Goal: Task Accomplishment & Management: Complete application form

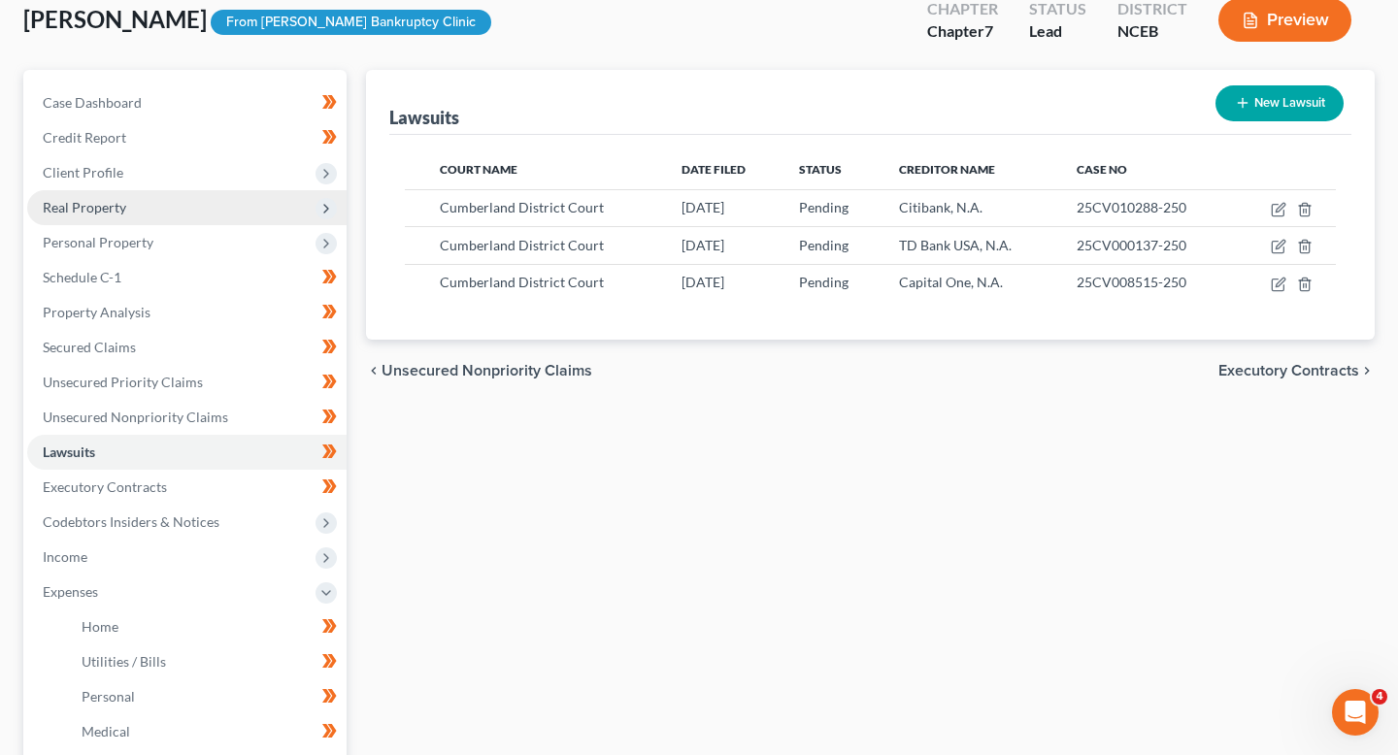
scroll to position [119, 0]
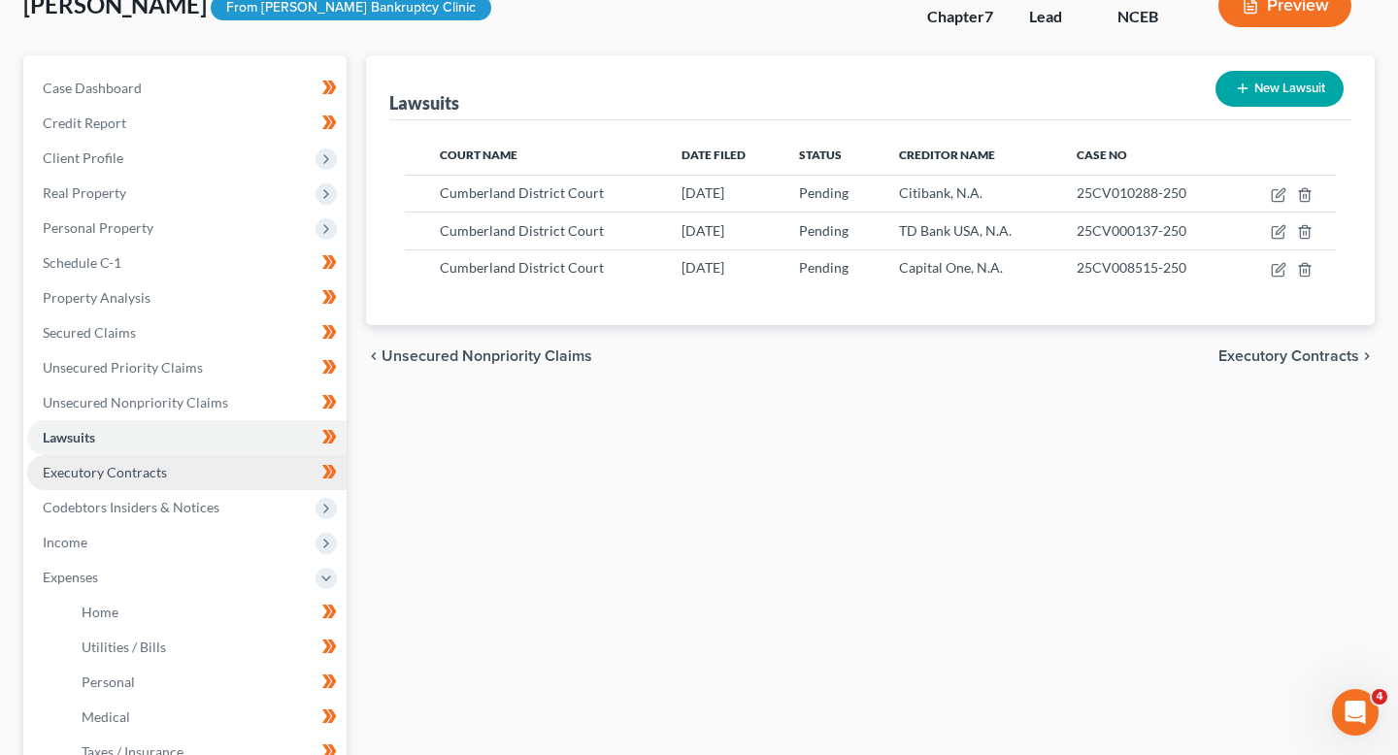
click at [201, 465] on link "Executory Contracts" at bounding box center [186, 472] width 319 height 35
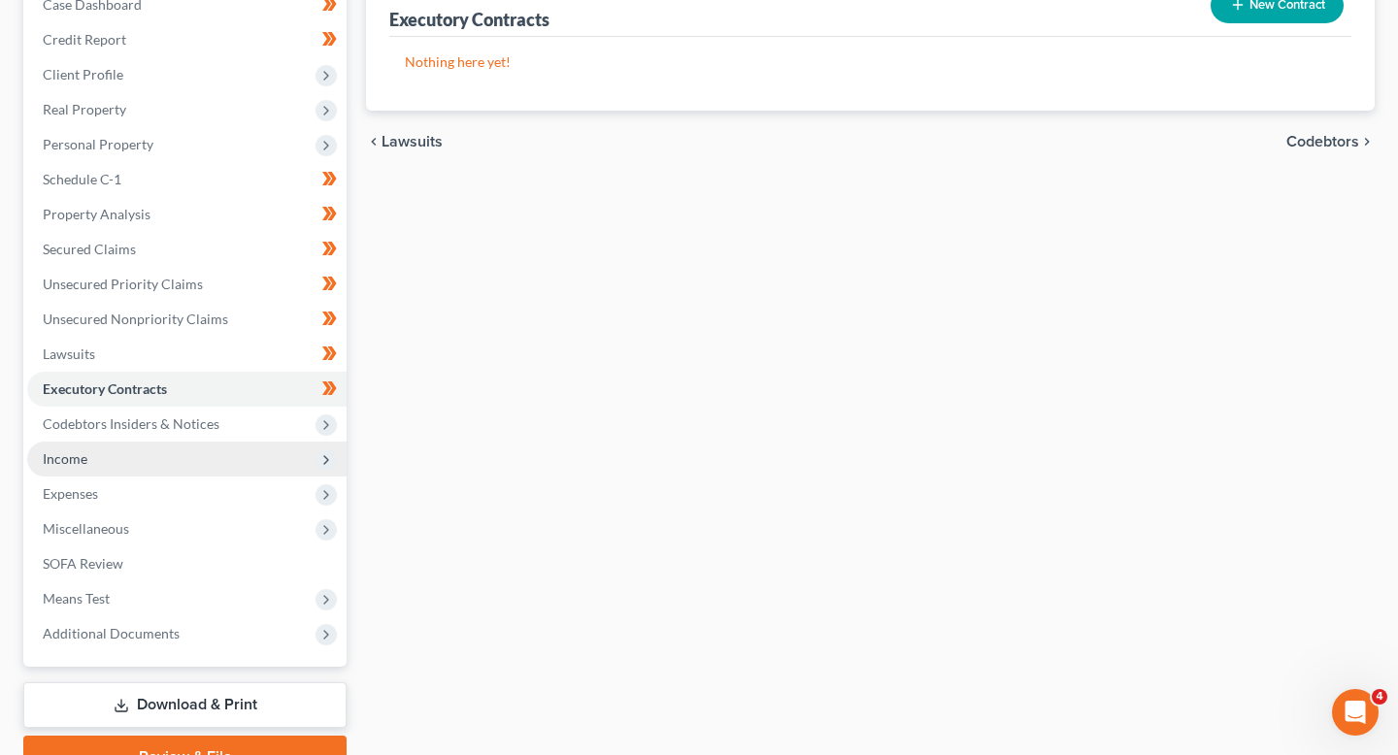
scroll to position [310, 0]
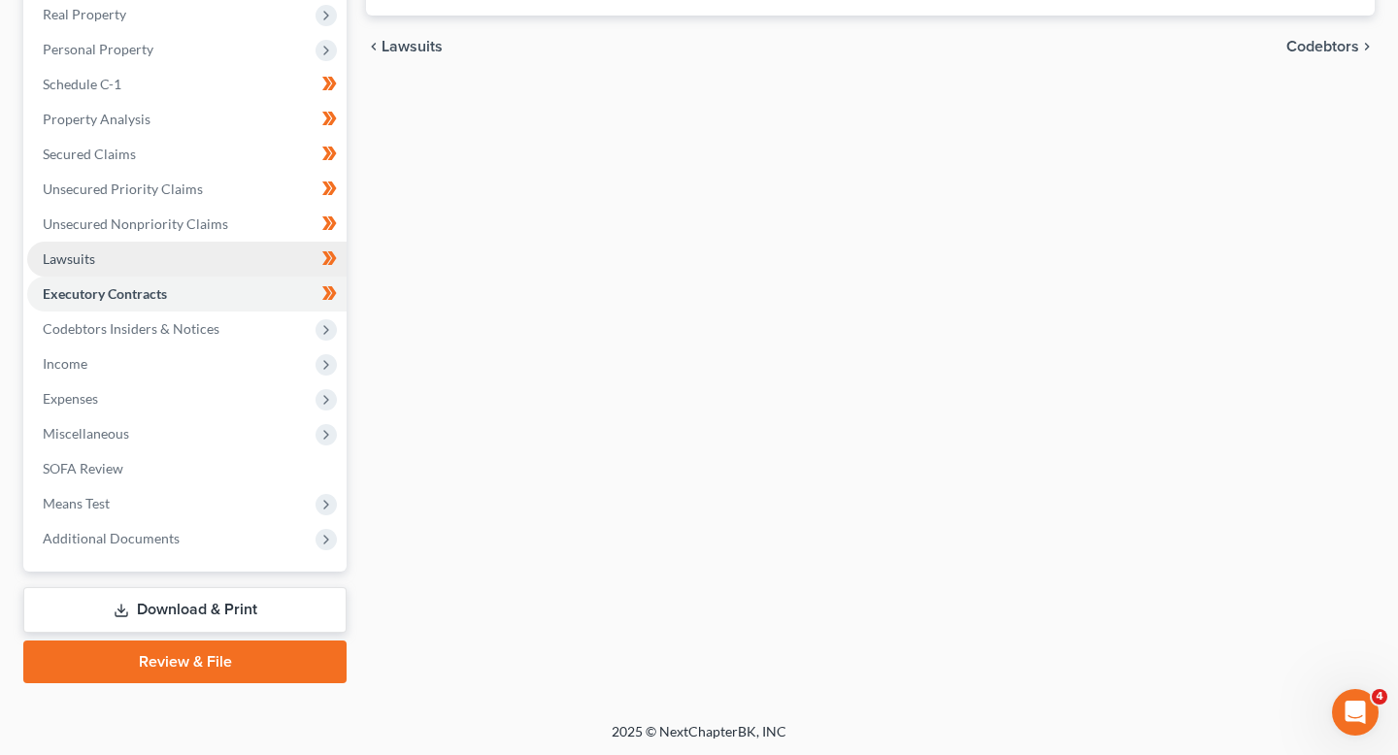
click at [209, 264] on link "Lawsuits" at bounding box center [186, 259] width 319 height 35
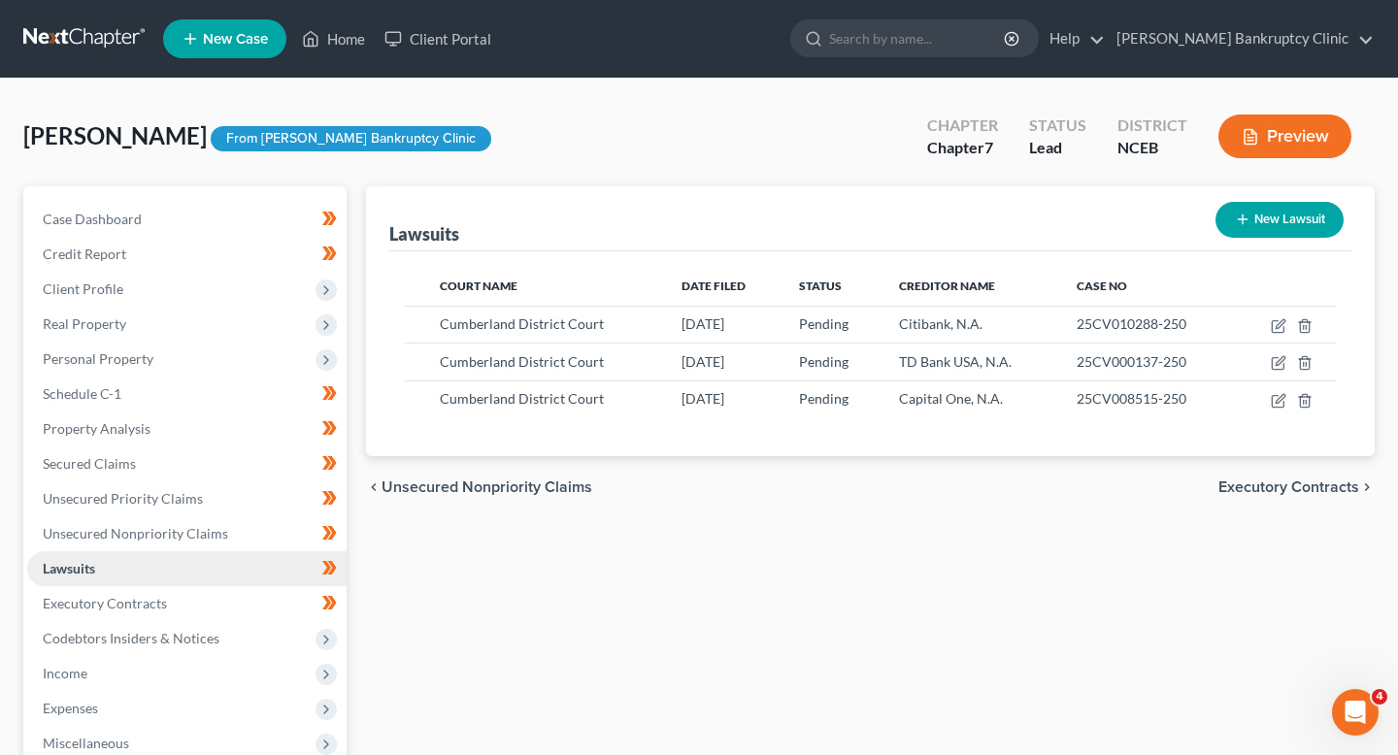
scroll to position [310, 0]
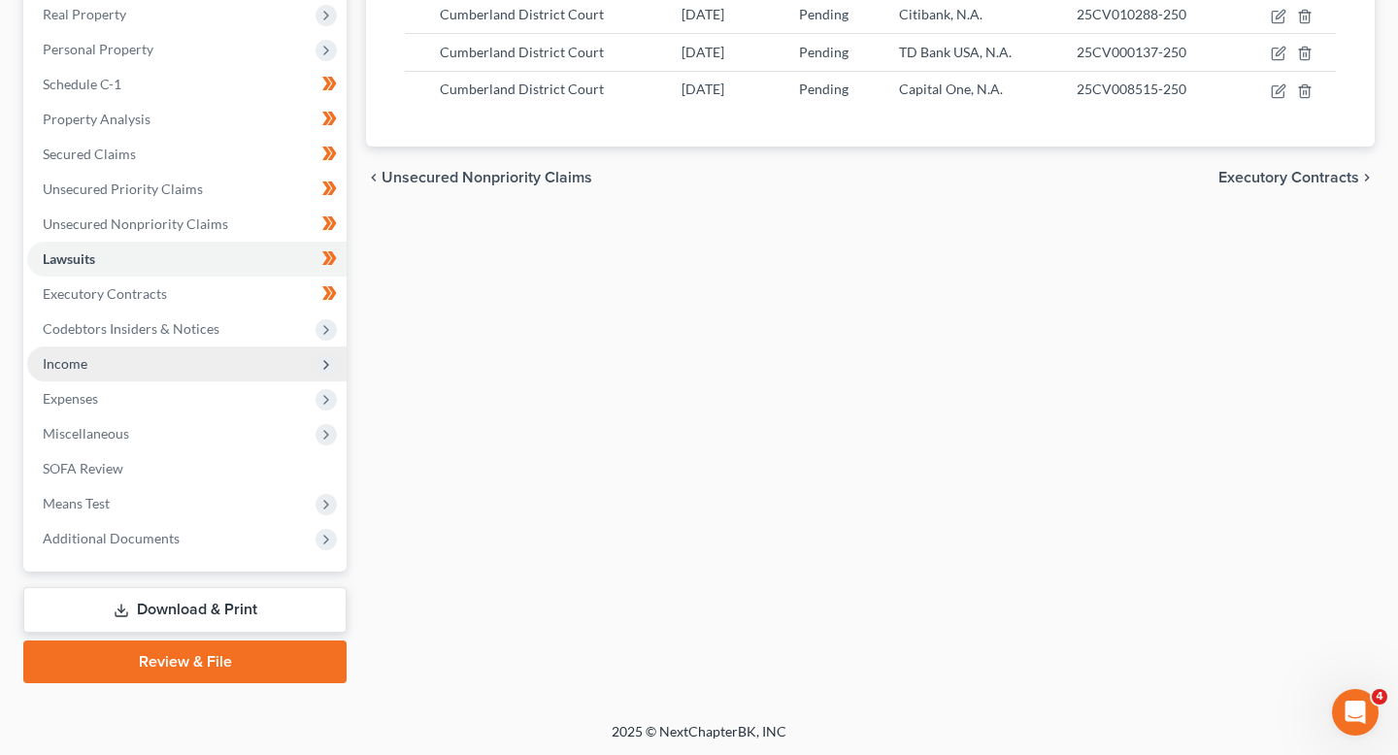
click at [203, 371] on span "Income" at bounding box center [186, 364] width 319 height 35
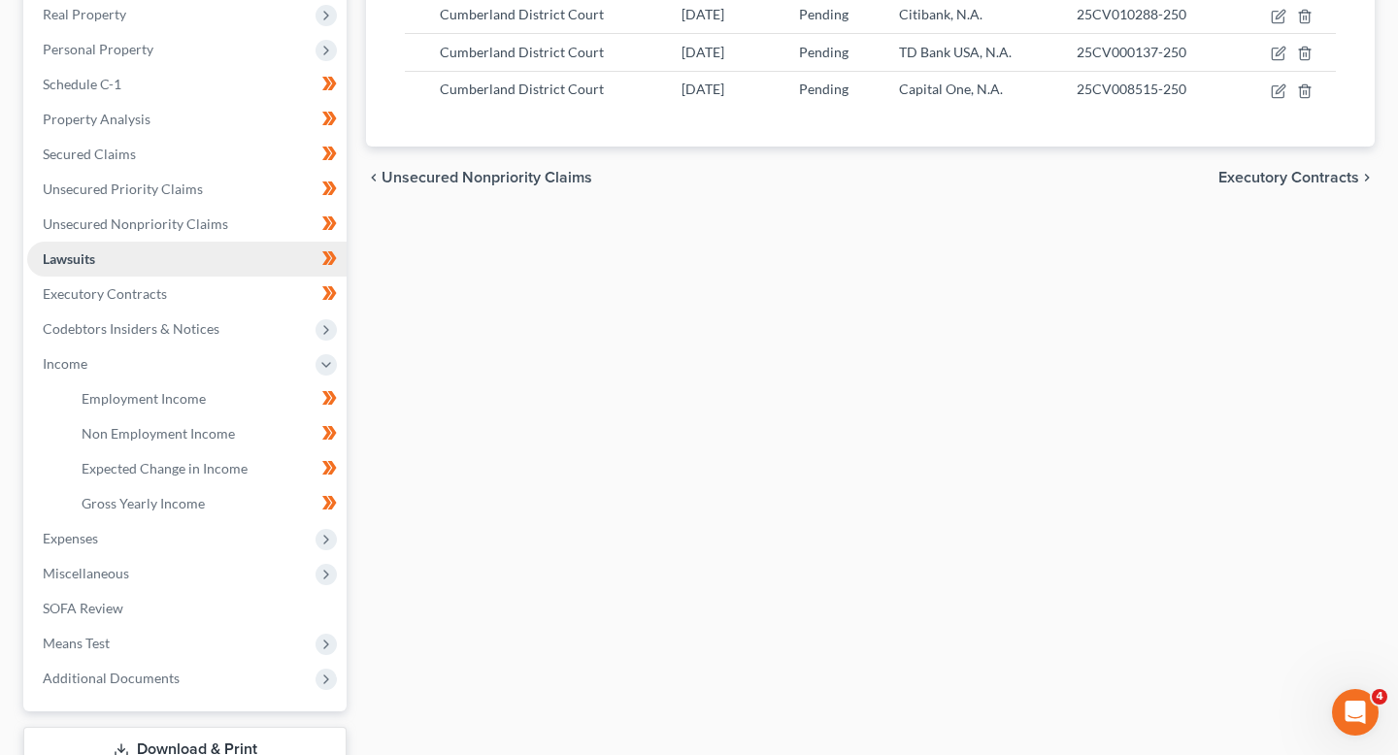
scroll to position [0, 0]
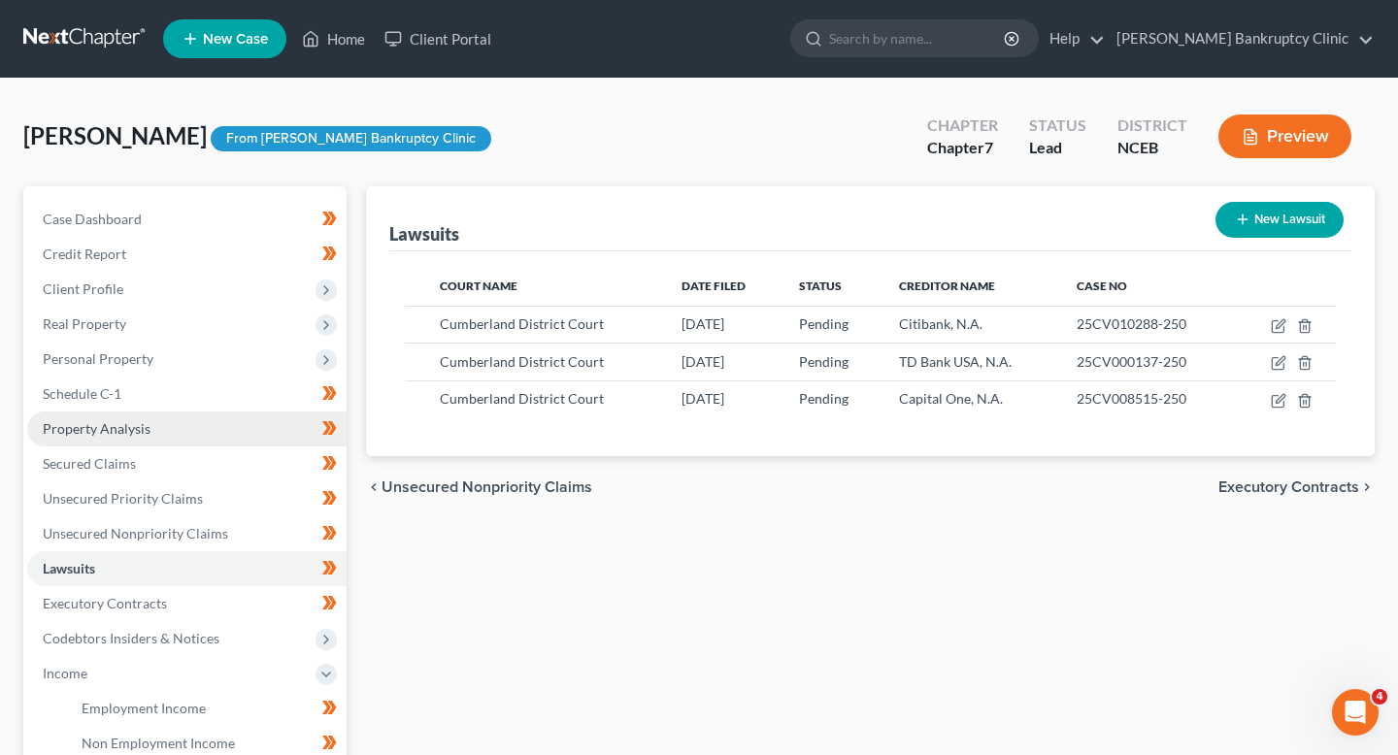
click at [218, 429] on link "Property Analysis" at bounding box center [186, 429] width 319 height 35
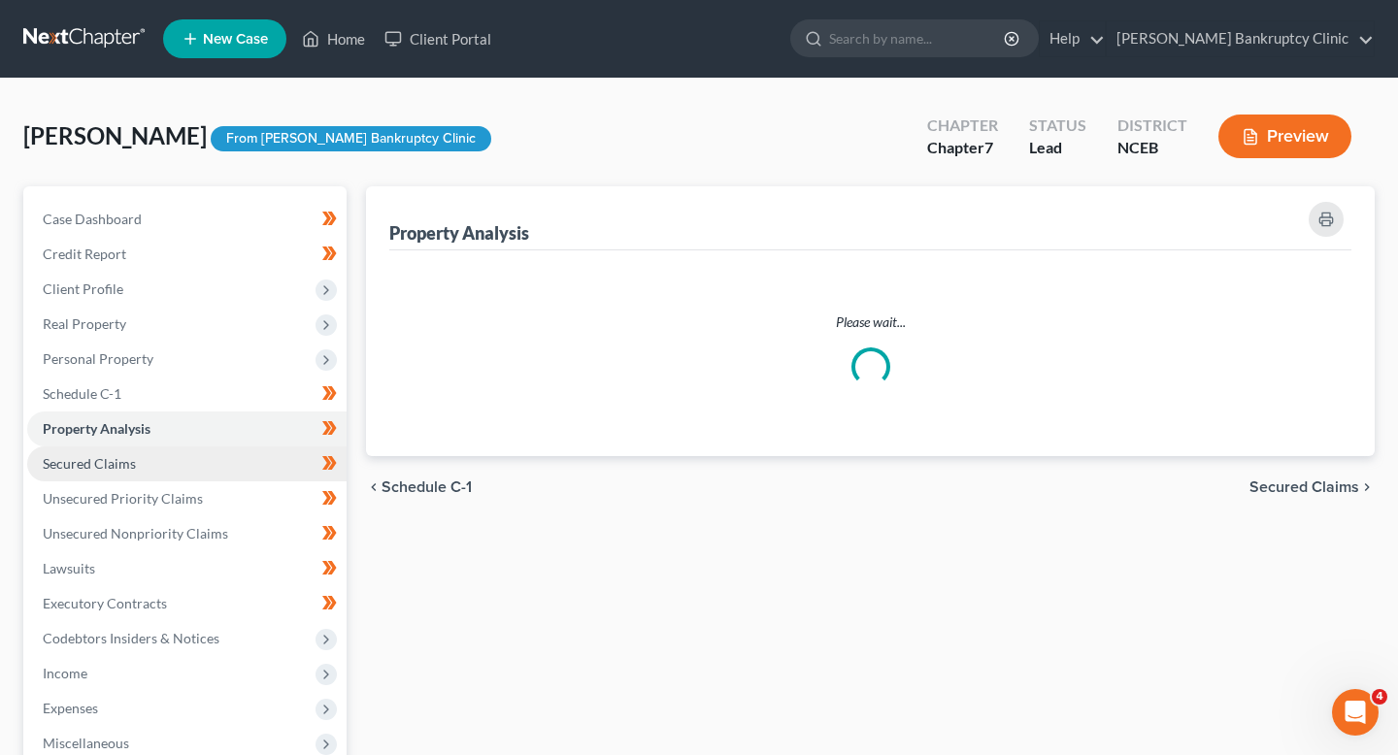
click at [217, 455] on link "Secured Claims" at bounding box center [186, 464] width 319 height 35
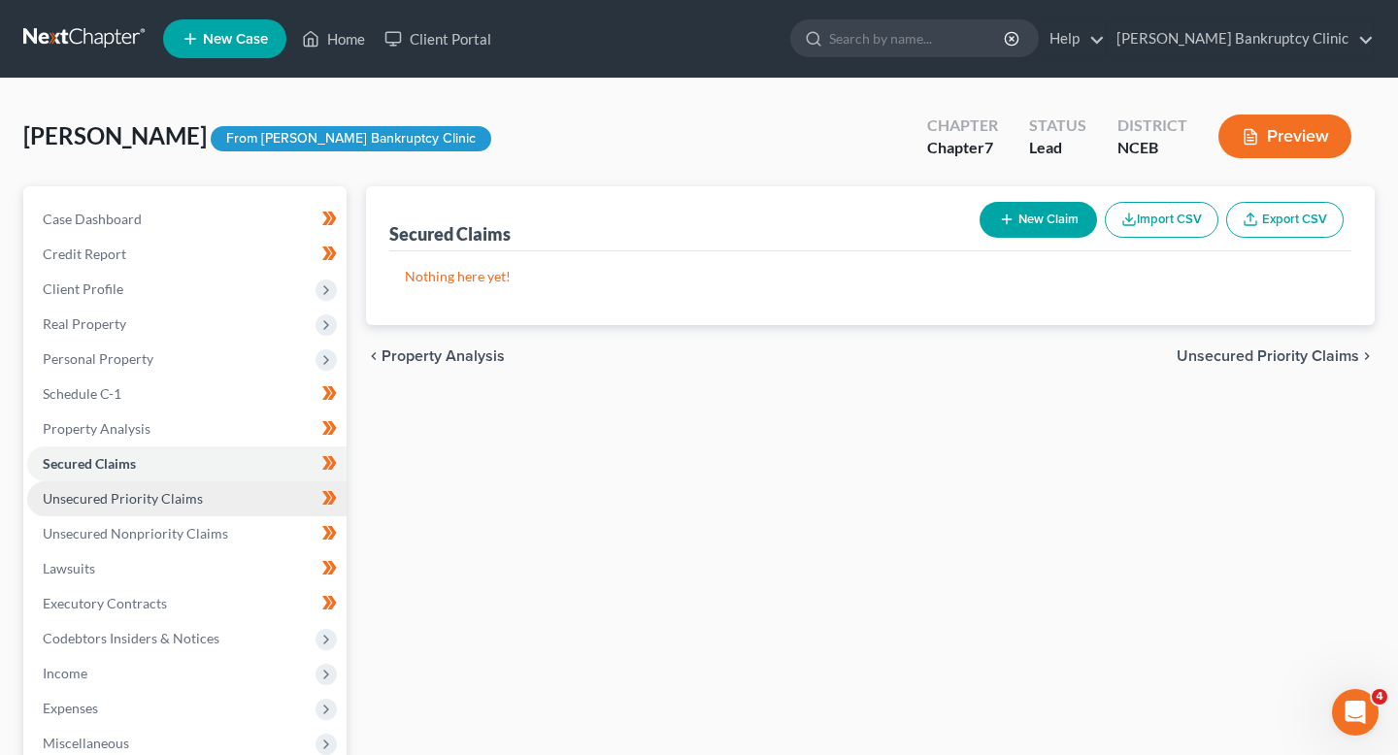
click at [232, 510] on link "Unsecured Priority Claims" at bounding box center [186, 499] width 319 height 35
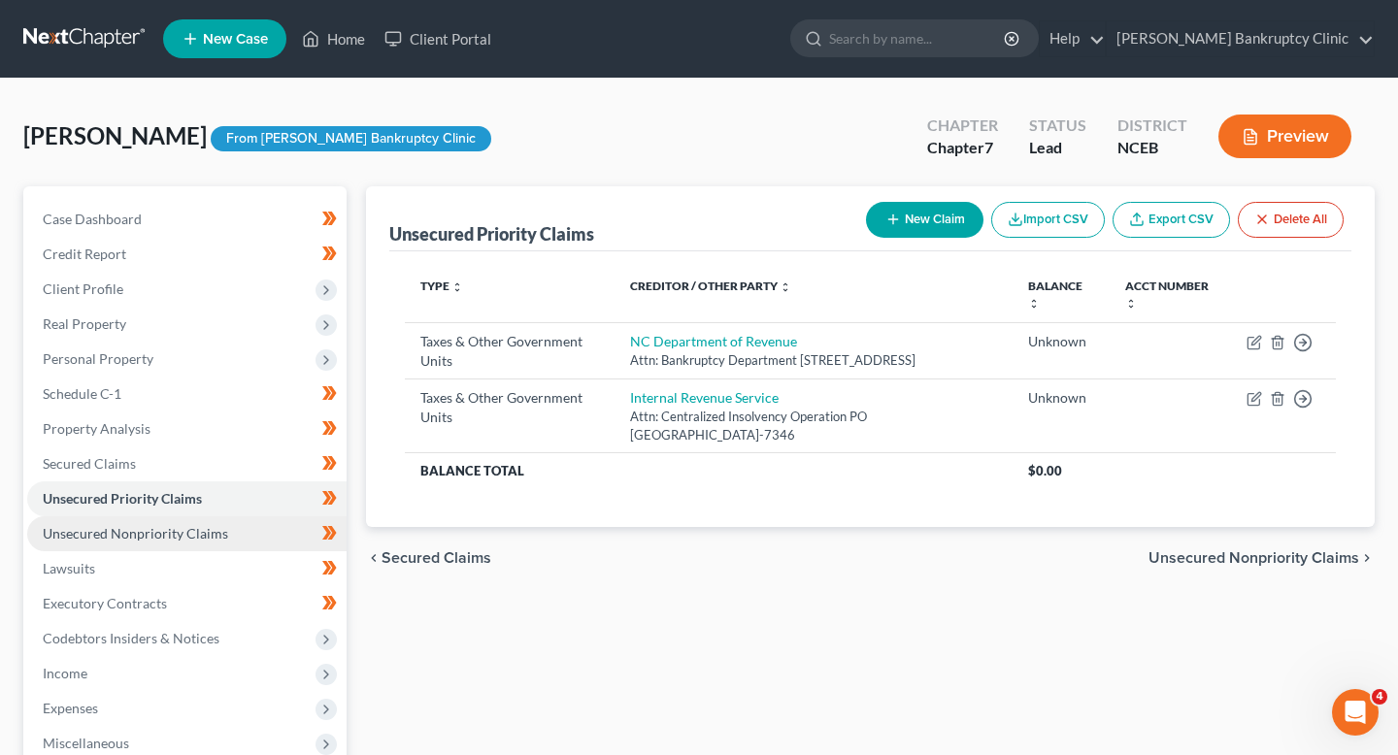
click at [214, 525] on span "Unsecured Nonpriority Claims" at bounding box center [135, 533] width 185 height 17
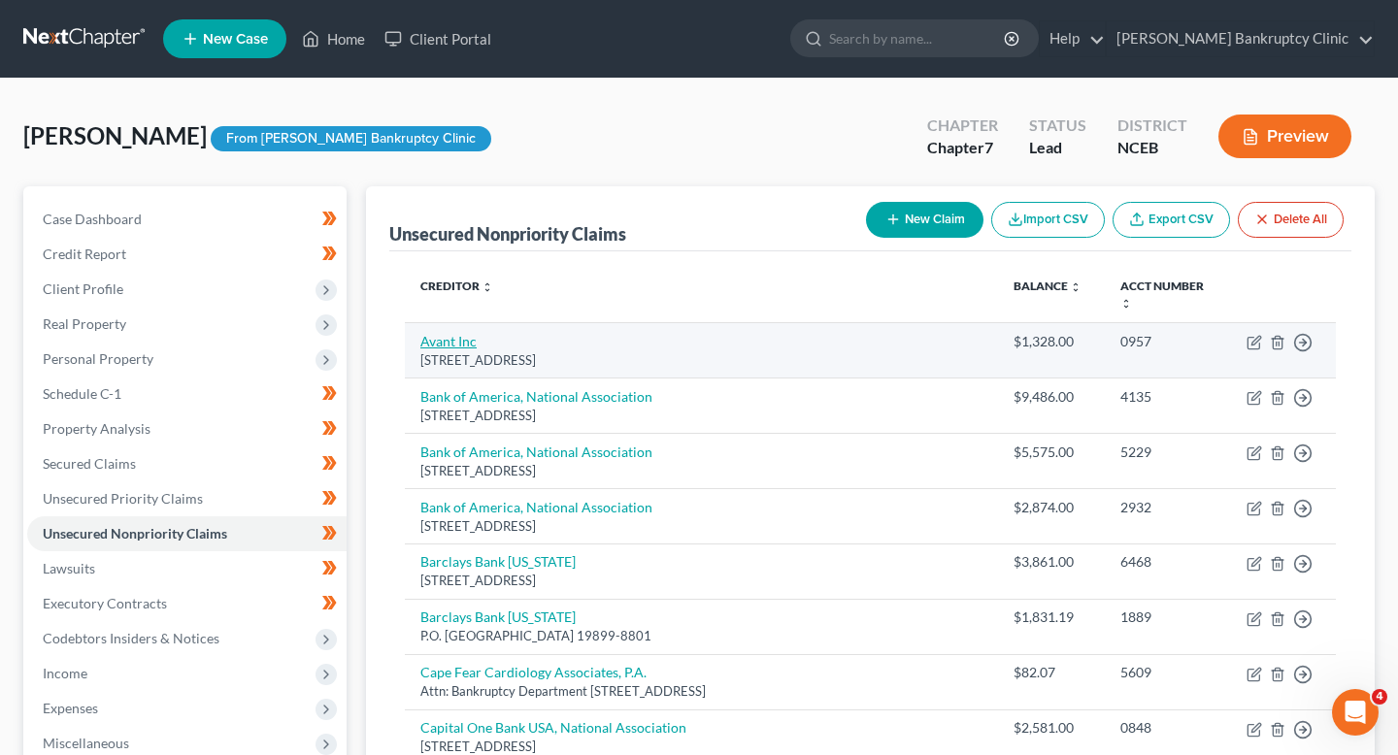
click at [465, 333] on link "Avant Inc" at bounding box center [448, 341] width 56 height 17
select select "14"
select select "2"
select select "0"
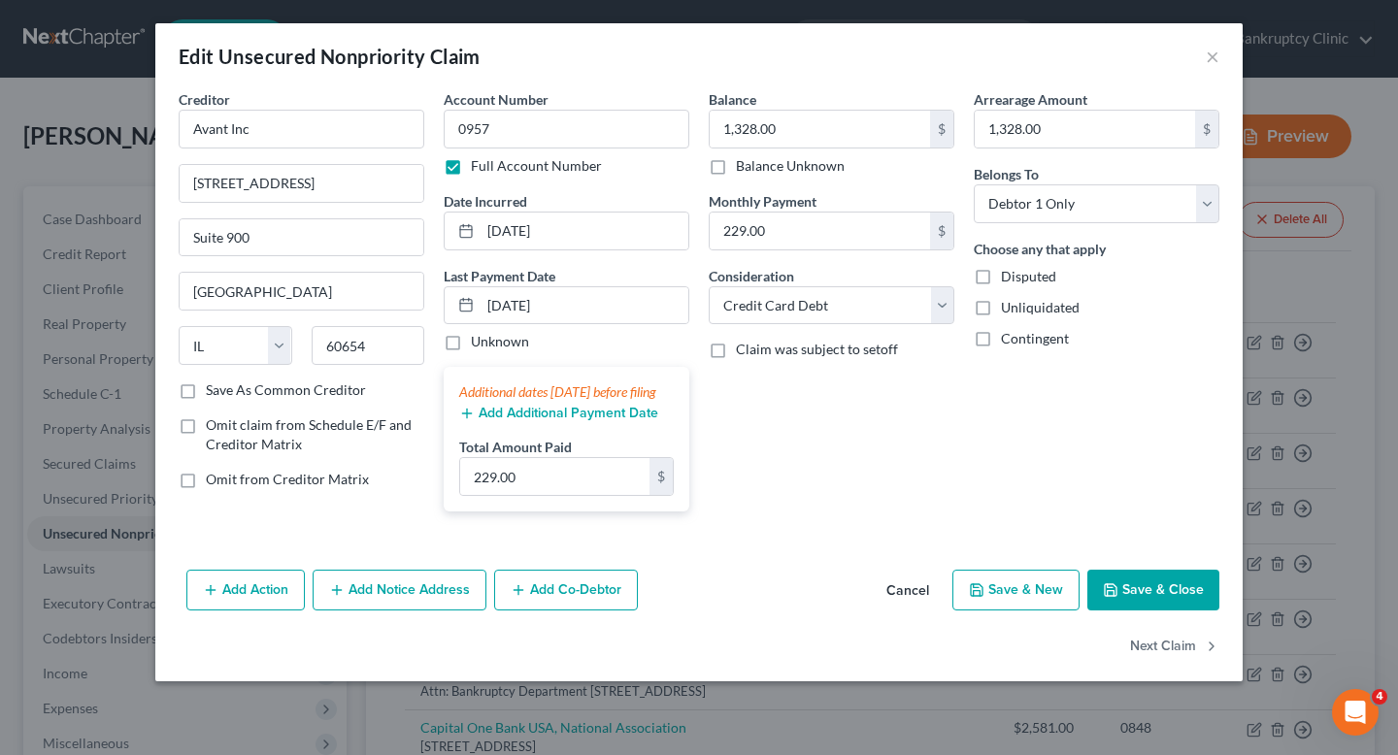
click at [917, 611] on button "Cancel" at bounding box center [908, 591] width 74 height 39
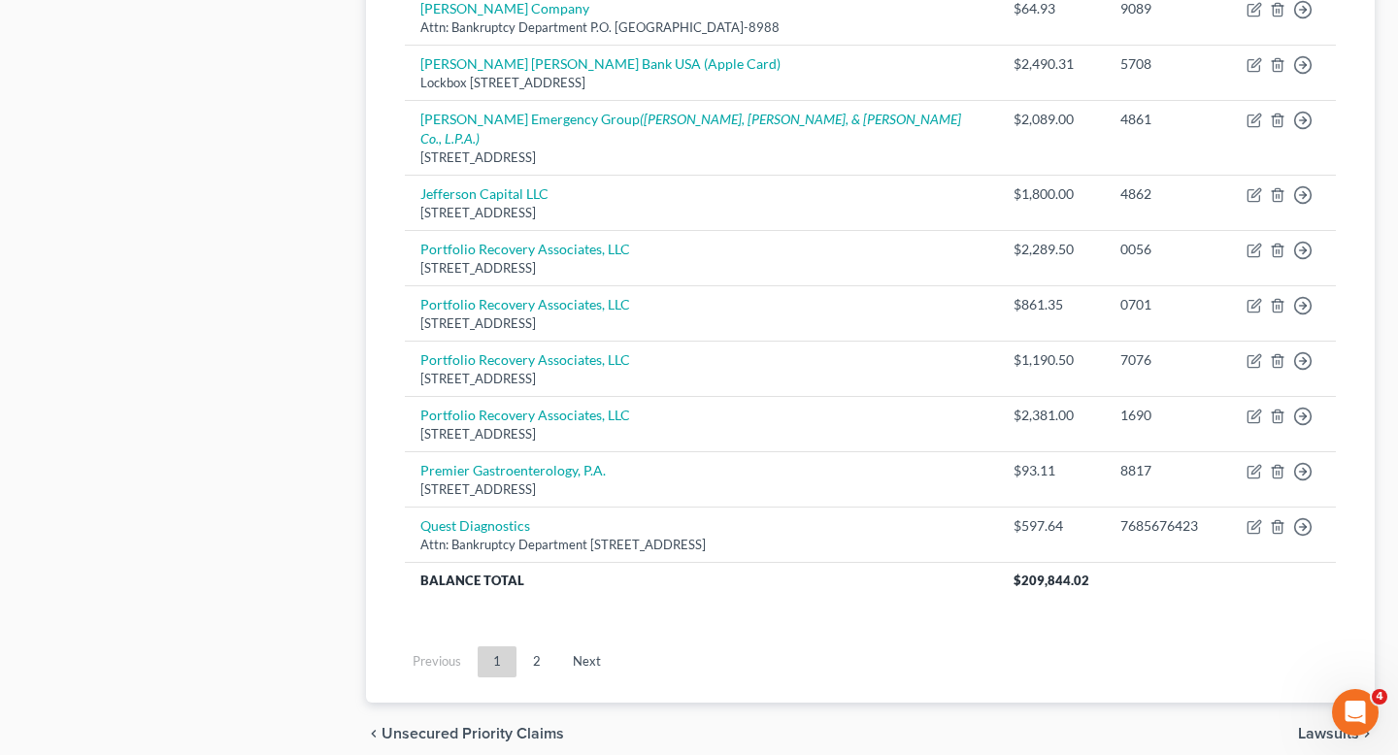
scroll to position [1441, 0]
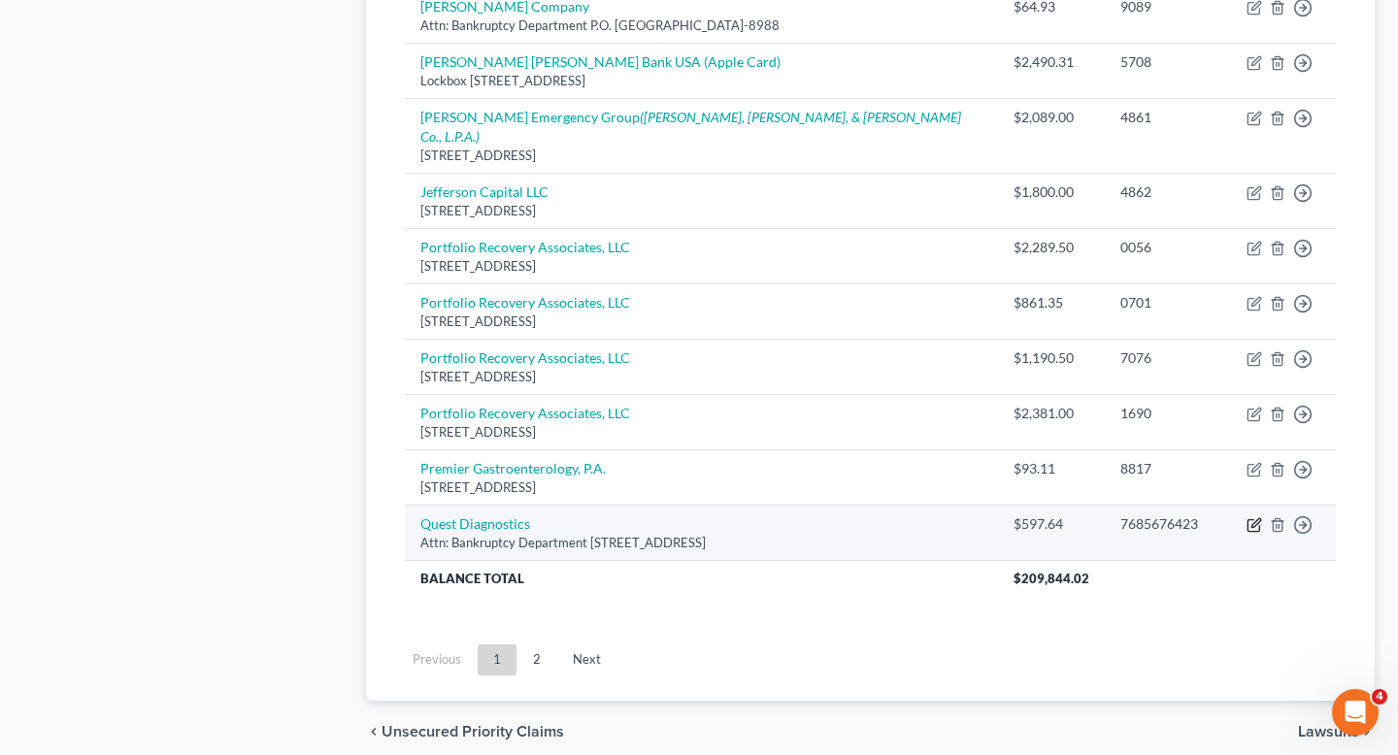
click at [1251, 518] on icon "button" at bounding box center [1255, 526] width 16 height 16
select select "6"
select select "9"
select select "0"
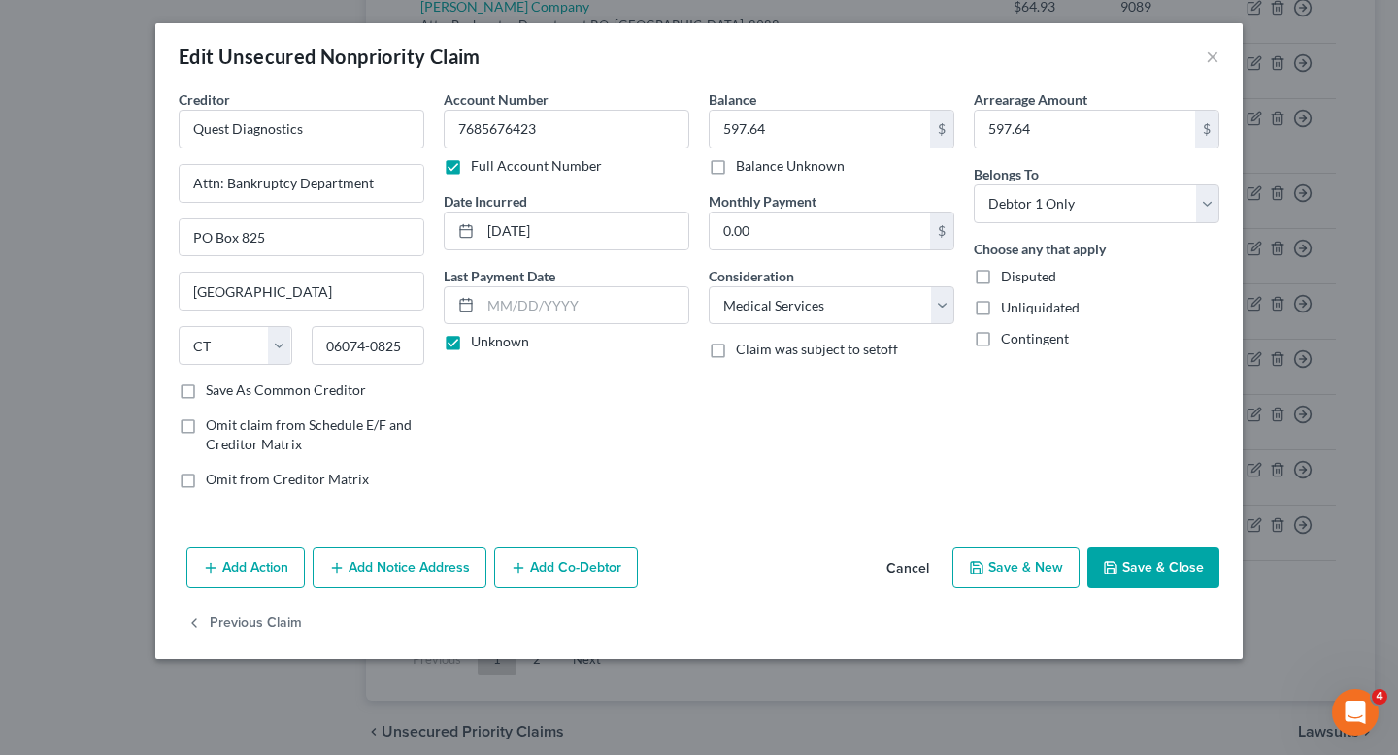
click at [1252, 486] on div "Edit Unsecured Nonpriority Claim × Creditor * Quest Diagnostics Attn: Bankruptc…" at bounding box center [699, 377] width 1398 height 755
drag, startPoint x: 508, startPoint y: 134, endPoint x: 396, endPoint y: 134, distance: 111.7
click at [396, 134] on div "Creditor * Quest Diagnostics Attn: Bankruptcy Department PO Box [GEOGRAPHIC_DAT…" at bounding box center [699, 297] width 1060 height 416
type input "6423"
click at [1162, 571] on button "Save & Close" at bounding box center [1154, 568] width 132 height 41
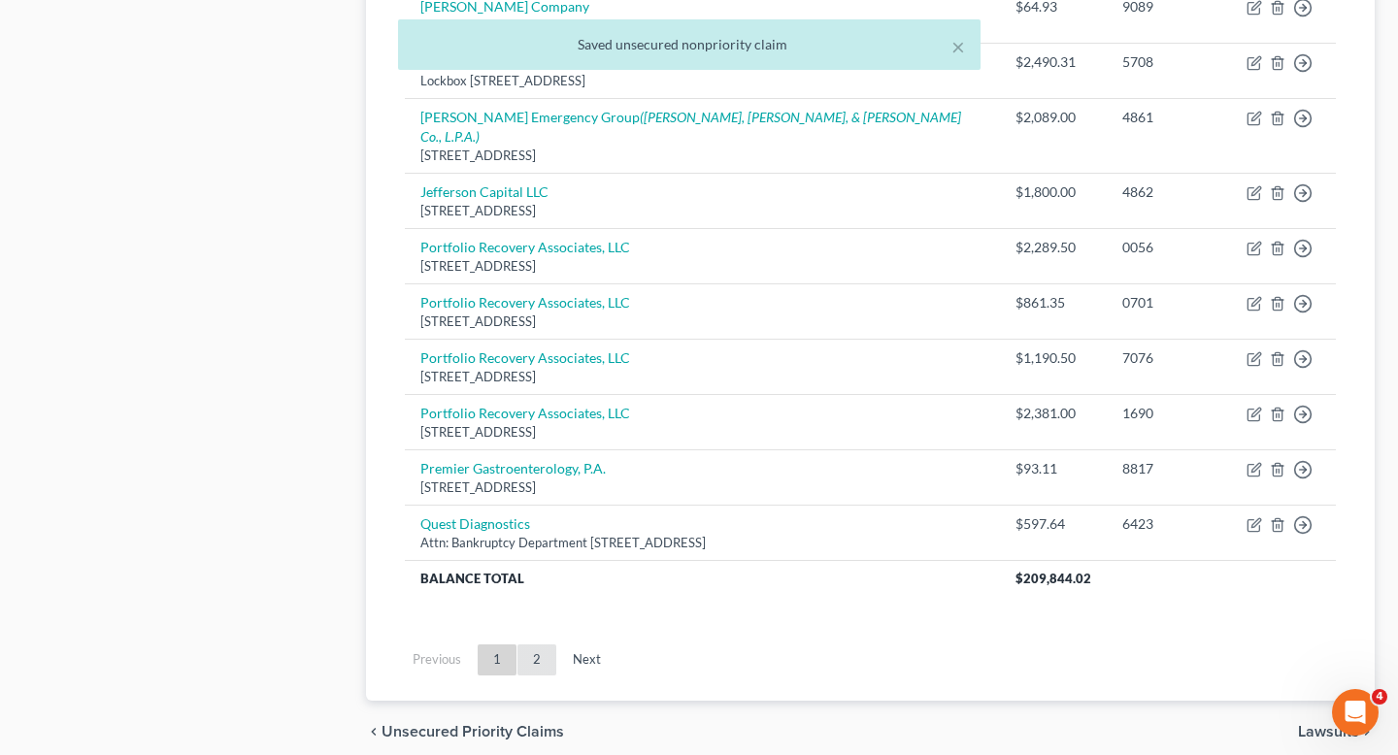
click at [541, 645] on link "2" at bounding box center [537, 660] width 39 height 31
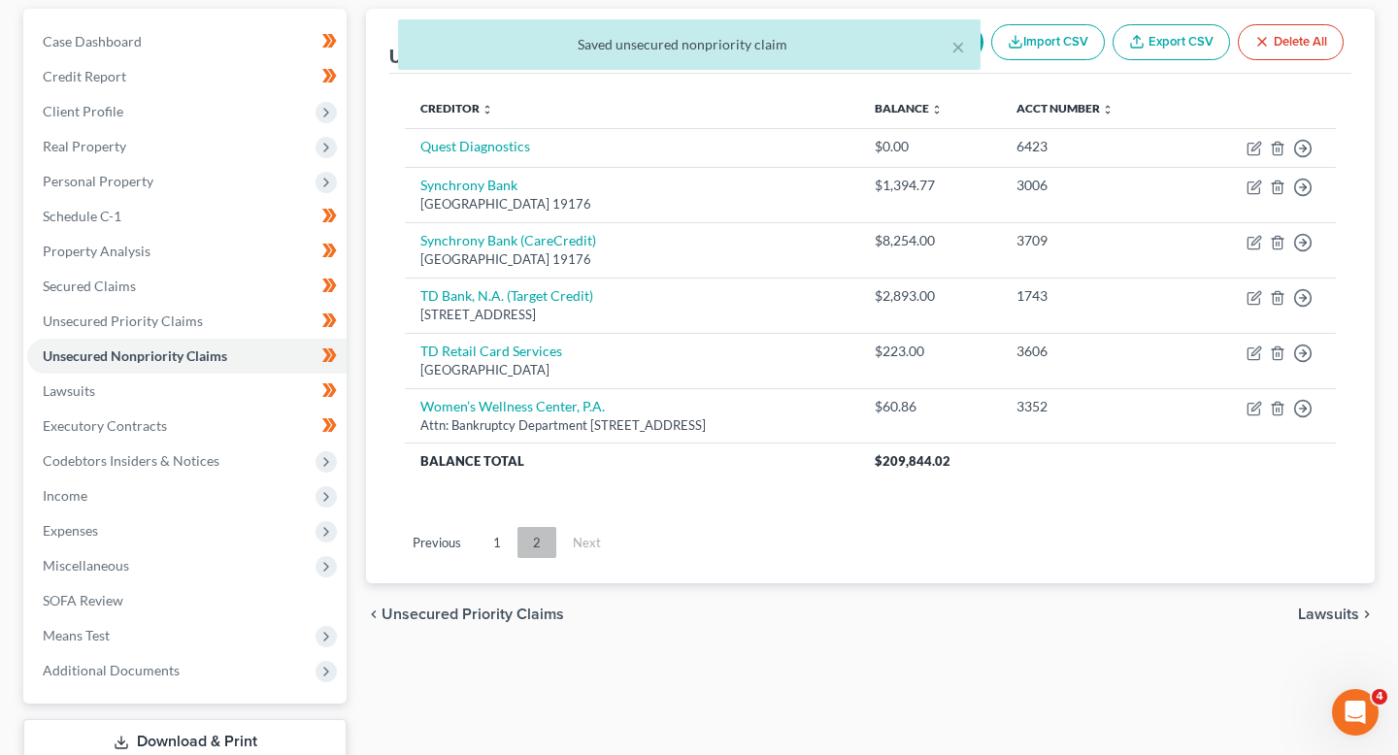
scroll to position [174, 0]
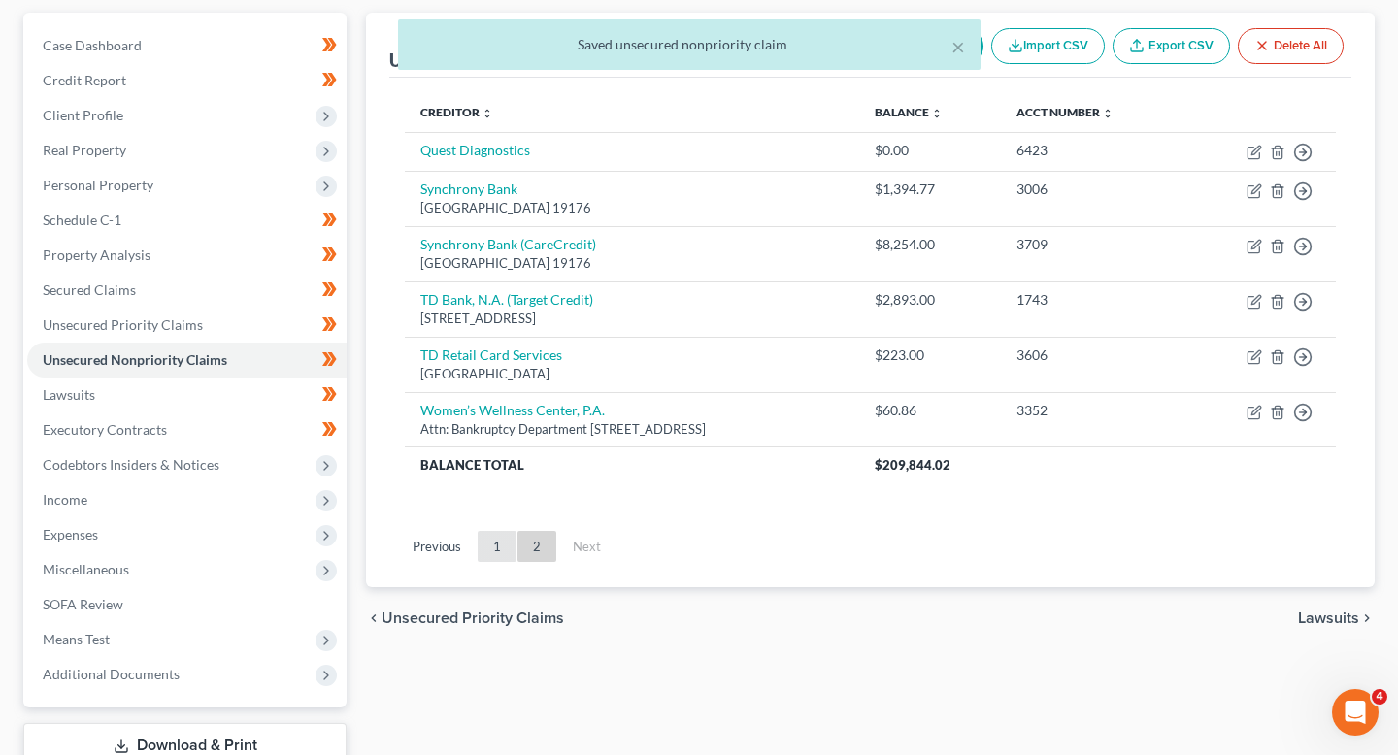
click at [500, 545] on link "1" at bounding box center [497, 546] width 39 height 31
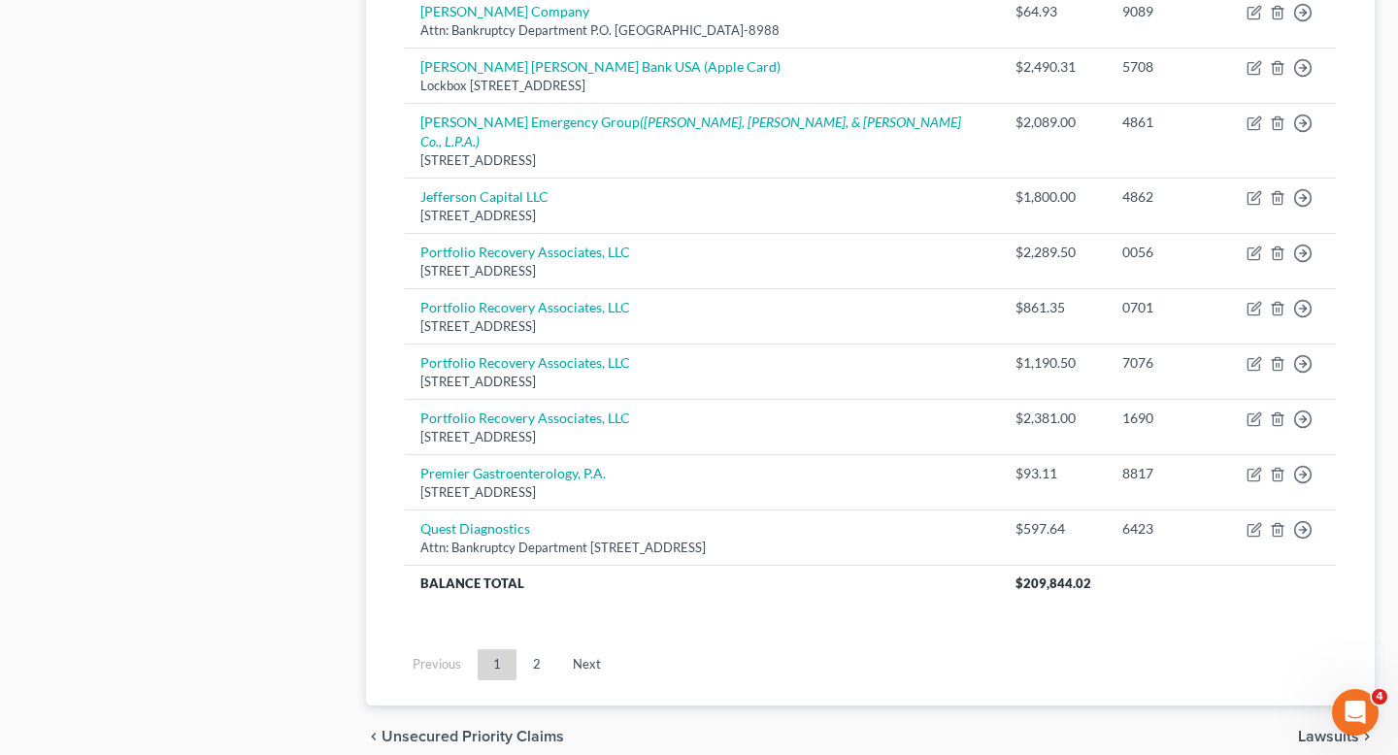
scroll to position [1430, 0]
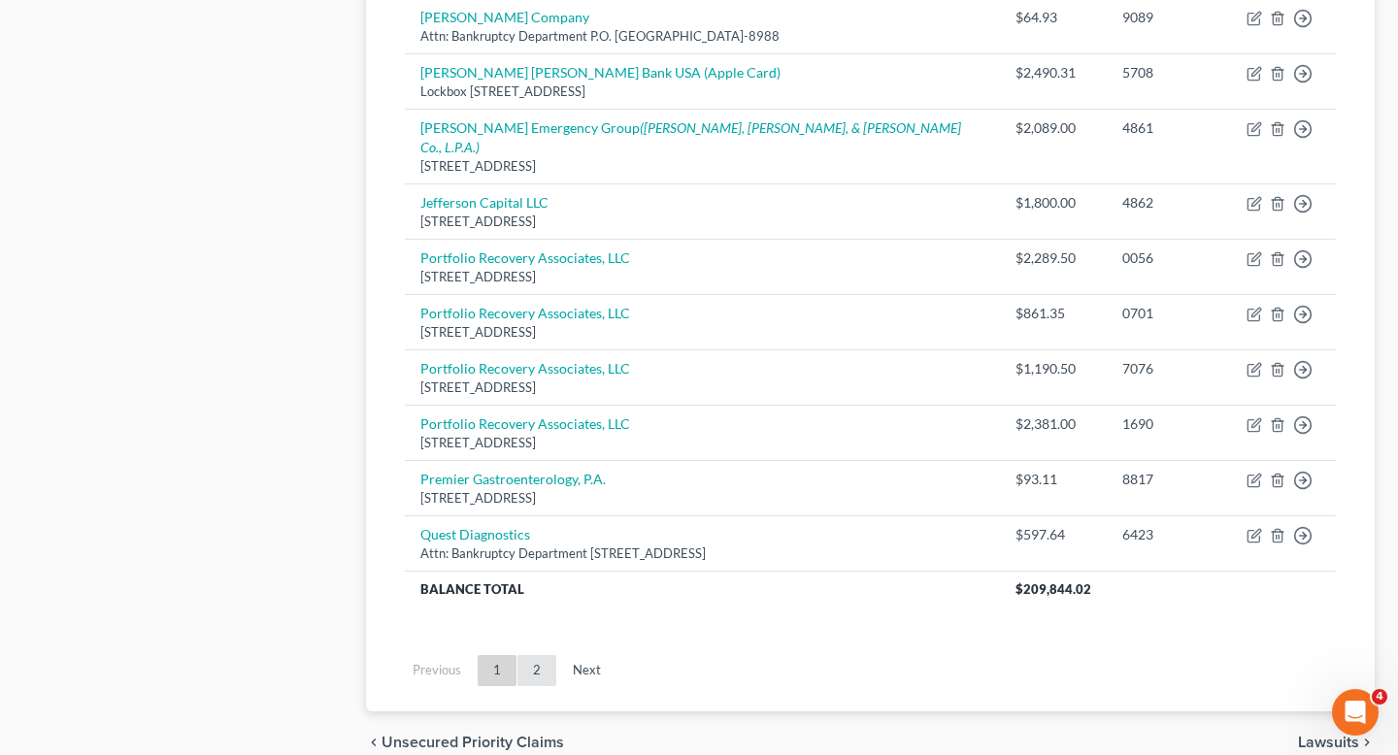
click at [546, 655] on link "2" at bounding box center [537, 670] width 39 height 31
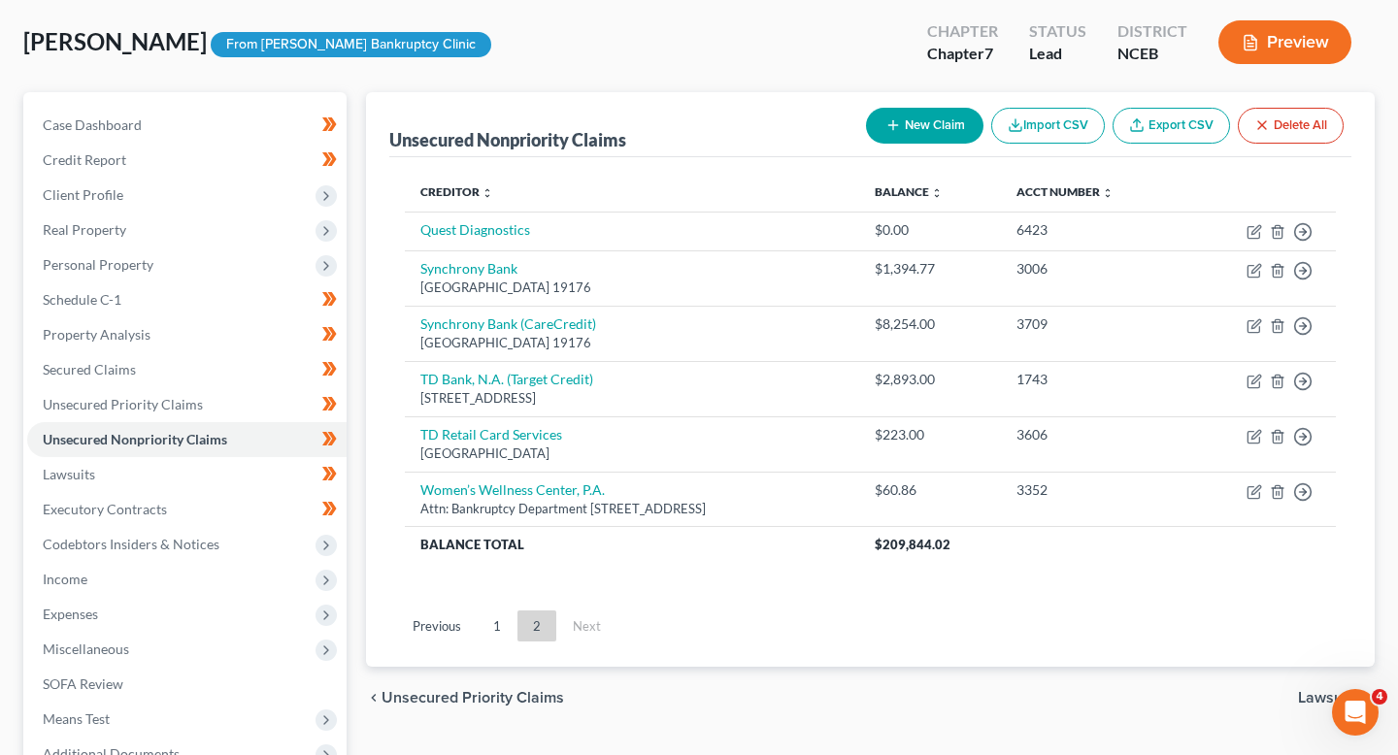
scroll to position [70, 0]
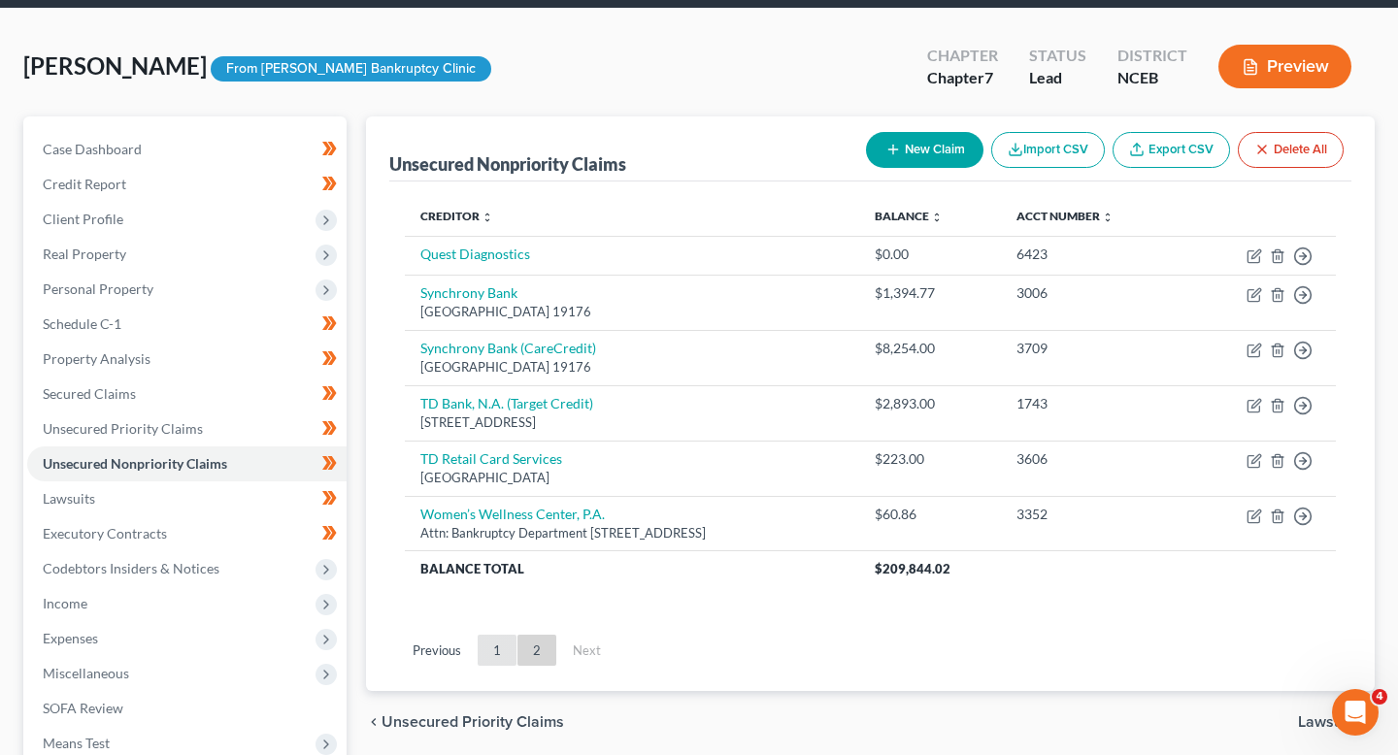
click at [511, 656] on link "1" at bounding box center [497, 650] width 39 height 31
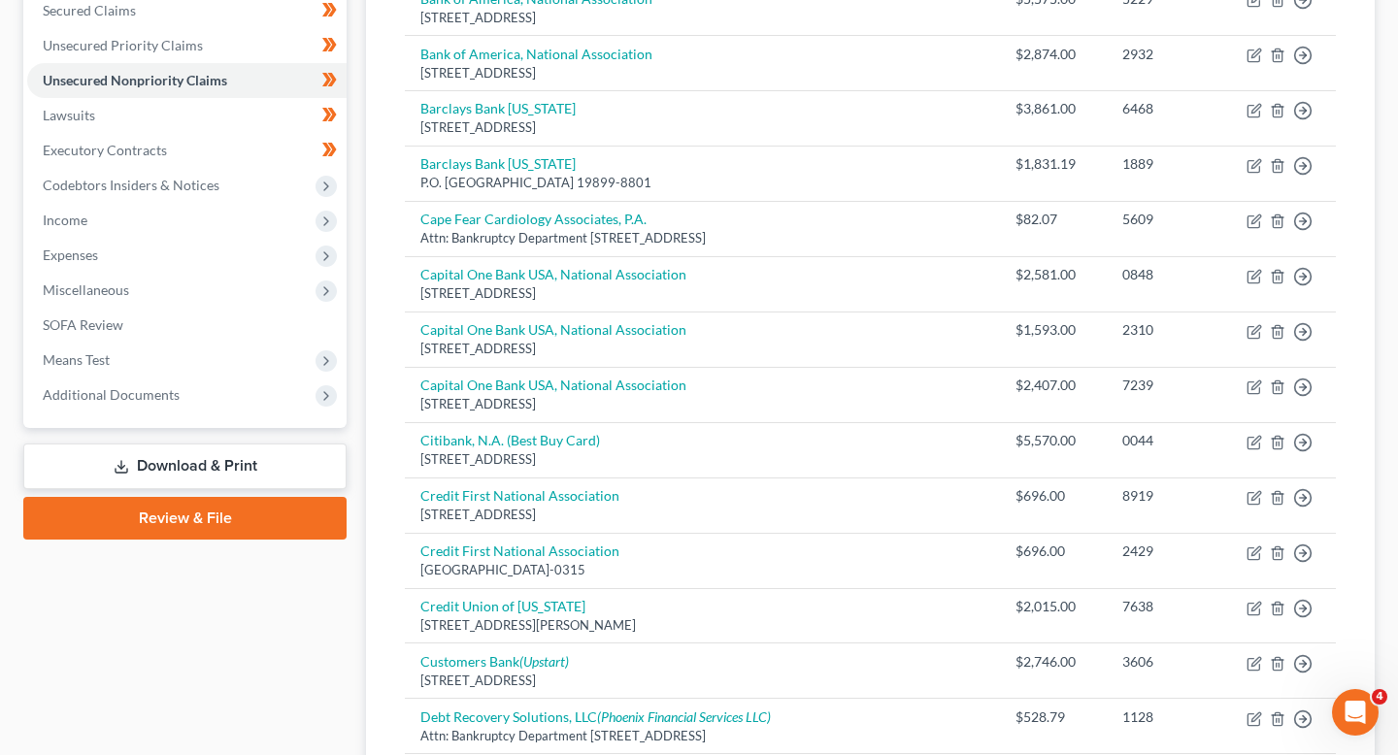
scroll to position [424, 0]
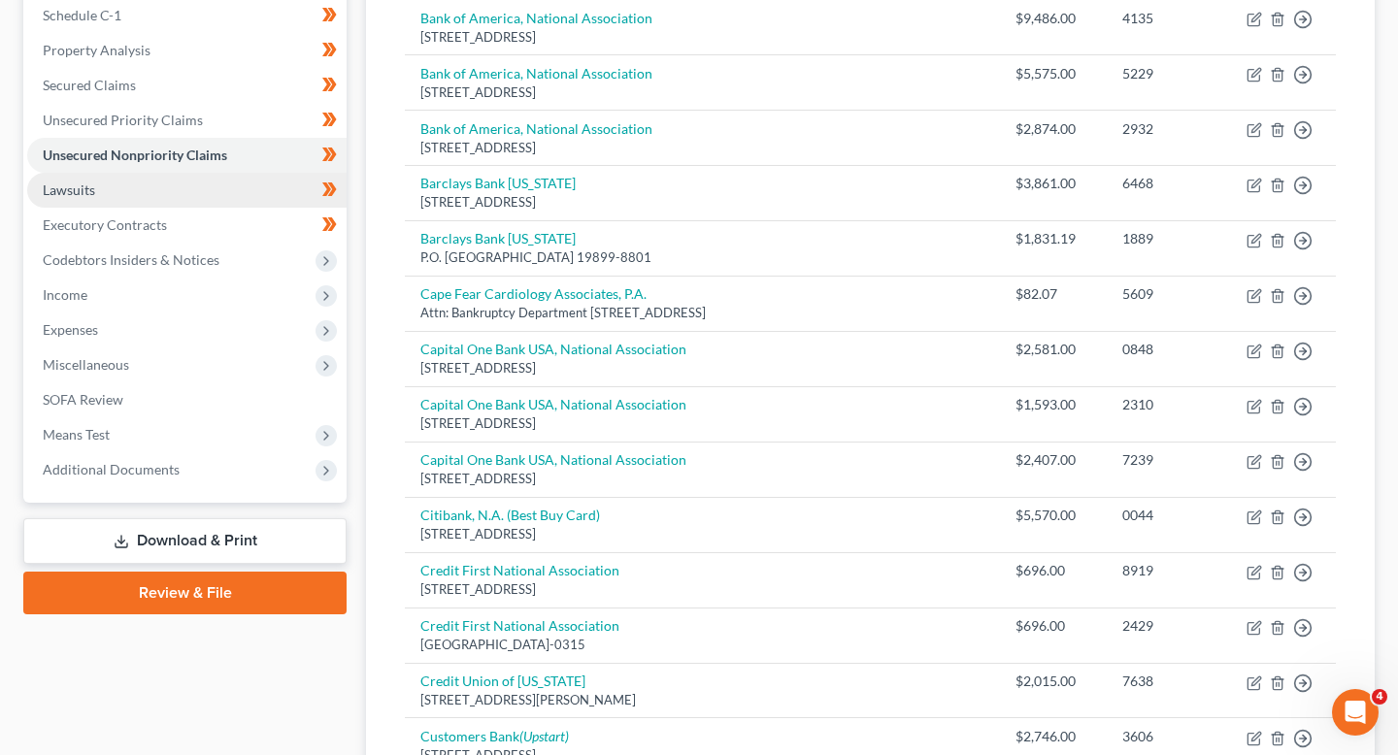
click at [192, 202] on link "Lawsuits" at bounding box center [186, 190] width 319 height 35
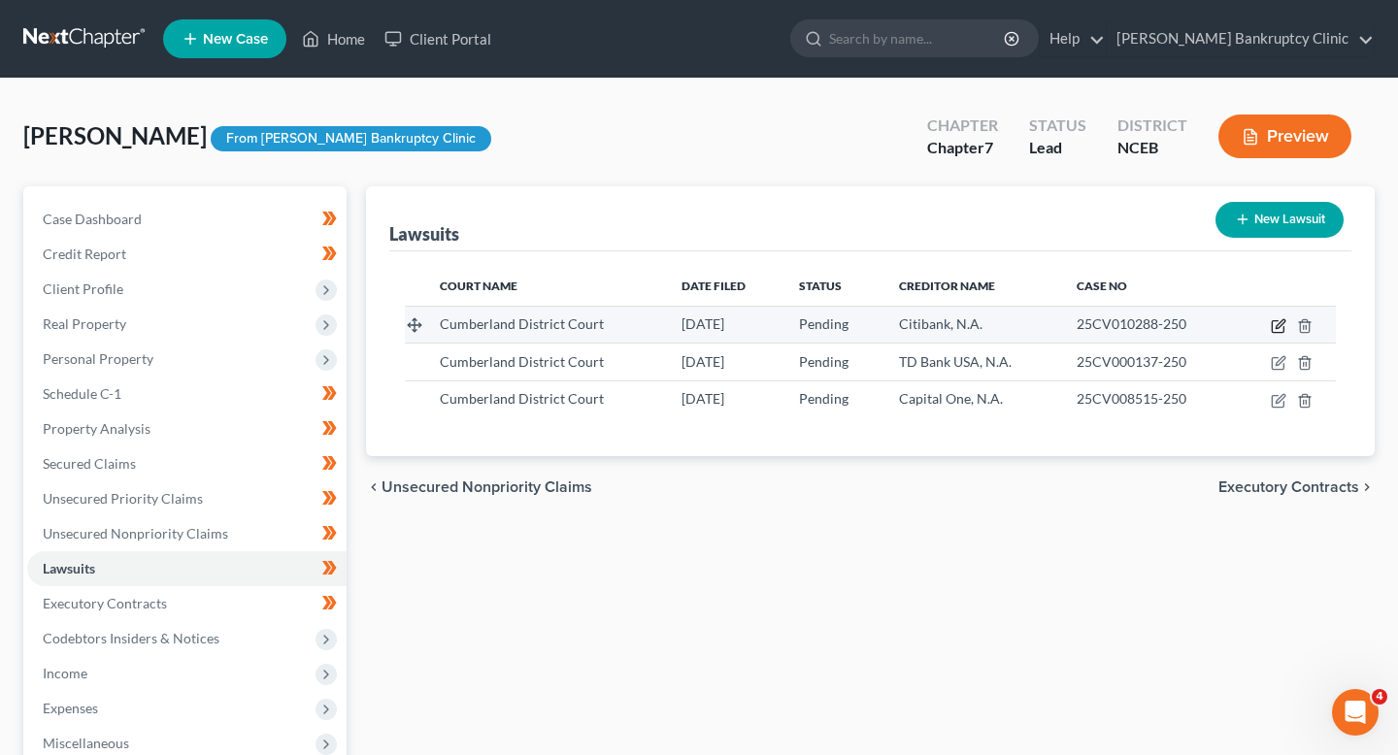
click at [1272, 321] on icon "button" at bounding box center [1278, 327] width 12 height 12
select select "28"
select select "0"
select select "4"
select select "26"
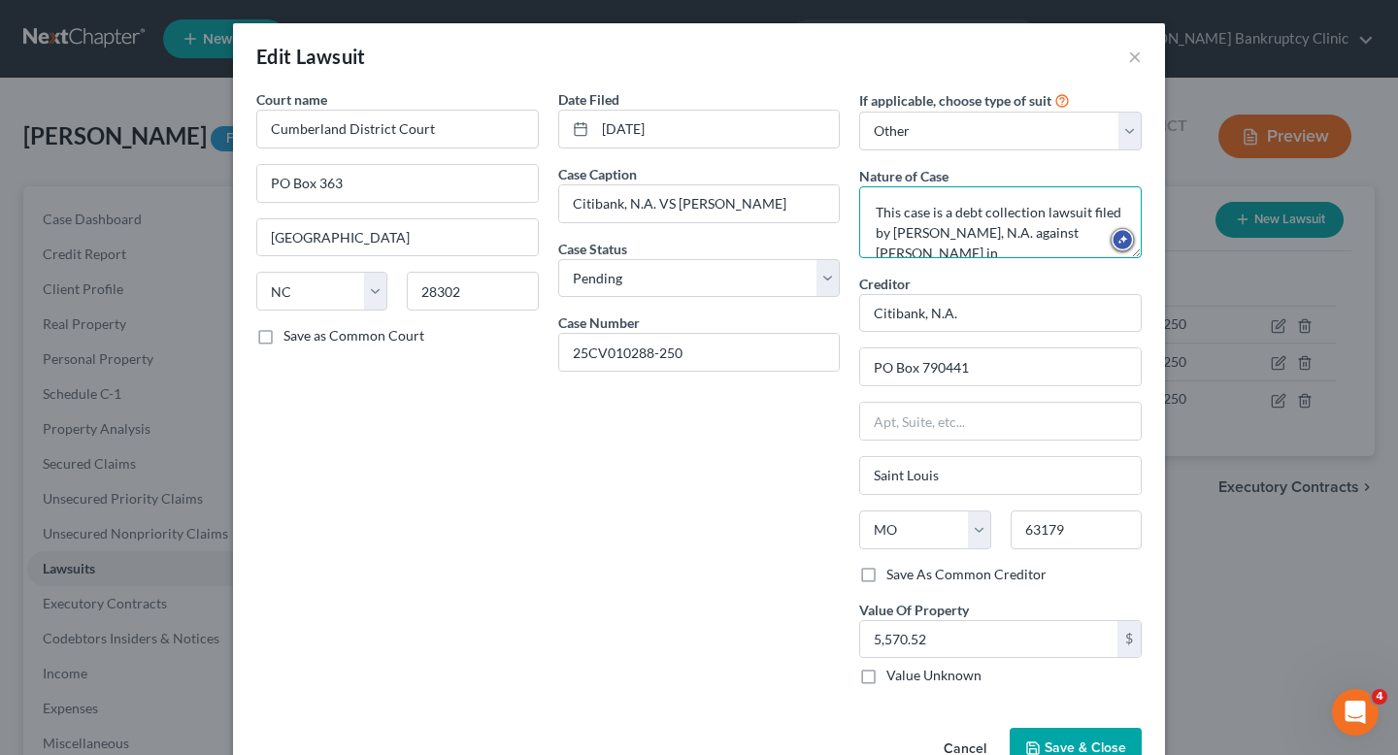
drag, startPoint x: 956, startPoint y: 217, endPoint x: 860, endPoint y: 212, distance: 95.3
click at [860, 212] on textarea "This case is a debt collection lawsuit filed by [PERSON_NAME], N.A. against [PE…" at bounding box center [1000, 222] width 283 height 72
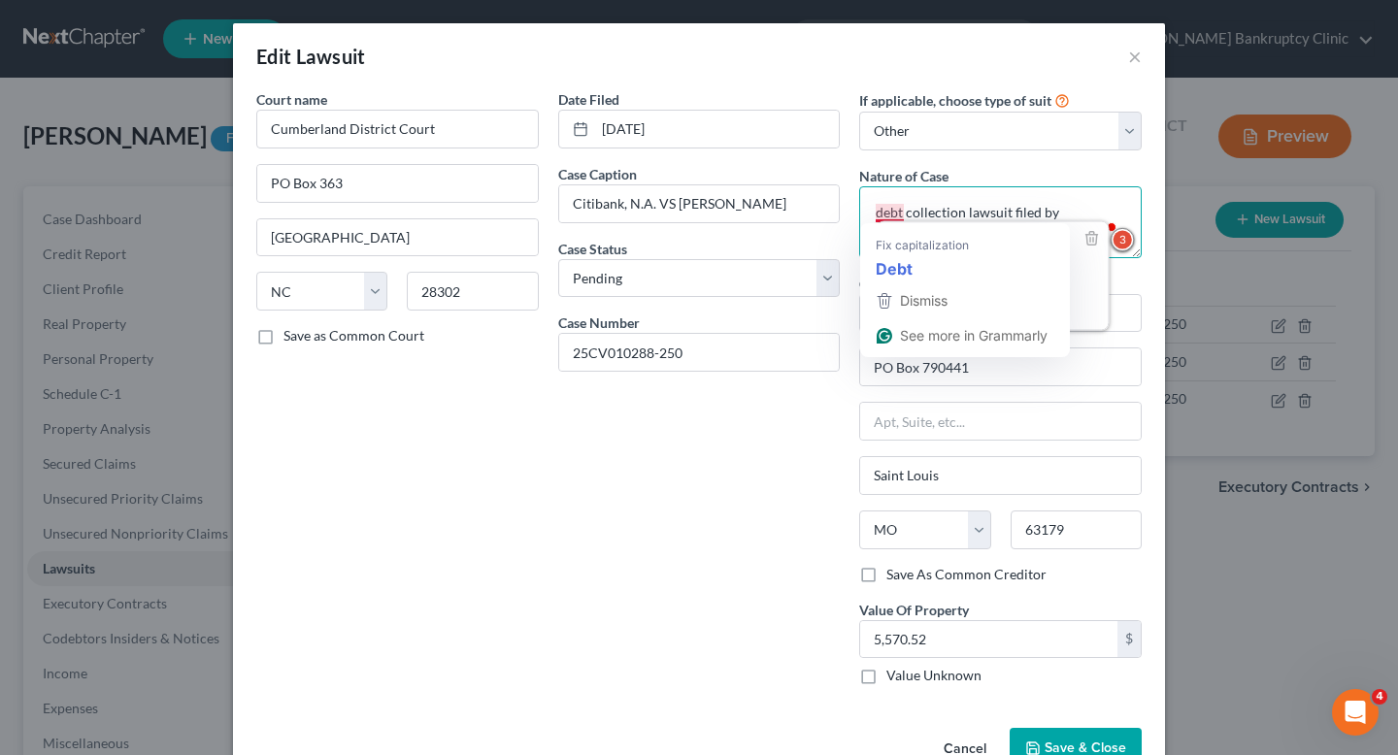
click at [882, 216] on textarea "debt collection lawsuit filed by [PERSON_NAME], N.A. against [PERSON_NAME] in […" at bounding box center [1000, 222] width 283 height 72
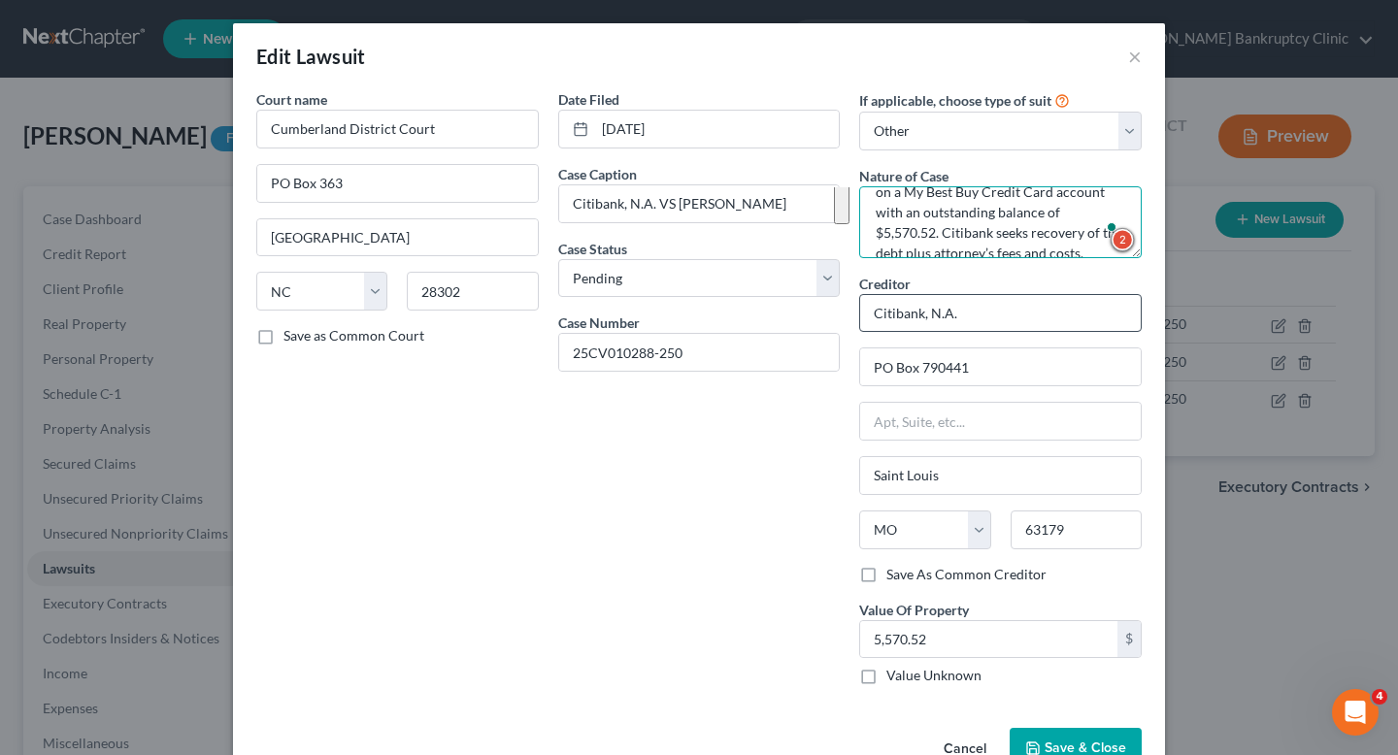
drag, startPoint x: 971, startPoint y: 214, endPoint x: 1084, endPoint y: 309, distance: 147.5
click at [1084, 309] on div "If applicable, choose type of suit Select Repossession Garnishment Foreclosure …" at bounding box center [1001, 395] width 302 height 612
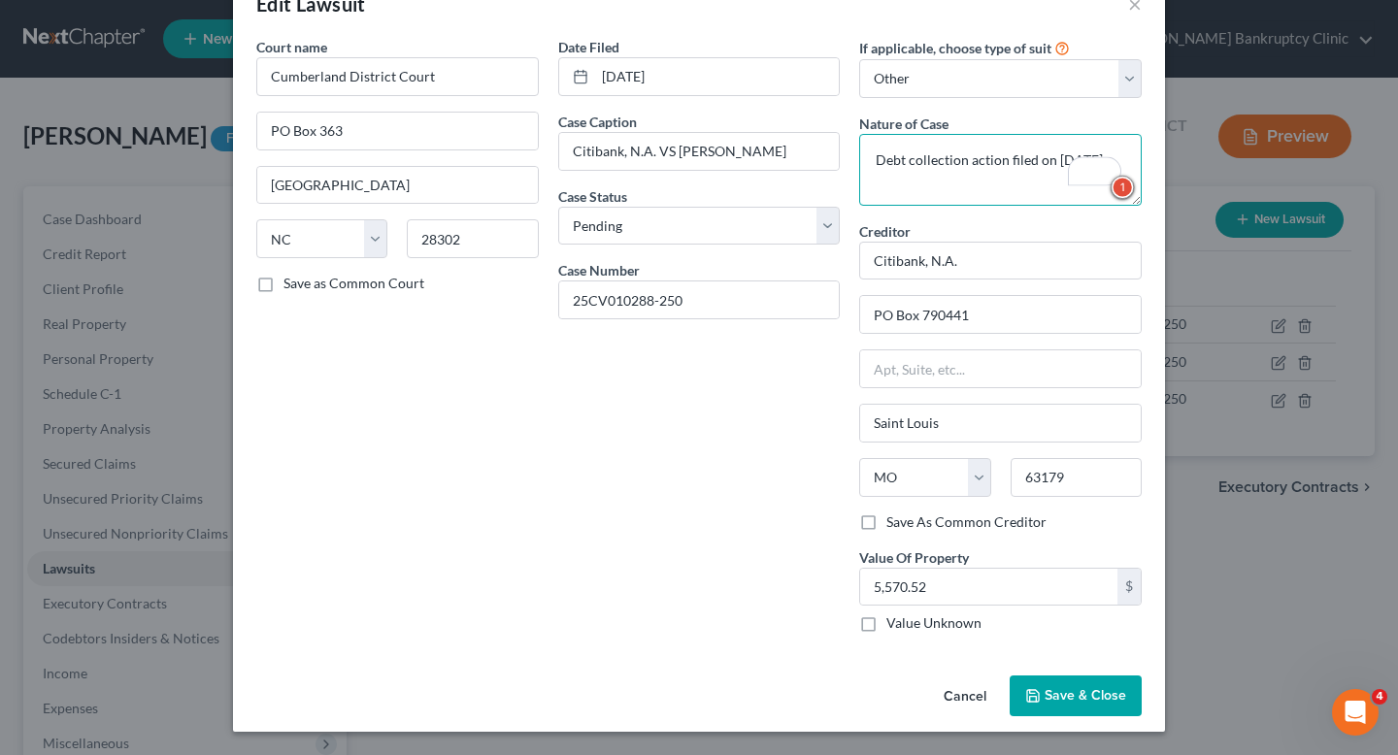
type textarea "Debt collection action filed on [DATE]"
click at [1063, 701] on span "Save & Close" at bounding box center [1086, 696] width 82 height 17
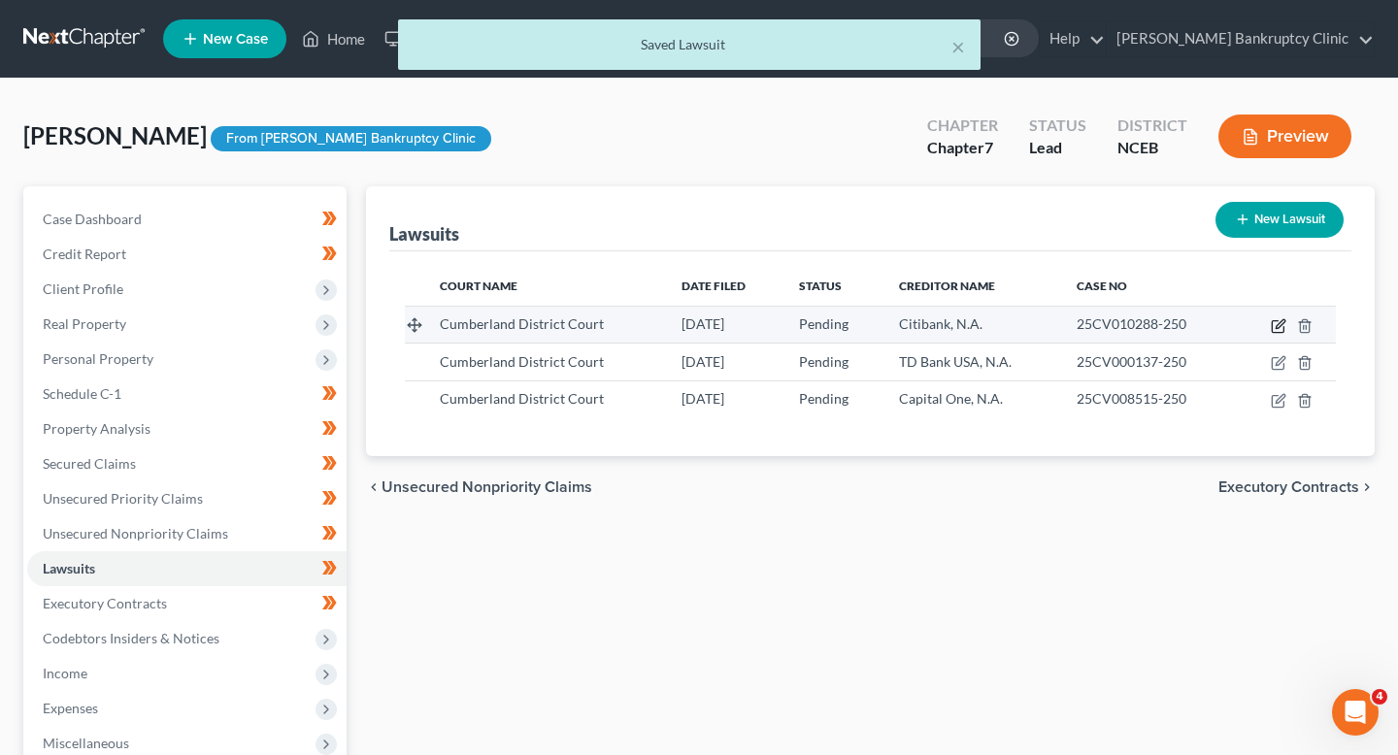
click at [1271, 326] on icon "button" at bounding box center [1279, 327] width 16 height 16
select select "28"
select select "0"
select select "4"
select select "26"
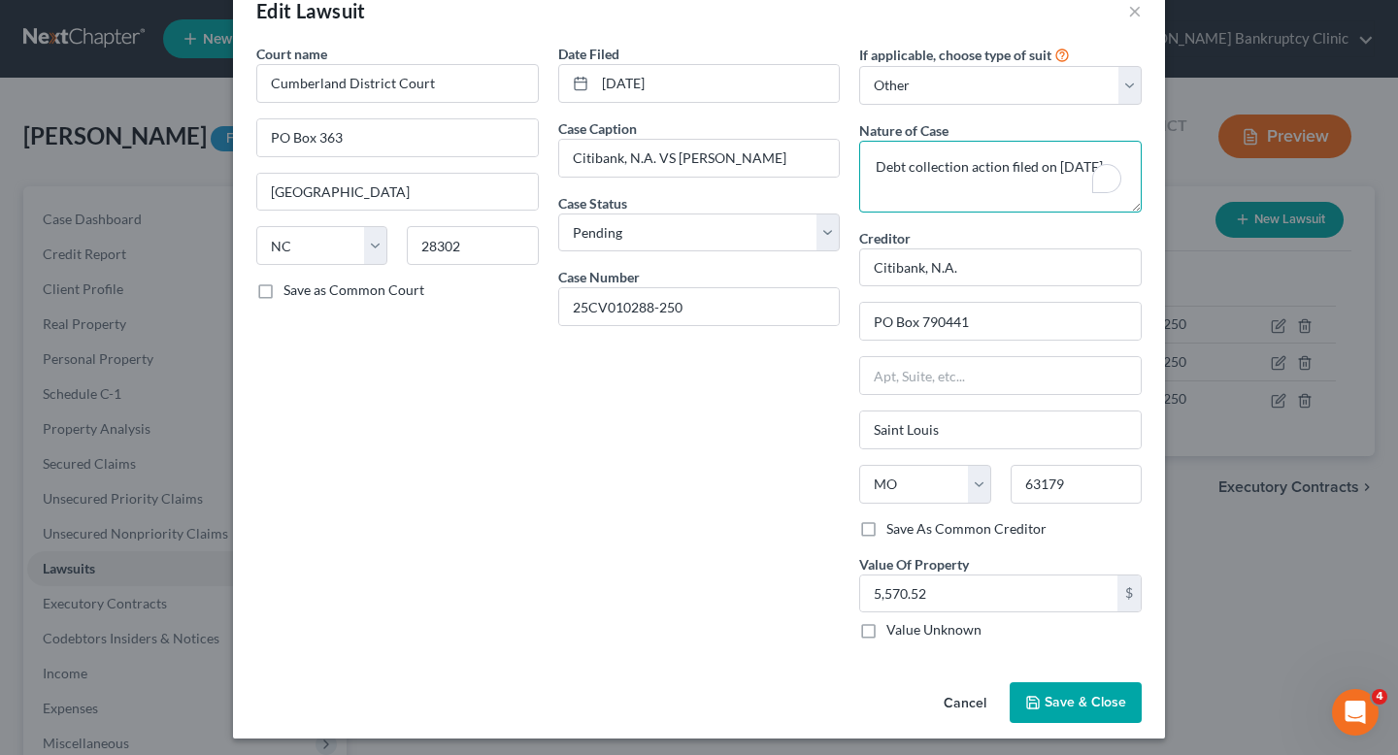
drag, startPoint x: 989, startPoint y: 201, endPoint x: 823, endPoint y: 112, distance: 187.7
click at [823, 112] on div "Court name * [GEOGRAPHIC_DATA] [GEOGRAPHIC_DATA] [US_STATE] AK AR [GEOGRAPHIC_D…" at bounding box center [699, 350] width 905 height 612
click at [956, 195] on textarea "Debt collection action filed on [DATE]" at bounding box center [1000, 177] width 283 height 72
drag, startPoint x: 999, startPoint y: 197, endPoint x: 815, endPoint y: 103, distance: 207.2
click at [815, 103] on div "Court name * [GEOGRAPHIC_DATA] [GEOGRAPHIC_DATA] [US_STATE] AK AR [GEOGRAPHIC_D…" at bounding box center [699, 350] width 905 height 612
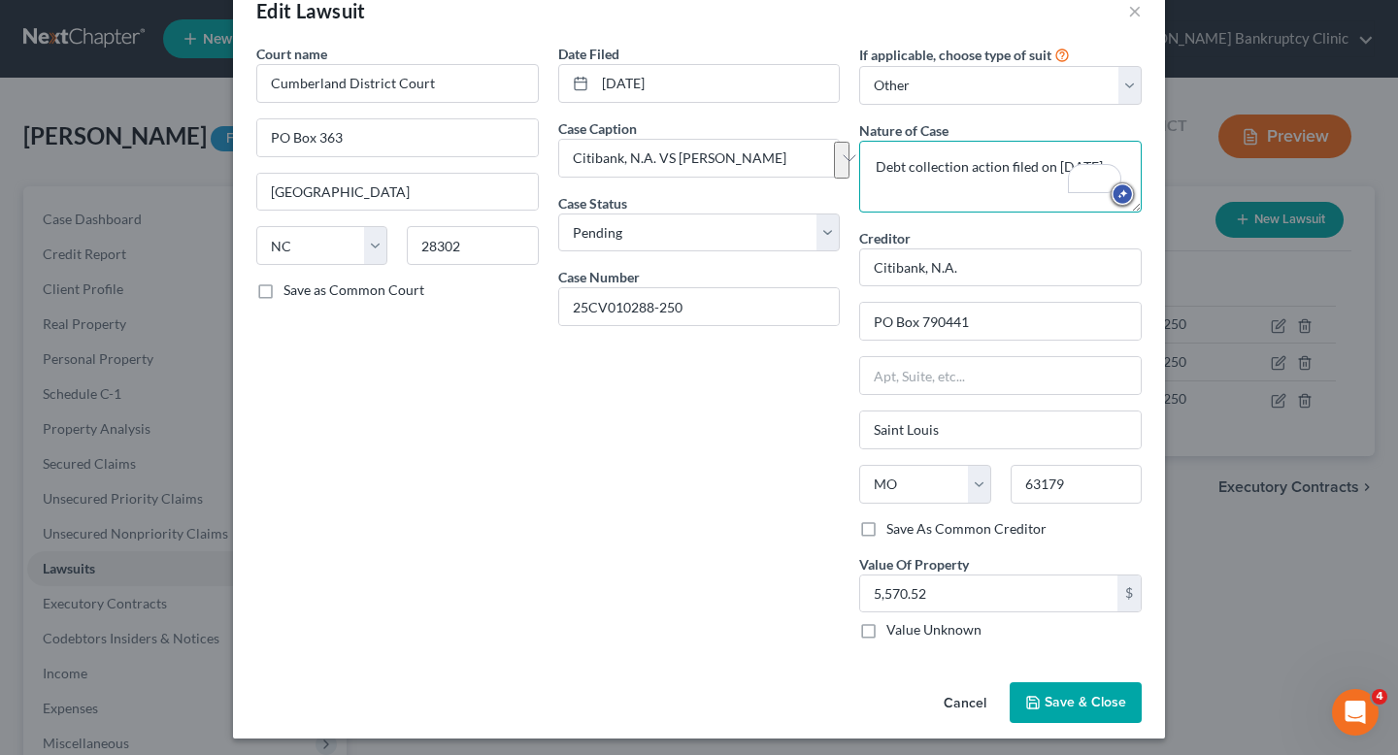
type textarea "Debt collection action filed on [DATE]."
click at [1059, 698] on span "Save & Close" at bounding box center [1086, 702] width 82 height 17
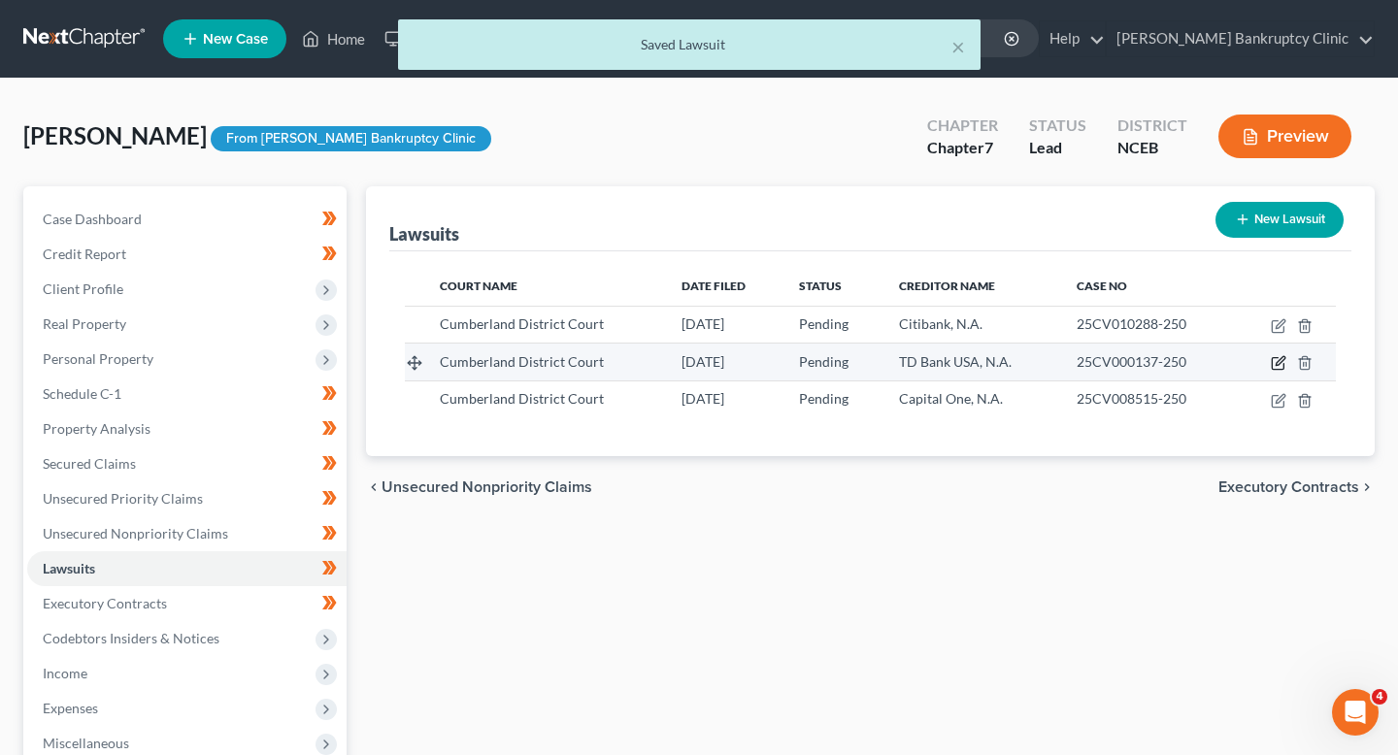
click at [1277, 362] on icon "button" at bounding box center [1280, 361] width 9 height 9
select select "28"
select select "0"
select select "4"
select select "45"
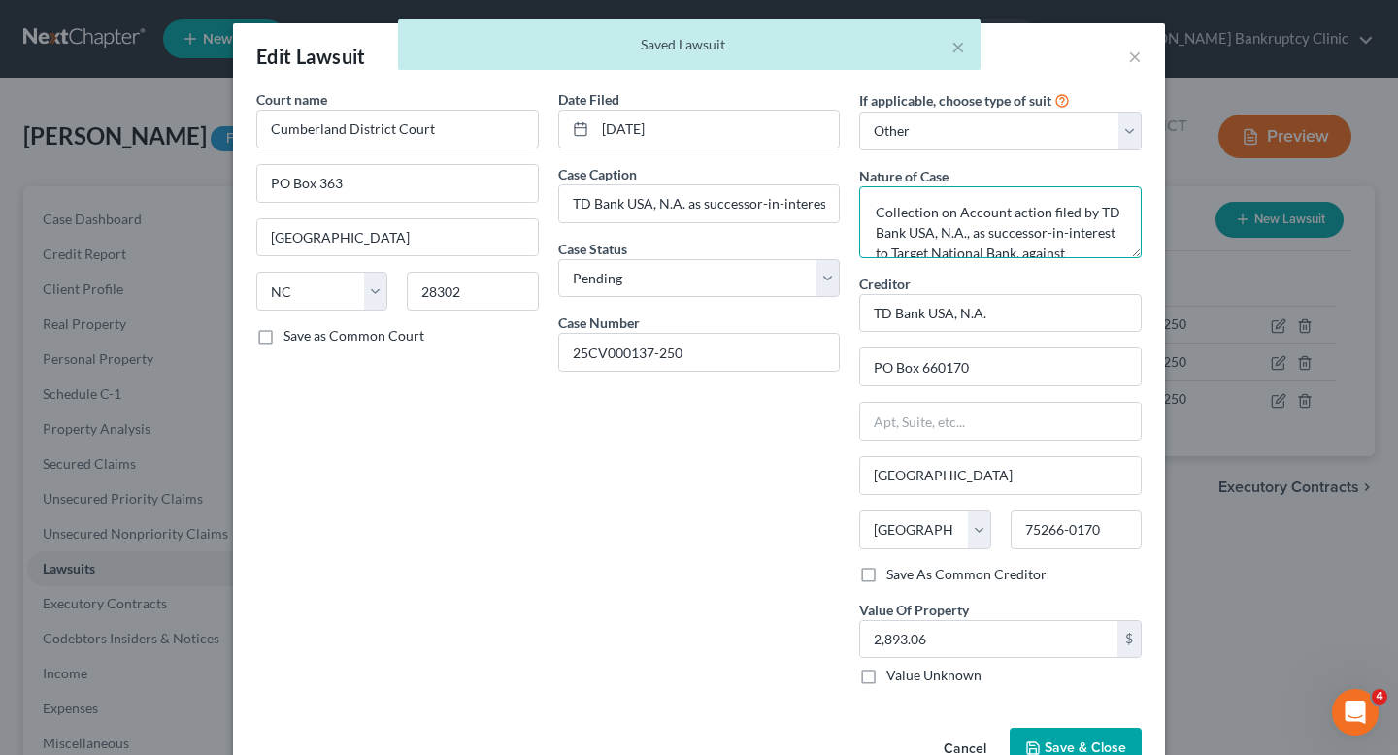
click at [988, 228] on textarea "Collection on Account action filed by TD Bank USA, N.A., as successor-in-intere…" at bounding box center [1000, 222] width 283 height 72
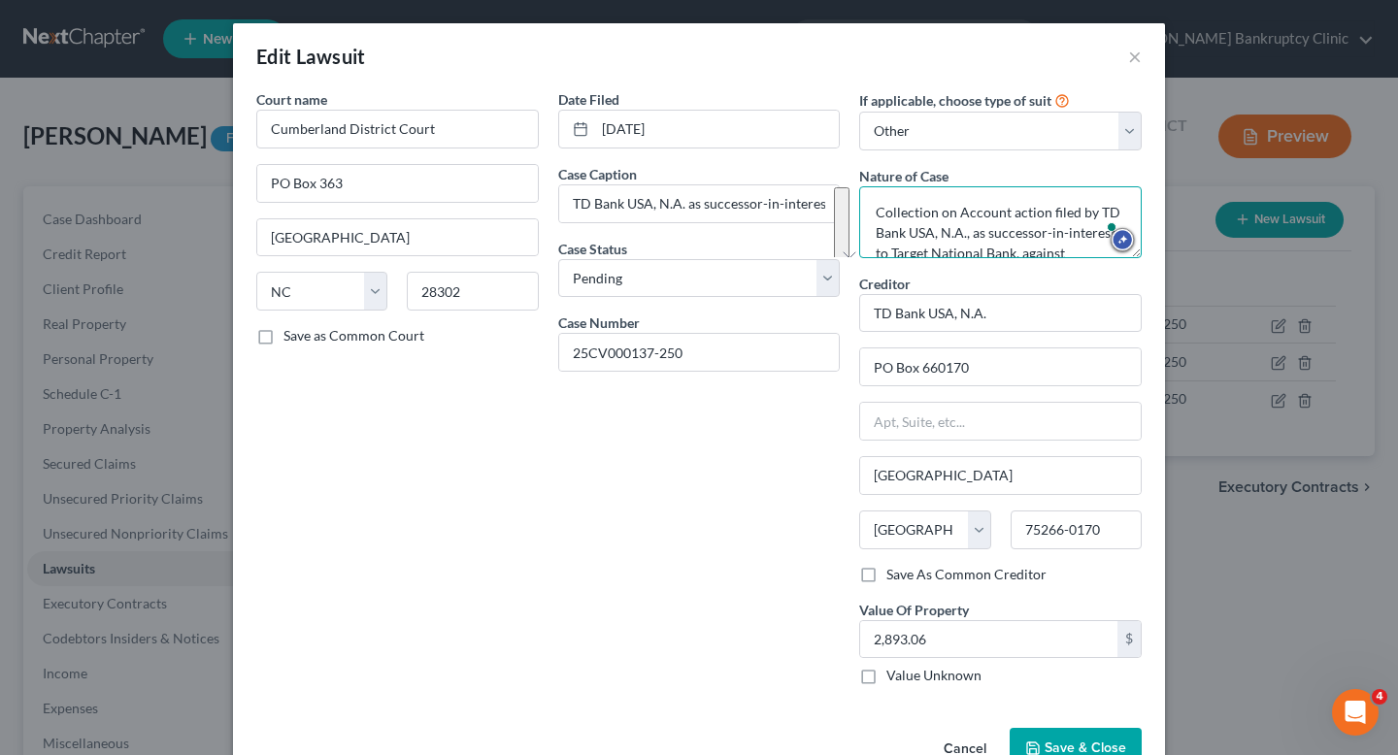
click at [988, 228] on textarea "Collection on Account action filed by TD Bank USA, N.A., as successor-in-intere…" at bounding box center [1000, 222] width 283 height 72
paste textarea "Debt collection action filed on [DATE]"
drag, startPoint x: 1003, startPoint y: 231, endPoint x: 848, endPoint y: 231, distance: 155.4
click at [848, 231] on div "Court name * [GEOGRAPHIC_DATA] [GEOGRAPHIC_DATA] [US_STATE] AK AR [GEOGRAPHIC_D…" at bounding box center [699, 395] width 905 height 612
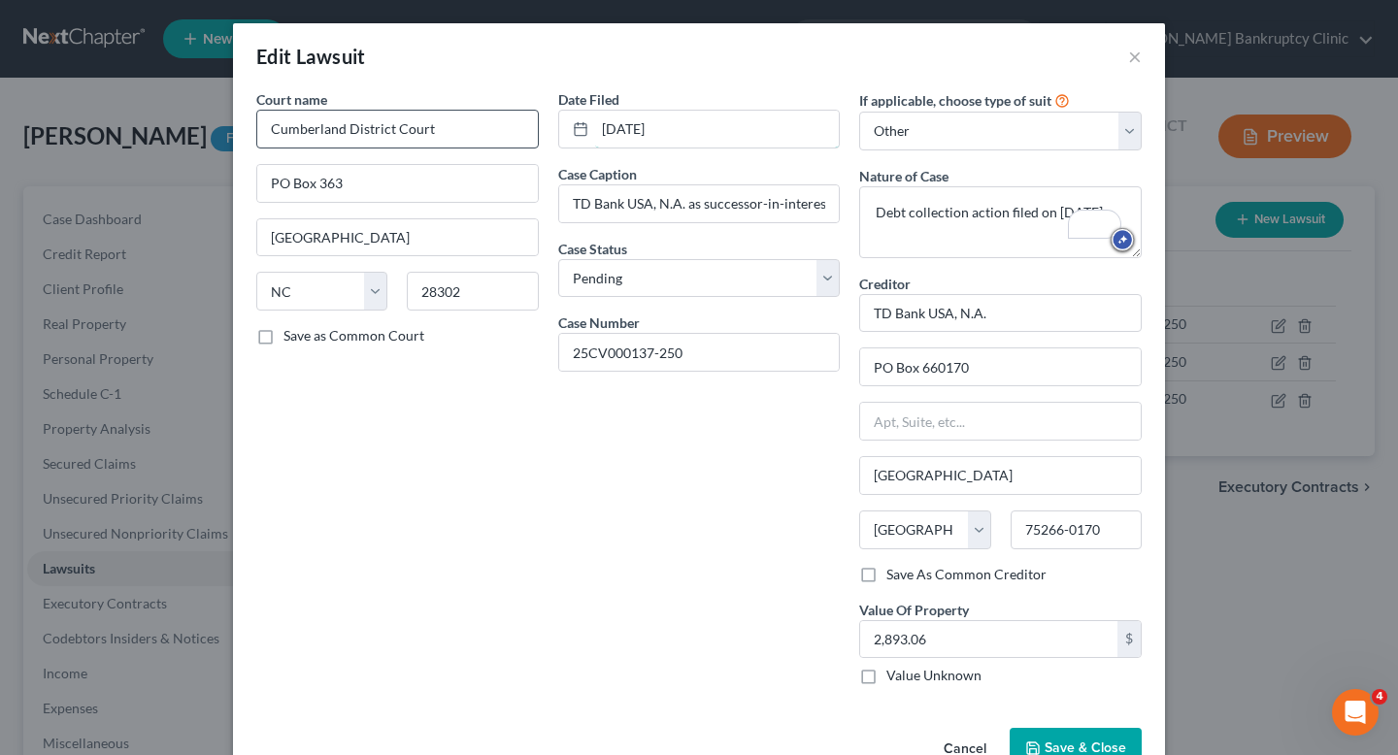
drag, startPoint x: 707, startPoint y: 129, endPoint x: 524, endPoint y: 129, distance: 182.6
click at [528, 129] on div "Court name * [GEOGRAPHIC_DATA] [GEOGRAPHIC_DATA] [US_STATE] AK AR [GEOGRAPHIC_D…" at bounding box center [699, 395] width 905 height 612
drag, startPoint x: 1004, startPoint y: 237, endPoint x: 785, endPoint y: 237, distance: 219.5
click at [785, 237] on div "Court name * [GEOGRAPHIC_DATA] [GEOGRAPHIC_DATA] [US_STATE] AK AR [GEOGRAPHIC_D…" at bounding box center [699, 395] width 905 height 612
paste textarea "[DATE]"
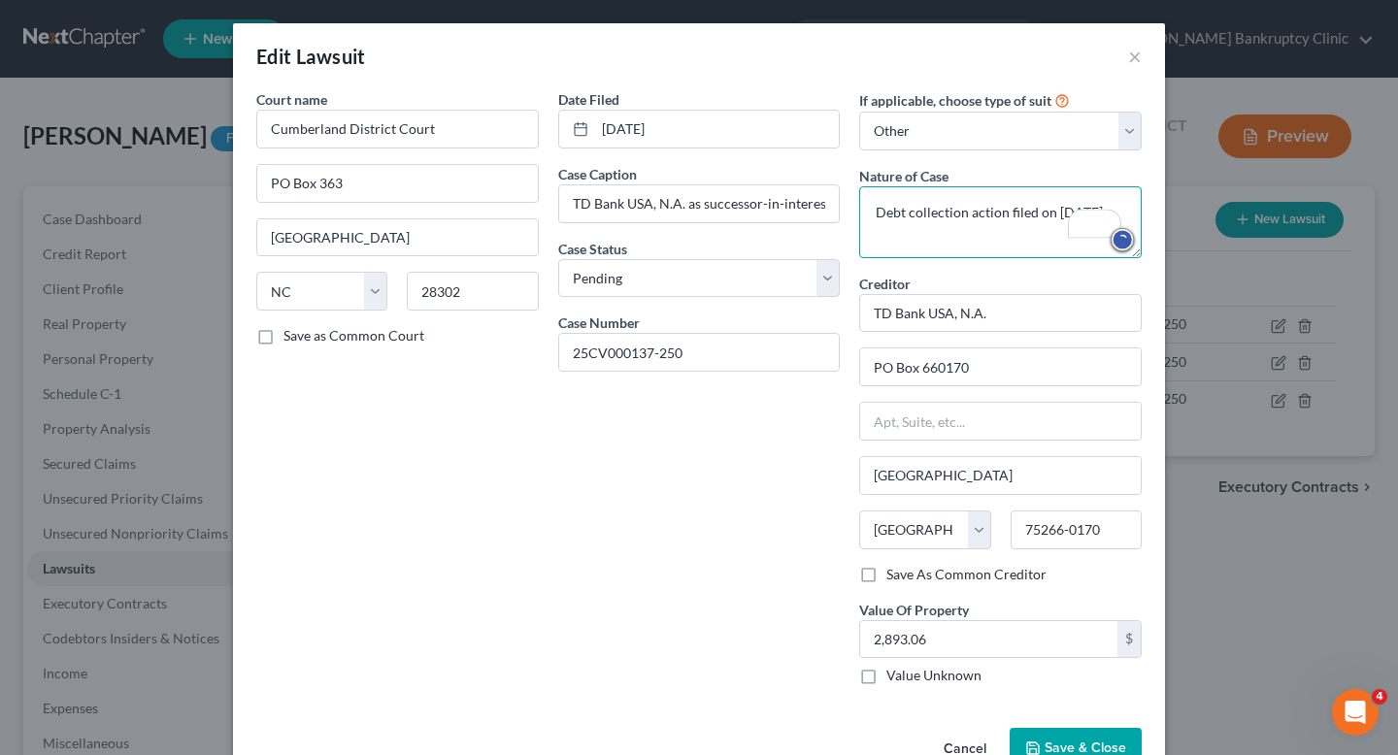
type textarea "Debt collection action filed on [DATE]"
click at [1077, 735] on button "Save & Close" at bounding box center [1076, 748] width 132 height 41
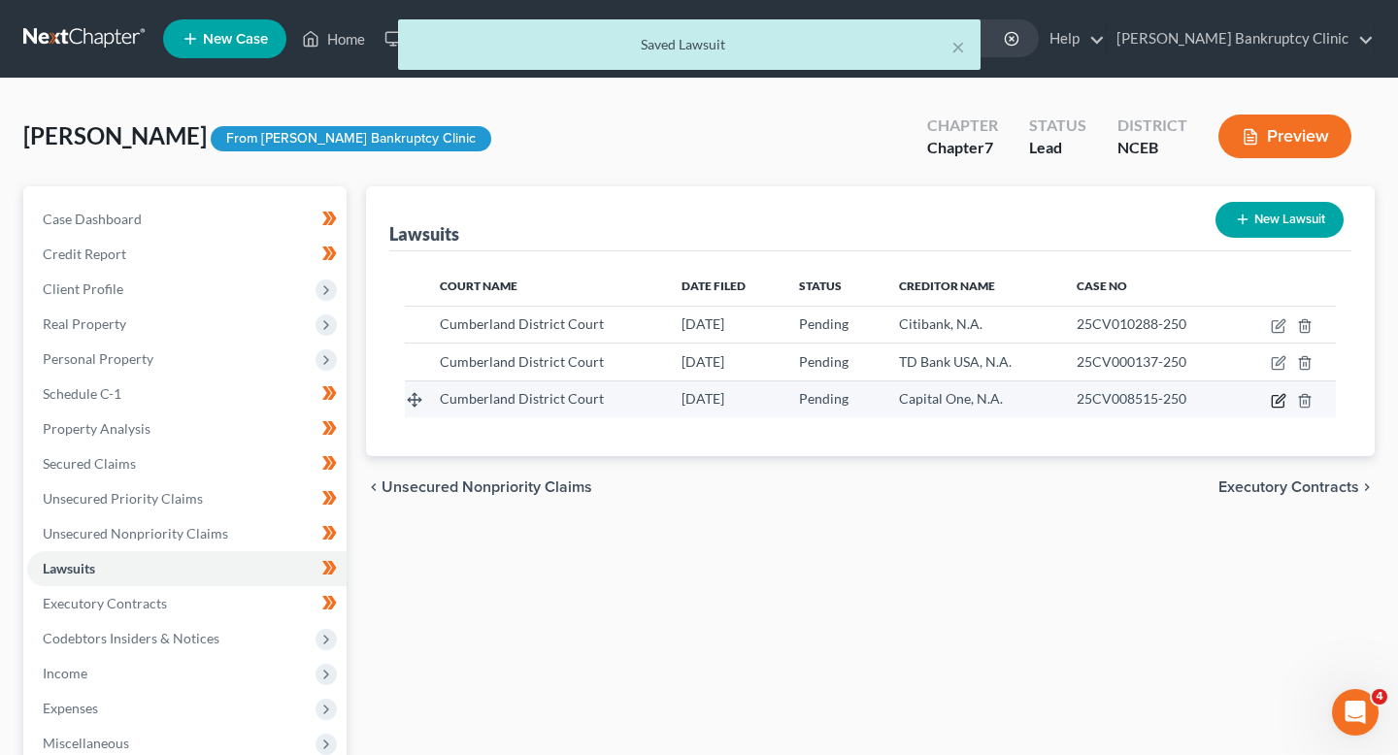
click at [1278, 397] on icon "button" at bounding box center [1279, 401] width 16 height 16
select select "28"
select select "0"
select select "4"
select select "48"
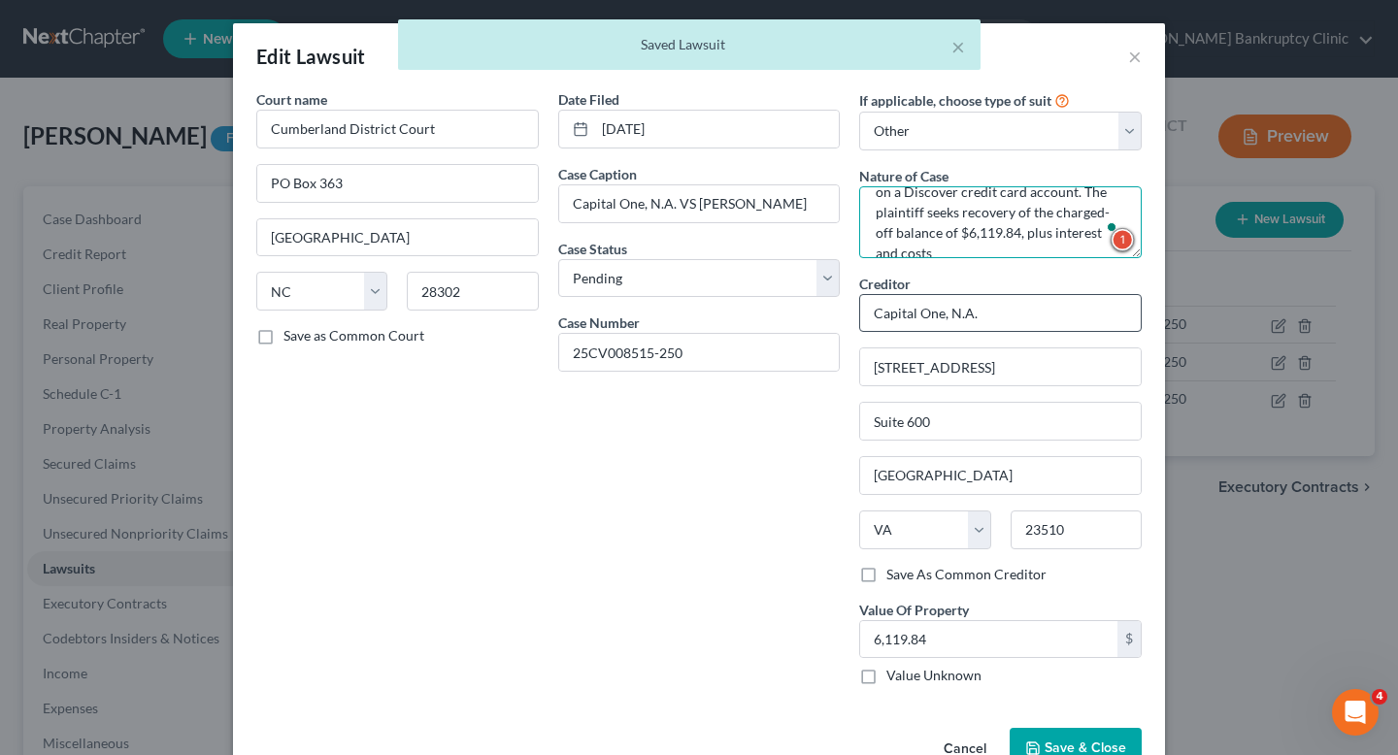
drag, startPoint x: 876, startPoint y: 204, endPoint x: 1070, endPoint y: 315, distance: 223.5
click at [1070, 315] on div "If applicable, choose type of suit Select Repossession Garnishment Foreclosure …" at bounding box center [1001, 395] width 302 height 612
paste textarea "[DATE]"
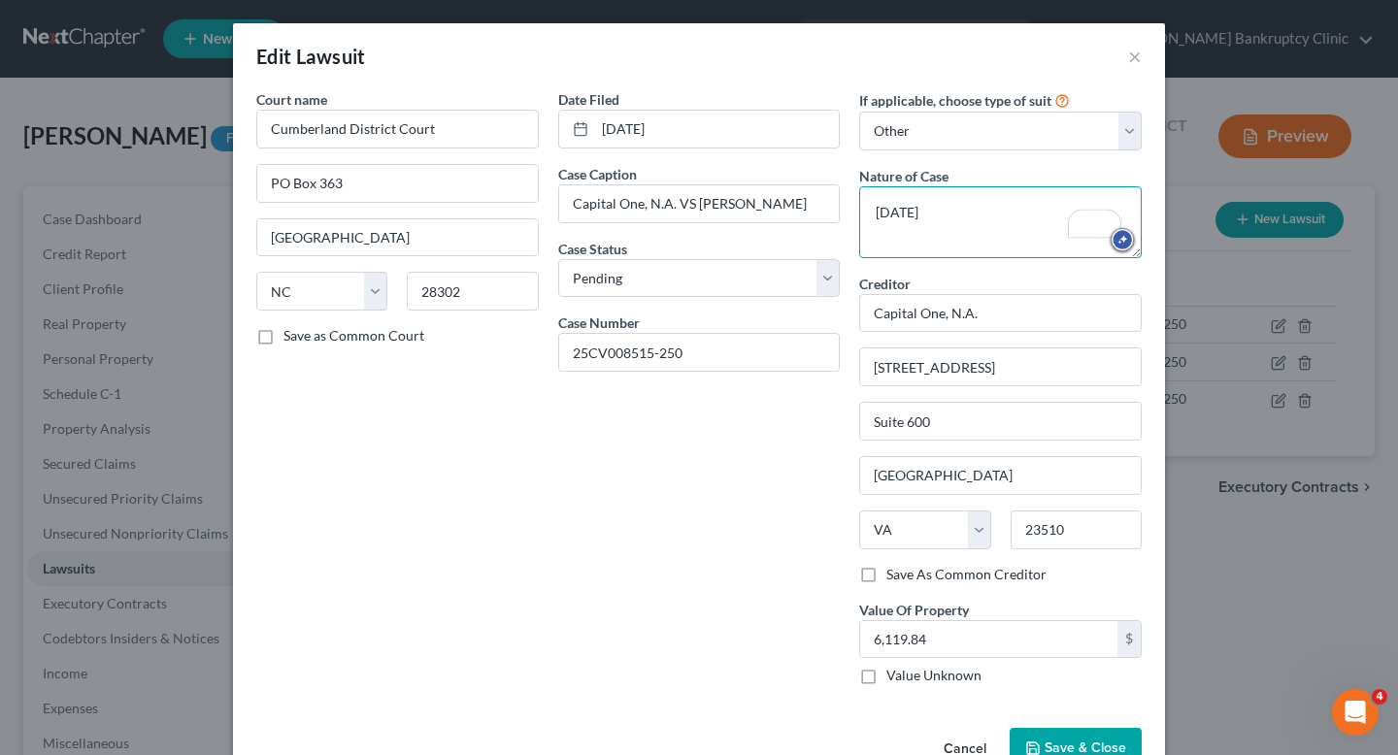
drag, startPoint x: 989, startPoint y: 231, endPoint x: 851, endPoint y: 209, distance: 139.7
click at [851, 209] on div "If applicable, choose type of suit Select Repossession Garnishment Foreclosure …" at bounding box center [1001, 395] width 302 height 612
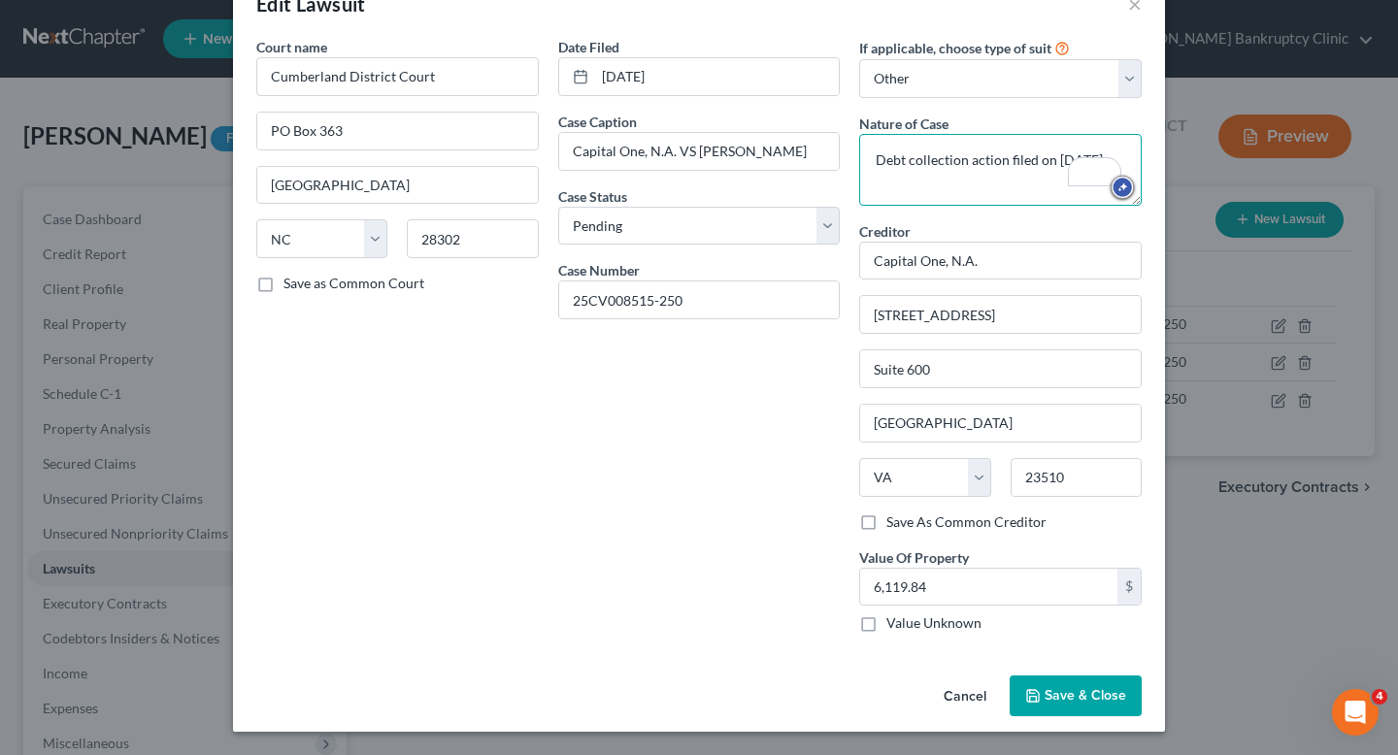
type textarea "Debt collection action filed on [DATE]."
click at [1104, 697] on span "Save & Close" at bounding box center [1086, 696] width 82 height 17
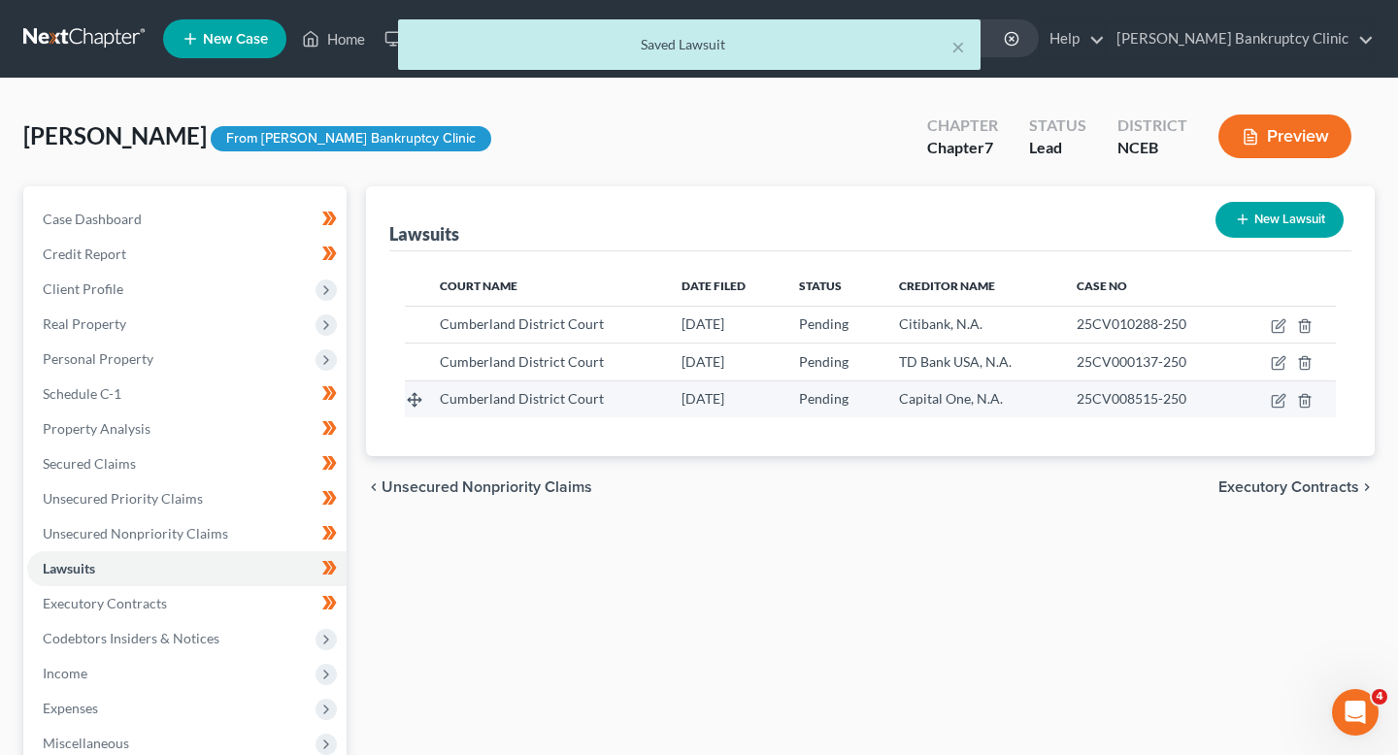
click at [1286, 408] on td at bounding box center [1286, 399] width 100 height 37
click at [1279, 399] on icon "button" at bounding box center [1279, 401] width 16 height 16
select select "28"
select select "0"
select select "4"
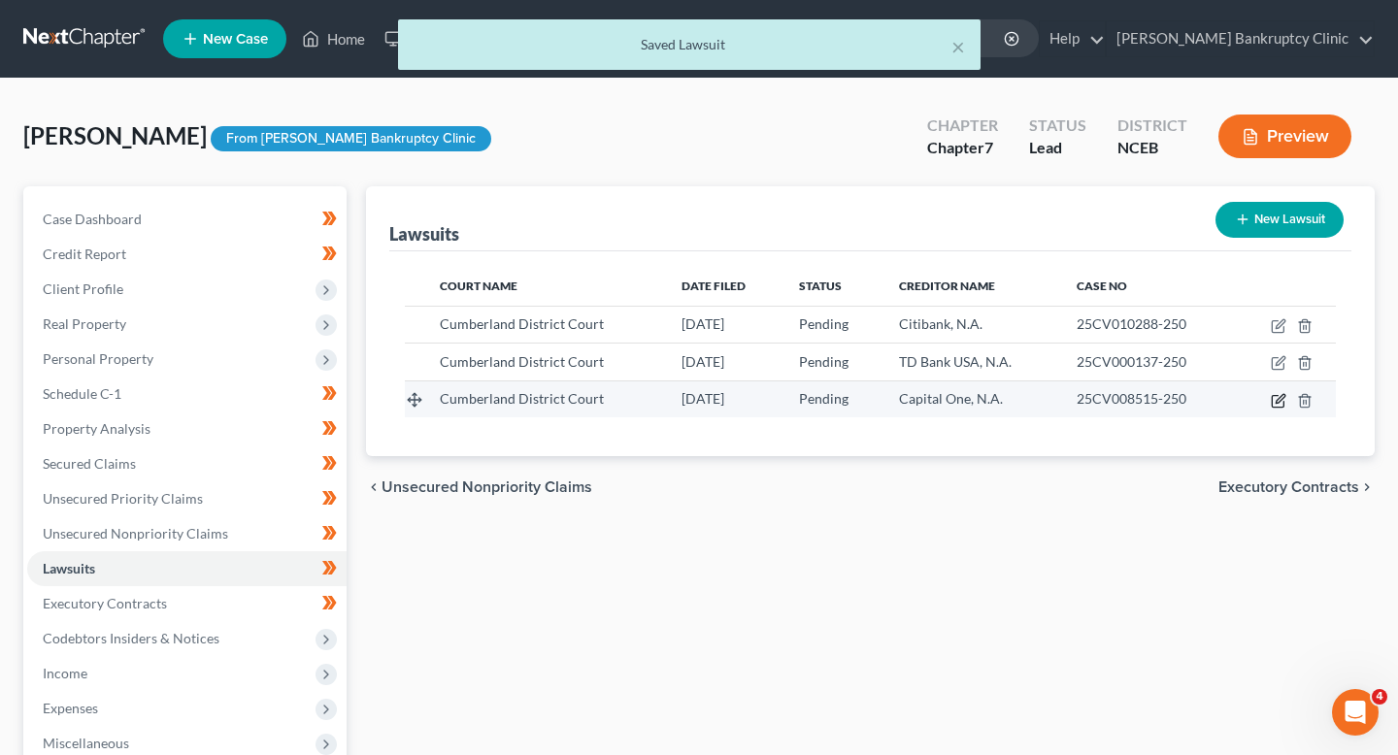
select select "48"
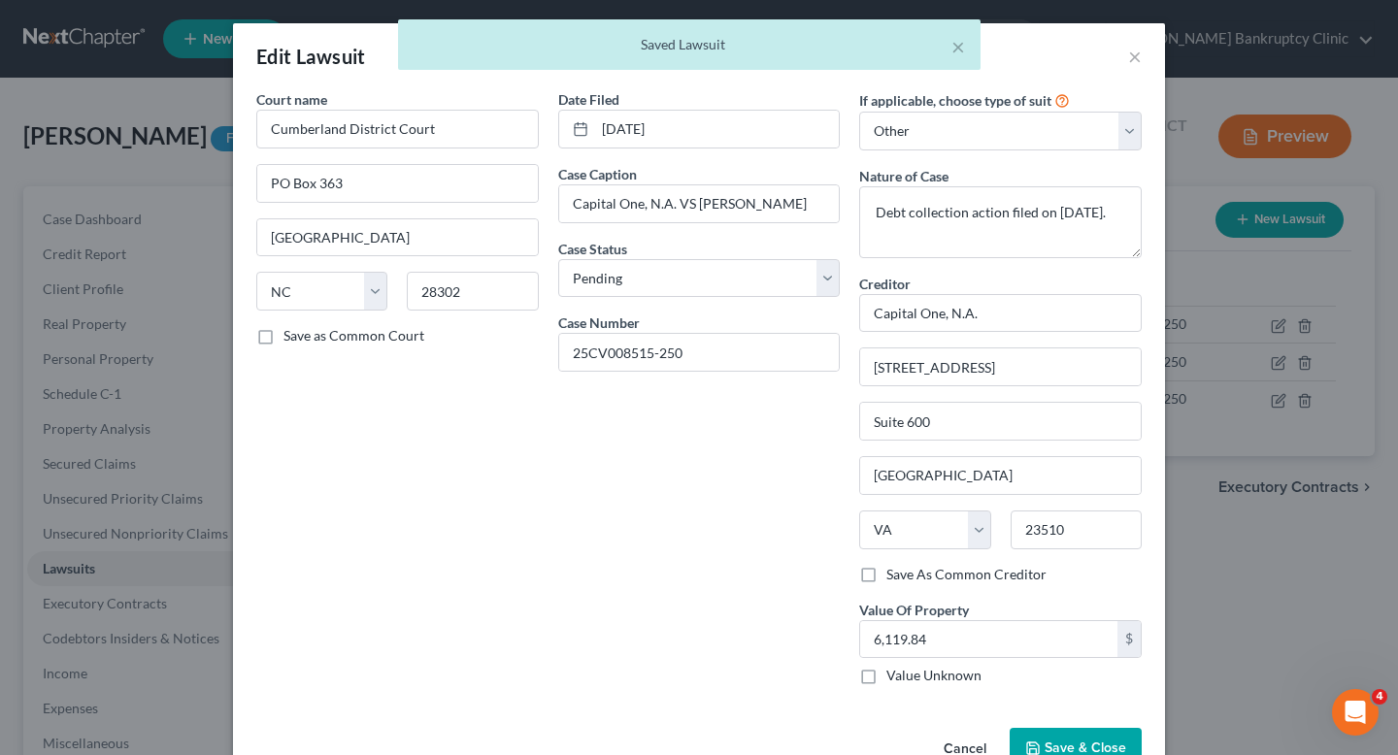
click at [1139, 54] on div "× Saved Lawsuit" at bounding box center [689, 49] width 1398 height 60
click at [1139, 56] on div "× Saved Lawsuit" at bounding box center [689, 49] width 1398 height 60
click at [1130, 56] on div "× Saved Lawsuit" at bounding box center [689, 49] width 1398 height 60
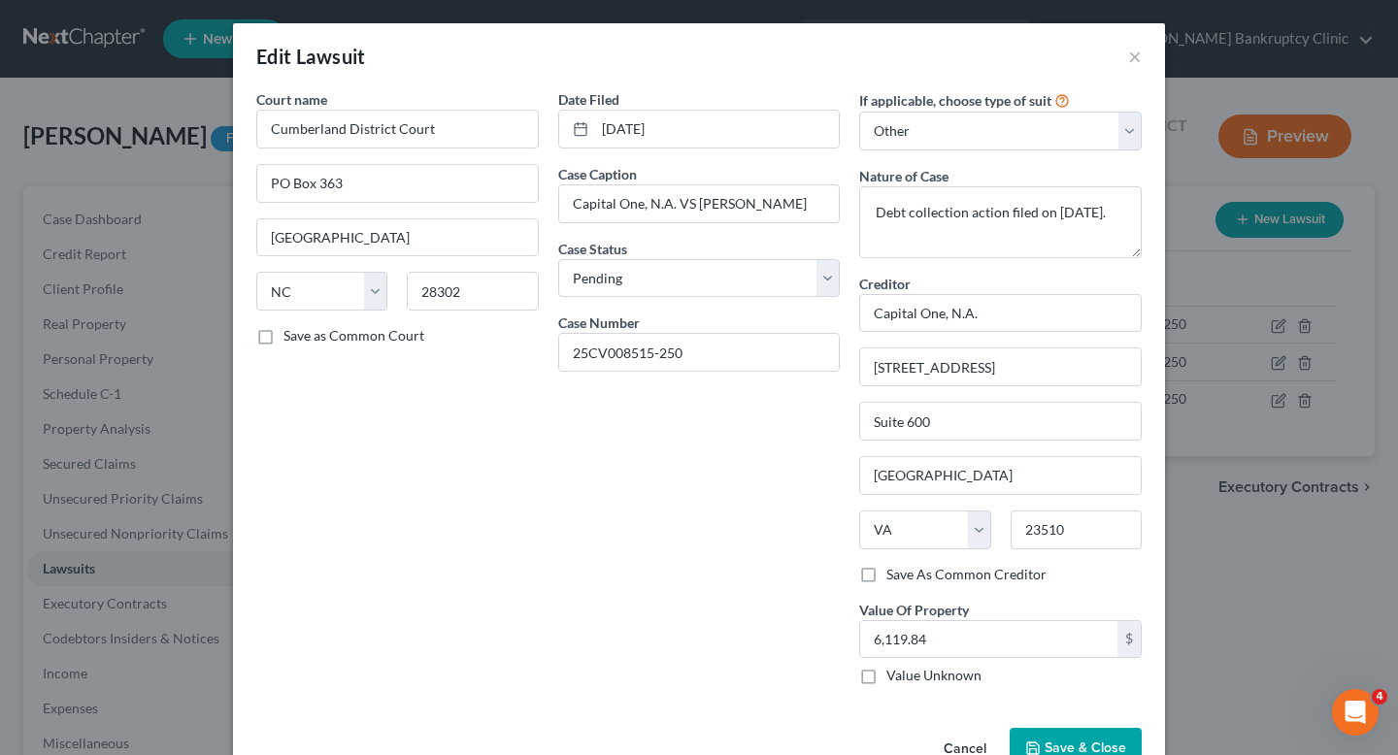
click at [956, 747] on button "Cancel" at bounding box center [965, 749] width 74 height 39
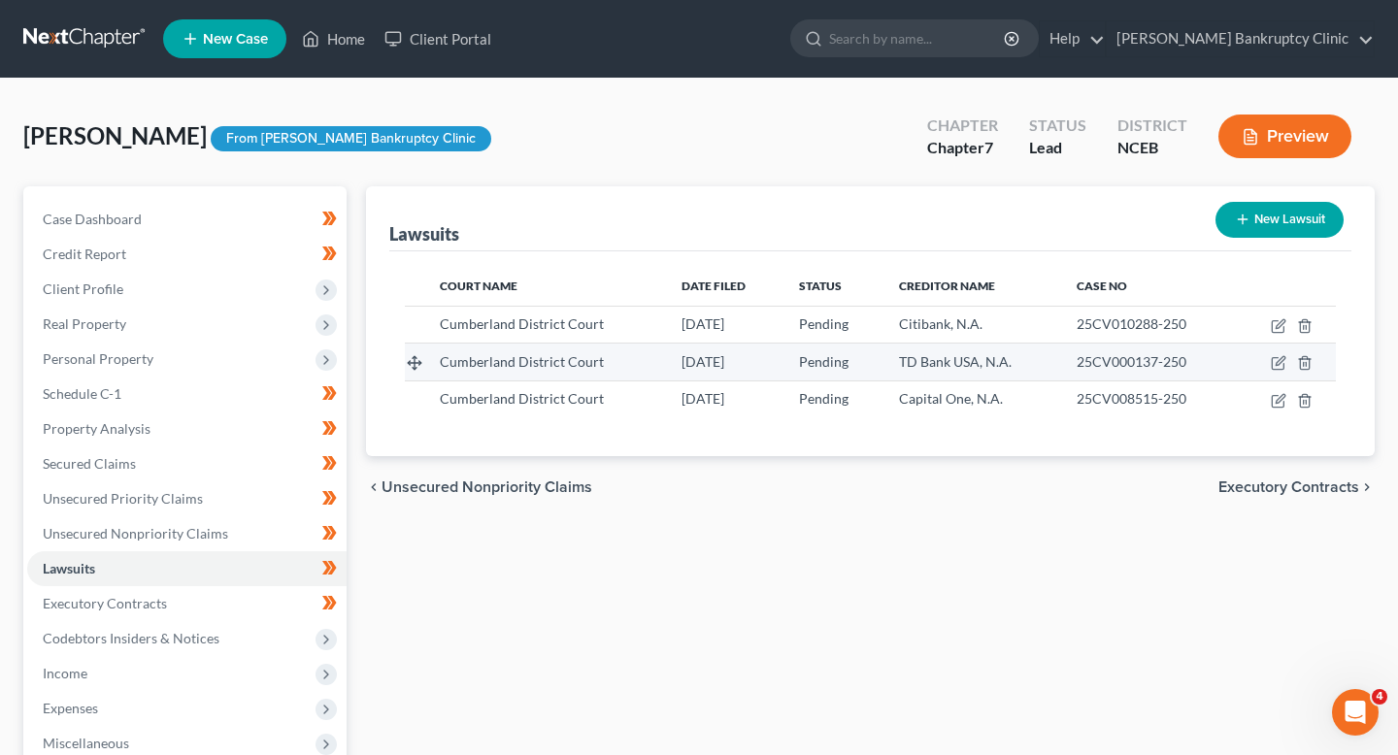
click at [1267, 361] on td at bounding box center [1286, 362] width 100 height 37
click at [1272, 361] on icon "button" at bounding box center [1278, 364] width 12 height 12
select select "28"
select select "0"
select select "4"
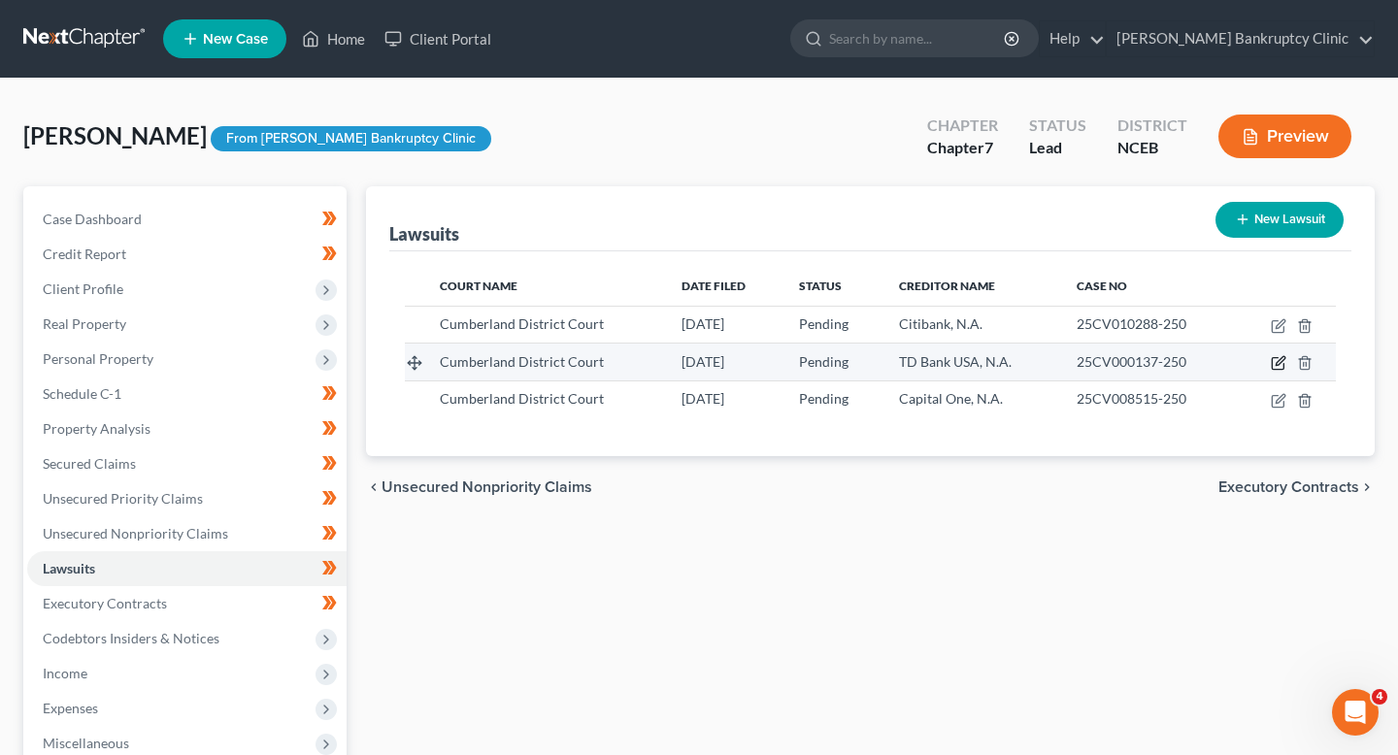
select select "45"
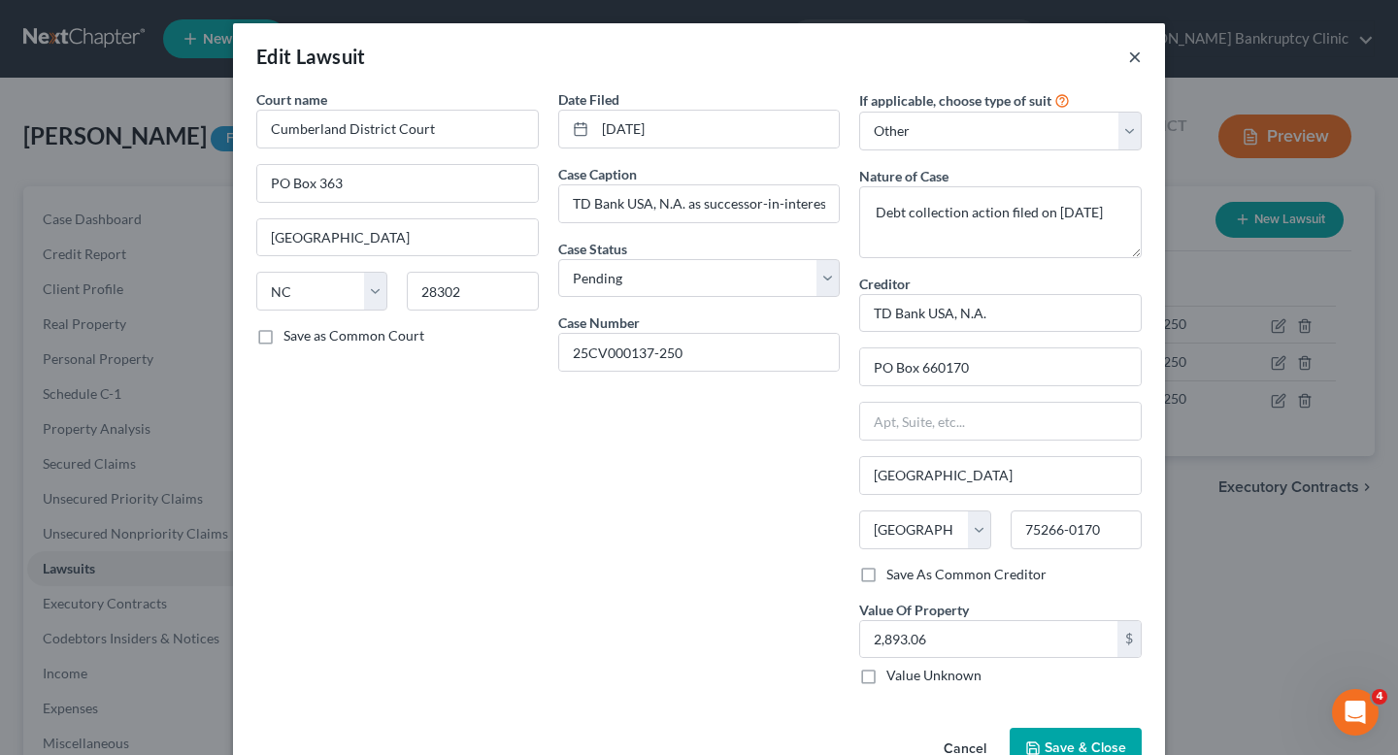
click at [1137, 51] on button "×" at bounding box center [1135, 56] width 14 height 23
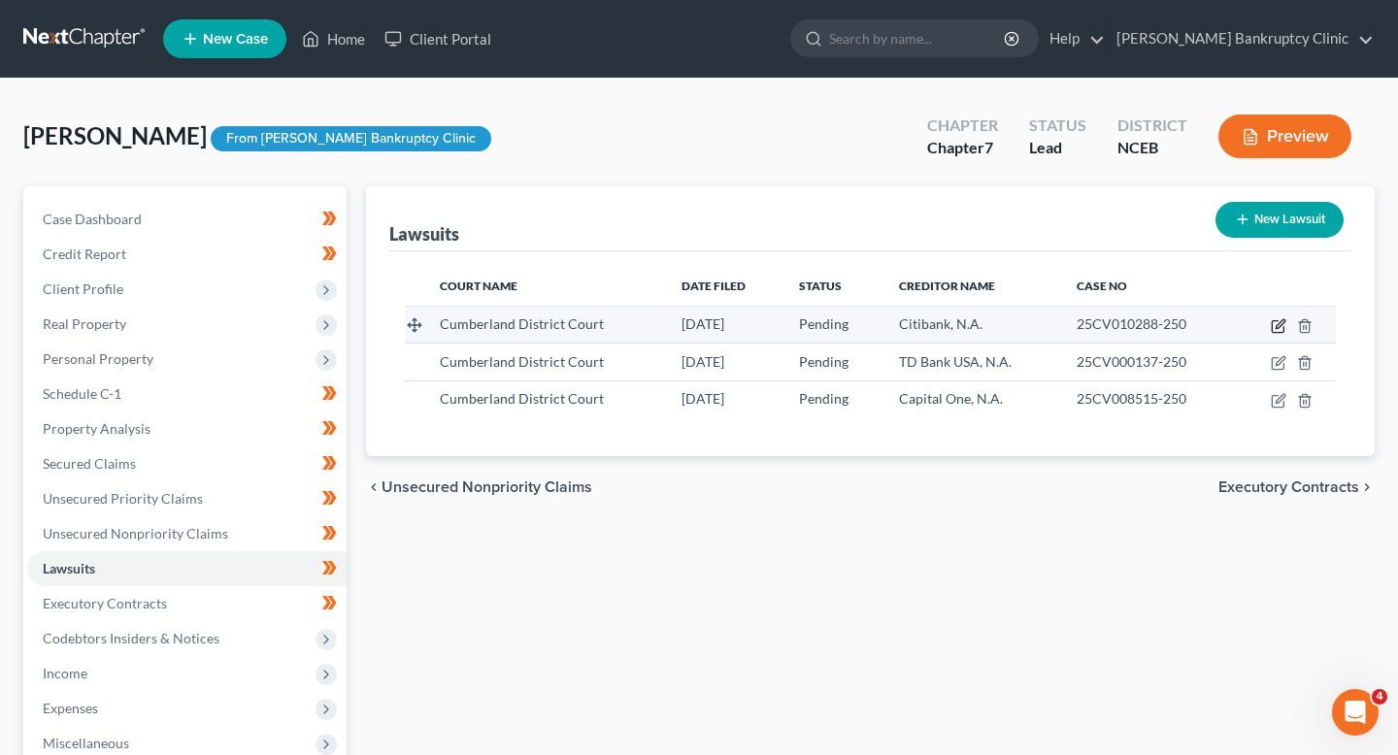
click at [1277, 325] on icon "button" at bounding box center [1280, 323] width 9 height 9
select select "28"
select select "0"
select select "4"
select select "26"
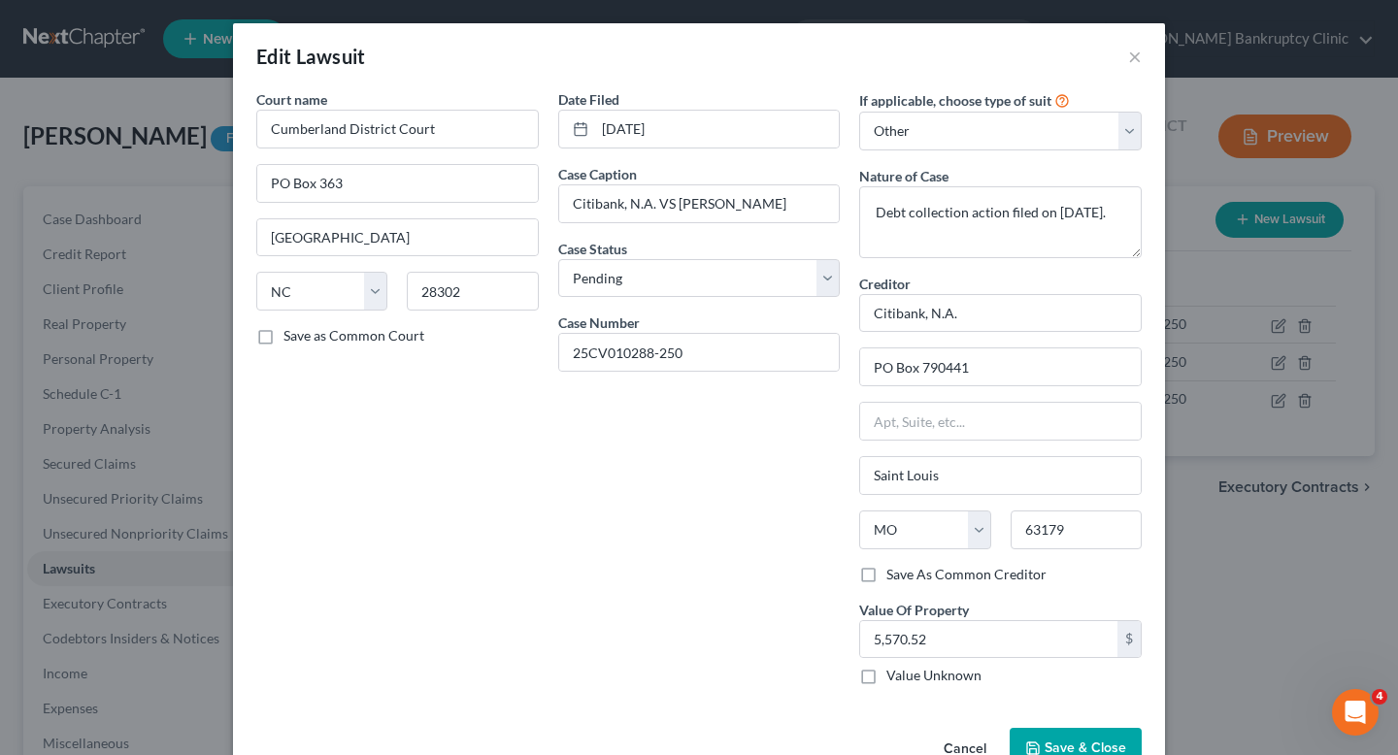
click at [1120, 58] on div "Edit Lawsuit ×" at bounding box center [699, 56] width 932 height 66
click at [1137, 53] on button "×" at bounding box center [1135, 56] width 14 height 23
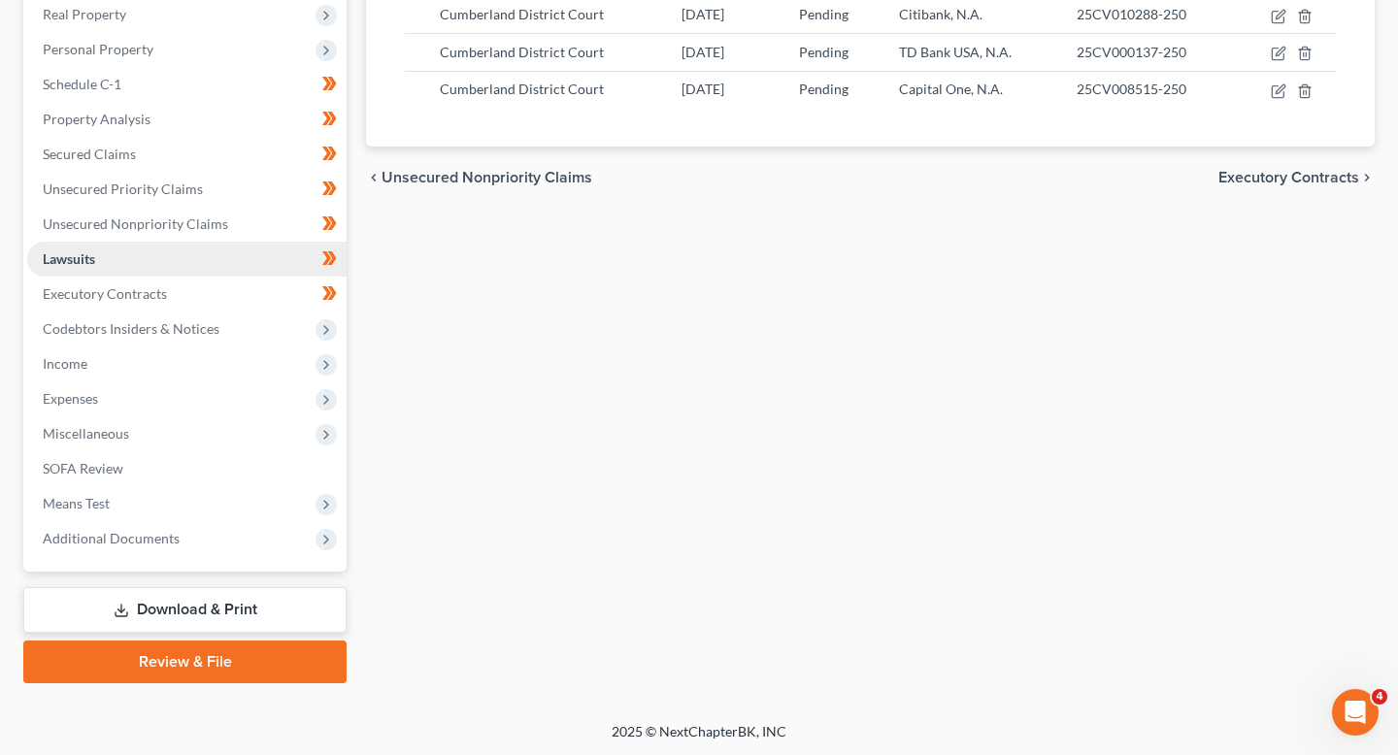
scroll to position [309, 0]
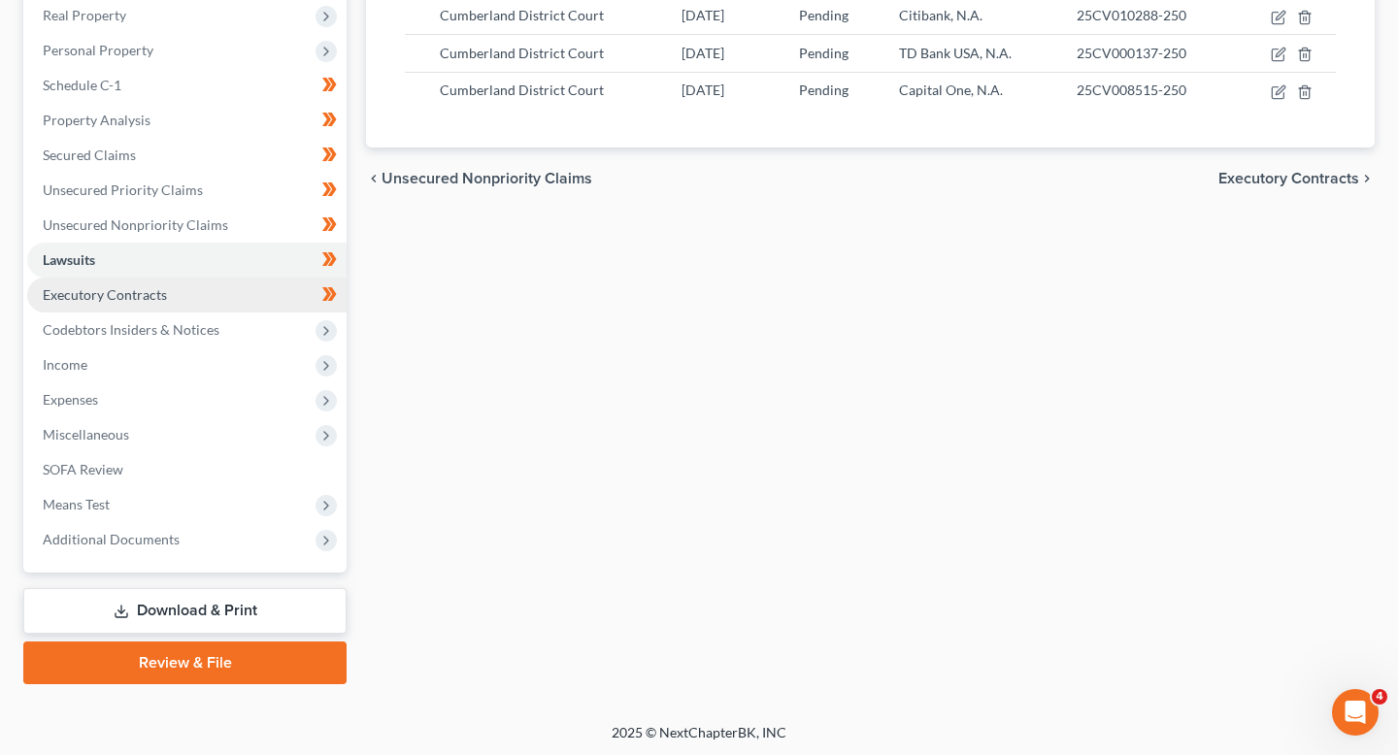
click at [179, 298] on link "Executory Contracts" at bounding box center [186, 295] width 319 height 35
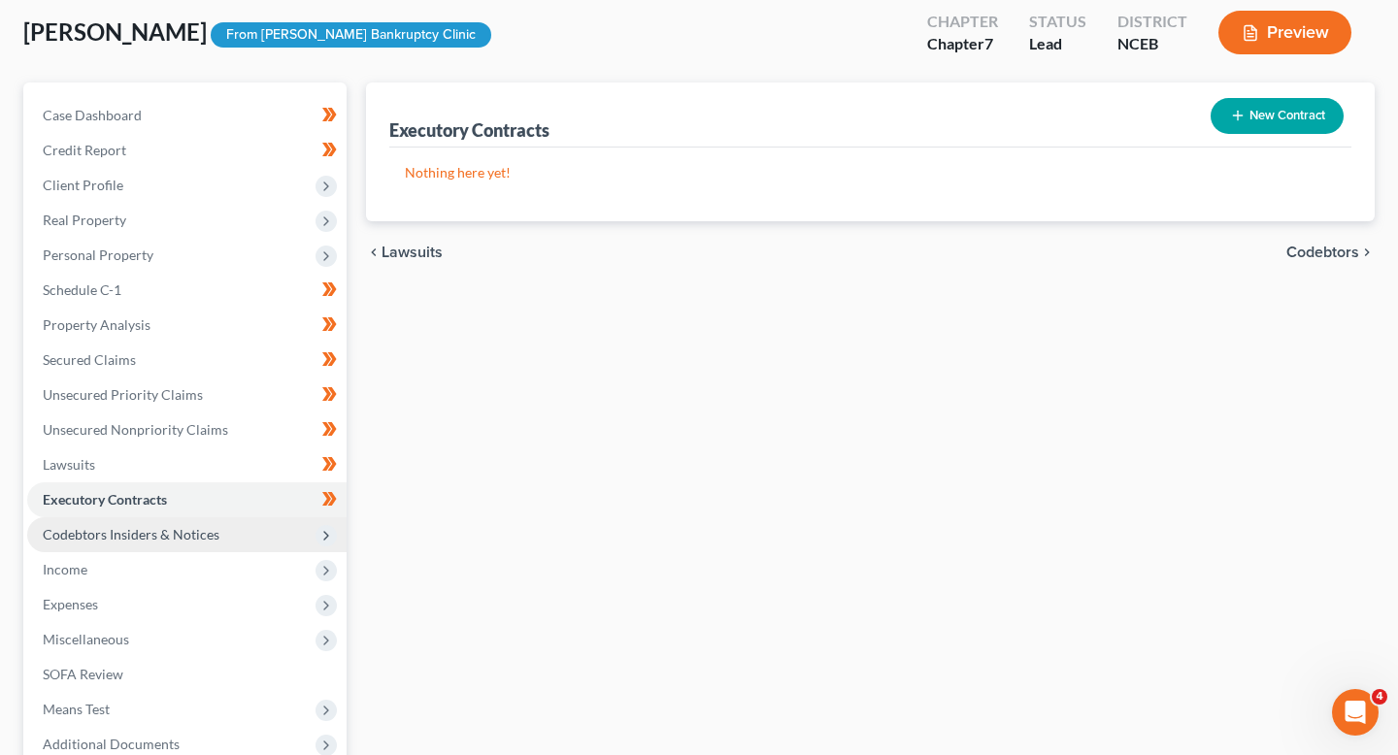
click at [156, 529] on span "Codebtors Insiders & Notices" at bounding box center [131, 534] width 177 height 17
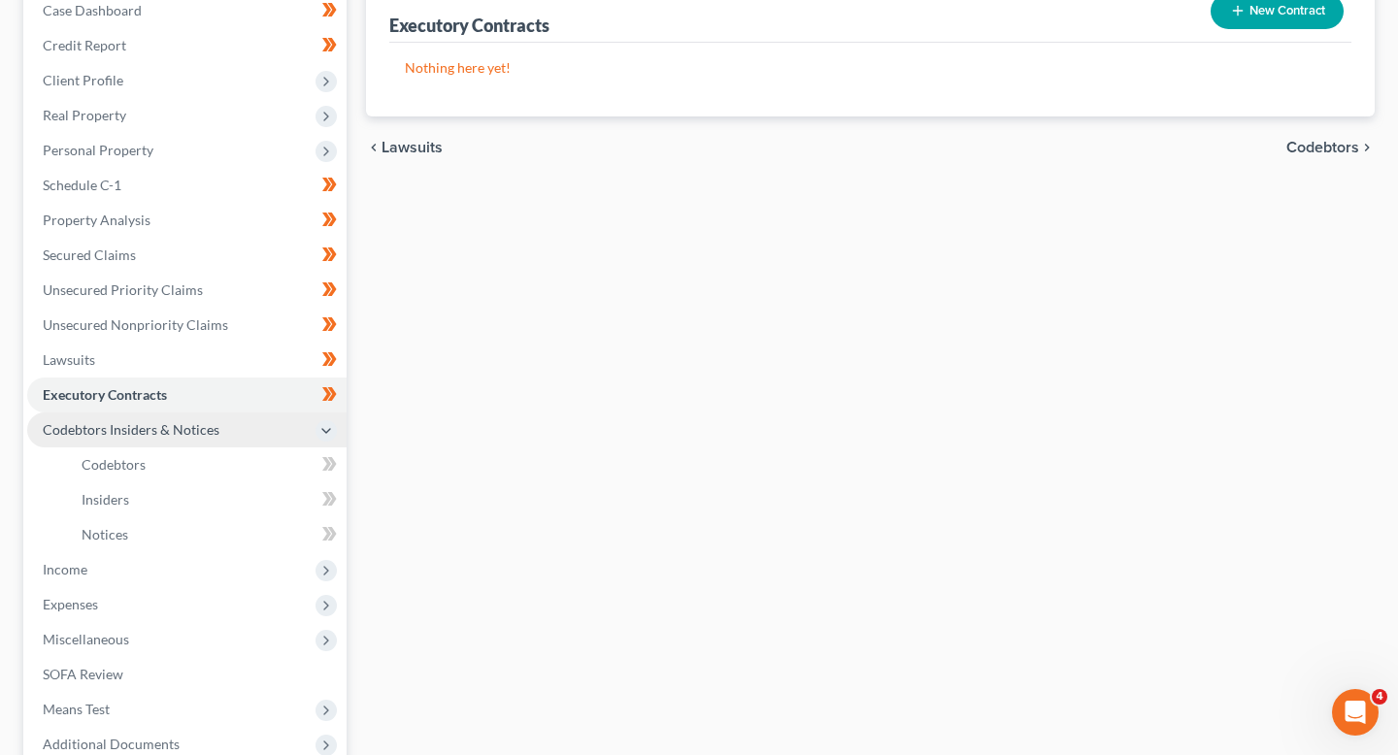
scroll to position [232, 0]
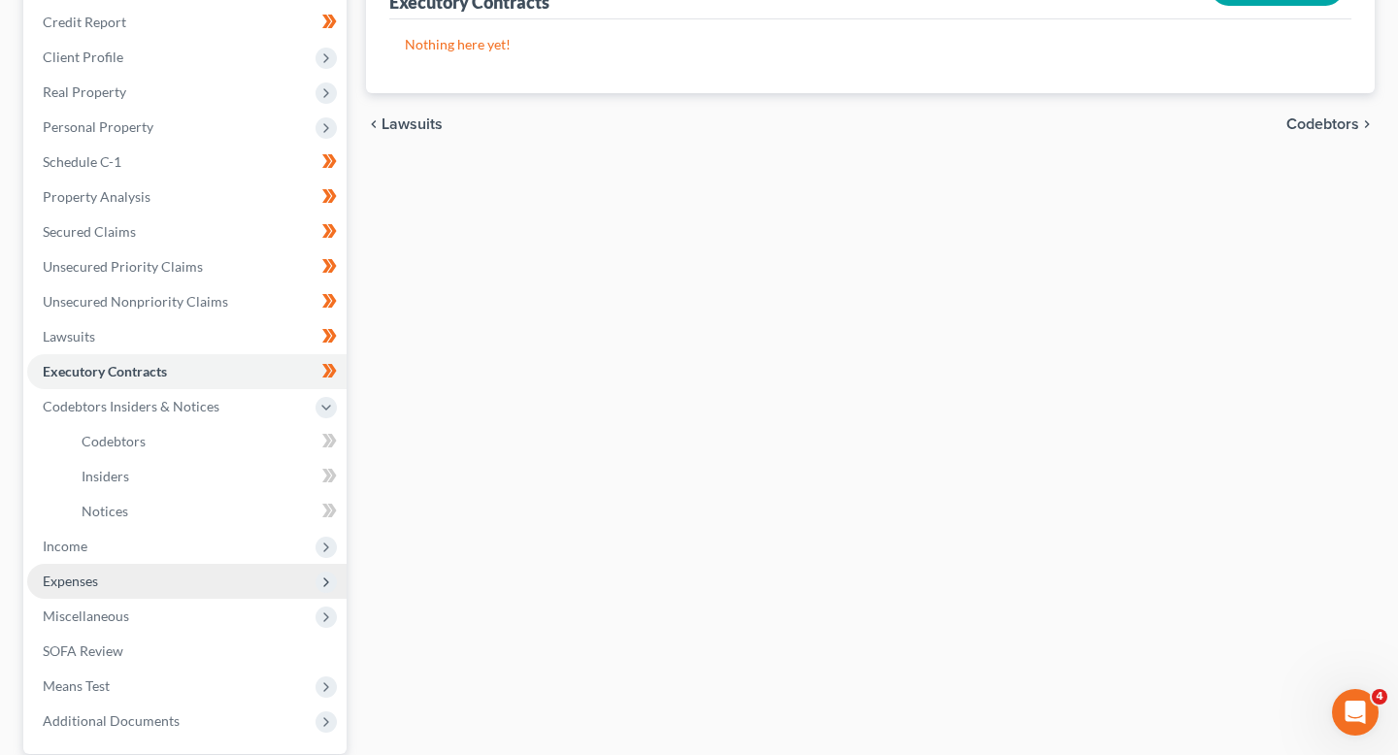
click at [145, 576] on span "Expenses" at bounding box center [186, 581] width 319 height 35
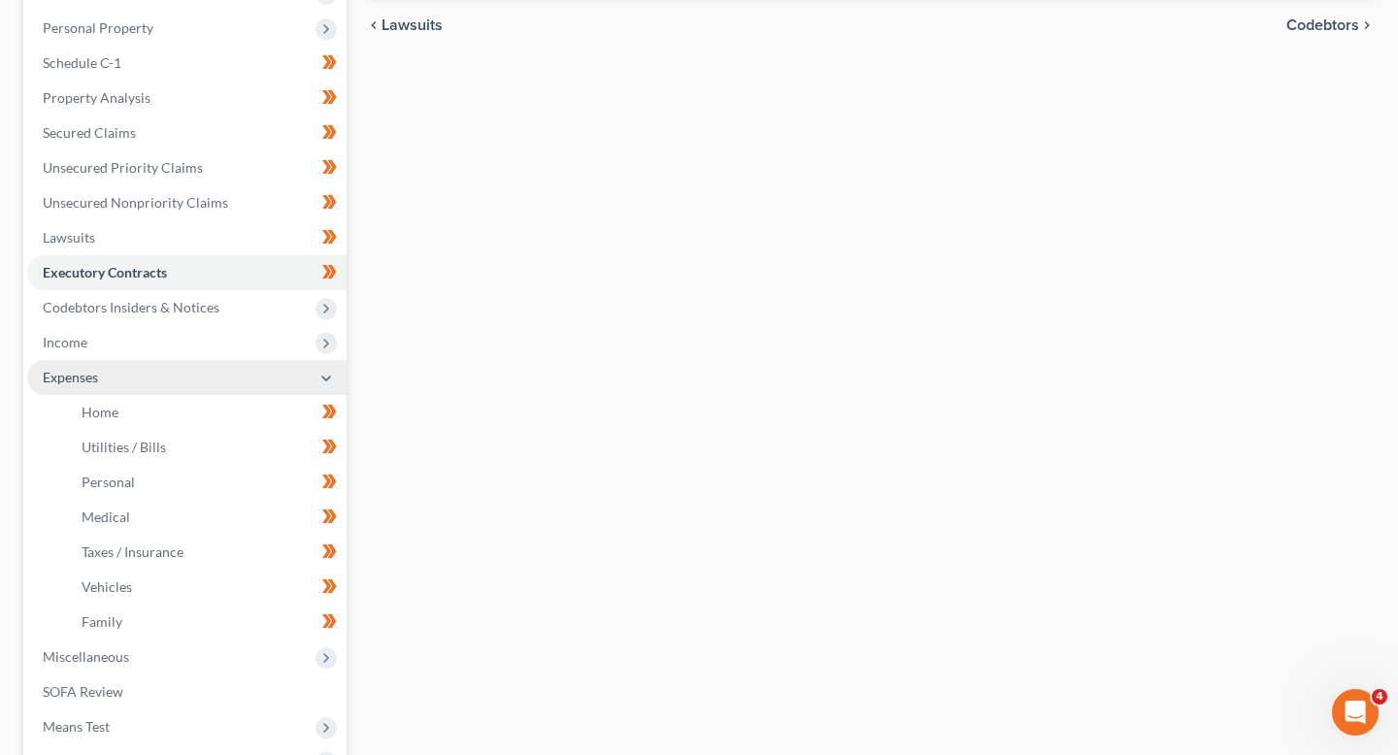
scroll to position [339, 0]
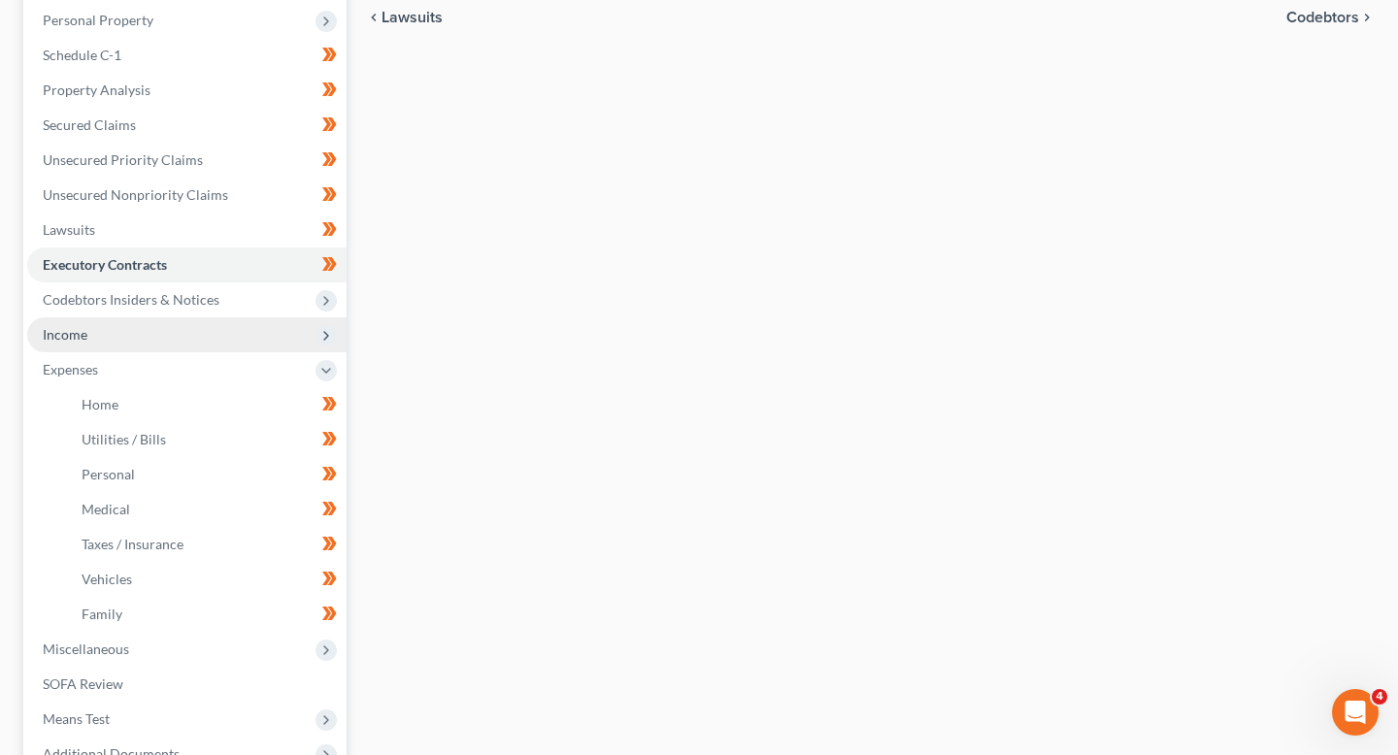
click at [124, 342] on span "Income" at bounding box center [186, 335] width 319 height 35
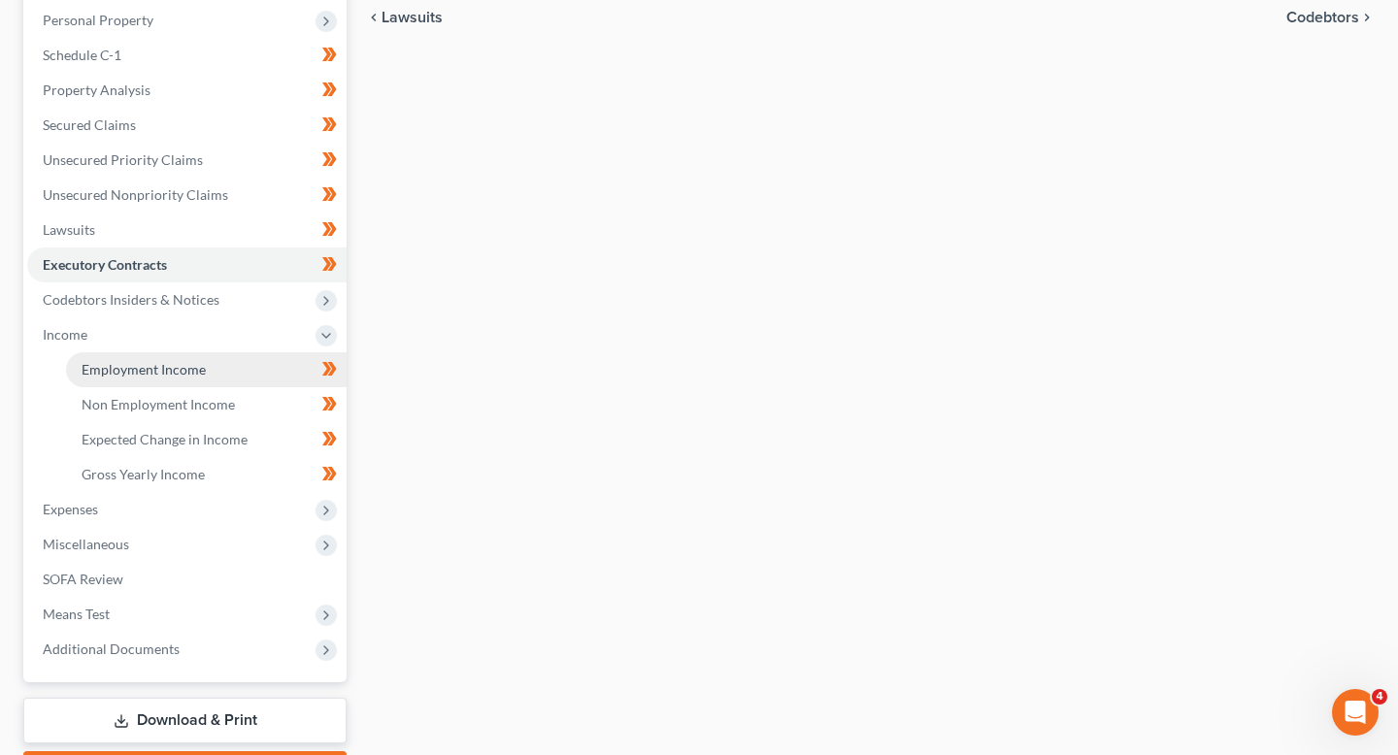
click at [134, 361] on span "Employment Income" at bounding box center [144, 369] width 124 height 17
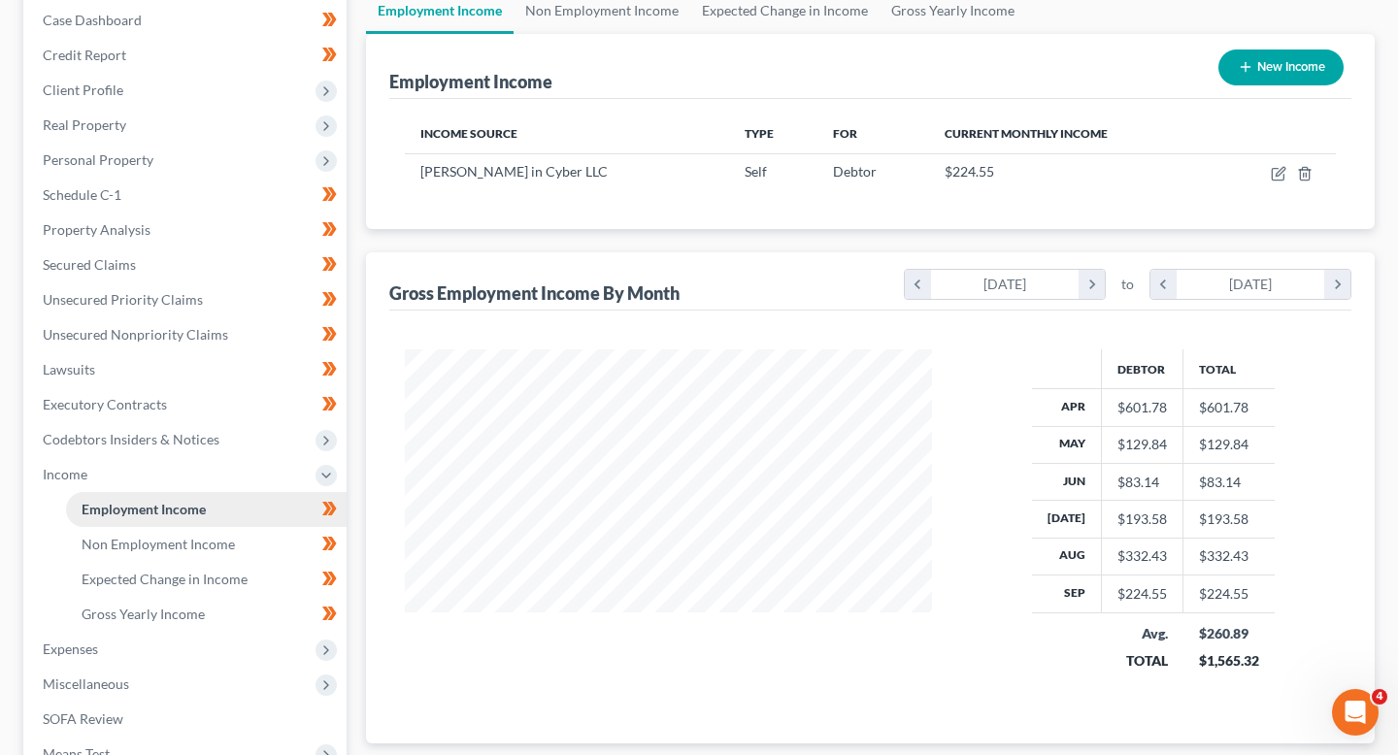
scroll to position [214, 0]
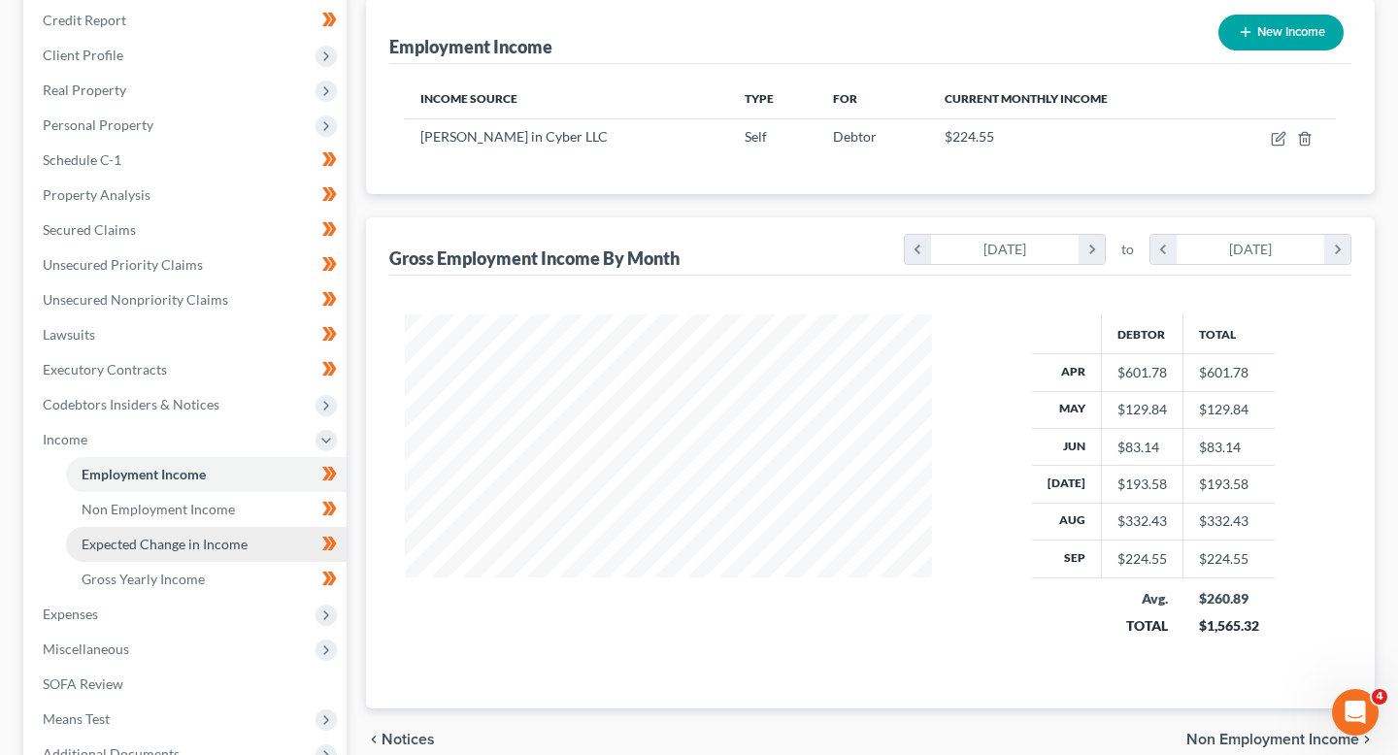
click at [161, 542] on span "Expected Change in Income" at bounding box center [165, 544] width 166 height 17
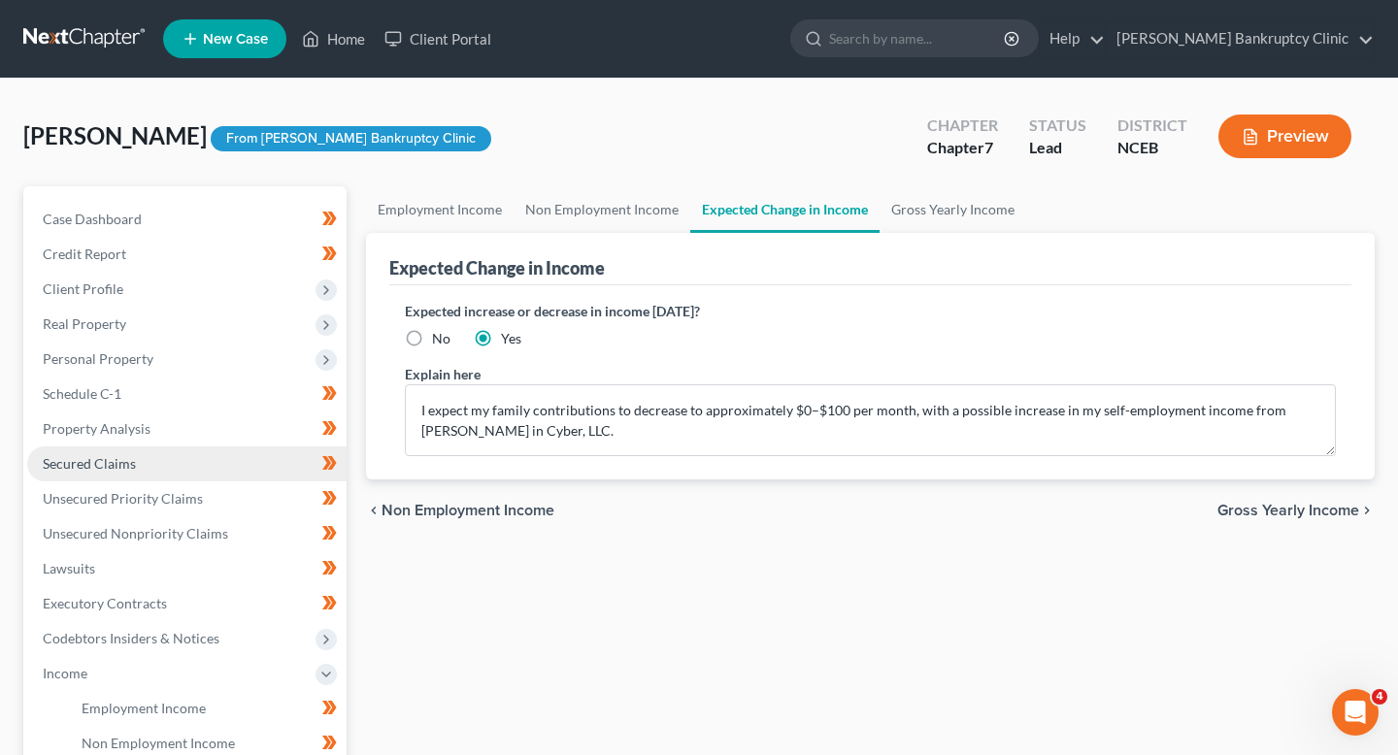
scroll to position [125, 0]
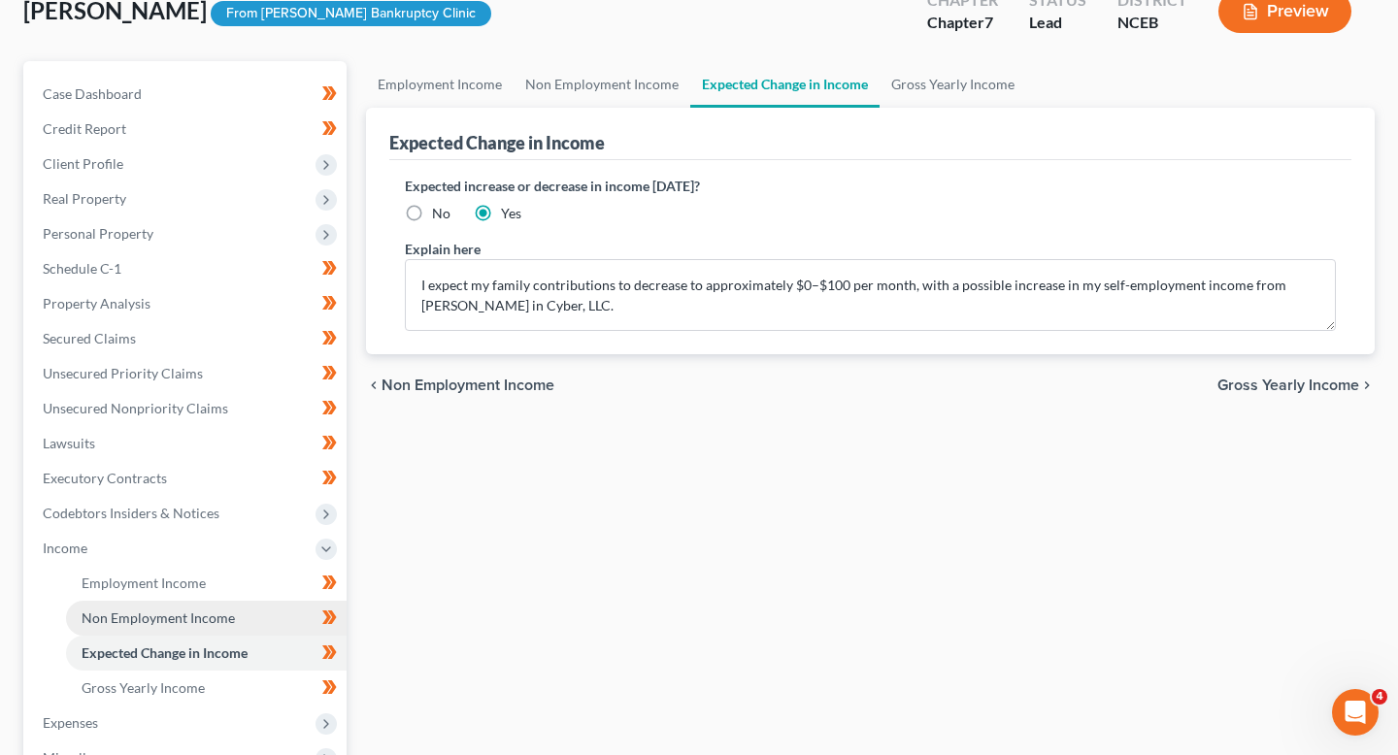
click at [184, 612] on span "Non Employment Income" at bounding box center [158, 618] width 153 height 17
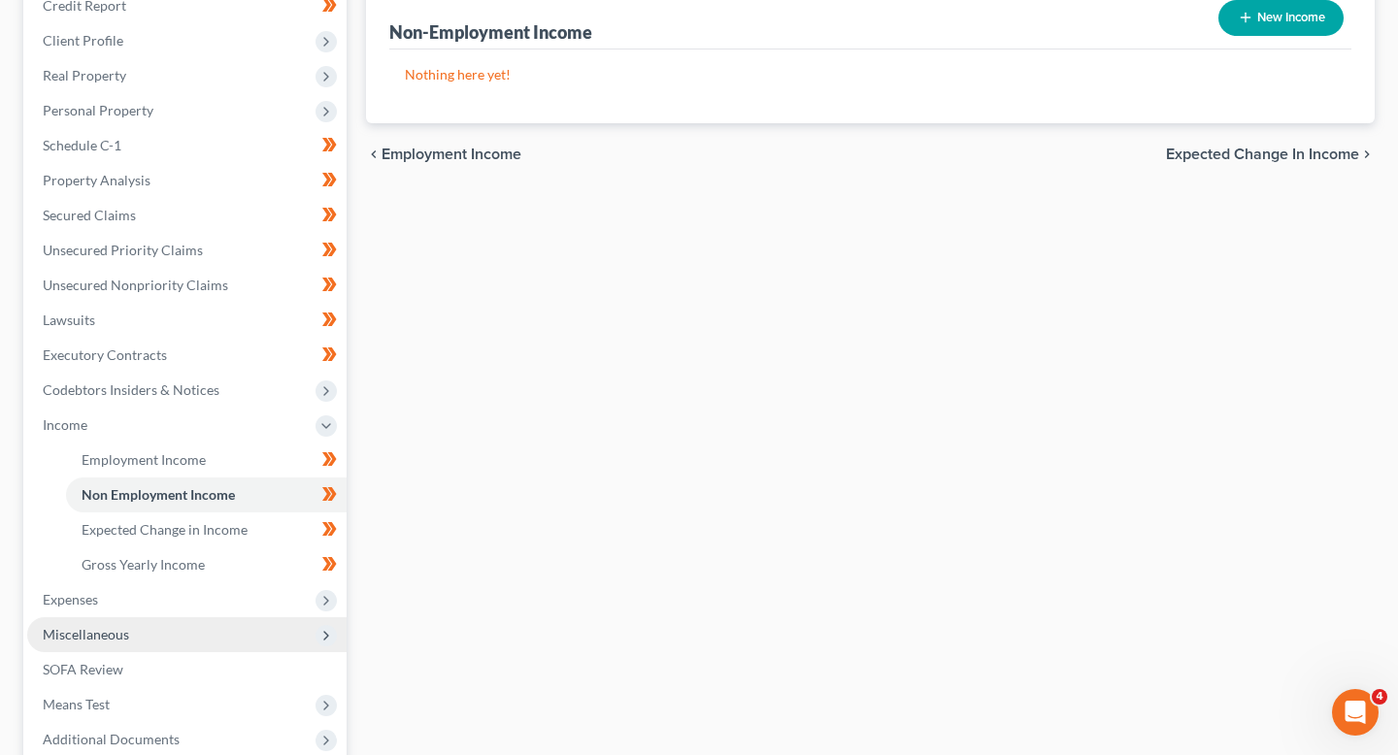
scroll to position [328, 0]
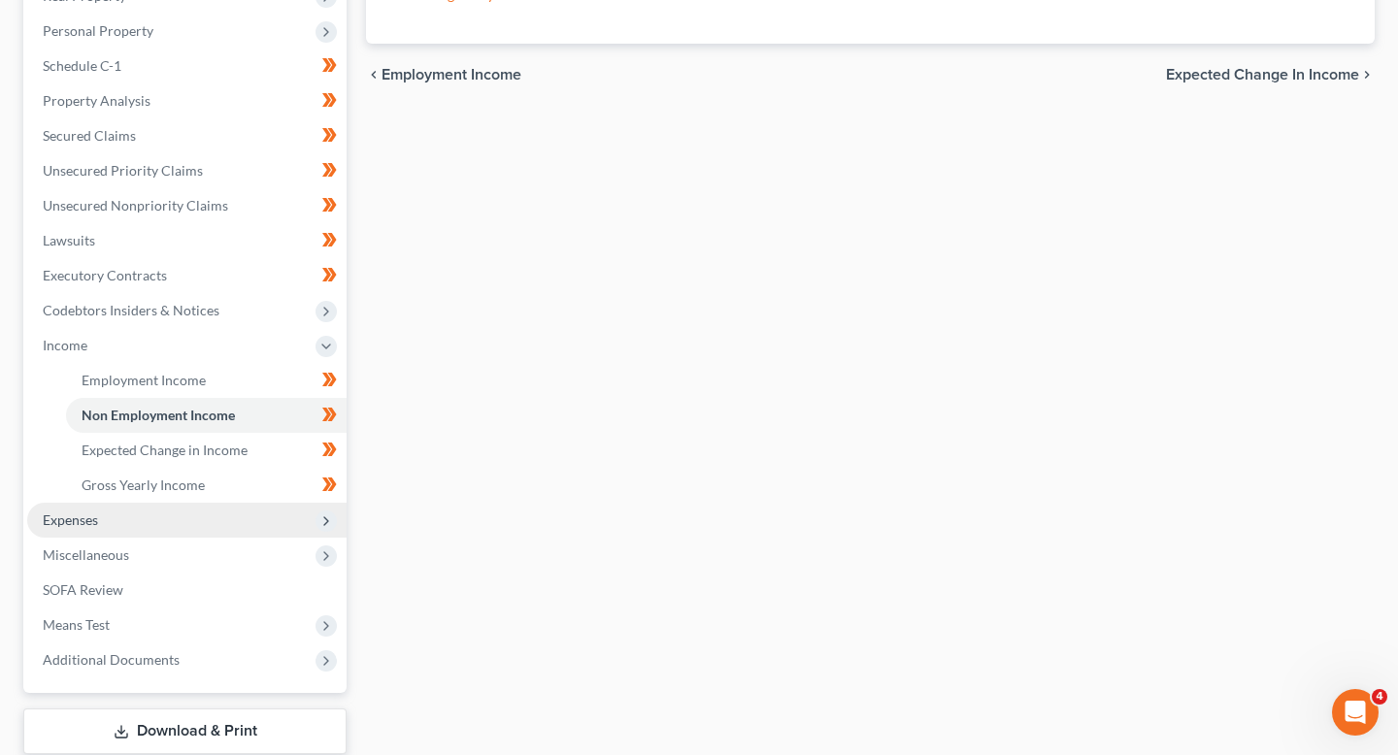
click at [172, 531] on span "Expenses" at bounding box center [186, 520] width 319 height 35
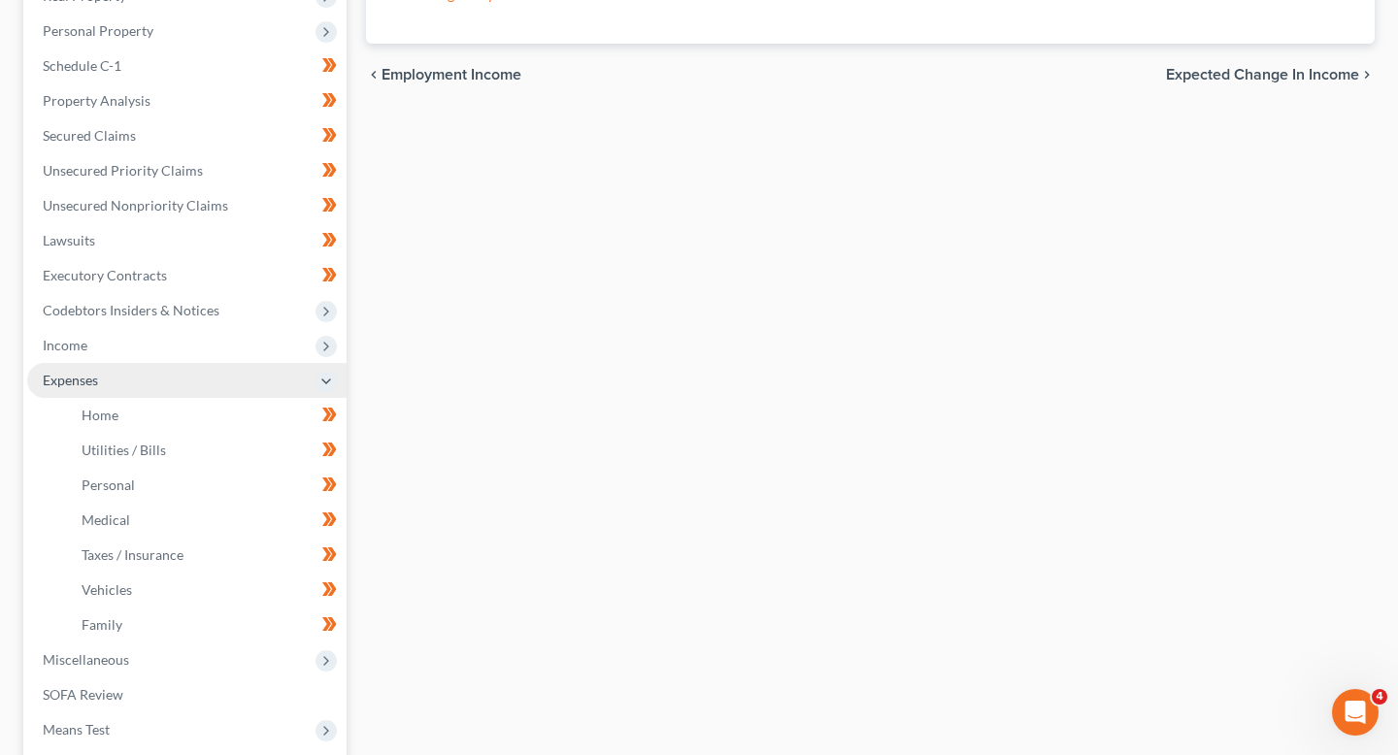
scroll to position [0, 0]
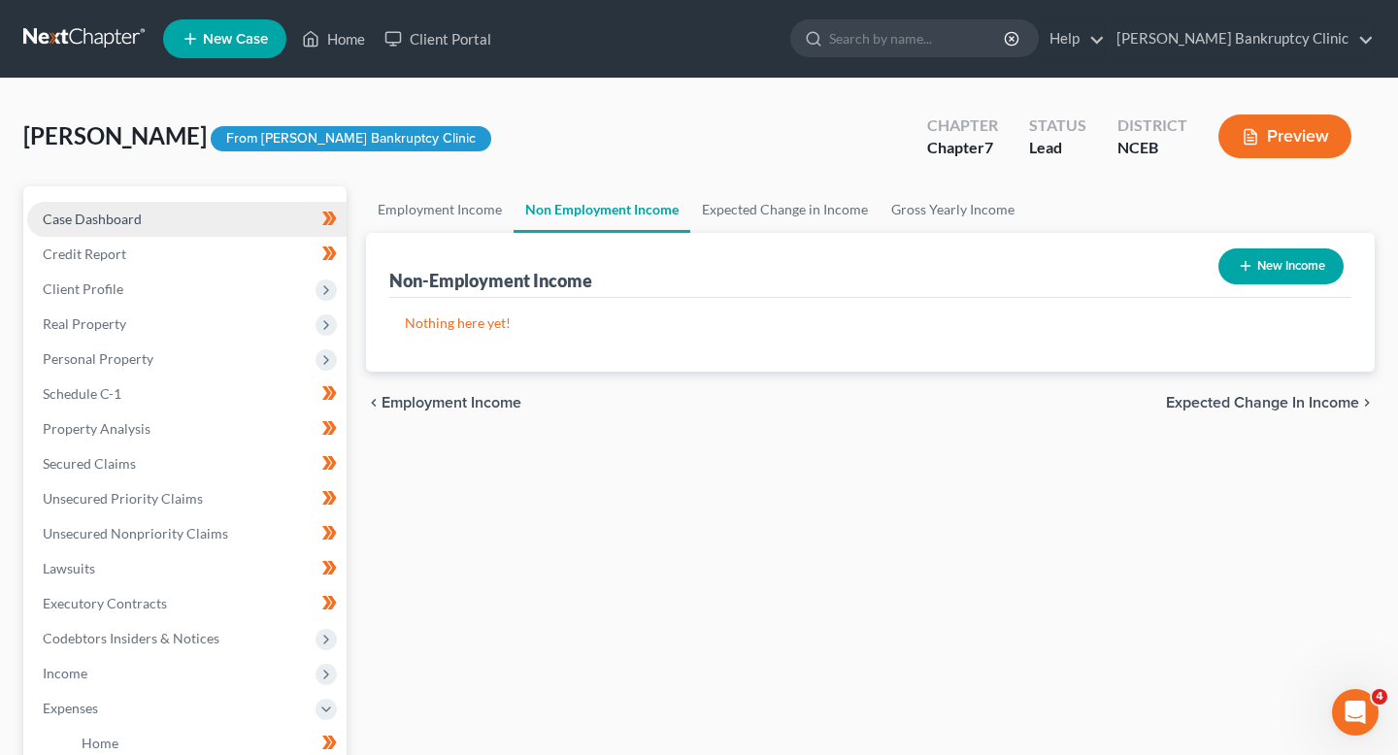
click at [142, 224] on link "Case Dashboard" at bounding box center [186, 219] width 319 height 35
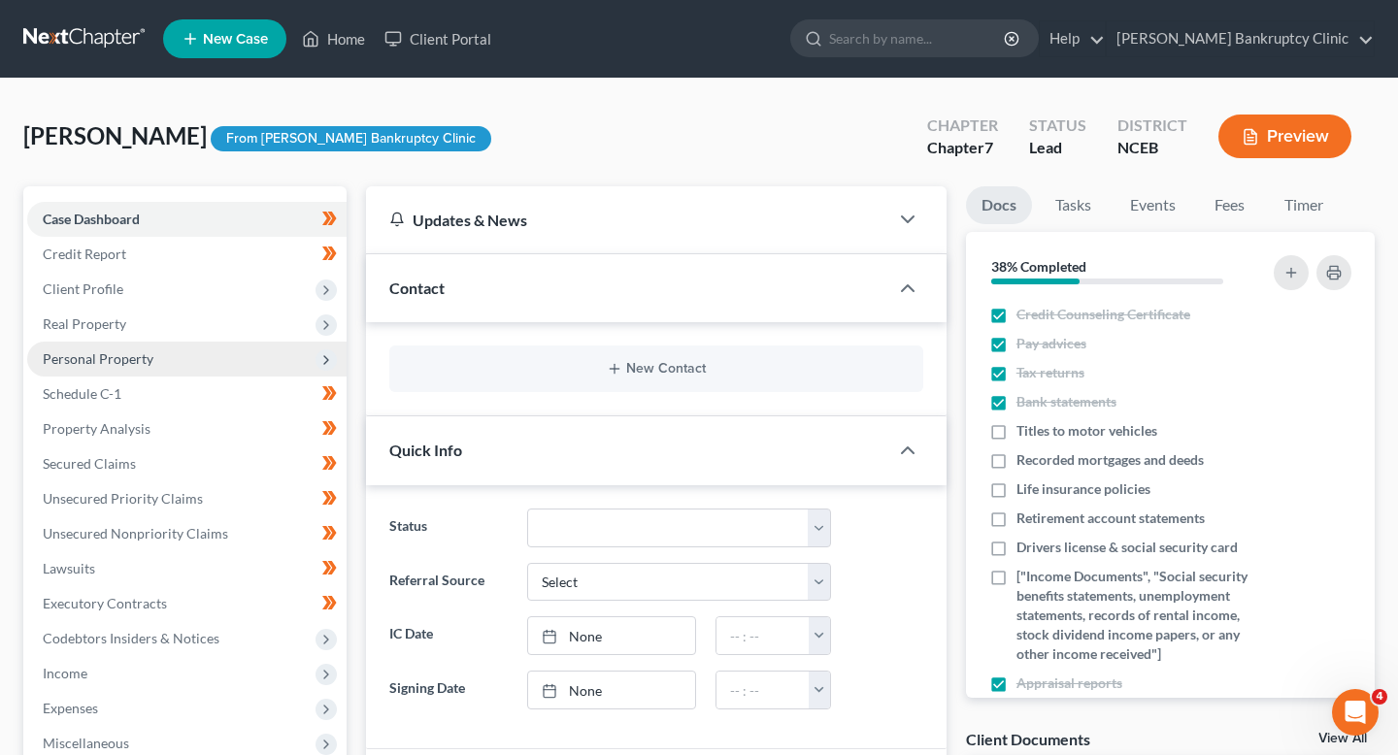
scroll to position [9, 0]
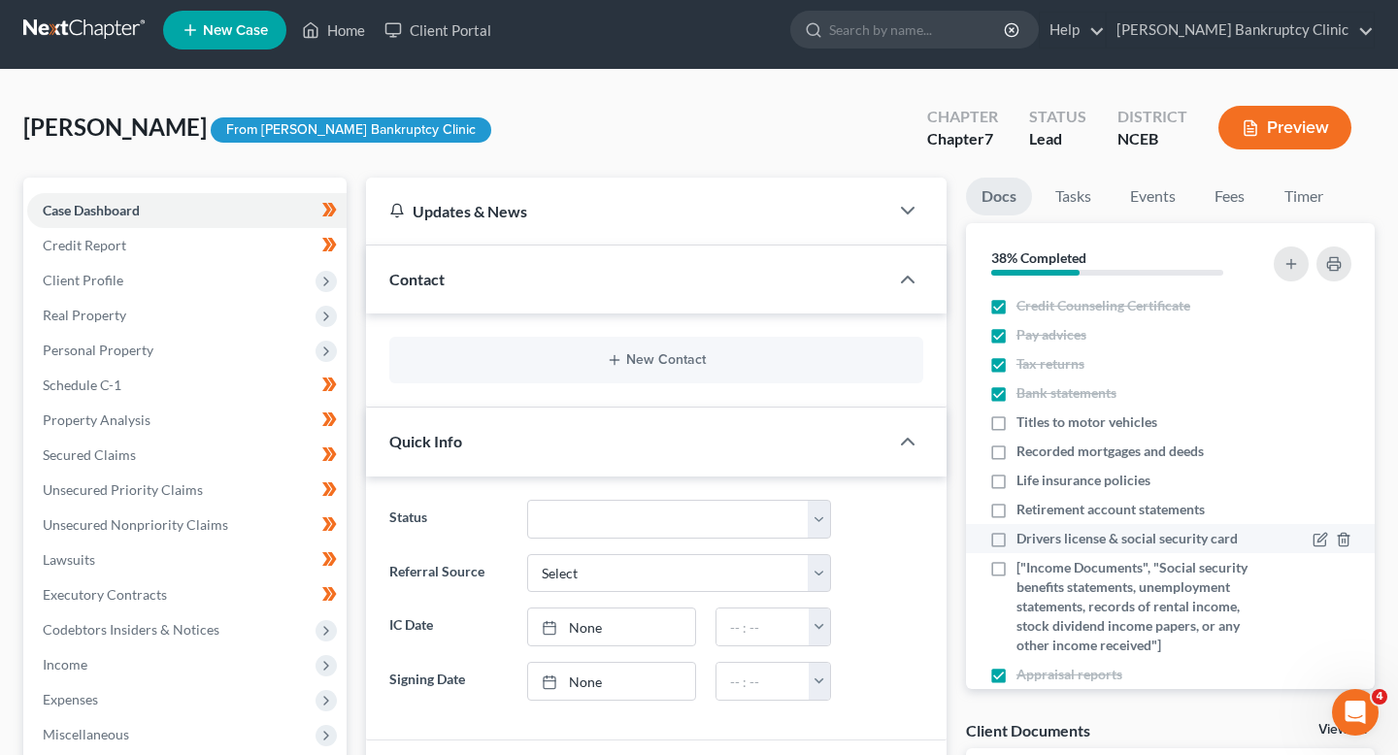
click at [1017, 539] on label "Drivers license & social security card" at bounding box center [1127, 538] width 221 height 19
click at [1024, 539] on input "Drivers license & social security card" at bounding box center [1030, 535] width 13 height 13
checkbox input "true"
click at [1017, 511] on label "Retirement account statements" at bounding box center [1111, 509] width 188 height 19
click at [1024, 511] on input "Retirement account statements" at bounding box center [1030, 506] width 13 height 13
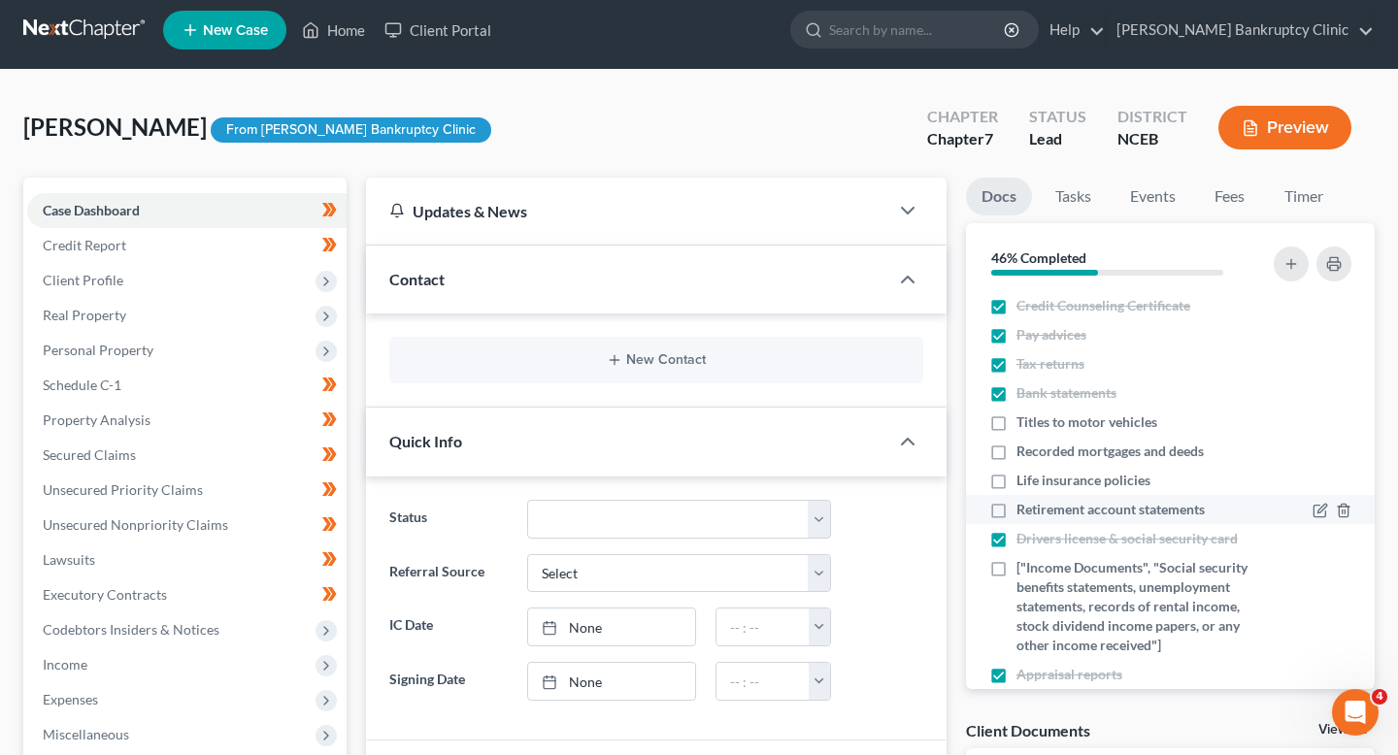
checkbox input "true"
click at [1017, 490] on label "Life insurance policies" at bounding box center [1084, 480] width 134 height 19
click at [1024, 484] on input "Life insurance policies" at bounding box center [1030, 477] width 13 height 13
click at [1017, 482] on label "Life insurance policies" at bounding box center [1084, 480] width 134 height 19
click at [1024, 482] on input "Life insurance policies" at bounding box center [1030, 477] width 13 height 13
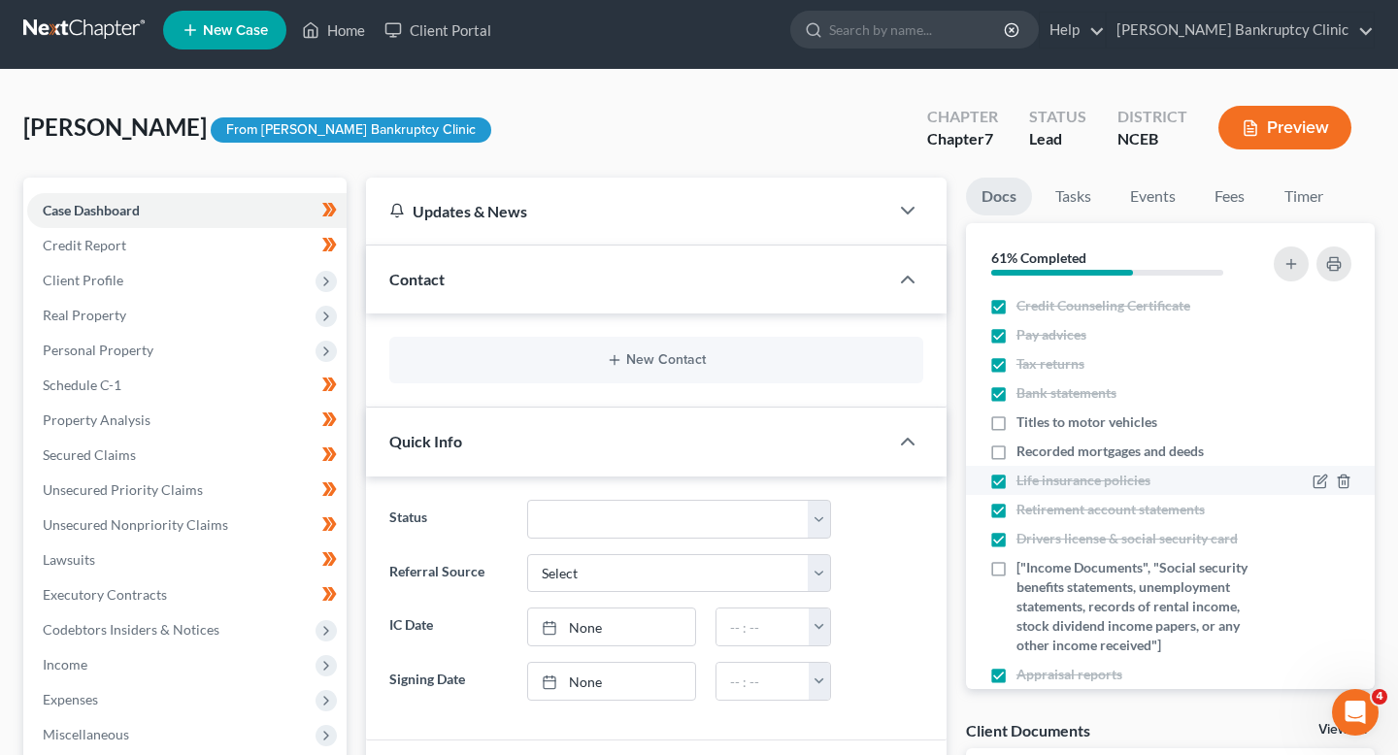
checkbox input "false"
click at [1017, 445] on label "Recorded mortgages and deeds" at bounding box center [1110, 451] width 187 height 19
click at [1024, 445] on input "Recorded mortgages and deeds" at bounding box center [1030, 448] width 13 height 13
checkbox input "true"
click at [1017, 423] on label "Titles to motor vehicles" at bounding box center [1087, 422] width 141 height 19
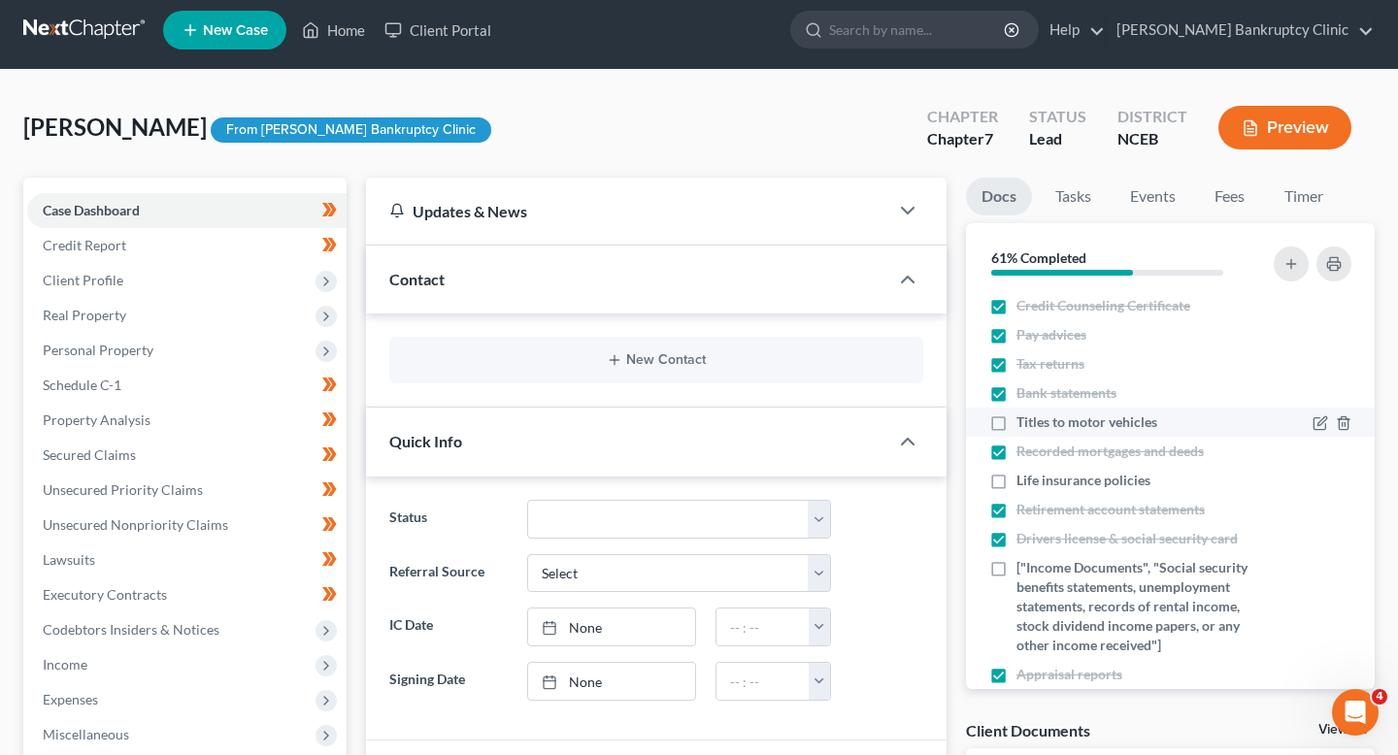
click at [1024, 423] on input "Titles to motor vehicles" at bounding box center [1030, 419] width 13 height 13
checkbox input "true"
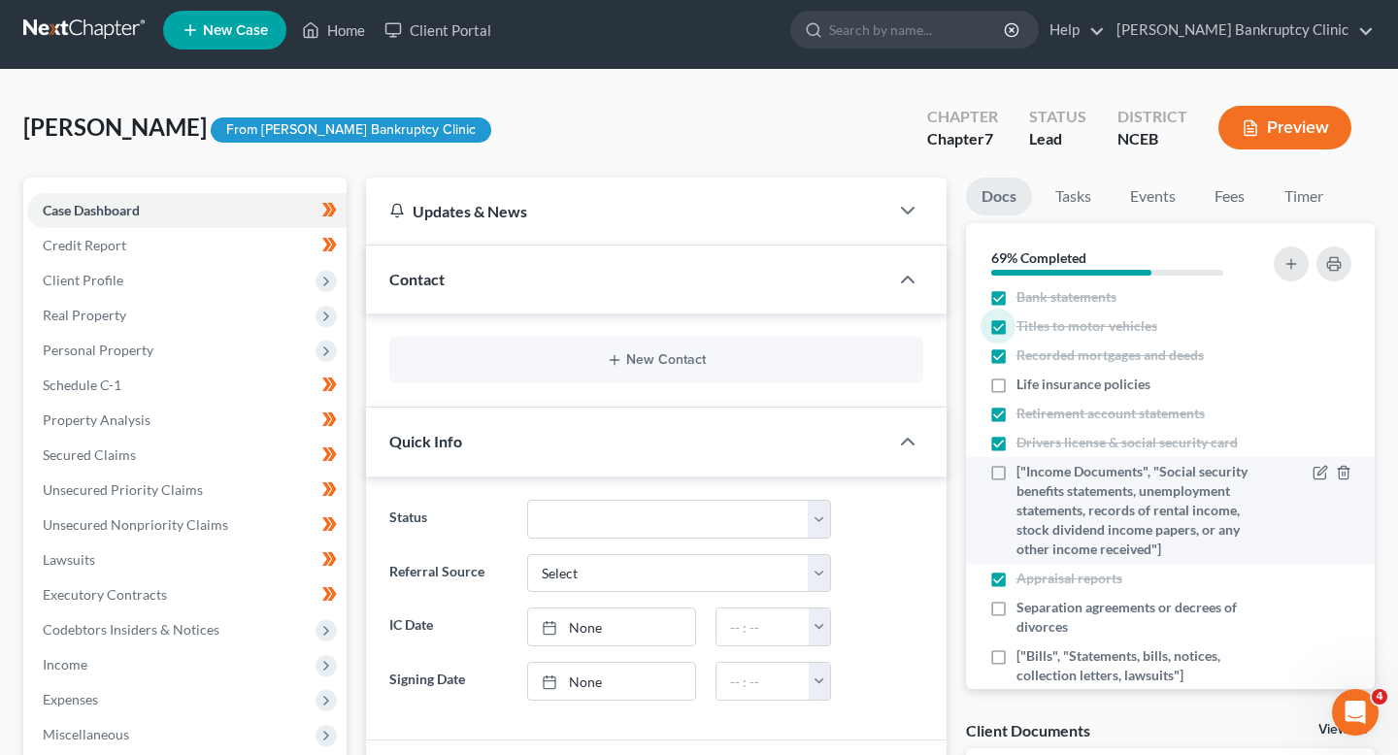
scroll to position [112, 0]
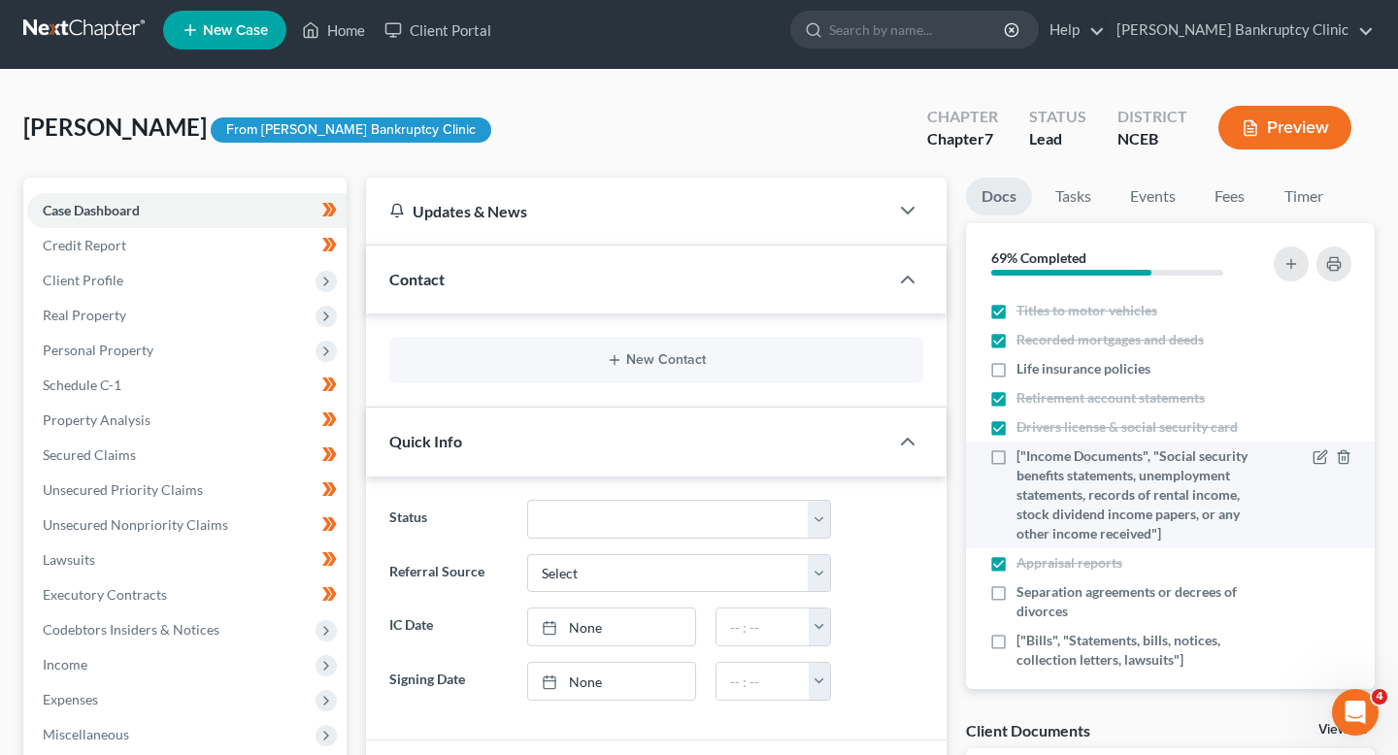
click at [1017, 460] on label "["Income Documents", "Social security benefits statements, unemployment stateme…" at bounding box center [1137, 495] width 240 height 97
click at [1024, 459] on input "["Income Documents", "Social security benefits statements, unemployment stateme…" at bounding box center [1030, 453] width 13 height 13
checkbox input "true"
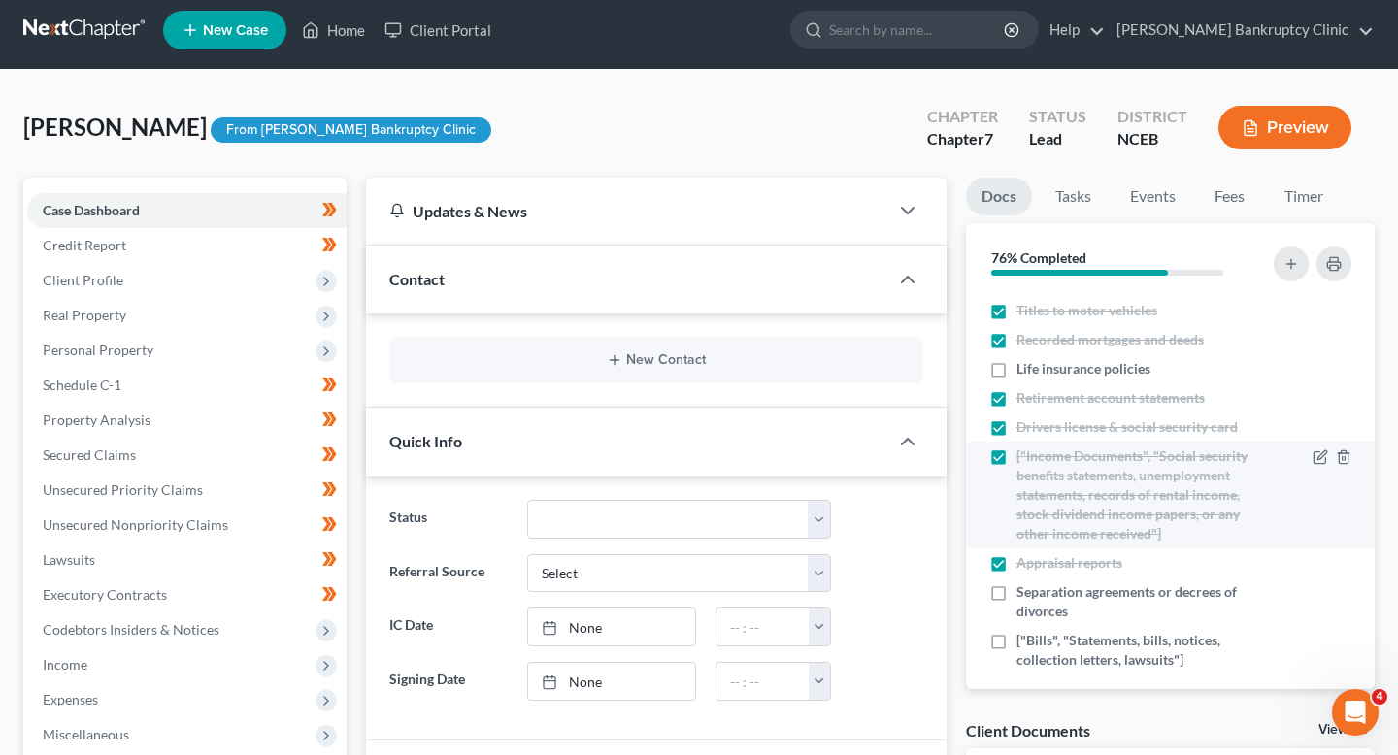
scroll to position [128, 0]
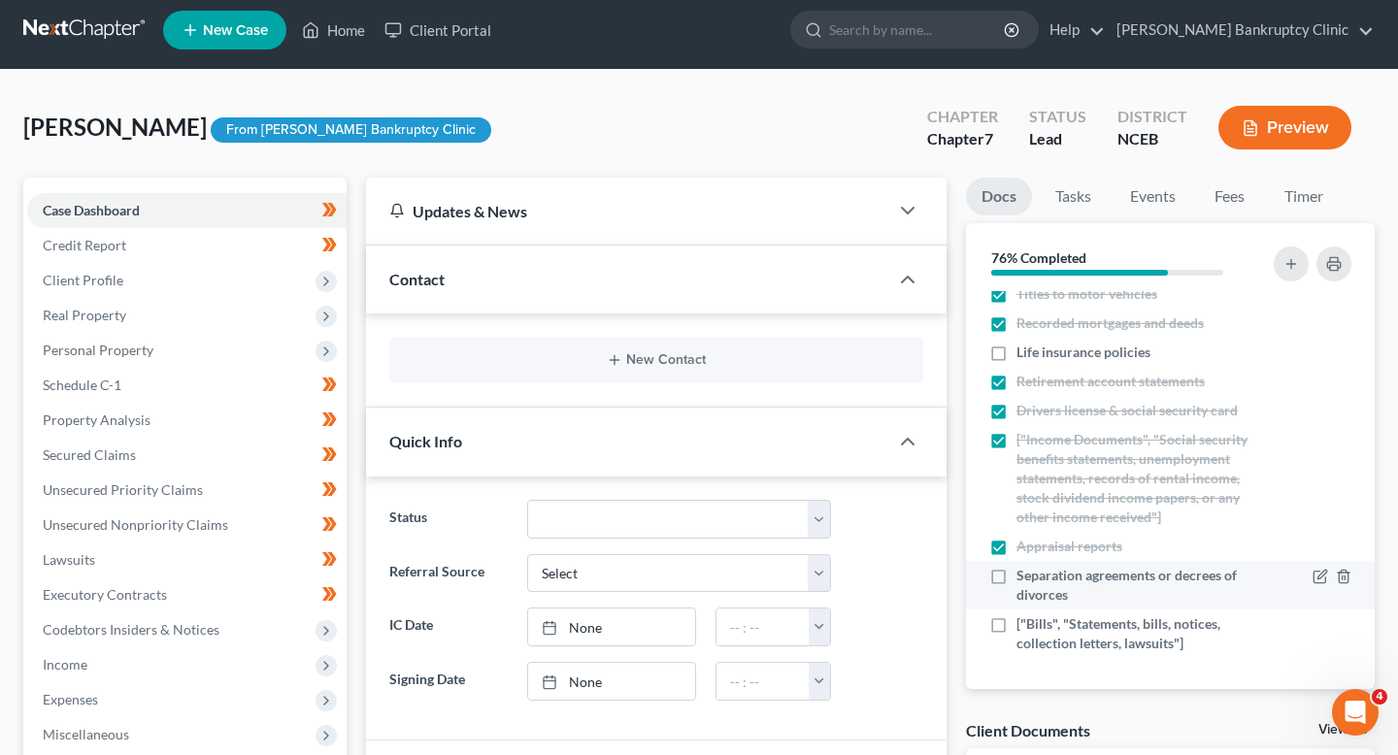
click at [1017, 584] on label "Separation agreements or decrees of divorces" at bounding box center [1137, 585] width 240 height 39
click at [1024, 579] on input "Separation agreements or decrees of divorces" at bounding box center [1030, 572] width 13 height 13
checkbox input "true"
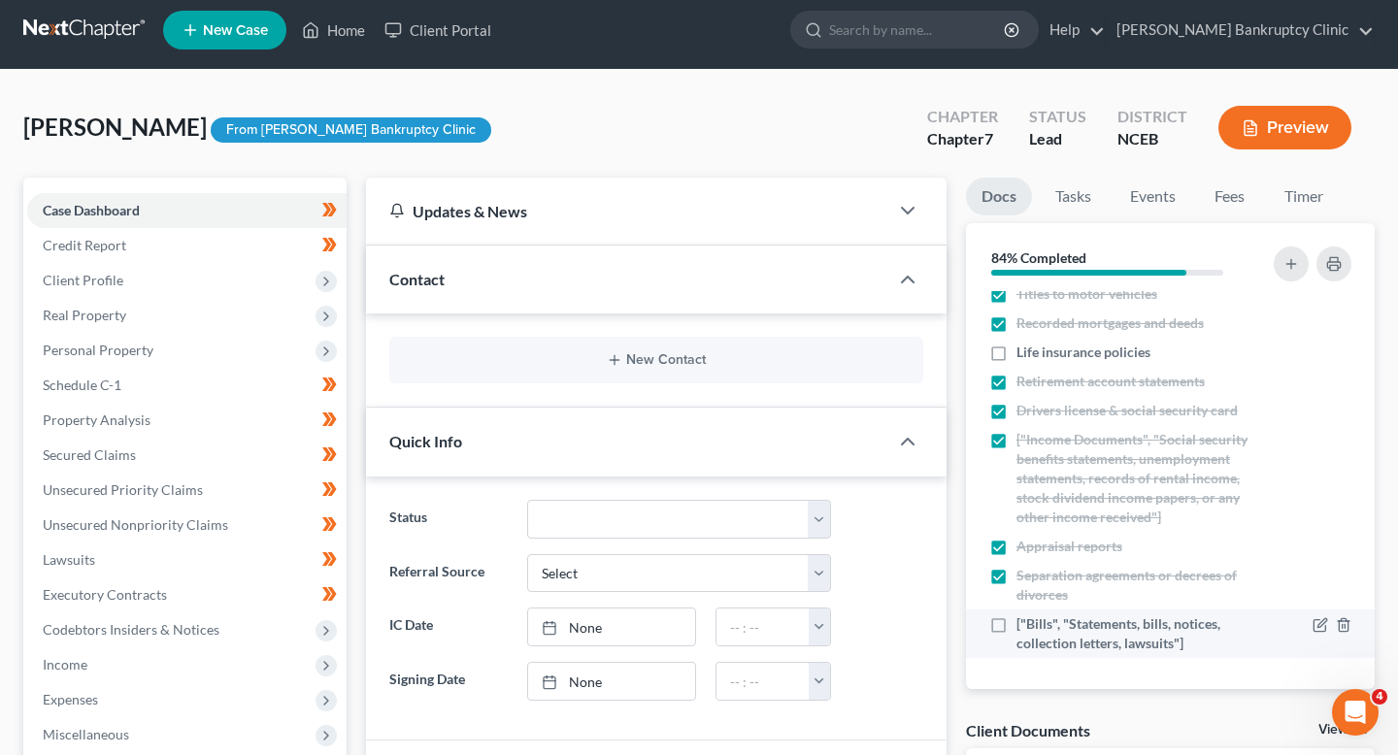
click at [1017, 623] on label "["Bills", "Statements, bills, notices, collection letters, lawsuits"]" at bounding box center [1137, 634] width 240 height 39
click at [1024, 623] on input "["Bills", "Statements, bills, notices, collection letters, lawsuits"]" at bounding box center [1030, 621] width 13 height 13
checkbox input "true"
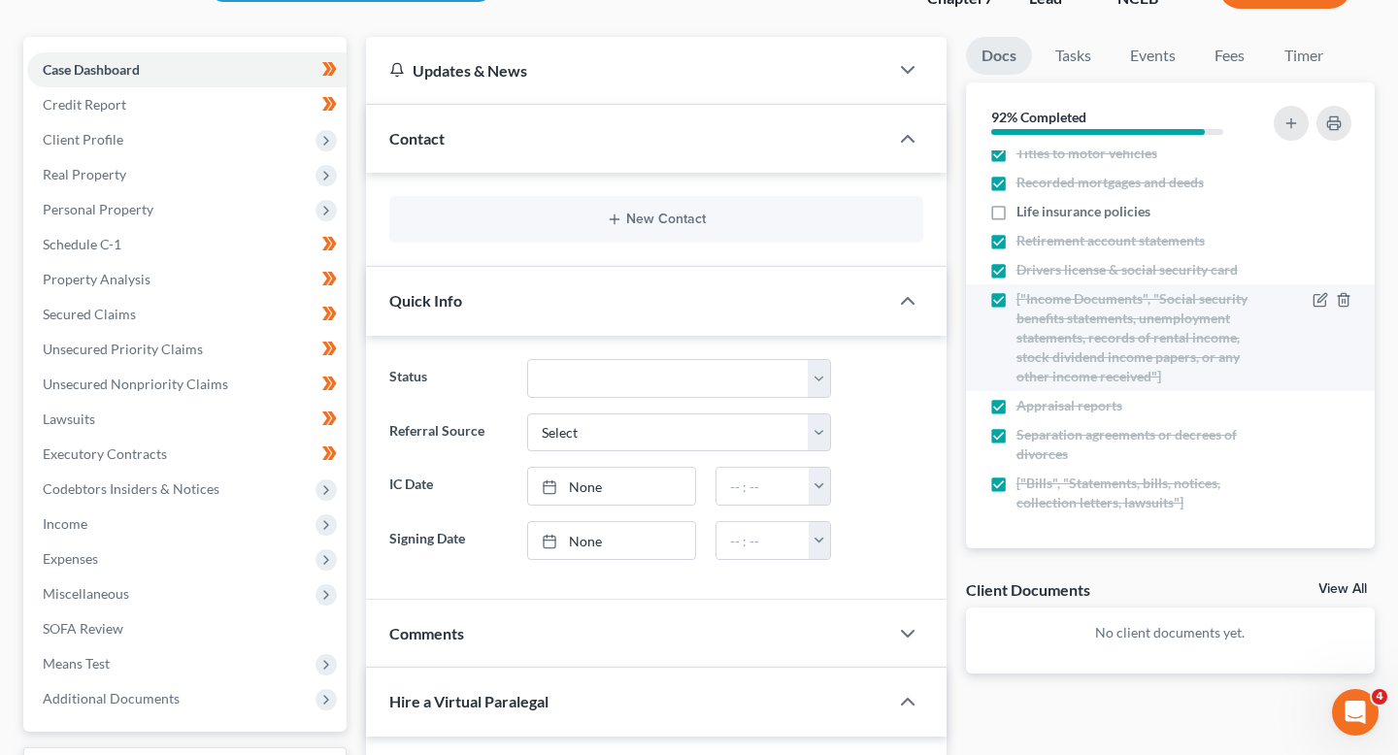
scroll to position [121, 0]
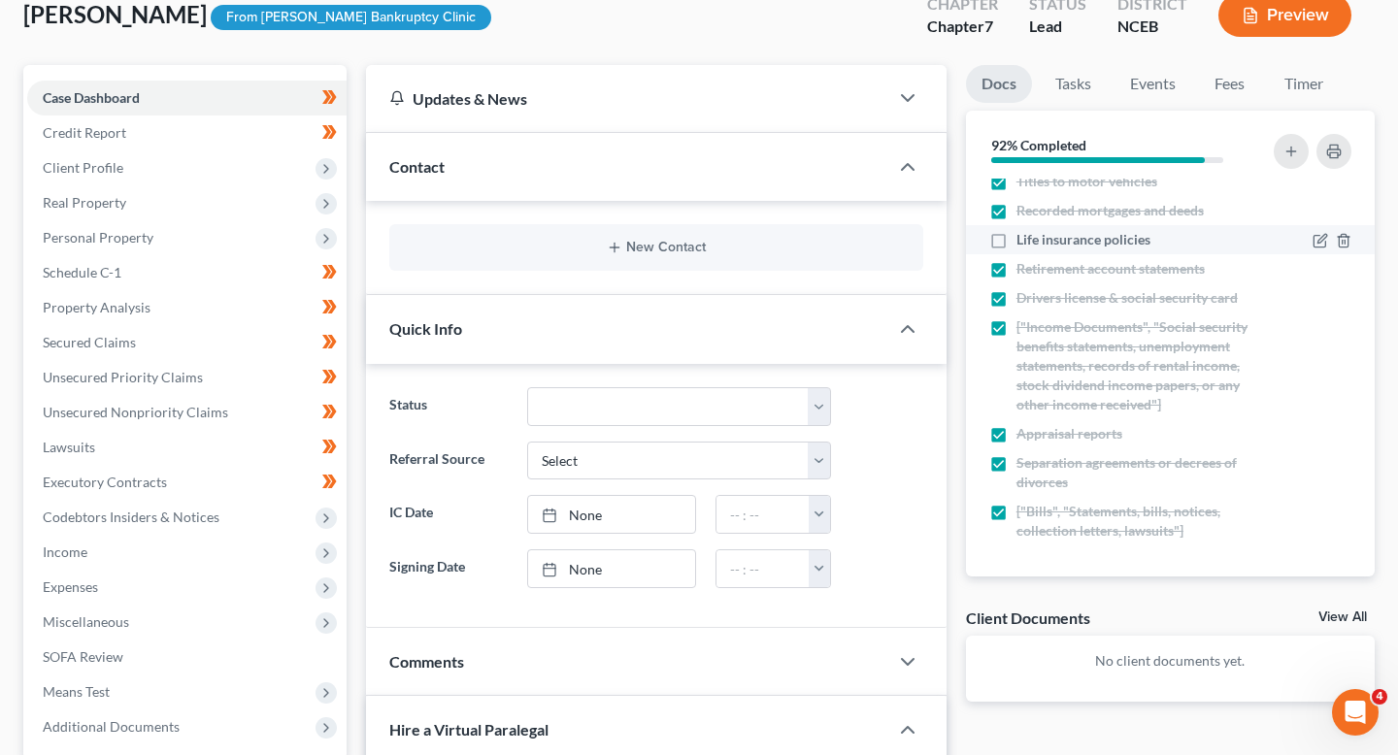
click at [1017, 237] on label "Life insurance policies" at bounding box center [1084, 239] width 134 height 19
click at [1024, 237] on input "Life insurance policies" at bounding box center [1030, 236] width 13 height 13
checkbox input "true"
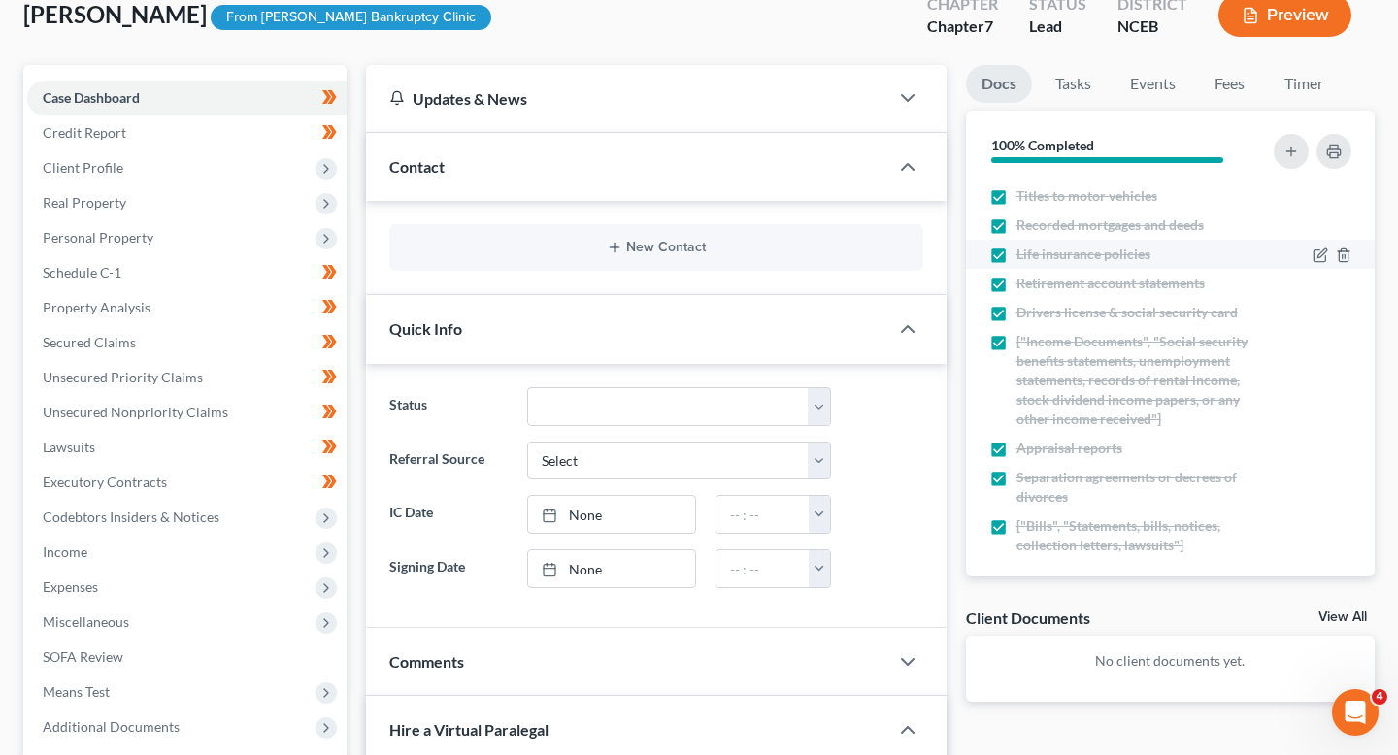
scroll to position [0, 0]
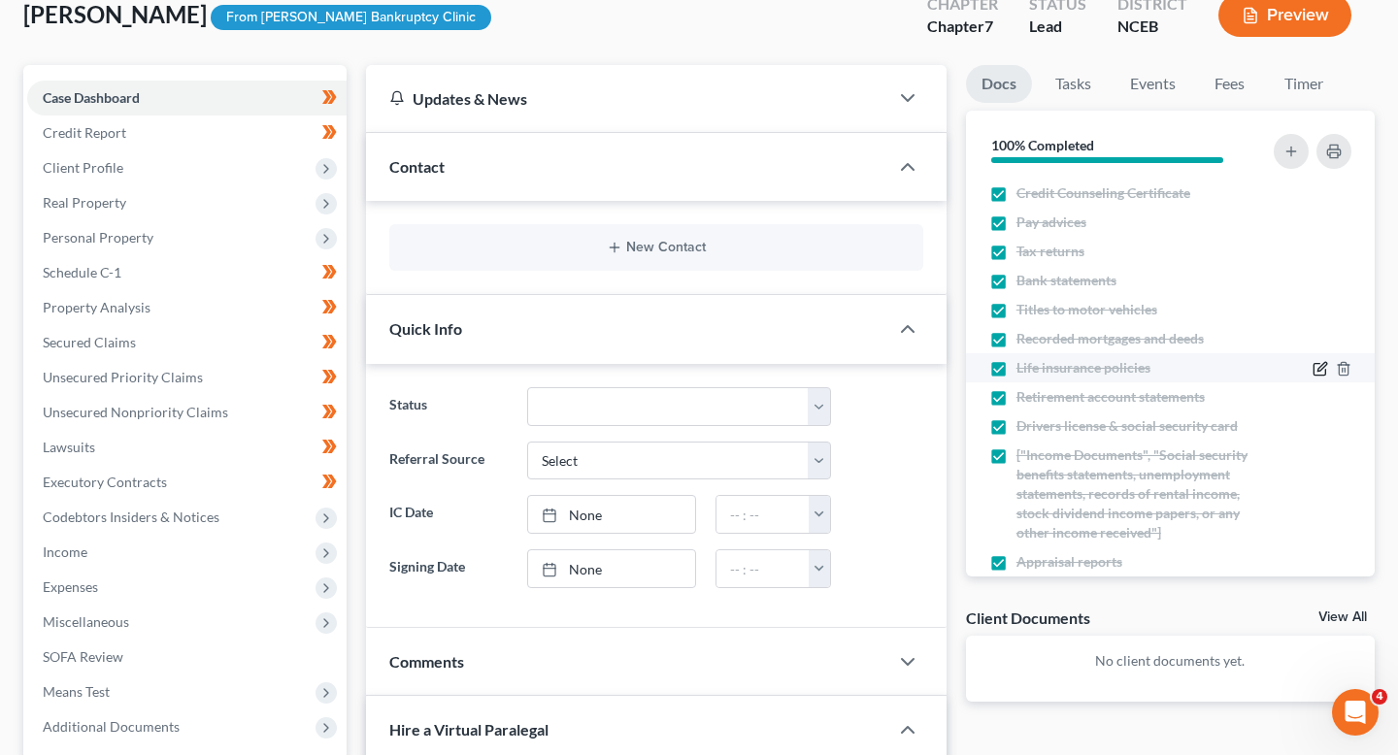
click at [1317, 375] on icon "button" at bounding box center [1320, 370] width 12 height 12
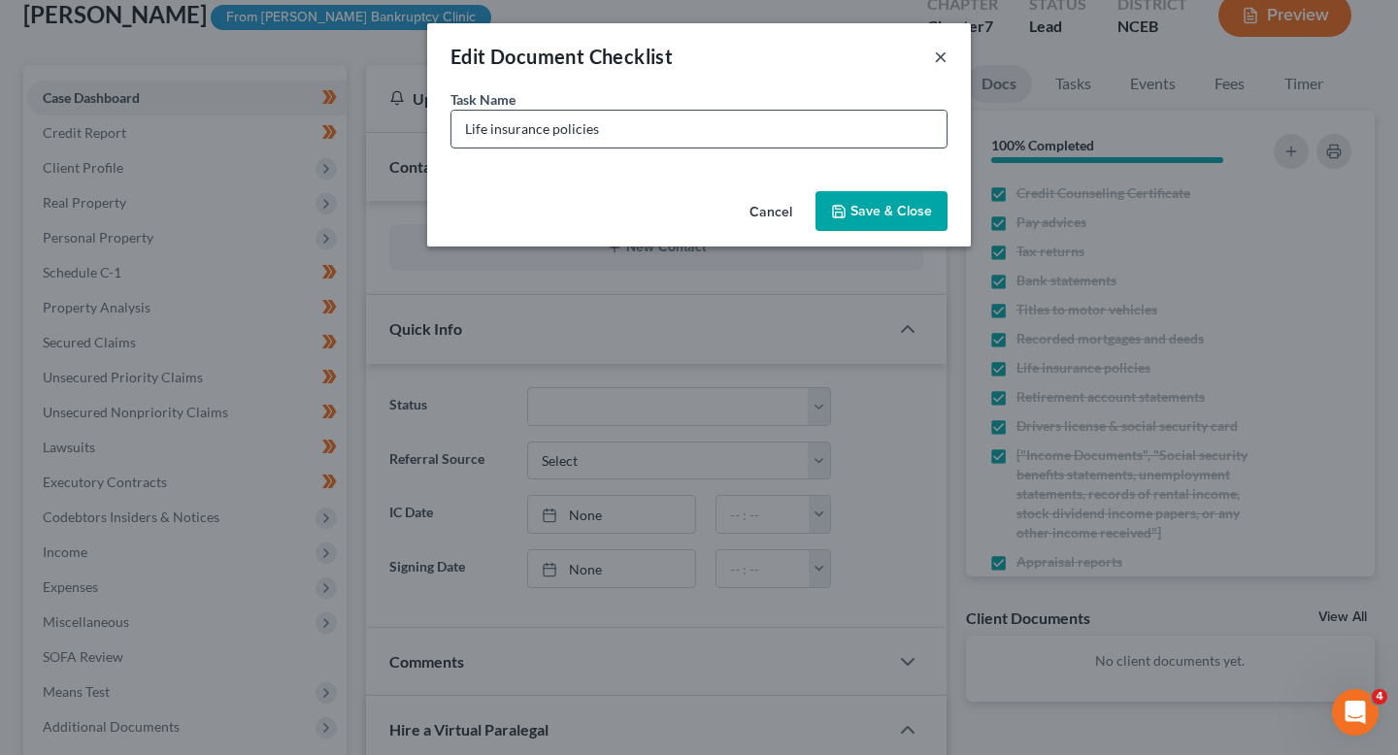
drag, startPoint x: 936, startPoint y: 58, endPoint x: 677, endPoint y: 135, distance: 270.4
click at [678, 151] on div "Edit Document Checklist × Task Name * Life insurance policies Cancel Save & Clo…" at bounding box center [699, 134] width 544 height 223
click at [676, 131] on input "Life insurance policies" at bounding box center [699, 129] width 495 height 37
type input "Life insurance policies (none)"
click at [914, 215] on button "Save & Close" at bounding box center [882, 211] width 132 height 41
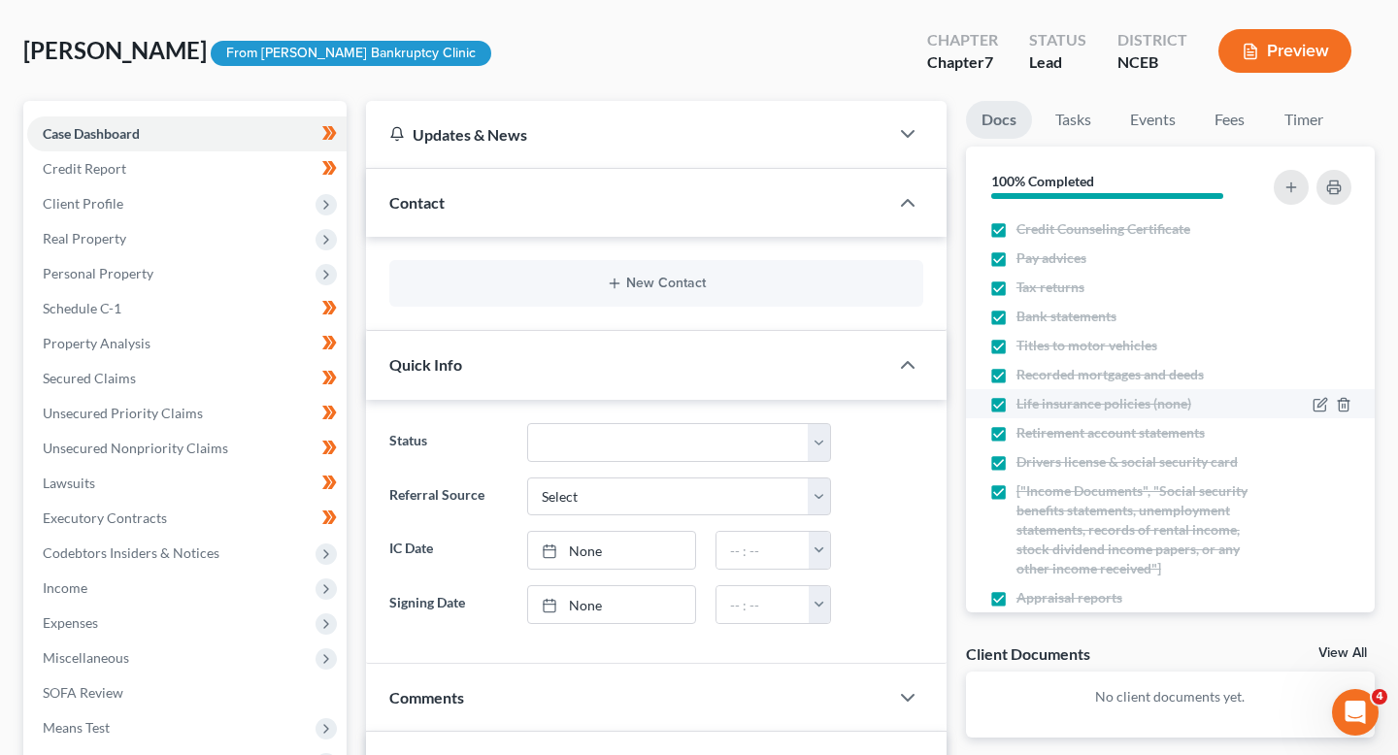
scroll to position [128, 0]
click at [1059, 133] on link "Tasks" at bounding box center [1073, 120] width 67 height 38
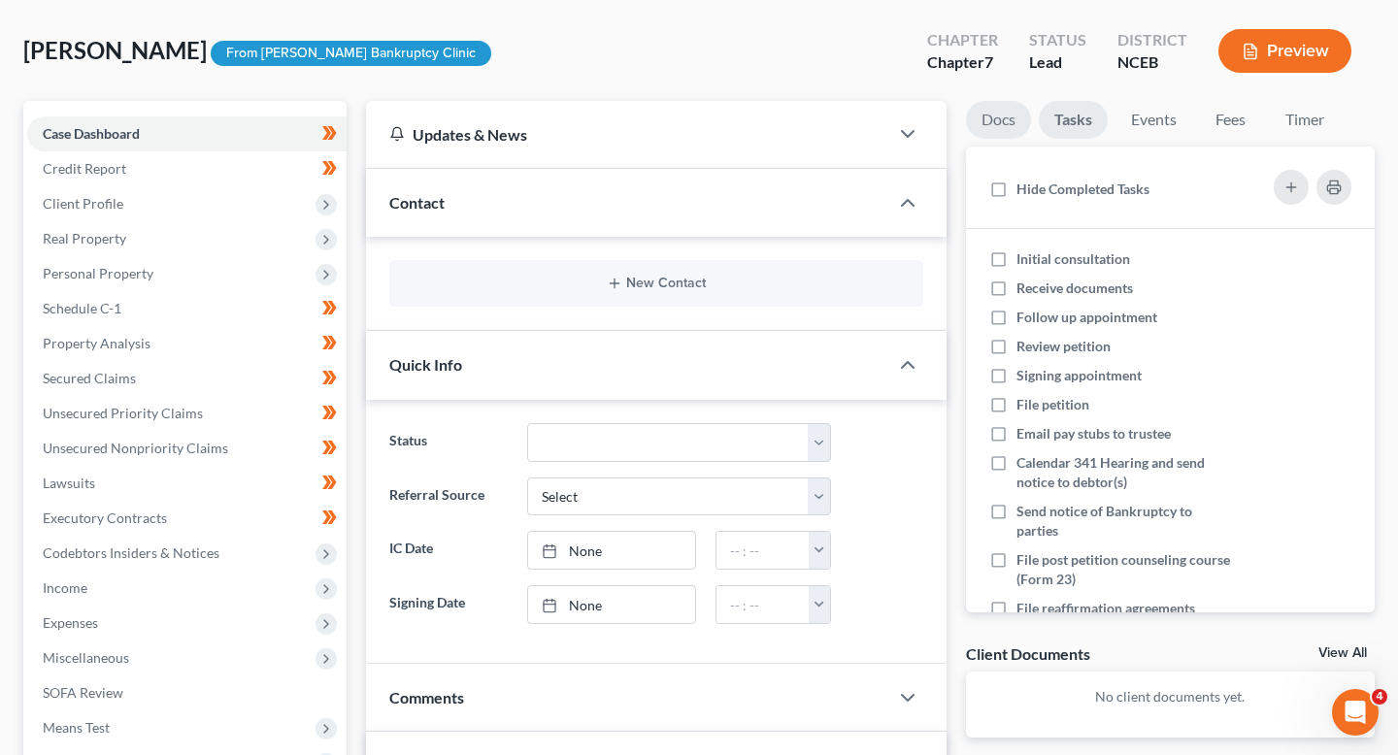
click at [1015, 131] on link "Docs" at bounding box center [998, 120] width 65 height 38
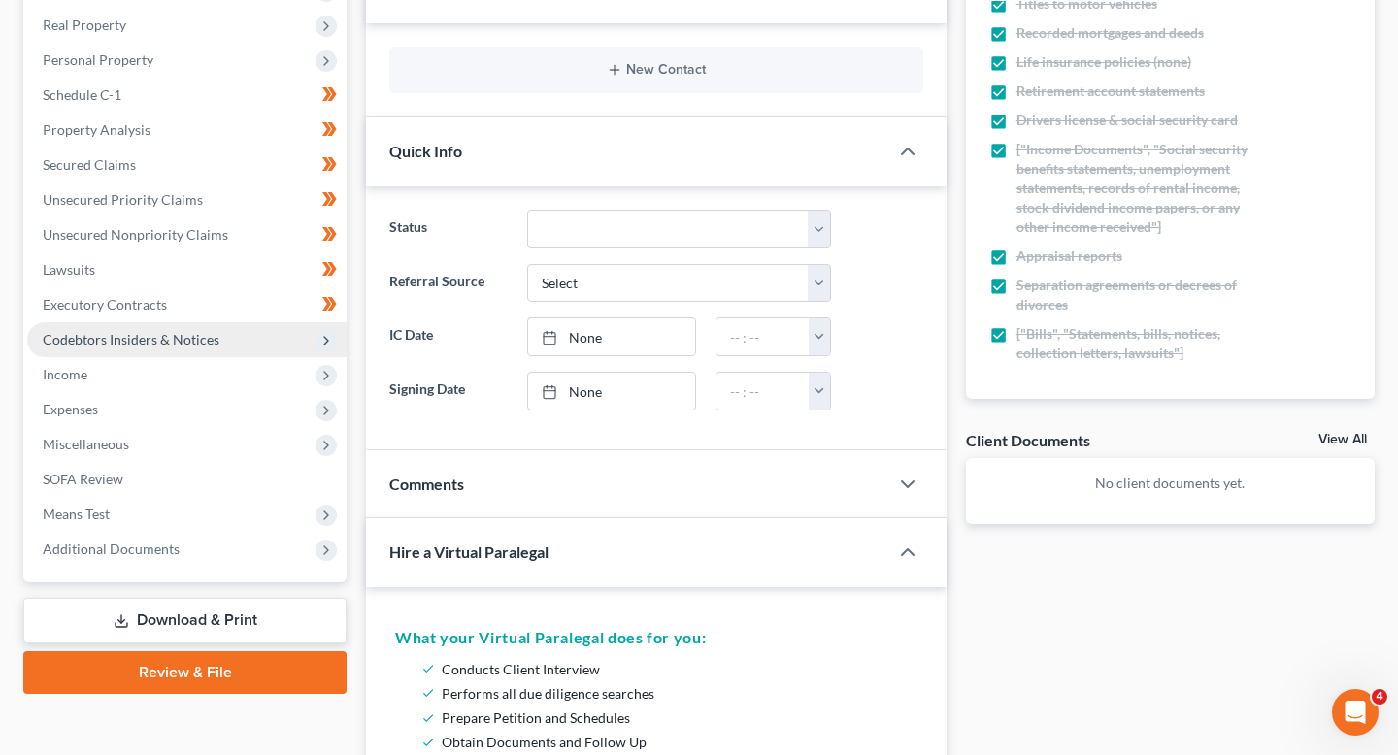
scroll to position [293, 0]
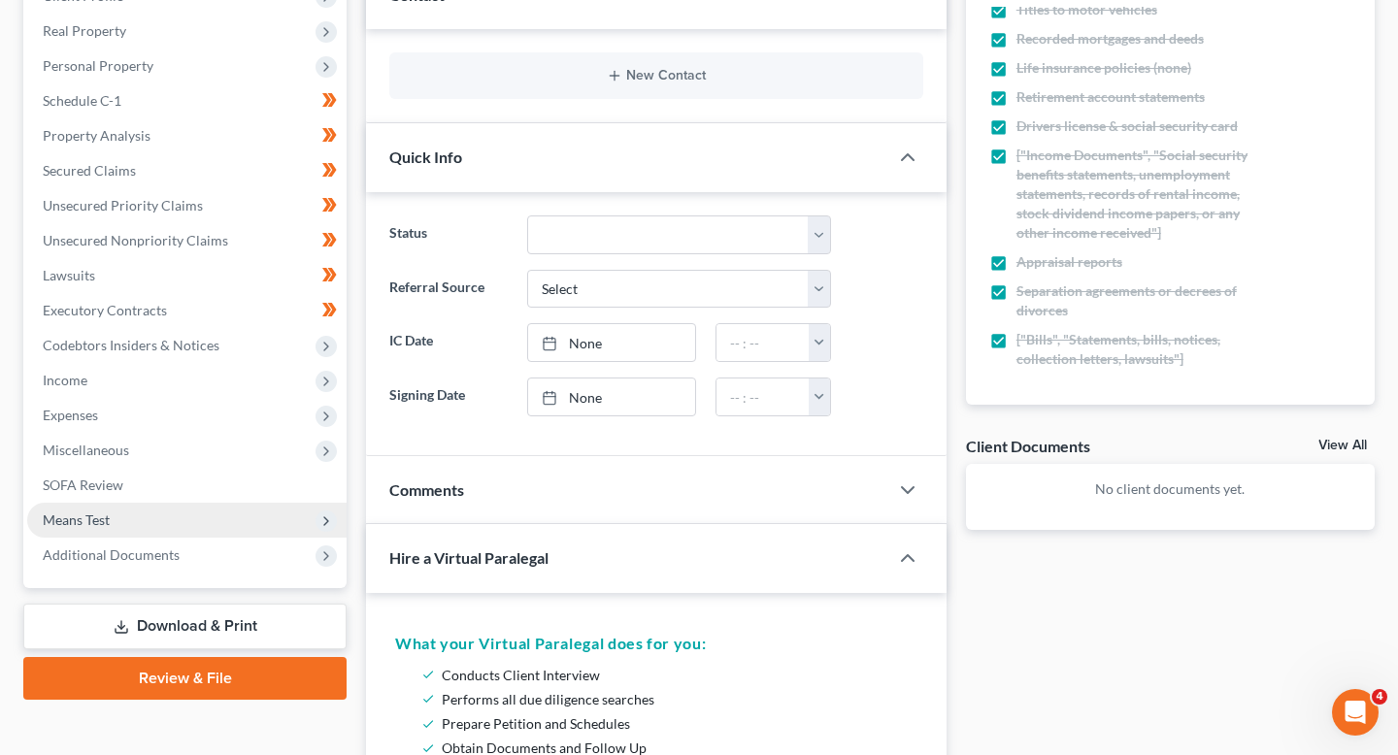
click at [174, 530] on span "Means Test" at bounding box center [186, 520] width 319 height 35
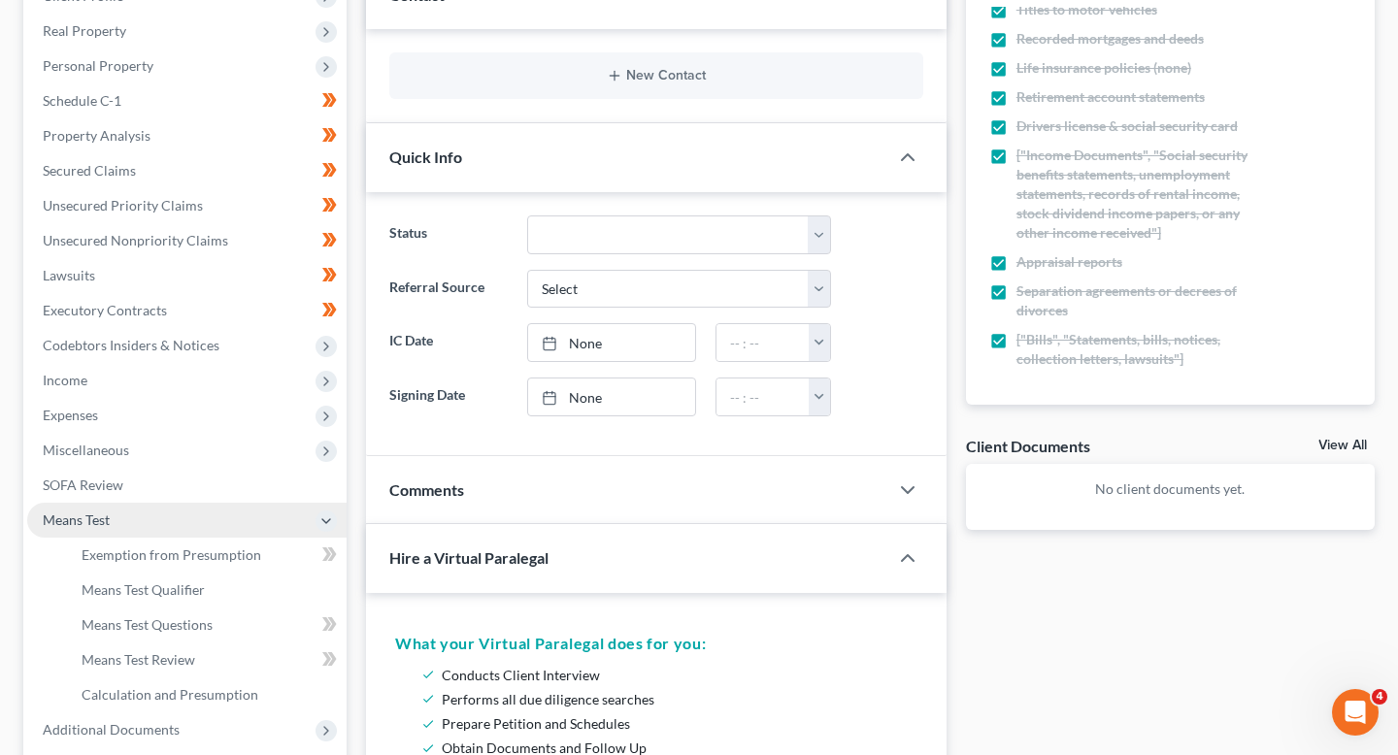
scroll to position [306, 0]
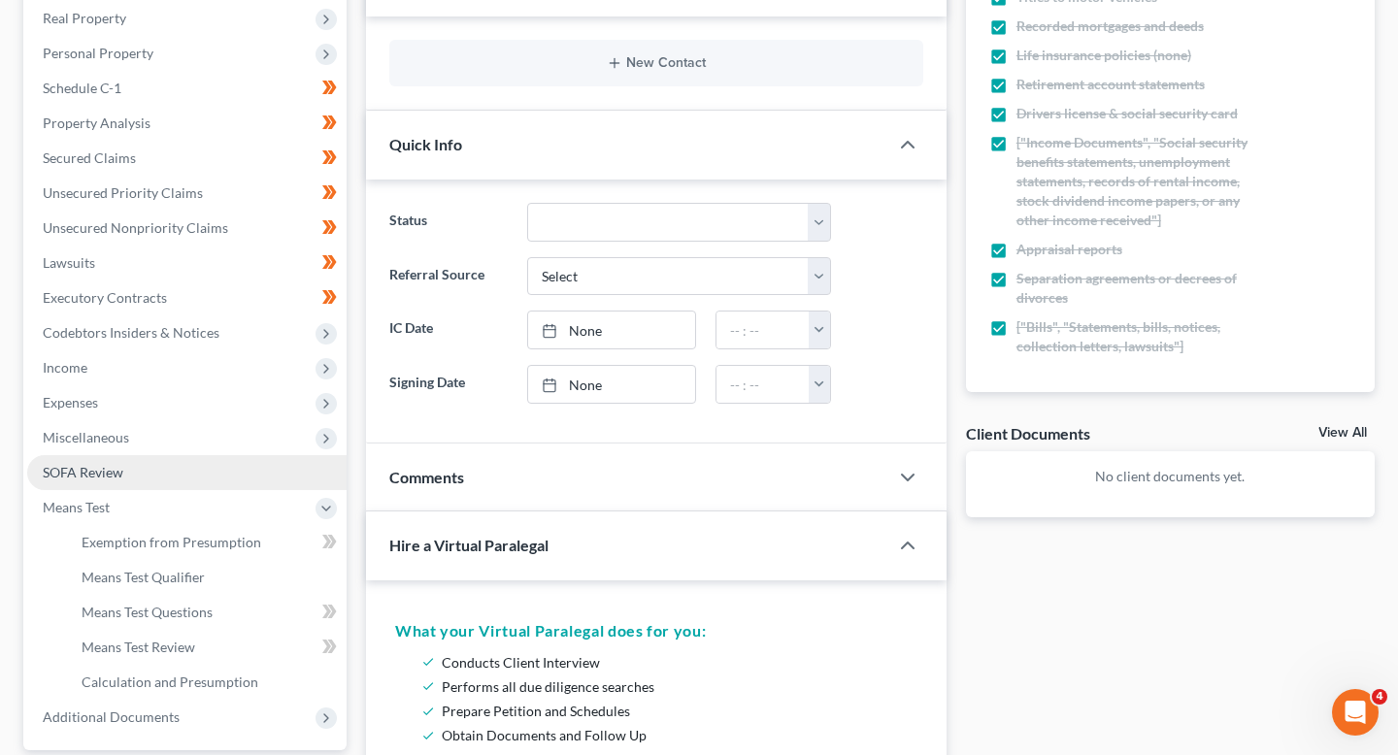
click at [179, 483] on link "SOFA Review" at bounding box center [186, 472] width 319 height 35
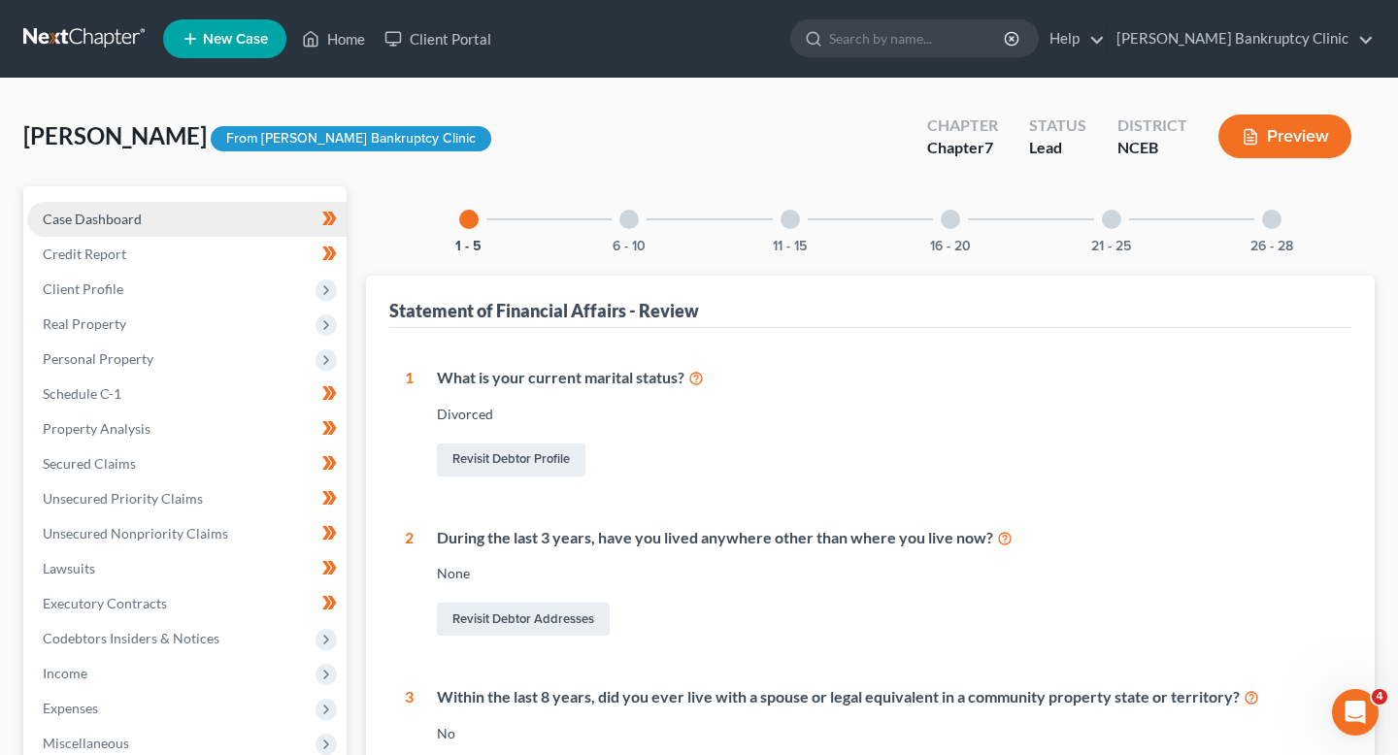
click at [136, 221] on span "Case Dashboard" at bounding box center [92, 219] width 99 height 17
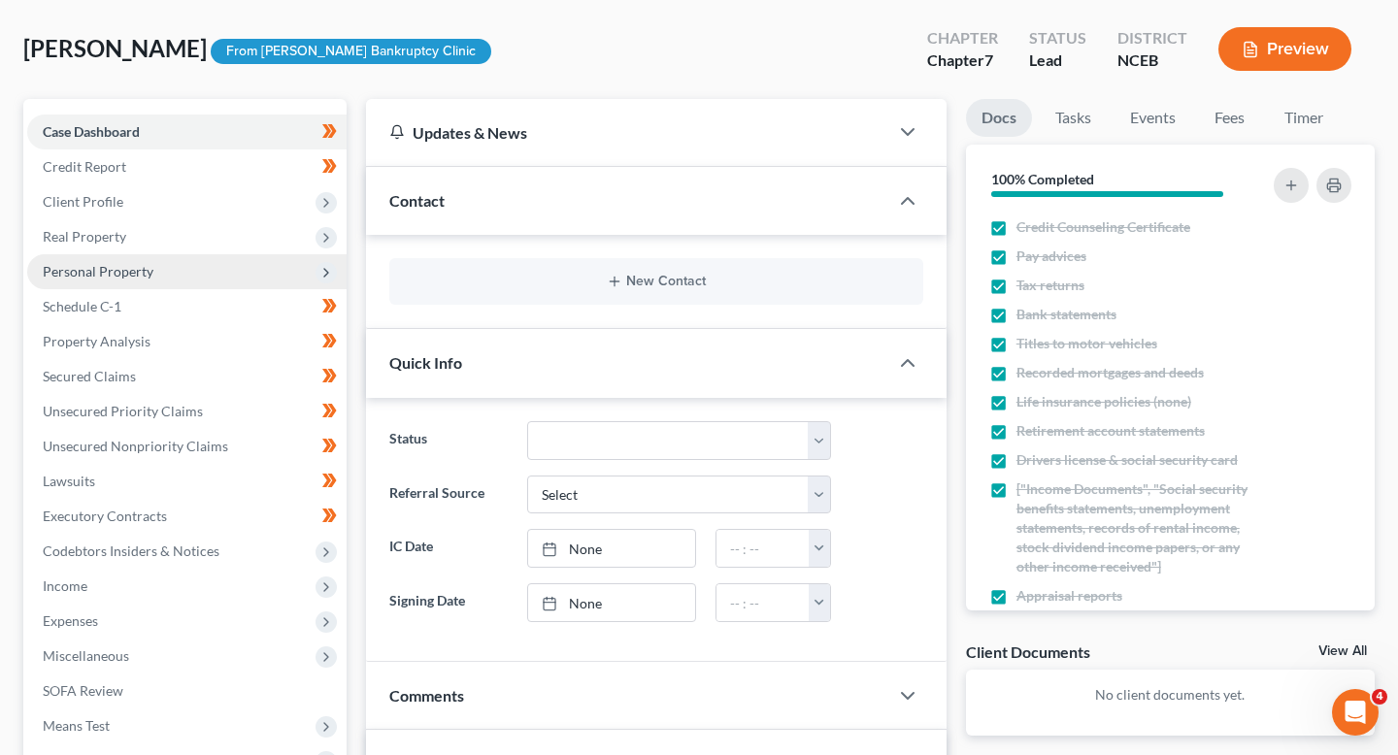
scroll to position [166, 0]
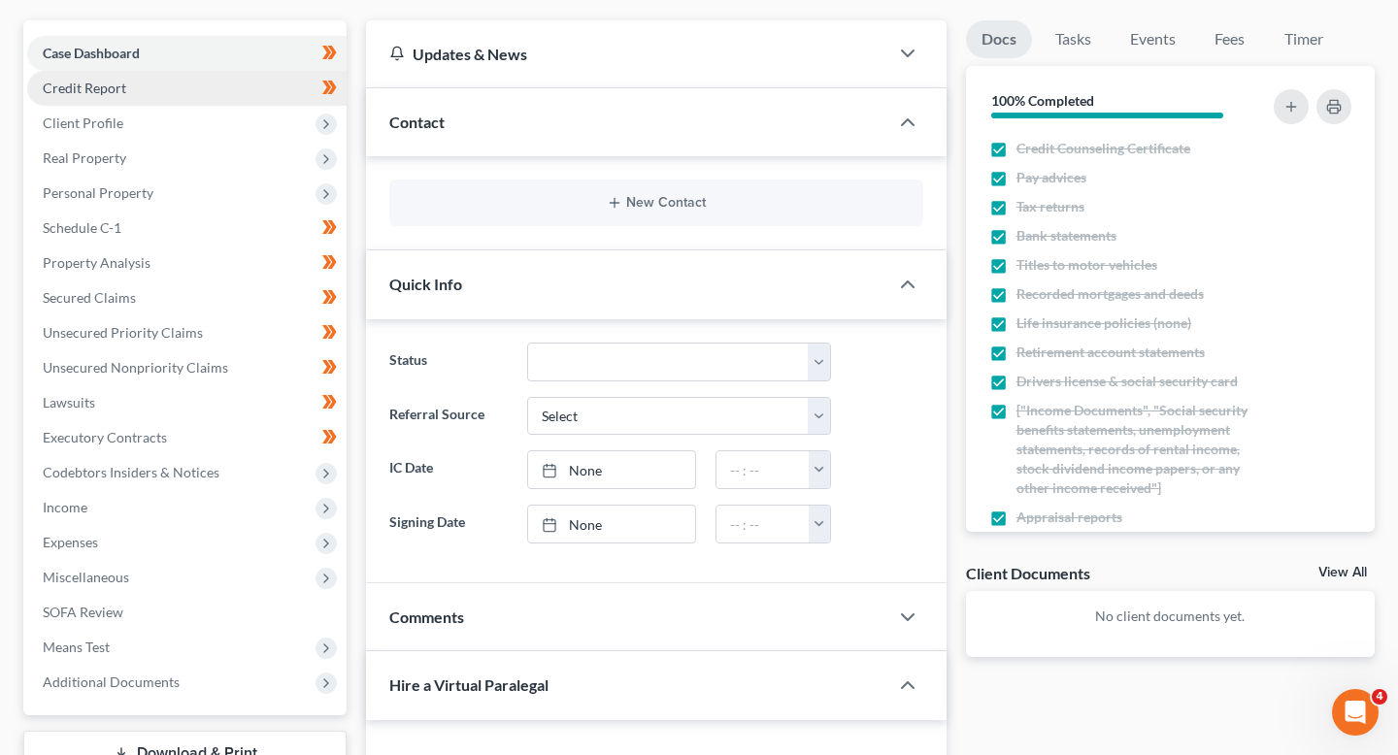
click at [159, 80] on link "Credit Report" at bounding box center [186, 88] width 319 height 35
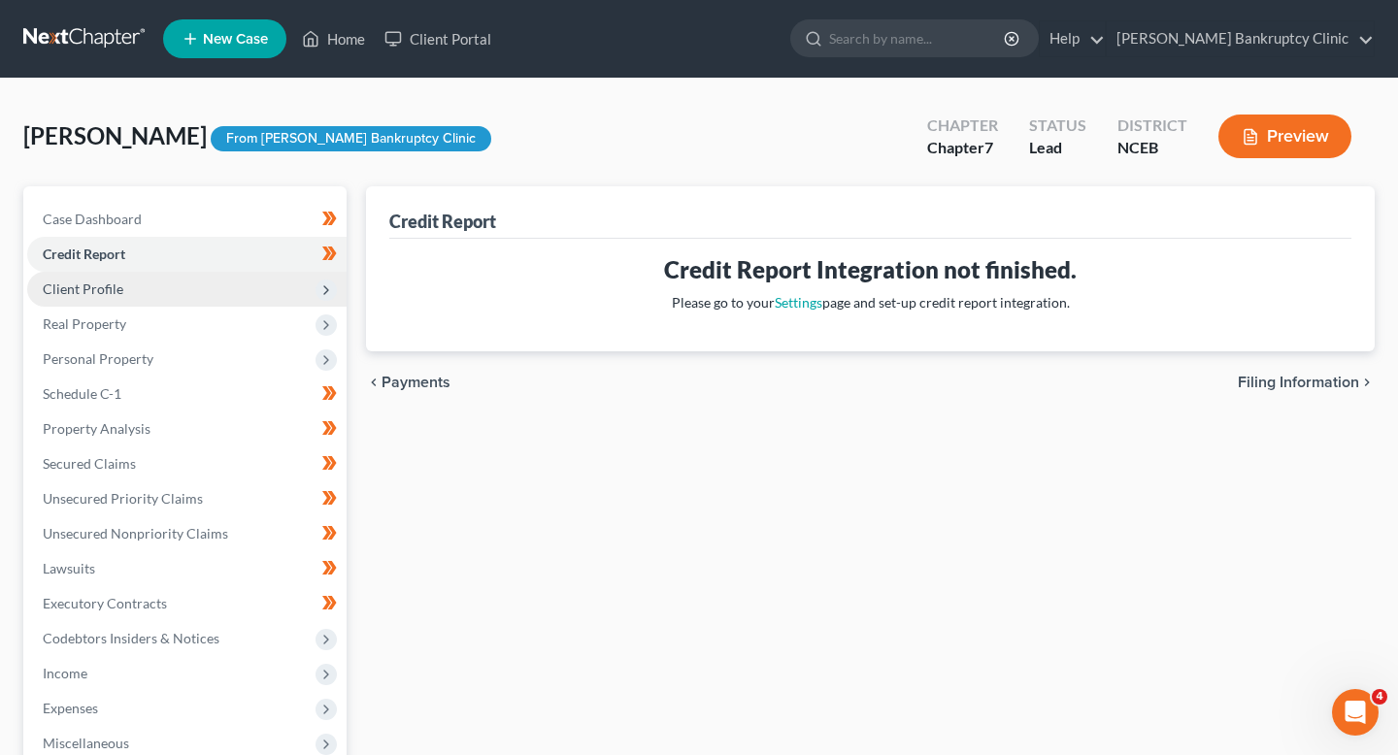
click at [178, 276] on span "Client Profile" at bounding box center [186, 289] width 319 height 35
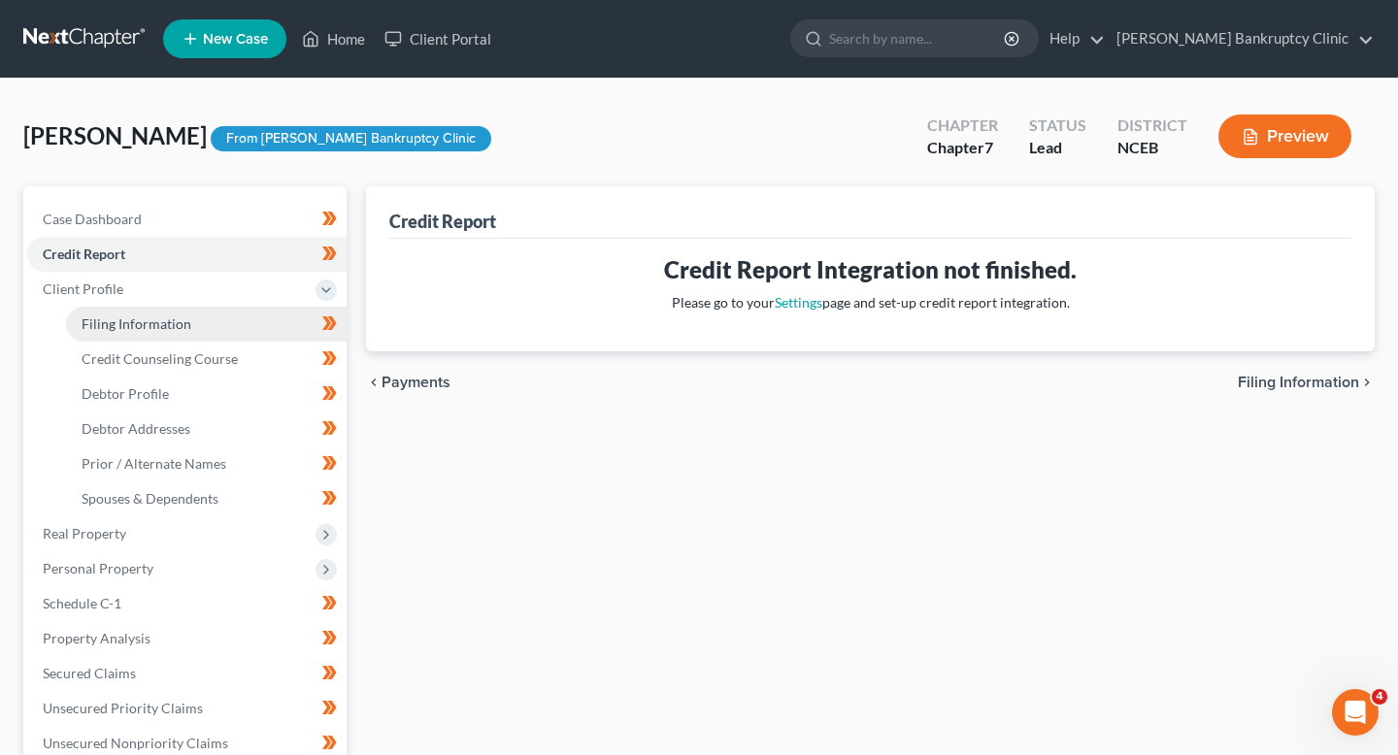
click at [178, 319] on span "Filing Information" at bounding box center [137, 324] width 110 height 17
select select "1"
select select "0"
select select "57"
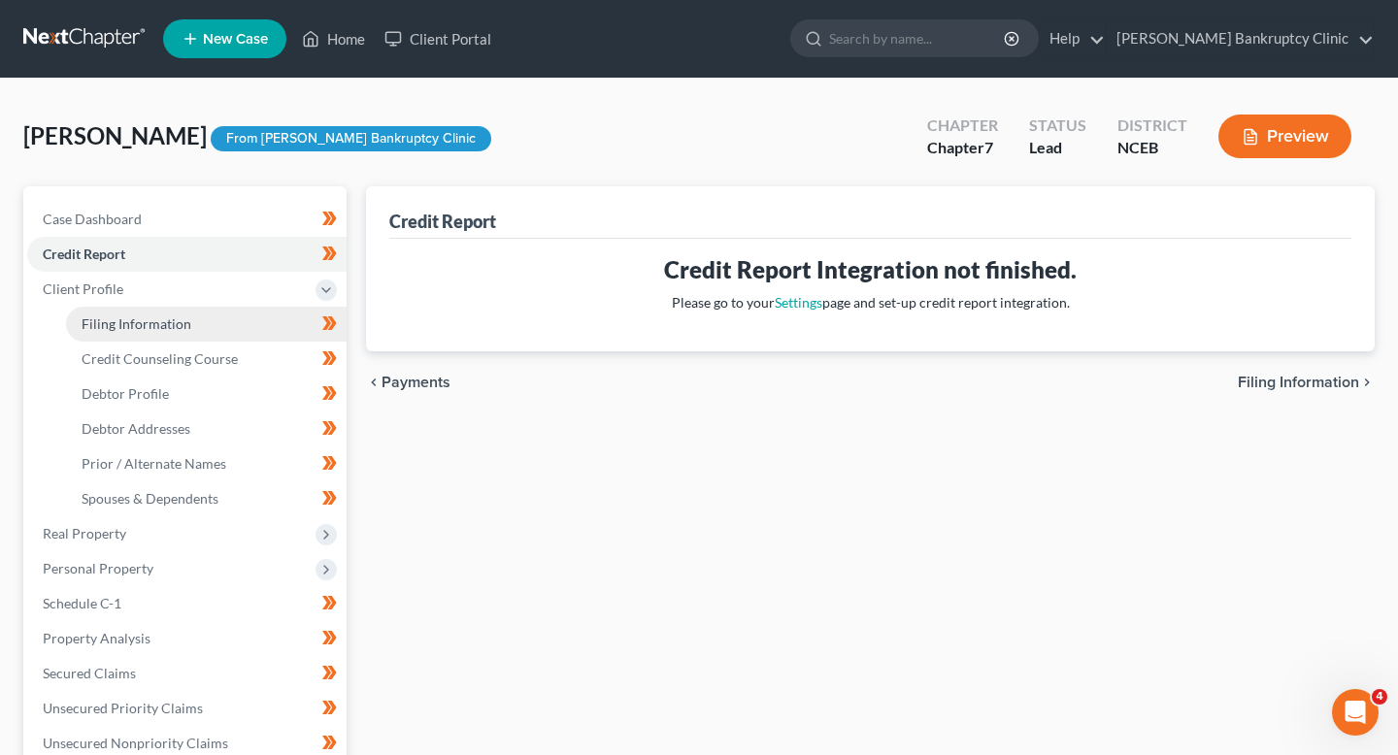
select select "28"
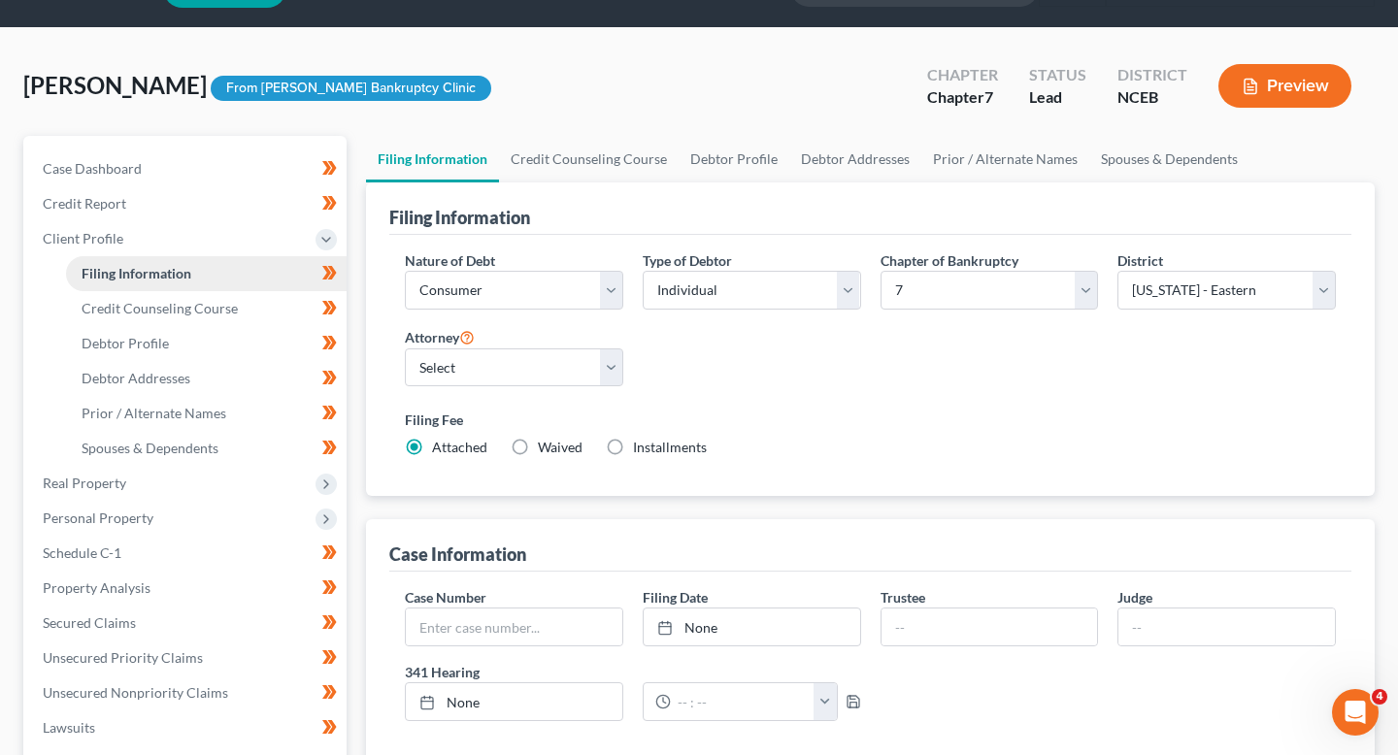
scroll to position [58, 0]
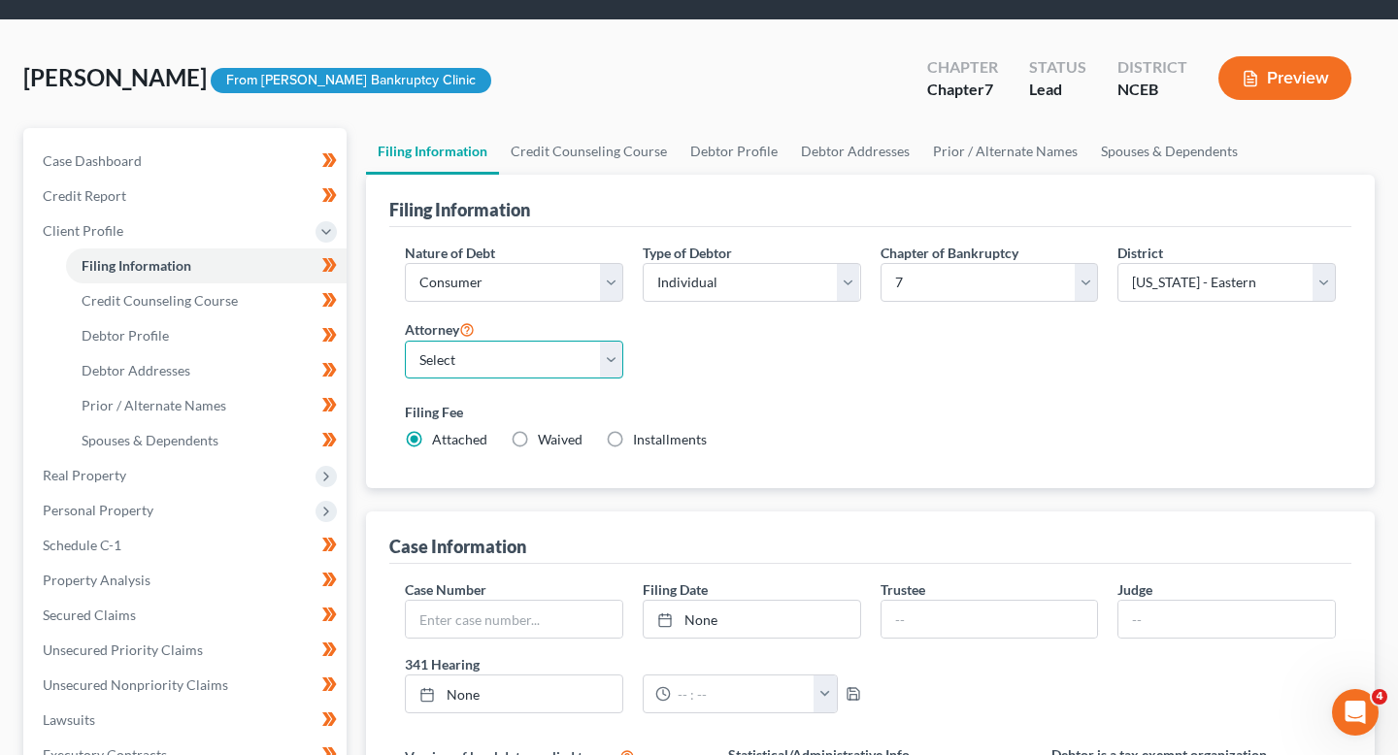
click at [563, 367] on select "Select [PERSON_NAME] - NCEB" at bounding box center [514, 360] width 218 height 39
select select "0"
click at [405, 341] on select "Select [PERSON_NAME] - NCEB" at bounding box center [514, 360] width 218 height 39
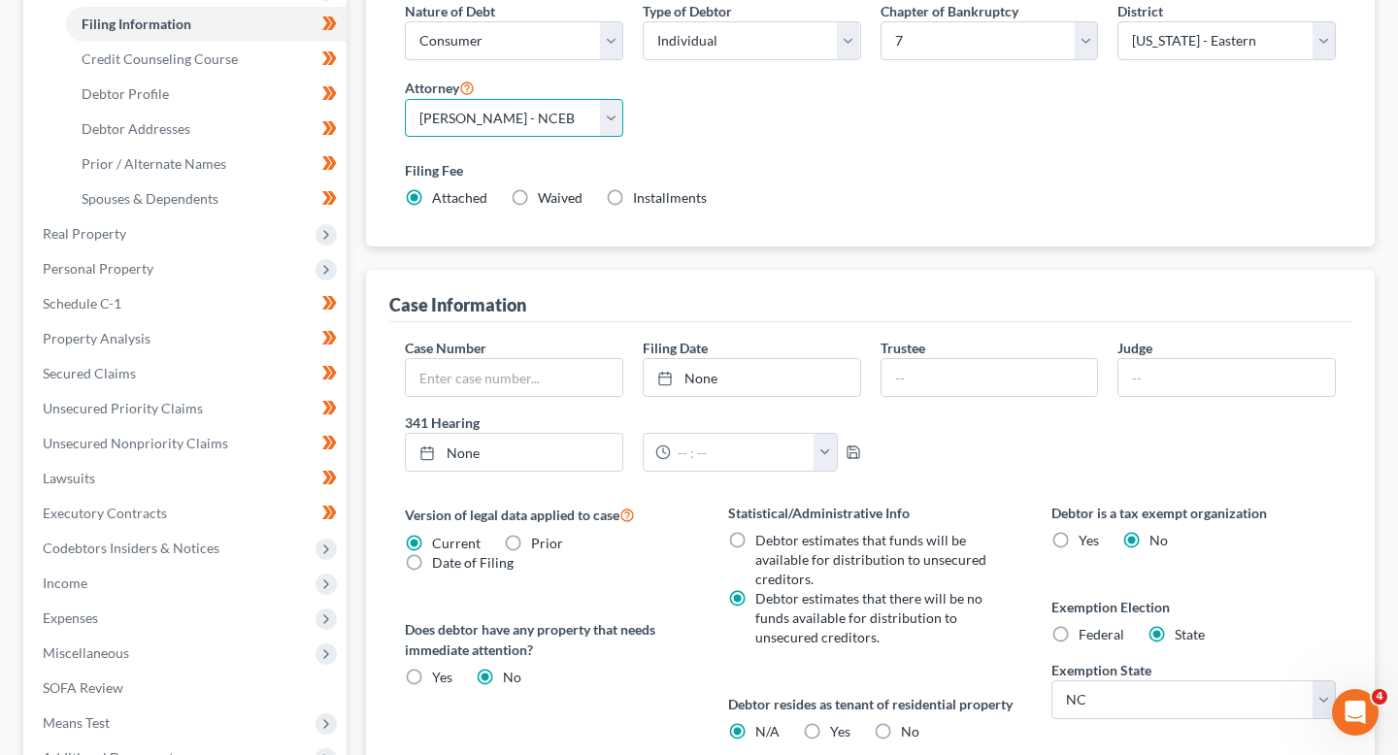
scroll to position [313, 0]
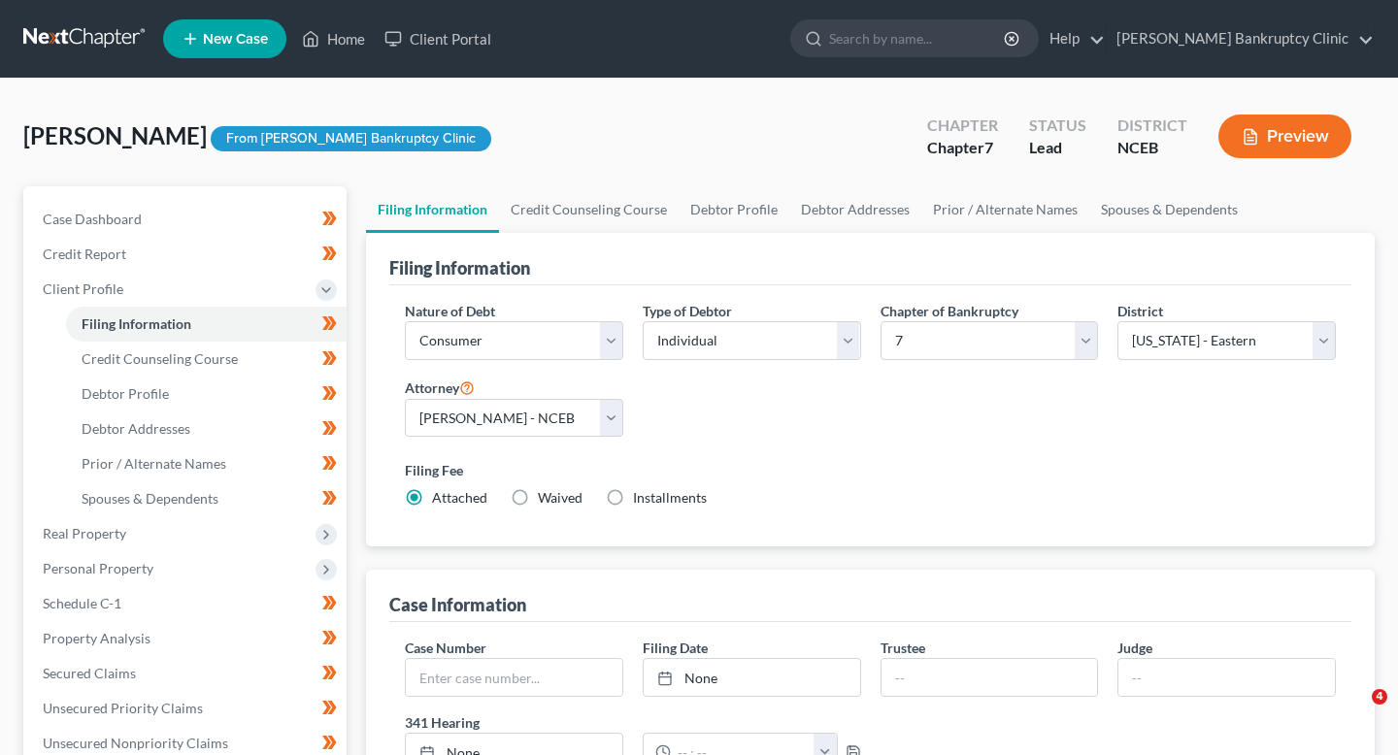
select select "1"
select select "0"
select select "57"
select select "0"
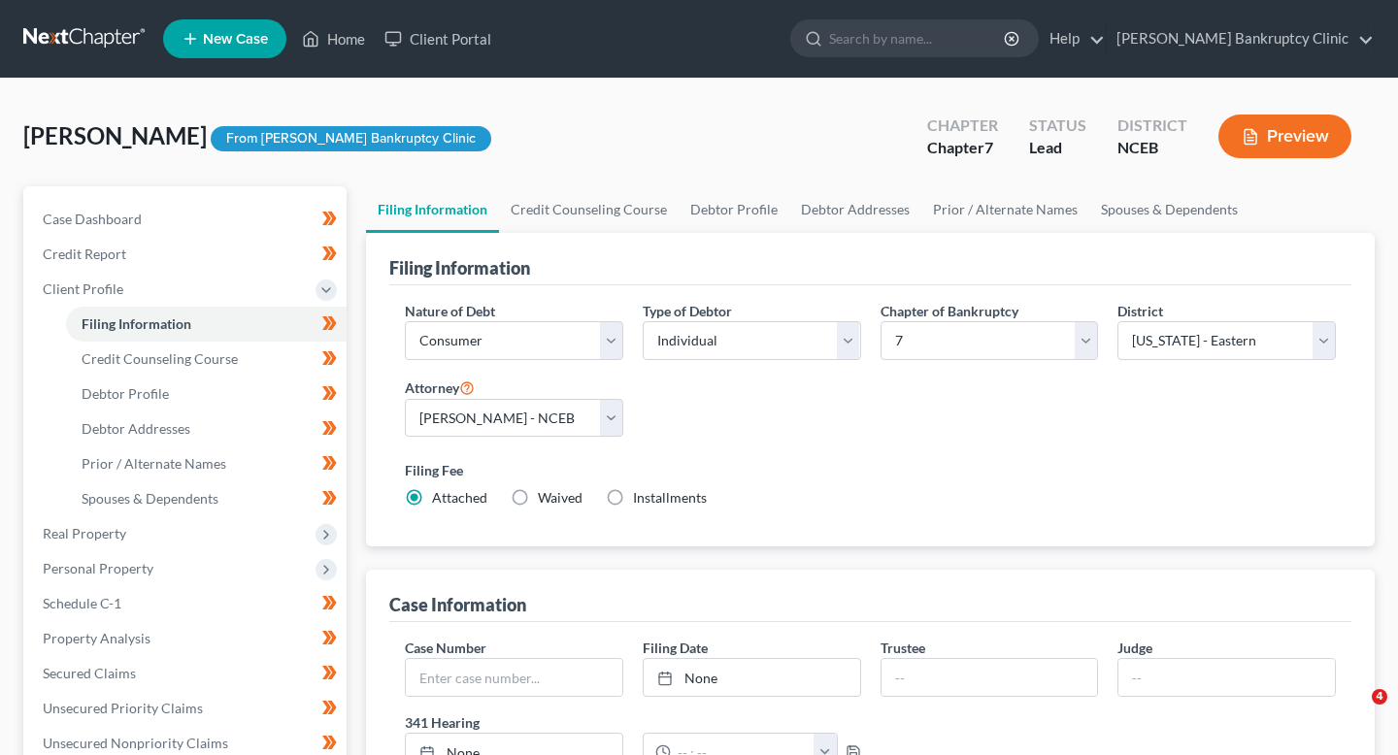
select select "28"
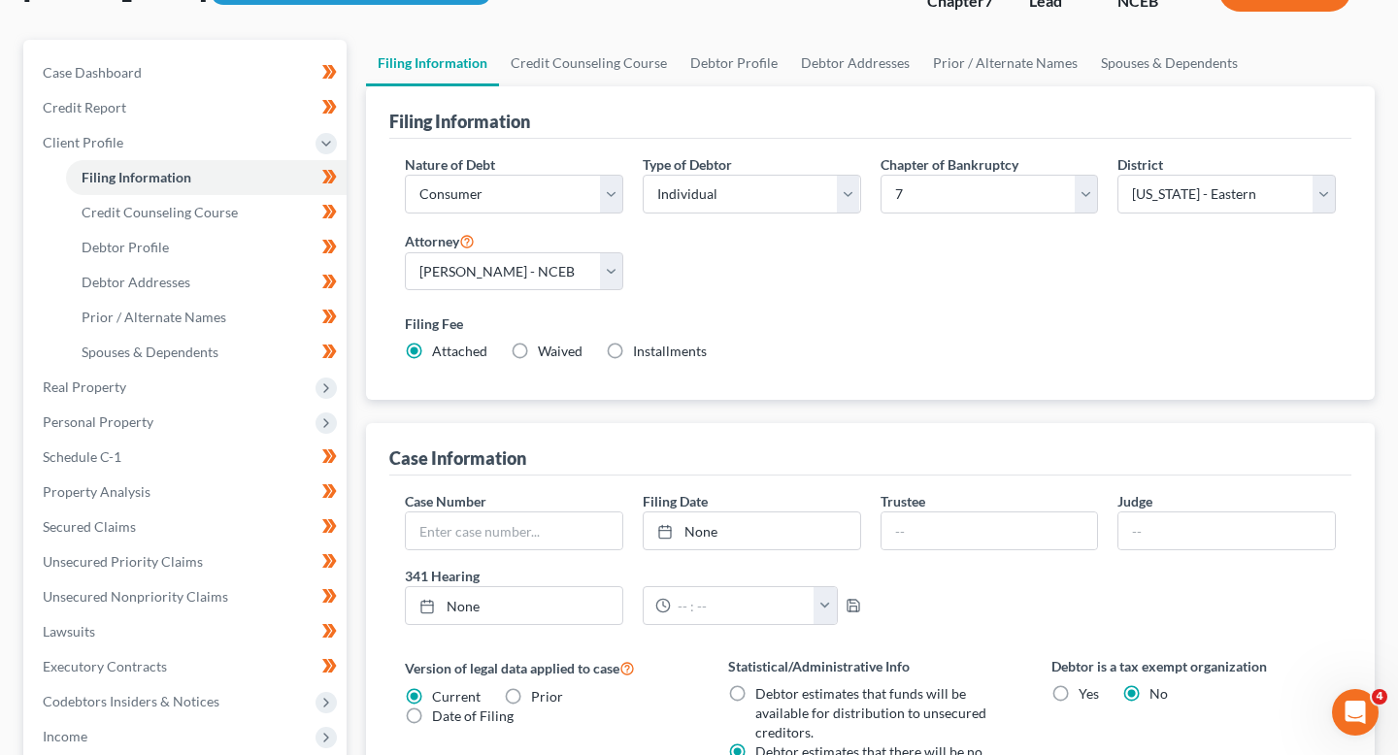
scroll to position [144, 0]
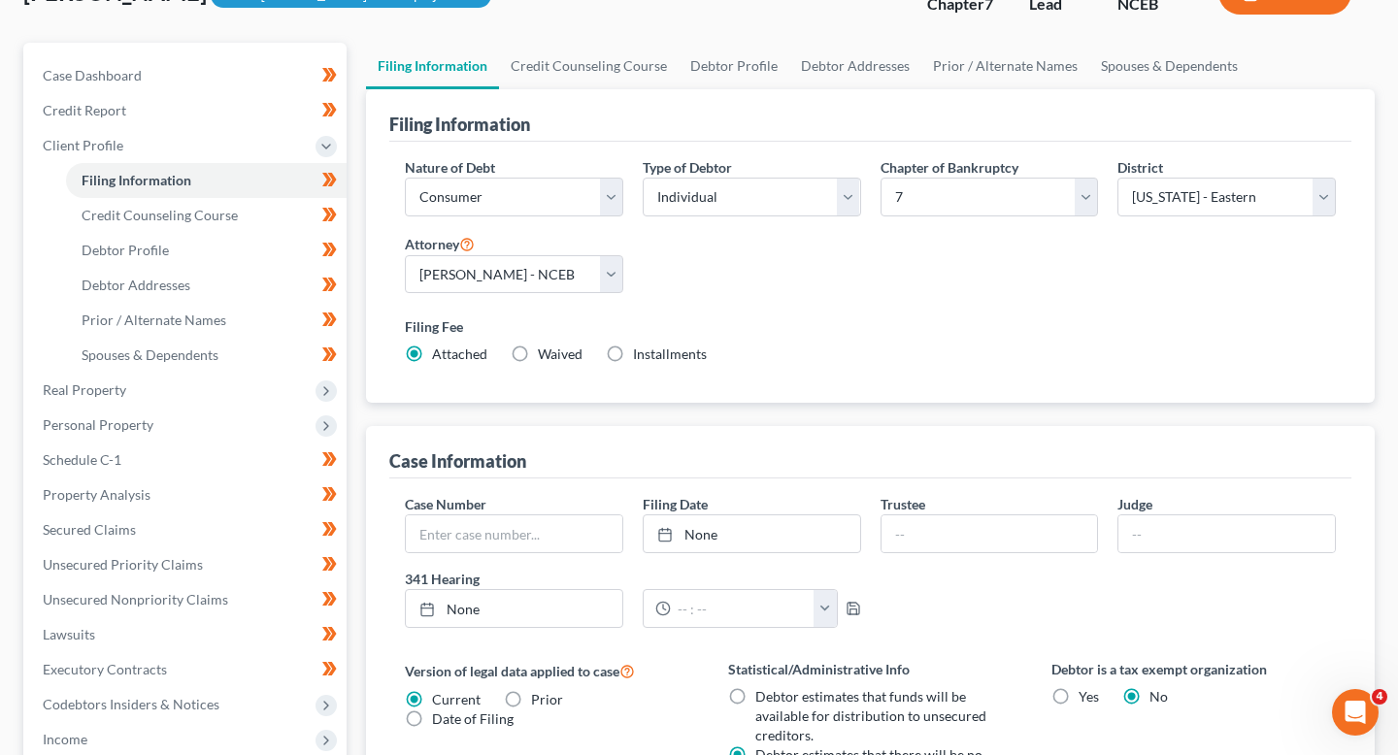
click at [788, 292] on div "Nature of Debt Select Business Consumer Other Nature of Business Select Clearin…" at bounding box center [870, 268] width 951 height 223
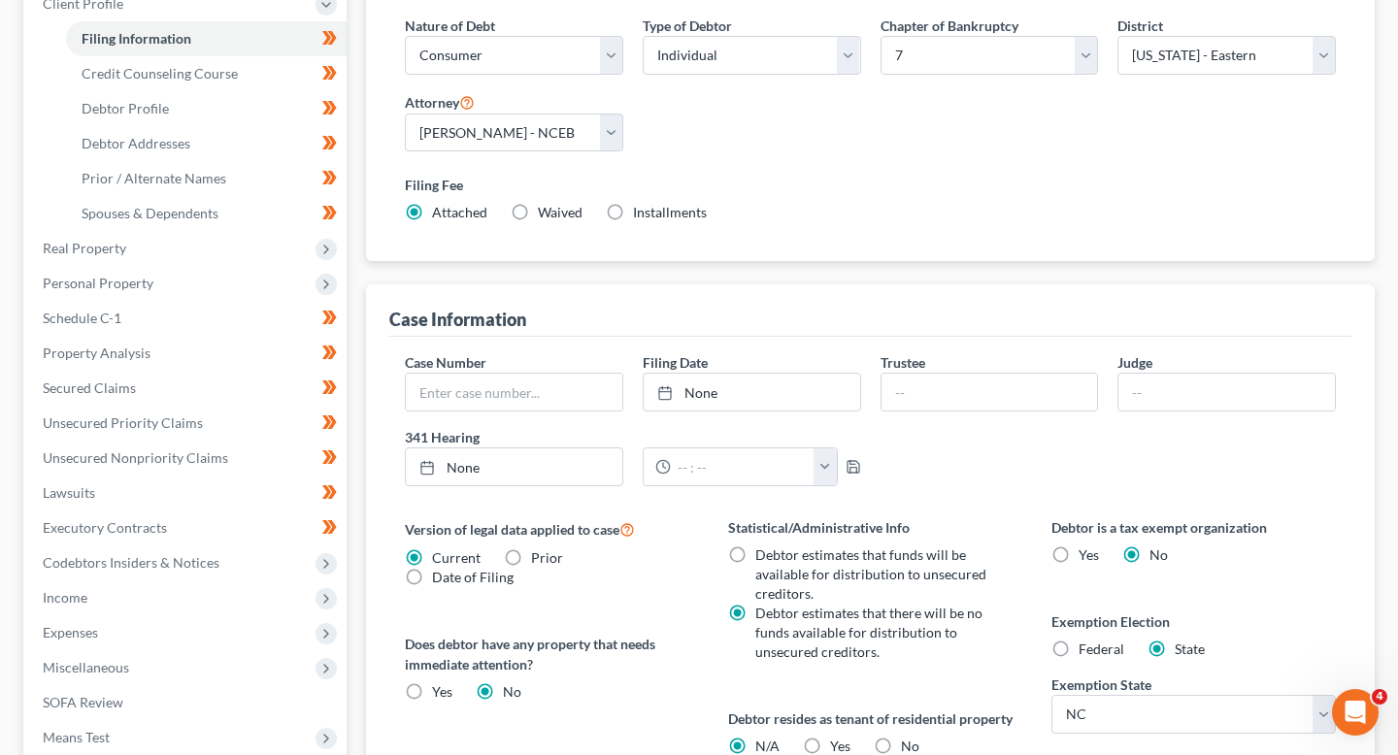
scroll to position [368, 0]
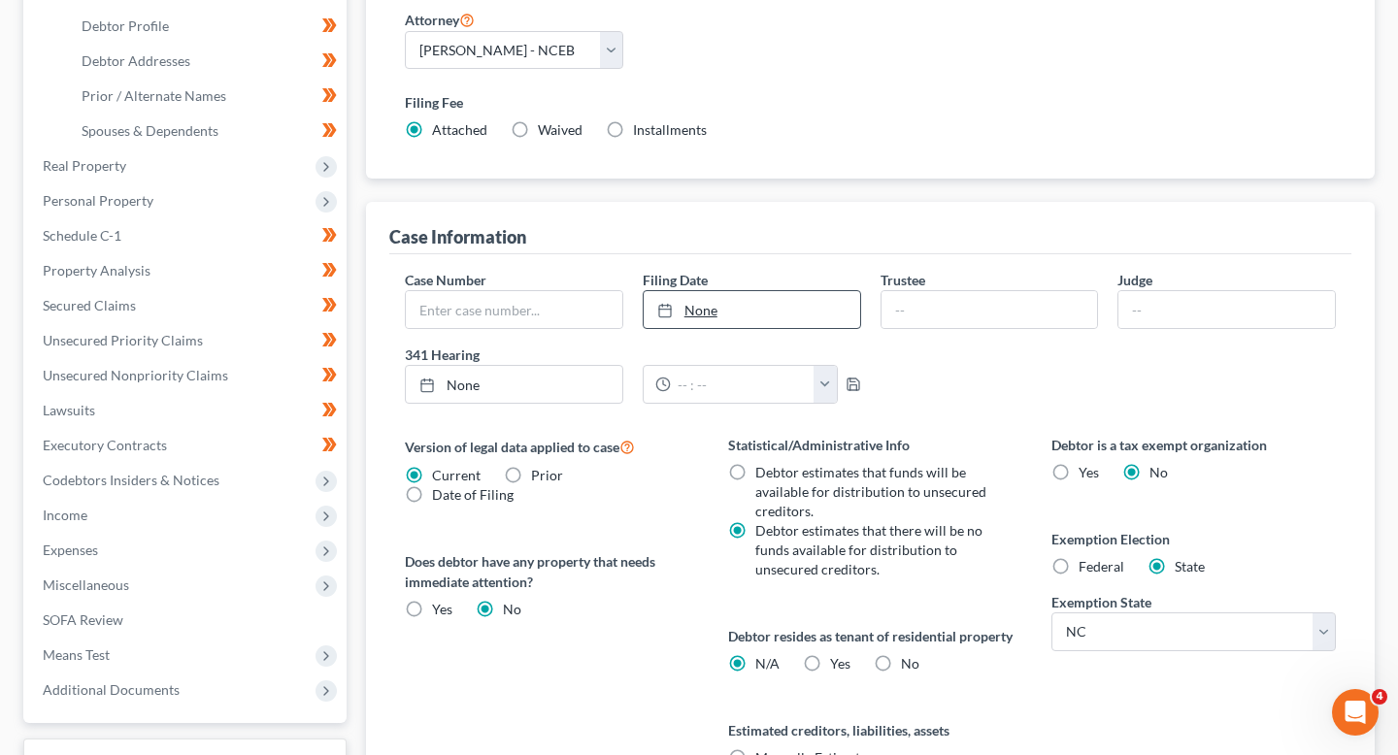
type input "10/13/2025"
click at [704, 298] on link "None" at bounding box center [752, 309] width 217 height 37
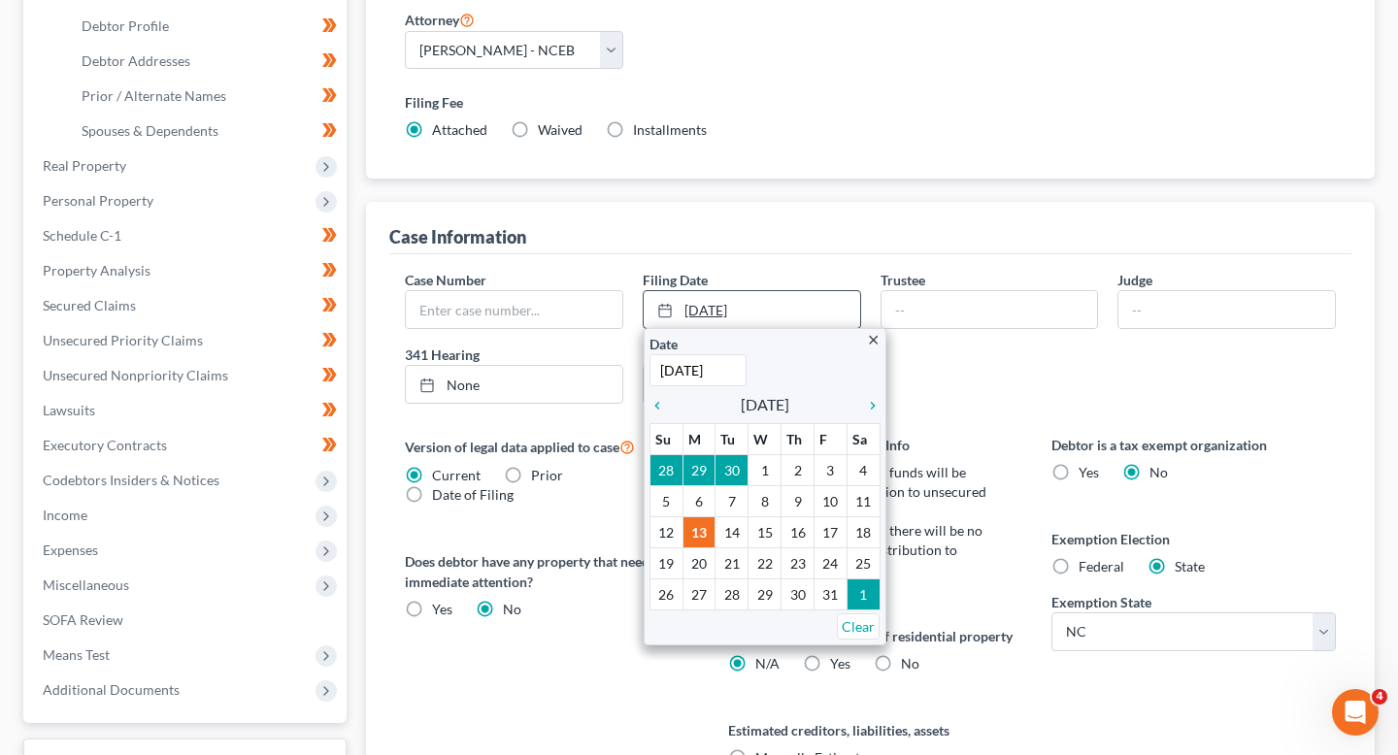
click at [800, 297] on link "10/13/2025" at bounding box center [752, 309] width 217 height 37
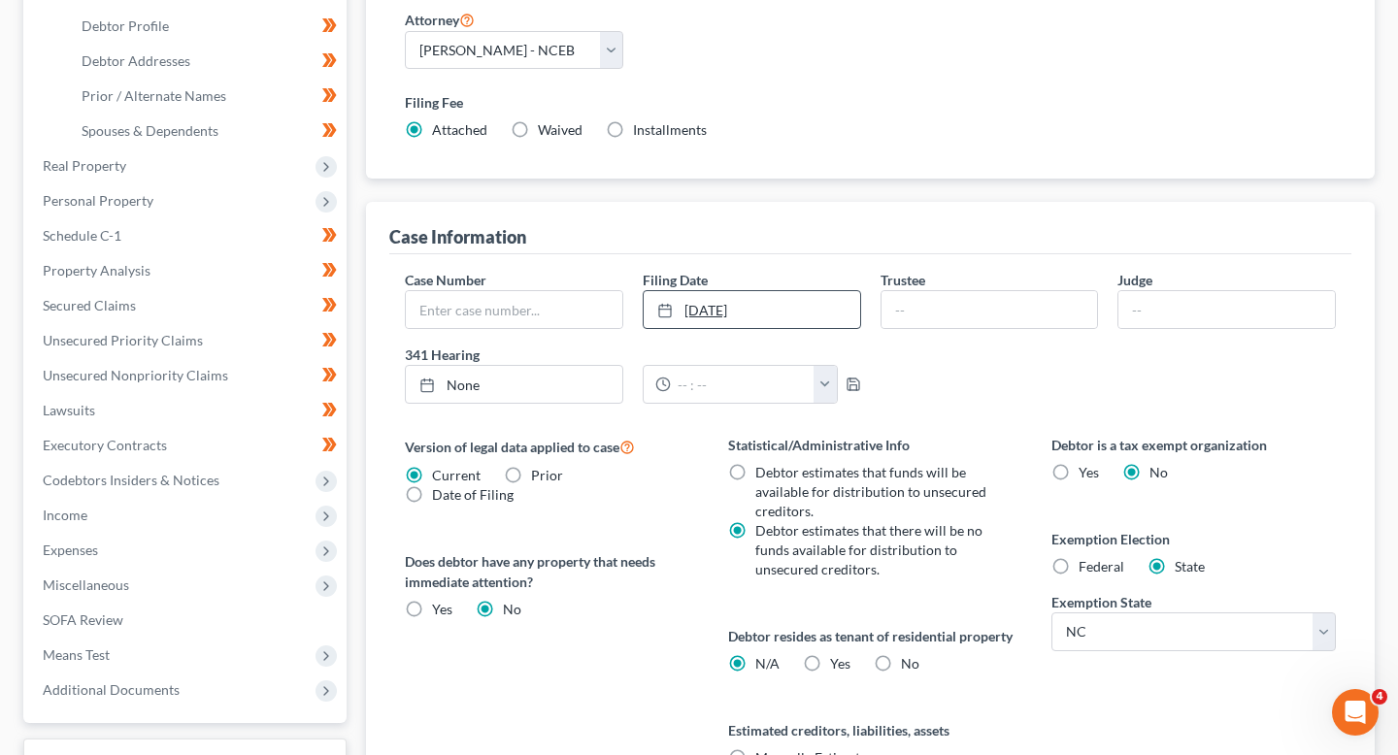
click at [791, 305] on link "10/13/2025" at bounding box center [752, 309] width 217 height 37
click at [745, 214] on div "Case Information" at bounding box center [870, 228] width 962 height 52
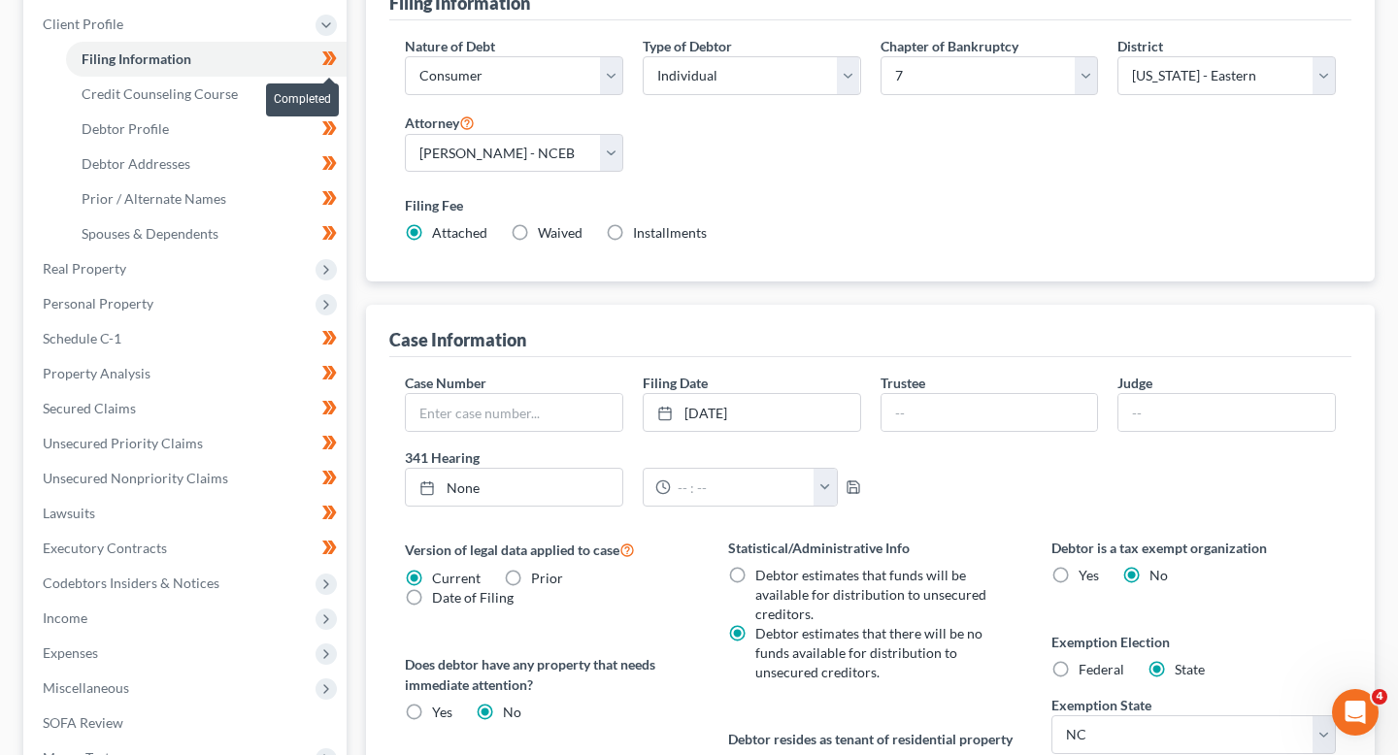
scroll to position [252, 0]
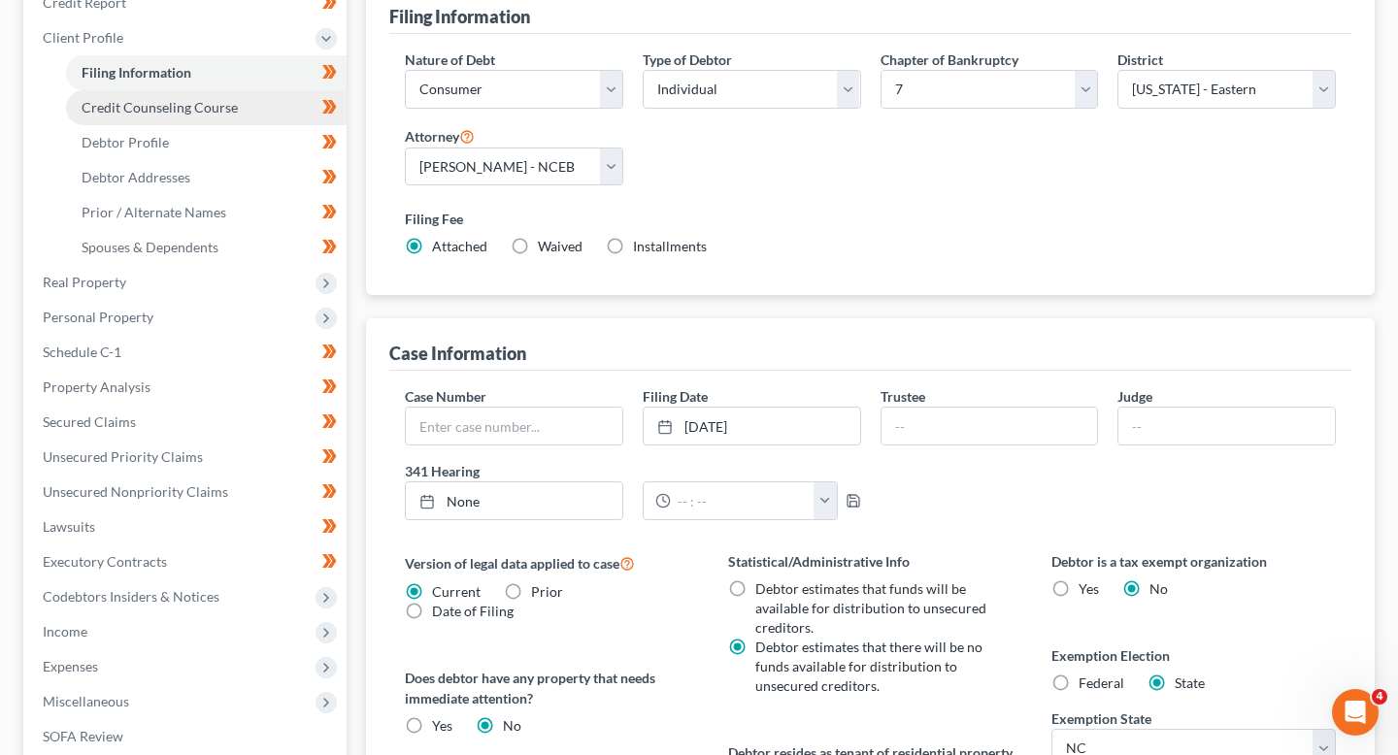
click at [257, 107] on link "Credit Counseling Course" at bounding box center [206, 107] width 281 height 35
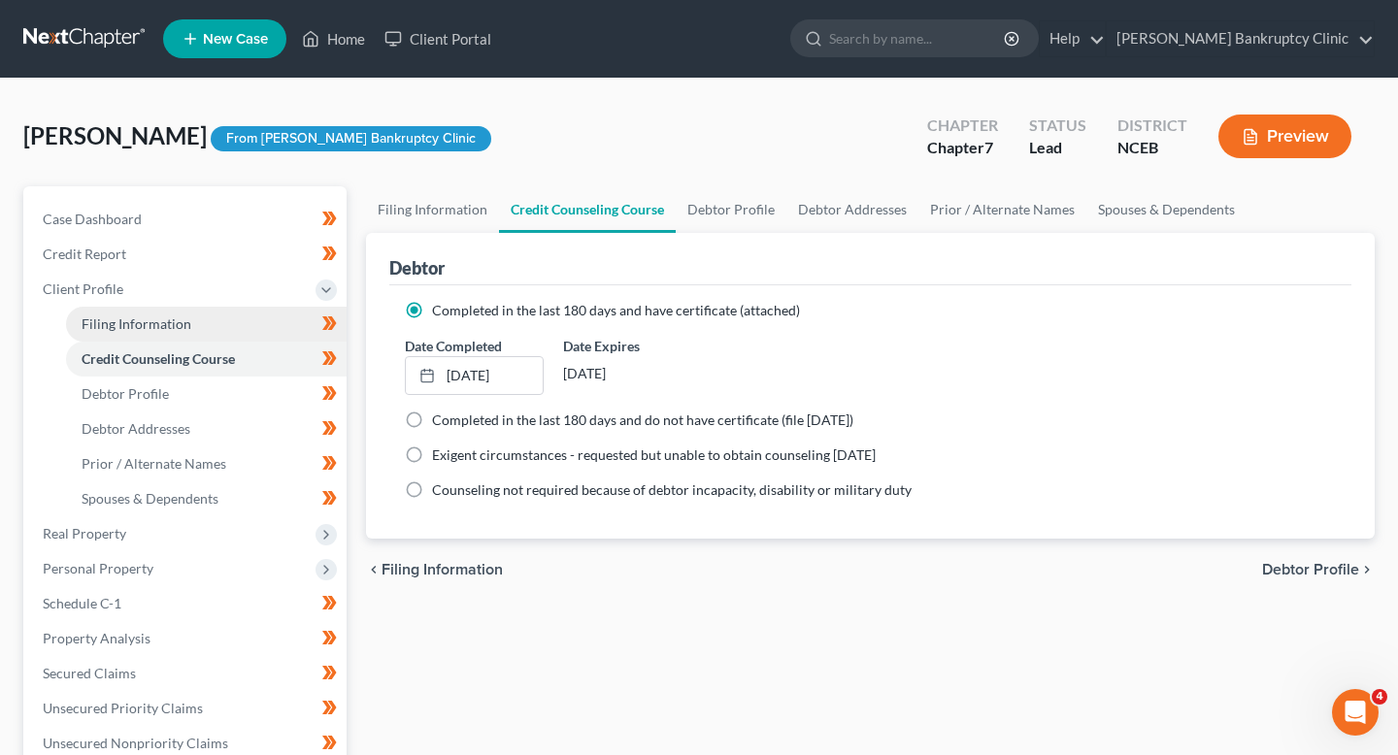
click at [212, 322] on link "Filing Information" at bounding box center [206, 324] width 281 height 35
select select "1"
select select "0"
select select "57"
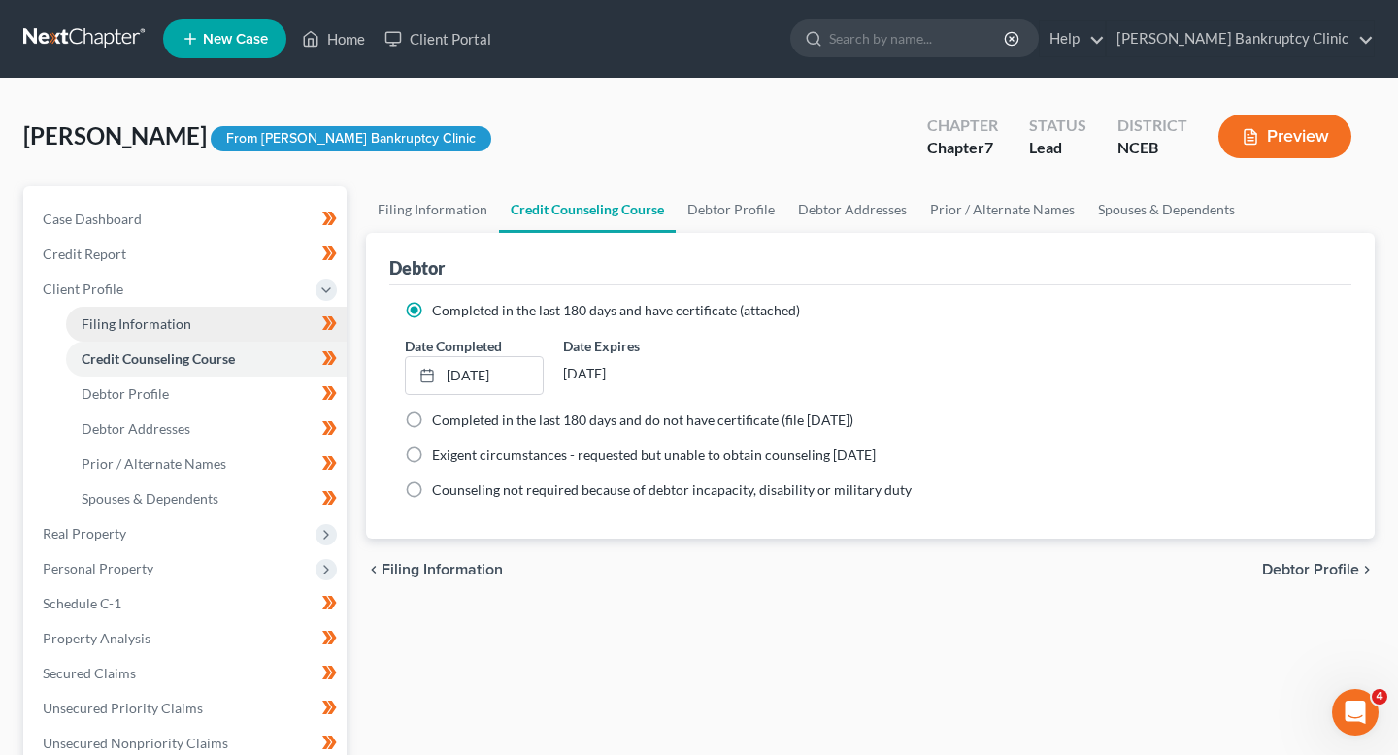
select select "0"
select select "28"
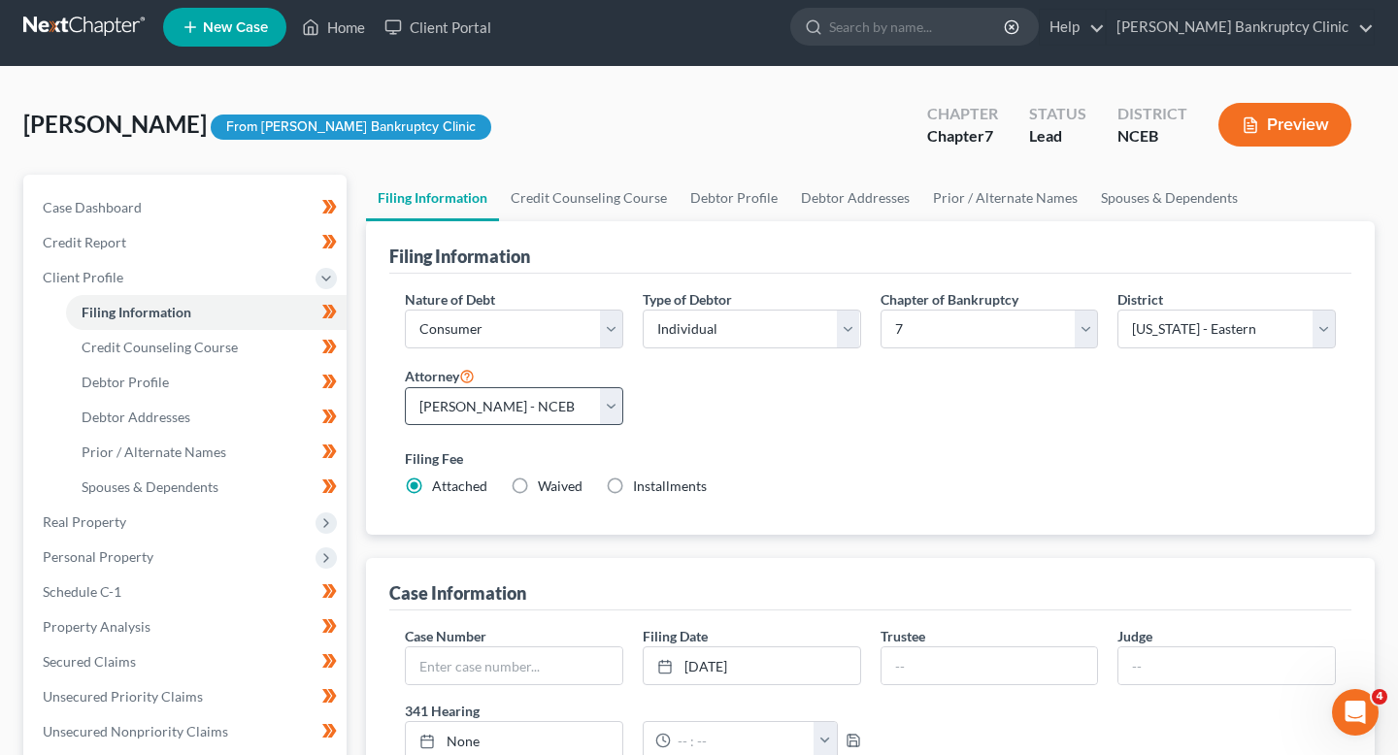
scroll to position [33, 0]
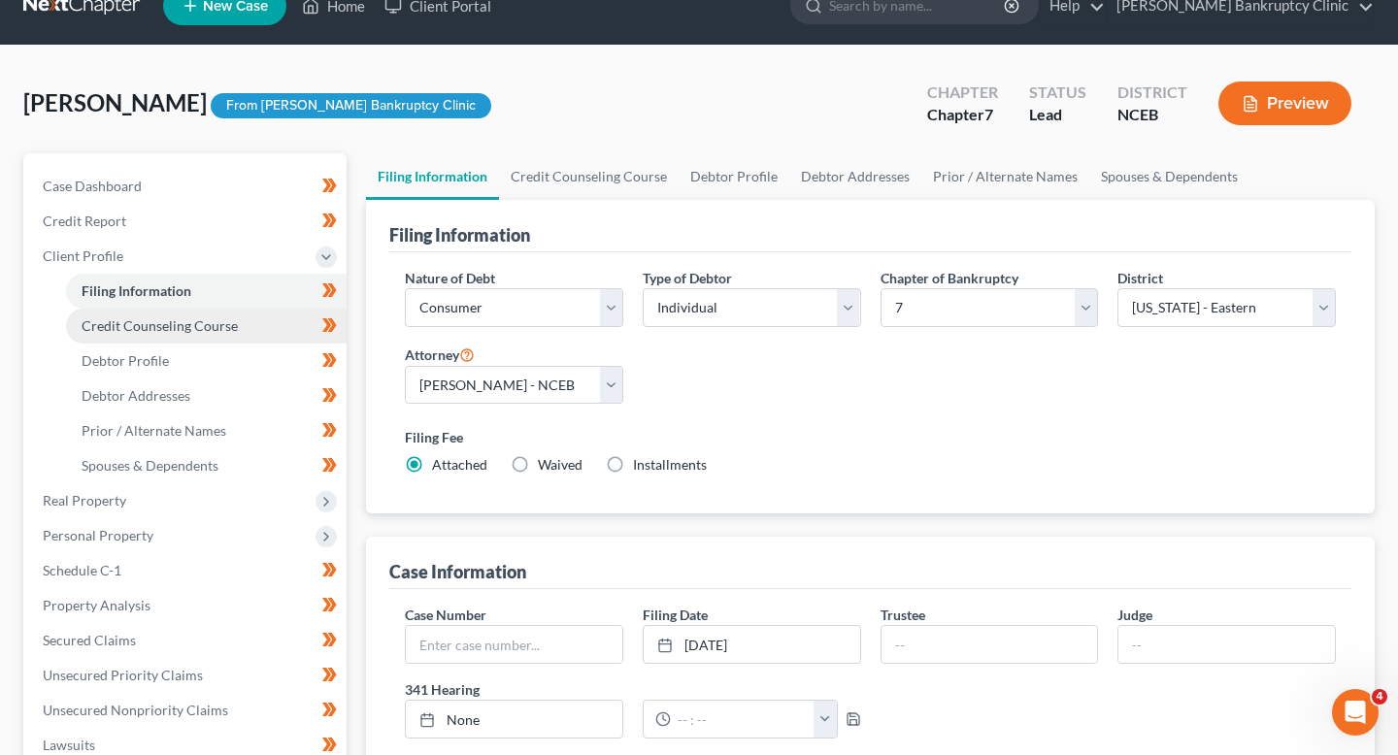
click at [241, 316] on link "Credit Counseling Course" at bounding box center [206, 326] width 281 height 35
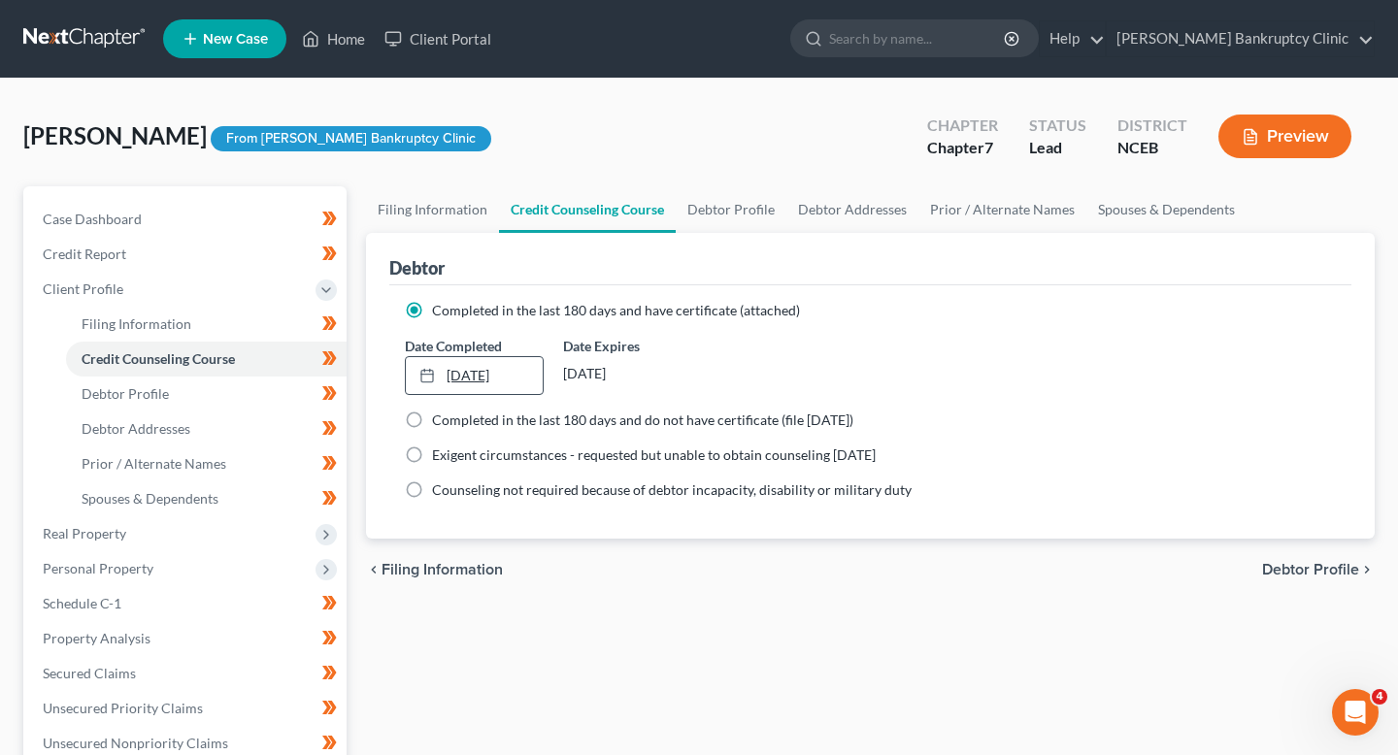
click at [472, 360] on link "10/9/2025" at bounding box center [474, 375] width 137 height 37
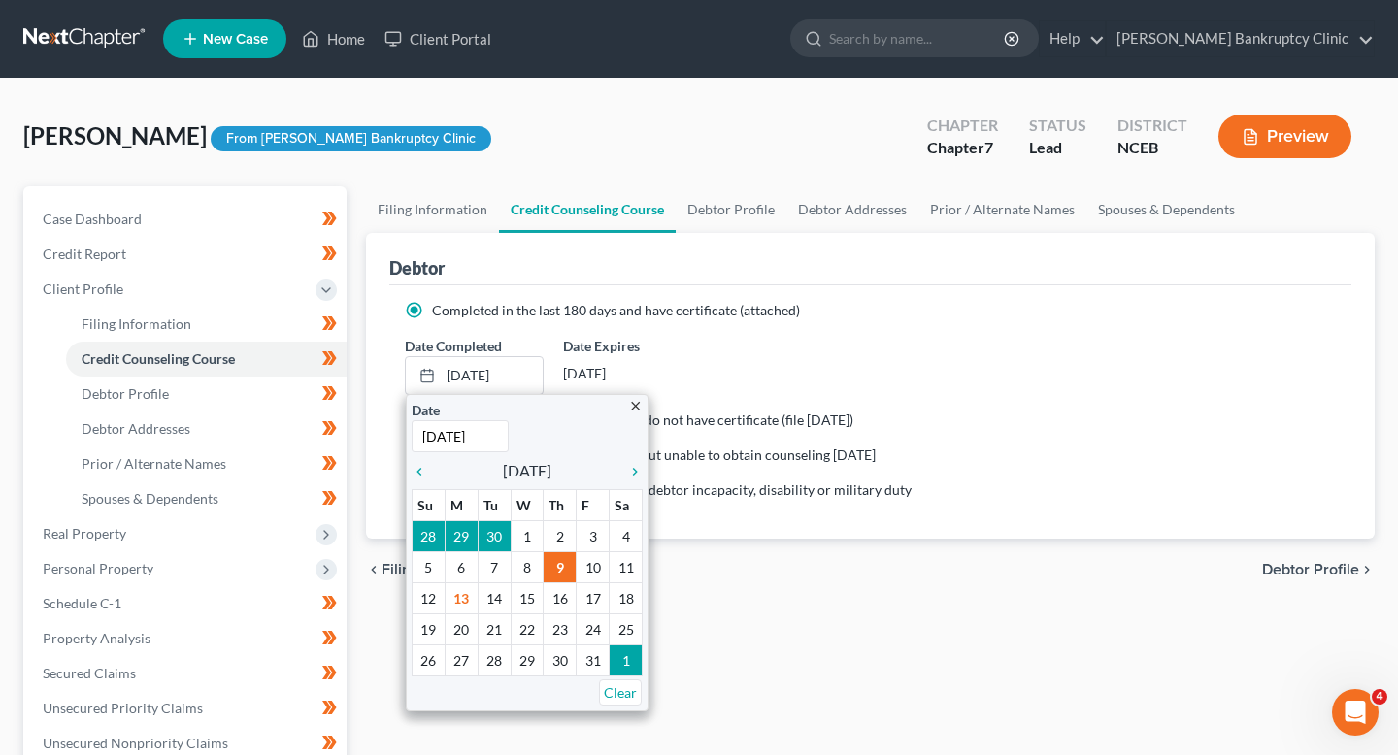
click at [528, 287] on div "Completed in the last 180 days and have certificate (attached) Date Completed 1…" at bounding box center [870, 411] width 962 height 253
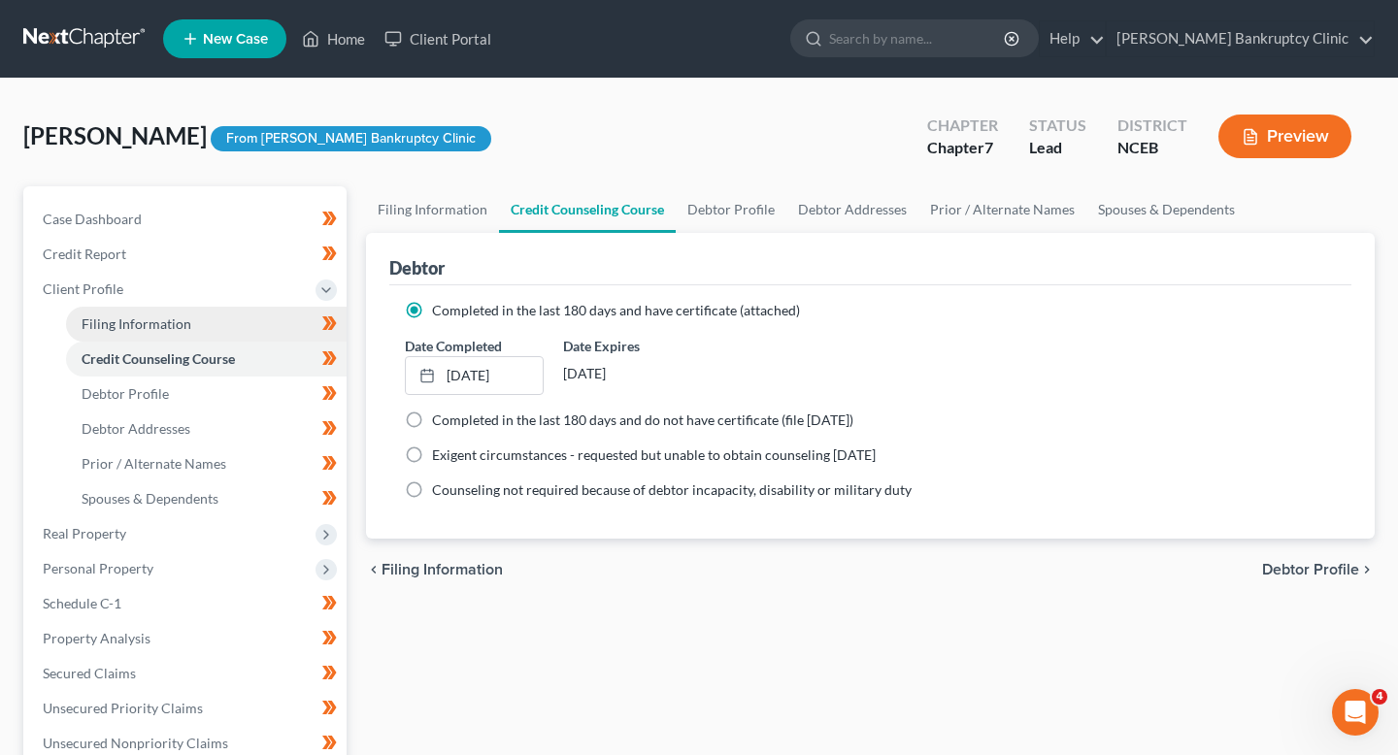
click at [194, 321] on link "Filing Information" at bounding box center [206, 324] width 281 height 35
select select "1"
select select "0"
select select "57"
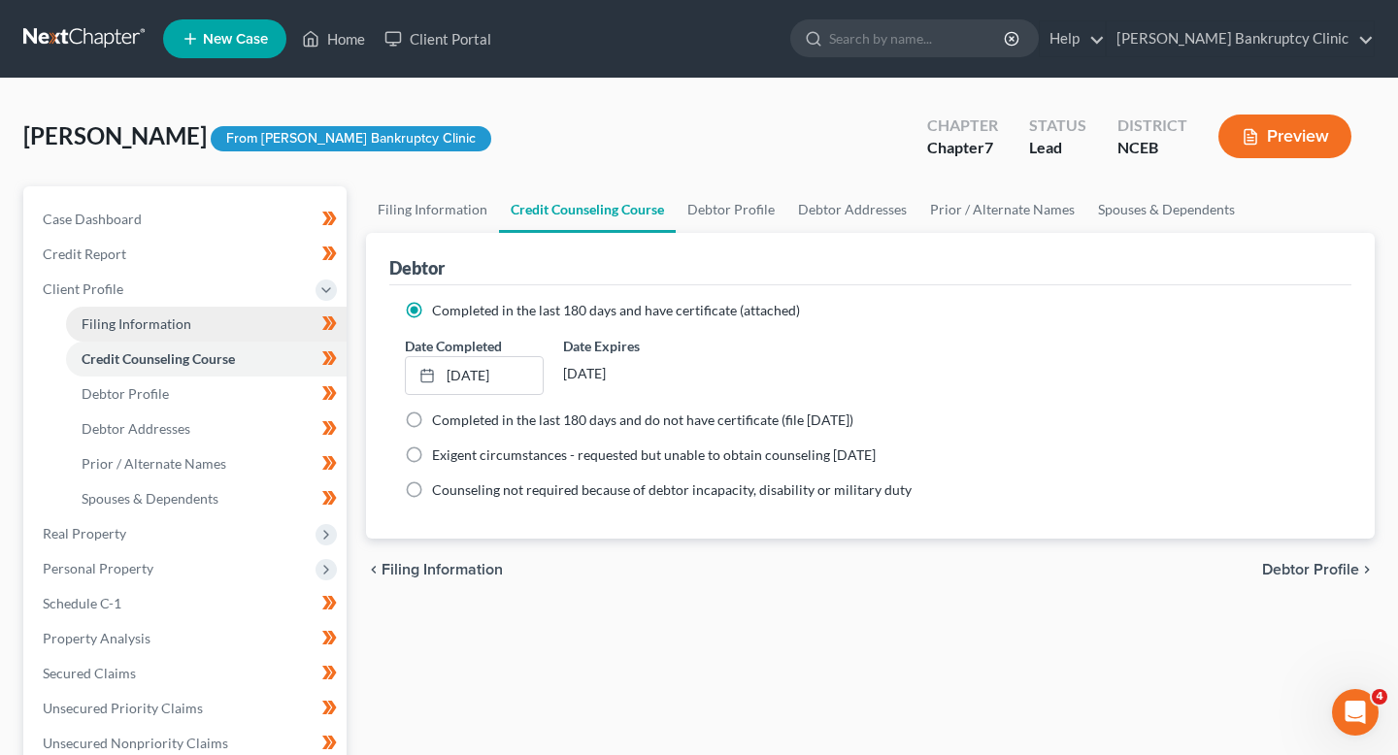
select select "0"
select select "28"
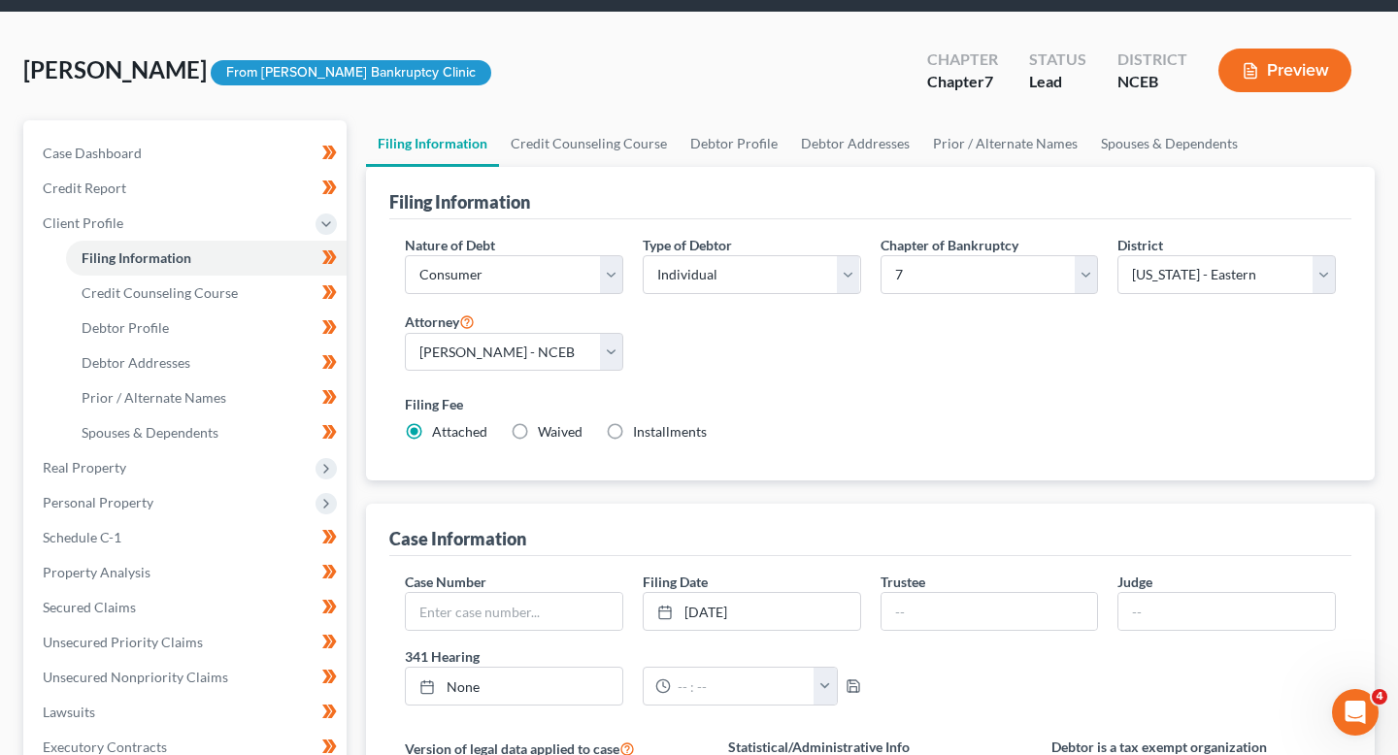
scroll to position [80, 0]
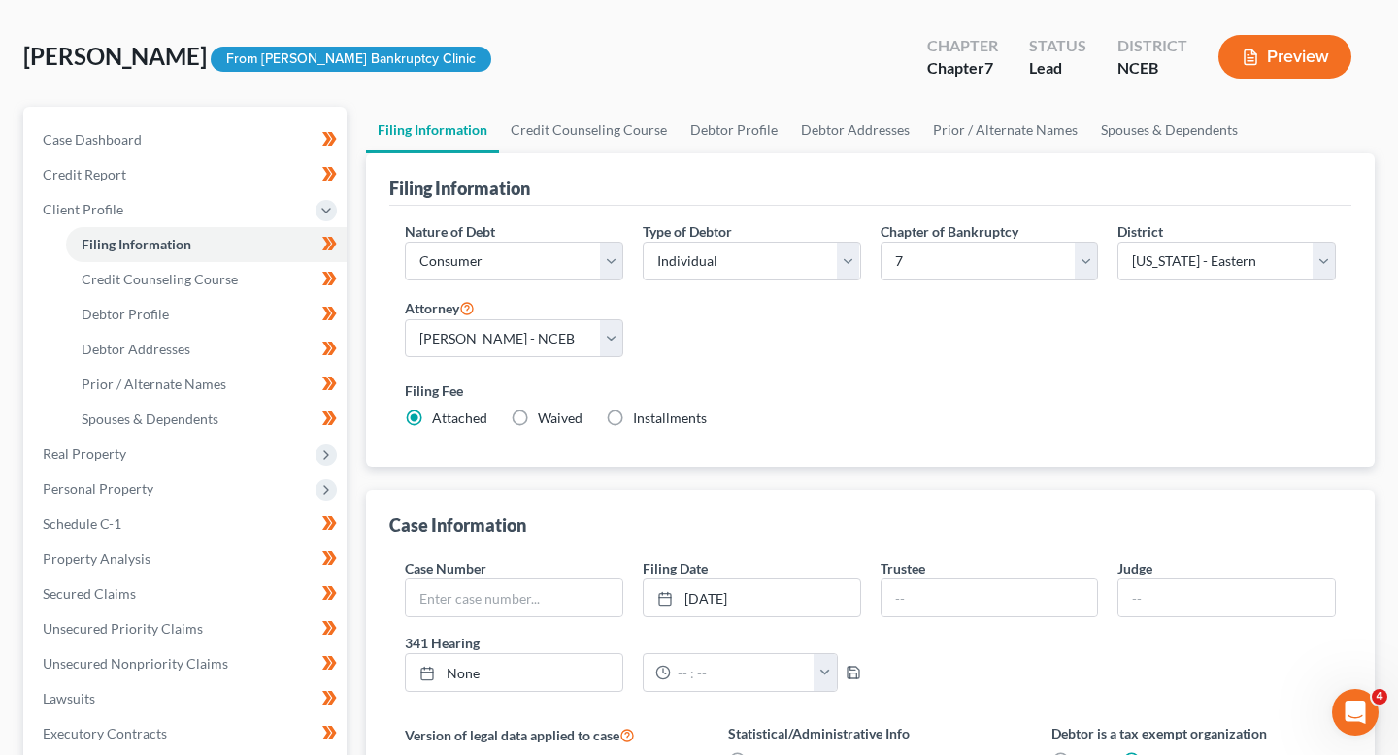
click at [790, 617] on div "Case Number Filing Date 10/15/2025 close Date 10/15/2025 Time 12:00 AM chevron_…" at bounding box center [870, 633] width 951 height 150
click at [790, 606] on link "10/15/2025" at bounding box center [752, 598] width 217 height 37
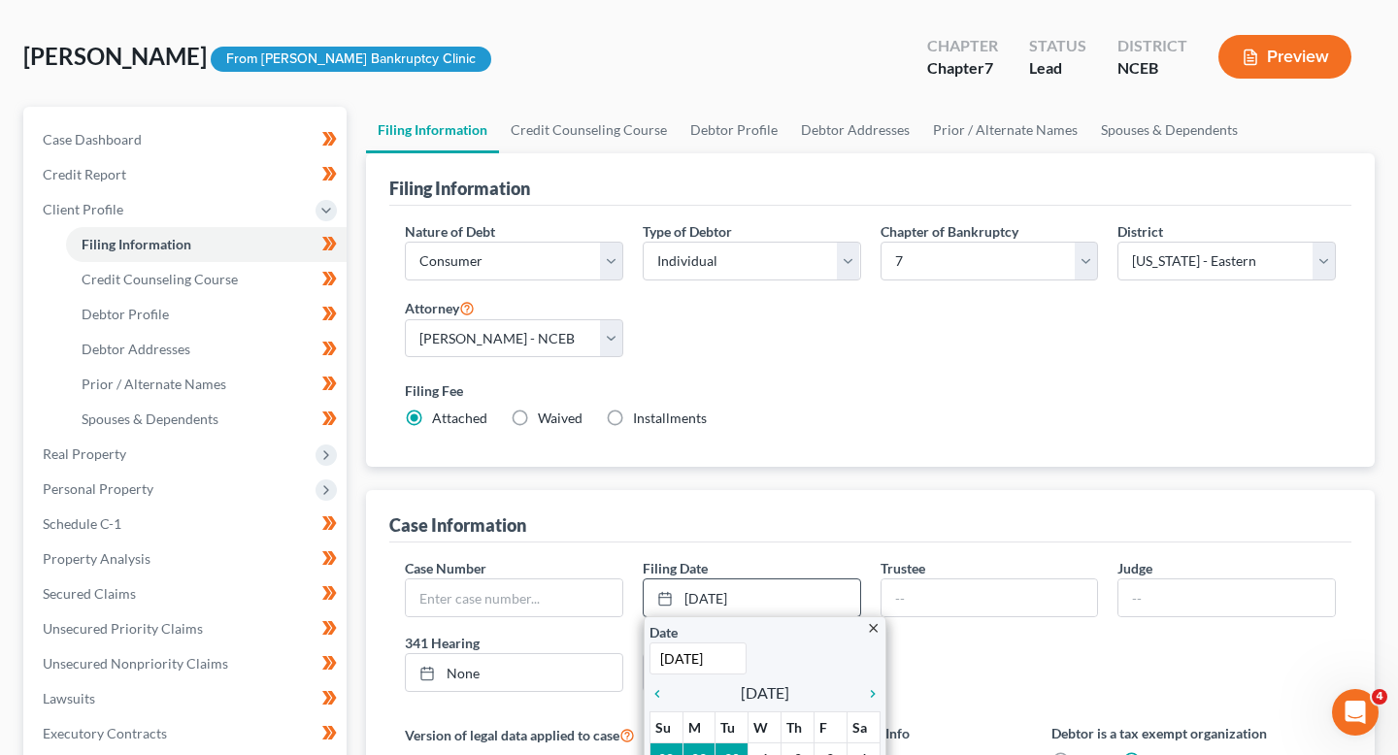
click at [873, 628] on icon "close" at bounding box center [873, 628] width 15 height 15
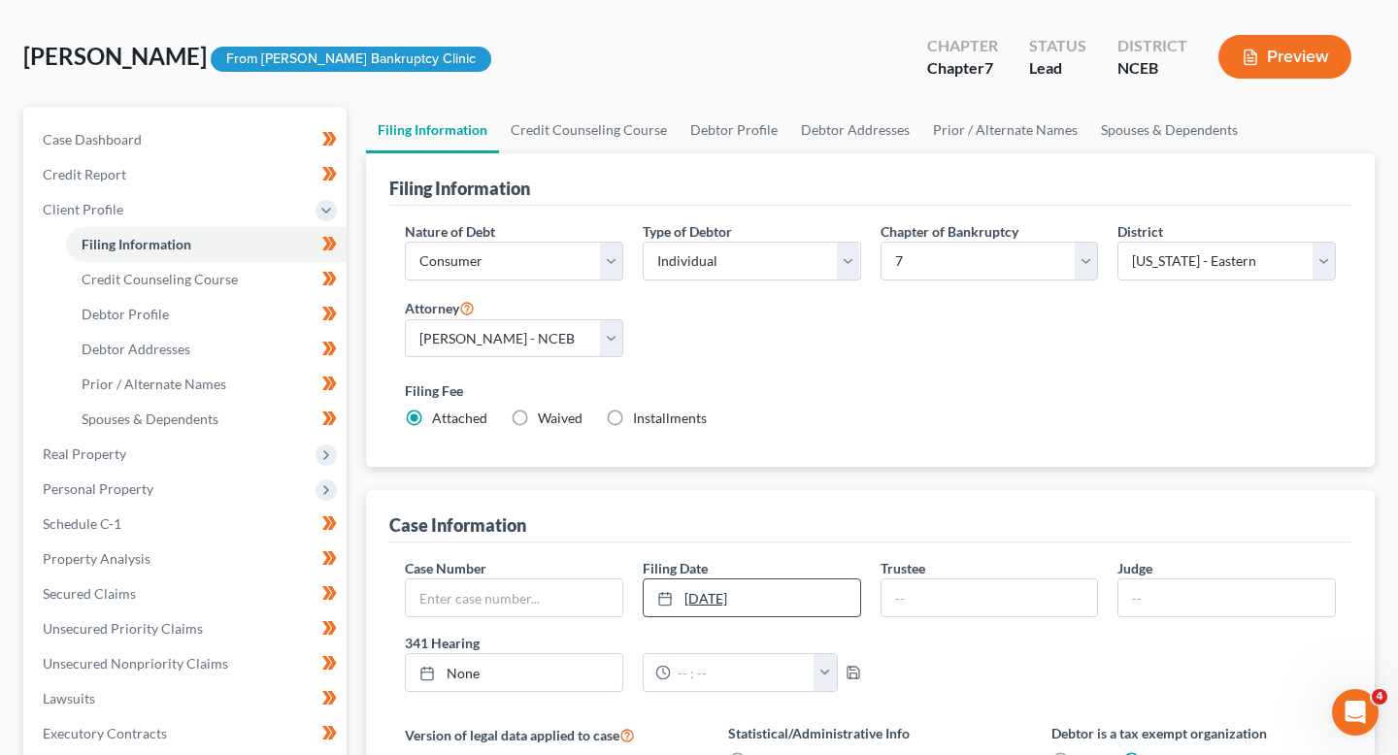
click at [788, 595] on link "10/15/2025" at bounding box center [752, 598] width 217 height 37
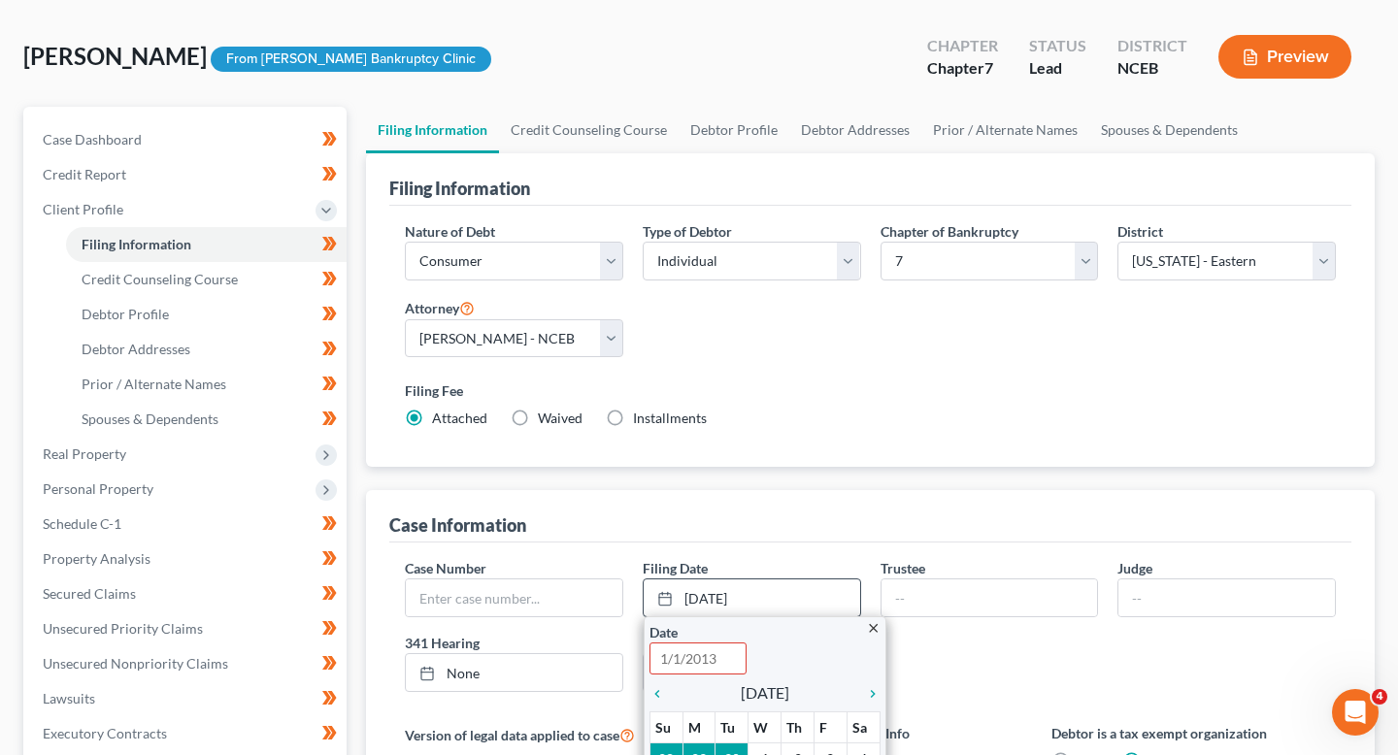
click at [862, 627] on div "Date Time 12:00 AM" at bounding box center [765, 648] width 231 height 52
click at [876, 627] on icon "close" at bounding box center [873, 628] width 15 height 15
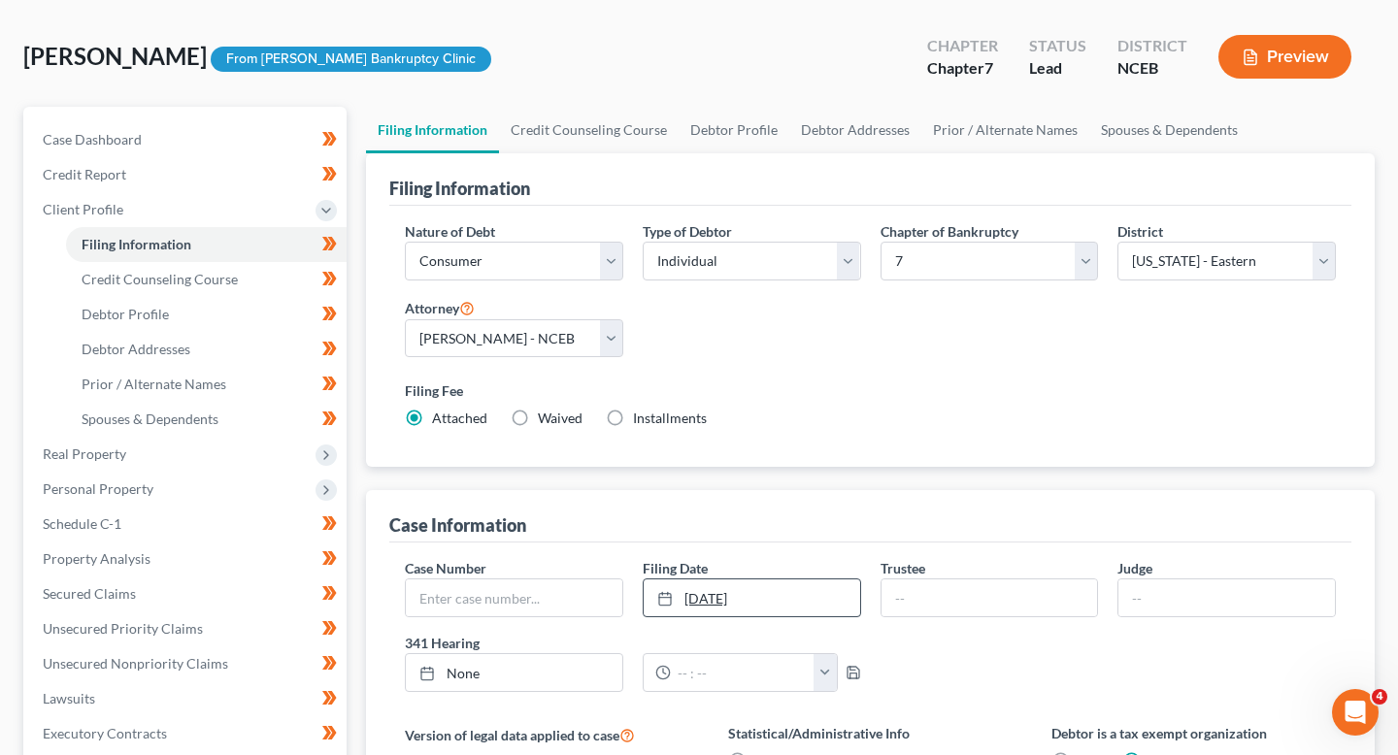
click at [798, 595] on link "10/15/2025" at bounding box center [752, 598] width 217 height 37
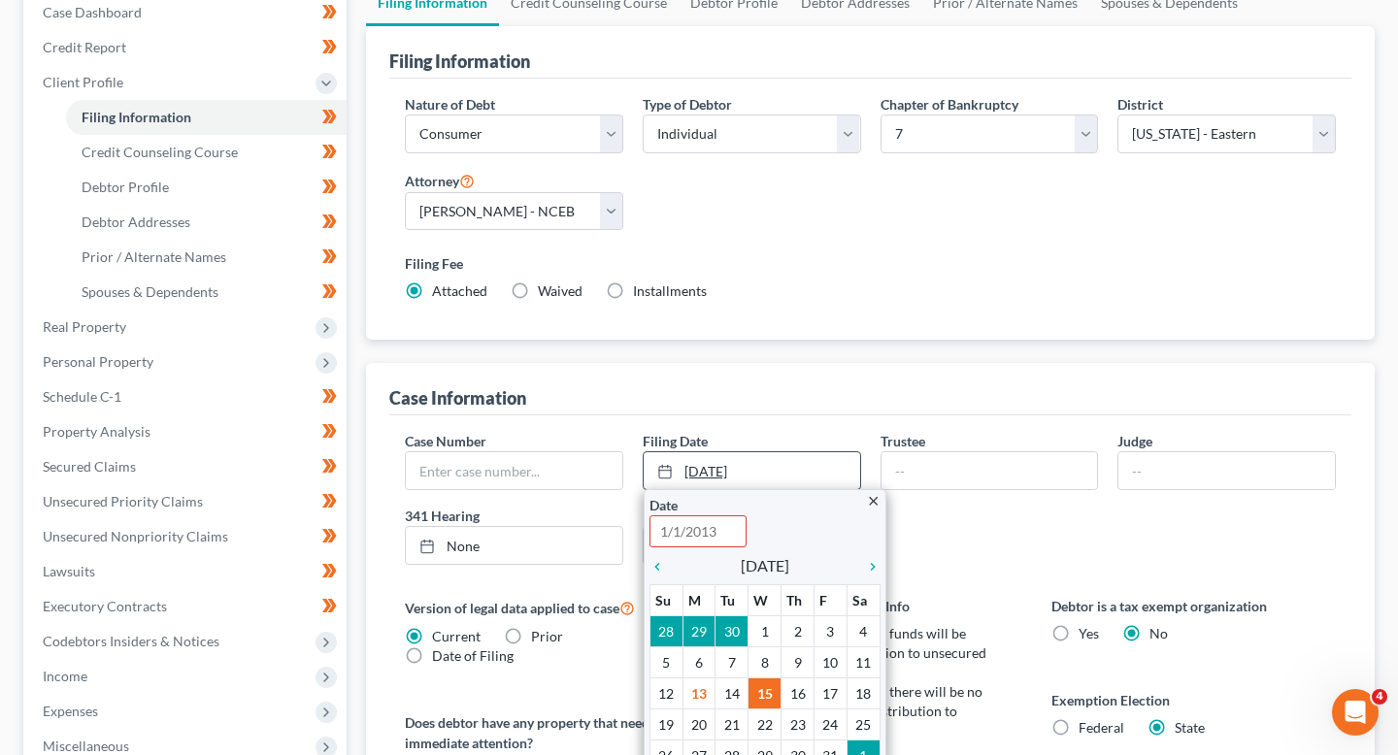
scroll to position [208, 0]
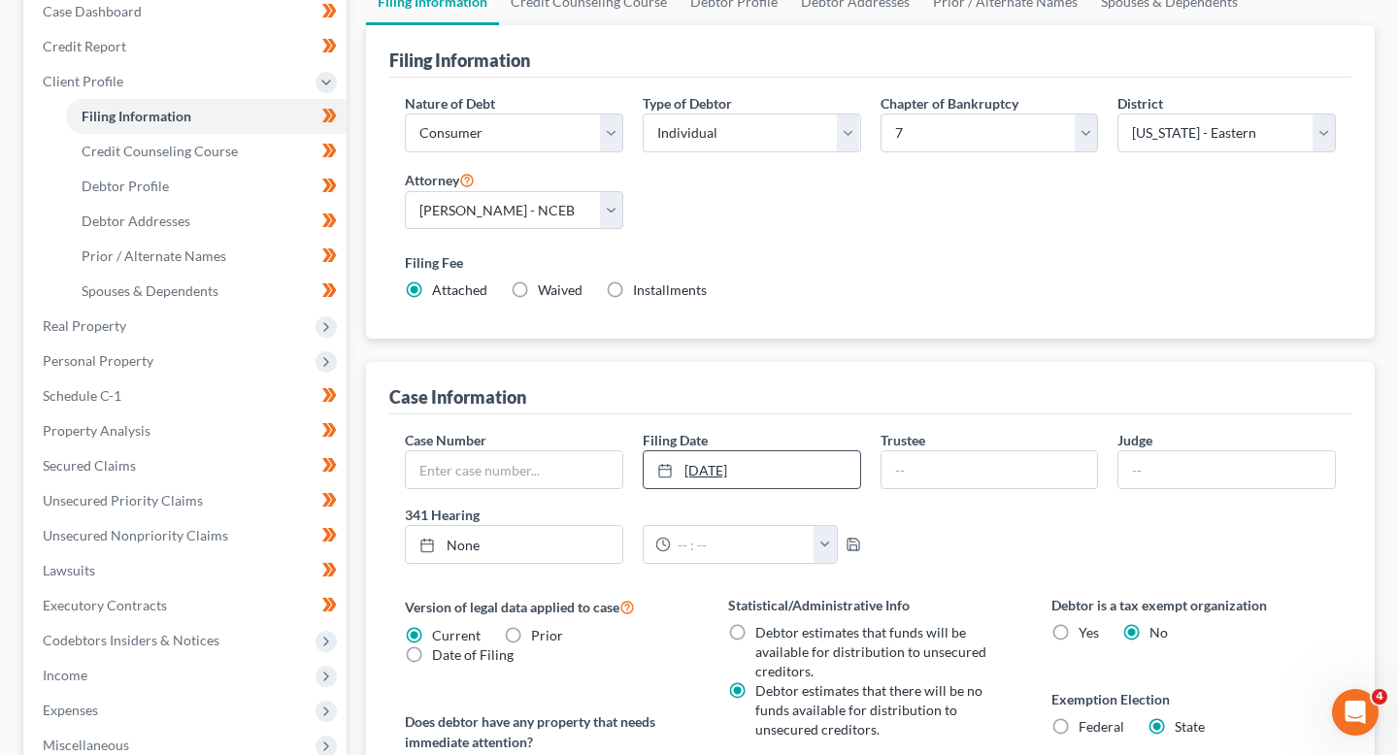
click at [774, 482] on link "10/15/2025" at bounding box center [752, 470] width 217 height 37
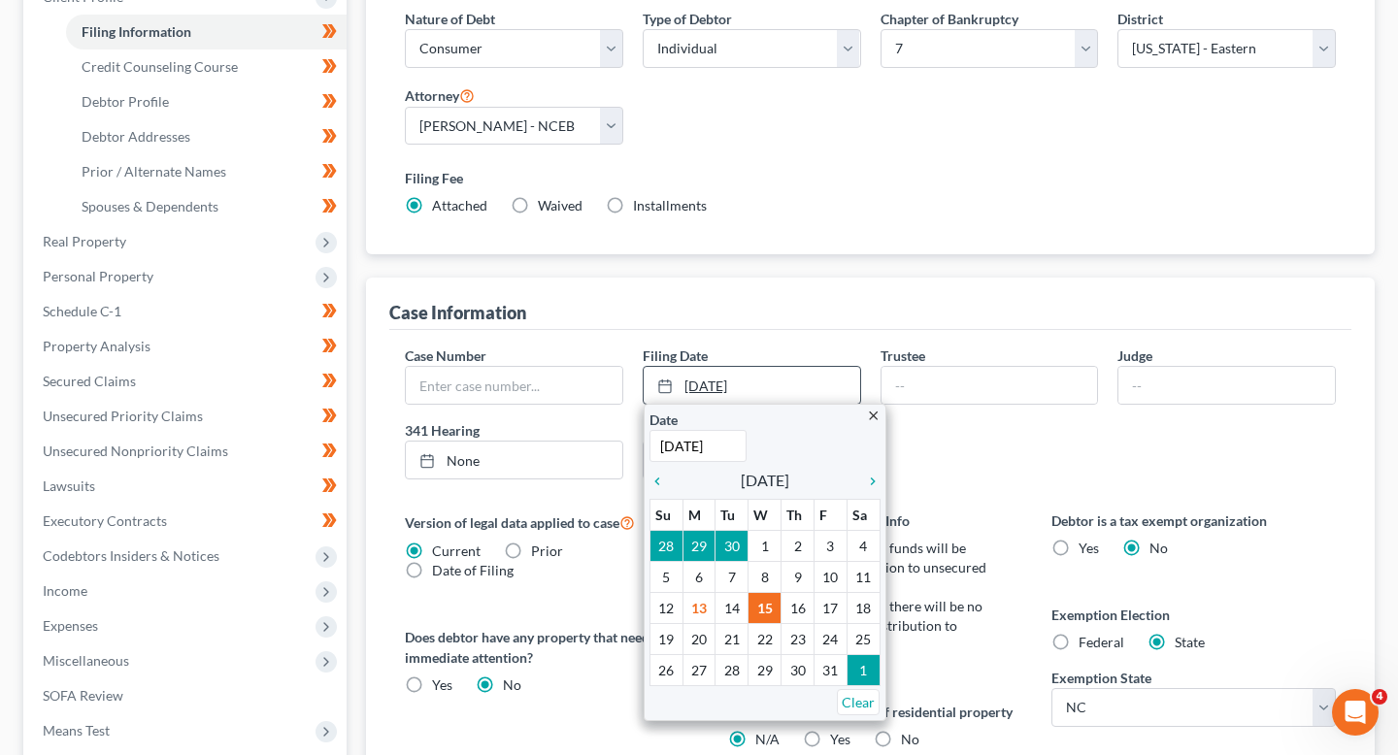
scroll to position [320, 0]
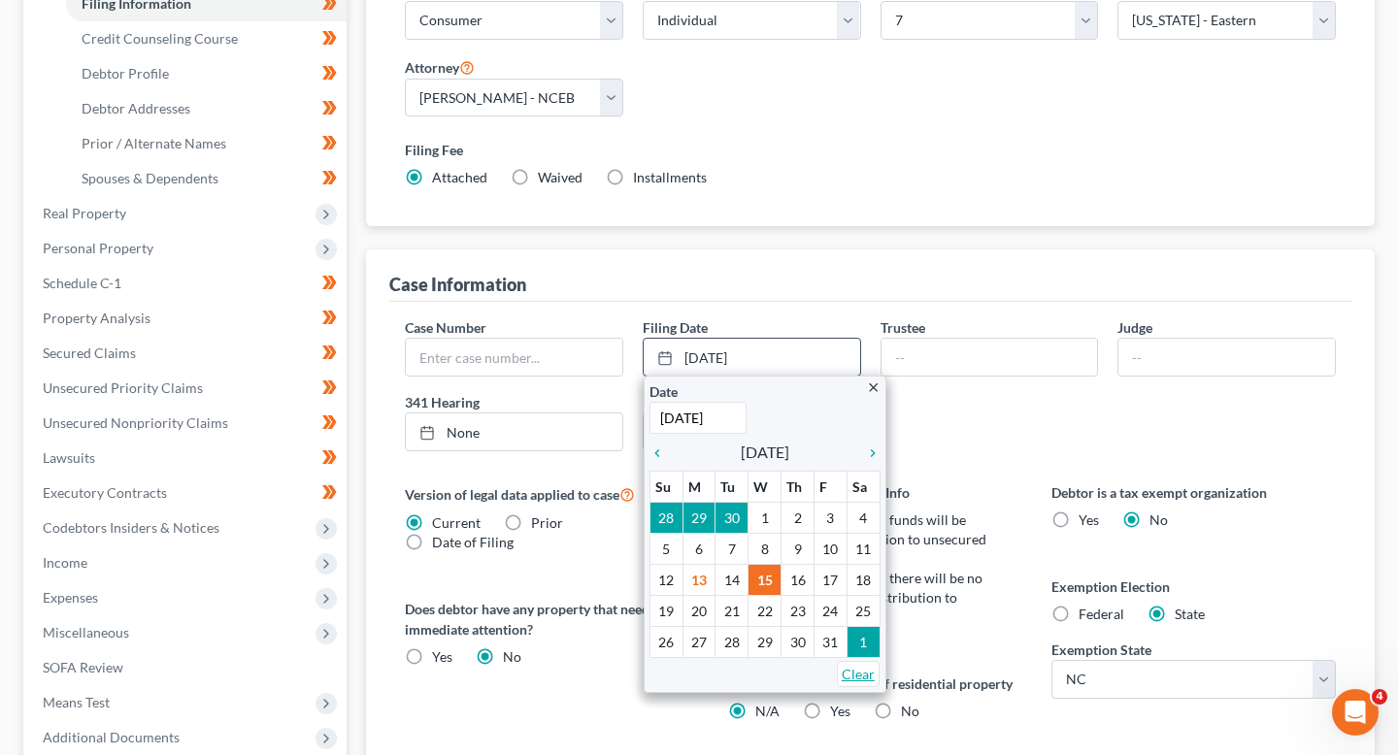
click at [855, 676] on link "Clear" at bounding box center [858, 674] width 43 height 26
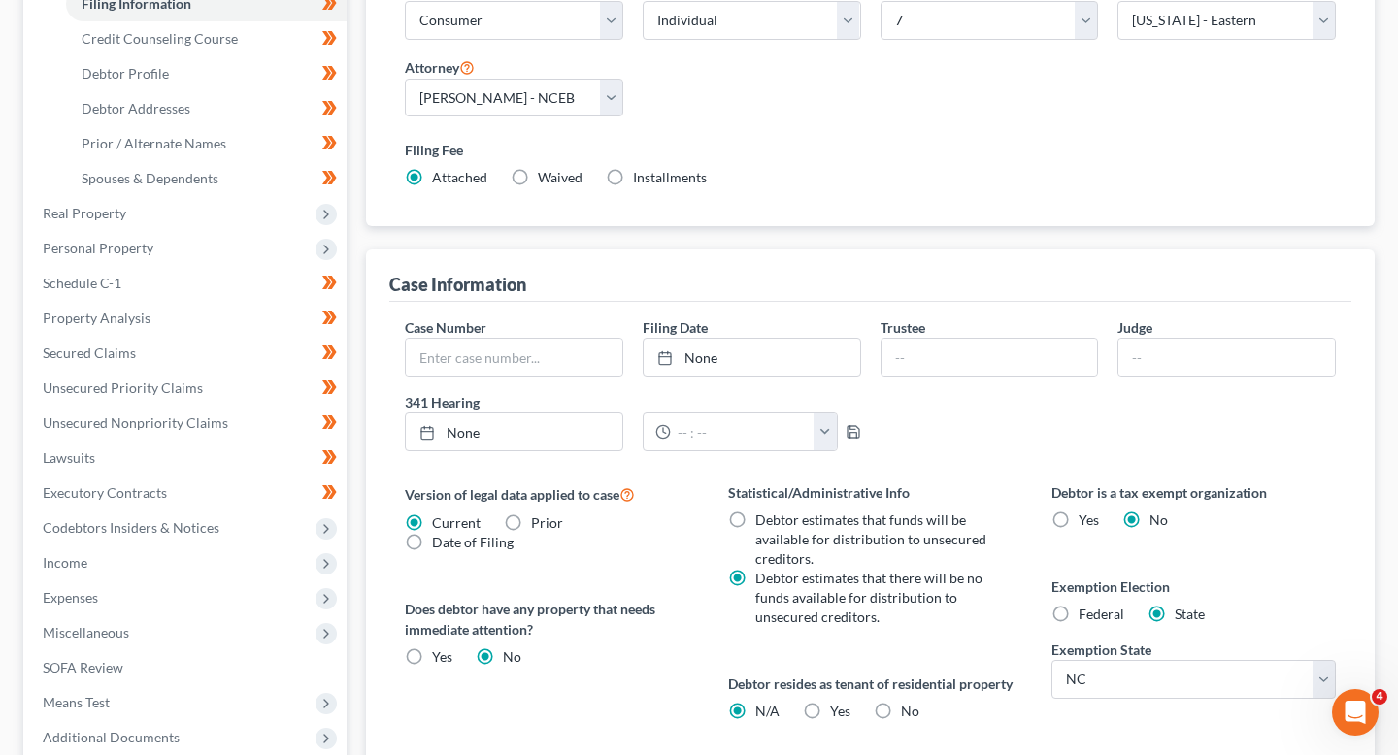
click at [908, 461] on div "Case Number Filing Date None close Date Time chevron_left October 2025 chevron_…" at bounding box center [870, 393] width 951 height 150
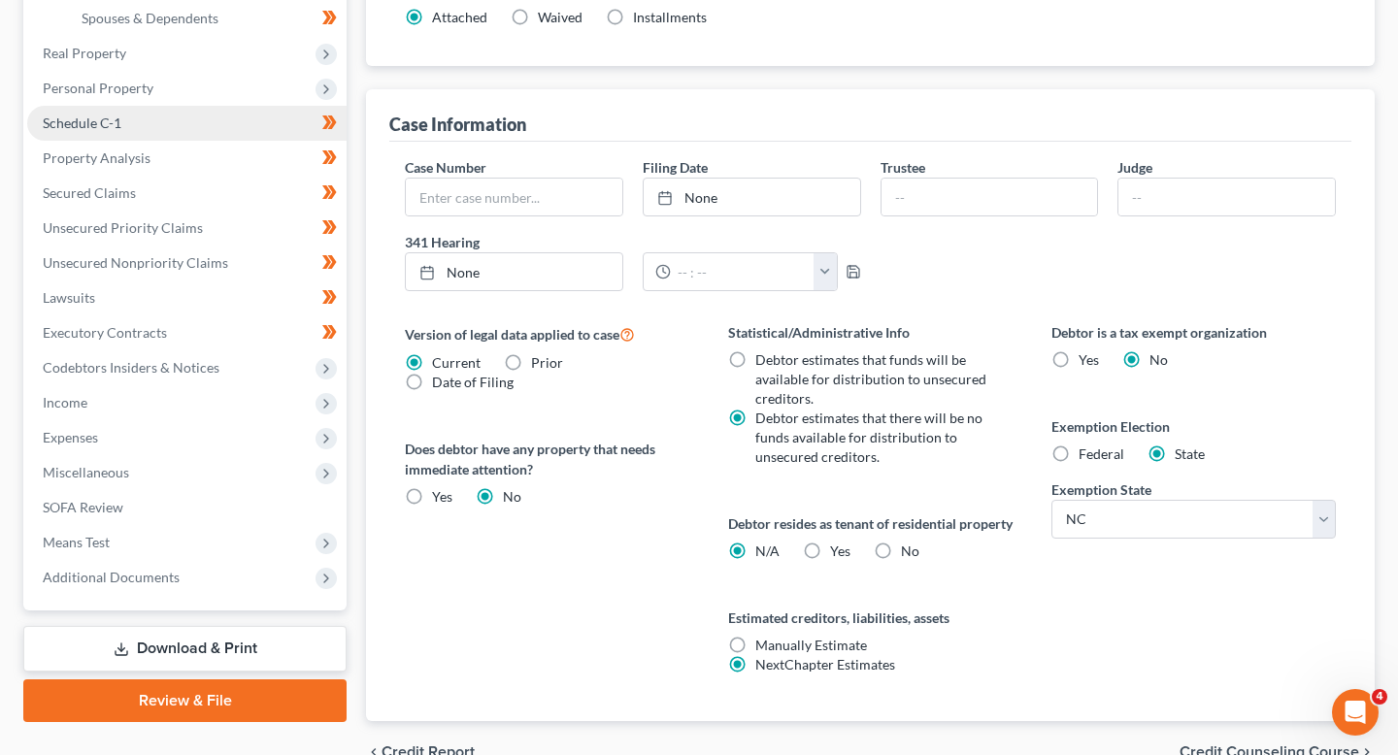
scroll to position [478, 0]
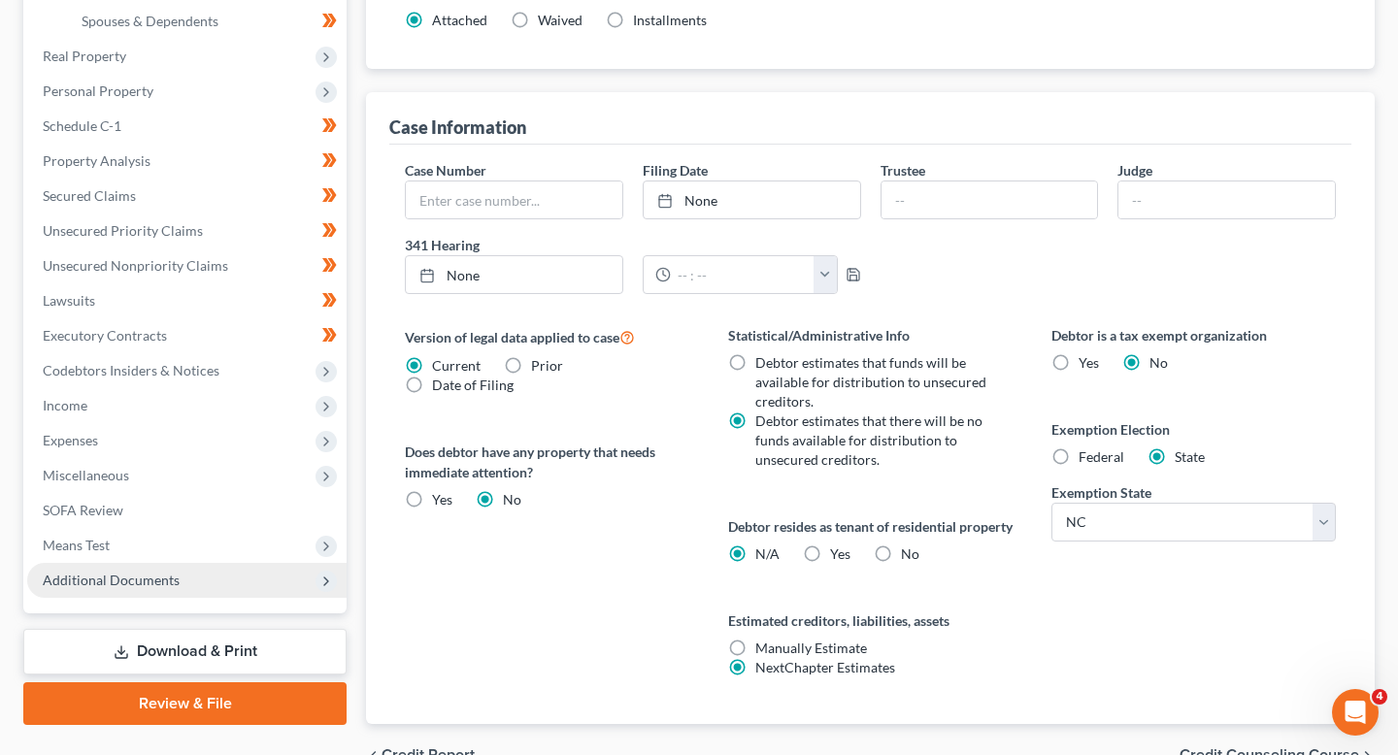
click at [195, 584] on span "Additional Documents" at bounding box center [186, 580] width 319 height 35
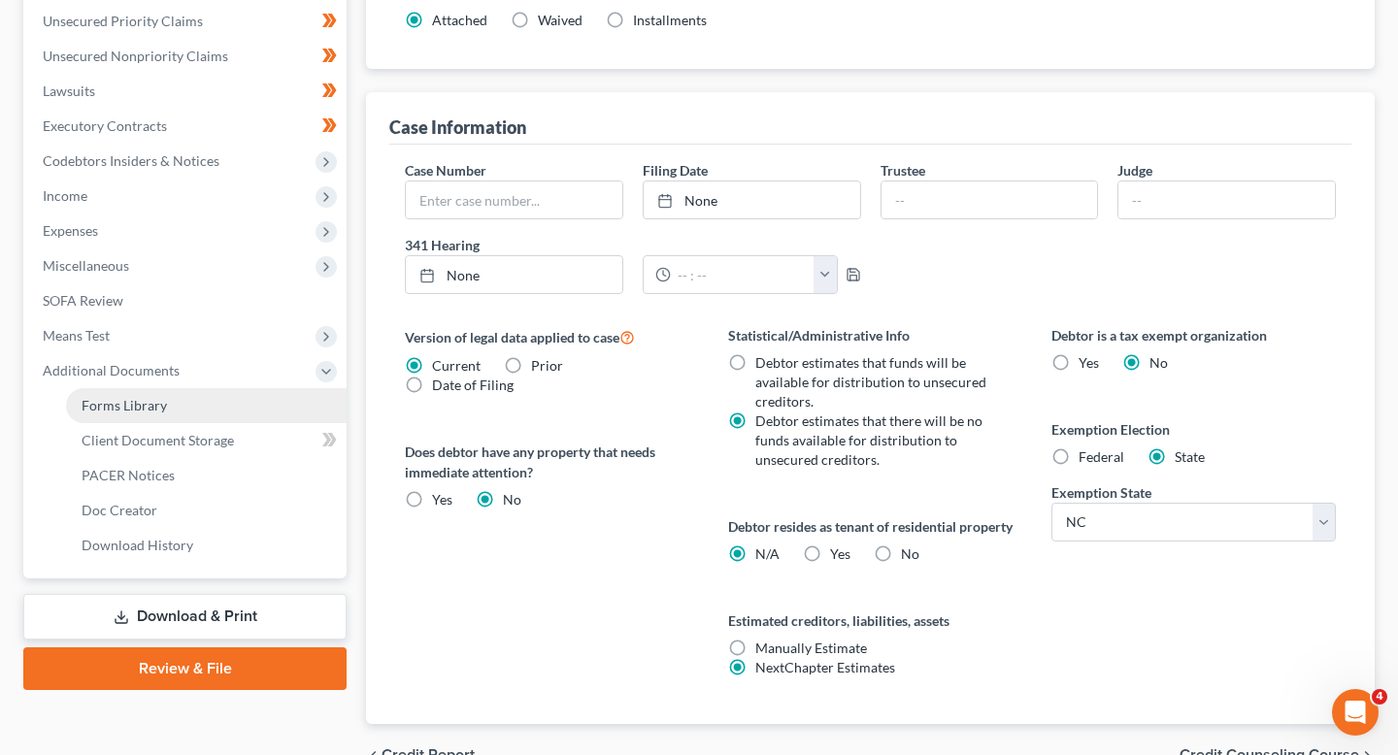
click at [179, 411] on link "Forms Library" at bounding box center [206, 405] width 281 height 35
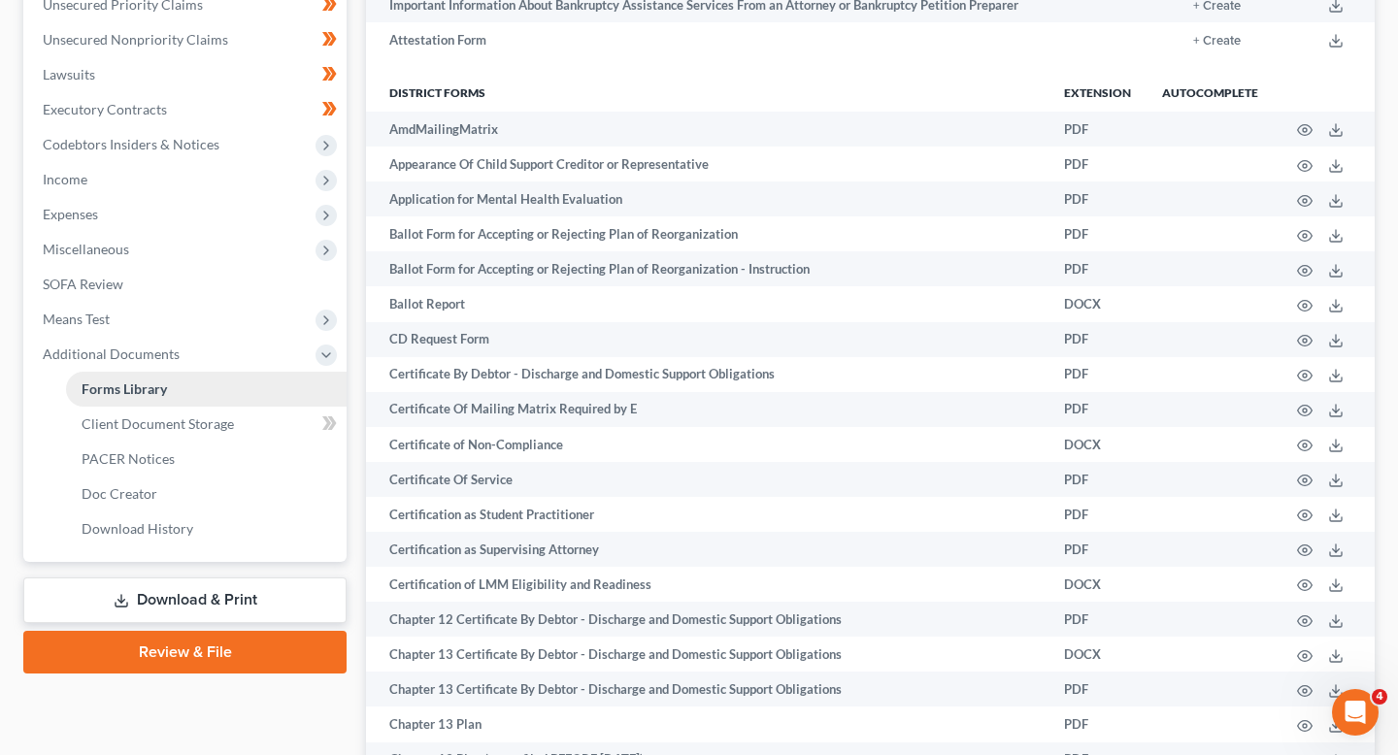
scroll to position [506, 0]
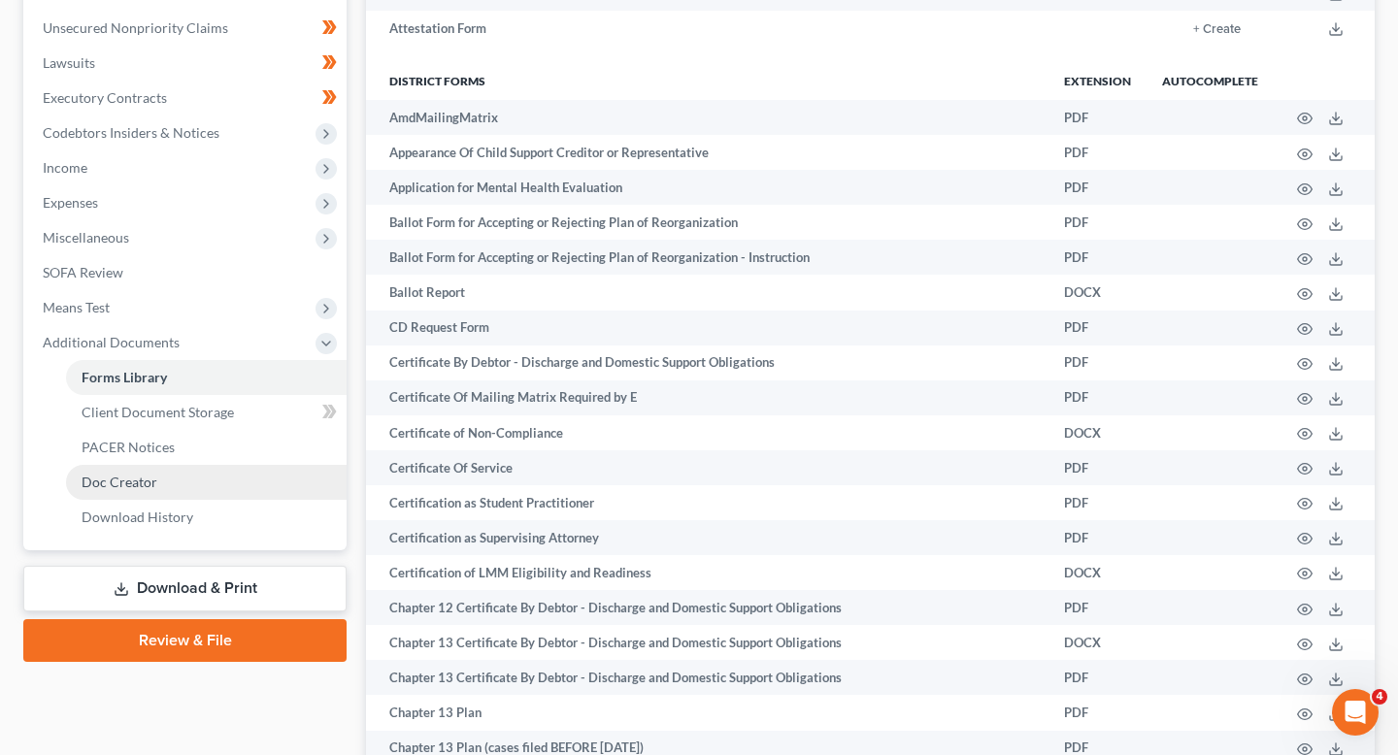
click at [185, 492] on link "Doc Creator" at bounding box center [206, 482] width 281 height 35
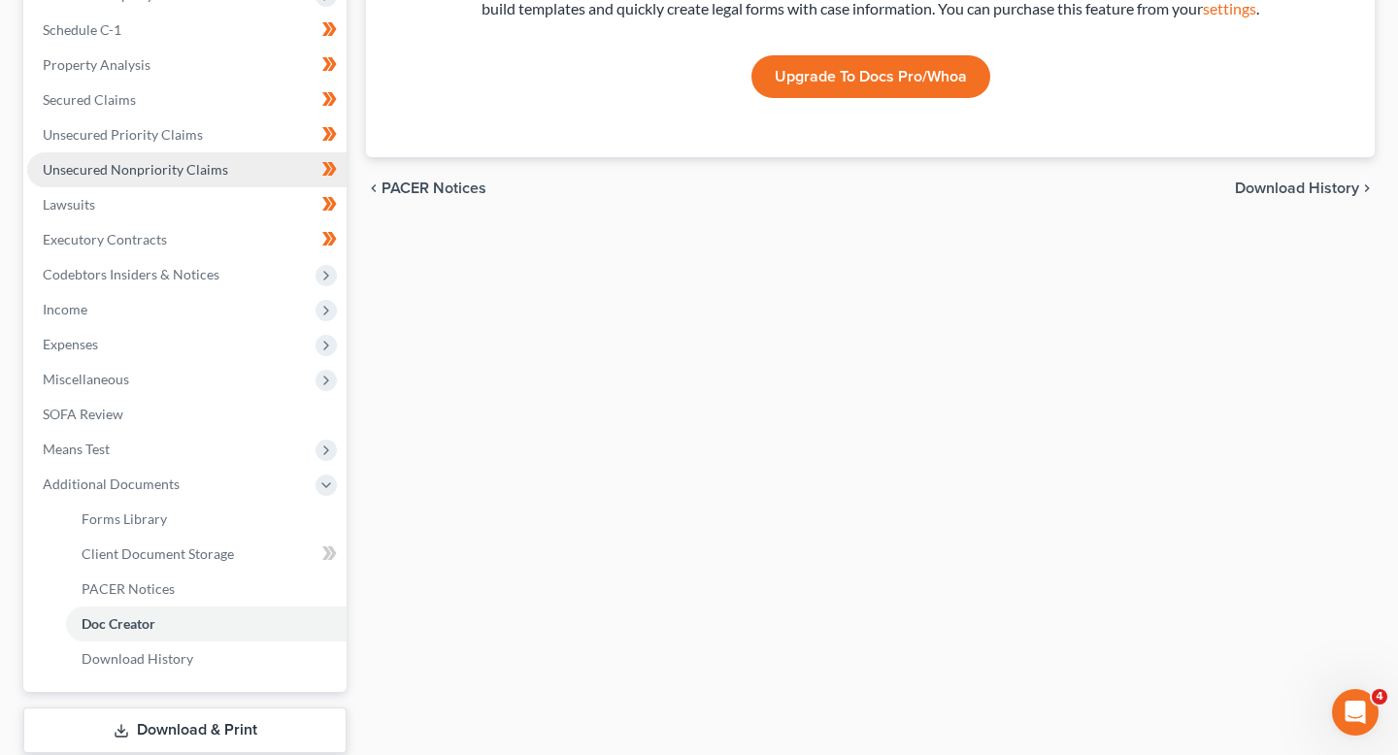
scroll to position [315, 0]
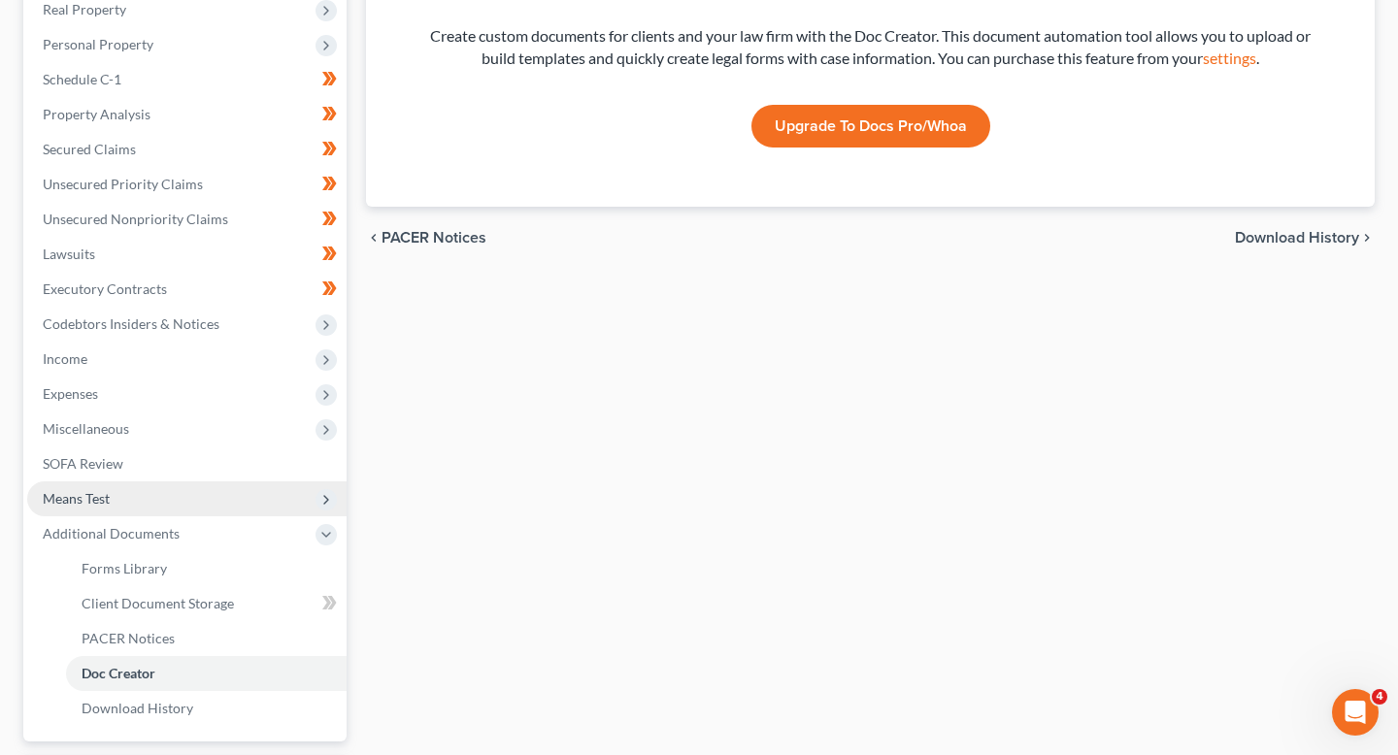
click at [184, 496] on span "Means Test" at bounding box center [186, 499] width 319 height 35
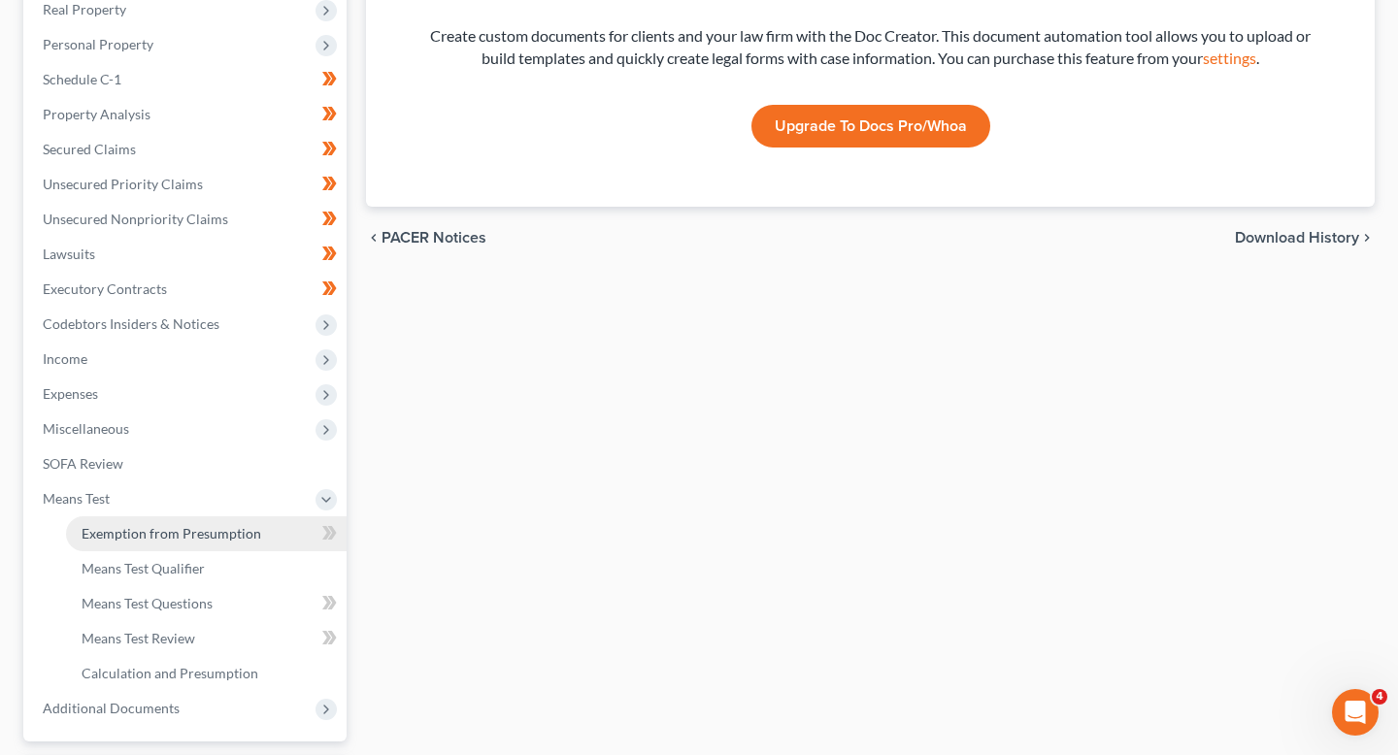
click at [184, 525] on span "Exemption from Presumption" at bounding box center [172, 533] width 180 height 17
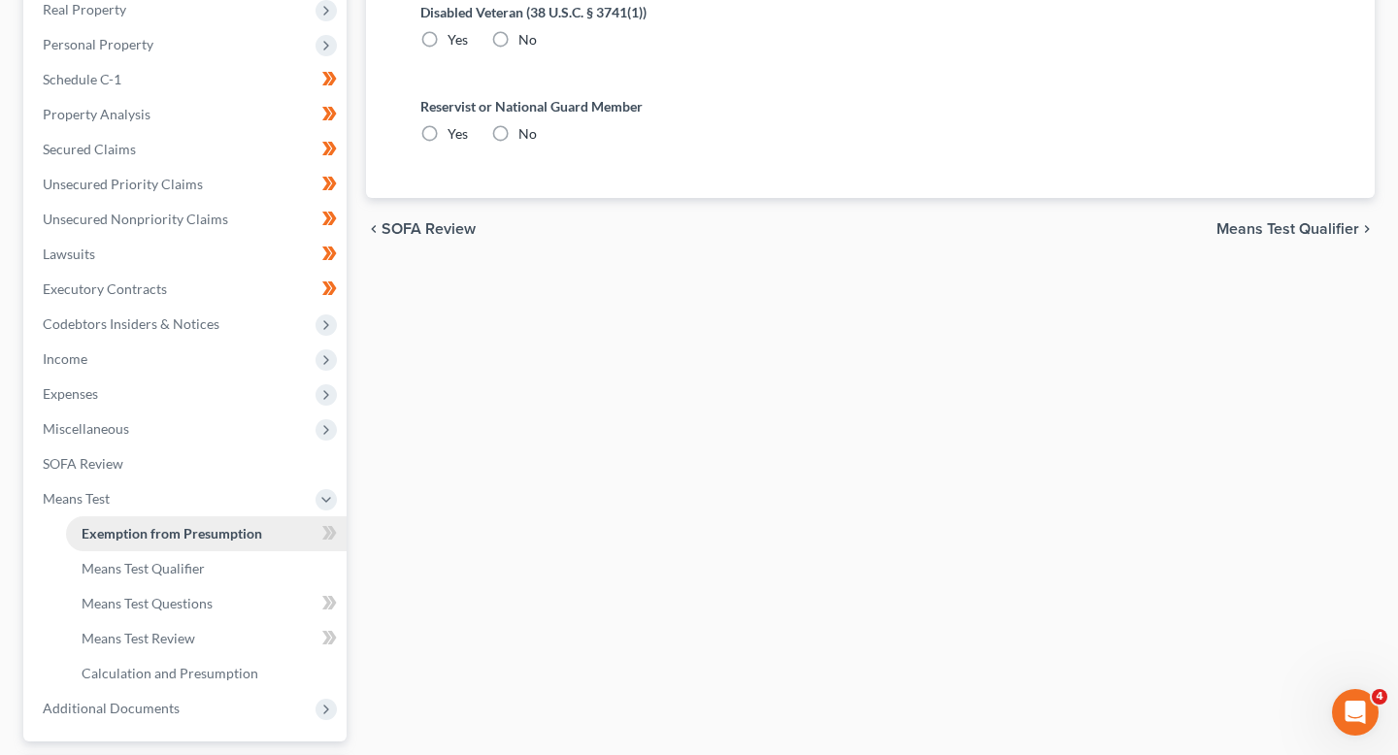
radio input "true"
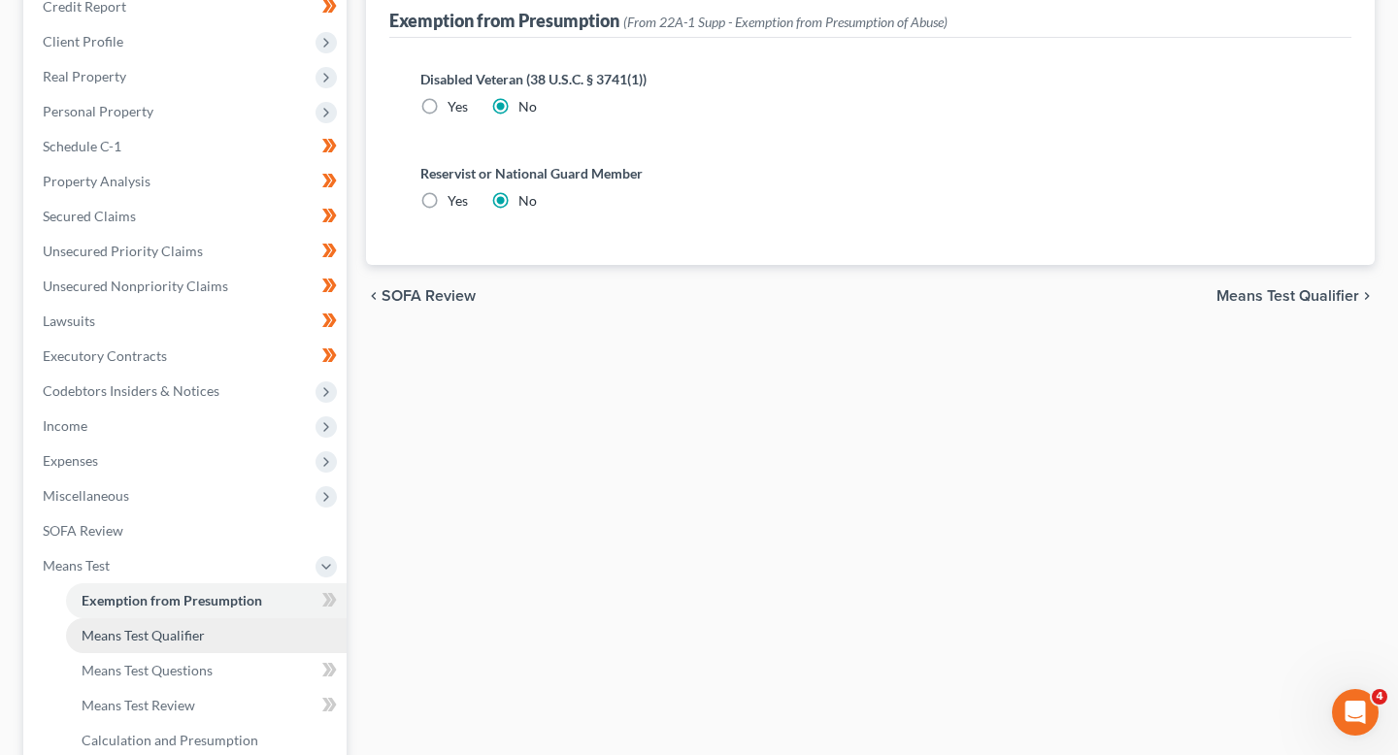
click at [178, 638] on span "Means Test Qualifier" at bounding box center [143, 635] width 123 height 17
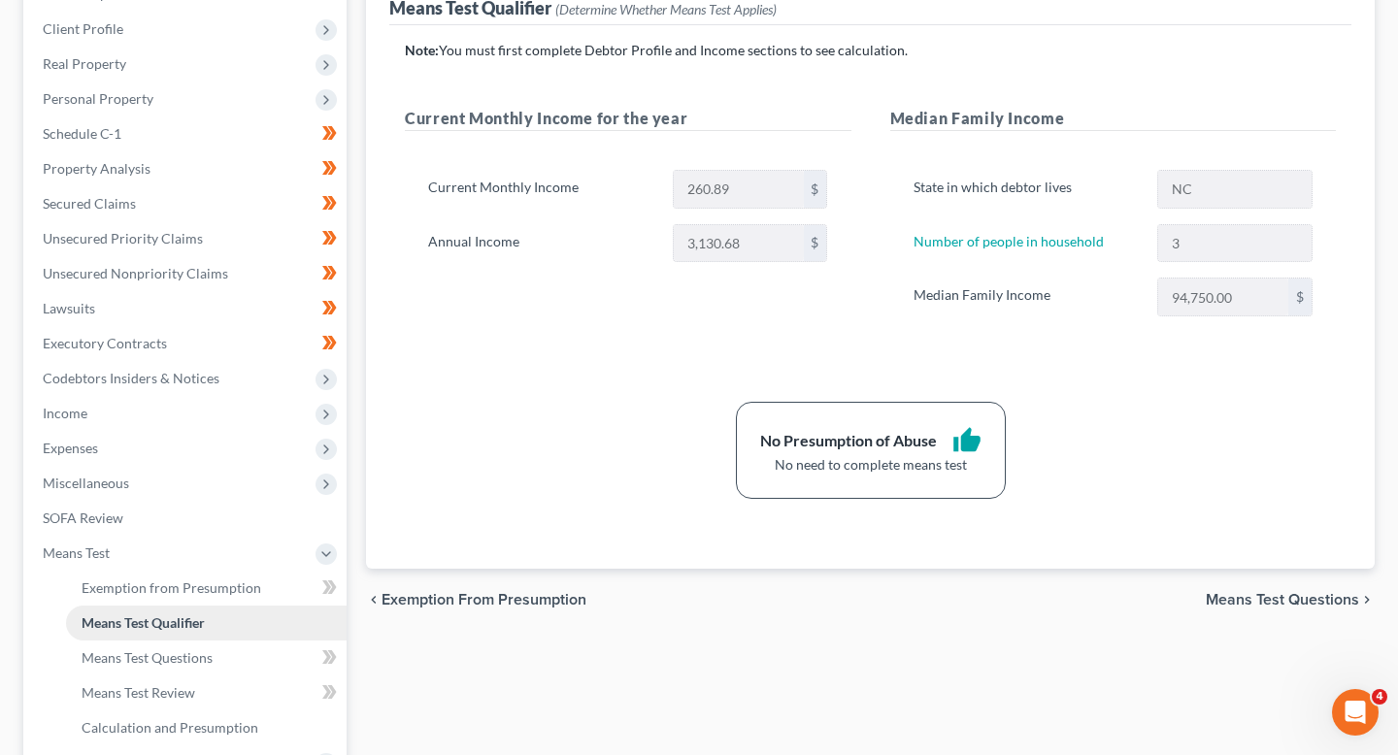
scroll to position [262, 0]
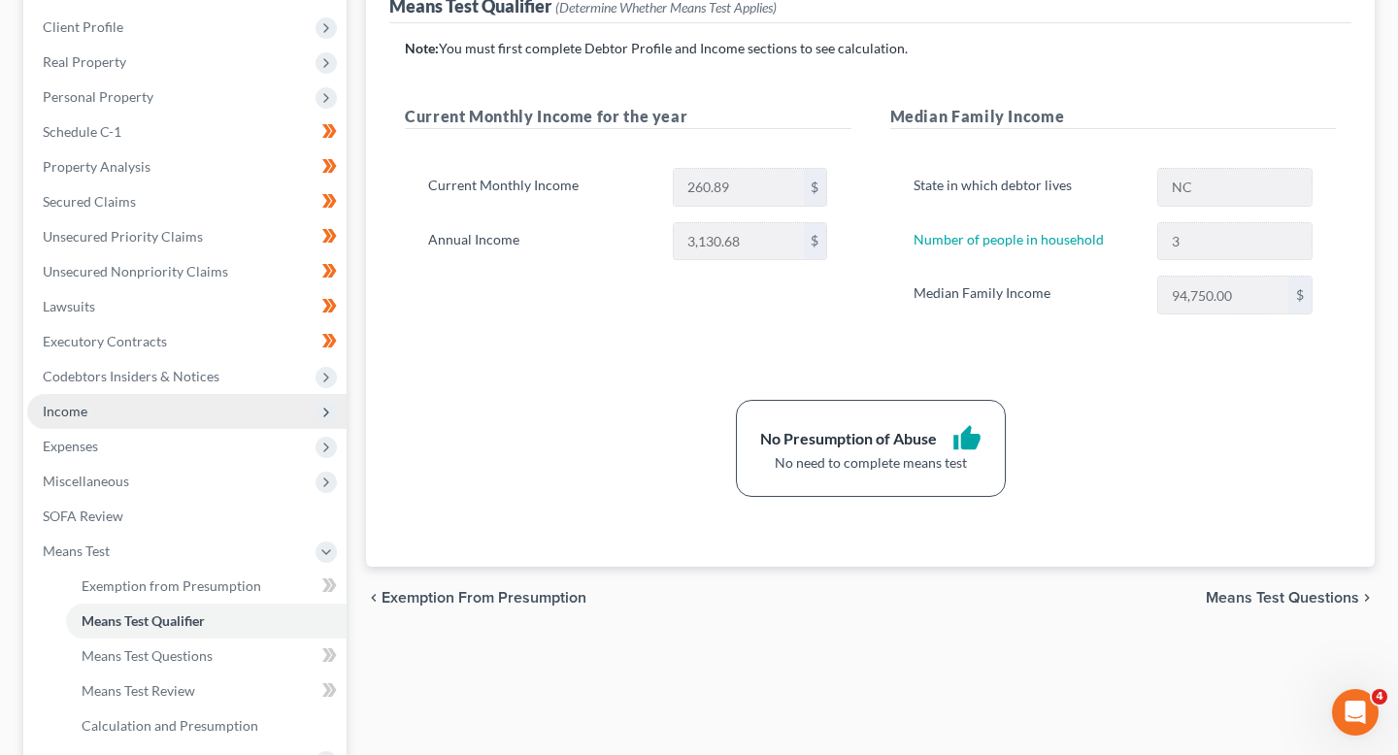
click at [175, 408] on span "Income" at bounding box center [186, 411] width 319 height 35
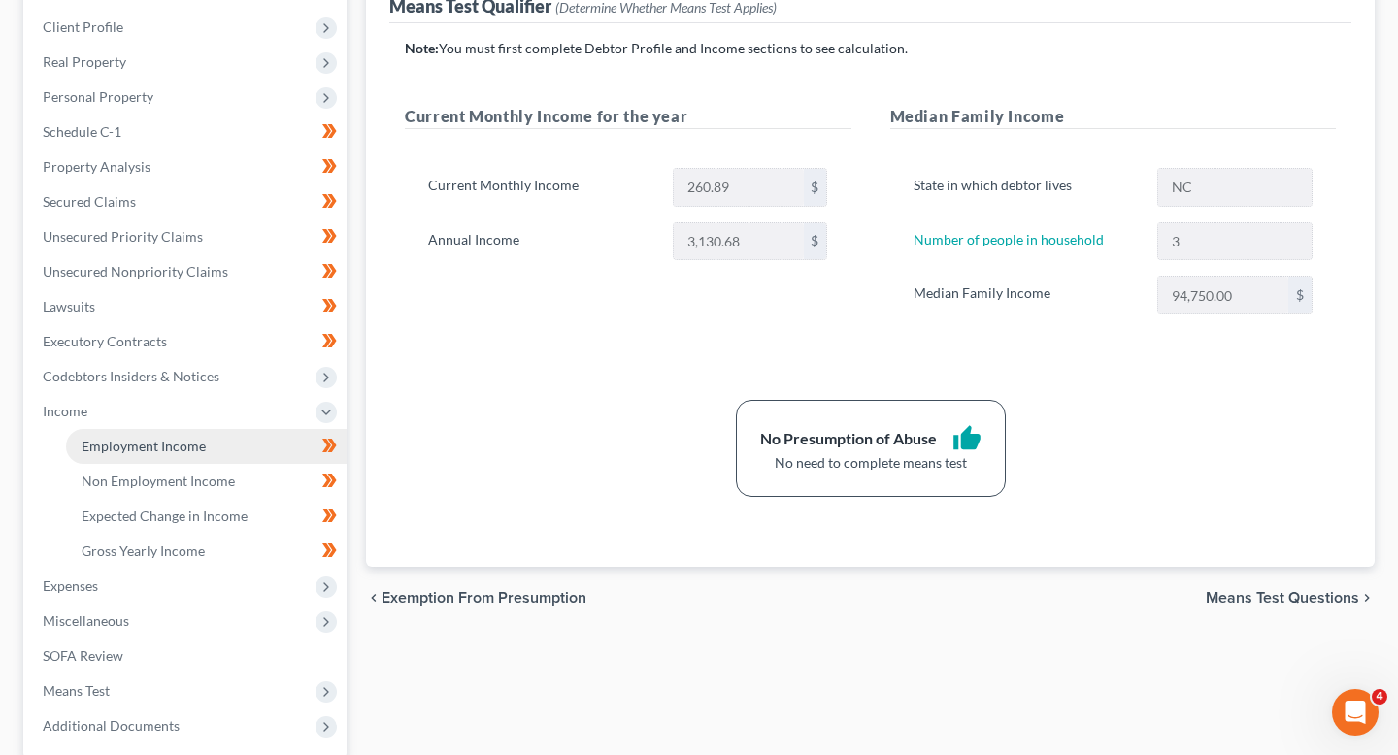
click at [183, 448] on span "Employment Income" at bounding box center [144, 446] width 124 height 17
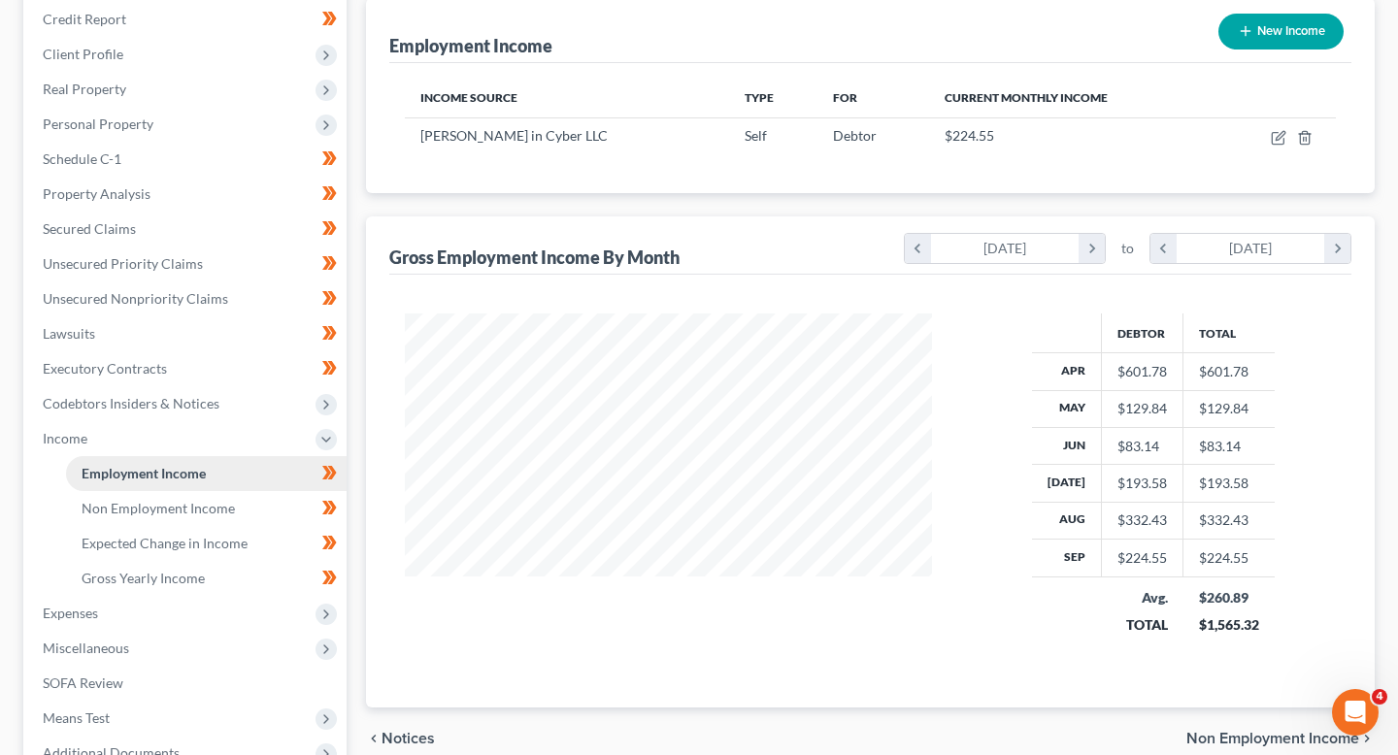
scroll to position [257, 0]
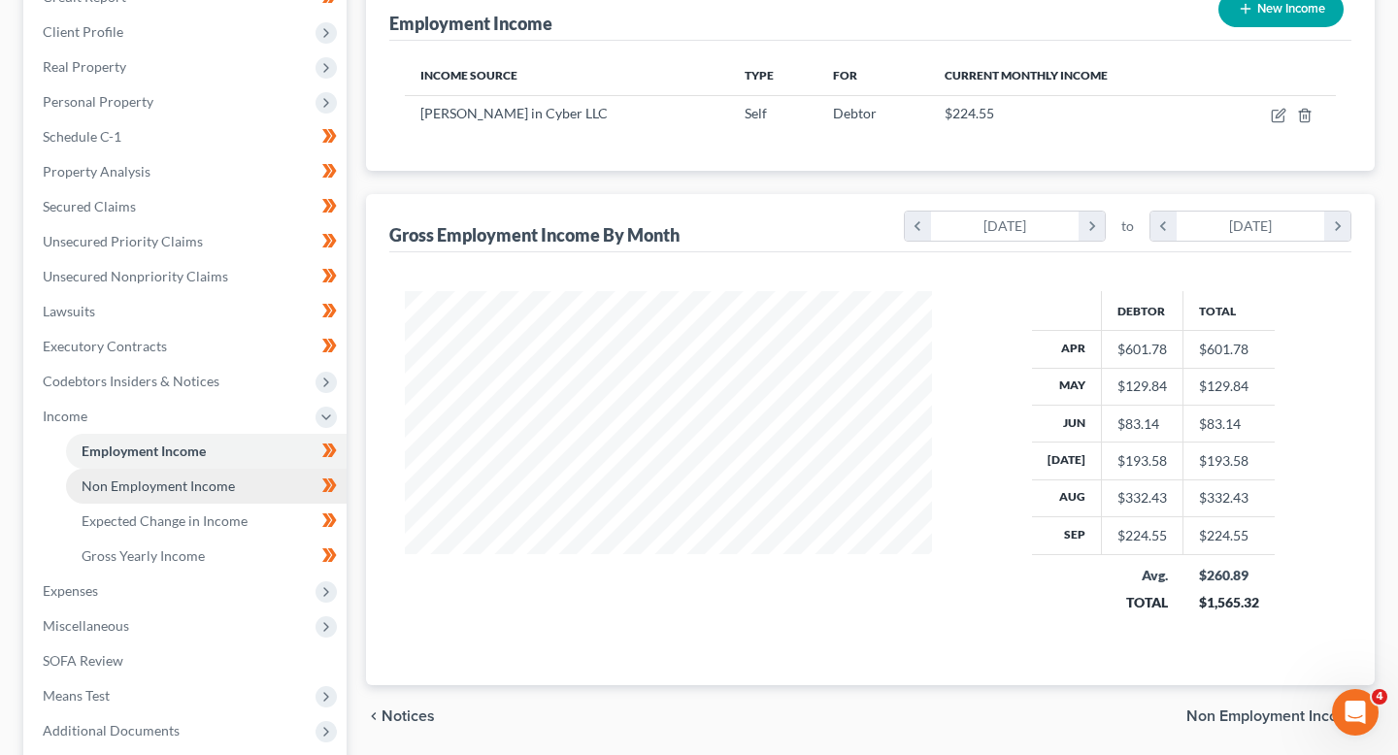
click at [216, 490] on span "Non Employment Income" at bounding box center [158, 486] width 153 height 17
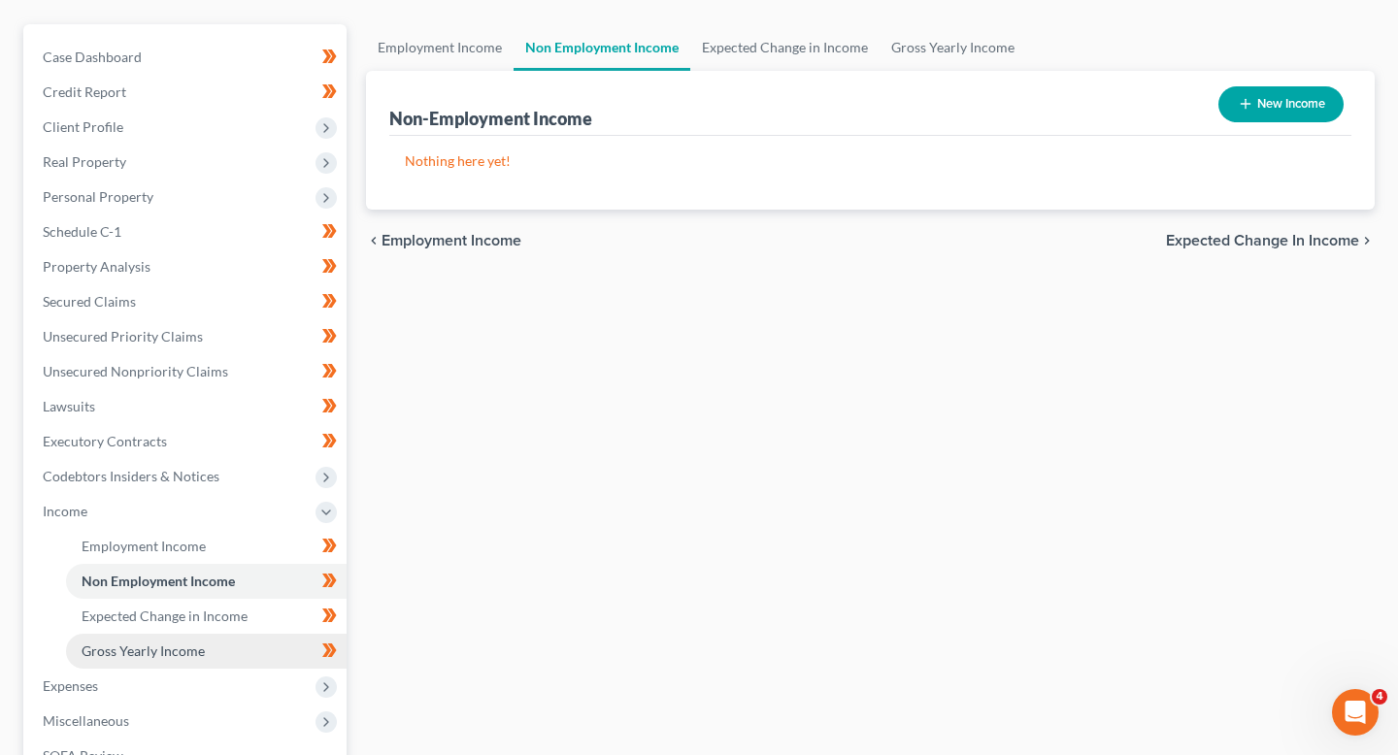
click at [198, 634] on link "Gross Yearly Income" at bounding box center [206, 651] width 281 height 35
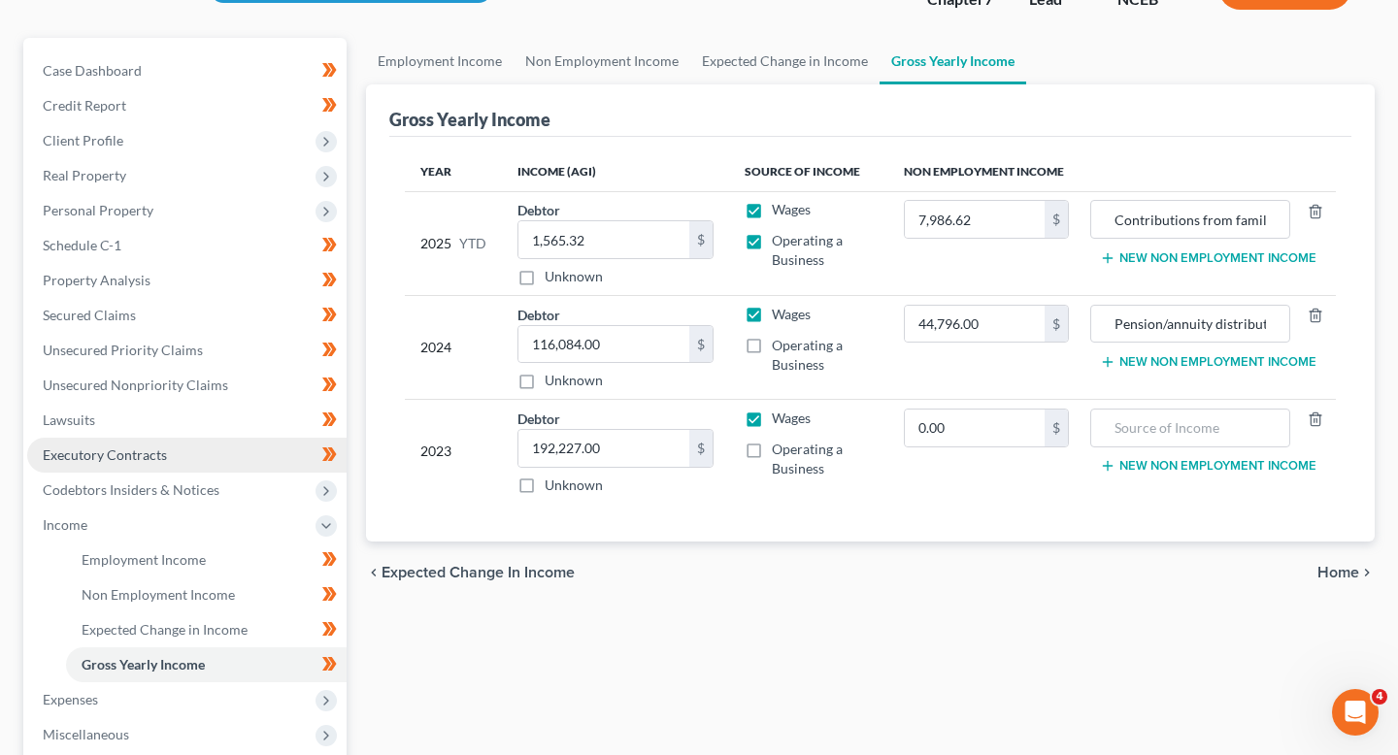
scroll to position [168, 0]
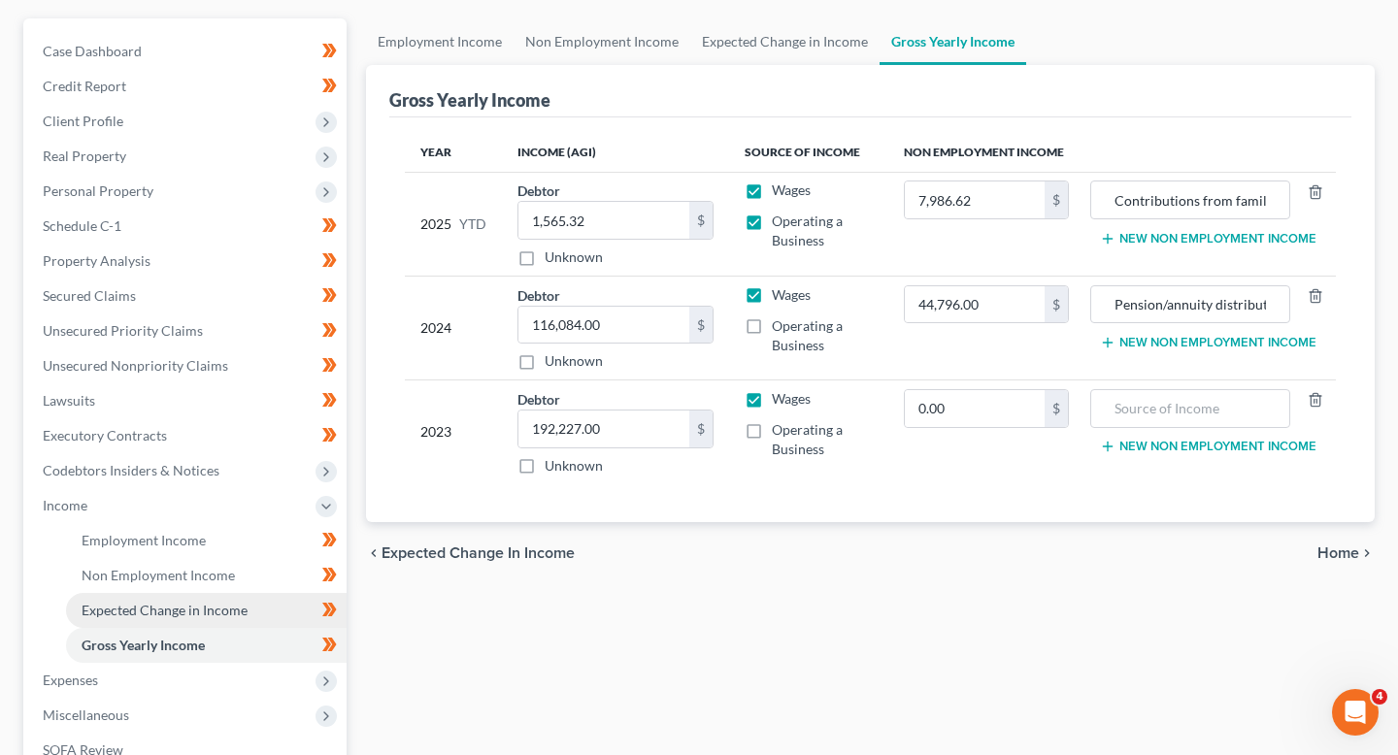
click at [197, 623] on link "Expected Change in Income" at bounding box center [206, 610] width 281 height 35
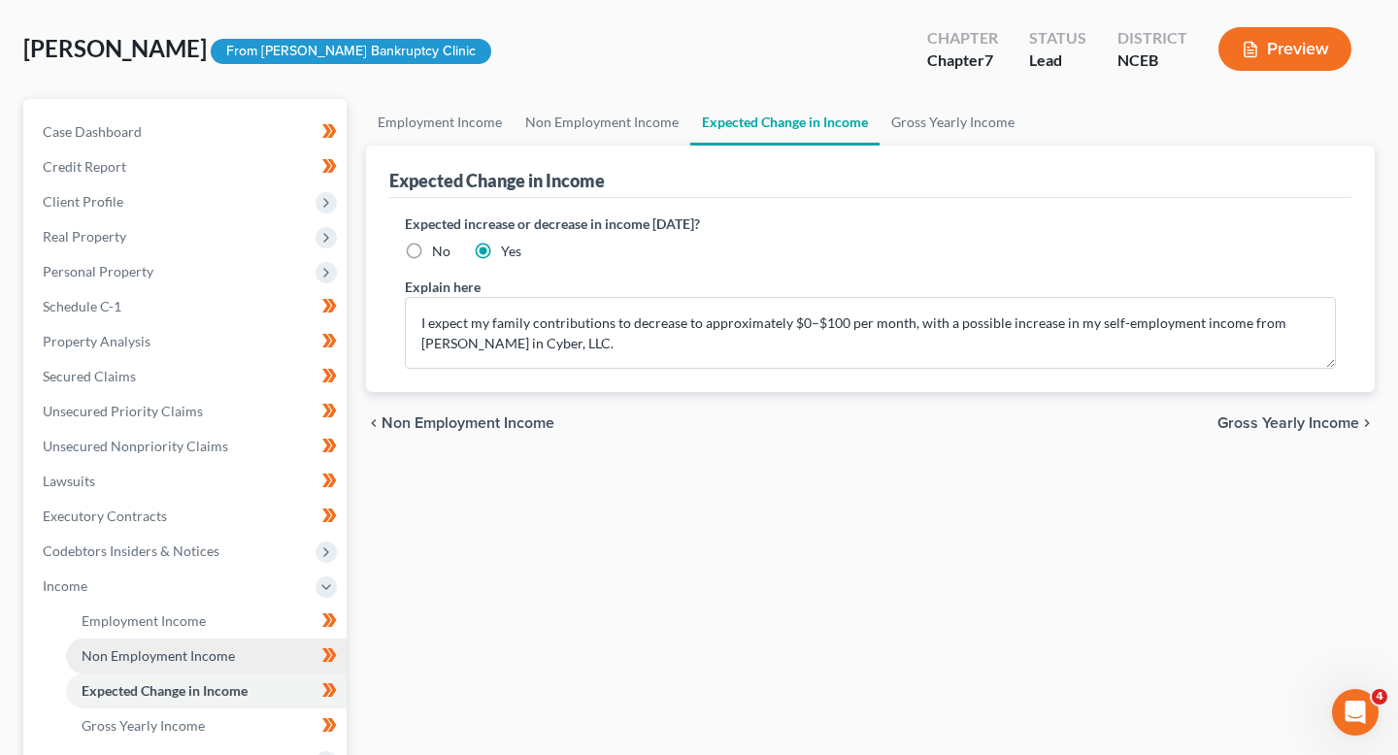
click at [194, 643] on link "Non Employment Income" at bounding box center [206, 656] width 281 height 35
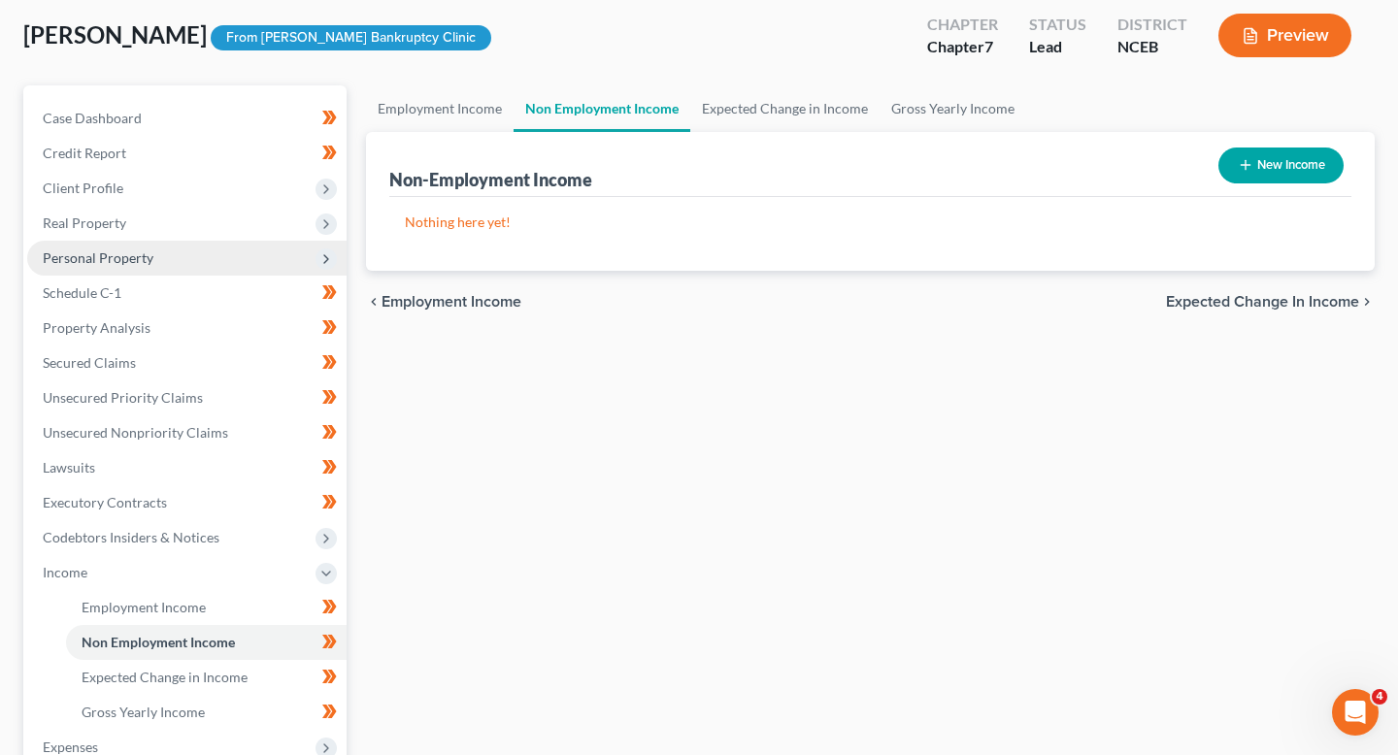
click at [196, 248] on span "Personal Property" at bounding box center [186, 258] width 319 height 35
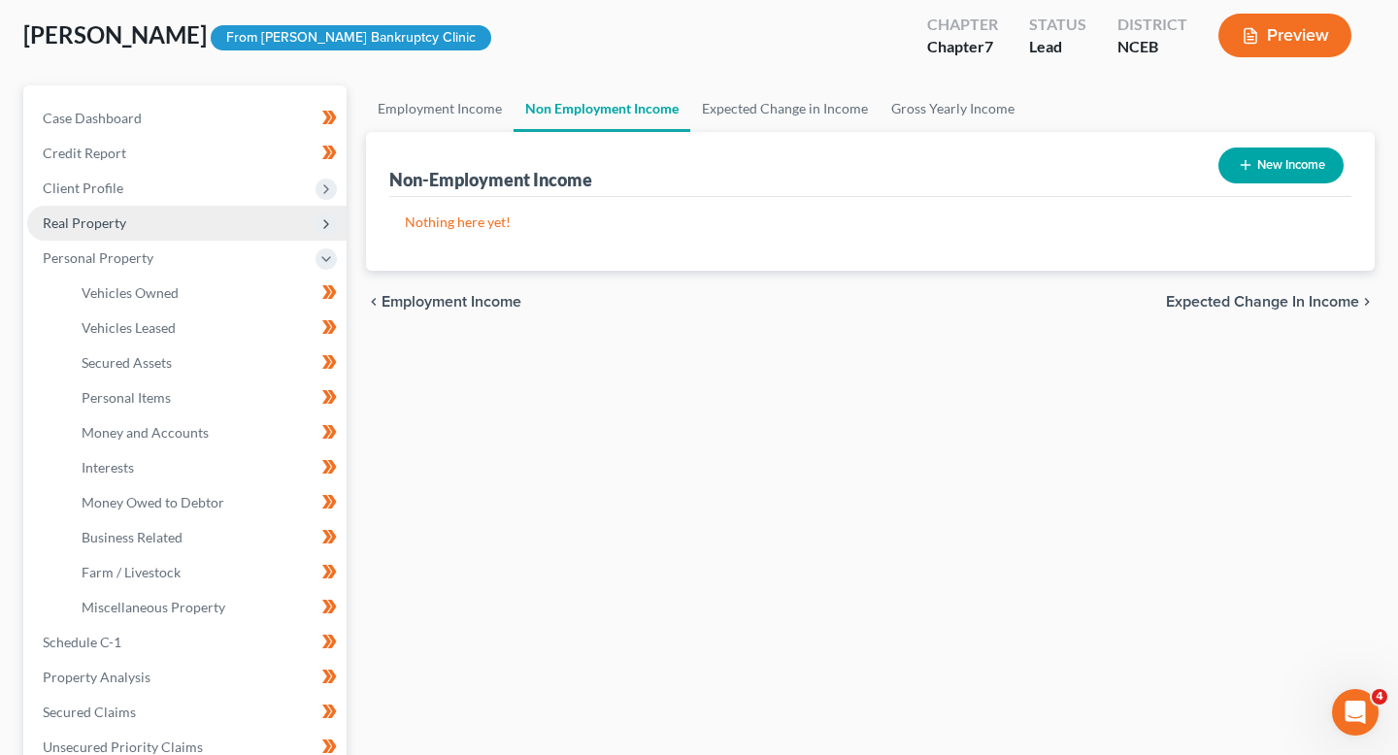
click at [202, 222] on span "Real Property" at bounding box center [186, 223] width 319 height 35
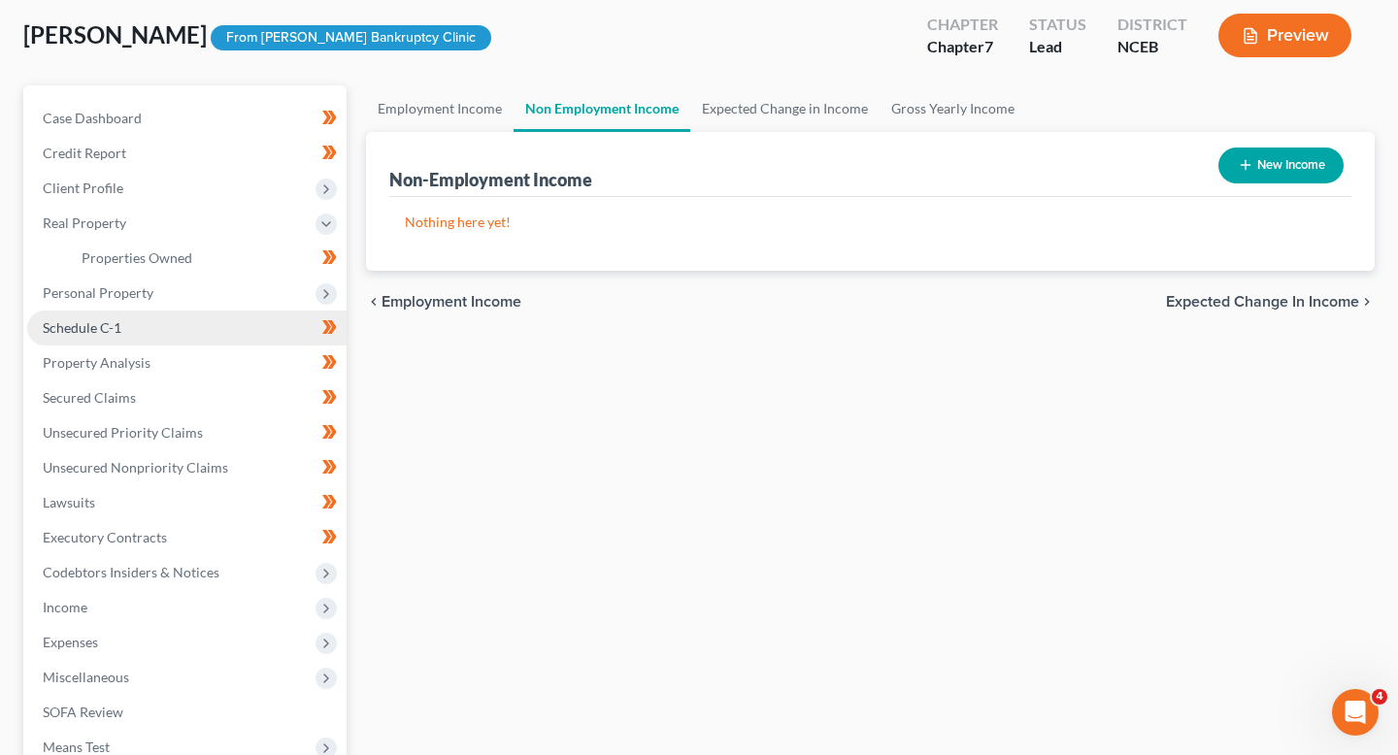
click at [148, 337] on link "Schedule C-1" at bounding box center [186, 328] width 319 height 35
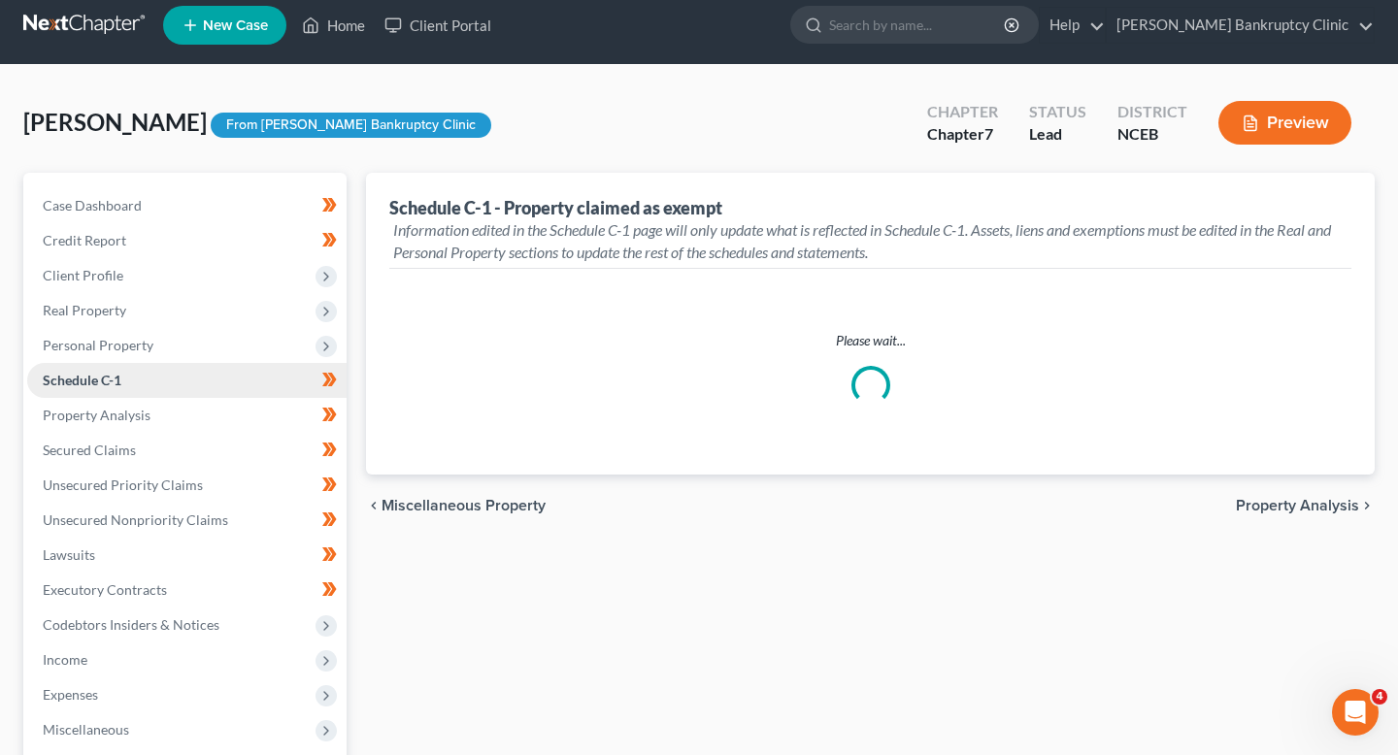
scroll to position [17, 0]
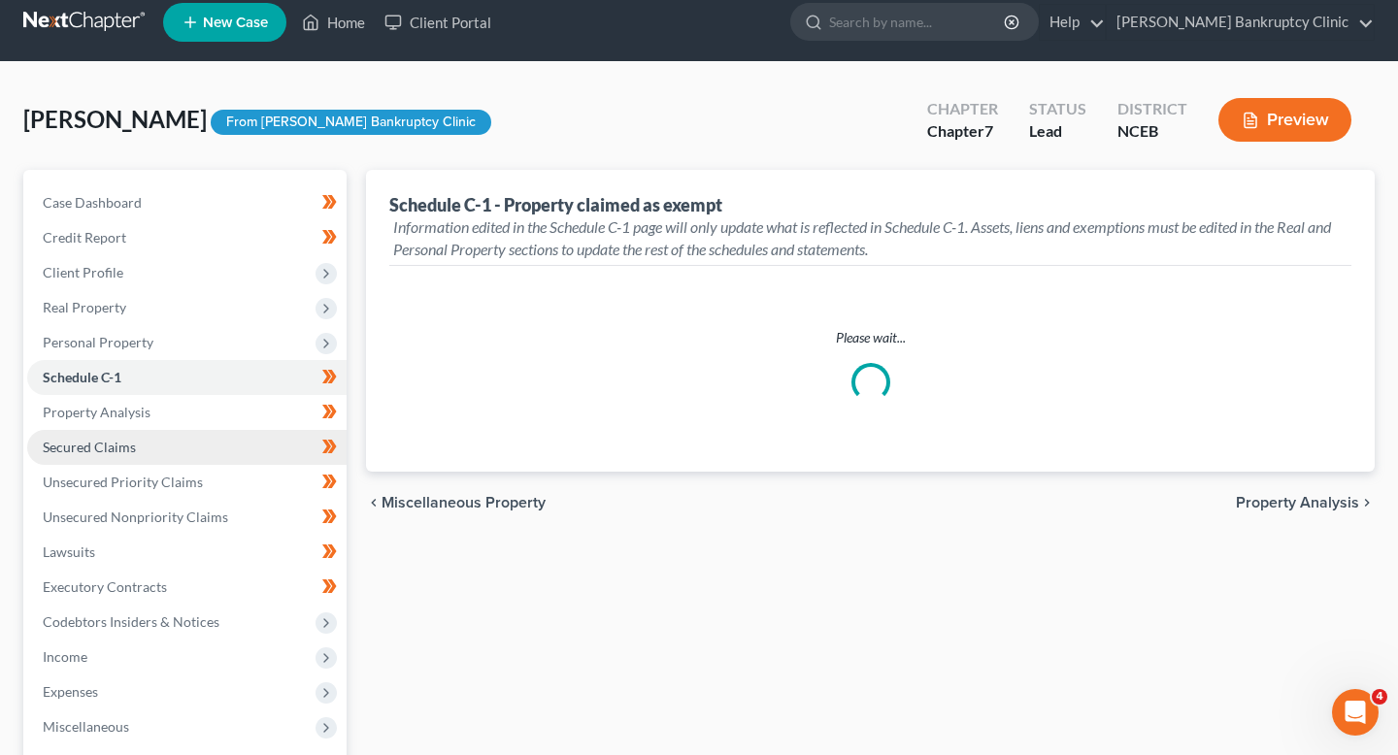
click at [157, 446] on link "Secured Claims" at bounding box center [186, 447] width 319 height 35
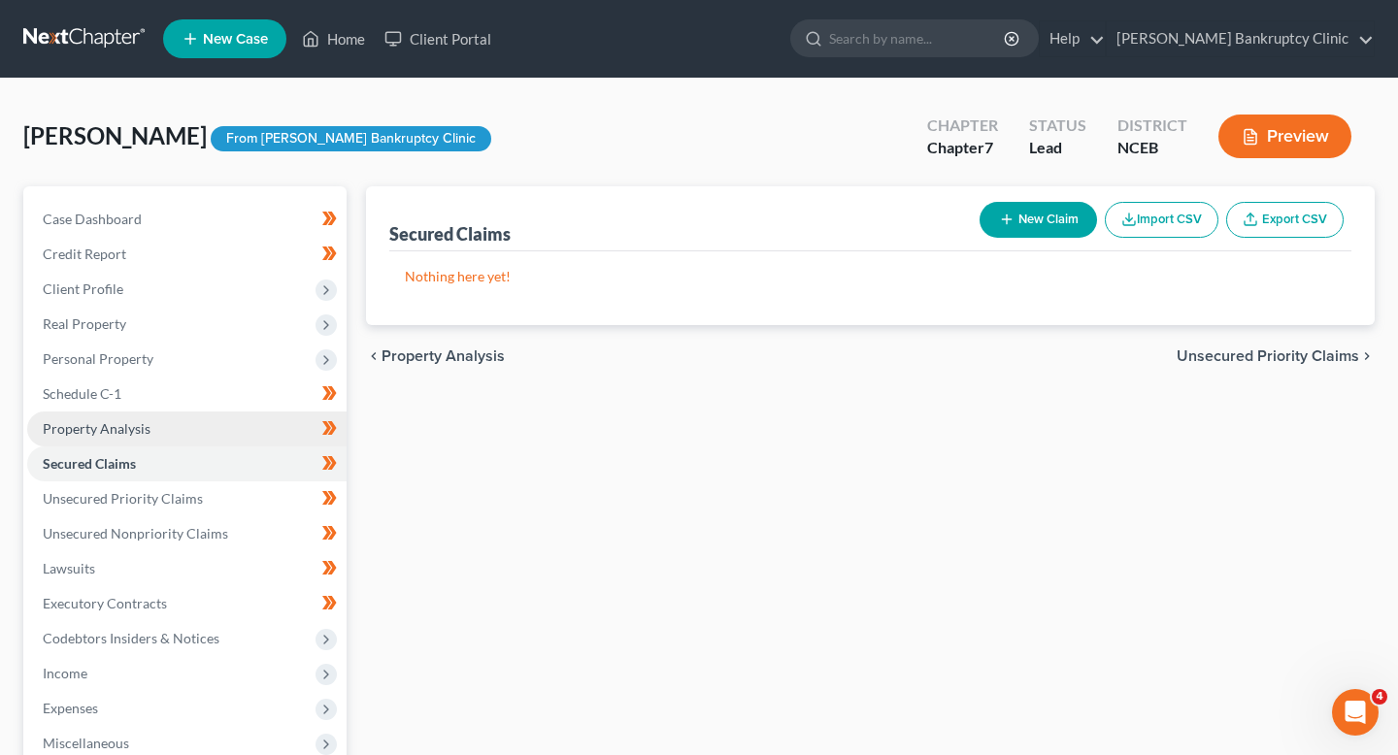
click at [161, 432] on link "Property Analysis" at bounding box center [186, 429] width 319 height 35
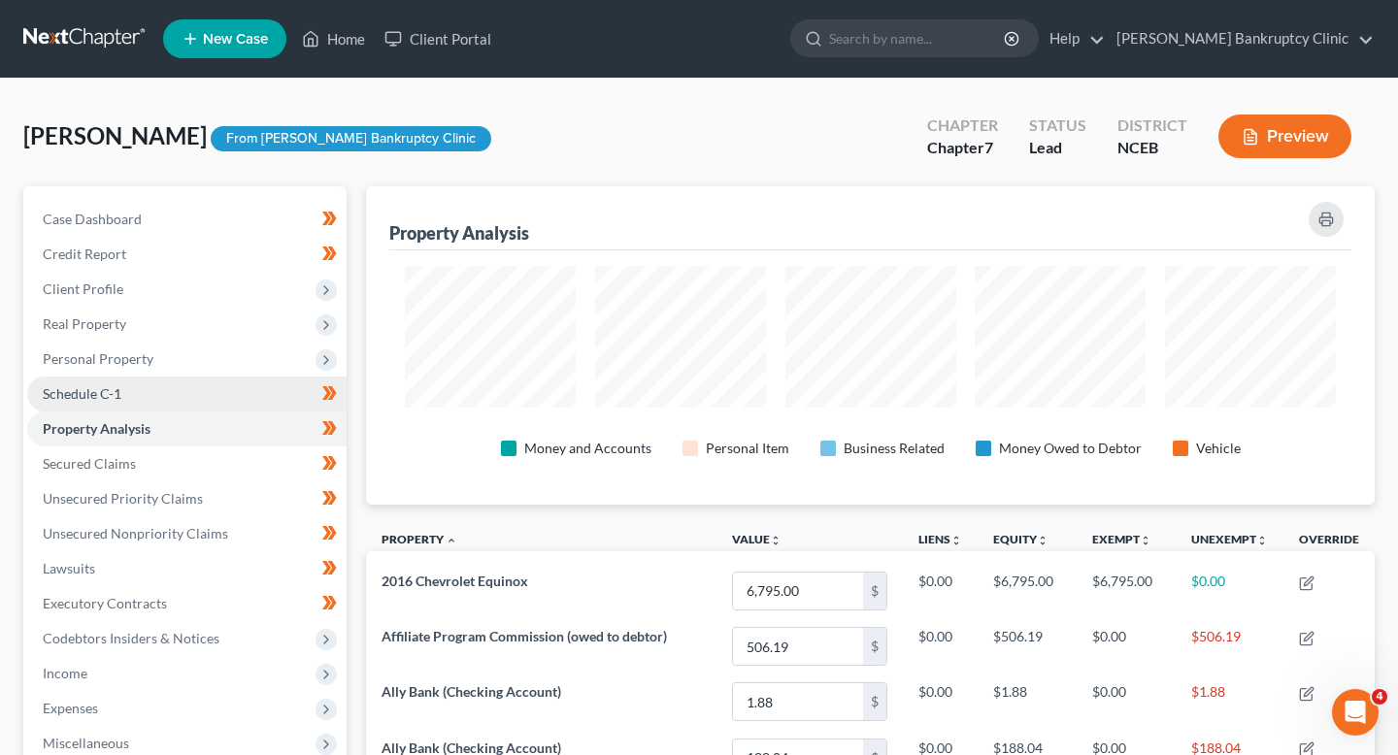
scroll to position [319, 1009]
click at [166, 396] on link "Schedule C-1" at bounding box center [186, 394] width 319 height 35
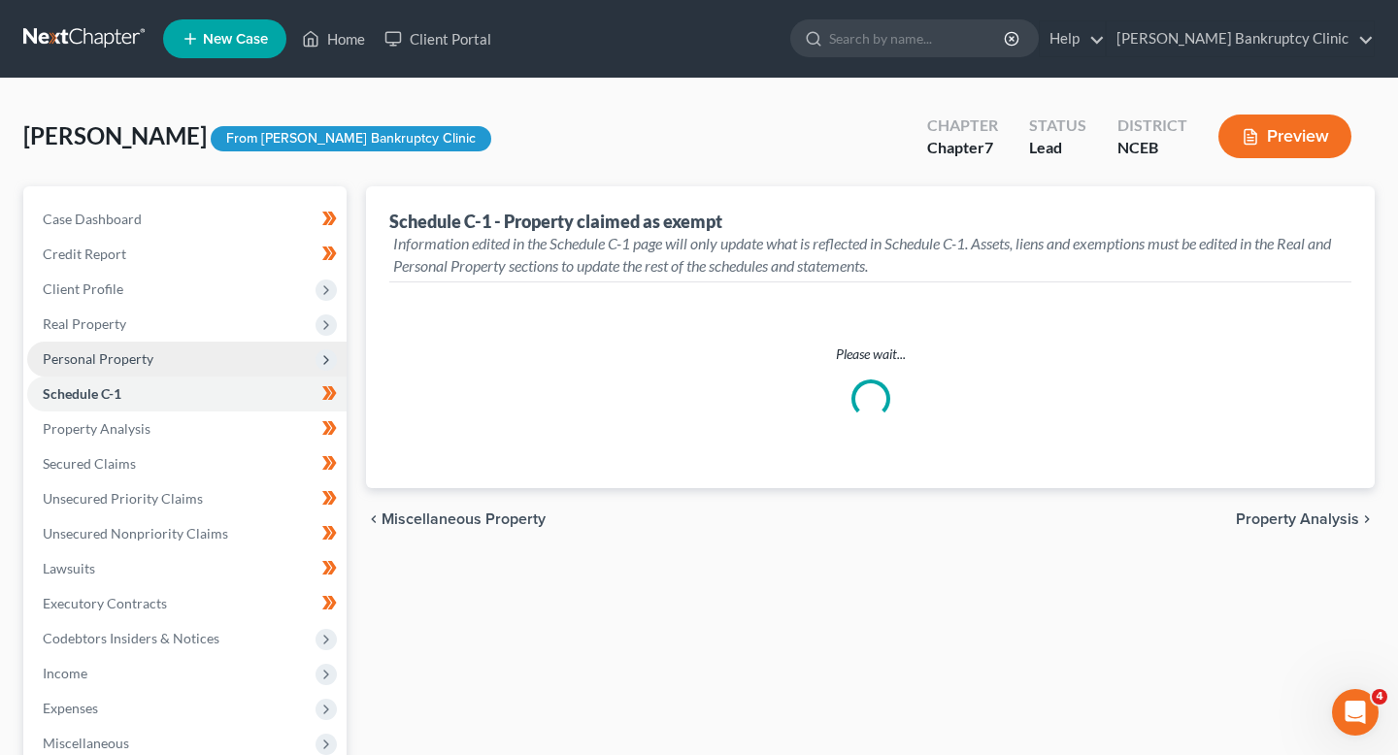
click at [171, 357] on span "Personal Property" at bounding box center [186, 359] width 319 height 35
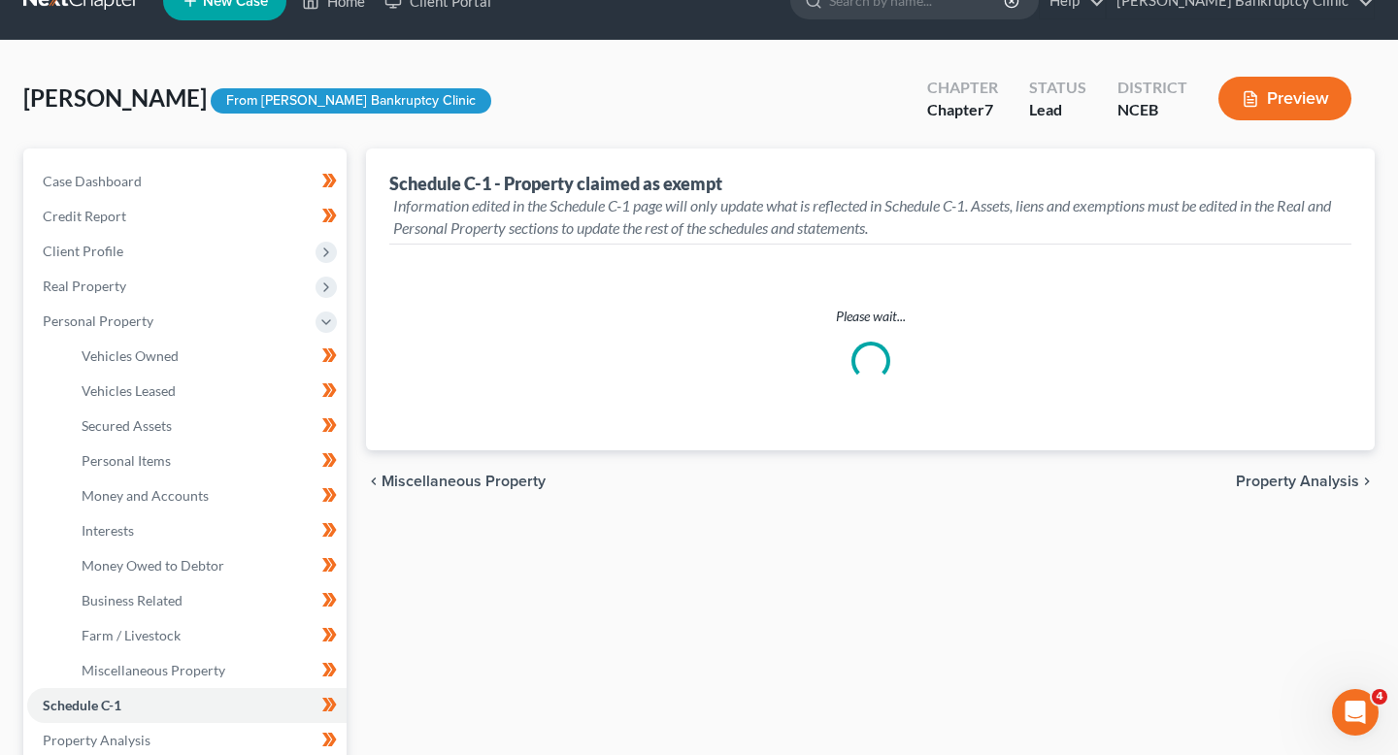
scroll to position [40, 0]
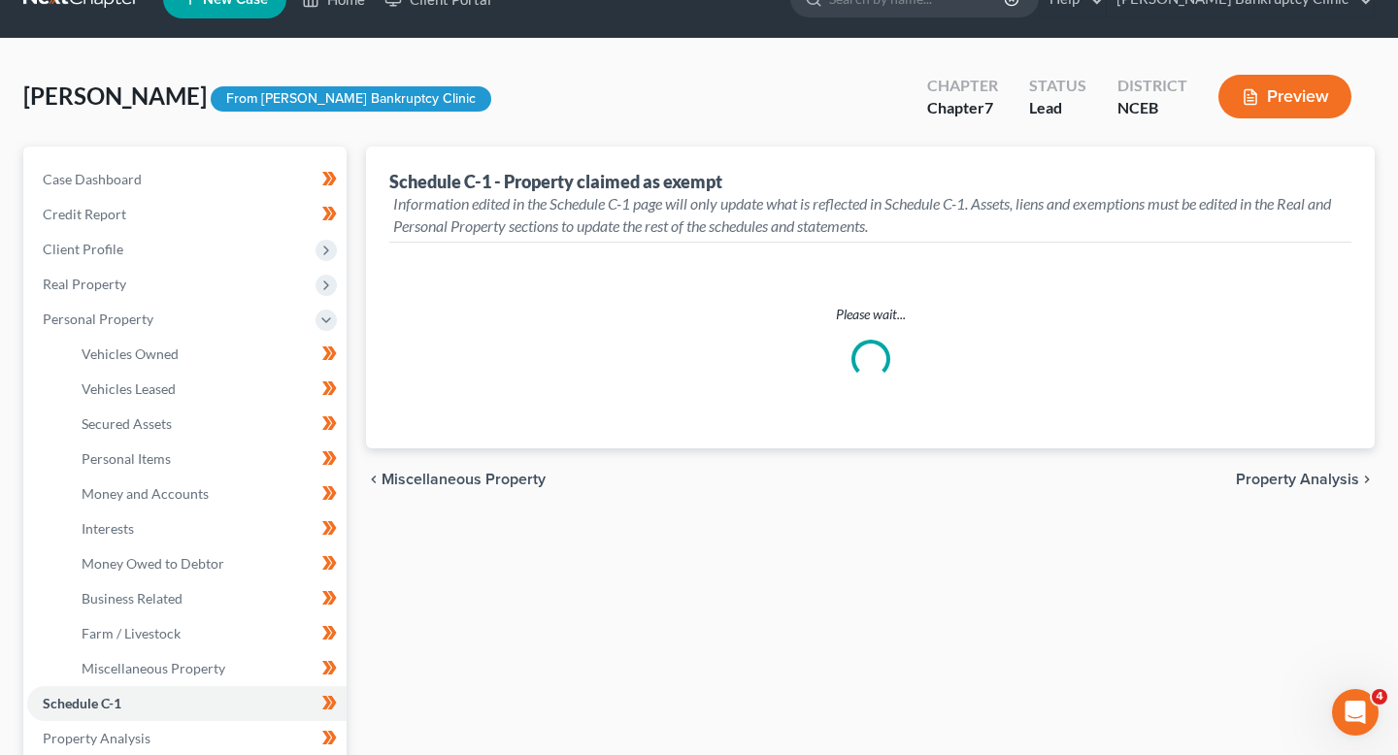
select select "Raleigh"
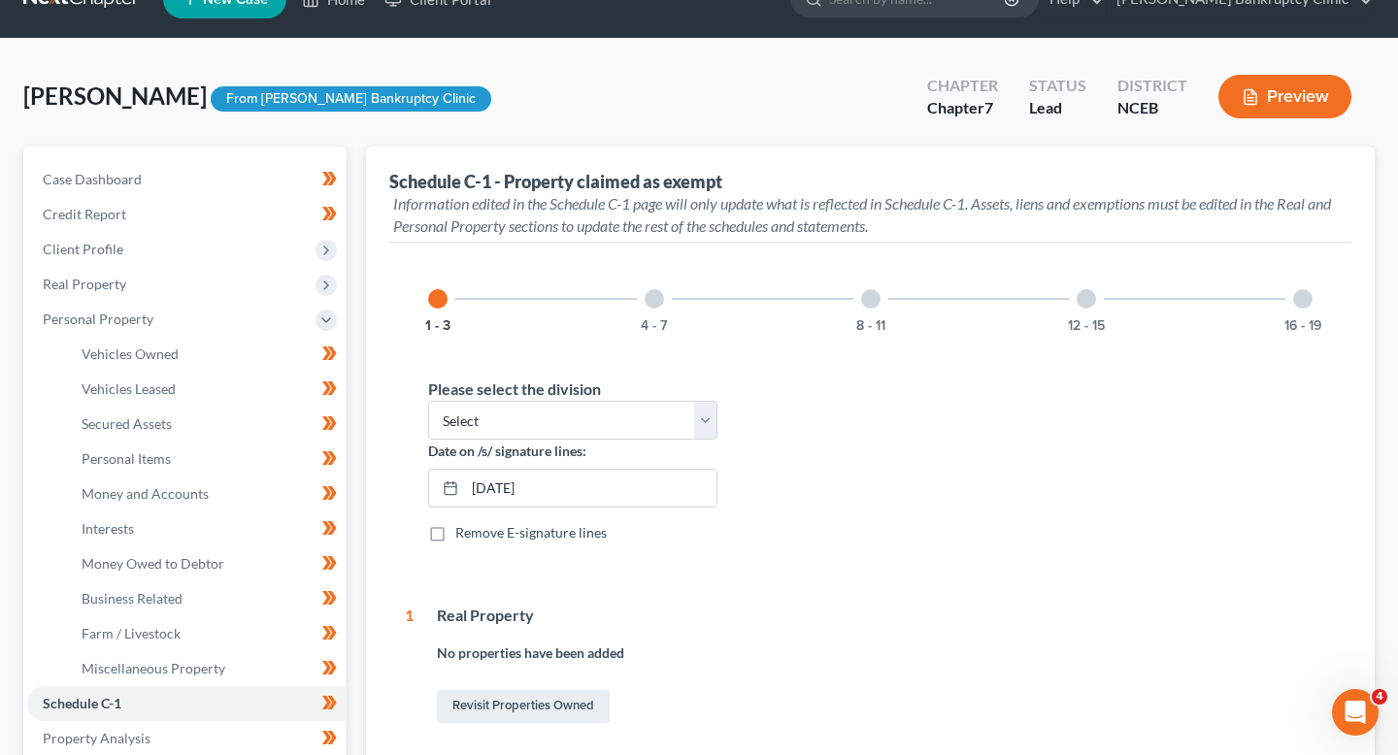
click at [1233, 86] on button "Preview" at bounding box center [1285, 97] width 133 height 44
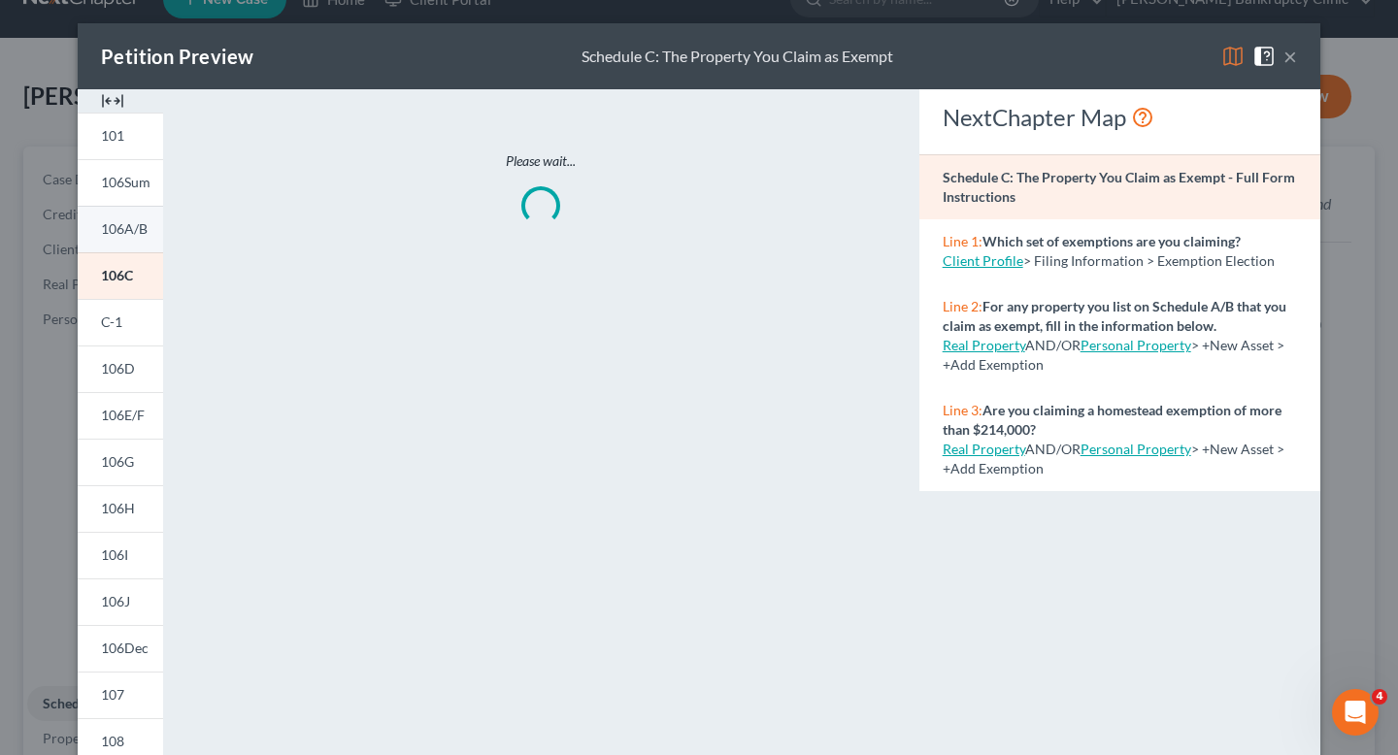
click at [139, 229] on span "106A/B" at bounding box center [124, 228] width 47 height 17
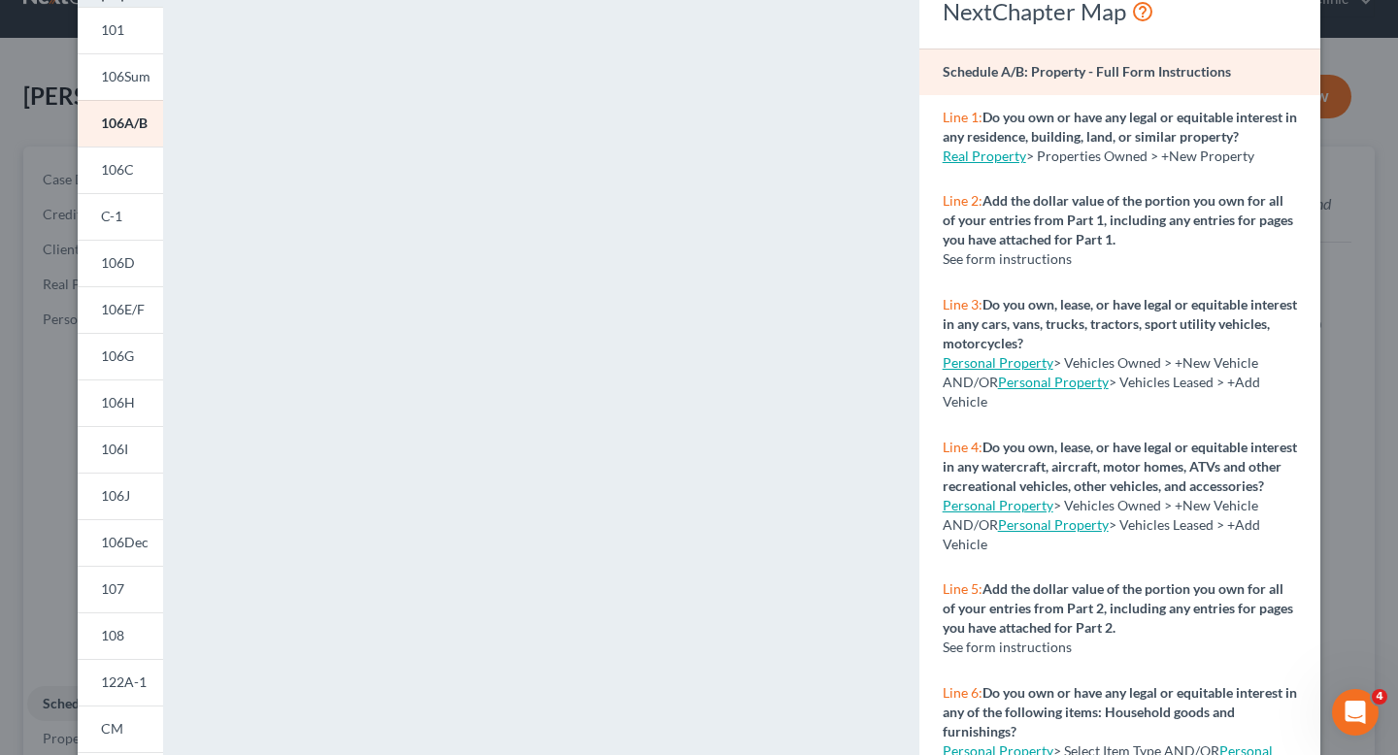
scroll to position [0, 0]
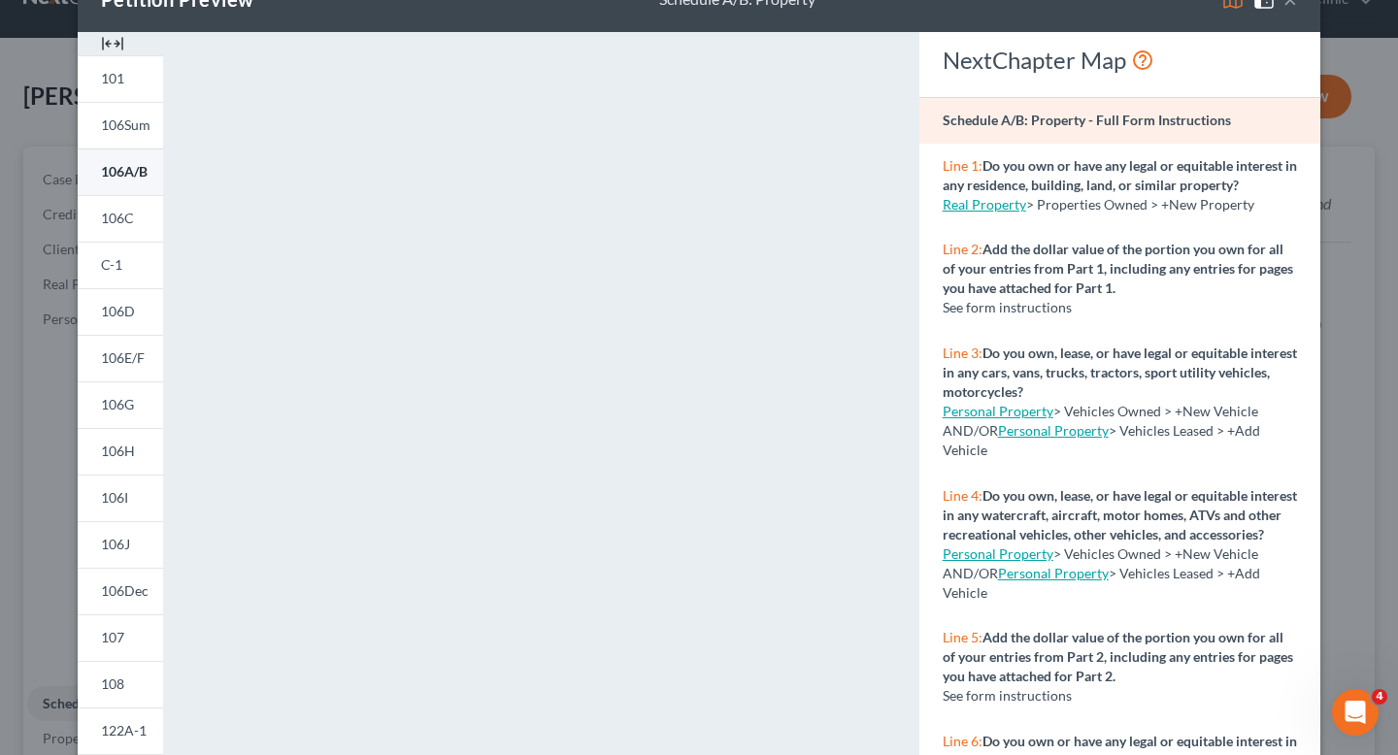
click at [111, 184] on link "106A/B" at bounding box center [120, 172] width 85 height 47
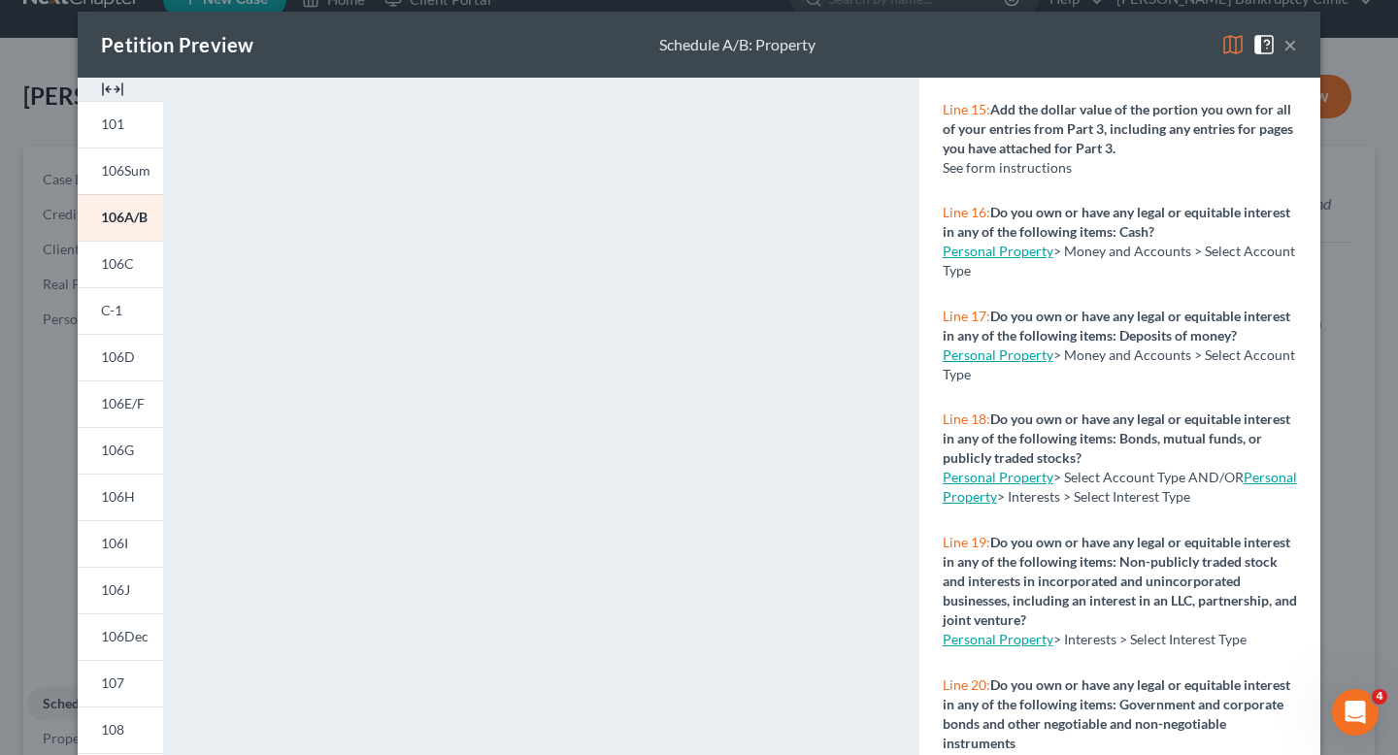
scroll to position [1707, 0]
click at [987, 647] on link "Personal Property" at bounding box center [998, 638] width 111 height 17
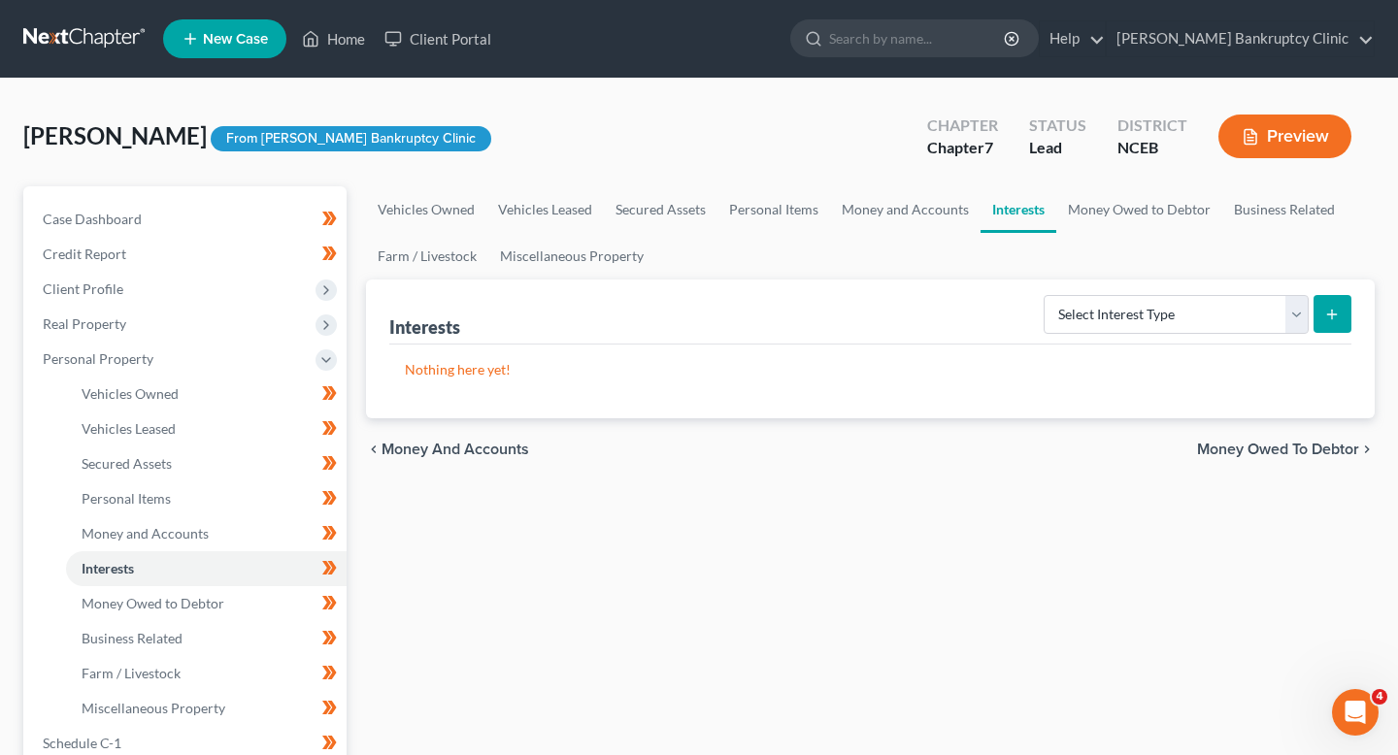
click at [1341, 309] on button "submit" at bounding box center [1333, 314] width 38 height 38
click at [1294, 319] on select "Select Interest Type 401K (A/B: 21) Annuity (A/B: 23) Bond (A/B: 18) Education …" at bounding box center [1176, 314] width 265 height 39
select select "incorporated_business"
click at [1047, 295] on select "Select Interest Type 401K (A/B: 21) Annuity (A/B: 23) Bond (A/B: 18) Education …" at bounding box center [1176, 314] width 265 height 39
click at [1325, 322] on button "submit" at bounding box center [1333, 314] width 38 height 38
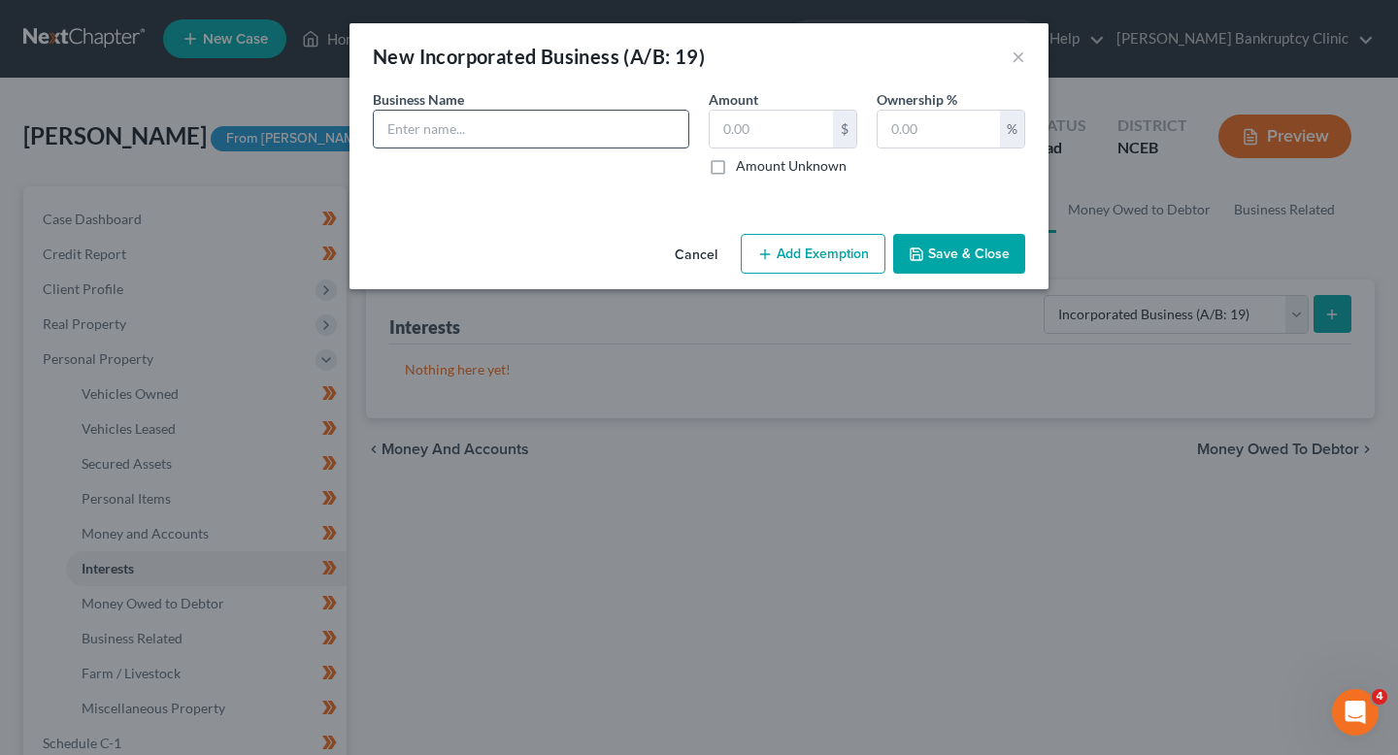
click at [563, 122] on input "text" at bounding box center [531, 129] width 315 height 37
click at [470, 134] on input "[PERSON_NAME] in Cyber LLC" at bounding box center [531, 129] width 315 height 37
type input "Sonia in Cyber, LLC"
click at [951, 121] on input "text" at bounding box center [939, 129] width 122 height 37
type input "100"
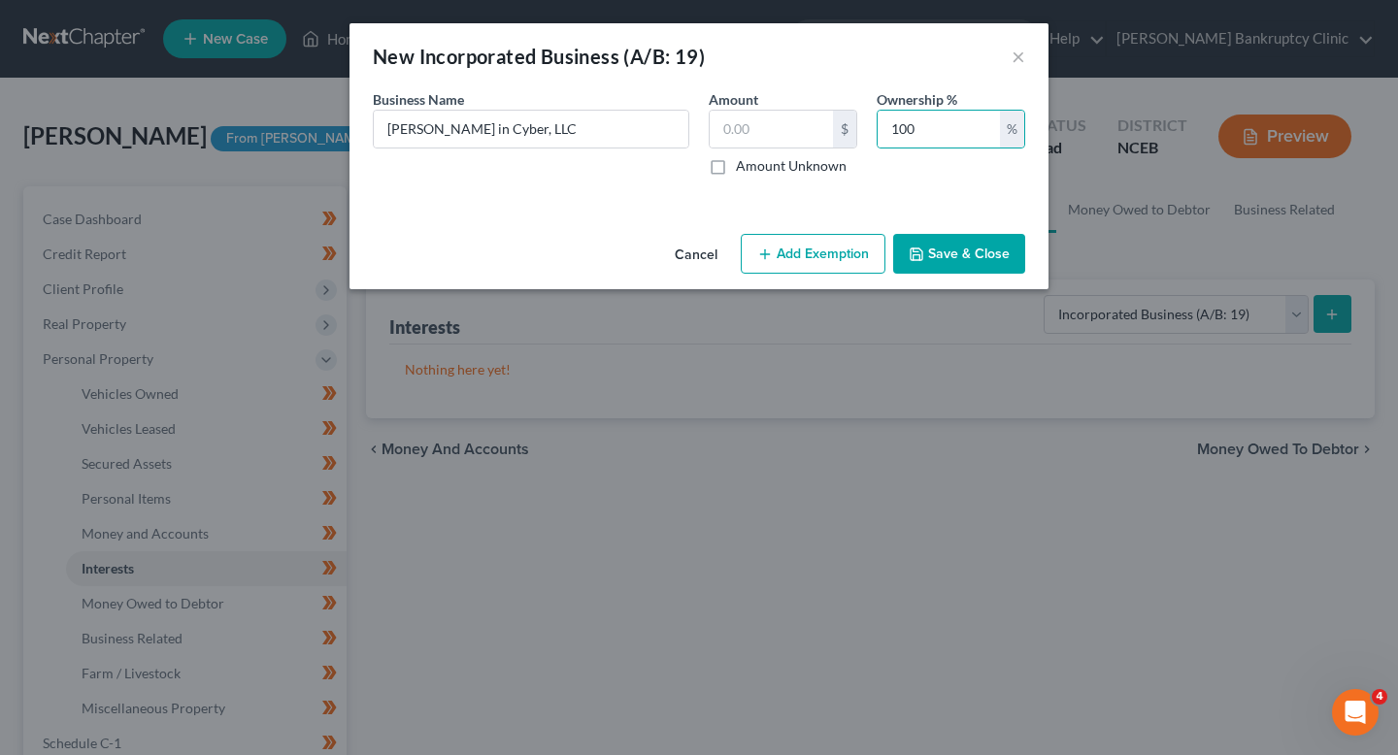
click at [826, 168] on label "Amount Unknown" at bounding box center [791, 165] width 111 height 19
click at [756, 168] on input "Amount Unknown" at bounding box center [750, 162] width 13 height 13
checkbox input "true"
click at [973, 295] on div "New Incorporated Business (A/B: 19) × An exemption set must first be selected f…" at bounding box center [699, 377] width 1398 height 755
drag, startPoint x: 991, startPoint y: 265, endPoint x: 1074, endPoint y: 356, distance: 123.1
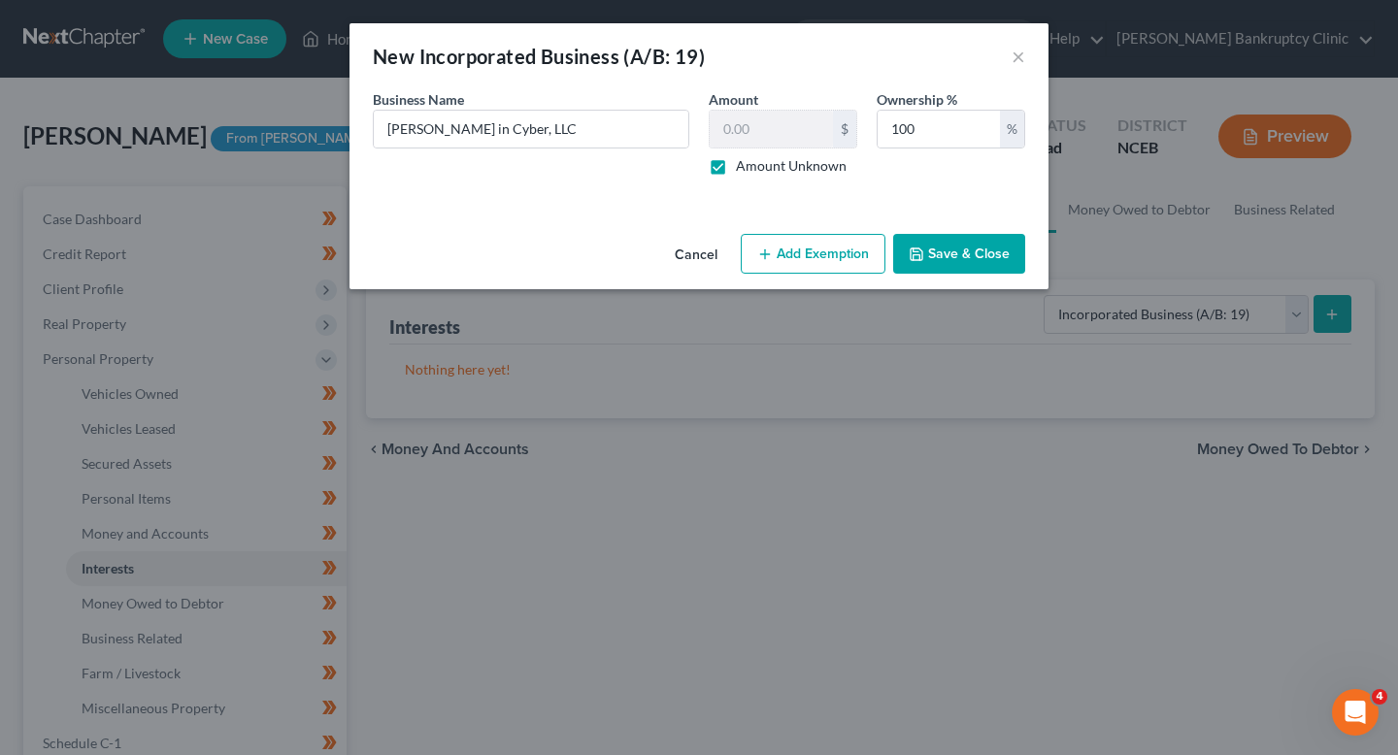
click at [1074, 356] on div "New Incorporated Business (A/B: 19) × An exemption set must first be selected f…" at bounding box center [699, 377] width 1398 height 755
drag, startPoint x: 700, startPoint y: 45, endPoint x: 417, endPoint y: 45, distance: 283.5
click at [417, 45] on div "New Incorporated Business (A/B: 19)" at bounding box center [539, 56] width 332 height 27
copy div "Incorporated Business (A/B: 19"
click at [988, 244] on button "Save & Close" at bounding box center [959, 254] width 132 height 41
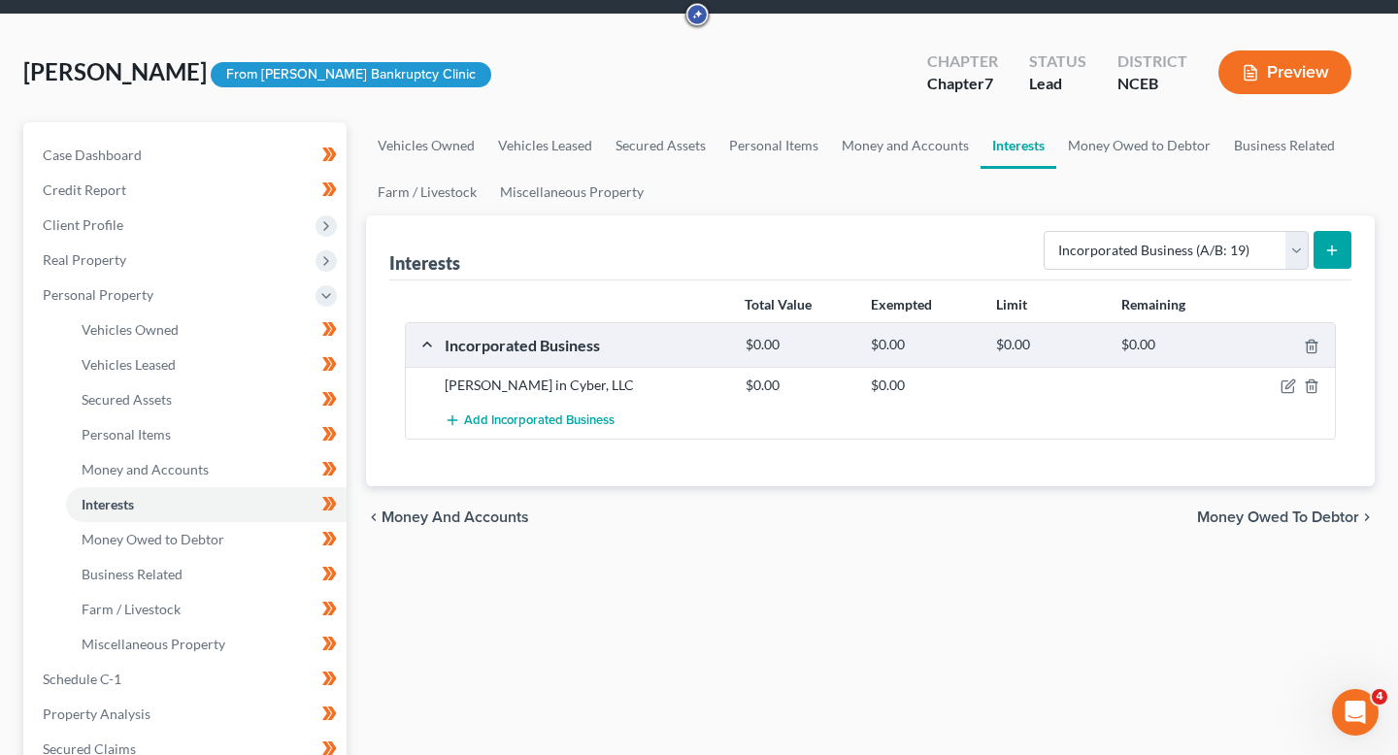
scroll to position [71, 0]
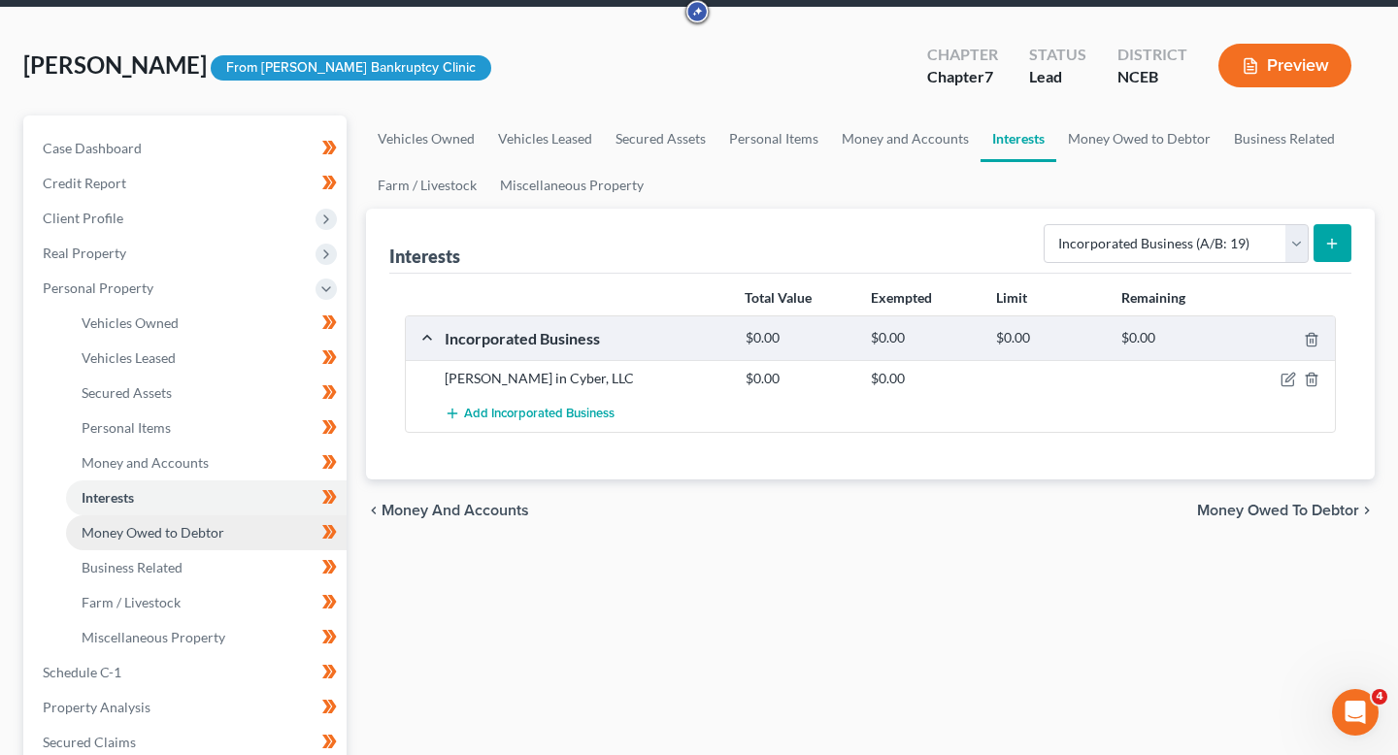
click at [193, 541] on link "Money Owed to Debtor" at bounding box center [206, 533] width 281 height 35
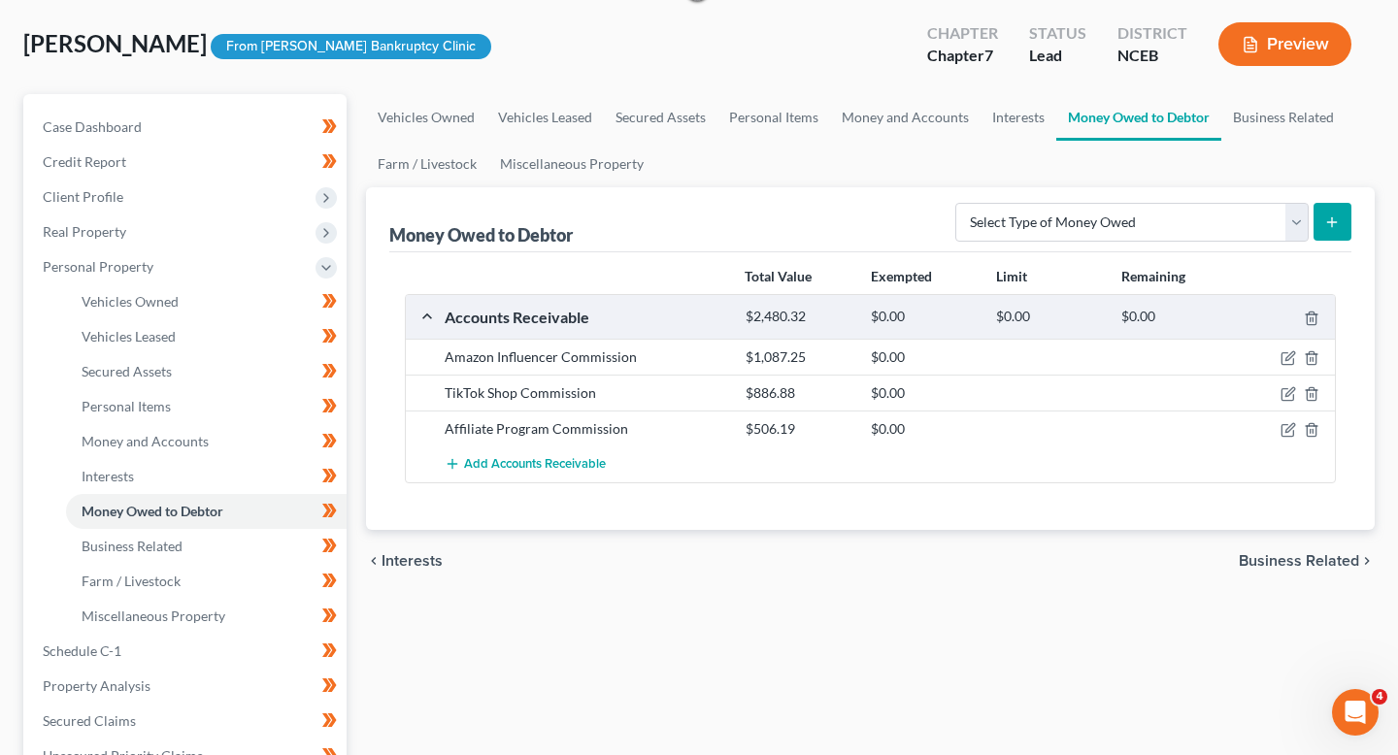
scroll to position [93, 0]
click at [1286, 359] on icon "button" at bounding box center [1290, 356] width 9 height 9
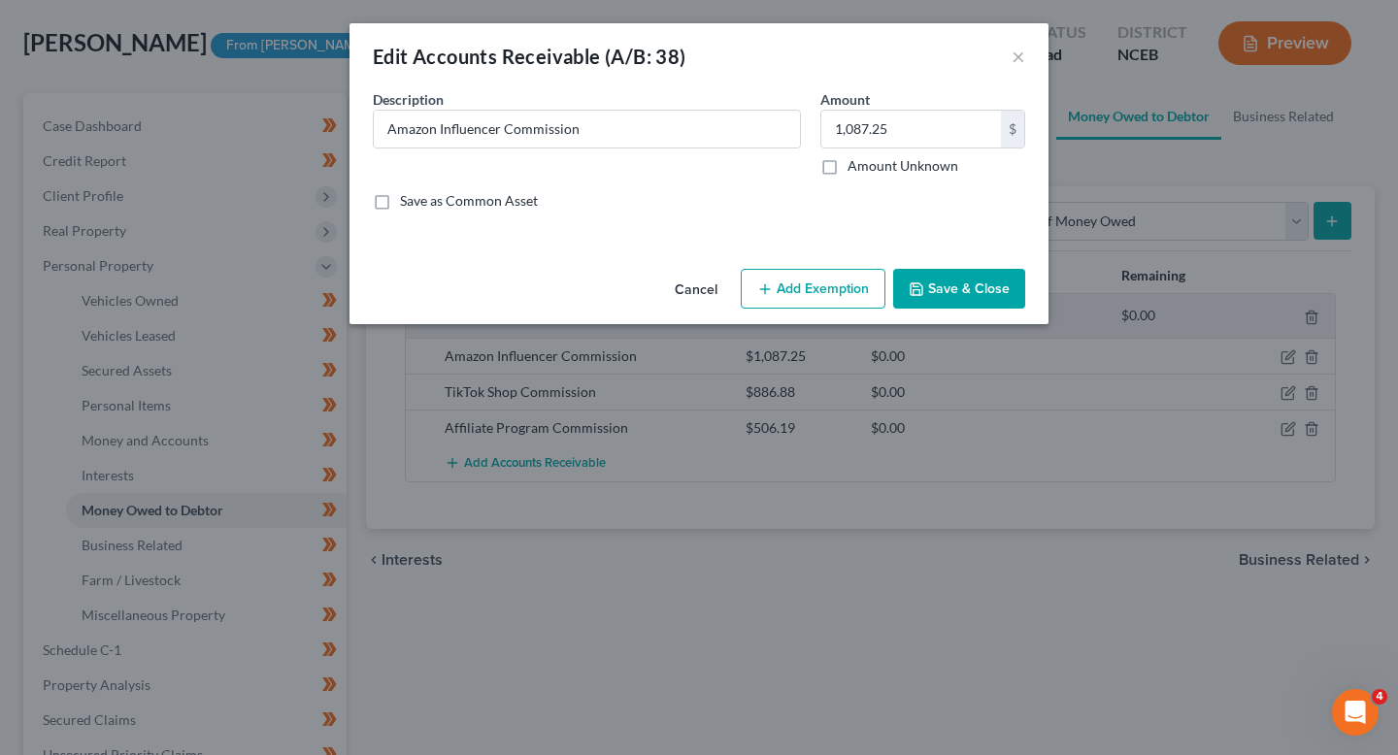
click at [1025, 64] on div "Edit Accounts Receivable (A/B: 38) ×" at bounding box center [699, 56] width 699 height 66
click at [1015, 63] on button "×" at bounding box center [1019, 56] width 14 height 23
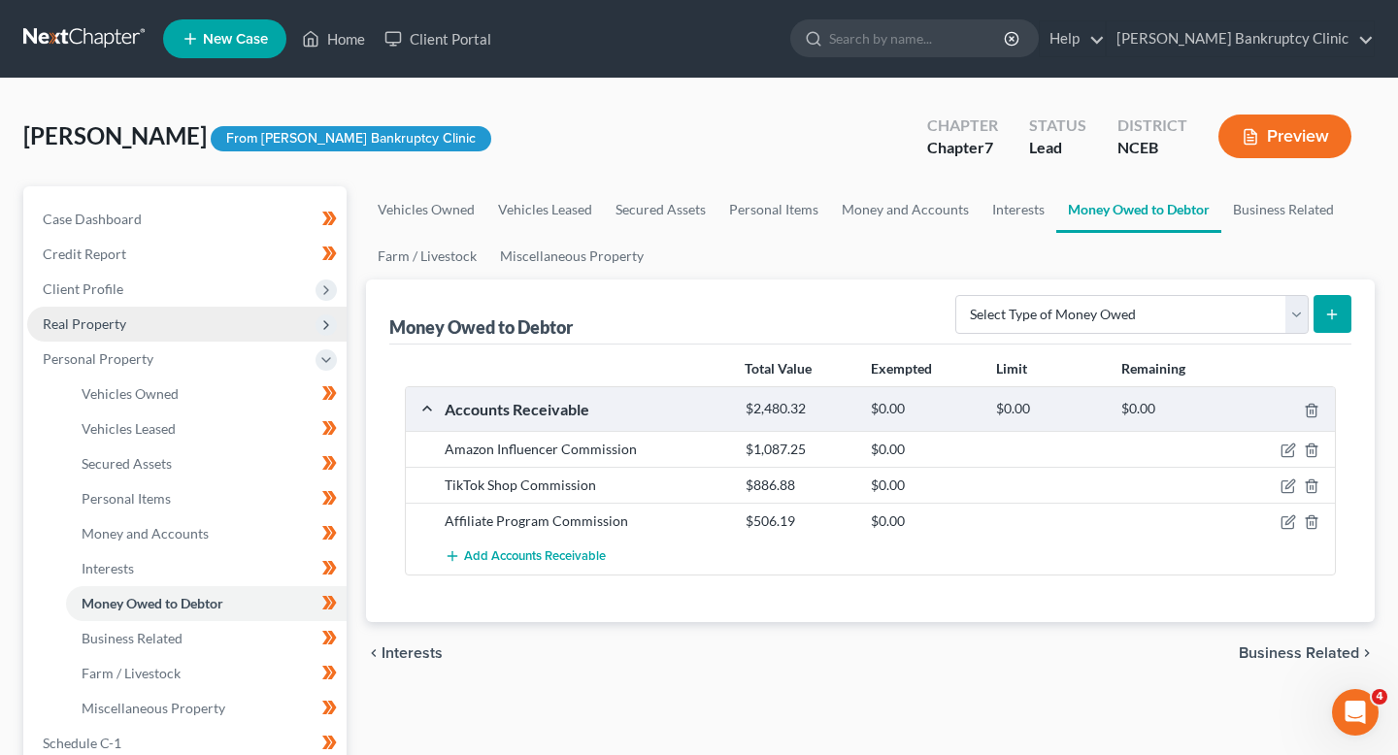
scroll to position [150, 0]
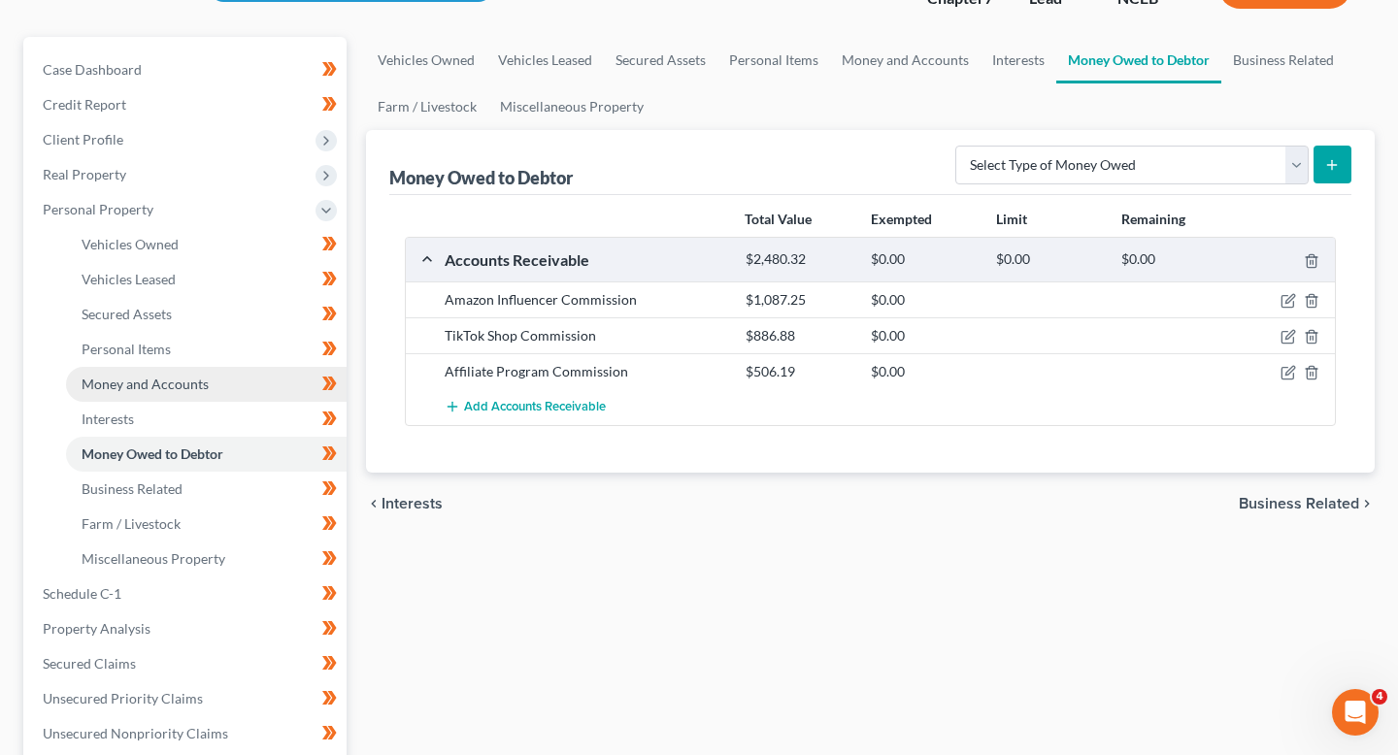
click at [209, 390] on link "Money and Accounts" at bounding box center [206, 384] width 281 height 35
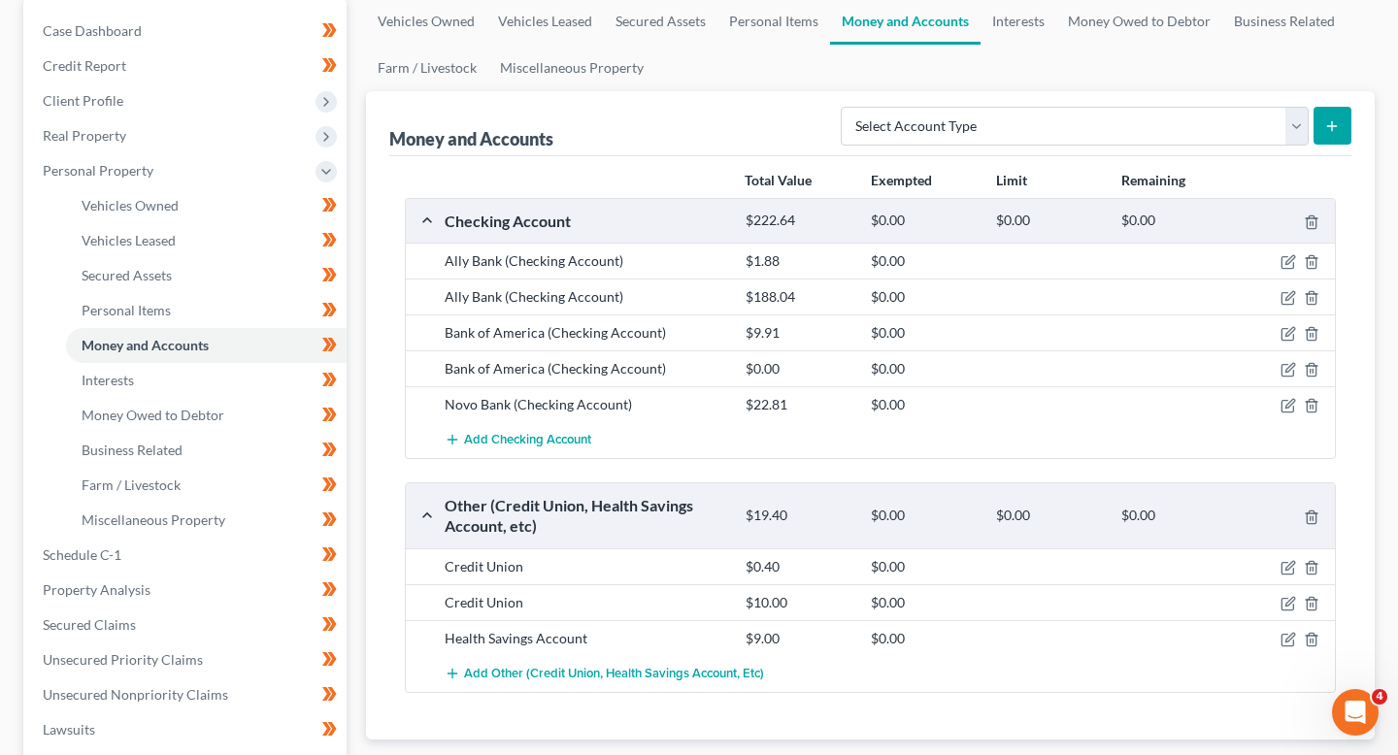
scroll to position [181, 0]
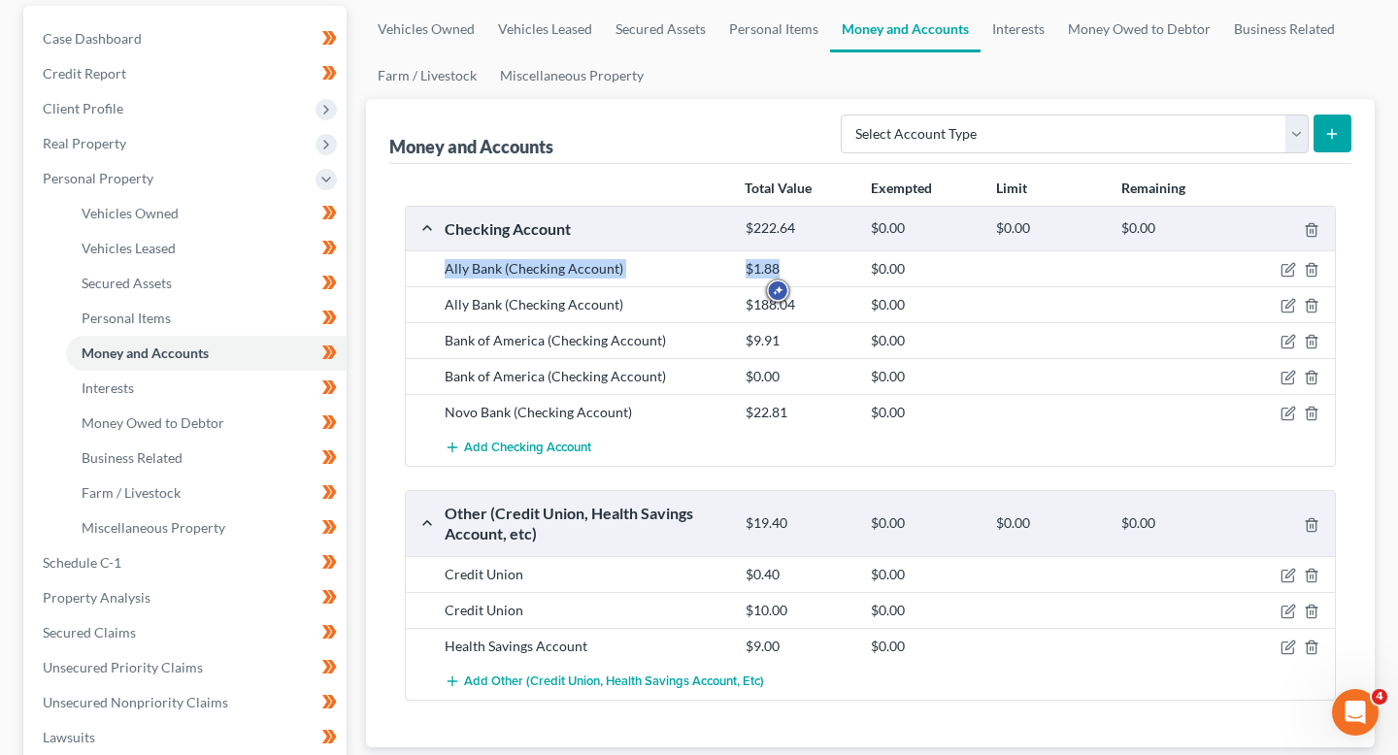
drag, startPoint x: 419, startPoint y: 256, endPoint x: 844, endPoint y: 259, distance: 424.4
click at [844, 259] on div "Ally Bank (Checking Account) $1.88 $0.00" at bounding box center [870, 269] width 929 height 36
click at [844, 259] on div "$1.88" at bounding box center [798, 268] width 125 height 19
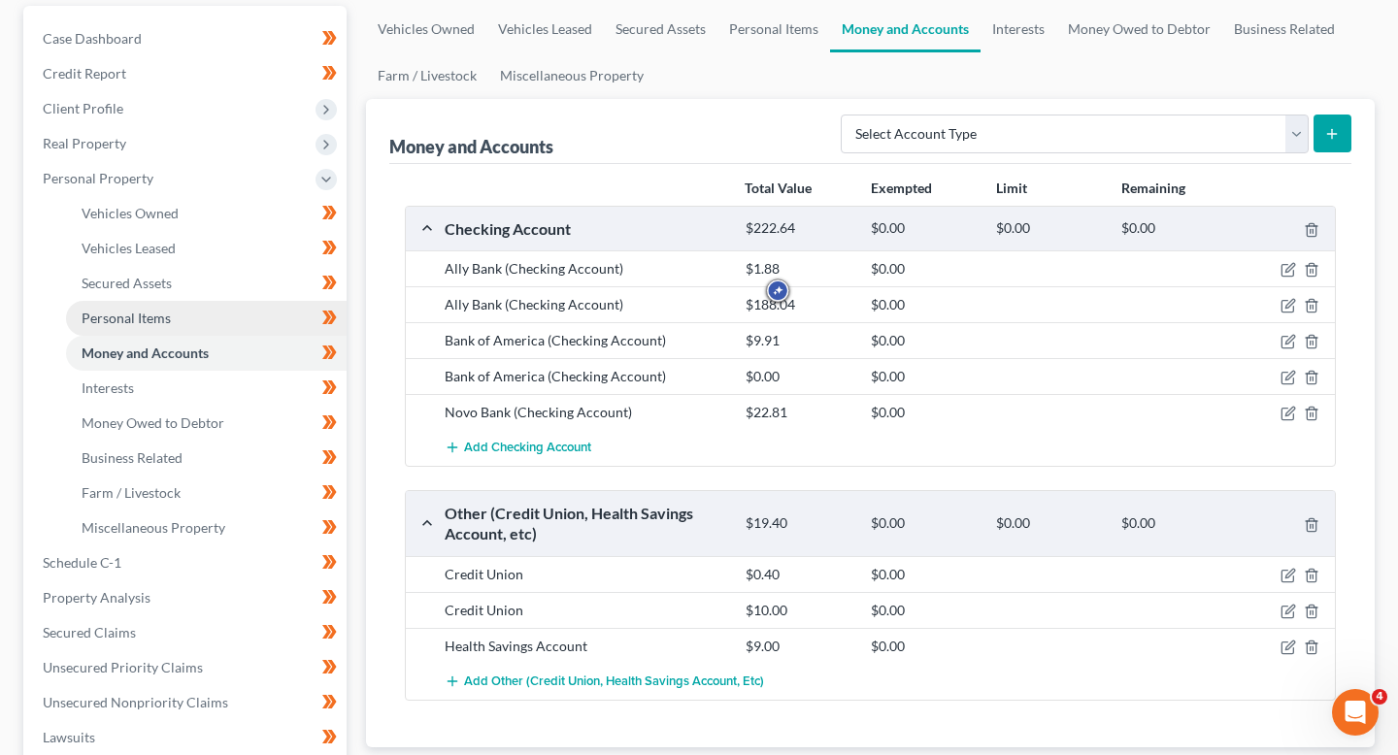
click at [196, 301] on link "Personal Items" at bounding box center [206, 318] width 281 height 35
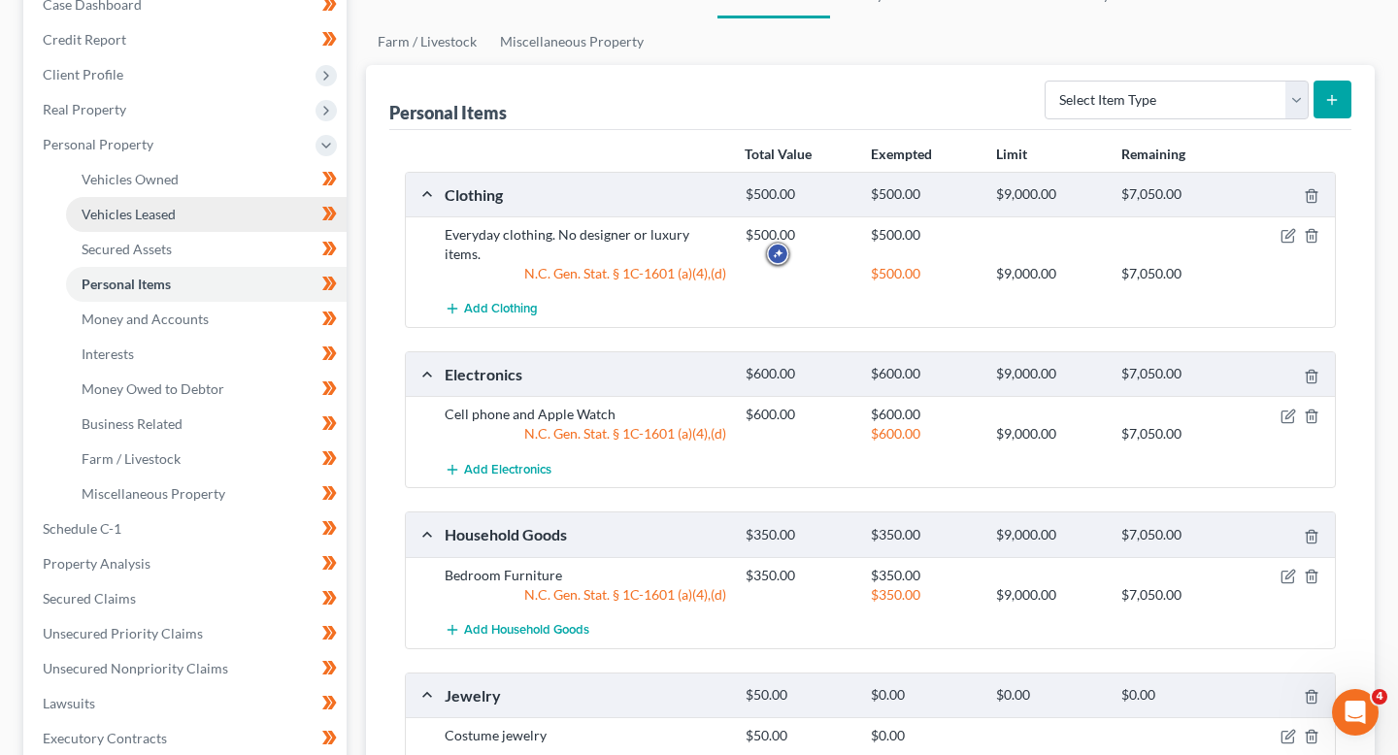
scroll to position [218, 0]
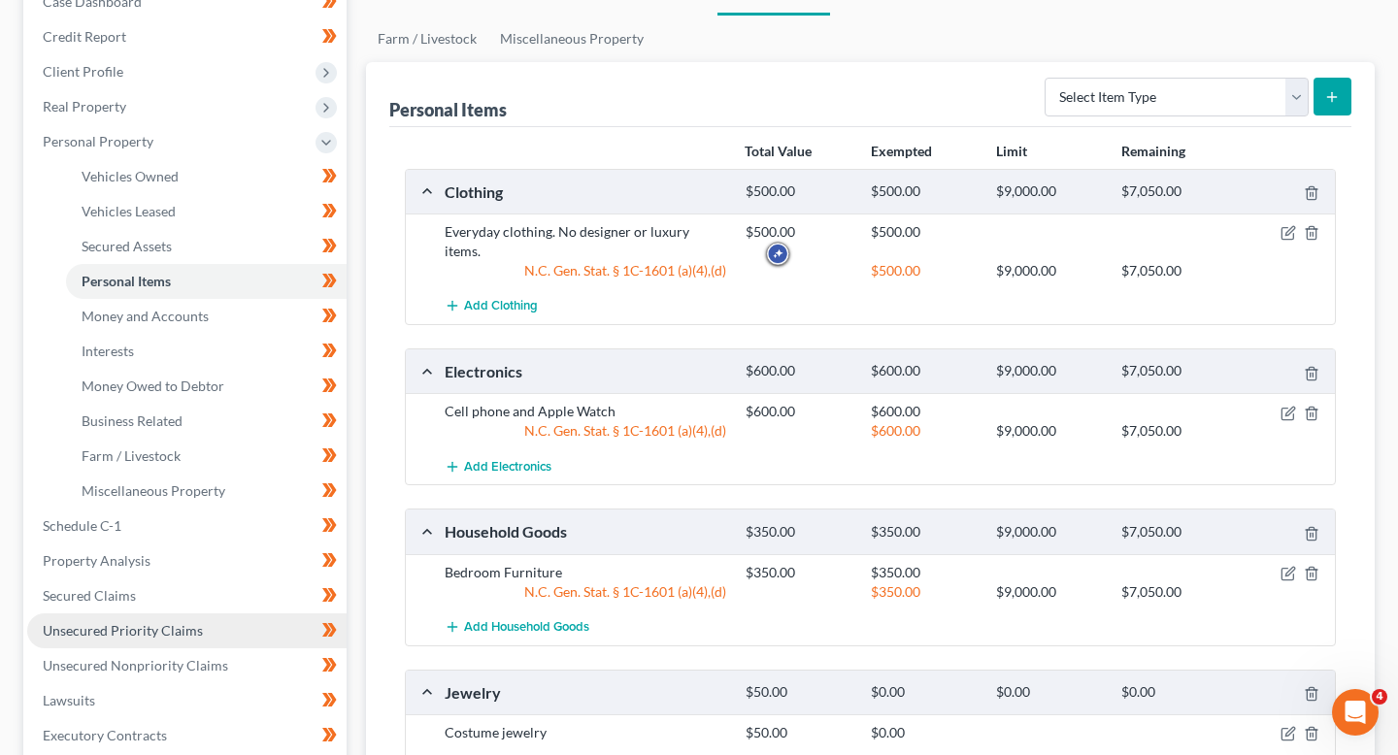
click at [175, 632] on span "Unsecured Priority Claims" at bounding box center [123, 630] width 160 height 17
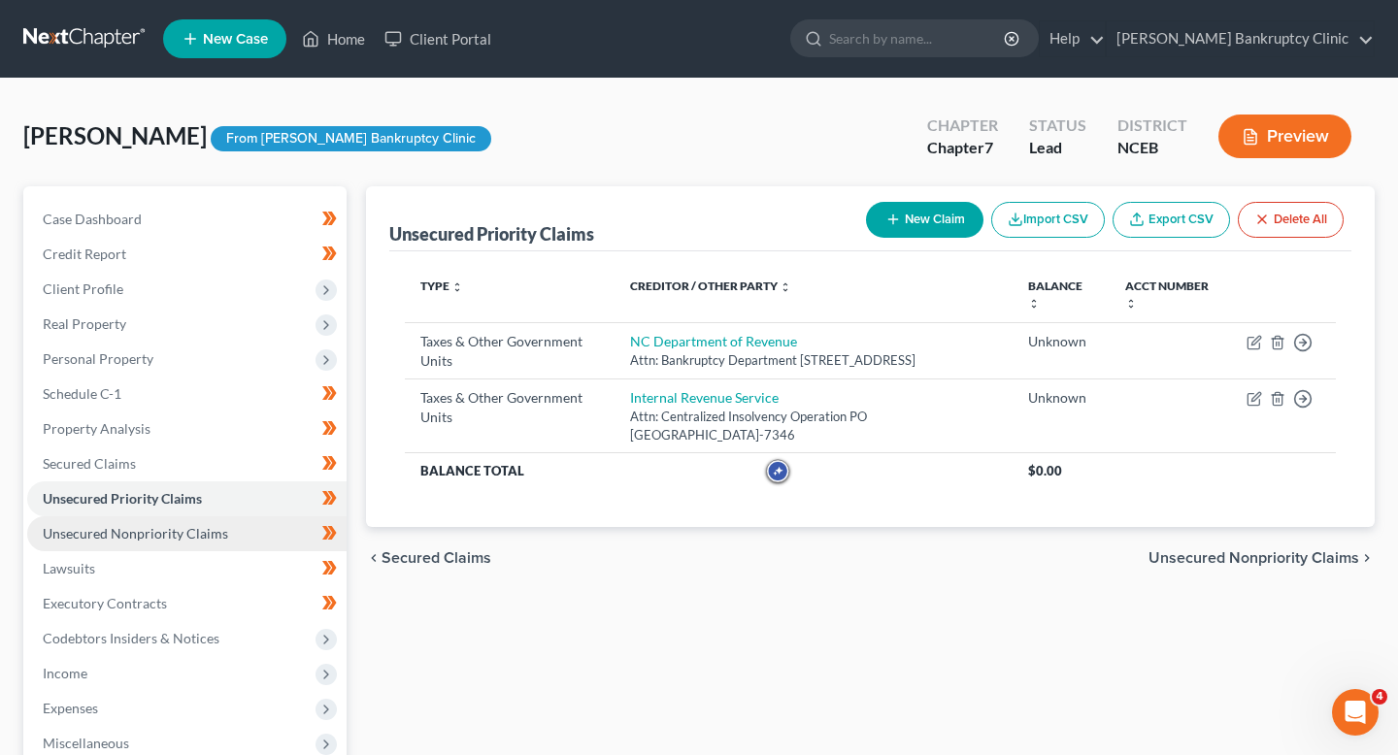
click at [224, 528] on link "Unsecured Nonpriority Claims" at bounding box center [186, 534] width 319 height 35
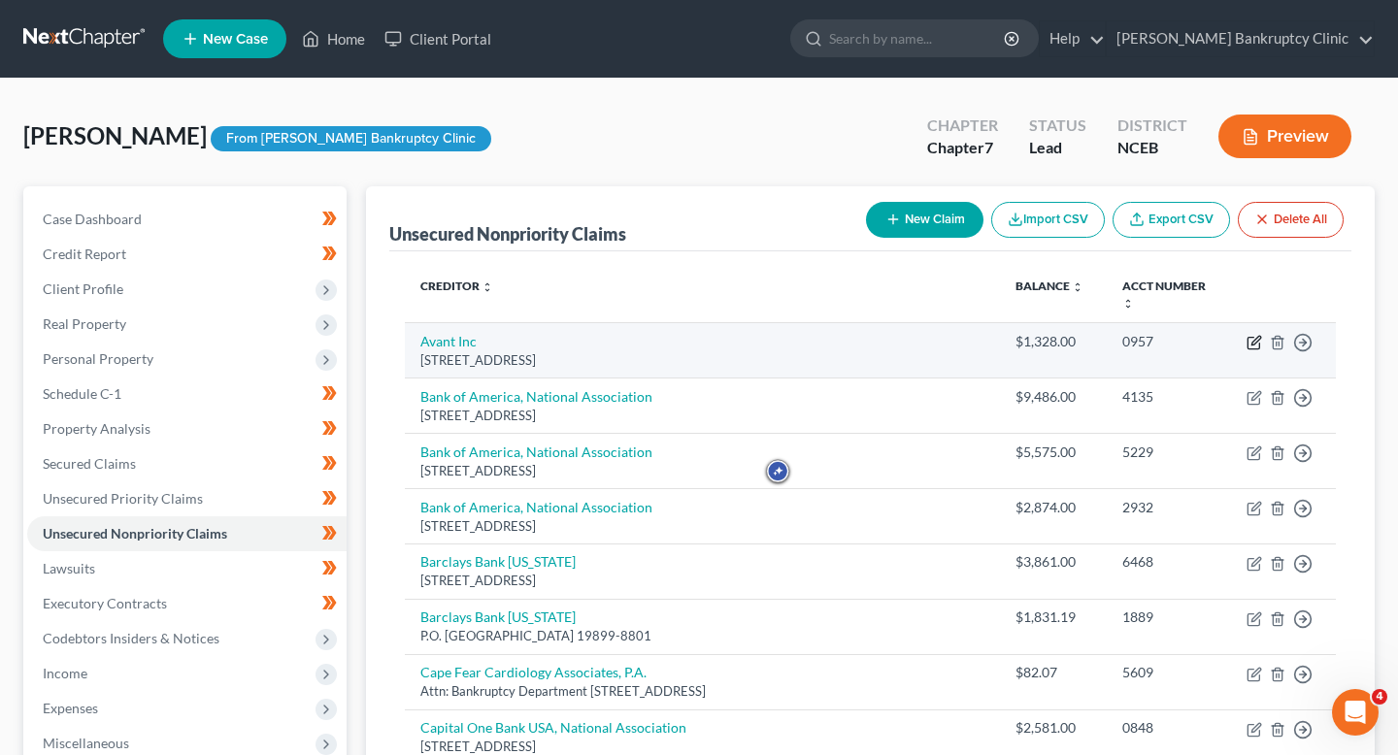
click at [1251, 335] on icon "button" at bounding box center [1255, 343] width 16 height 16
select select "14"
select select "2"
select select "0"
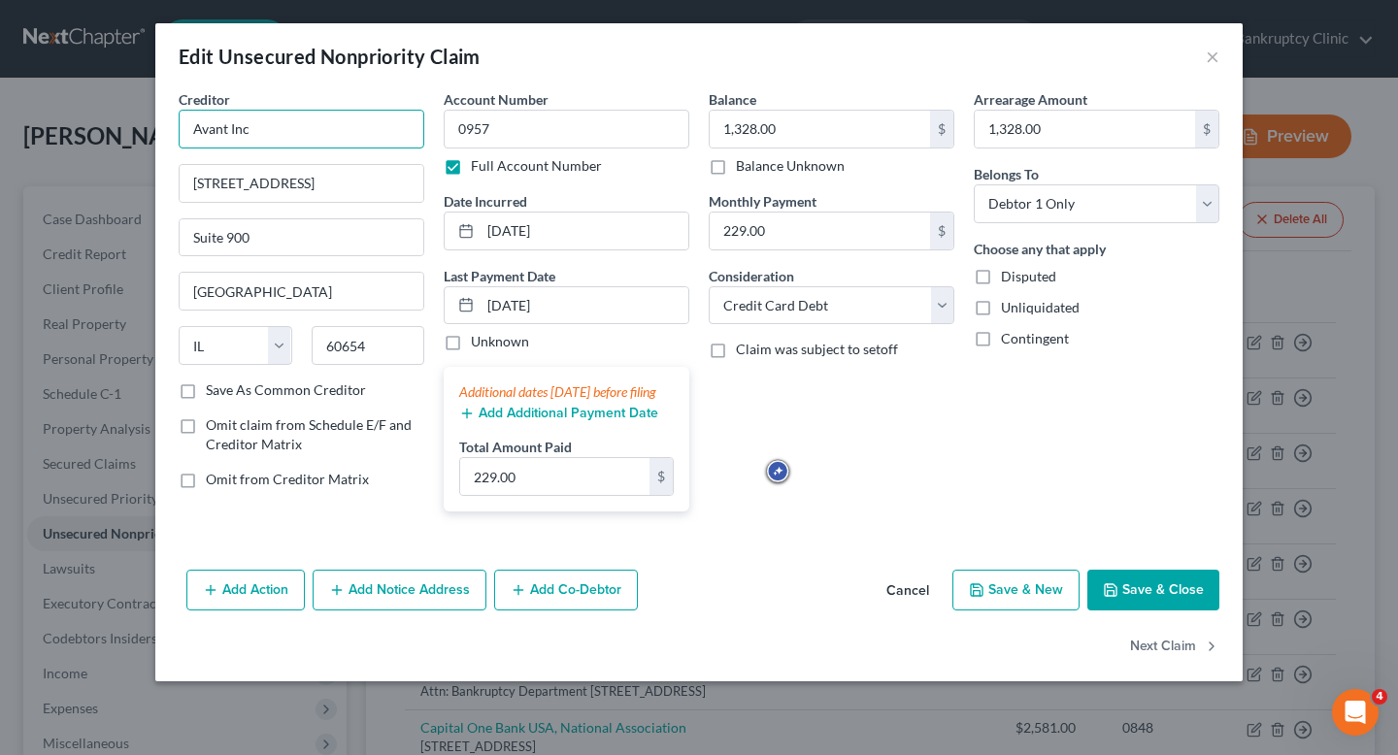
drag, startPoint x: 295, startPoint y: 127, endPoint x: 237, endPoint y: 84, distance: 72.3
click at [104, 127] on div "Edit Unsecured Nonpriority Claim × Creditor * Avant Inc 222 W Merchandise Mart …" at bounding box center [699, 377] width 1398 height 755
click at [1214, 62] on button "×" at bounding box center [1213, 56] width 14 height 23
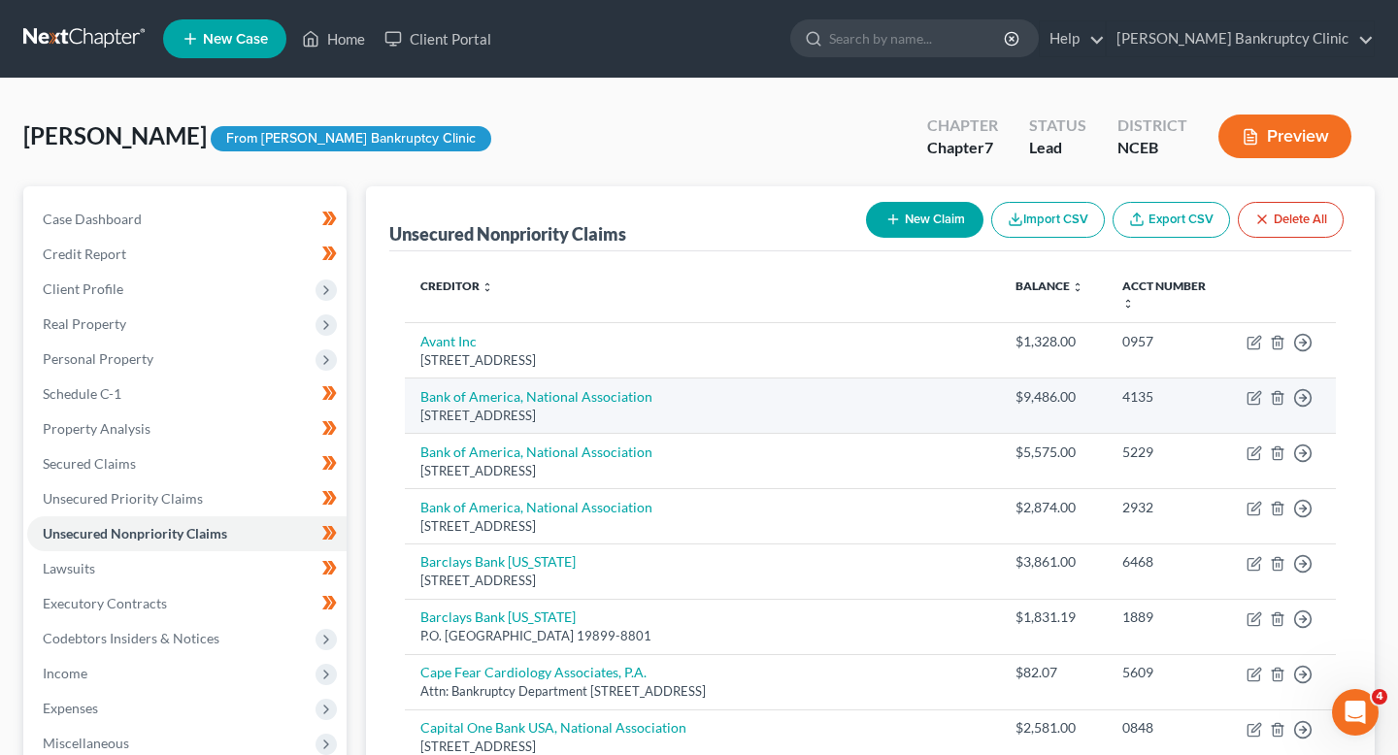
scroll to position [14, 0]
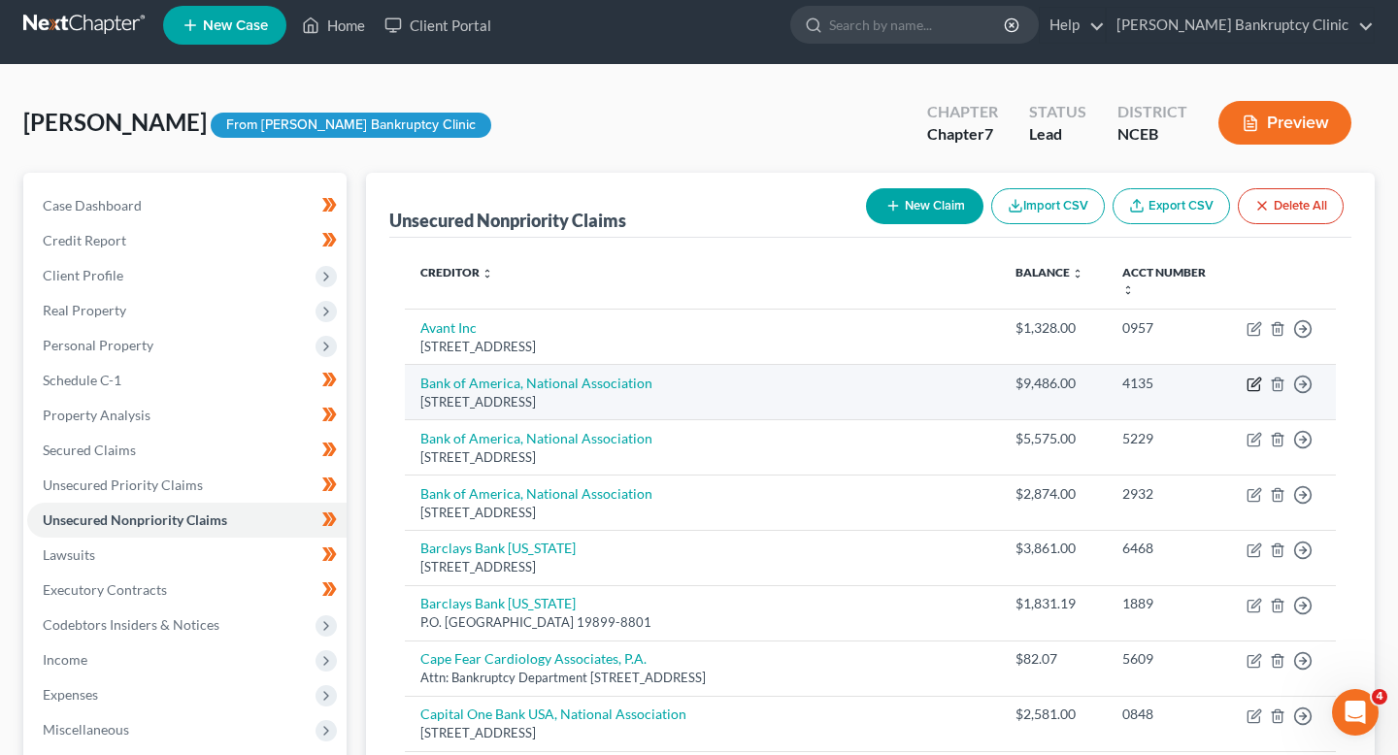
click at [1258, 377] on icon "button" at bounding box center [1255, 385] width 16 height 16
select select "45"
select select "2"
select select "0"
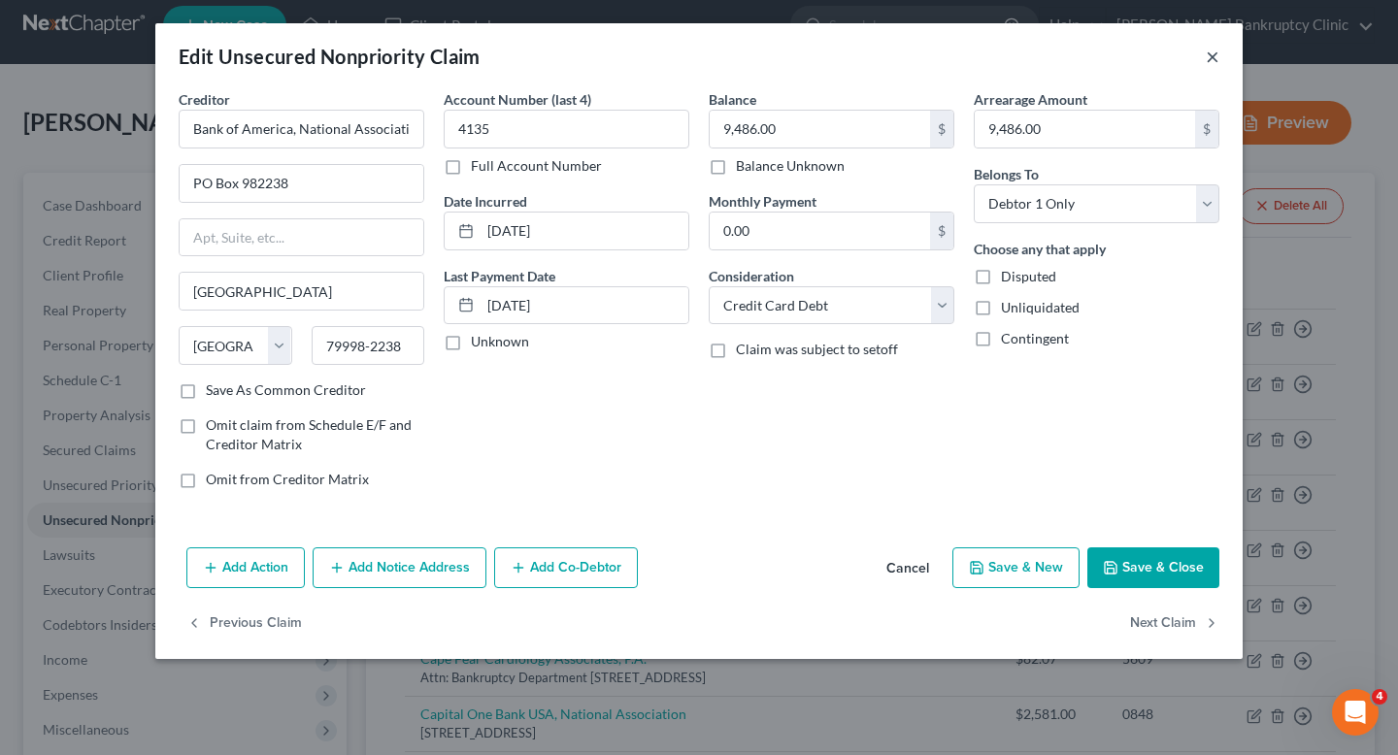
click at [1216, 49] on button "×" at bounding box center [1213, 56] width 14 height 23
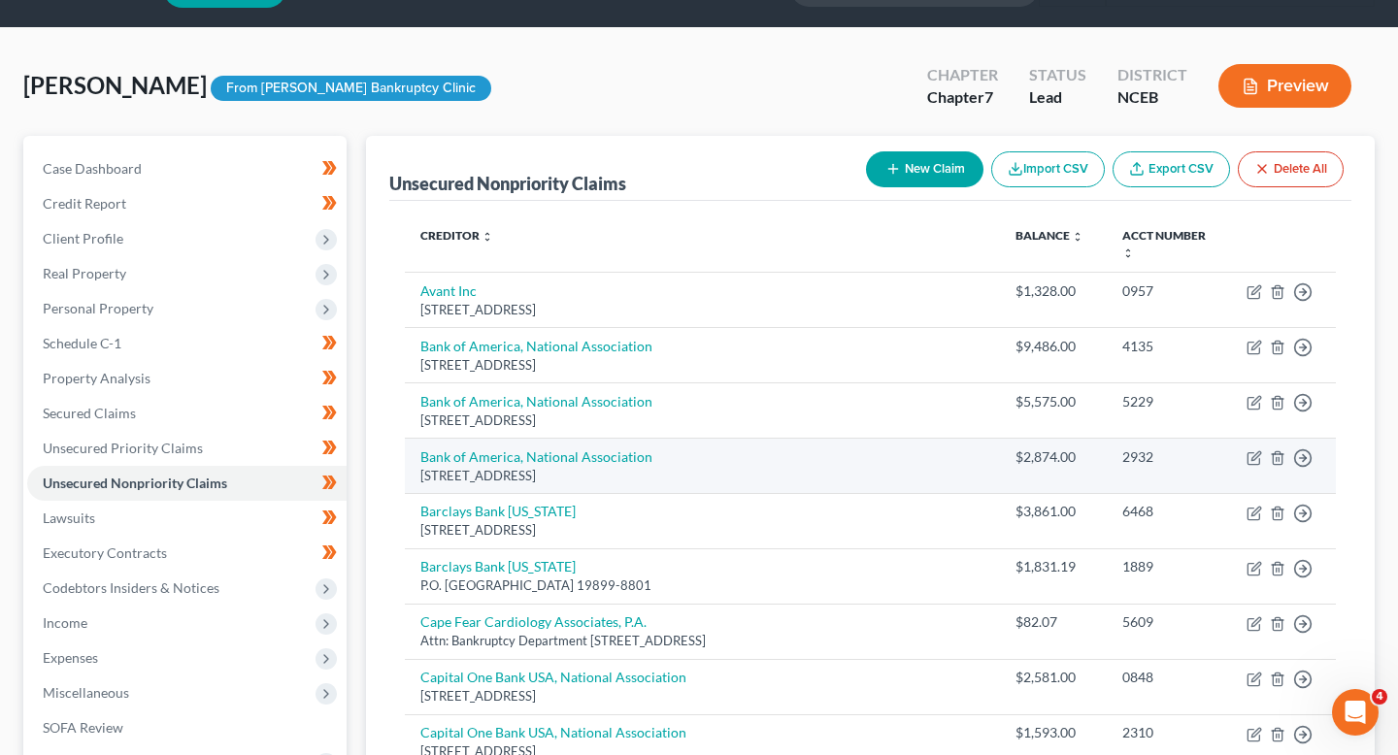
scroll to position [54, 0]
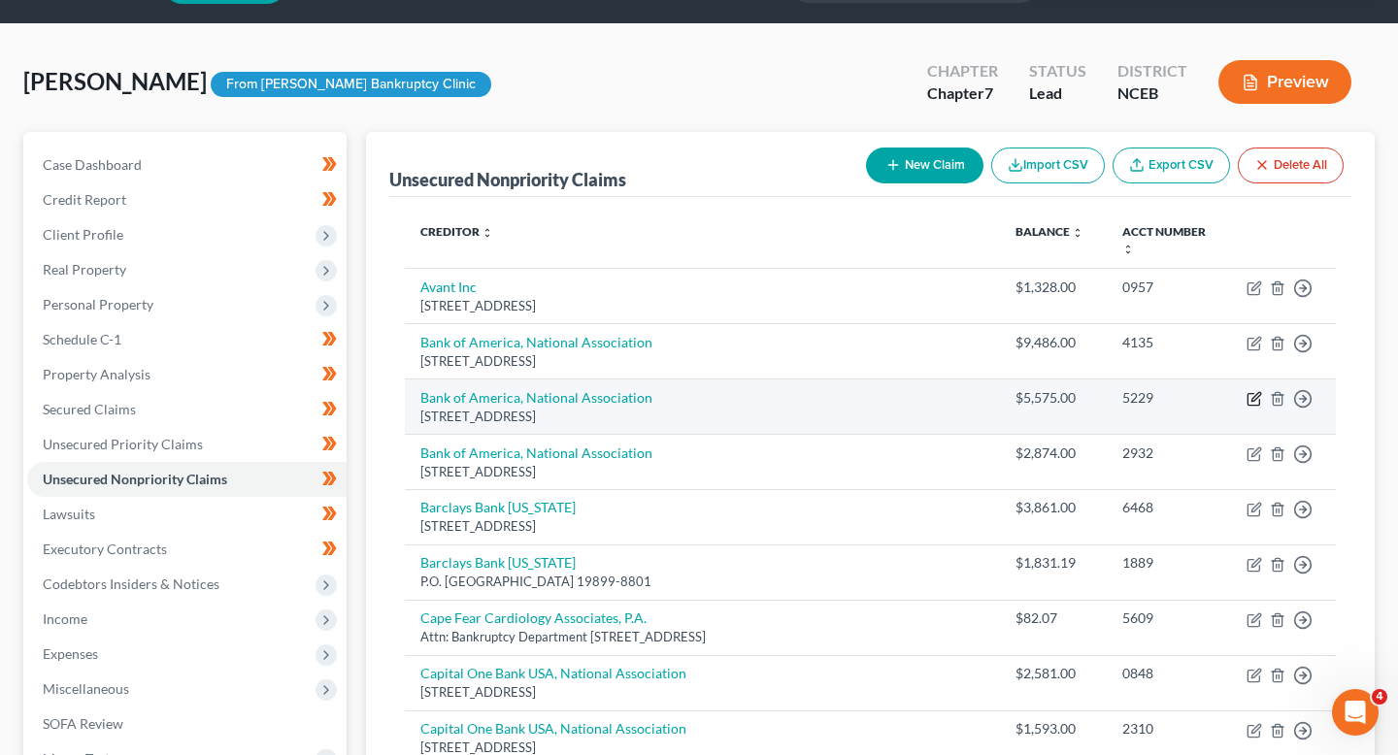
click at [1252, 391] on icon "button" at bounding box center [1255, 399] width 16 height 16
select select "45"
select select "2"
select select "0"
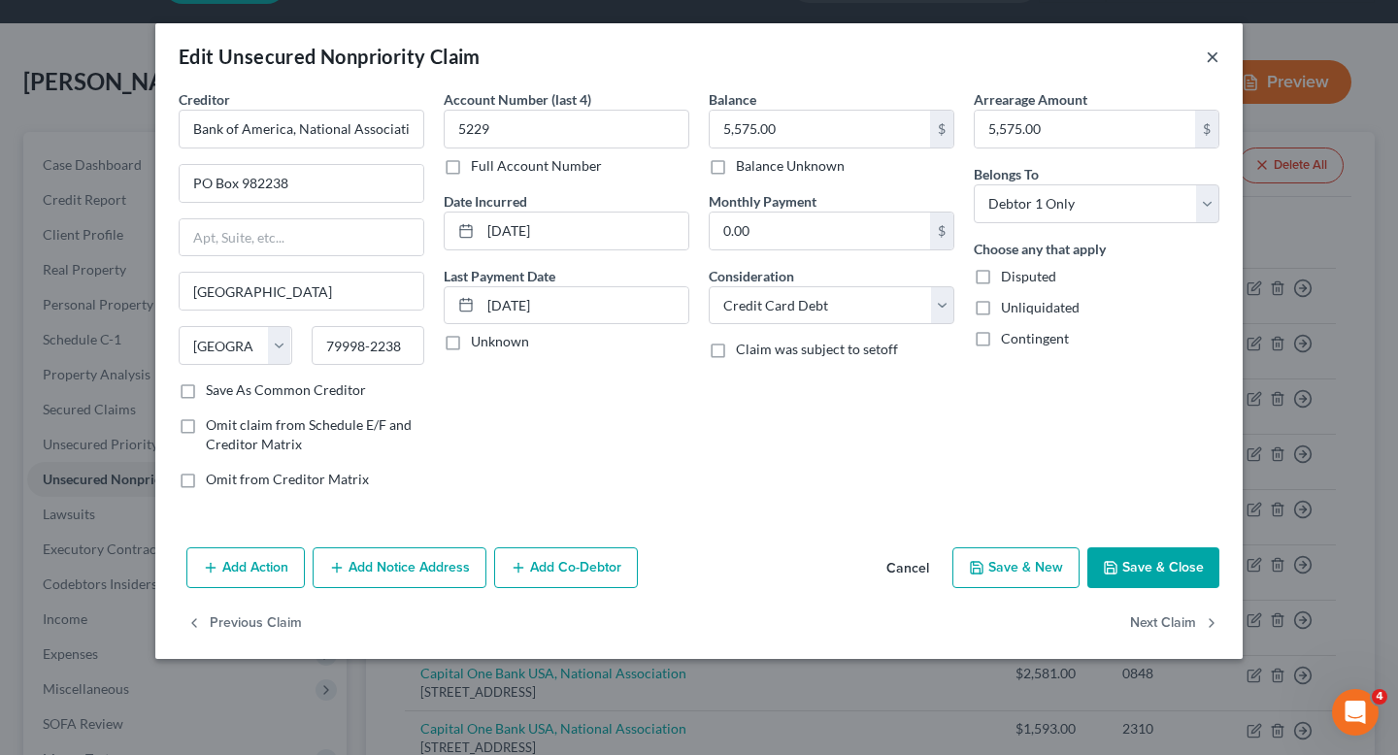
click at [1215, 56] on button "×" at bounding box center [1213, 56] width 14 height 23
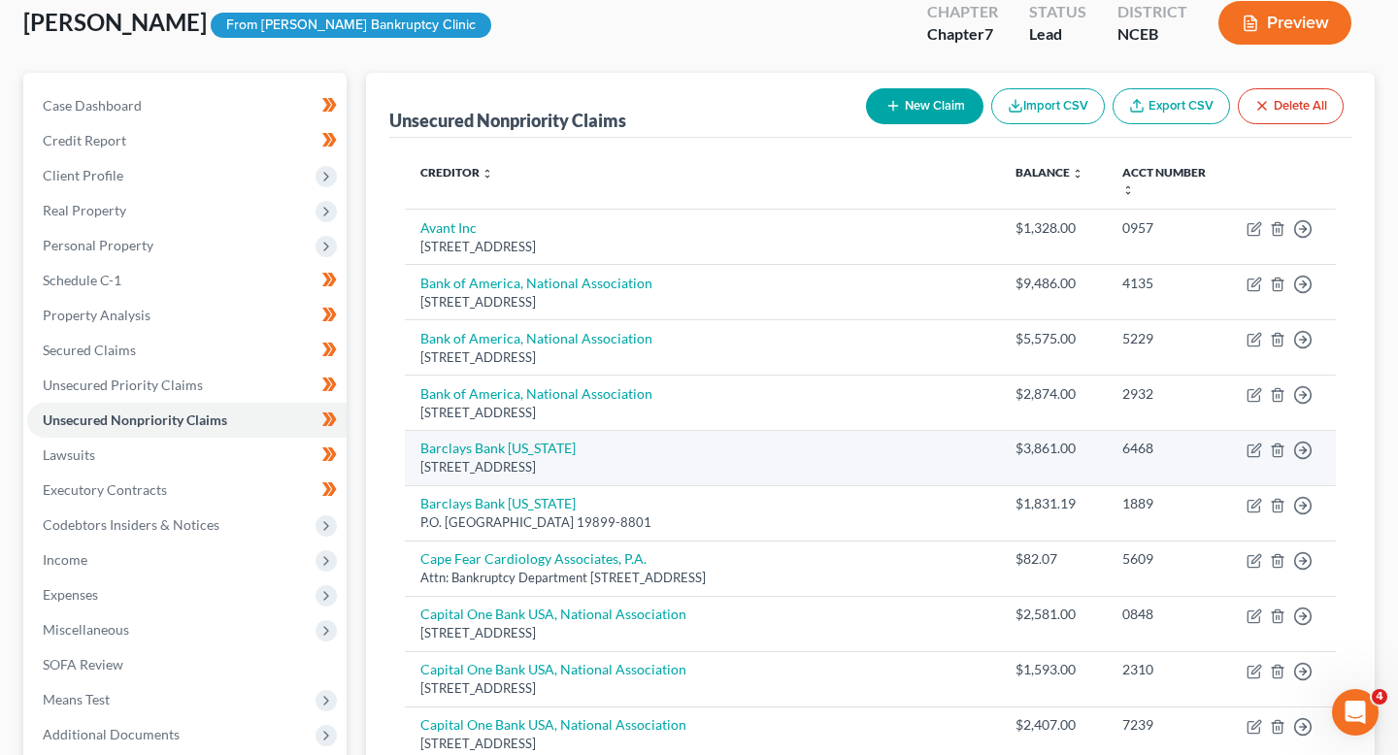
scroll to position [116, 0]
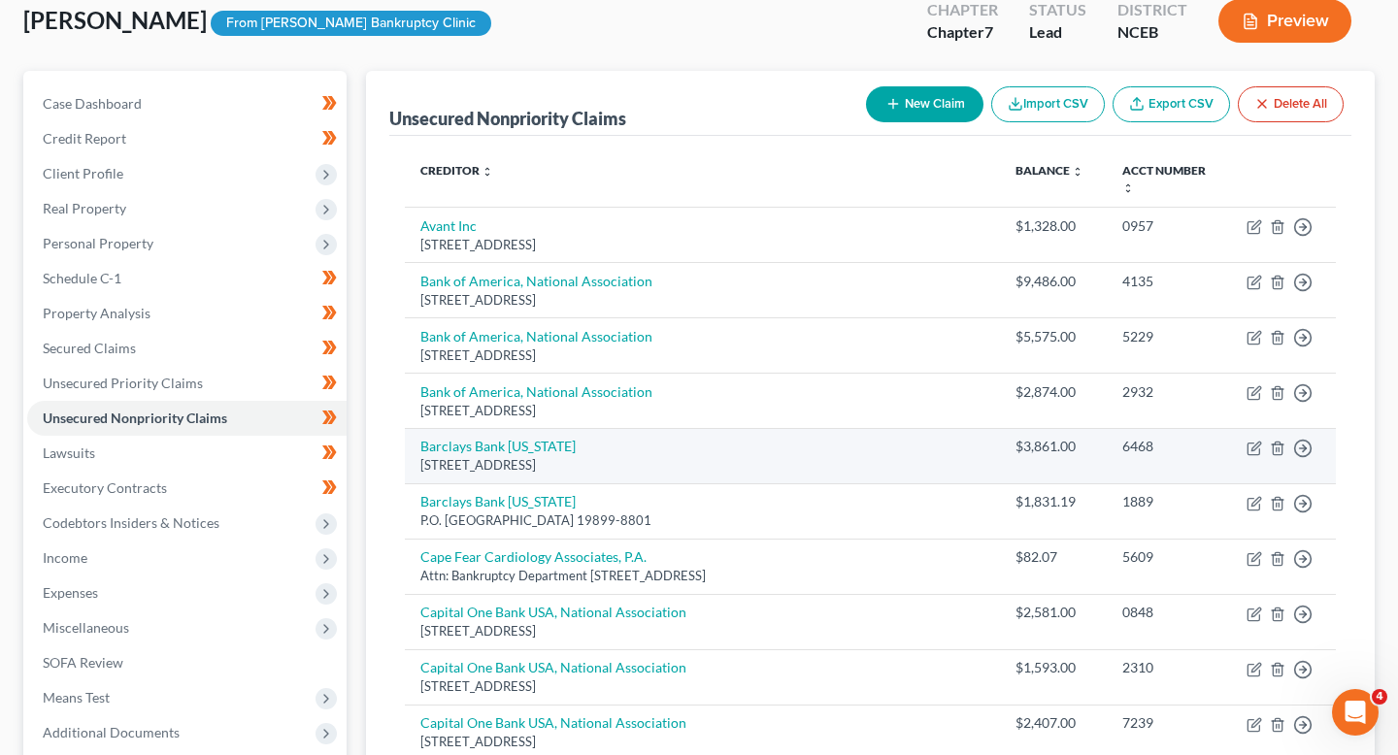
click at [1265, 437] on td "Move to D Move to E Move to G Move to Notice Only" at bounding box center [1283, 455] width 105 height 55
click at [1260, 441] on icon "button" at bounding box center [1255, 449] width 16 height 16
select select "28"
select select "2"
select select "0"
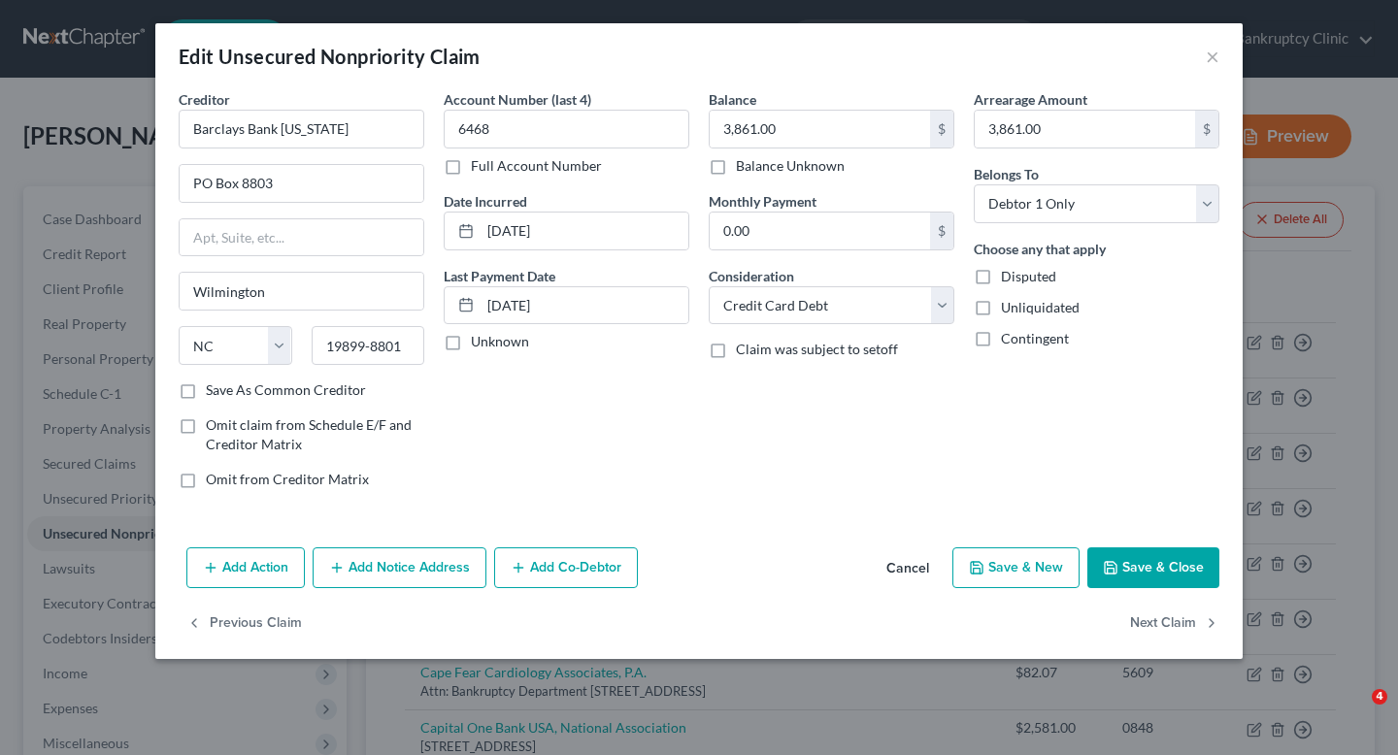
select select "28"
select select "2"
select select "0"
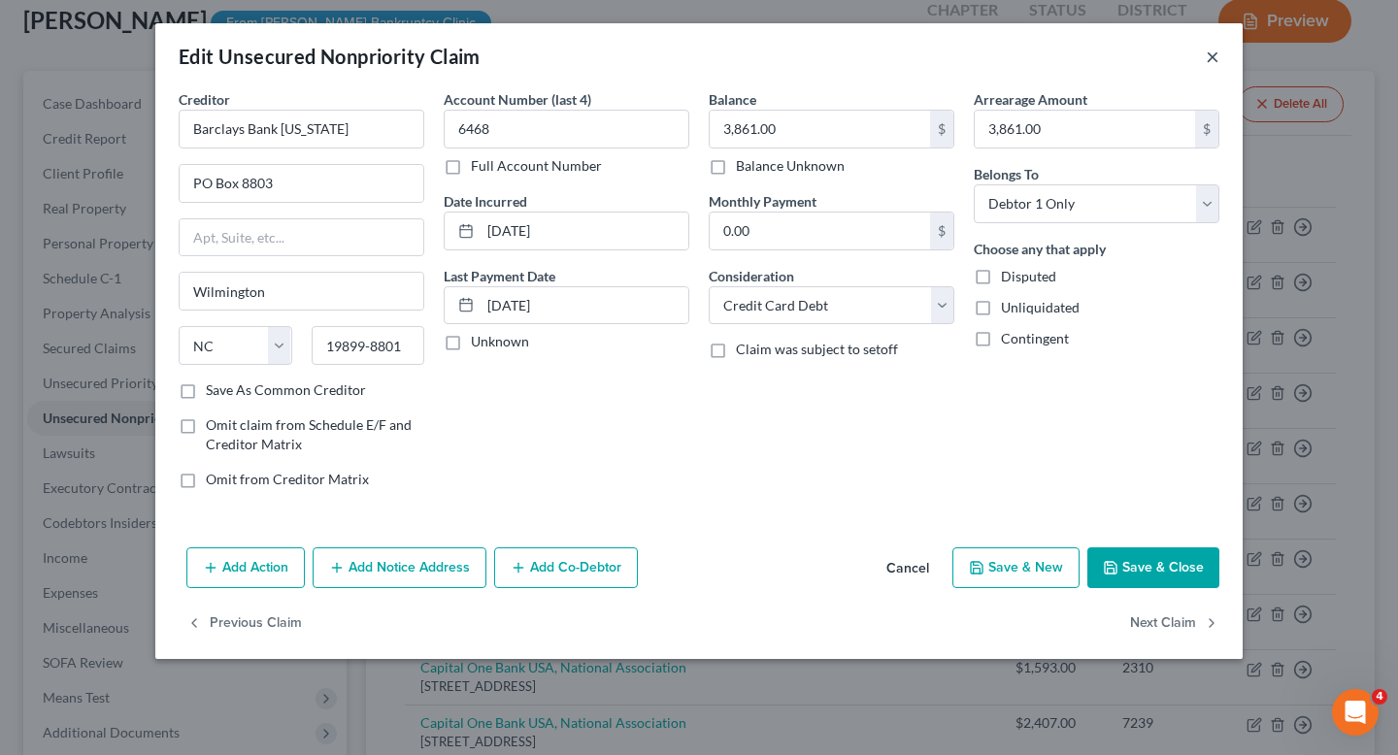
click at [1210, 50] on button "×" at bounding box center [1213, 56] width 14 height 23
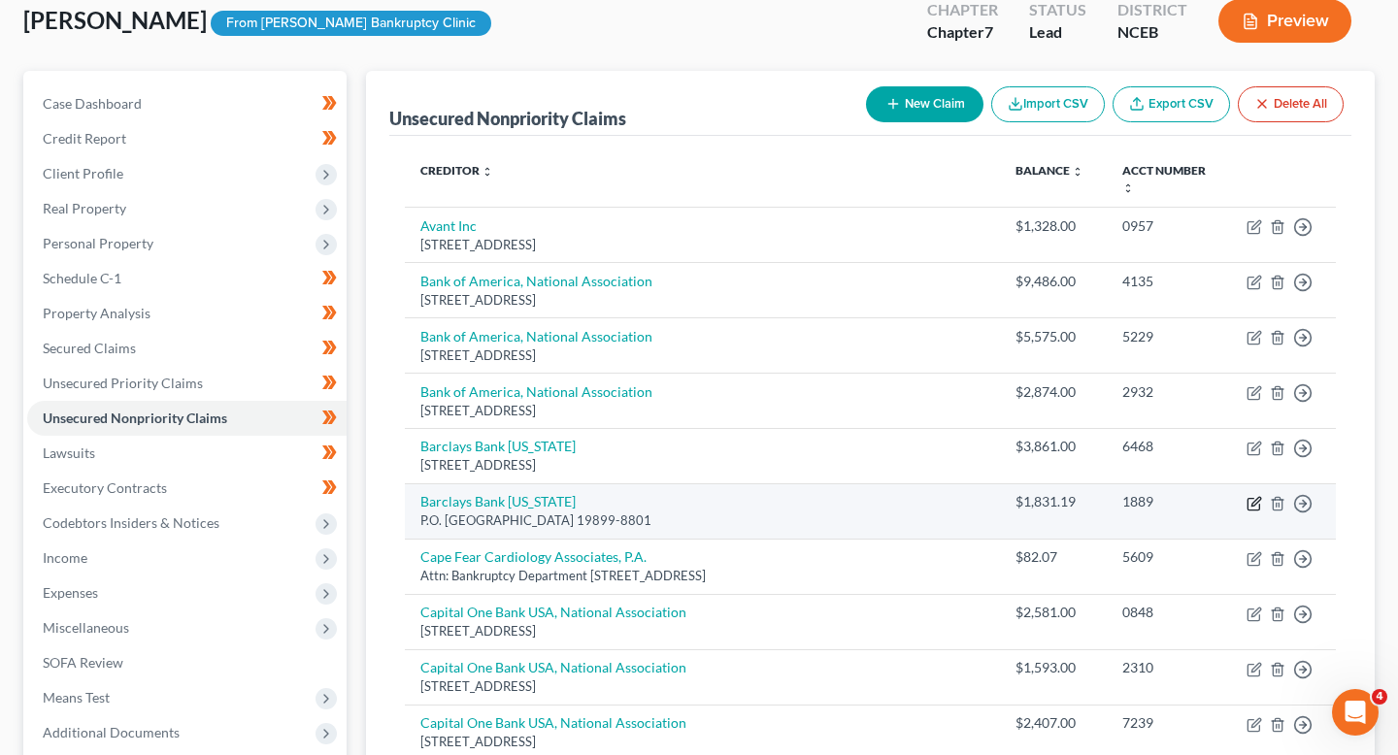
click at [1253, 496] on icon "button" at bounding box center [1255, 504] width 16 height 16
select select "7"
select select "2"
select select "0"
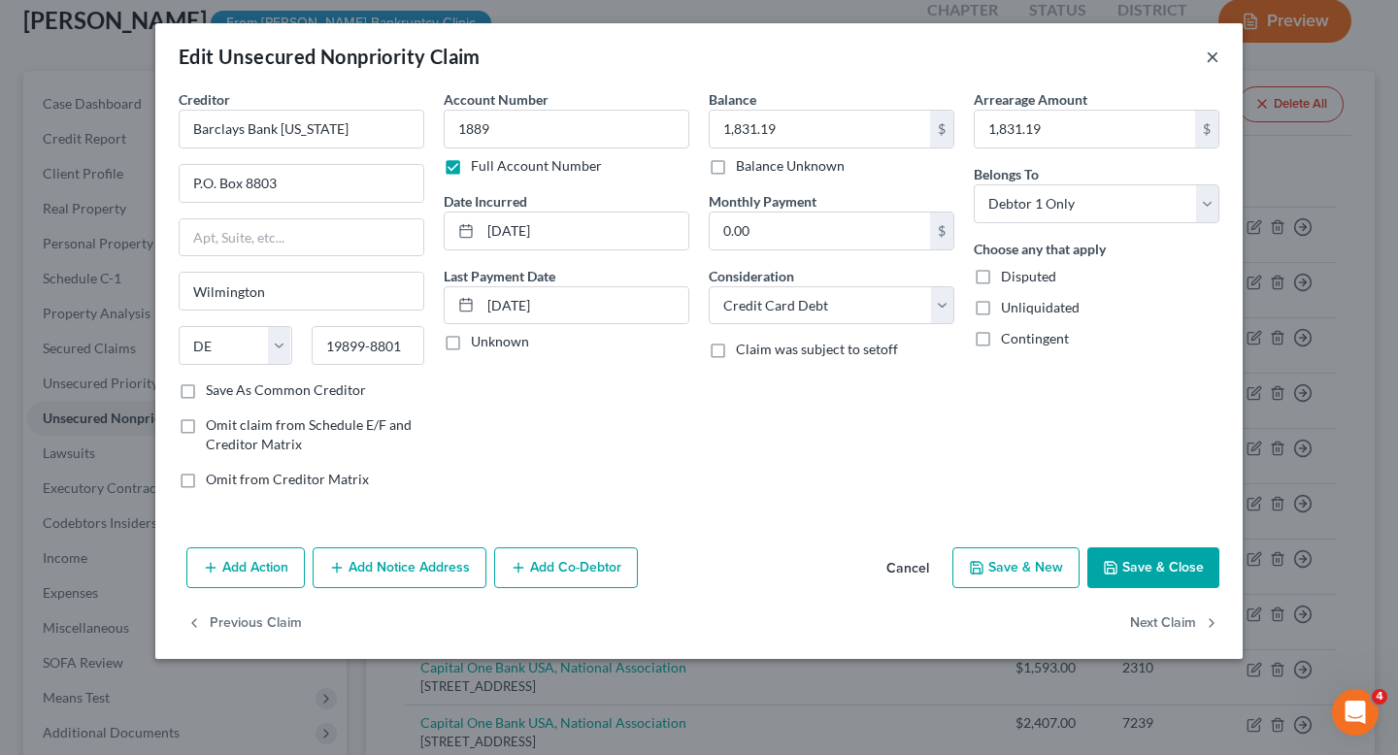
click at [1213, 56] on button "×" at bounding box center [1213, 56] width 14 height 23
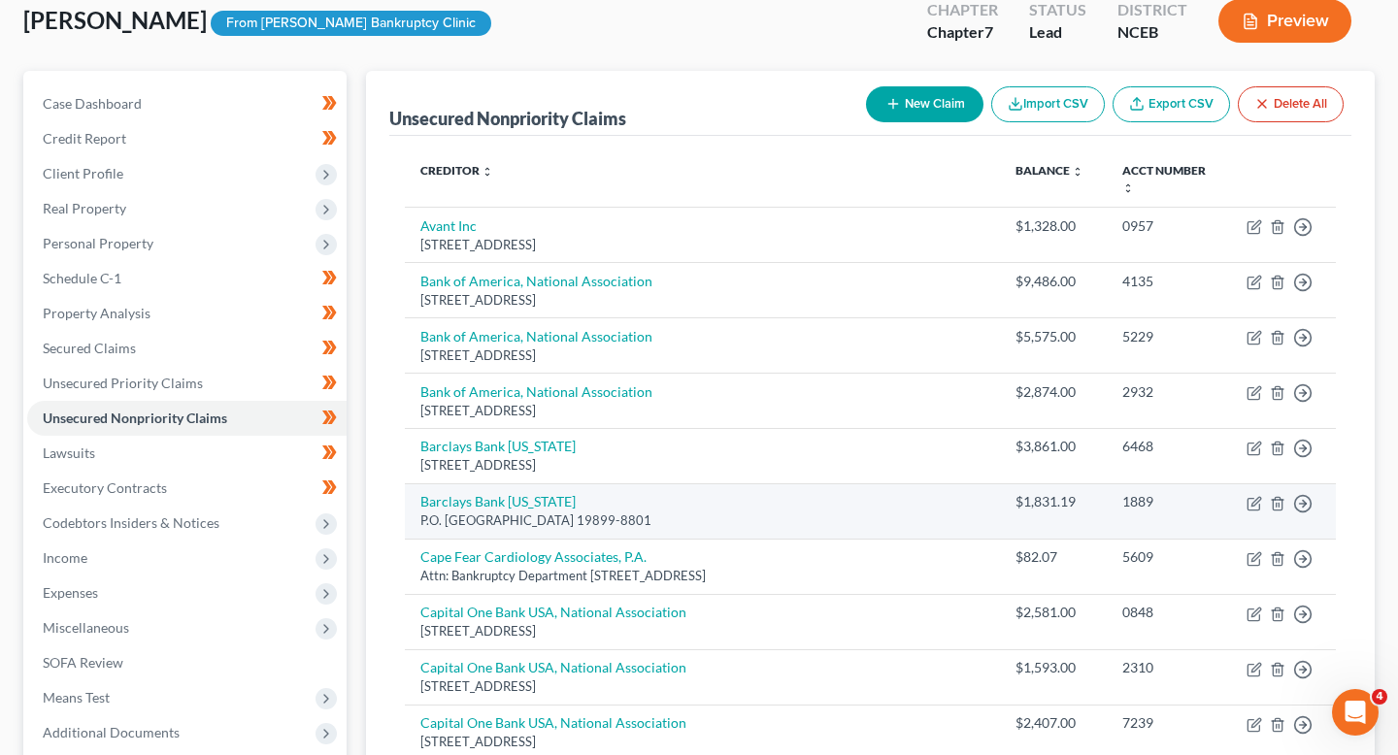
scroll to position [158, 0]
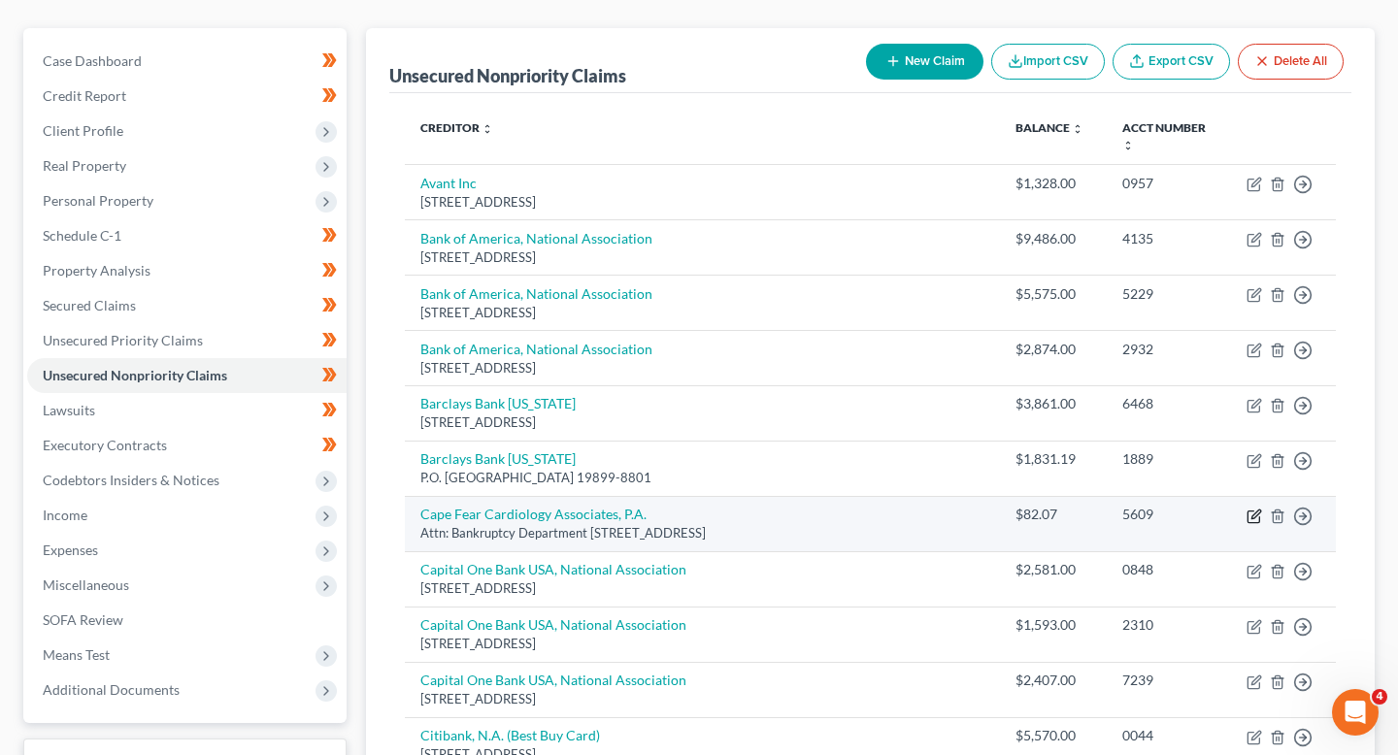
click at [1250, 509] on icon "button" at bounding box center [1255, 517] width 16 height 16
select select "28"
select select "9"
select select "0"
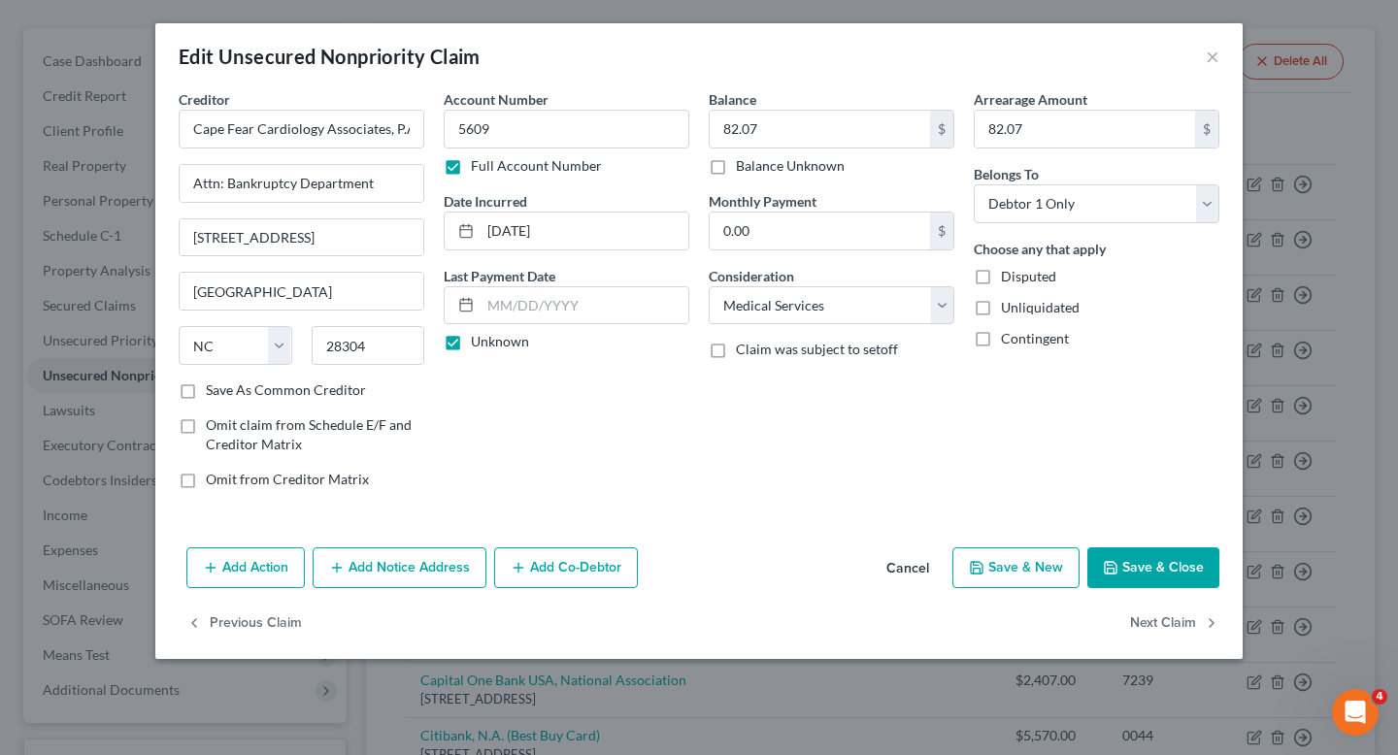
click at [1225, 65] on div "Edit Unsecured Nonpriority Claim ×" at bounding box center [699, 56] width 1088 height 66
click at [1220, 54] on div "Edit Unsecured Nonpriority Claim ×" at bounding box center [699, 56] width 1088 height 66
click at [1210, 52] on button "×" at bounding box center [1213, 56] width 14 height 23
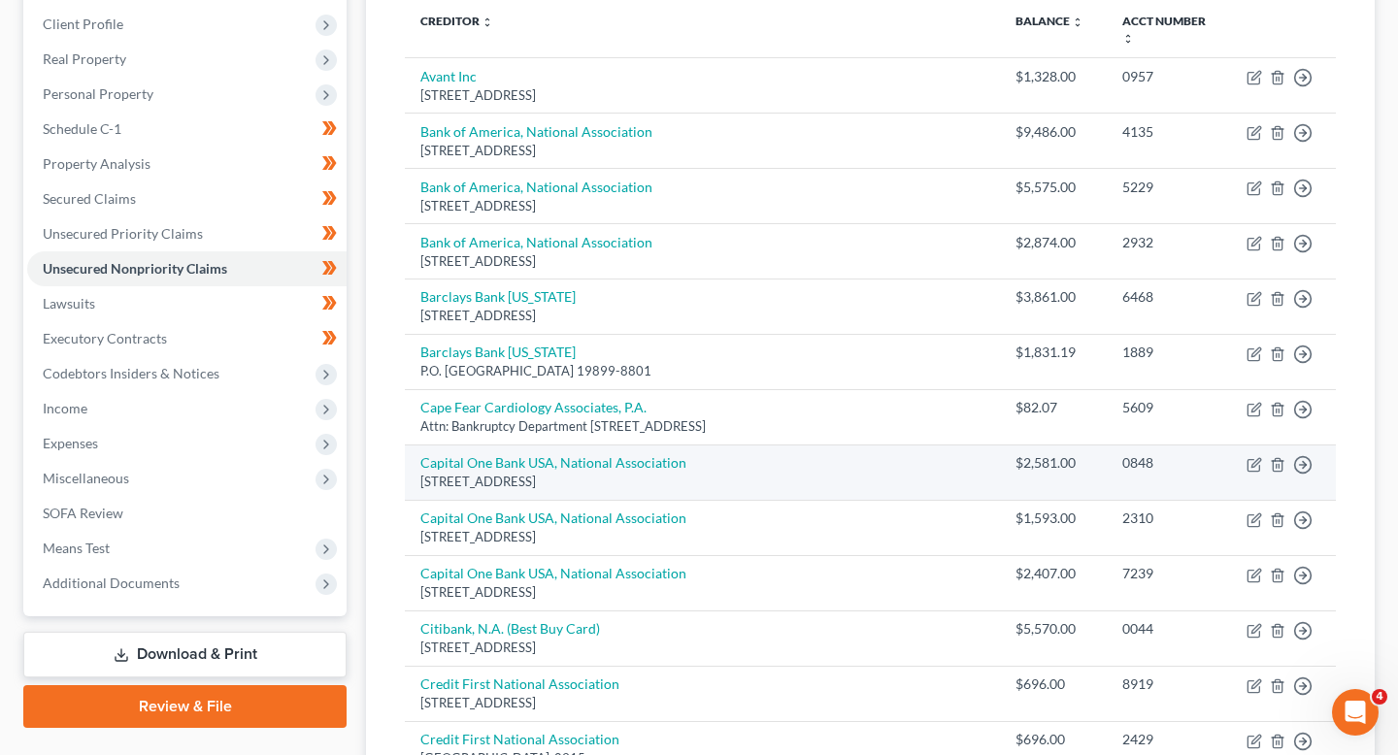
scroll to position [267, 0]
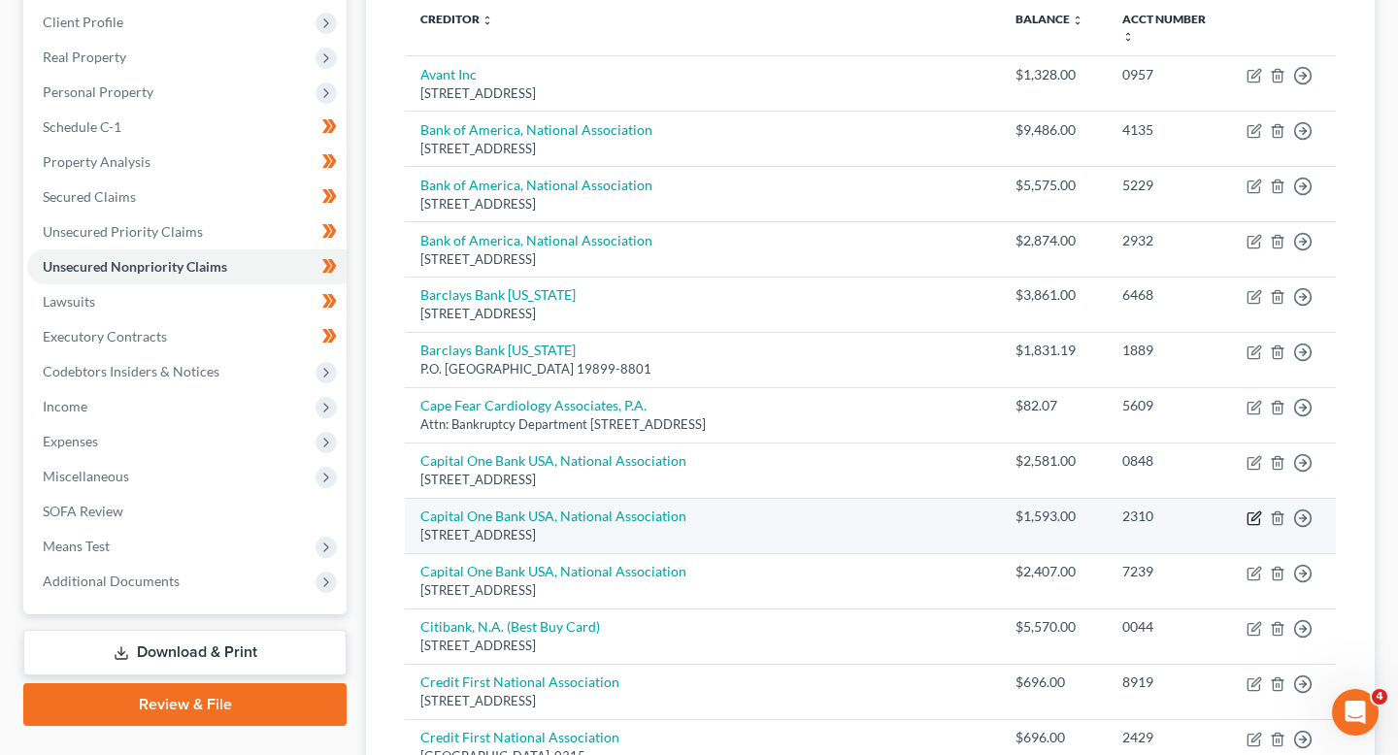
click at [1255, 512] on icon "button" at bounding box center [1256, 516] width 9 height 9
select select "46"
select select "2"
select select "0"
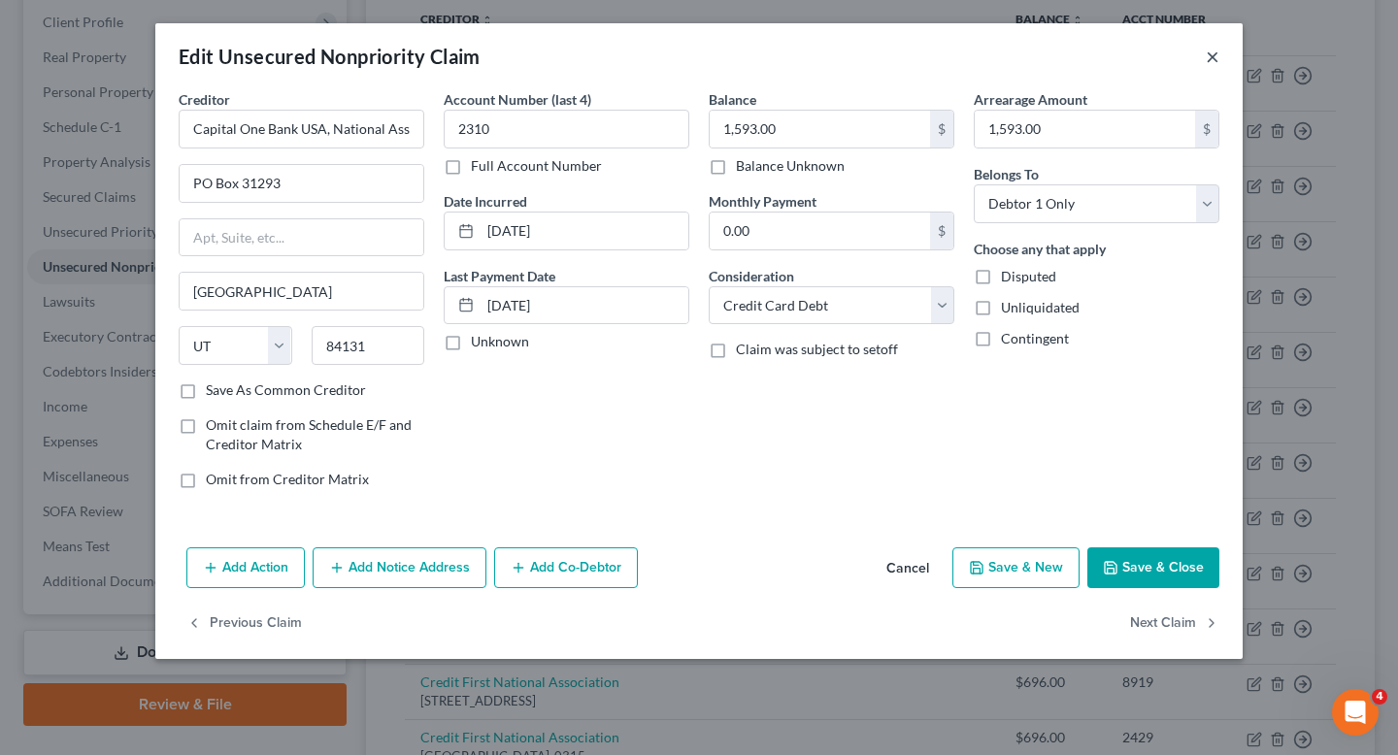
click at [1217, 55] on button "×" at bounding box center [1213, 56] width 14 height 23
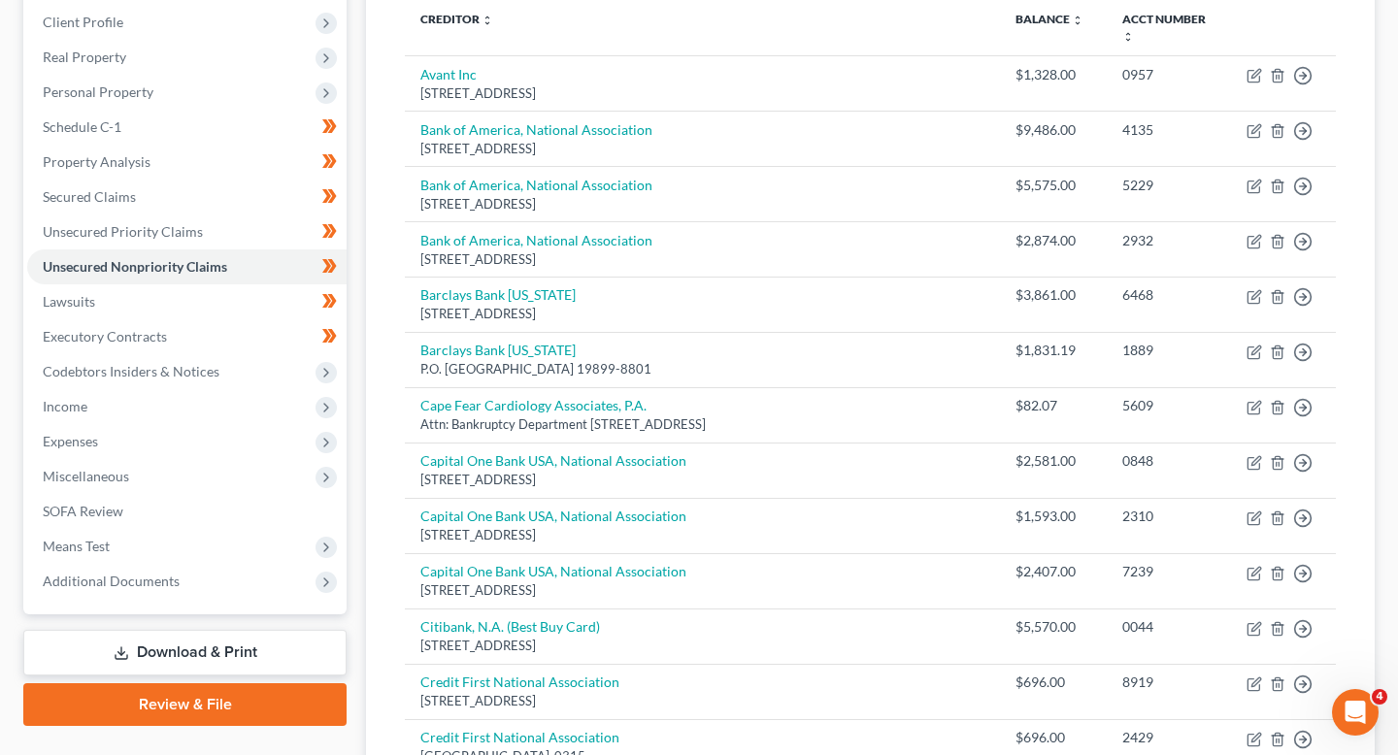
scroll to position [327, 0]
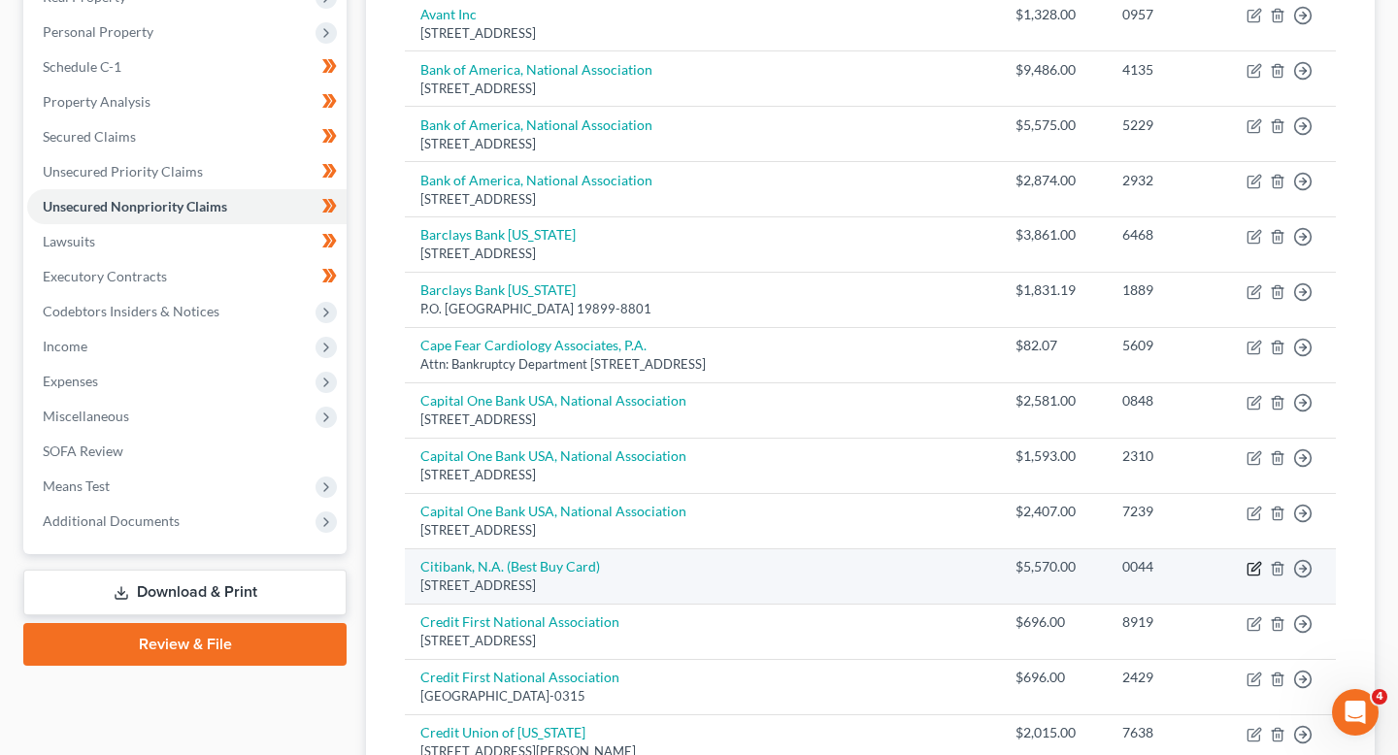
click at [1258, 561] on icon "button" at bounding box center [1255, 569] width 16 height 16
select select "43"
select select "2"
select select "0"
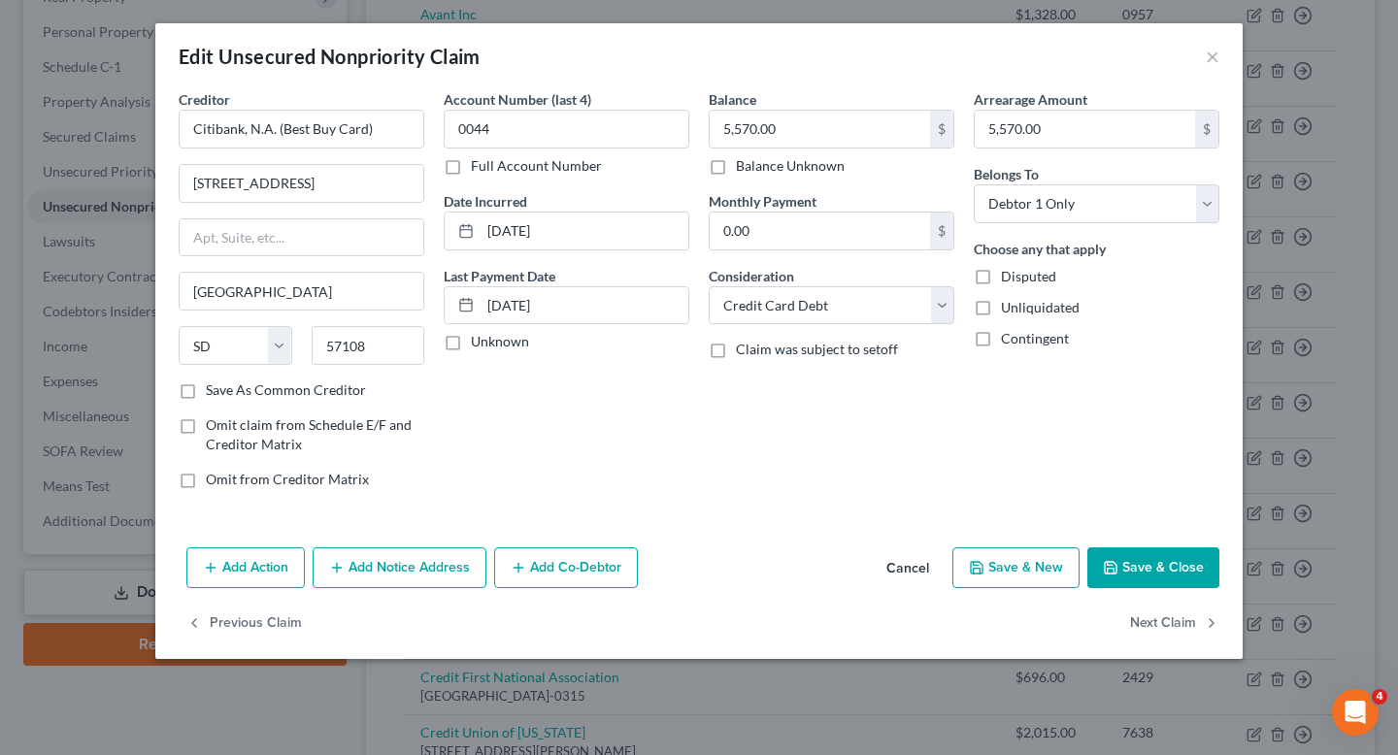
click at [1202, 55] on div "Edit Unsecured Nonpriority Claim ×" at bounding box center [699, 56] width 1088 height 66
click at [1217, 55] on button "×" at bounding box center [1213, 56] width 14 height 23
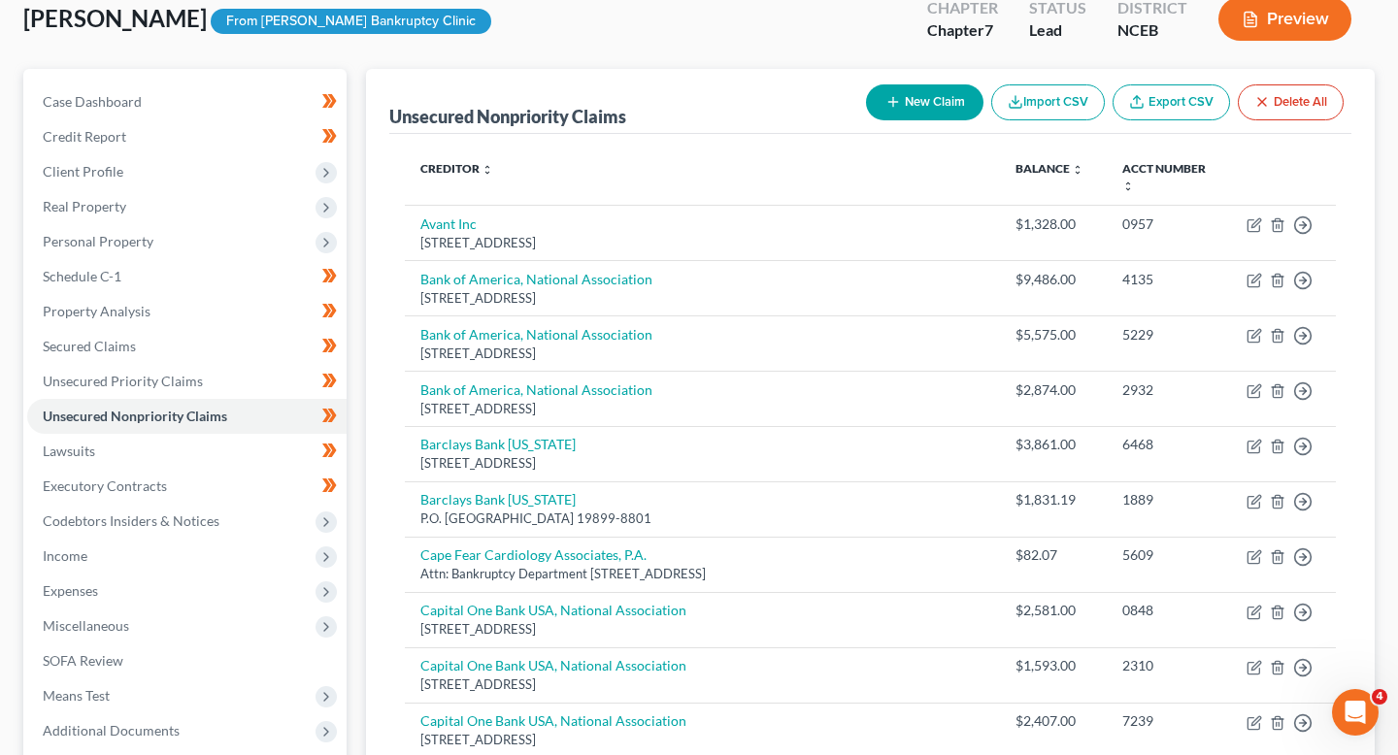
scroll to position [0, 0]
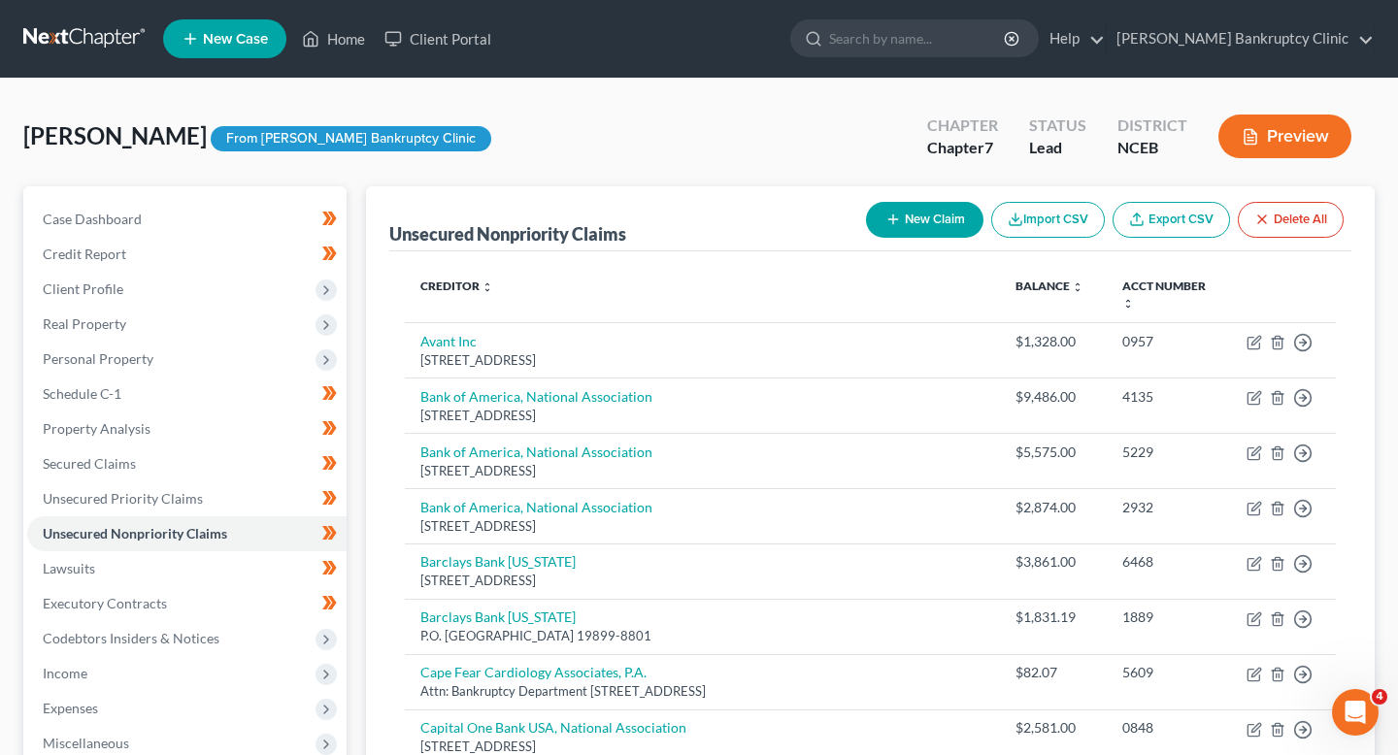
click at [1068, 211] on button "Import CSV" at bounding box center [1048, 220] width 114 height 36
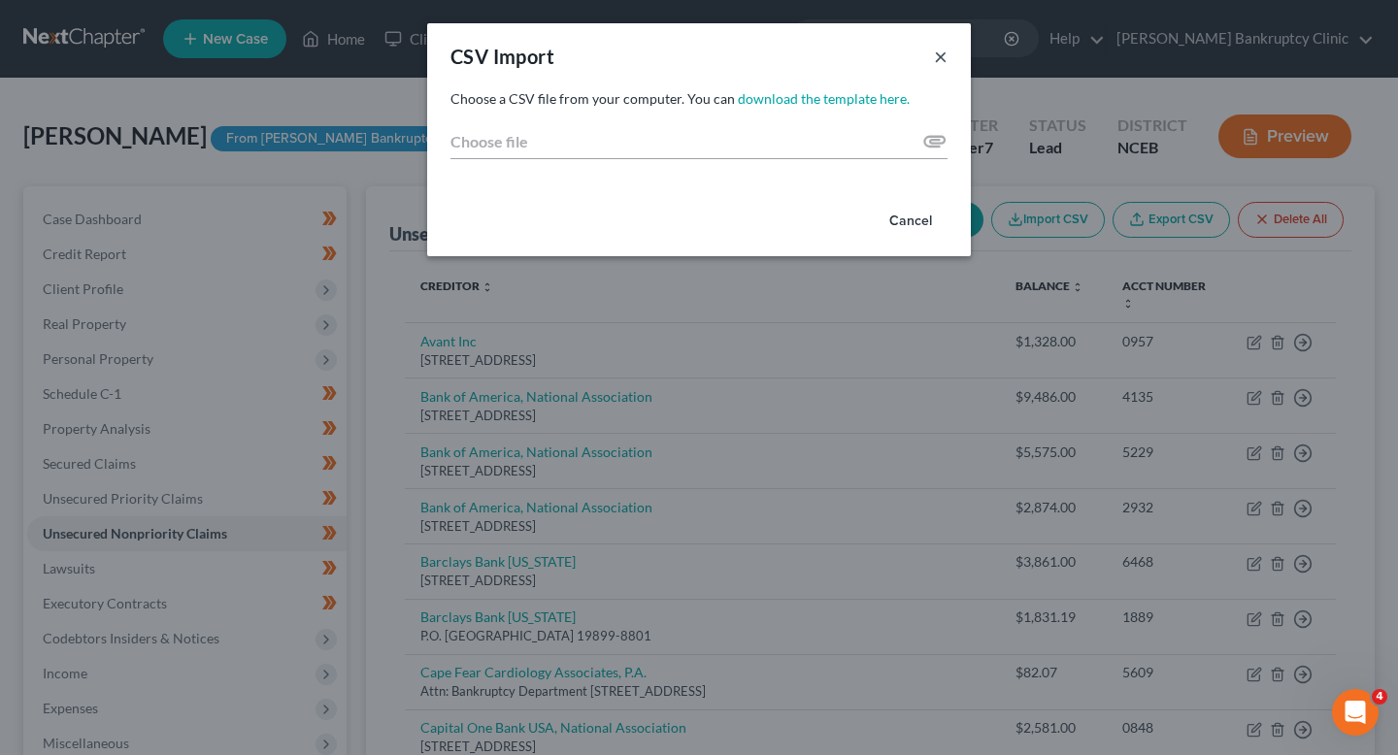
click at [936, 52] on button "×" at bounding box center [941, 56] width 14 height 23
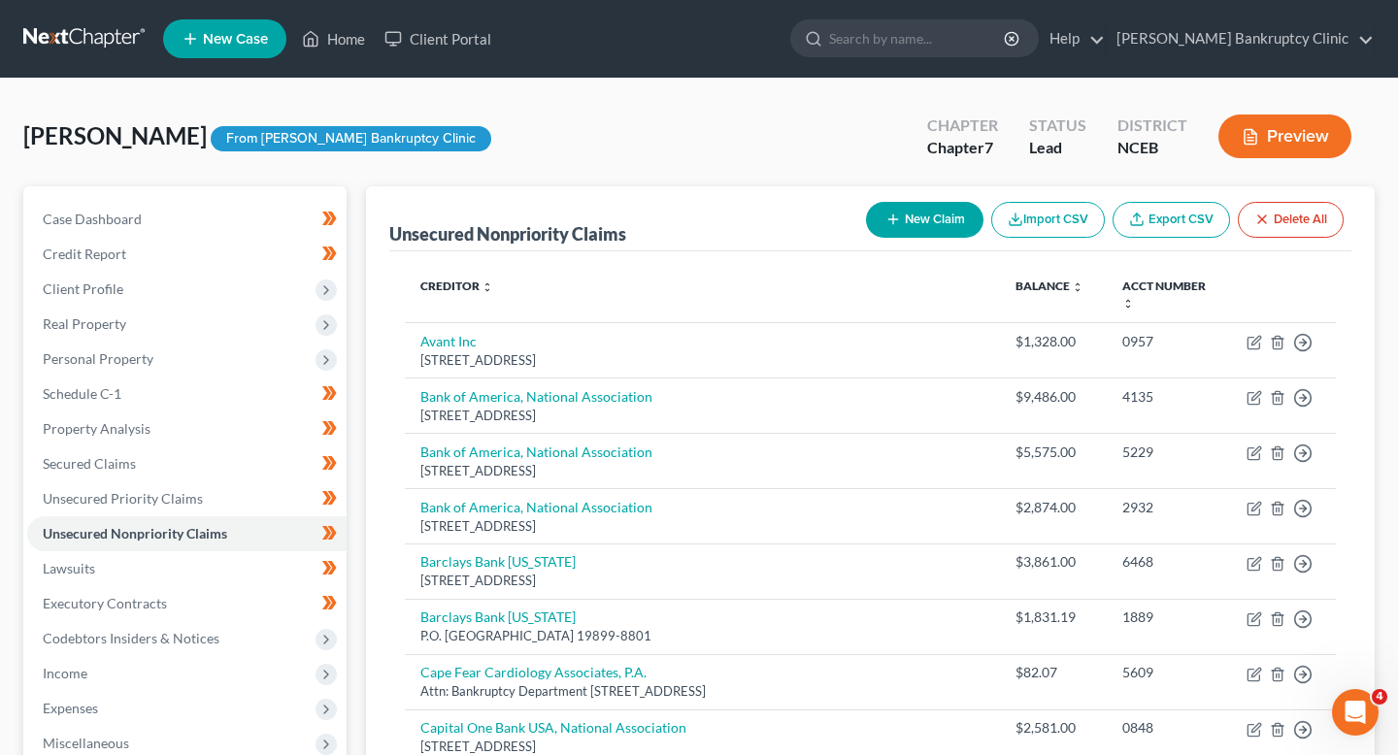
click at [1158, 214] on link "Export CSV" at bounding box center [1171, 220] width 117 height 36
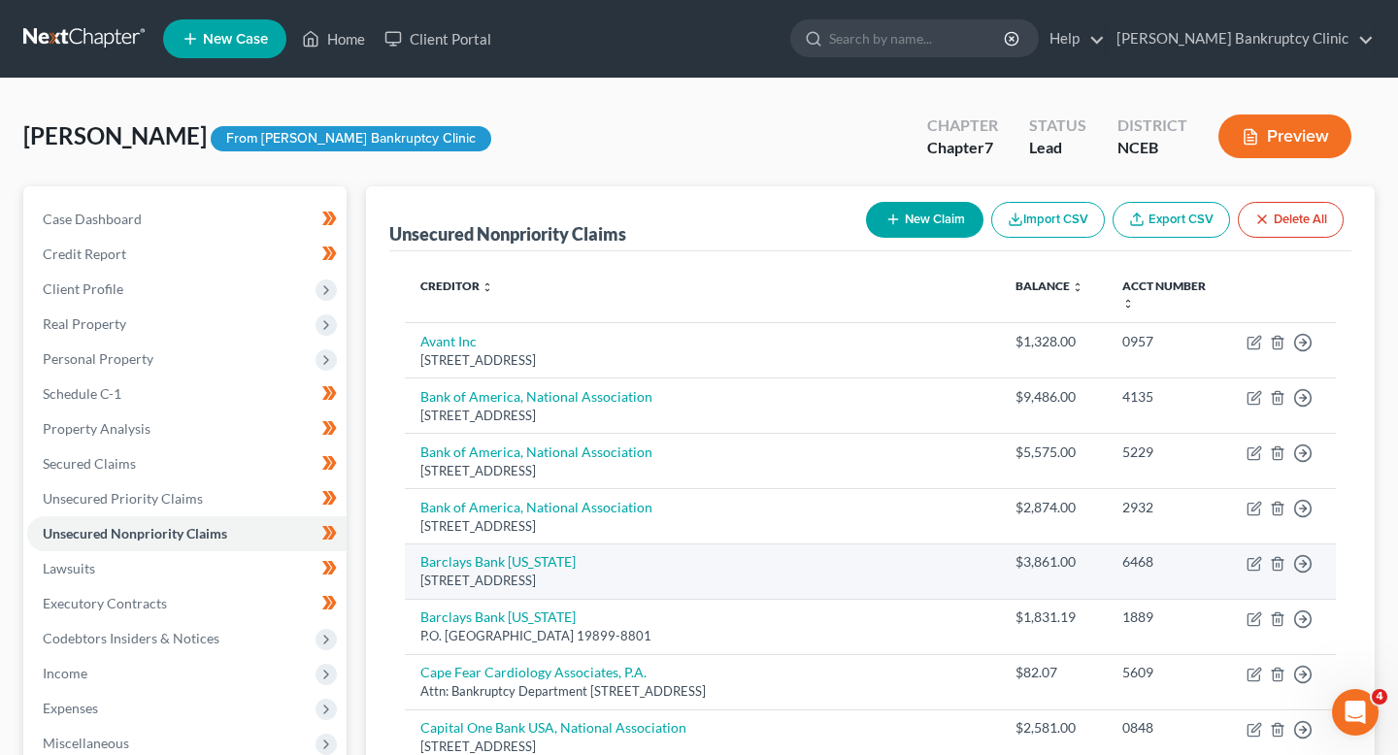
scroll to position [1486, 0]
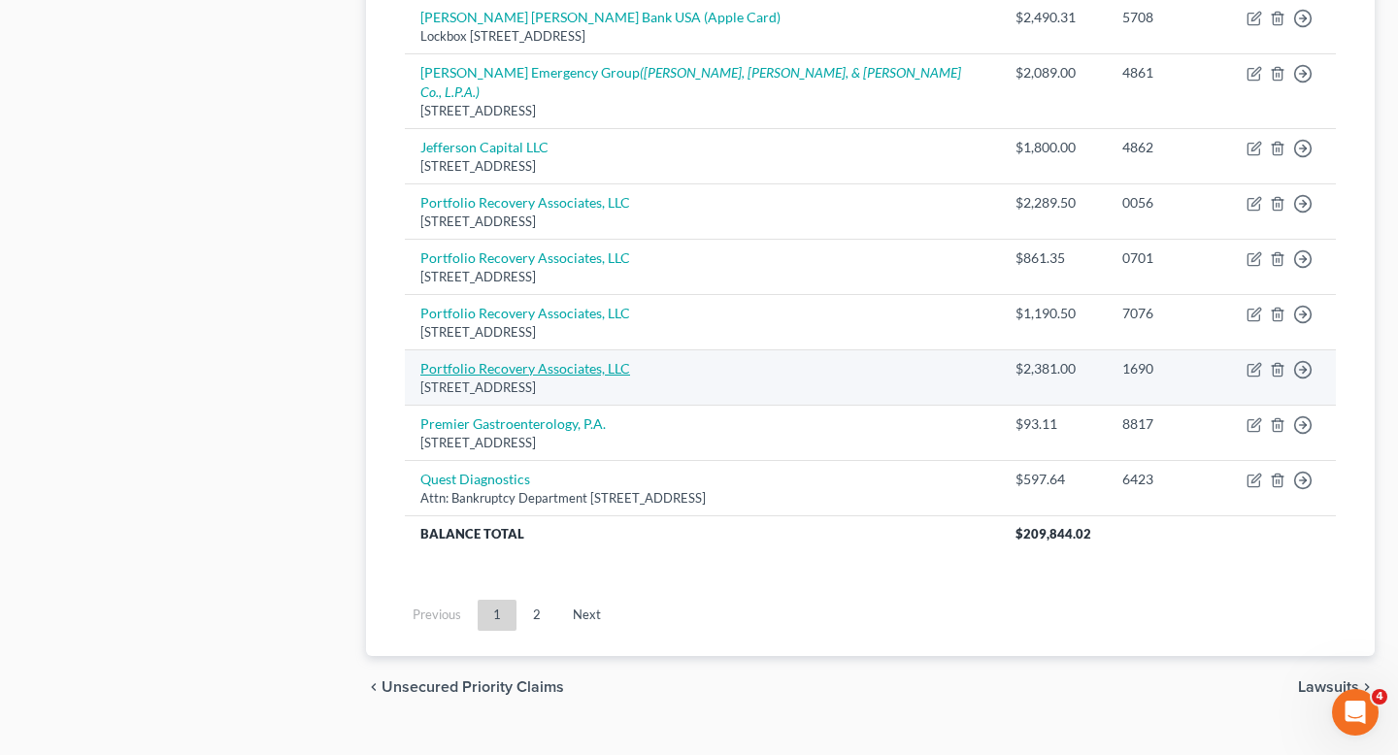
click at [520, 360] on link "Portfolio Recovery Associates, LLC" at bounding box center [525, 368] width 210 height 17
select select "48"
select select "2"
select select "0"
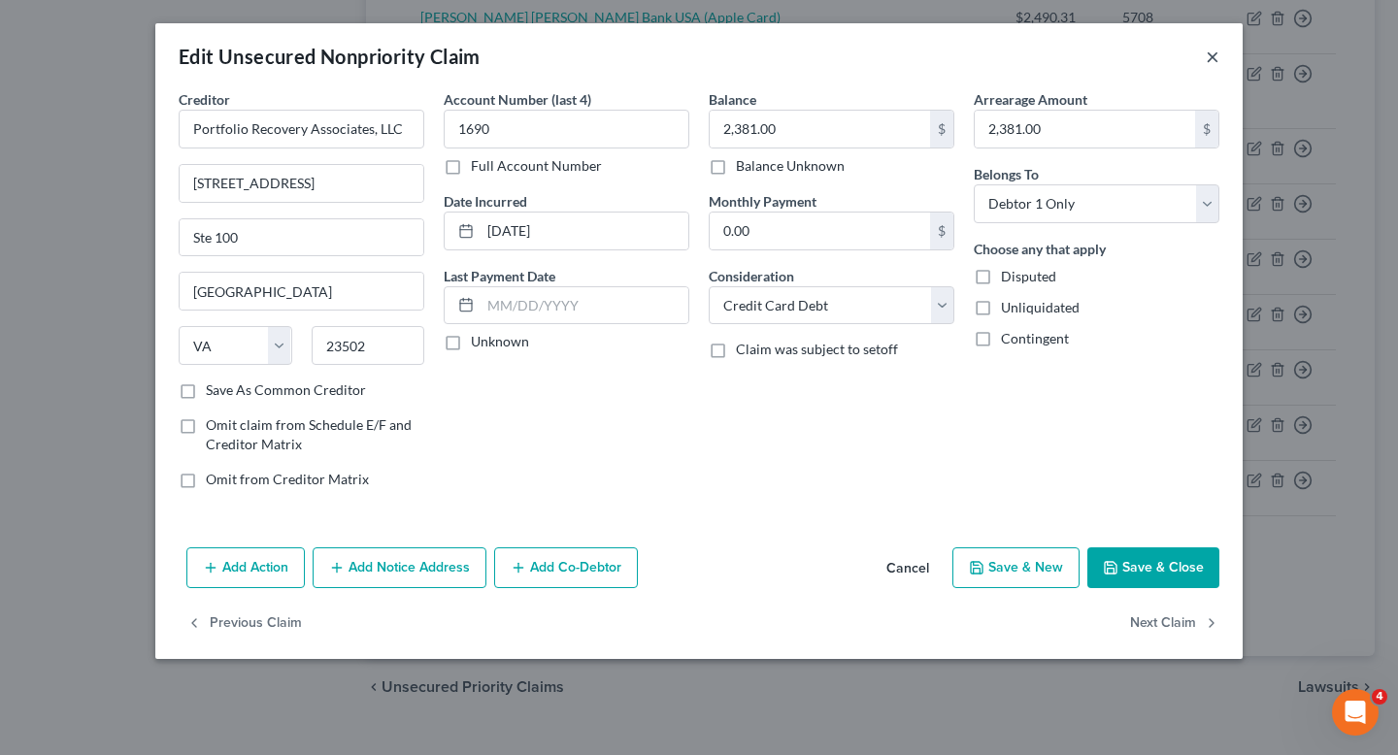
click at [1216, 54] on button "×" at bounding box center [1213, 56] width 14 height 23
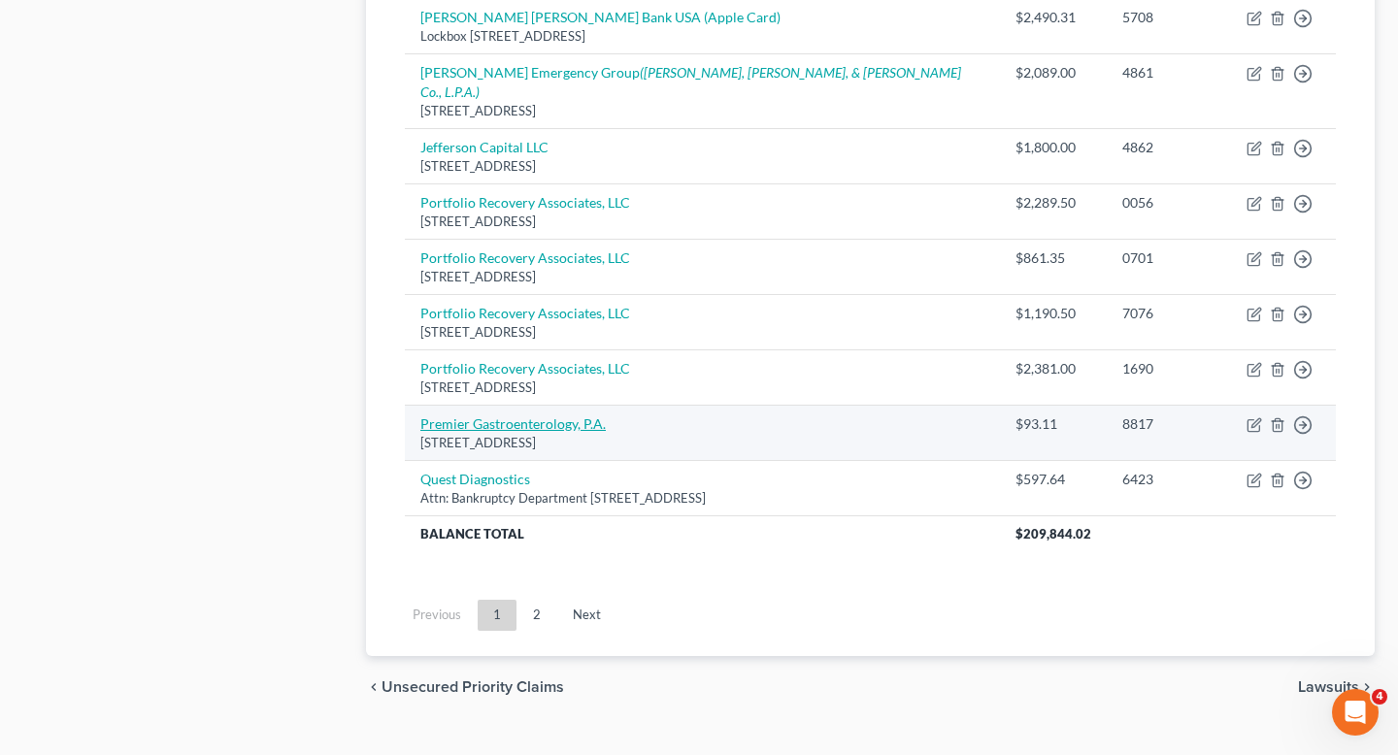
click at [514, 416] on link "Premier Gastroenterology, P.A." at bounding box center [512, 424] width 185 height 17
select select "28"
select select "0"
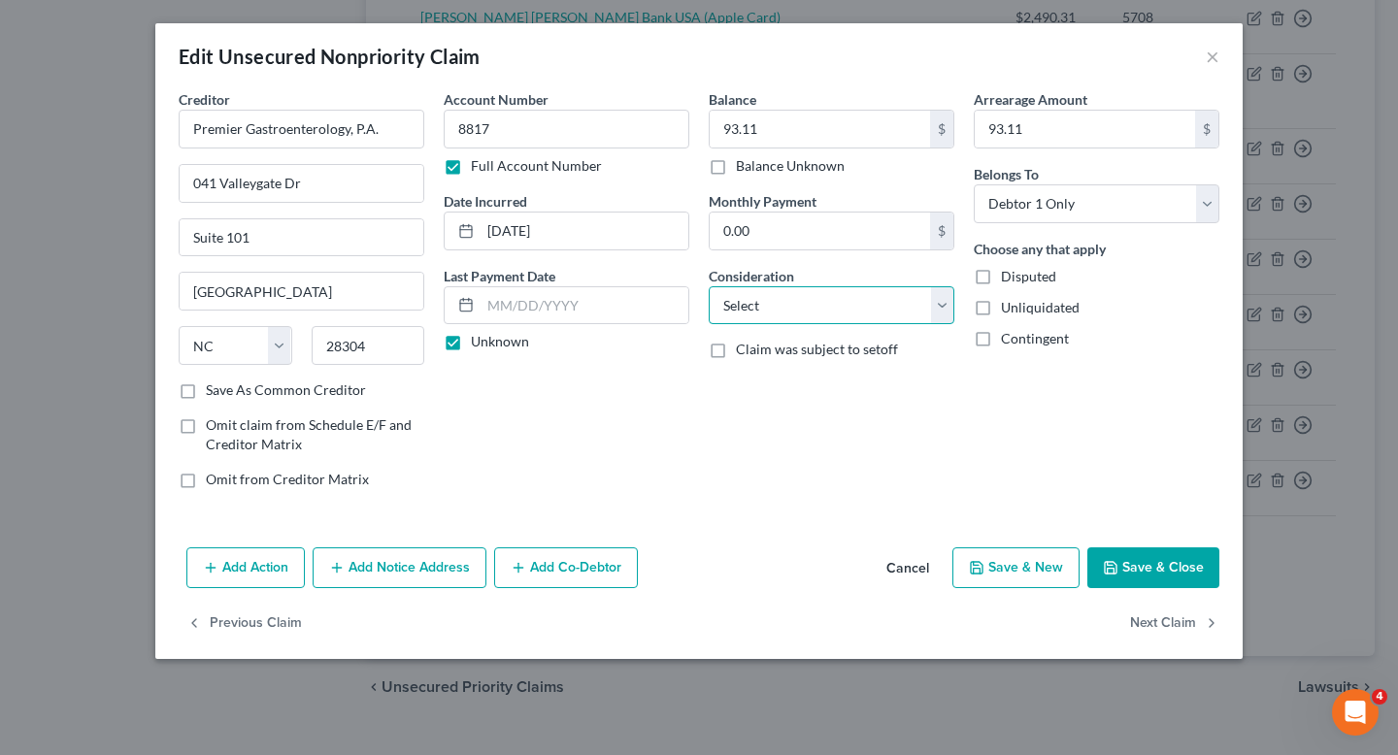
click at [868, 295] on select "Select Cable / Satellite Services Collection Agency Credit Card Debt Debt Couns…" at bounding box center [832, 305] width 246 height 39
select select "9"
click at [709, 286] on select "Select Cable / Satellite Services Collection Agency Credit Card Debt Debt Couns…" at bounding box center [832, 305] width 246 height 39
click at [1164, 574] on button "Save & Close" at bounding box center [1154, 568] width 132 height 41
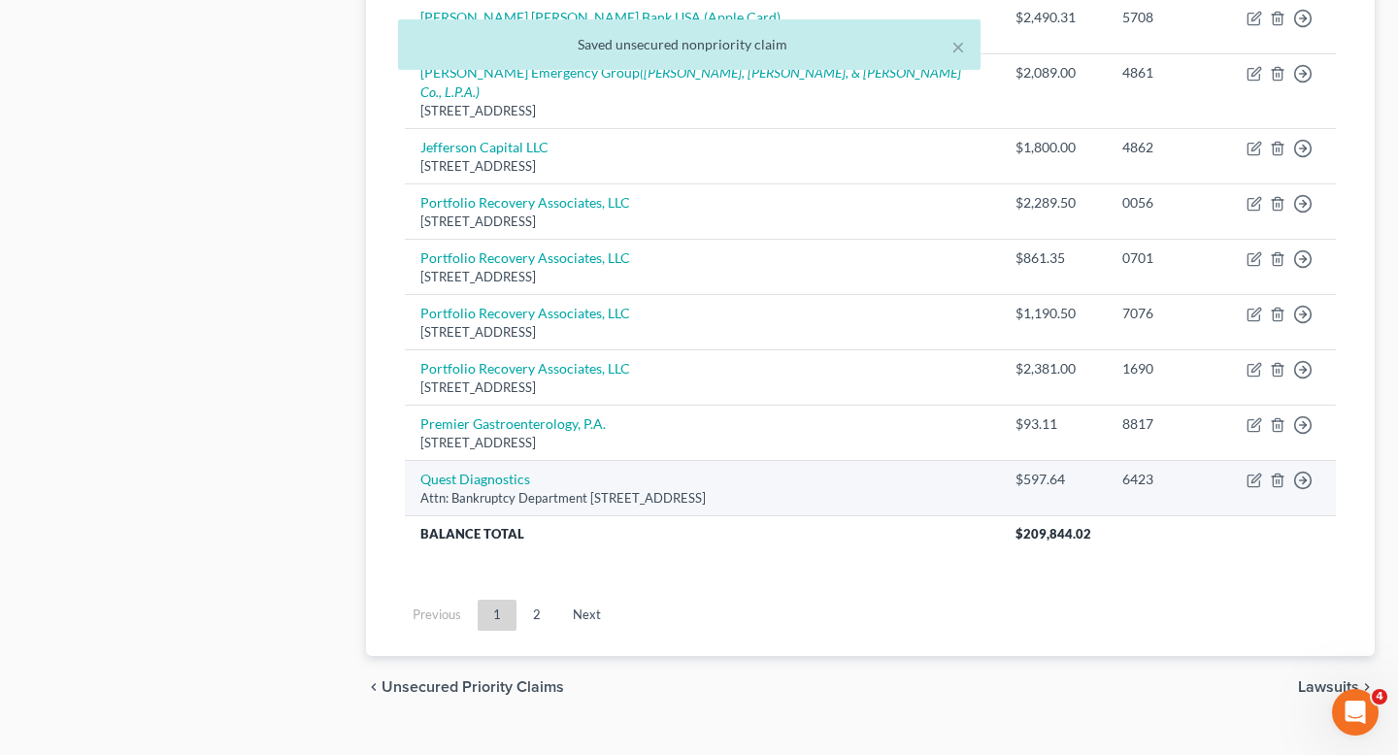
click at [519, 489] on div "Attn: Bankruptcy Department [STREET_ADDRESS]" at bounding box center [702, 498] width 564 height 18
click at [504, 471] on link "Quest Diagnostics" at bounding box center [475, 479] width 110 height 17
select select "6"
select select "9"
select select "0"
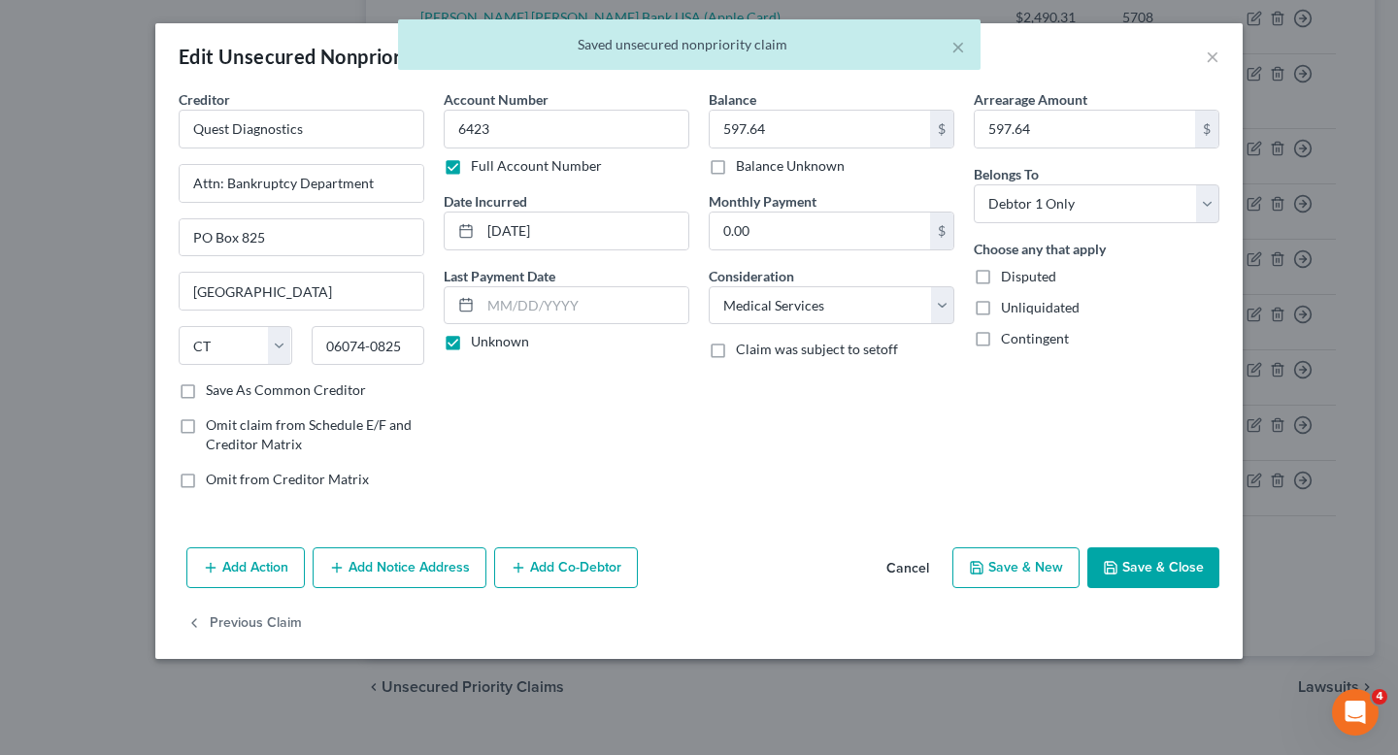
click at [923, 570] on button "Cancel" at bounding box center [908, 569] width 74 height 39
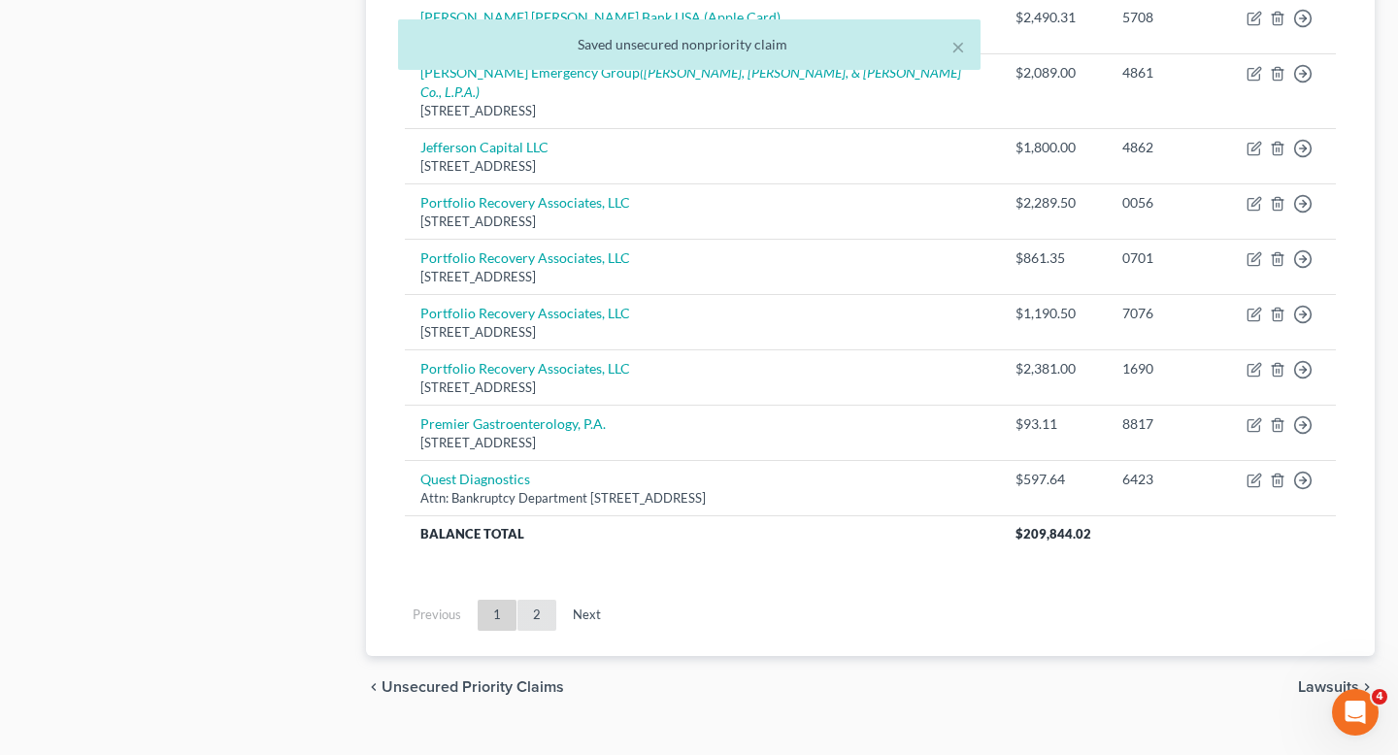
click at [540, 600] on link "2" at bounding box center [537, 615] width 39 height 31
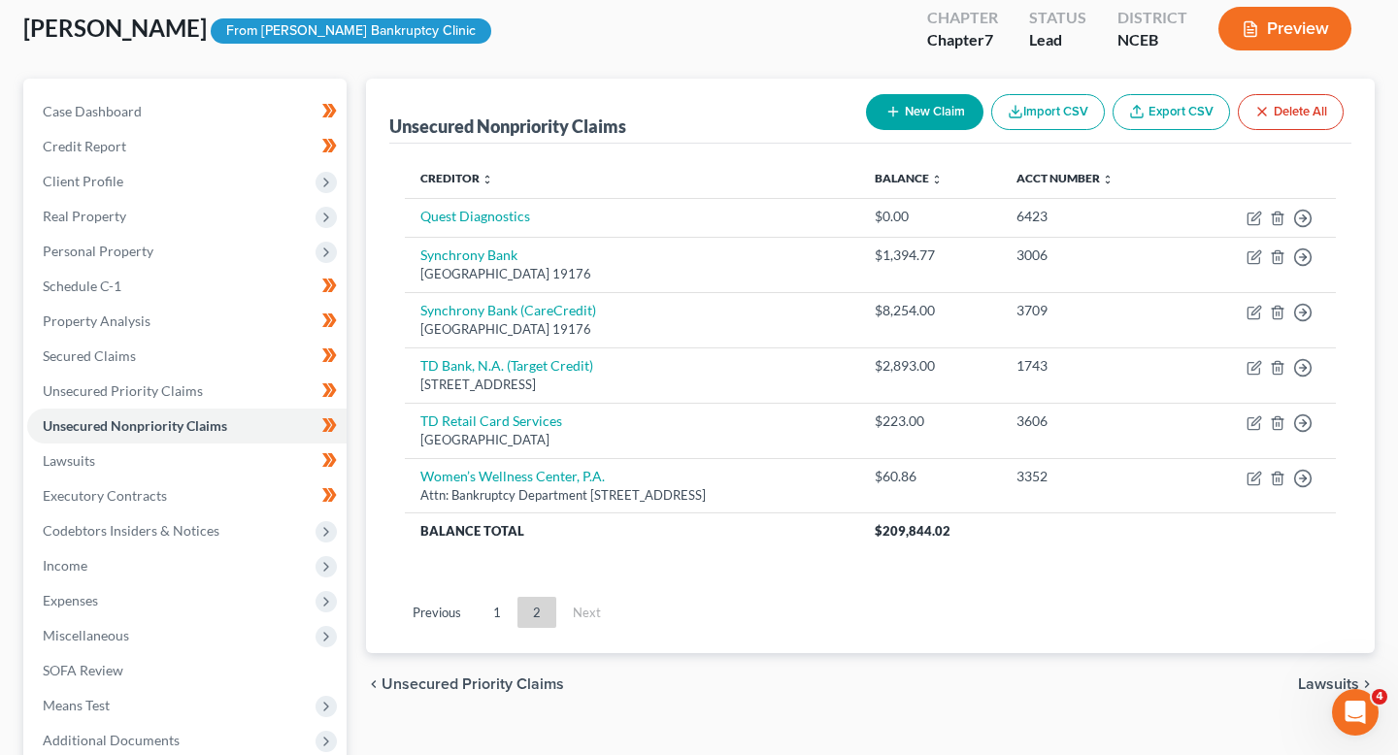
scroll to position [107, 0]
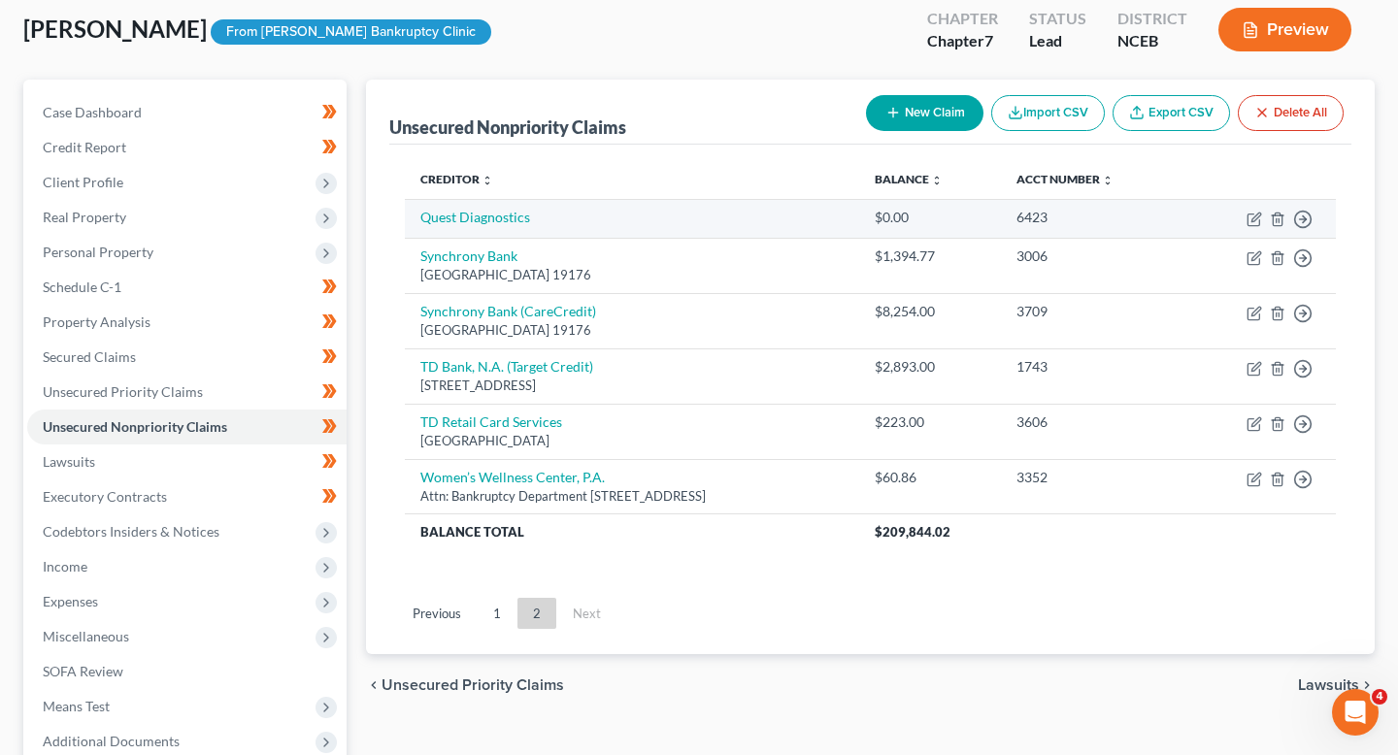
click at [510, 224] on td "Quest Diagnostics" at bounding box center [632, 218] width 454 height 39
click at [506, 218] on link "Quest Diagnostics" at bounding box center [475, 217] width 110 height 17
select select "0"
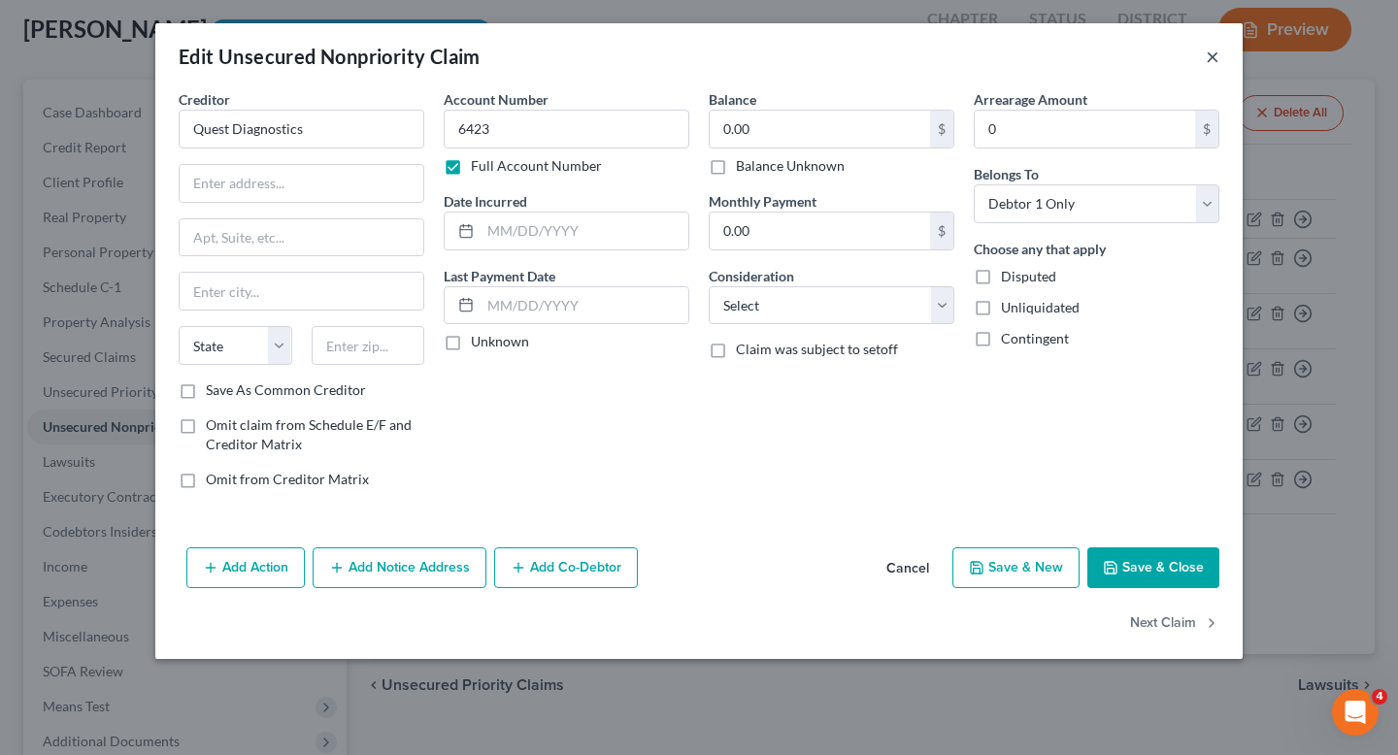
drag, startPoint x: 1215, startPoint y: 55, endPoint x: 1175, endPoint y: 85, distance: 49.9
click at [1175, 85] on div "Edit Unsecured Nonpriority Claim ×" at bounding box center [699, 56] width 1088 height 66
click at [1209, 61] on button "×" at bounding box center [1213, 56] width 14 height 23
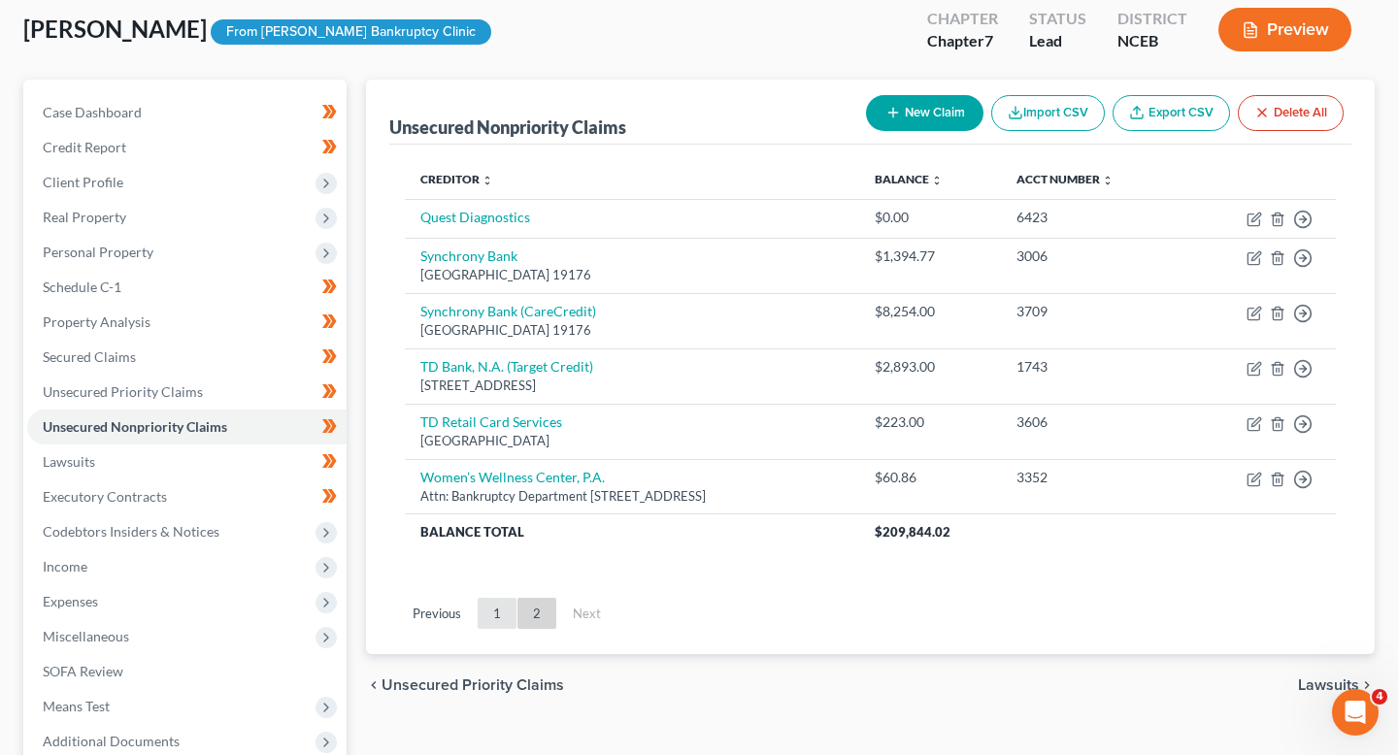
click at [497, 611] on link "1" at bounding box center [497, 613] width 39 height 31
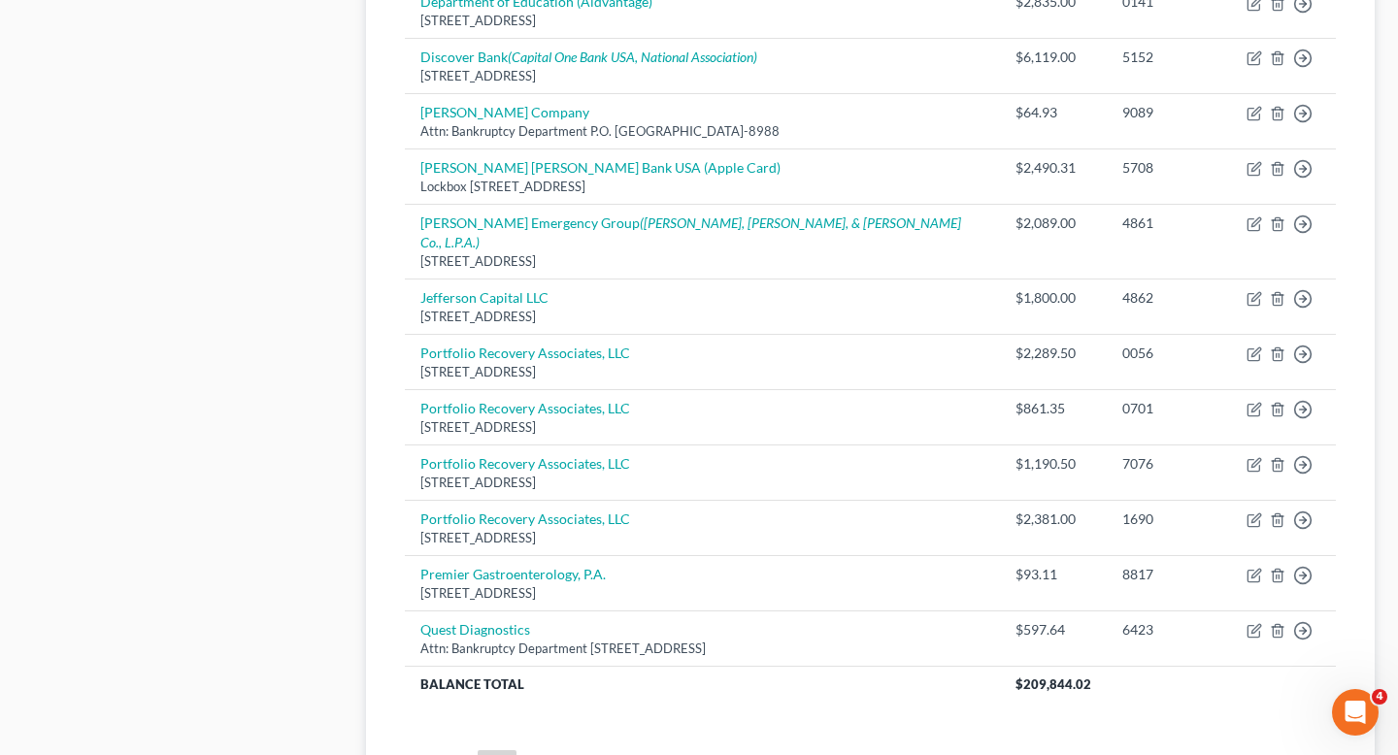
scroll to position [1486, 0]
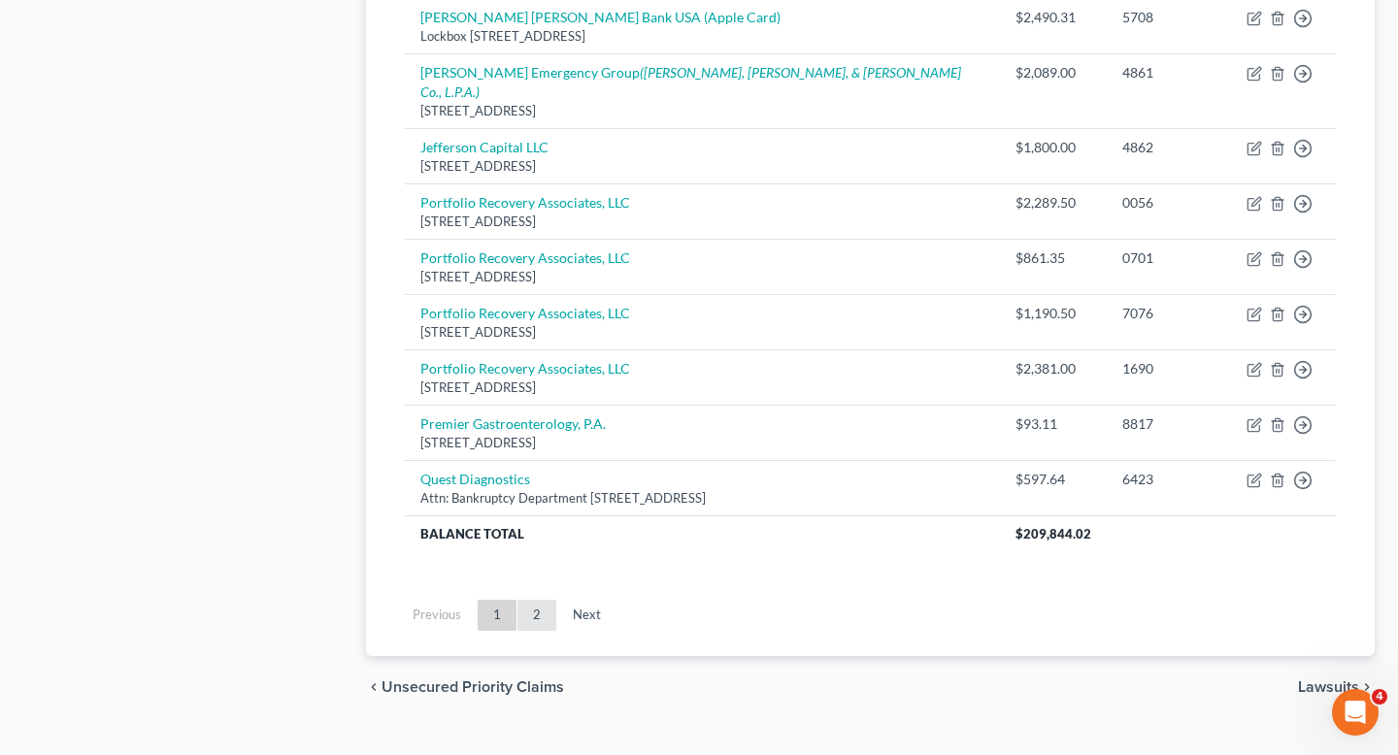
click at [544, 600] on link "2" at bounding box center [537, 615] width 39 height 31
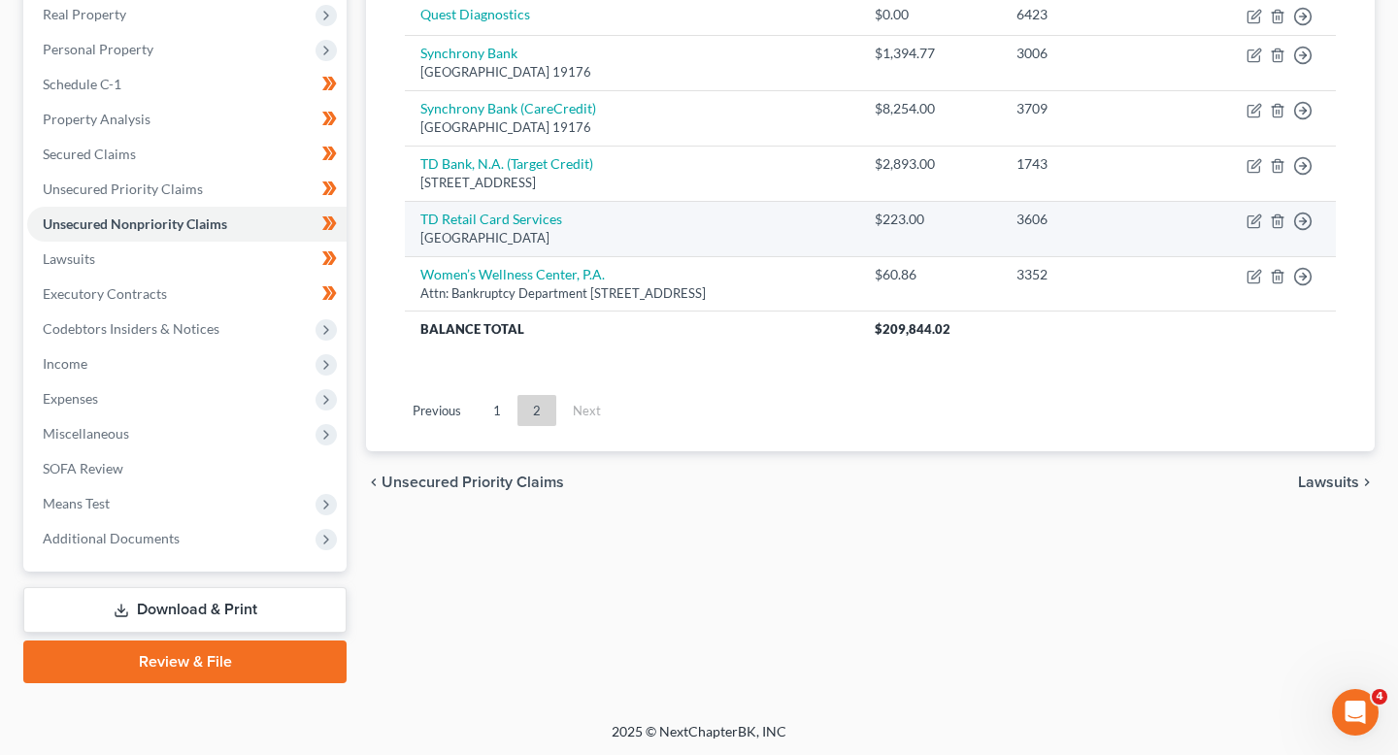
scroll to position [0, 0]
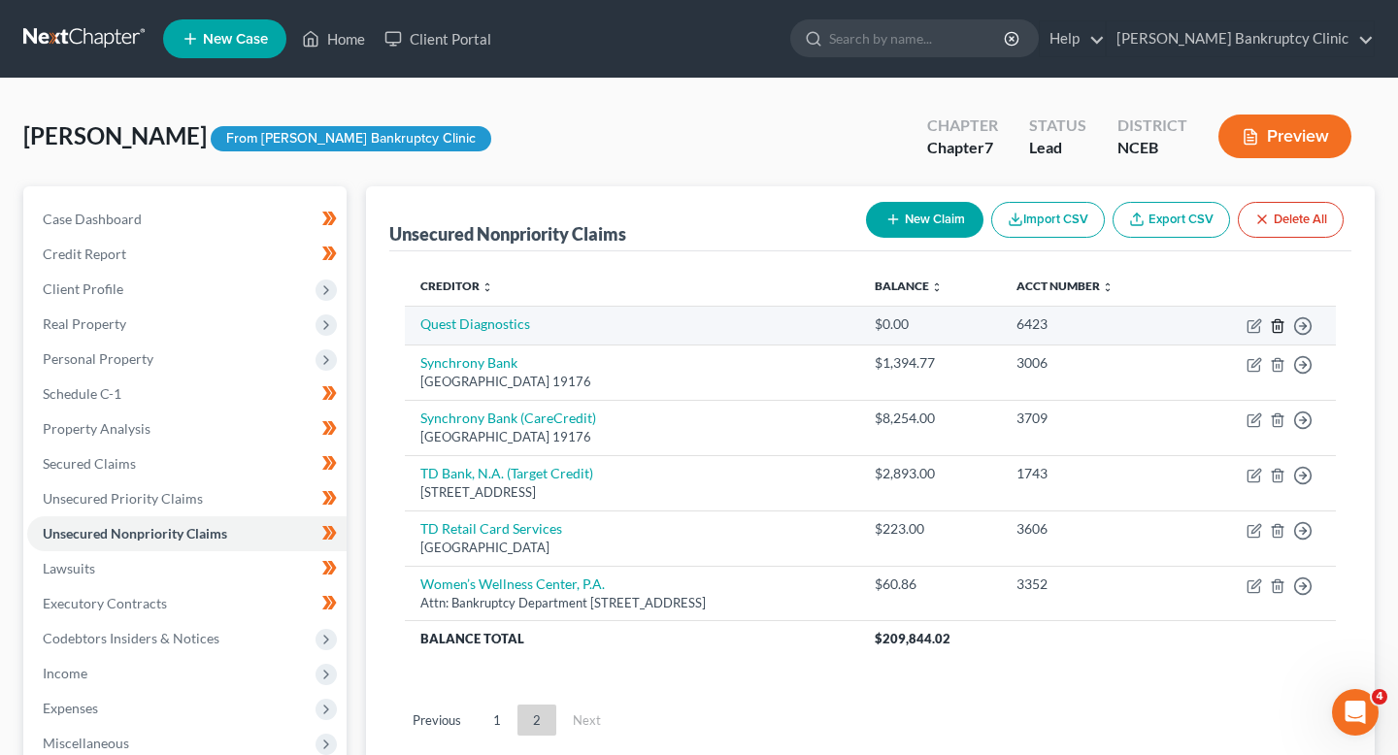
click at [1280, 323] on icon "button" at bounding box center [1278, 327] width 16 height 16
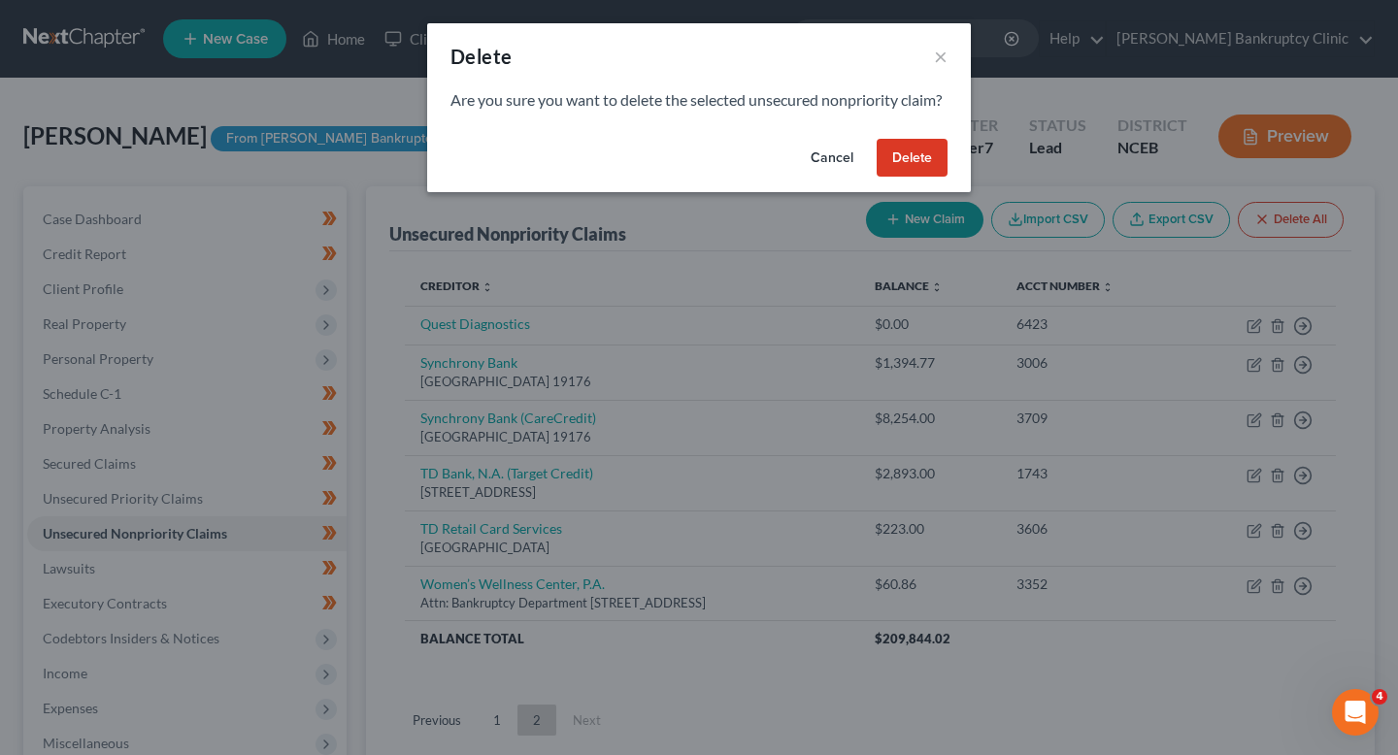
click at [919, 178] on button "Delete" at bounding box center [912, 158] width 71 height 39
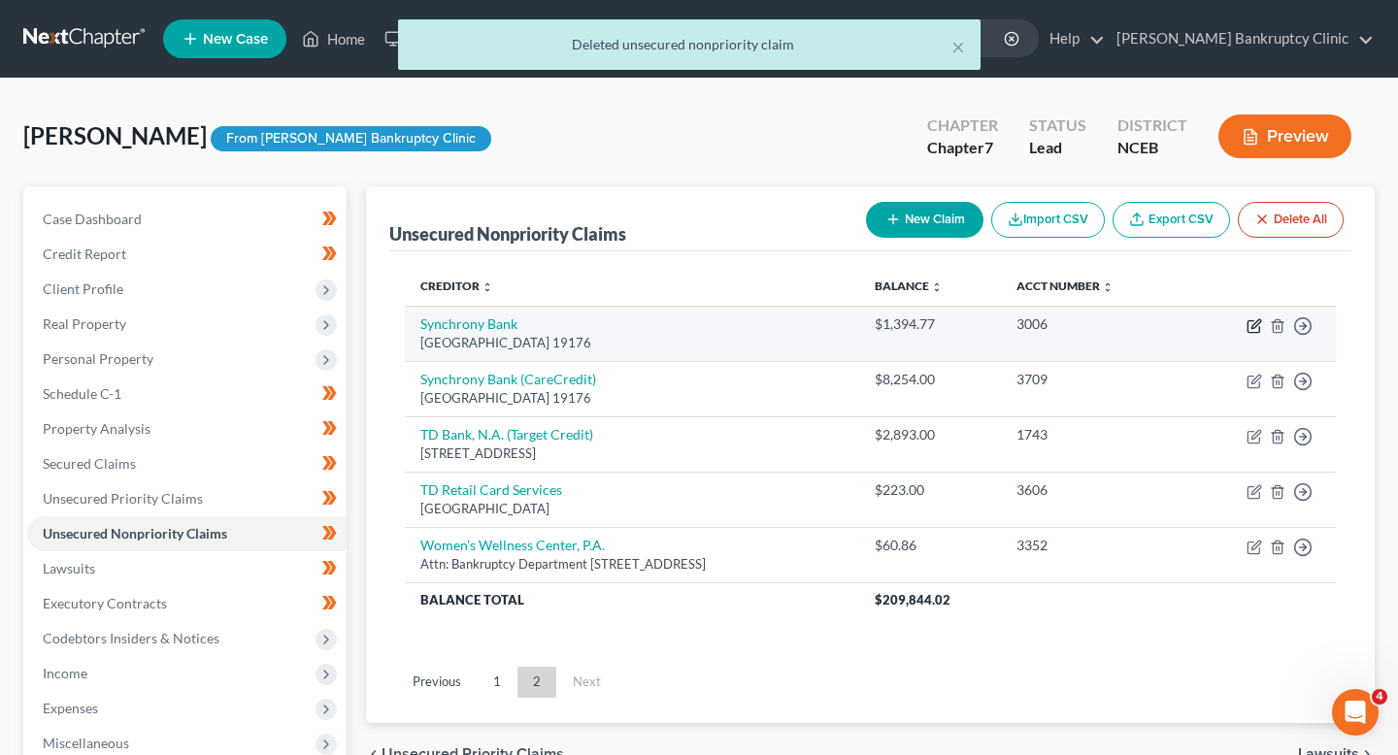
click at [1249, 324] on icon "button" at bounding box center [1255, 327] width 16 height 16
select select "39"
select select "2"
select select "0"
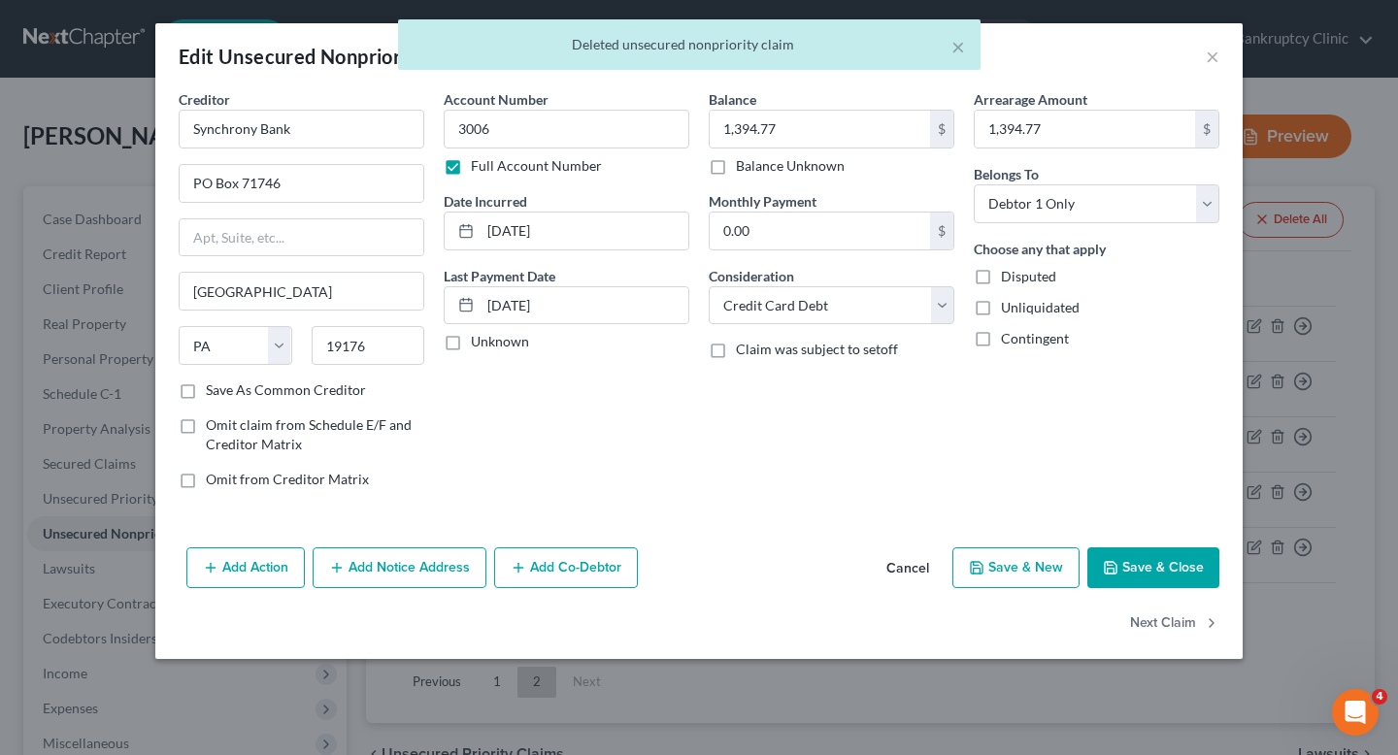
click at [1216, 62] on div "× Deleted unsecured nonpriority claim" at bounding box center [689, 49] width 1398 height 60
click at [1217, 49] on div "× Deleted unsecured nonpriority claim" at bounding box center [689, 49] width 1398 height 60
click at [1213, 58] on div "× Deleted unsecured nonpriority claim" at bounding box center [689, 49] width 1398 height 60
click at [917, 562] on button "Cancel" at bounding box center [908, 569] width 74 height 39
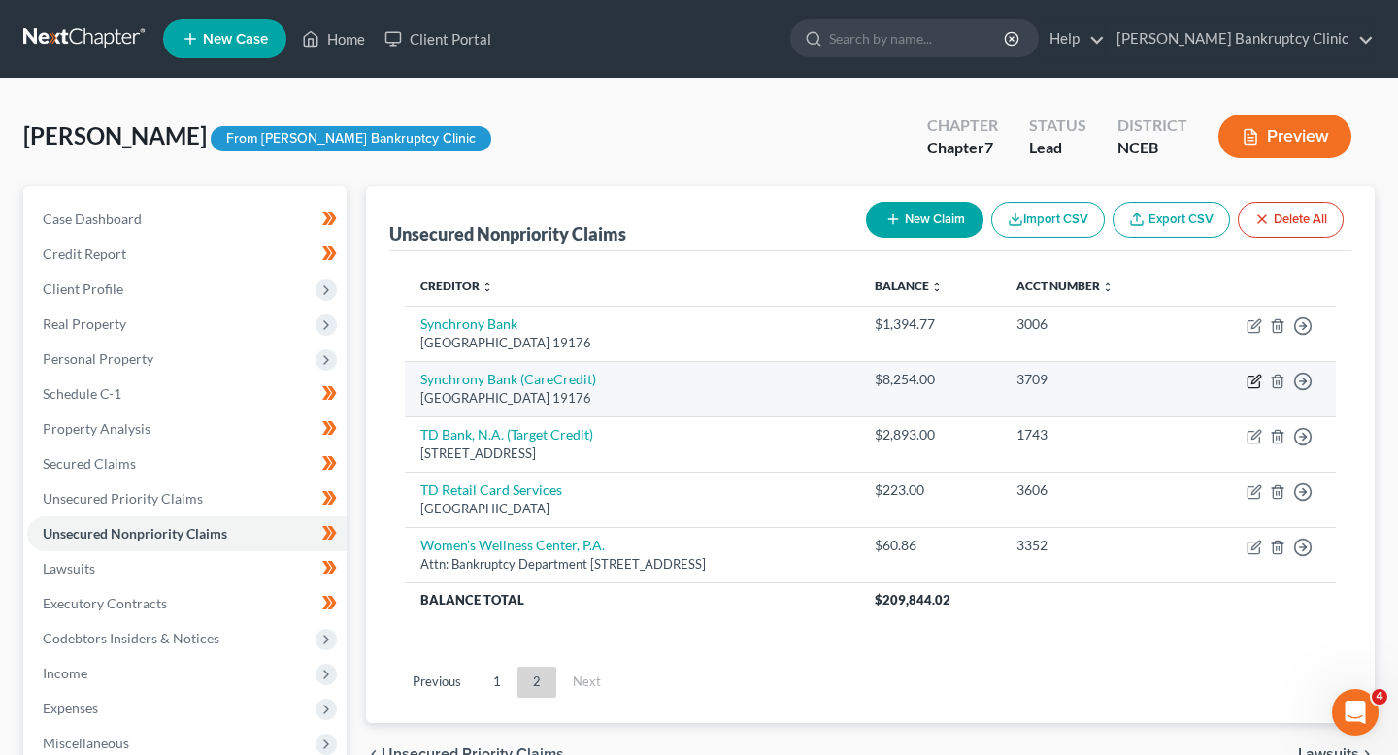
click at [1258, 386] on icon "button" at bounding box center [1254, 383] width 12 height 12
select select "39"
select select "2"
select select "0"
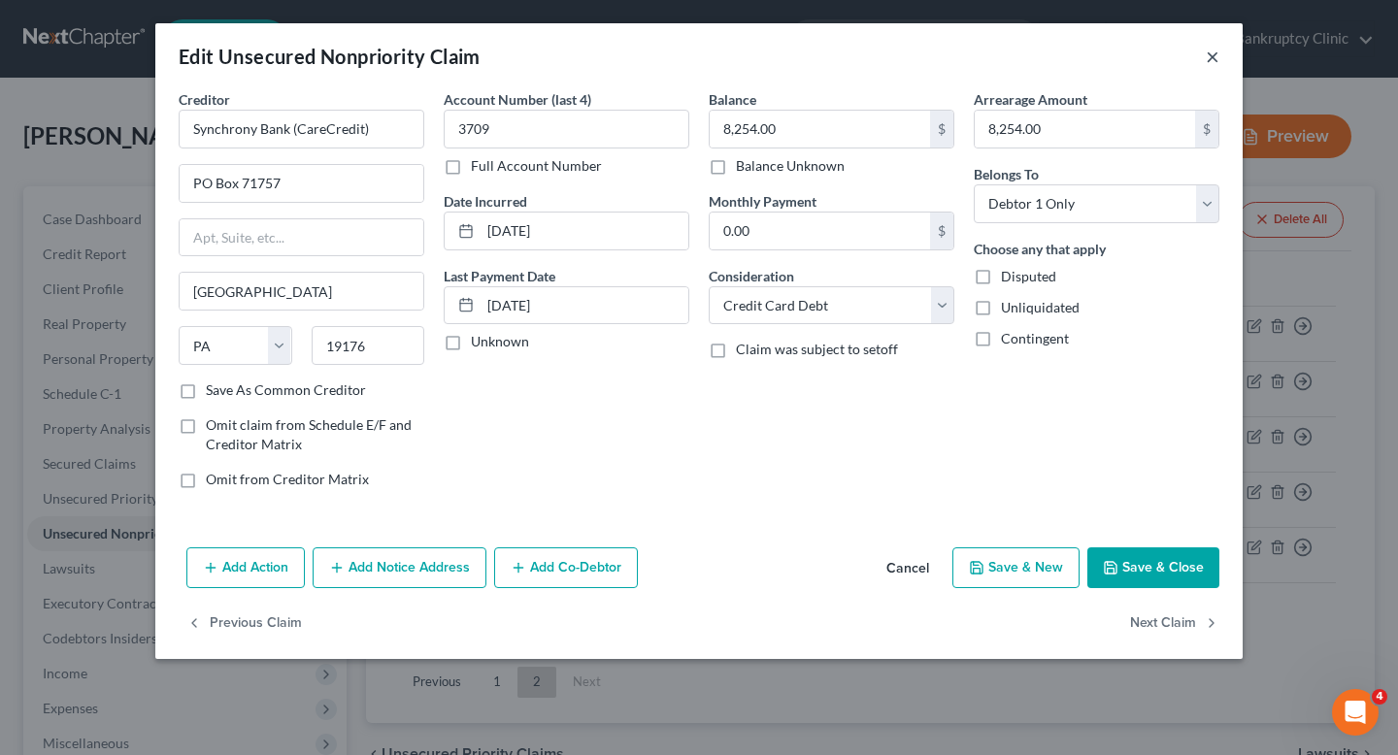
click at [1212, 51] on button "×" at bounding box center [1213, 56] width 14 height 23
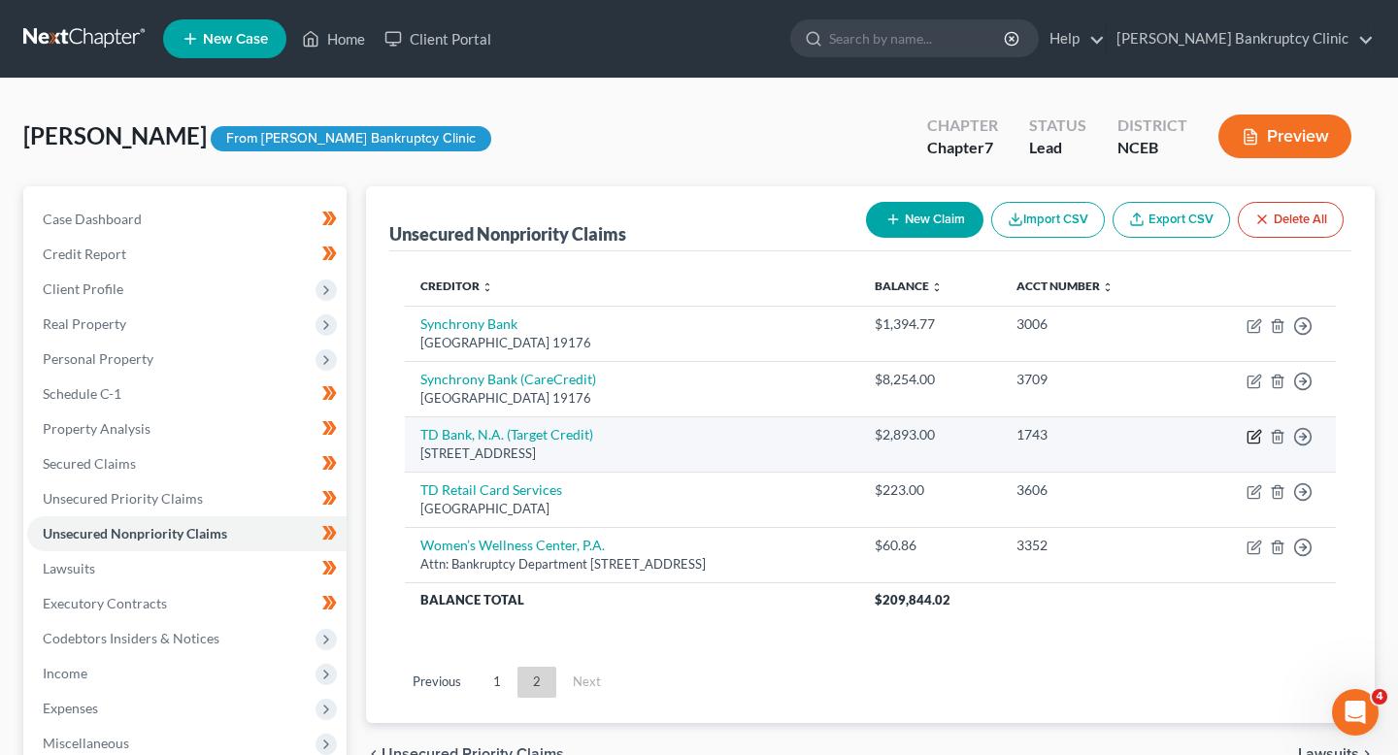
click at [1258, 439] on icon "button" at bounding box center [1255, 437] width 16 height 16
select select "24"
select select "2"
select select "0"
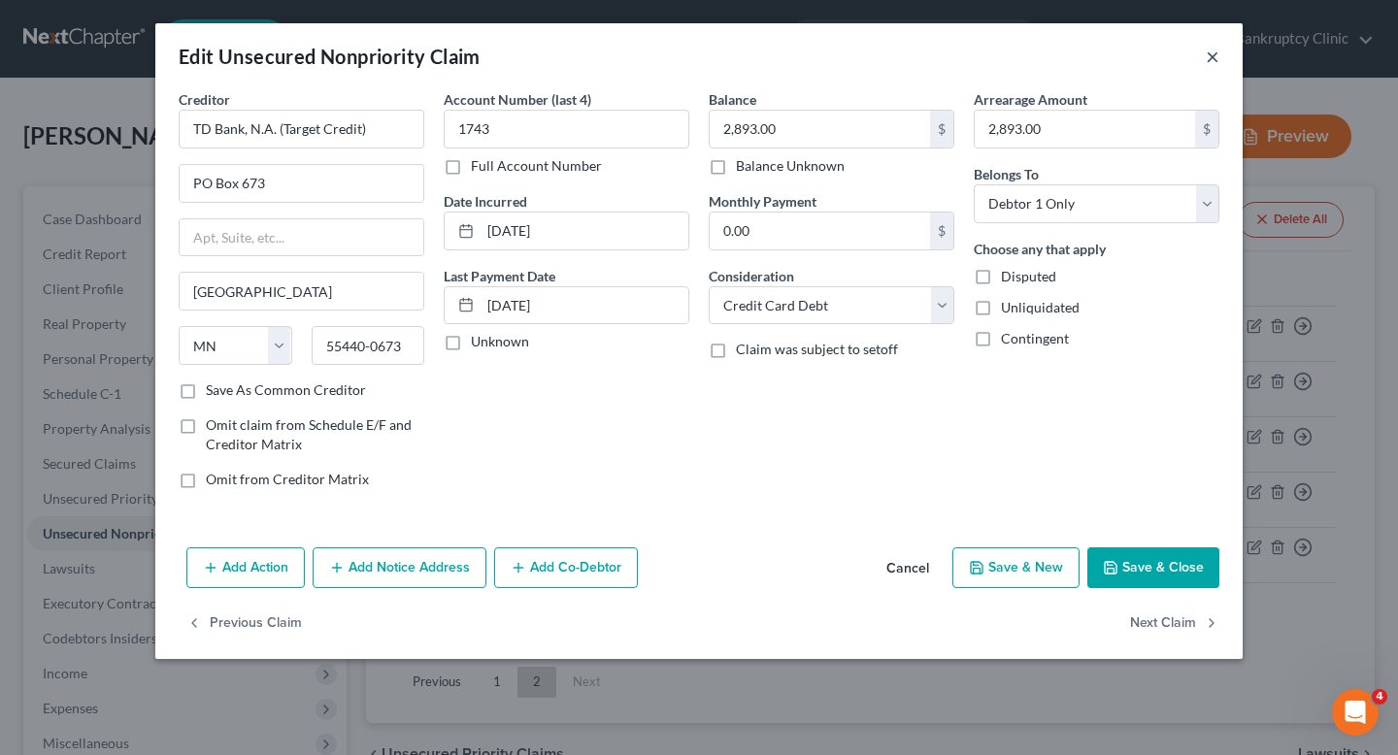
click at [1209, 50] on button "×" at bounding box center [1213, 56] width 14 height 23
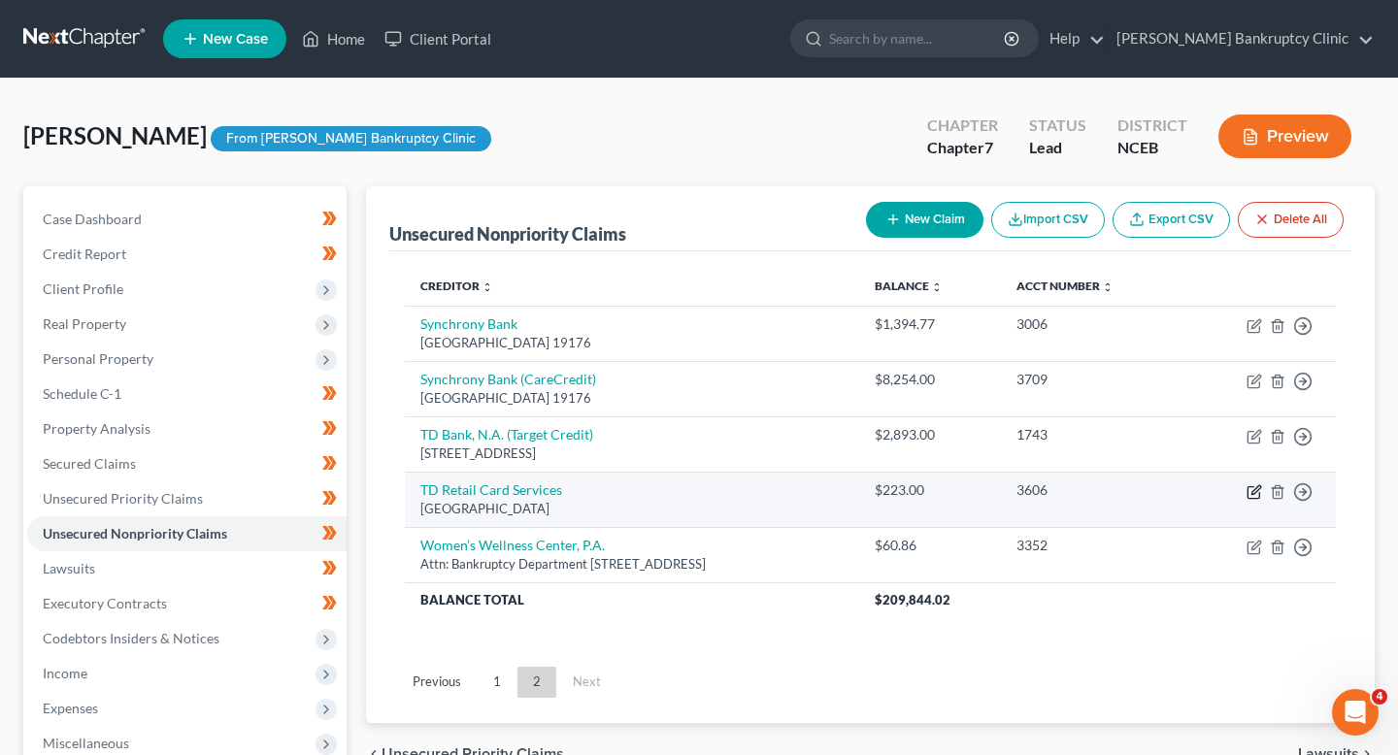
click at [1254, 497] on icon "button" at bounding box center [1255, 493] width 16 height 16
select select "42"
select select "2"
select select "0"
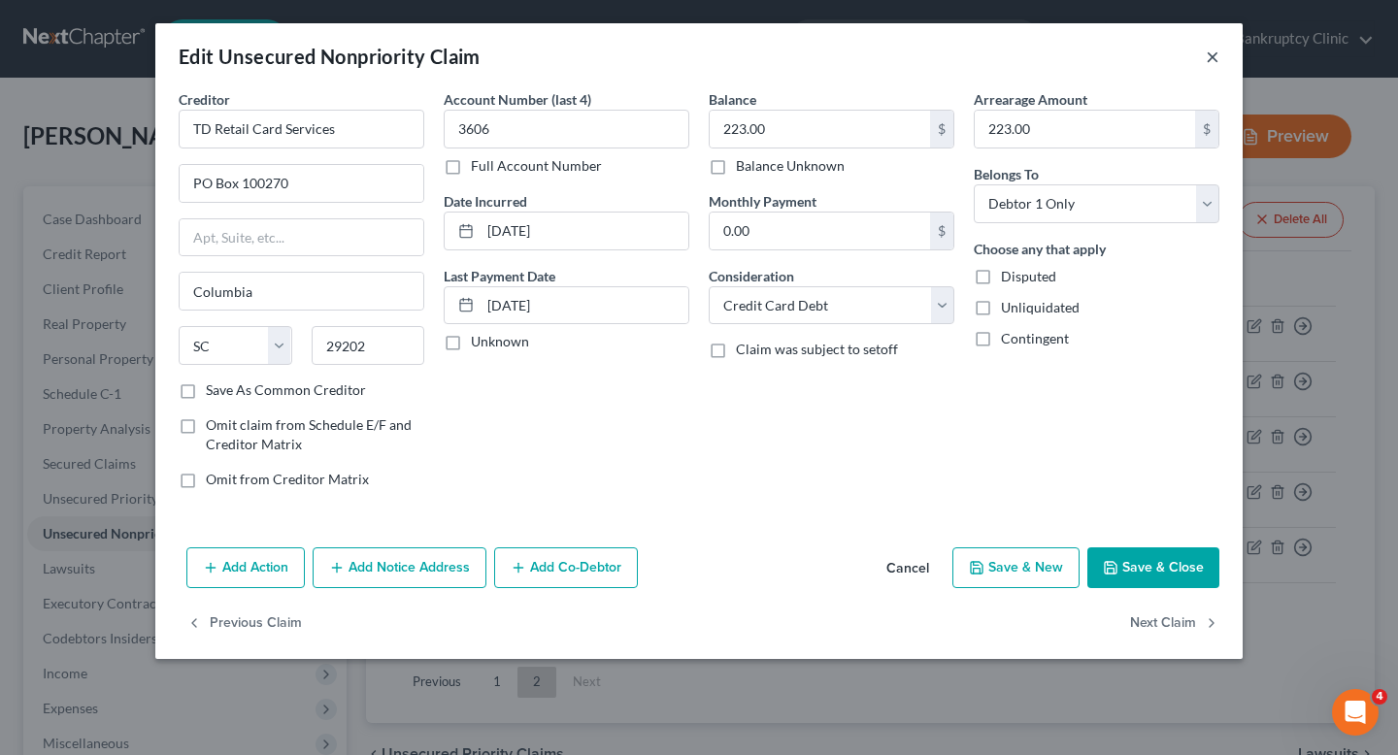
click at [1206, 61] on button "×" at bounding box center [1213, 56] width 14 height 23
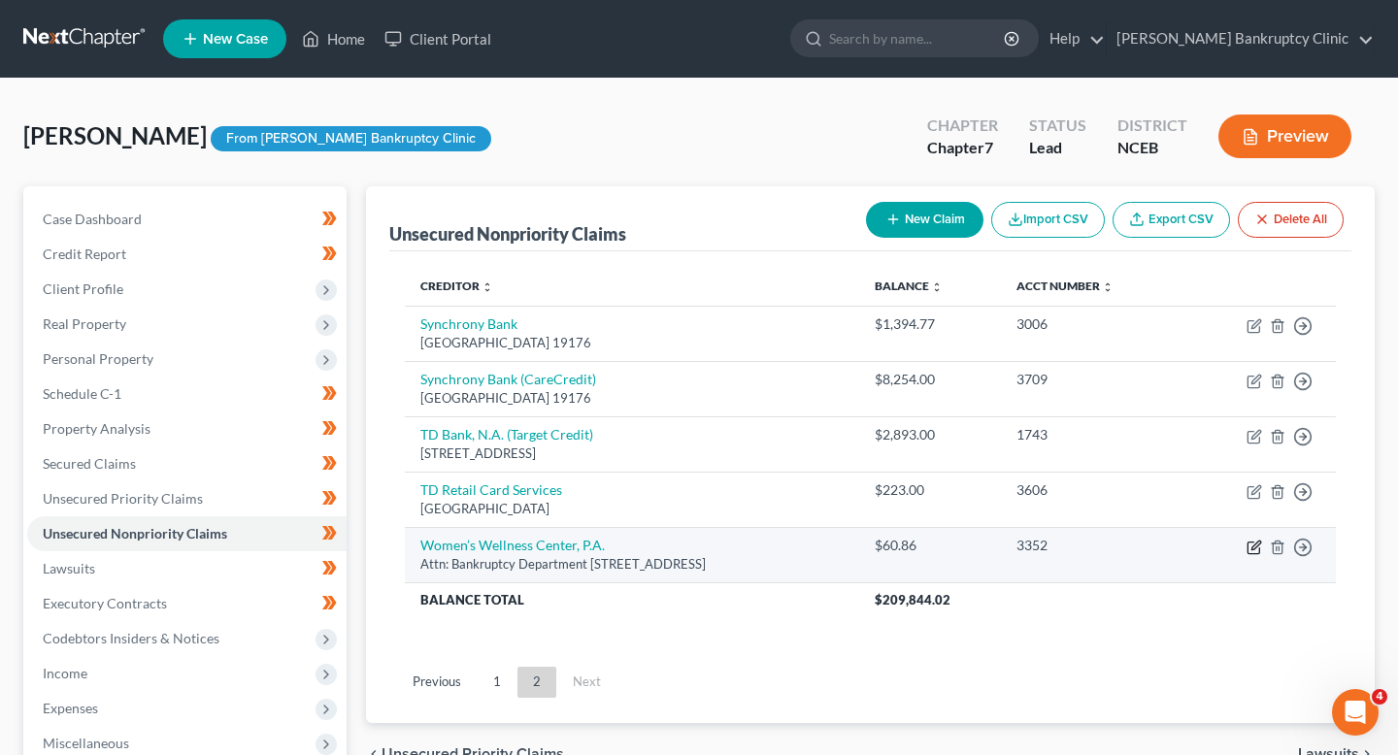
click at [1252, 541] on icon "button" at bounding box center [1255, 548] width 16 height 16
select select "28"
select select "0"
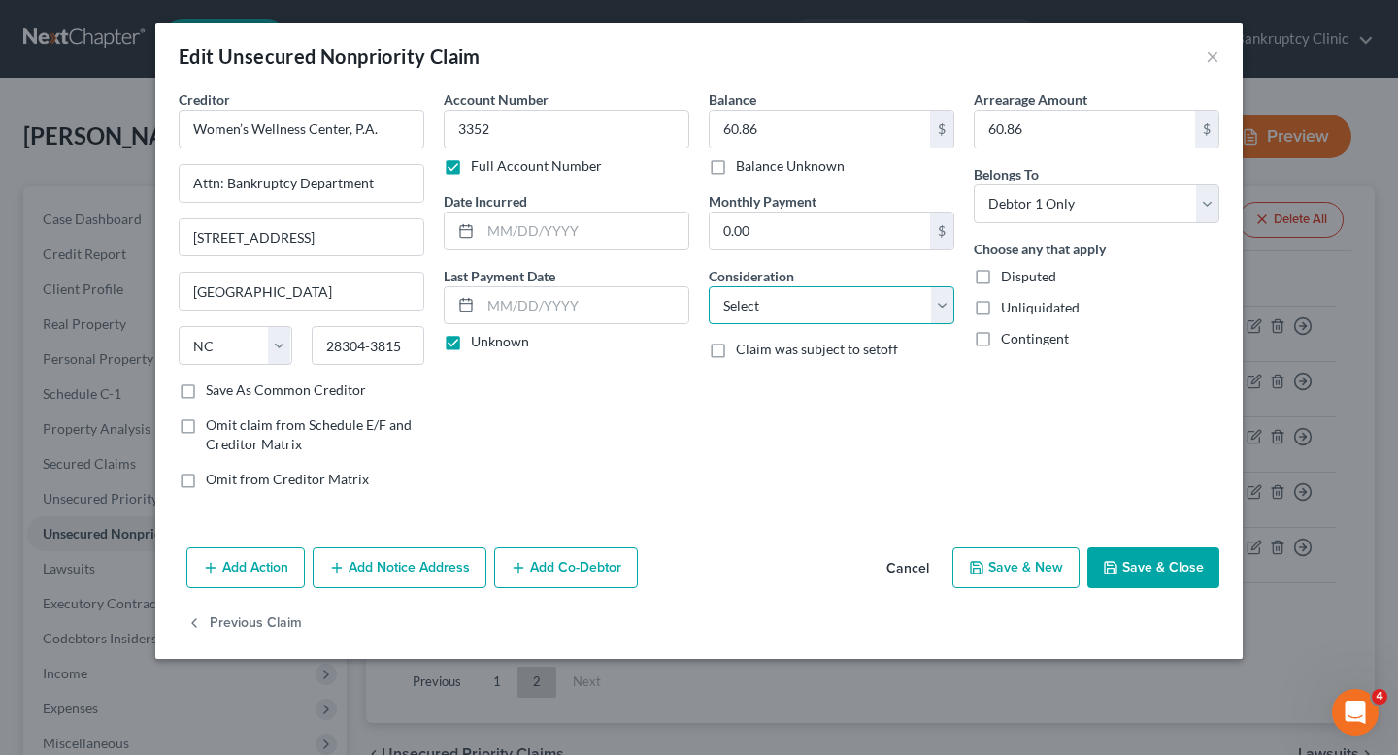
click at [917, 312] on select "Select Cable / Satellite Services Collection Agency Credit Card Debt Debt Couns…" at bounding box center [832, 305] width 246 height 39
select select "9"
click at [709, 286] on select "Select Cable / Satellite Services Collection Agency Credit Card Debt Debt Couns…" at bounding box center [832, 305] width 246 height 39
click at [1141, 572] on button "Save & Close" at bounding box center [1154, 568] width 132 height 41
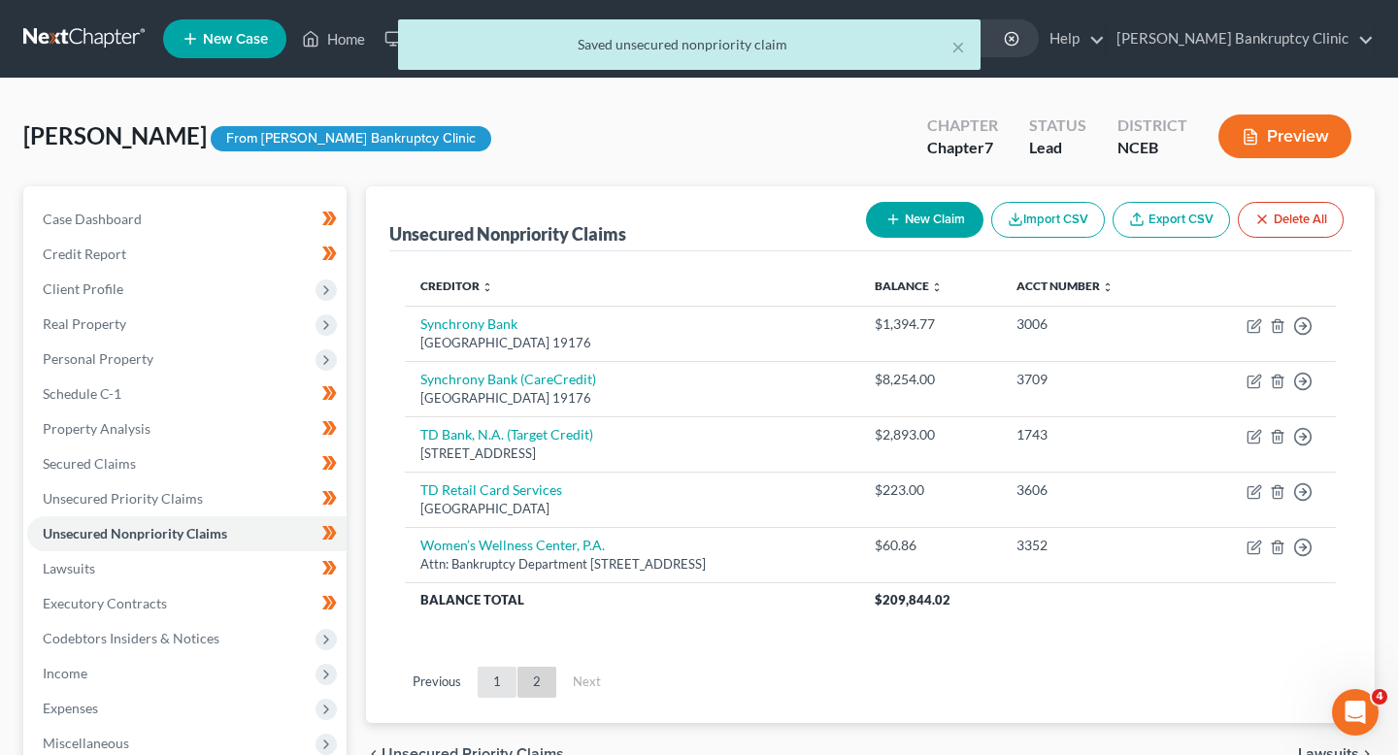
click at [493, 684] on link "1" at bounding box center [497, 682] width 39 height 31
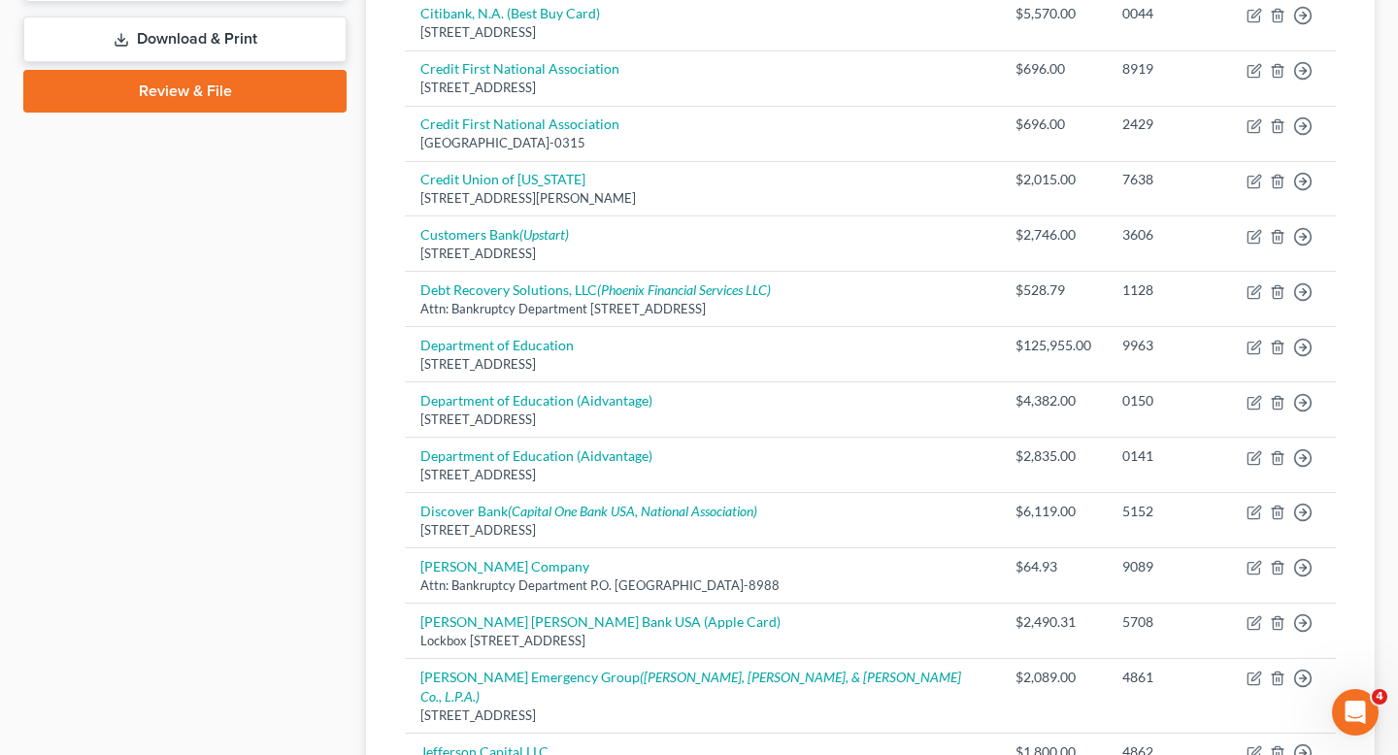
scroll to position [956, 0]
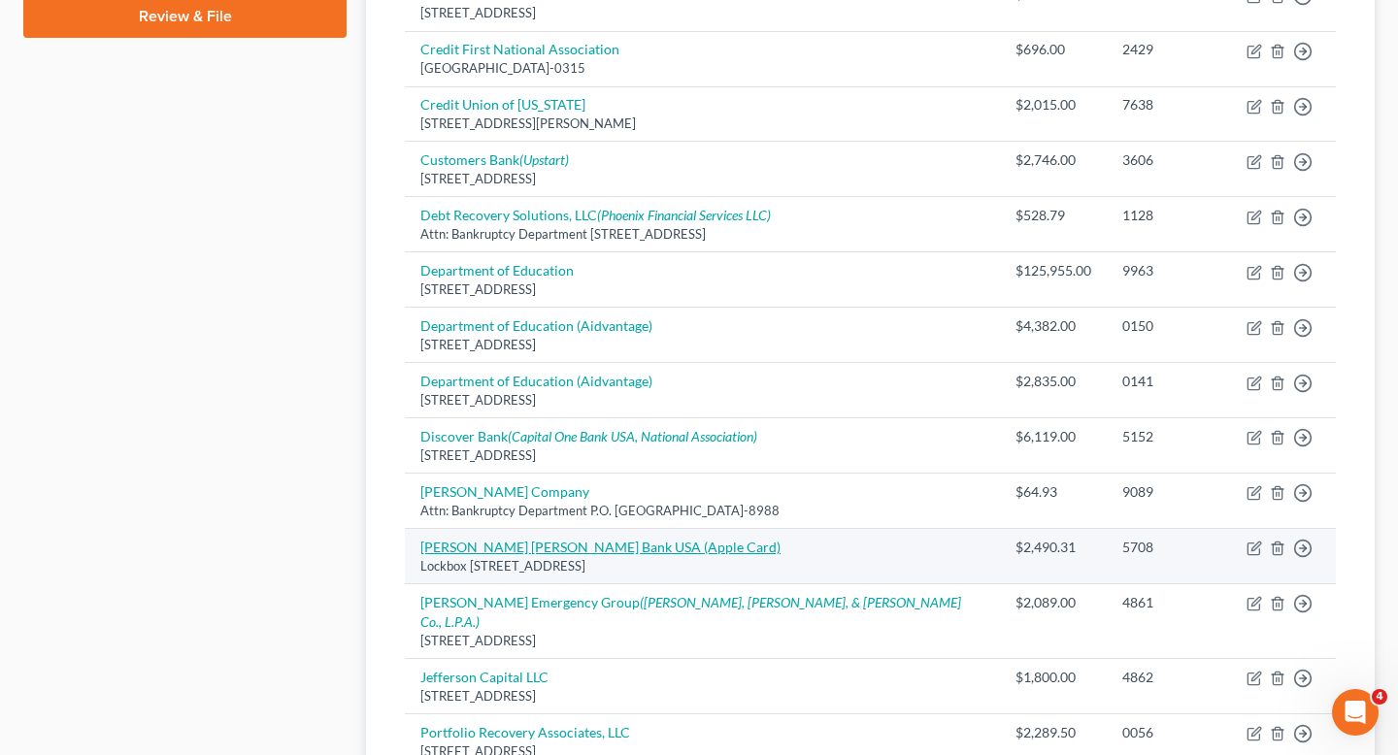
click at [571, 539] on link "[PERSON_NAME] [PERSON_NAME] Bank USA (Apple Card)" at bounding box center [600, 547] width 360 height 17
select select "39"
select select "2"
select select "0"
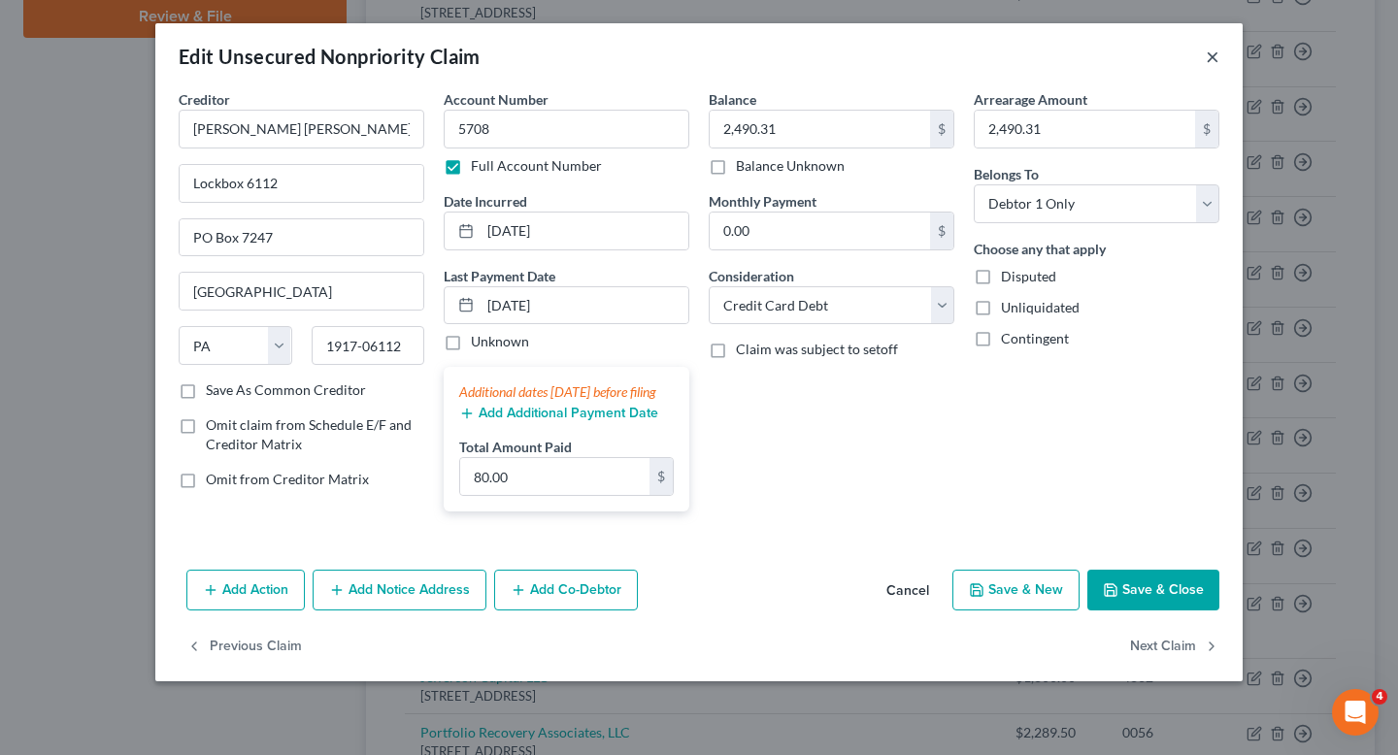
click at [1213, 59] on button "×" at bounding box center [1213, 56] width 14 height 23
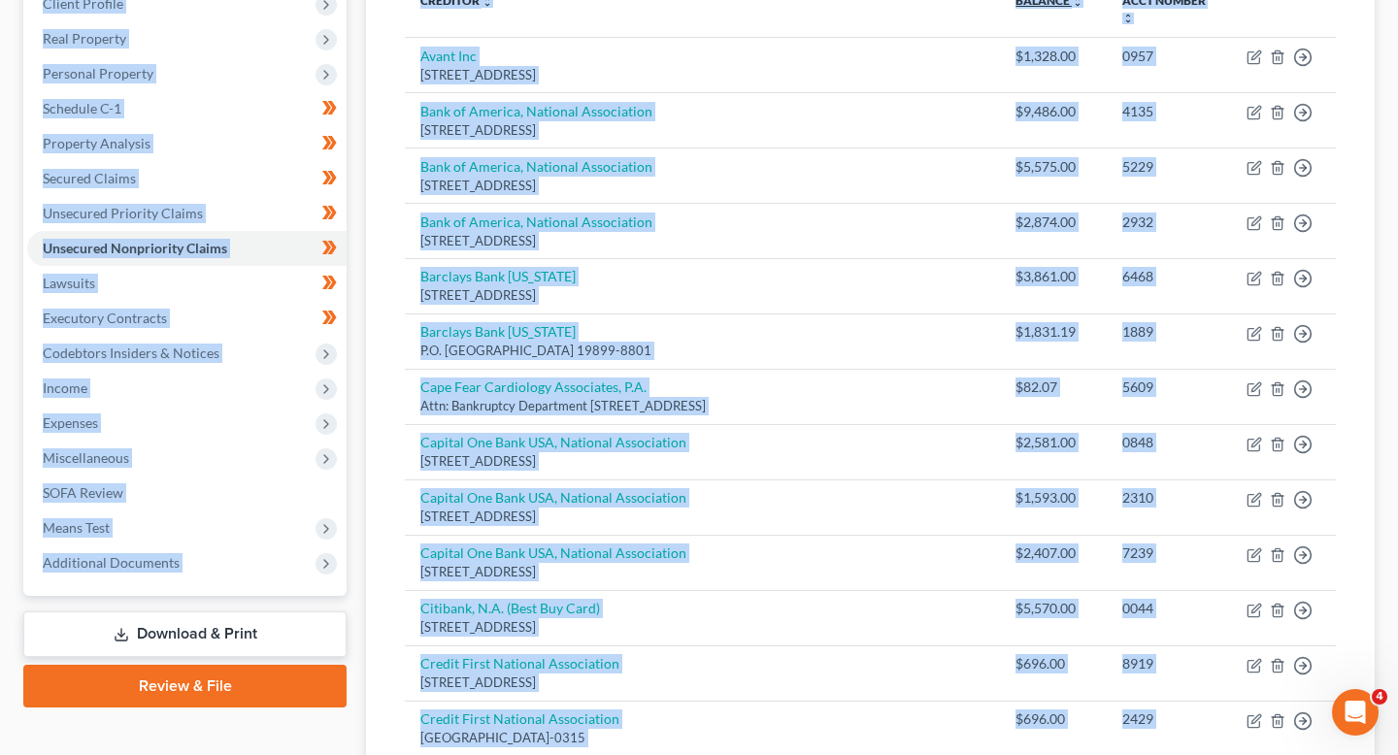
scroll to position [161, 0]
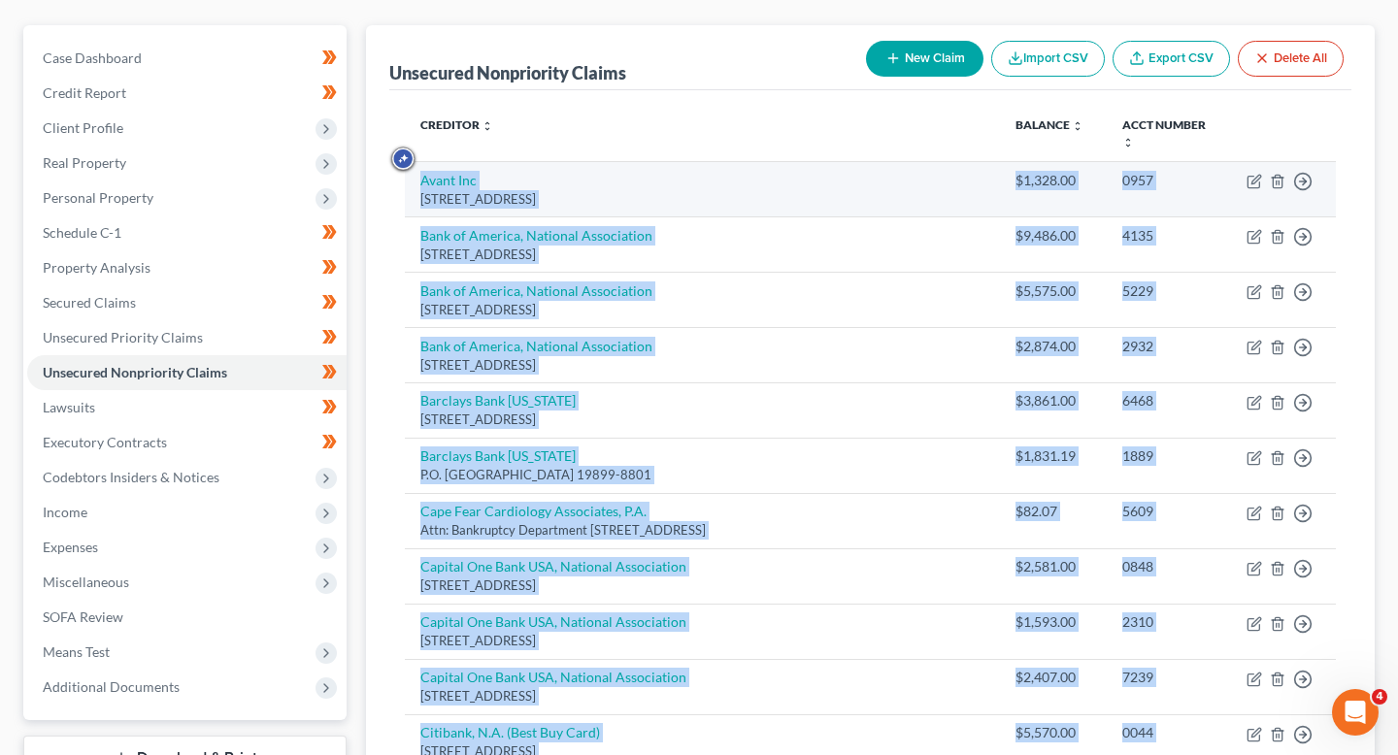
drag, startPoint x: 1124, startPoint y: 641, endPoint x: 898, endPoint y: 147, distance: 543.2
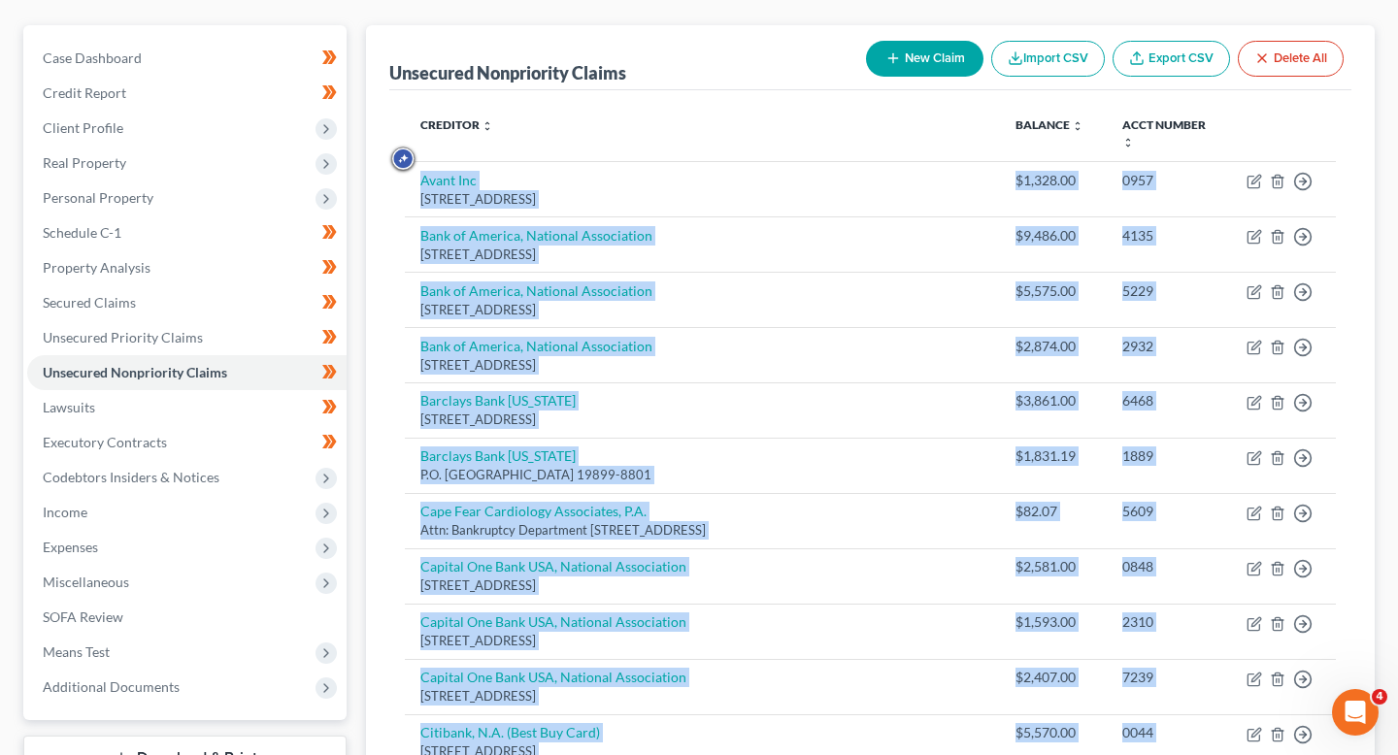
copy tbody "Avant Inc 222 W Merchandise Mart Plz Suite 900, Chicago, IL 60654 $1,328.00 095…"
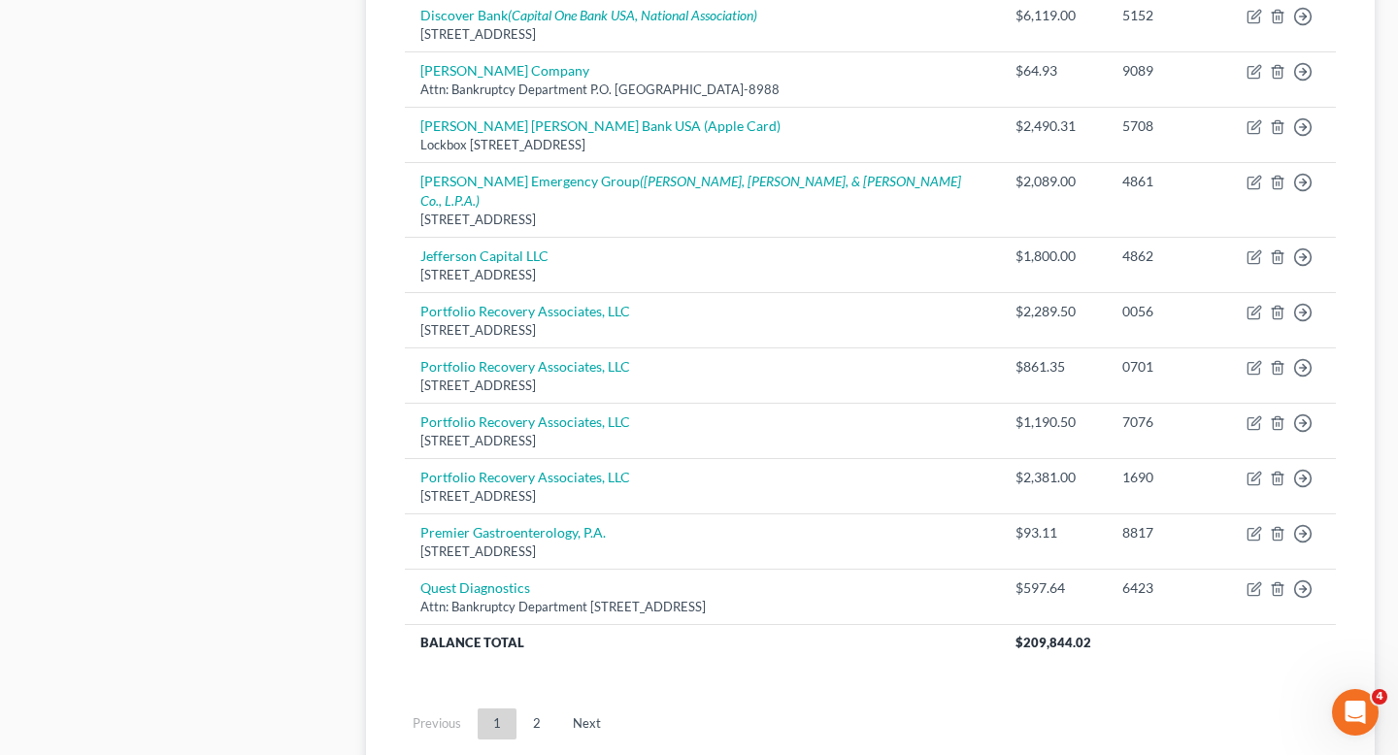
scroll to position [1400, 0]
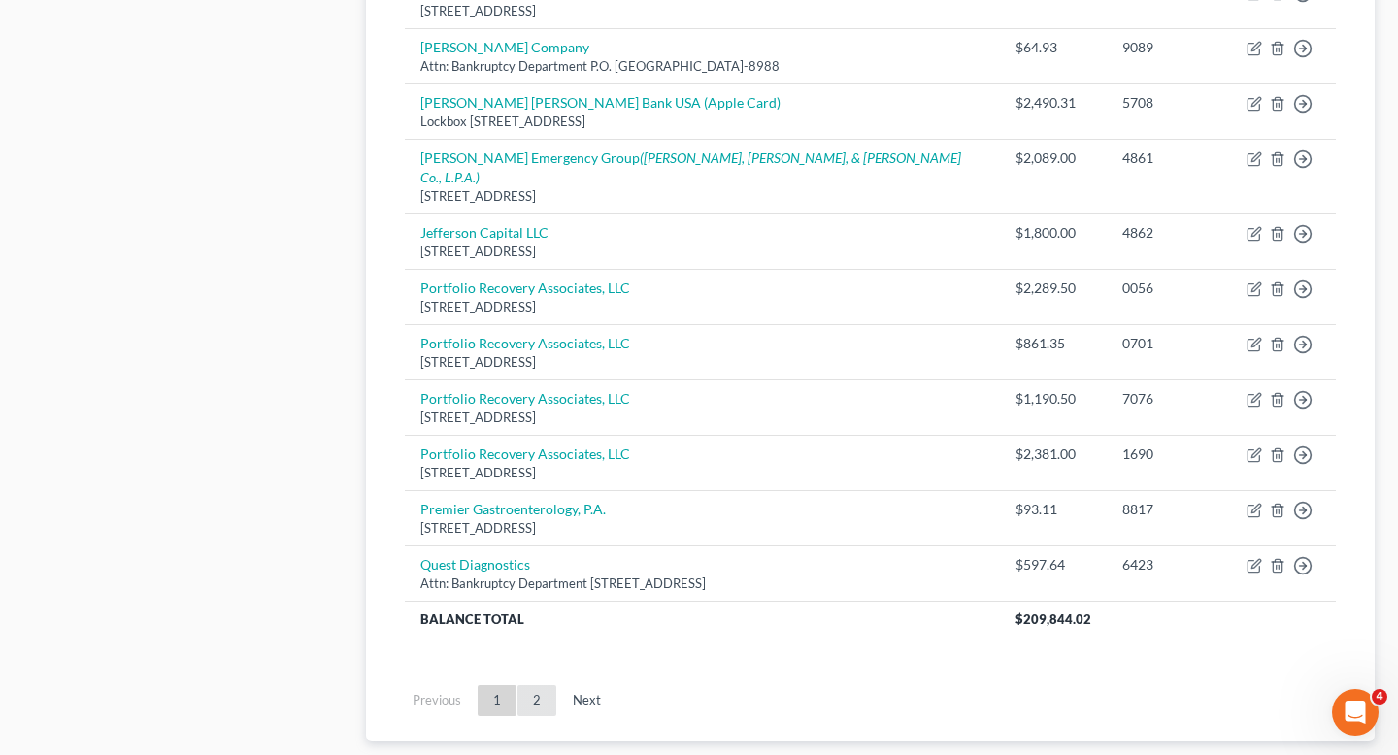
click at [544, 686] on link "2" at bounding box center [537, 701] width 39 height 31
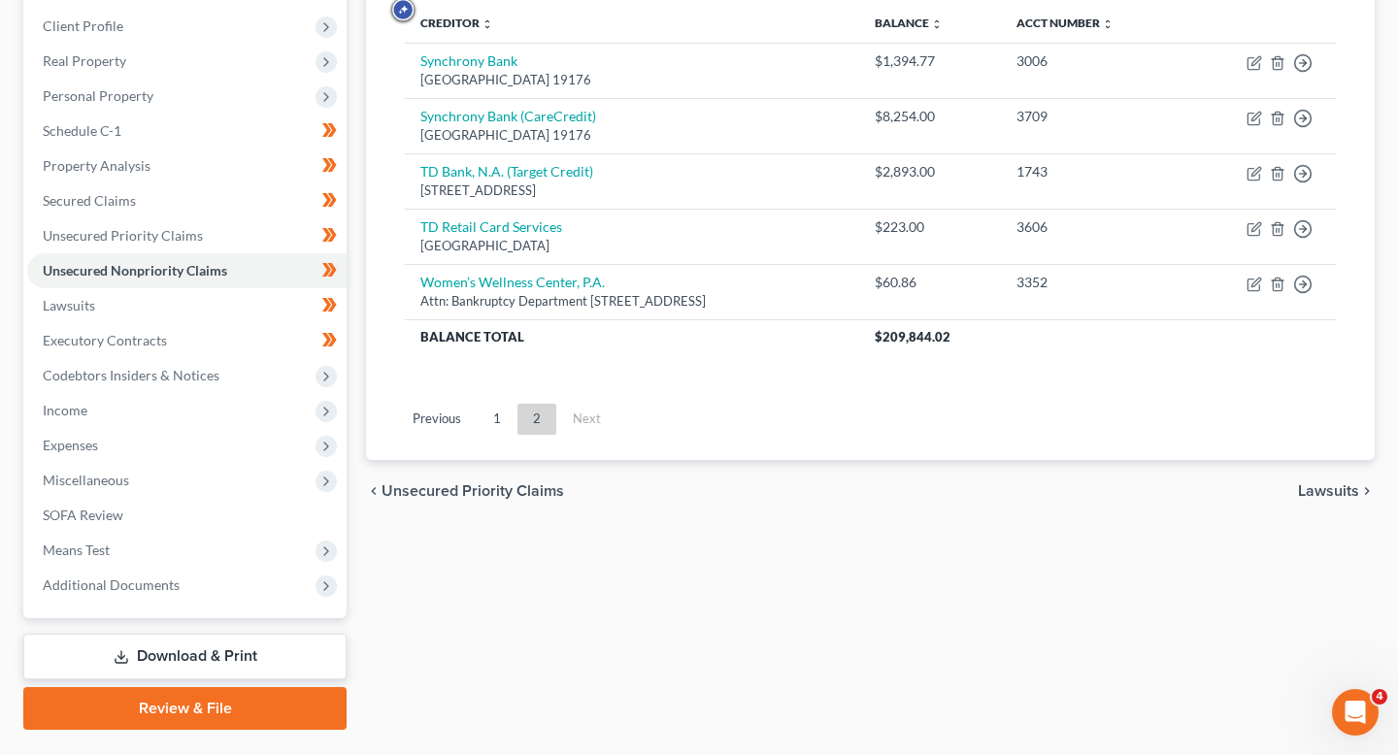
scroll to position [0, 0]
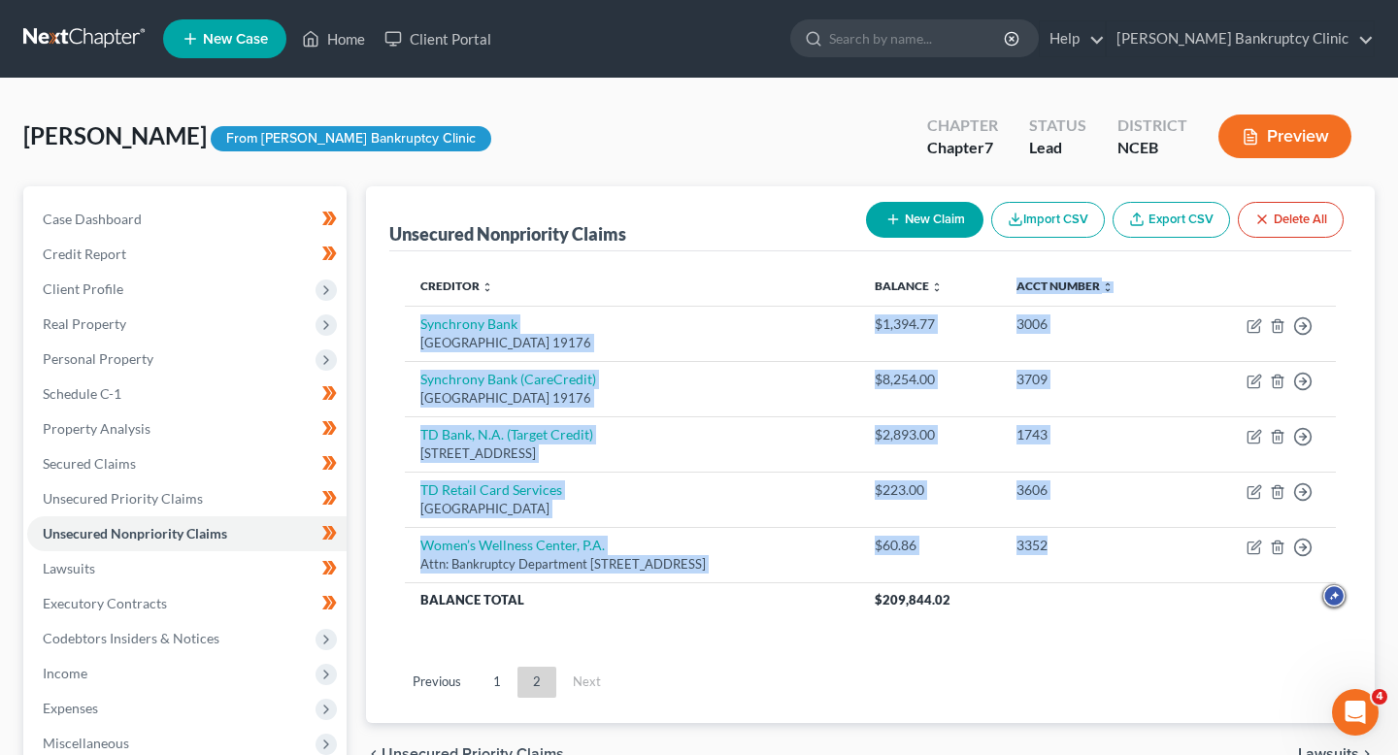
drag, startPoint x: 1141, startPoint y: 565, endPoint x: 1025, endPoint y: 299, distance: 290.1
click at [1025, 299] on table "Creditor expand_more expand_less unfold_more Balance expand_more expand_less un…" at bounding box center [870, 443] width 931 height 352
copy table "Acct Number expand_more expand_less unfold_more Synchrony Bank PO Box 71746, Ph…"
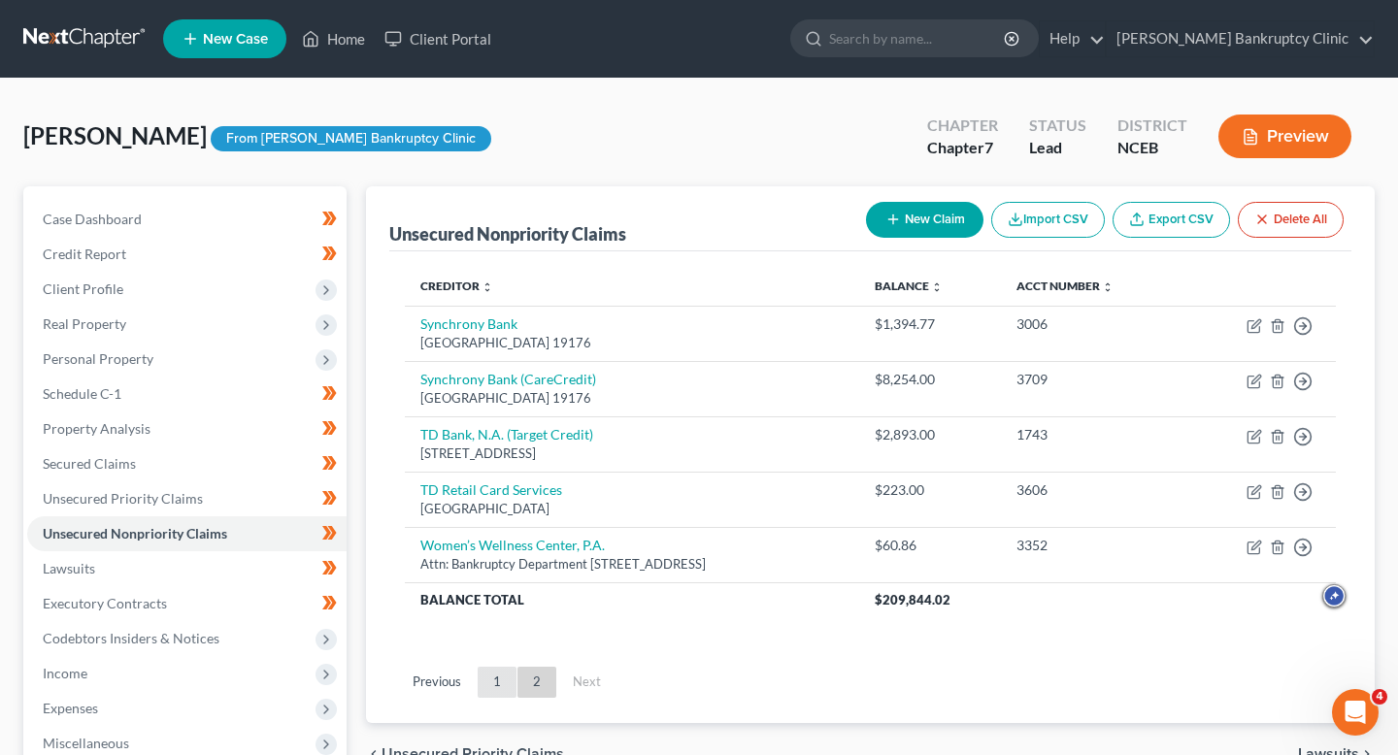
click at [490, 680] on link "1" at bounding box center [497, 682] width 39 height 31
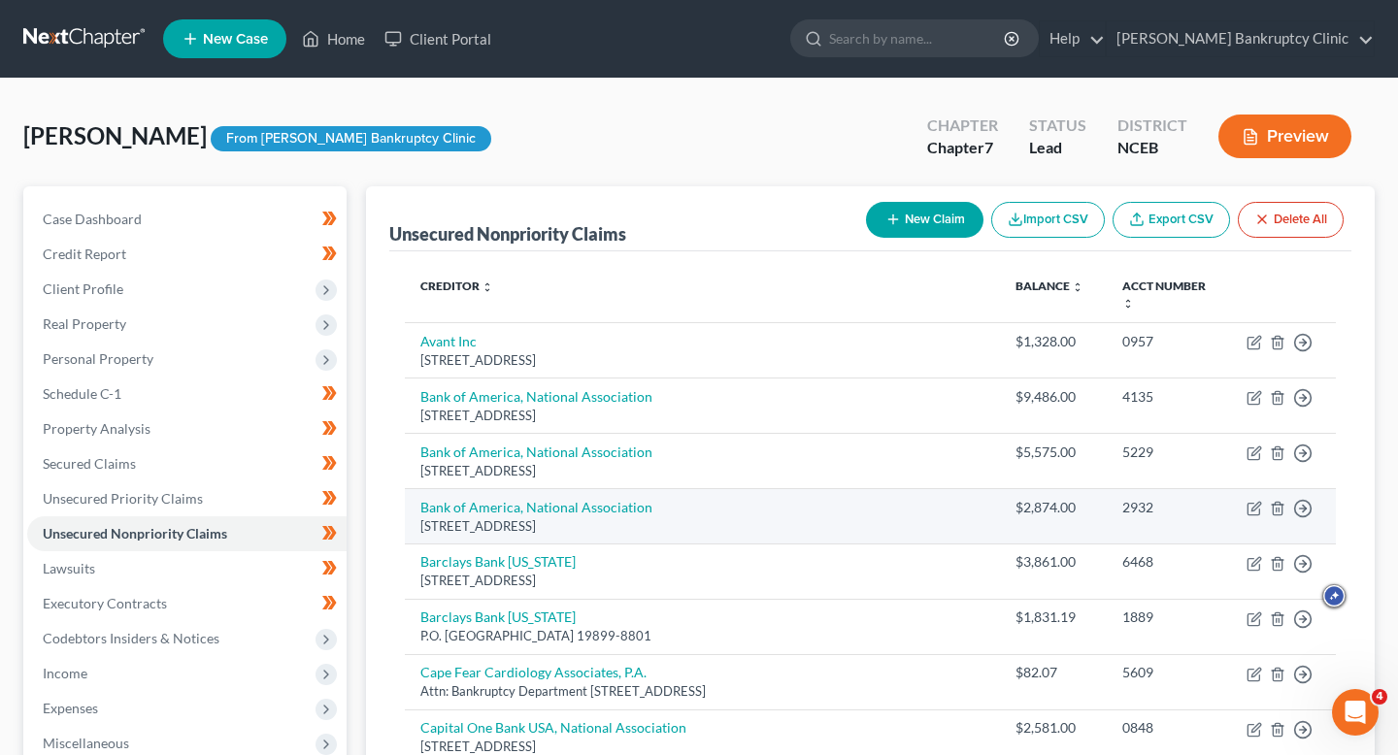
scroll to position [721, 0]
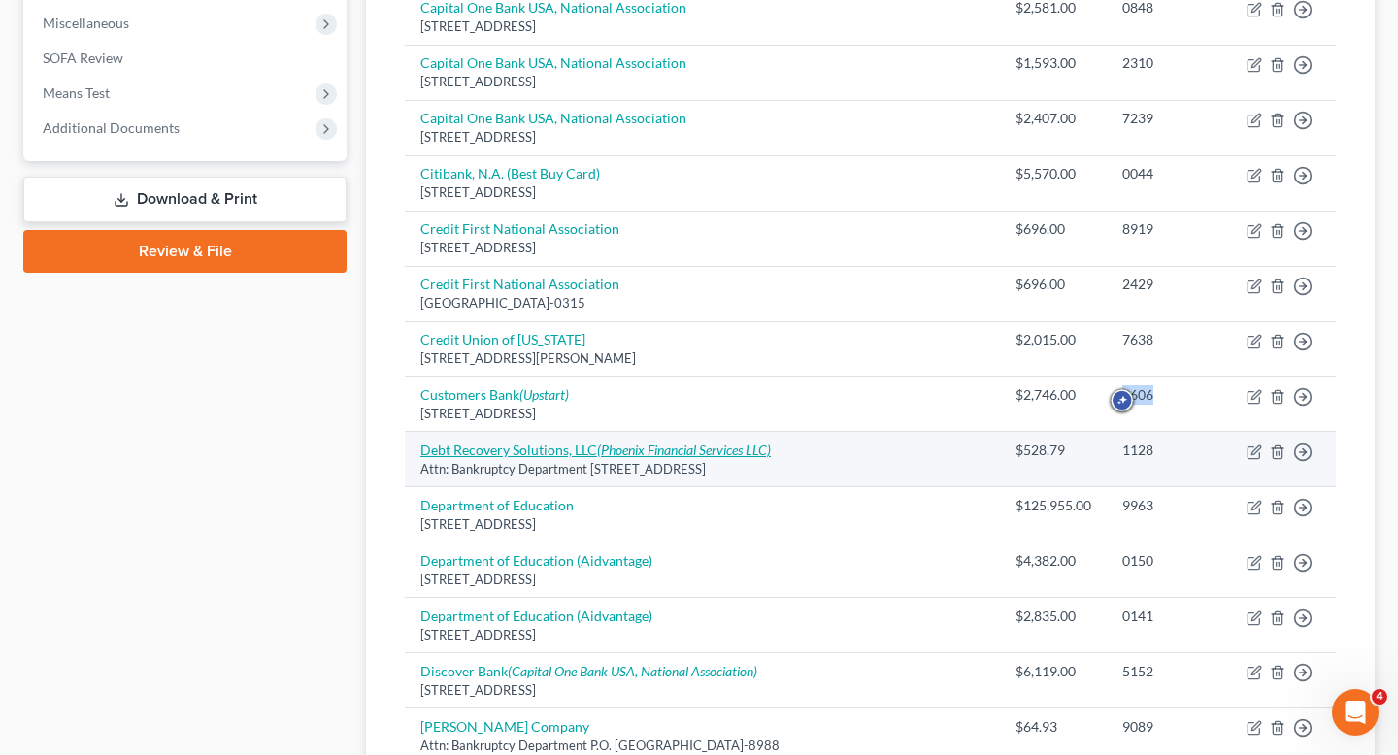
click at [622, 442] on icon "(Phoenix Financial Services LLC)" at bounding box center [684, 450] width 174 height 17
select select "35"
select select "0"
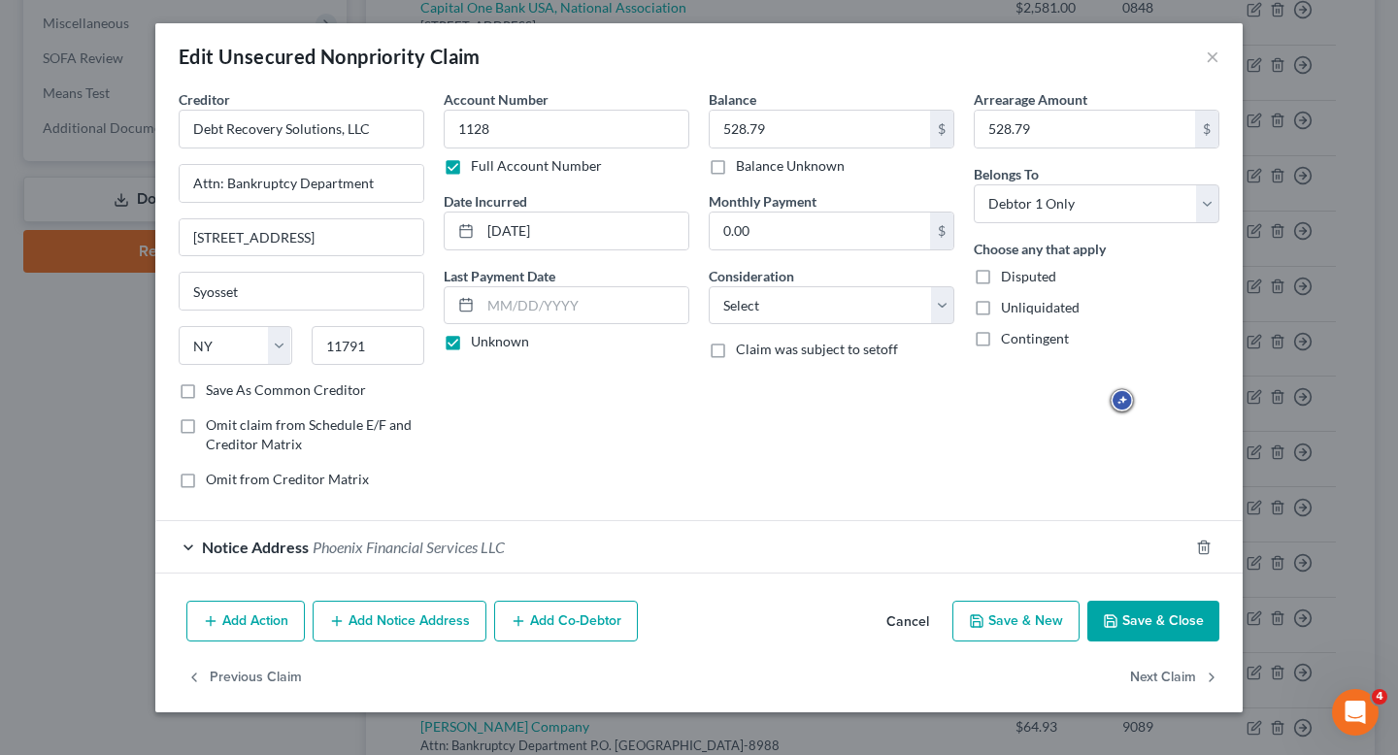
click at [447, 547] on span "Phoenix Financial Services LLC" at bounding box center [409, 547] width 192 height 18
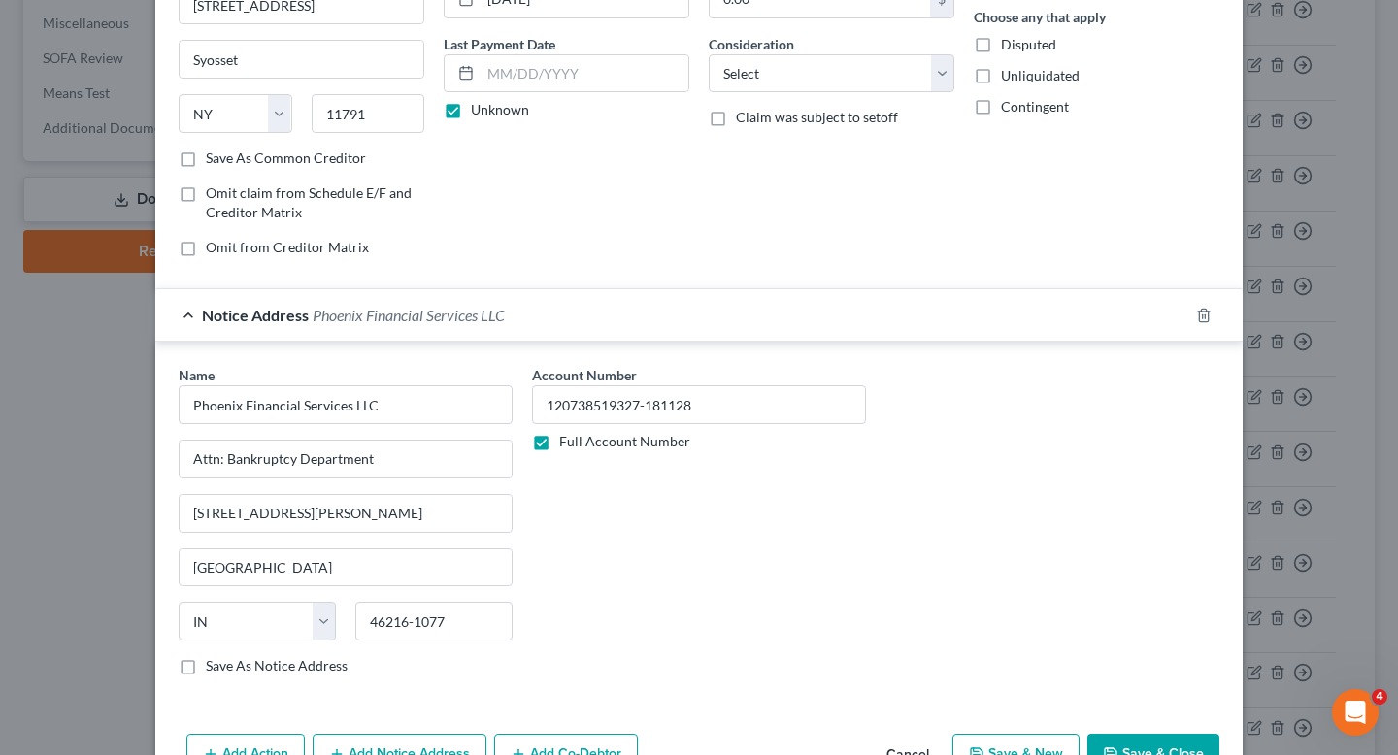
scroll to position [187, 0]
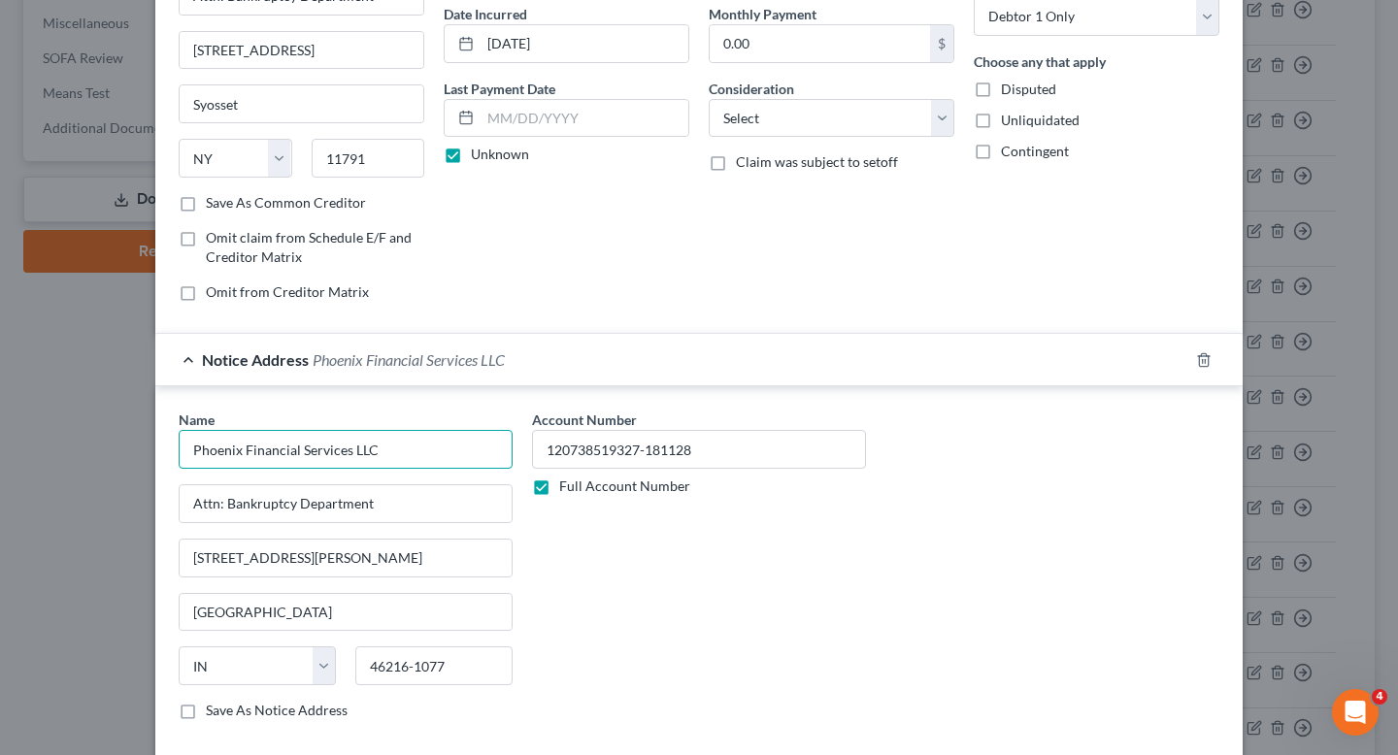
drag, startPoint x: 446, startPoint y: 456, endPoint x: 211, endPoint y: 455, distance: 235.0
click at [211, 455] on input "Phoenix Financial Services LLC" at bounding box center [346, 449] width 334 height 39
type input "P"
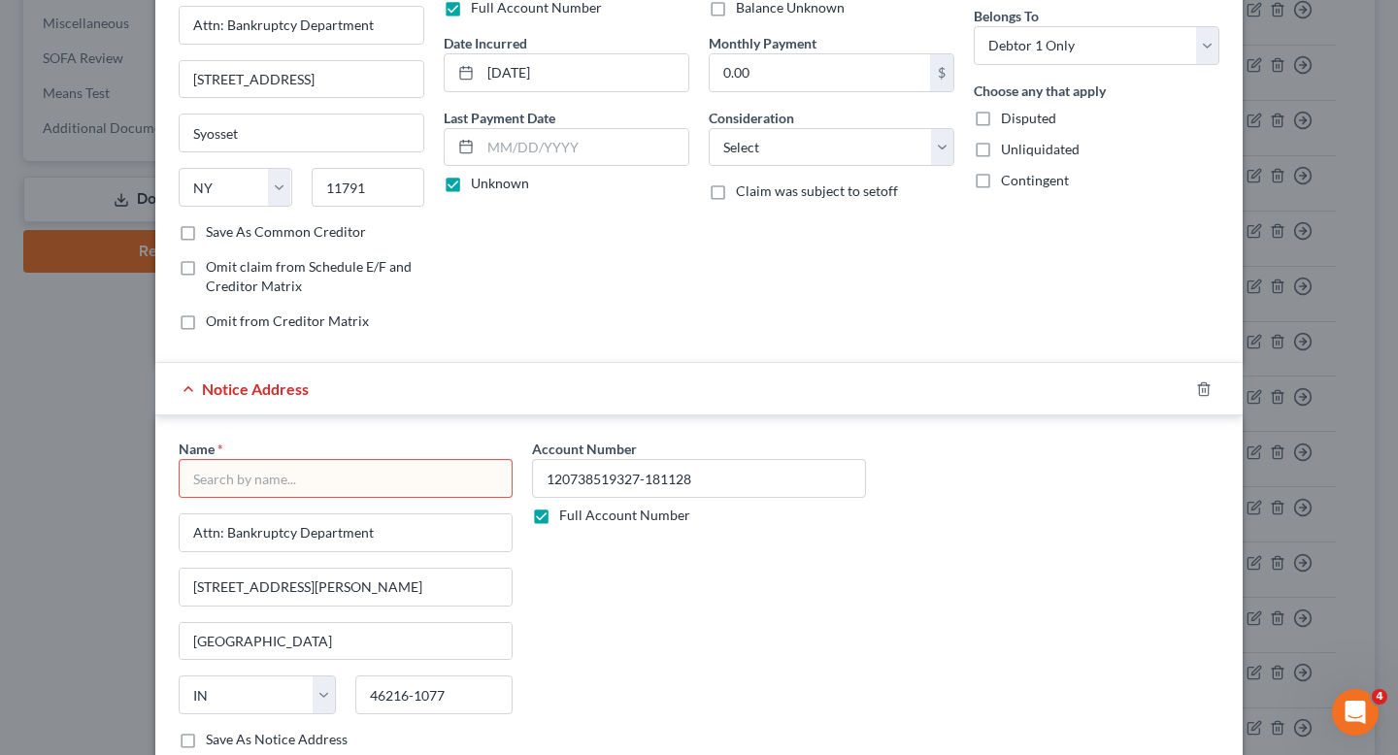
drag, startPoint x: 368, startPoint y: 509, endPoint x: 229, endPoint y: 509, distance: 138.9
click at [229, 509] on div "Name * Attn: Bankruptcy Department 8902 Otis Ave, Ste 103A Indianapolis State A…" at bounding box center [346, 594] width 334 height 311
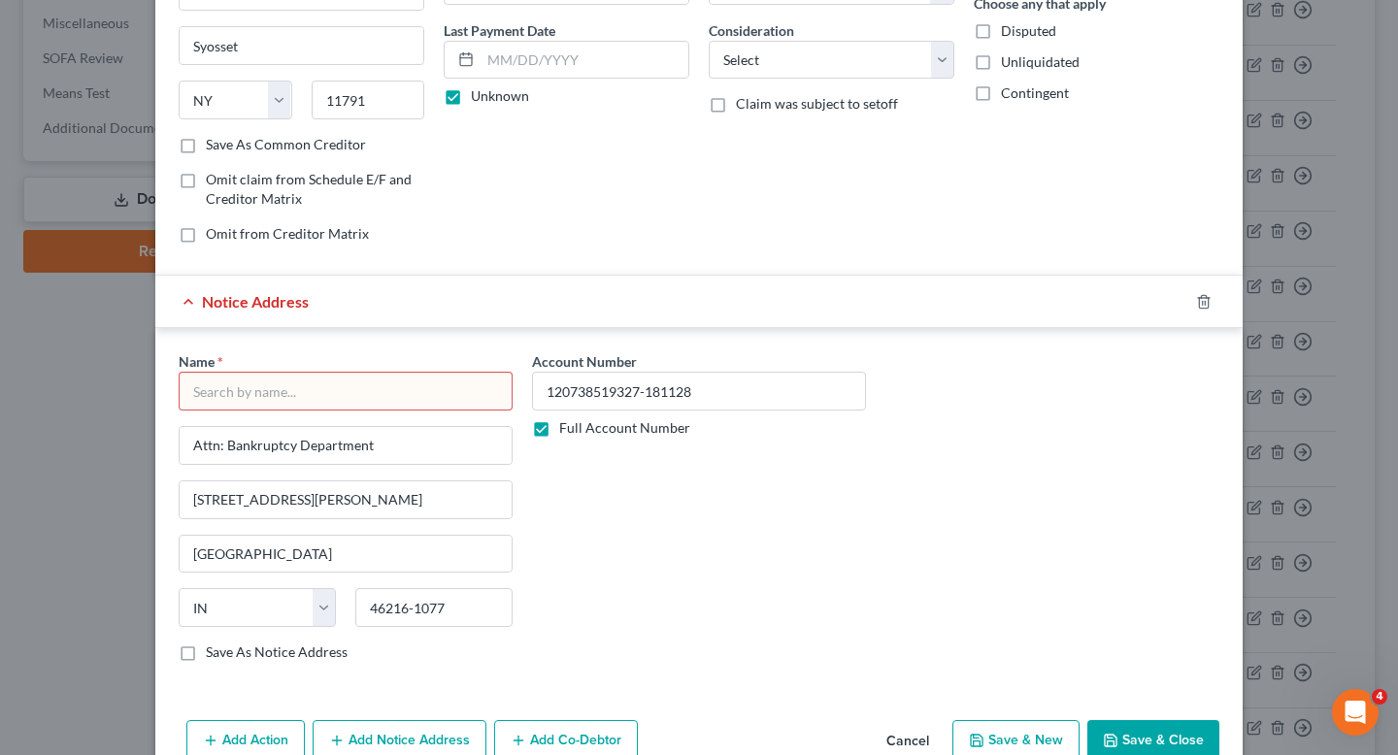
scroll to position [262, 0]
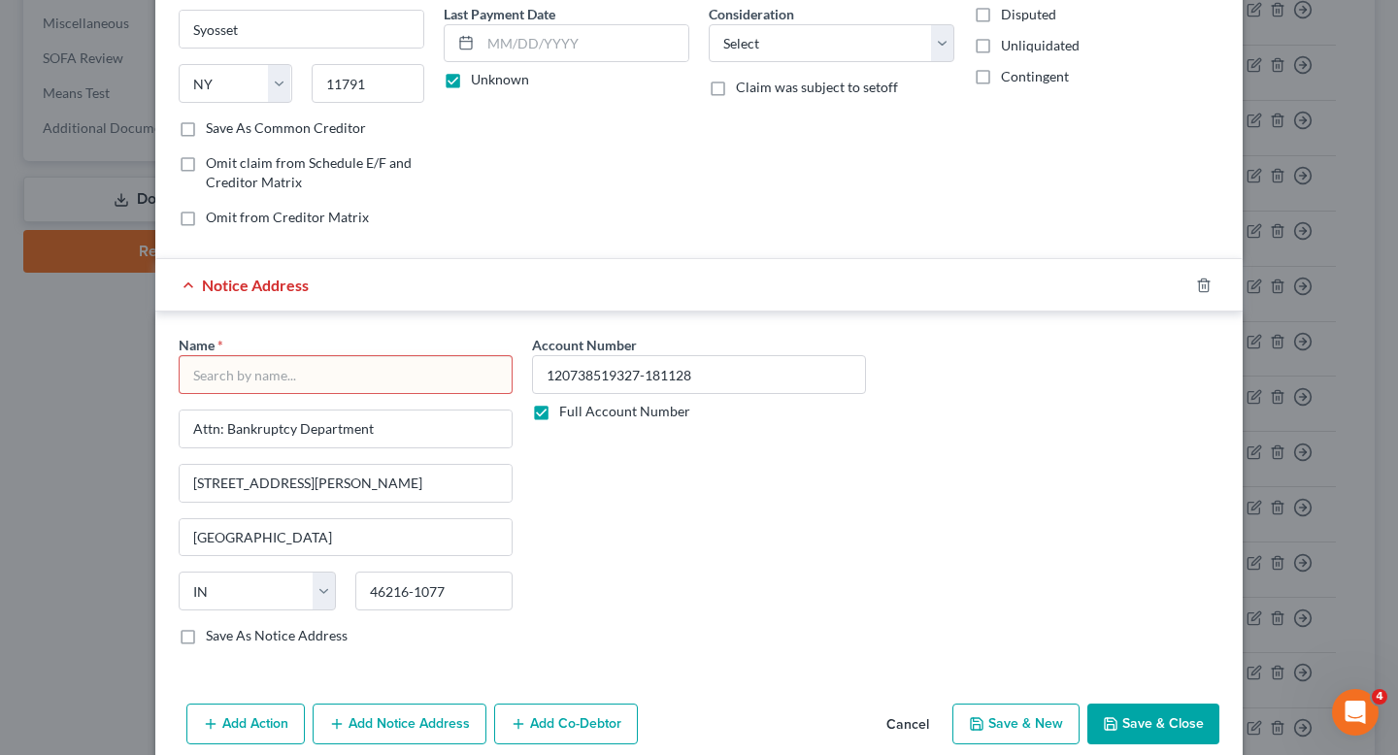
click at [1191, 274] on div at bounding box center [1216, 285] width 54 height 31
click at [1207, 280] on icon "button" at bounding box center [1203, 285] width 9 height 13
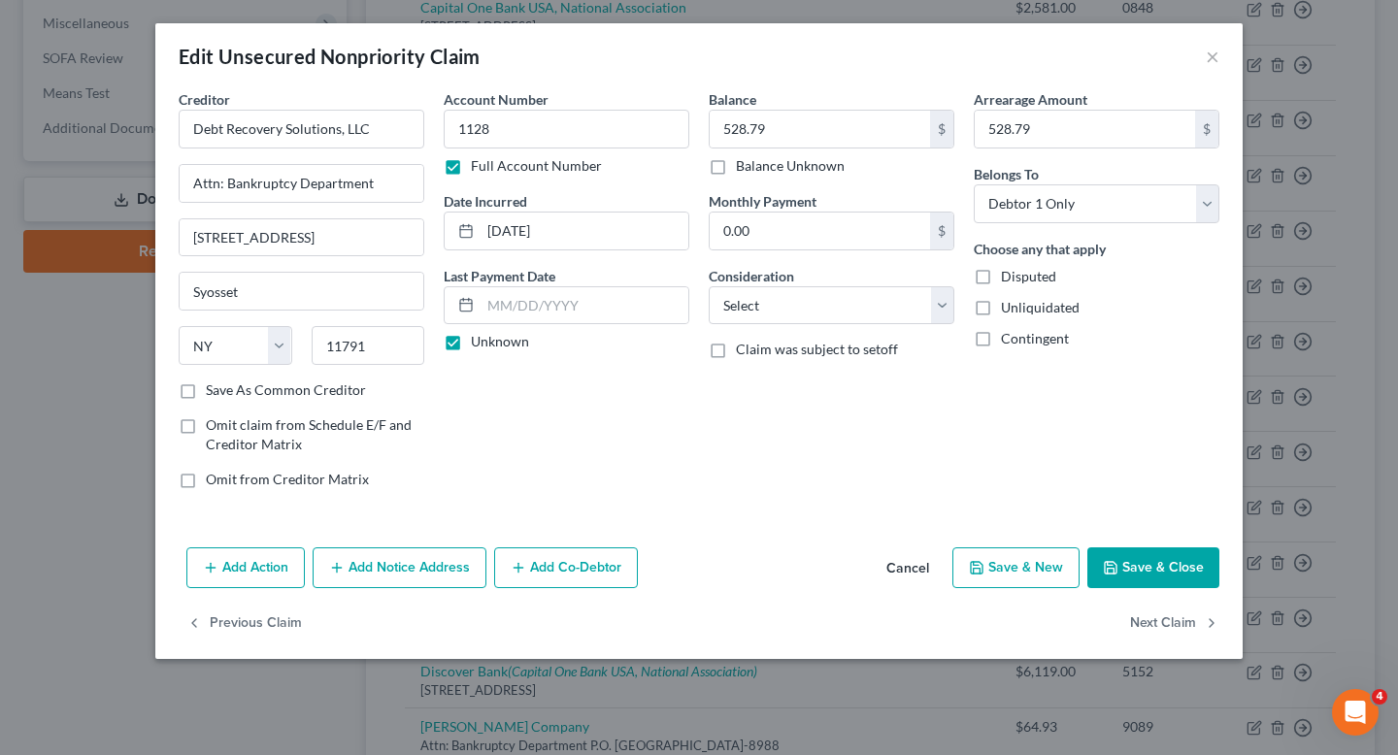
scroll to position [0, 0]
click at [1140, 571] on button "Save & Close" at bounding box center [1154, 568] width 132 height 41
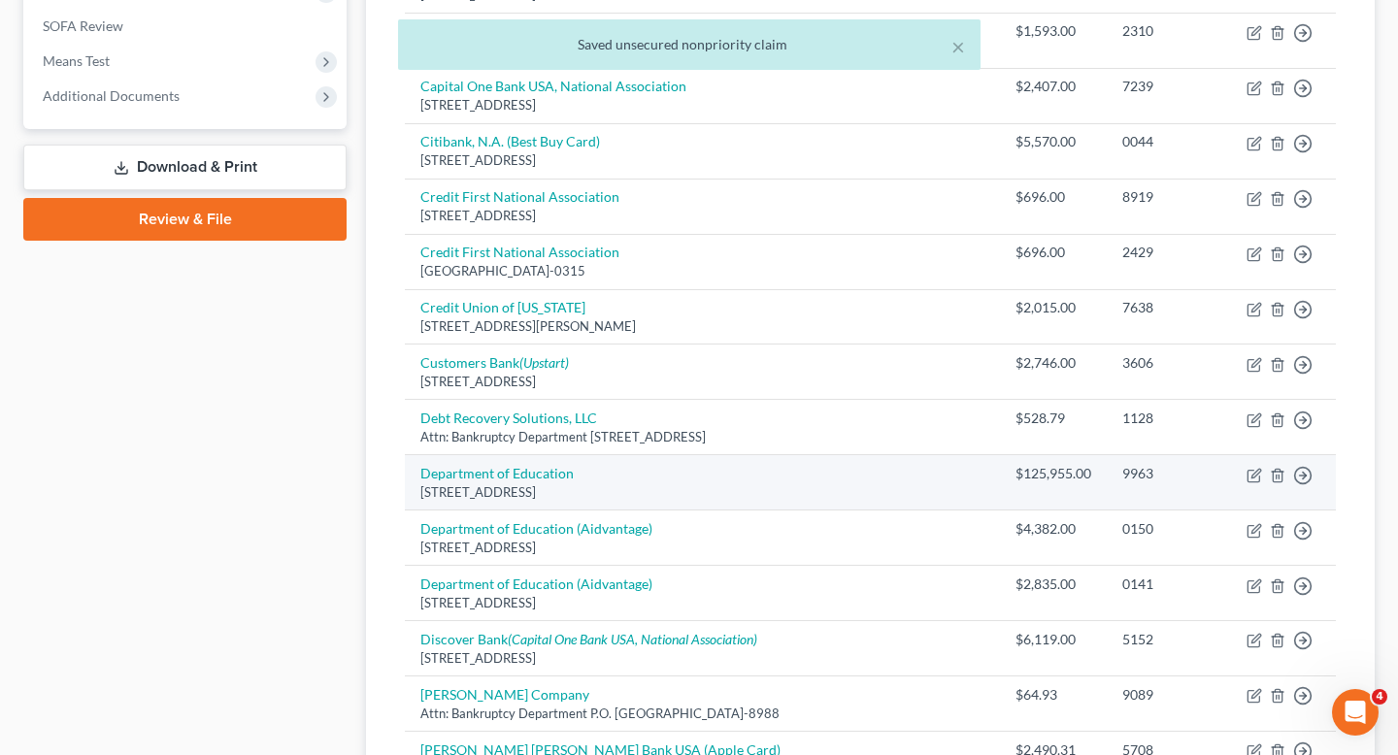
scroll to position [755, 0]
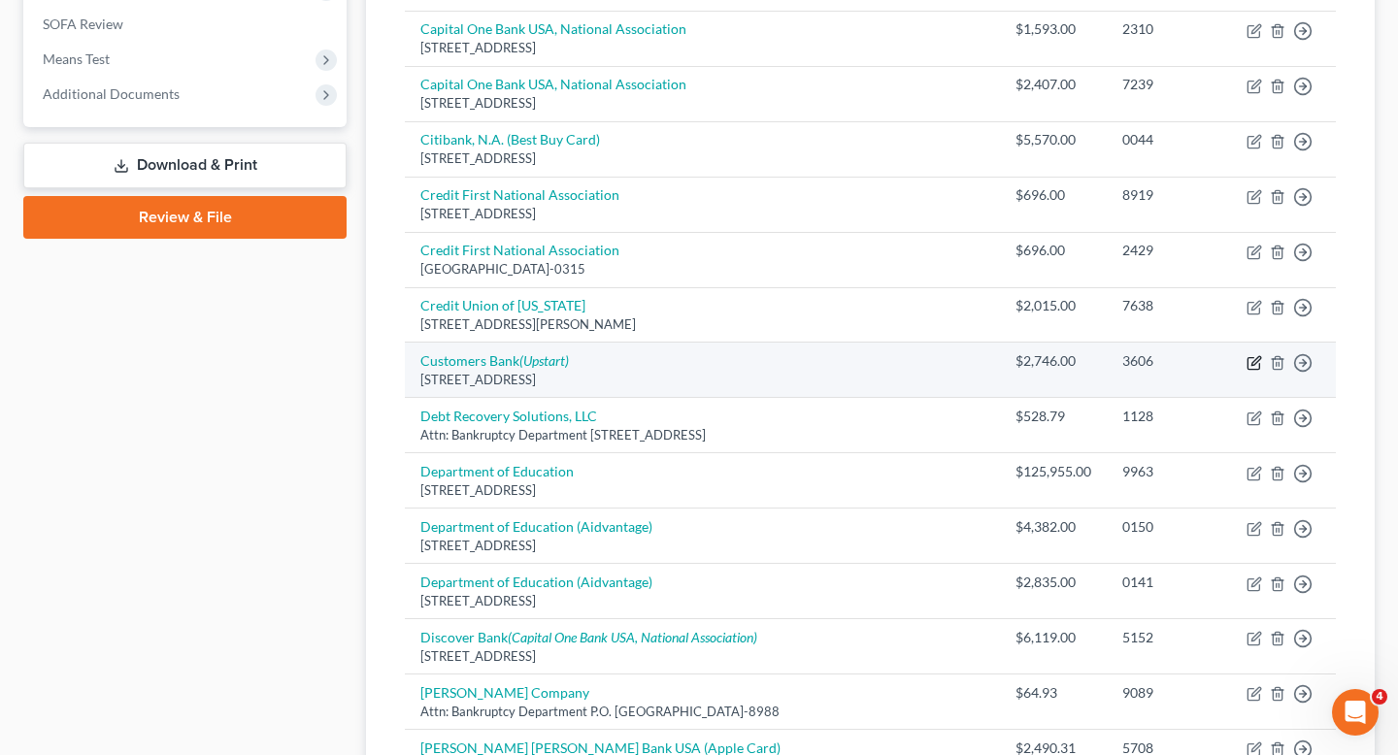
click at [1253, 355] on icon "button" at bounding box center [1255, 363] width 16 height 16
select select "39"
select select "2"
select select "0"
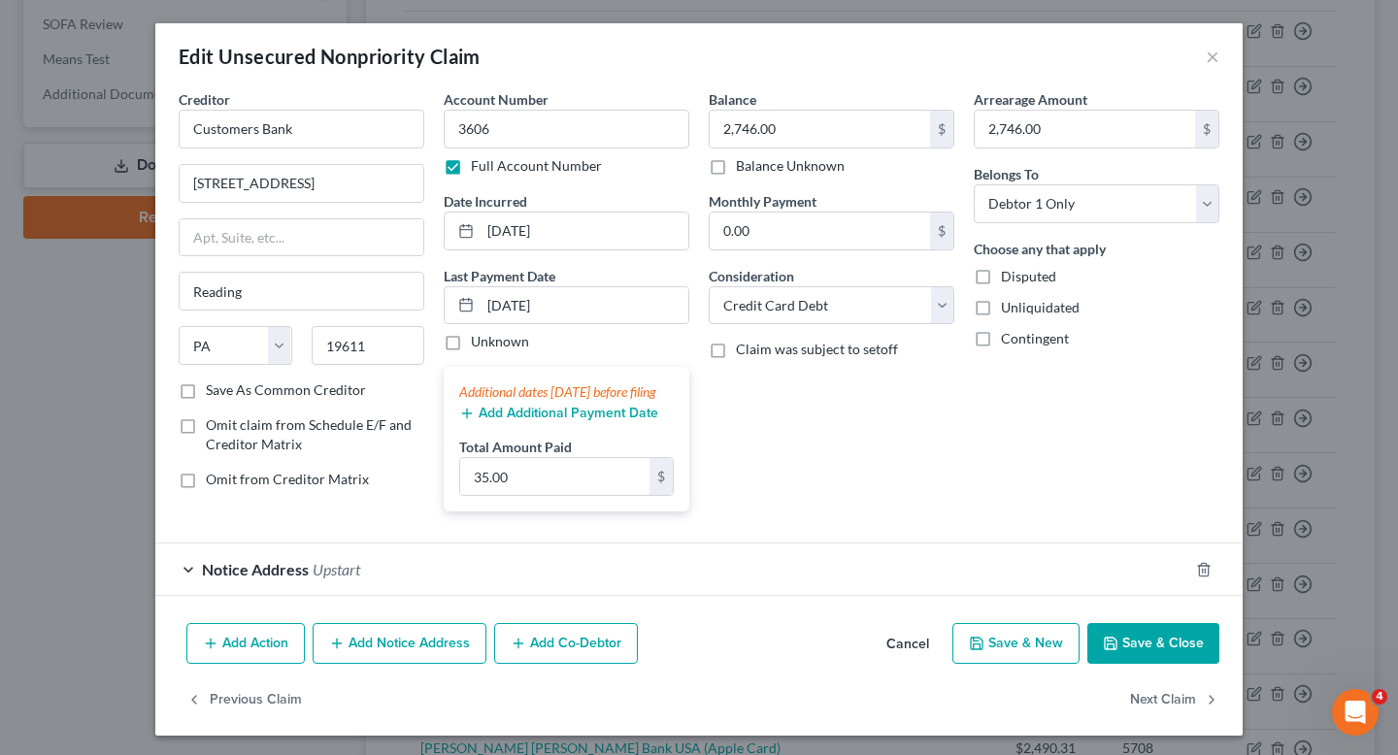
scroll to position [22, 0]
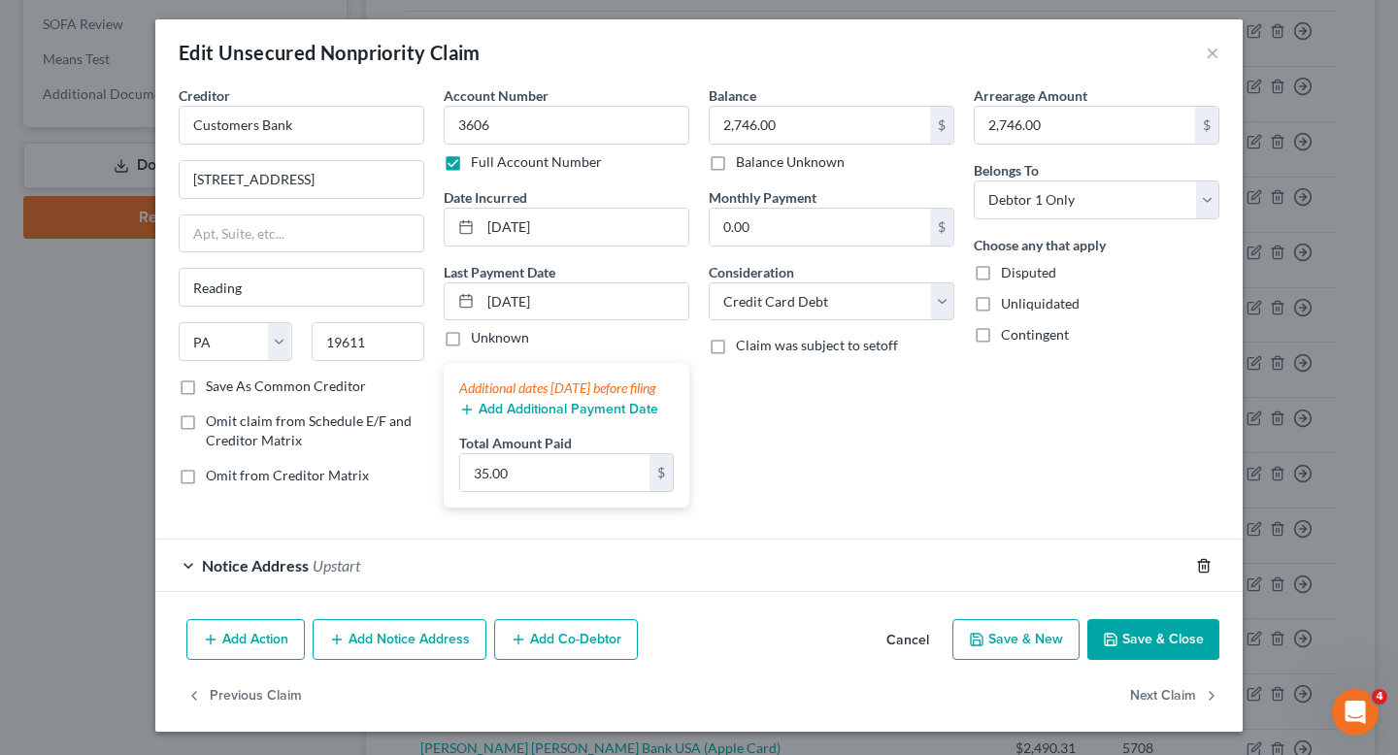
click at [1203, 572] on icon "button" at bounding box center [1203, 565] width 9 height 13
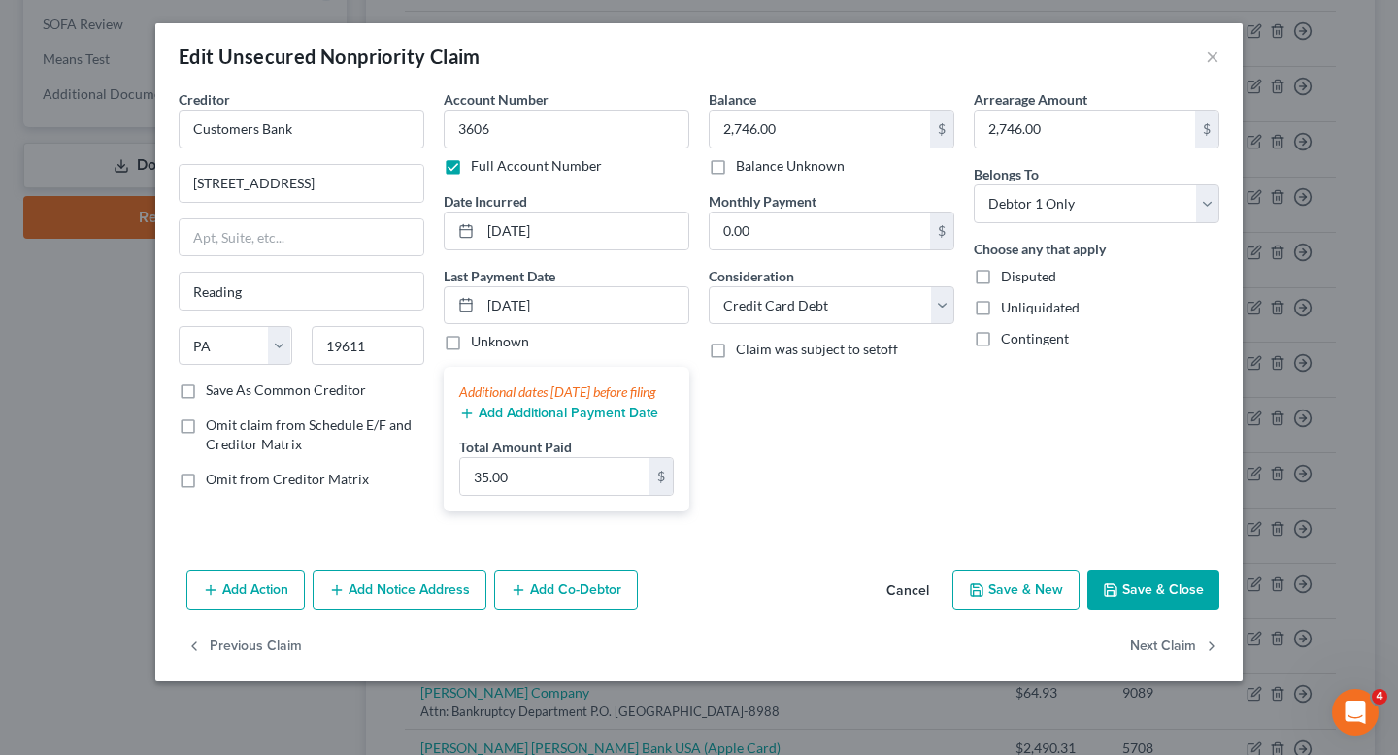
scroll to position [0, 0]
click at [1175, 611] on button "Save & Close" at bounding box center [1154, 590] width 132 height 41
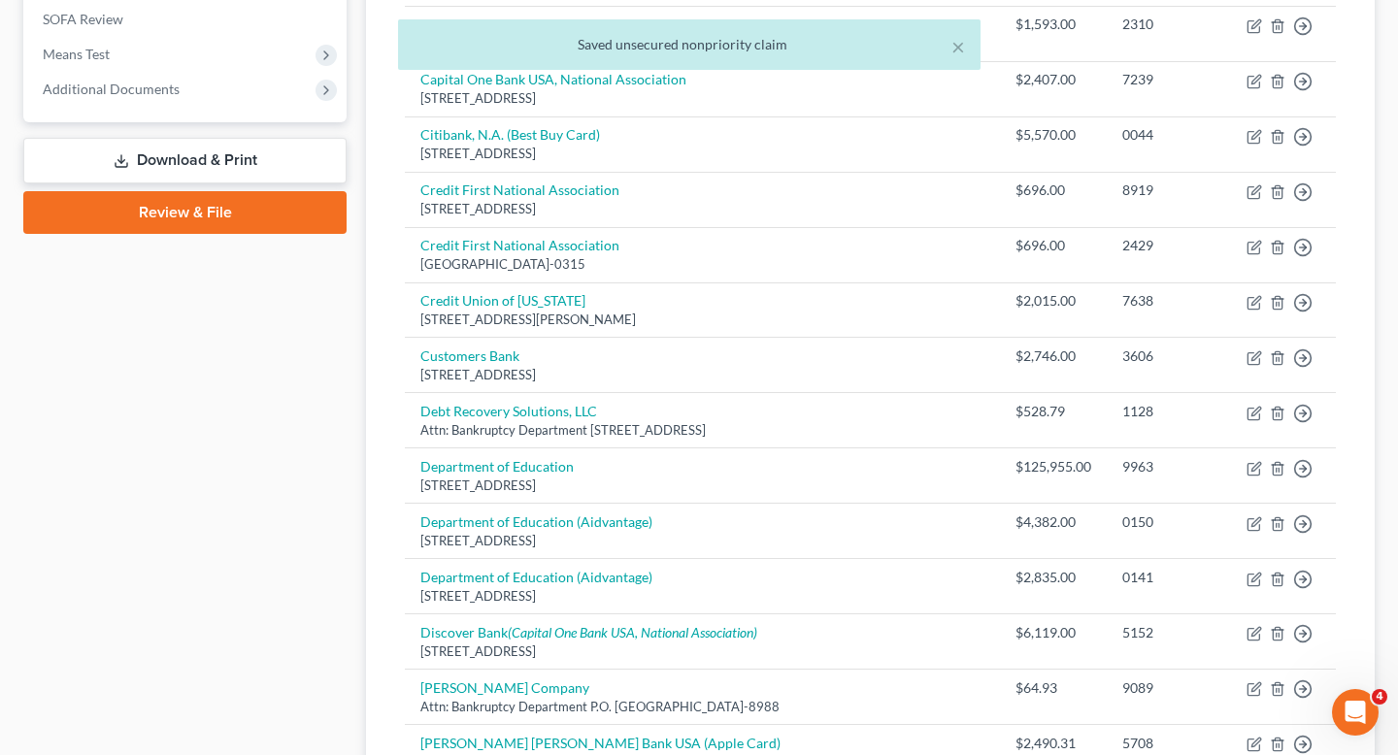
scroll to position [816, 0]
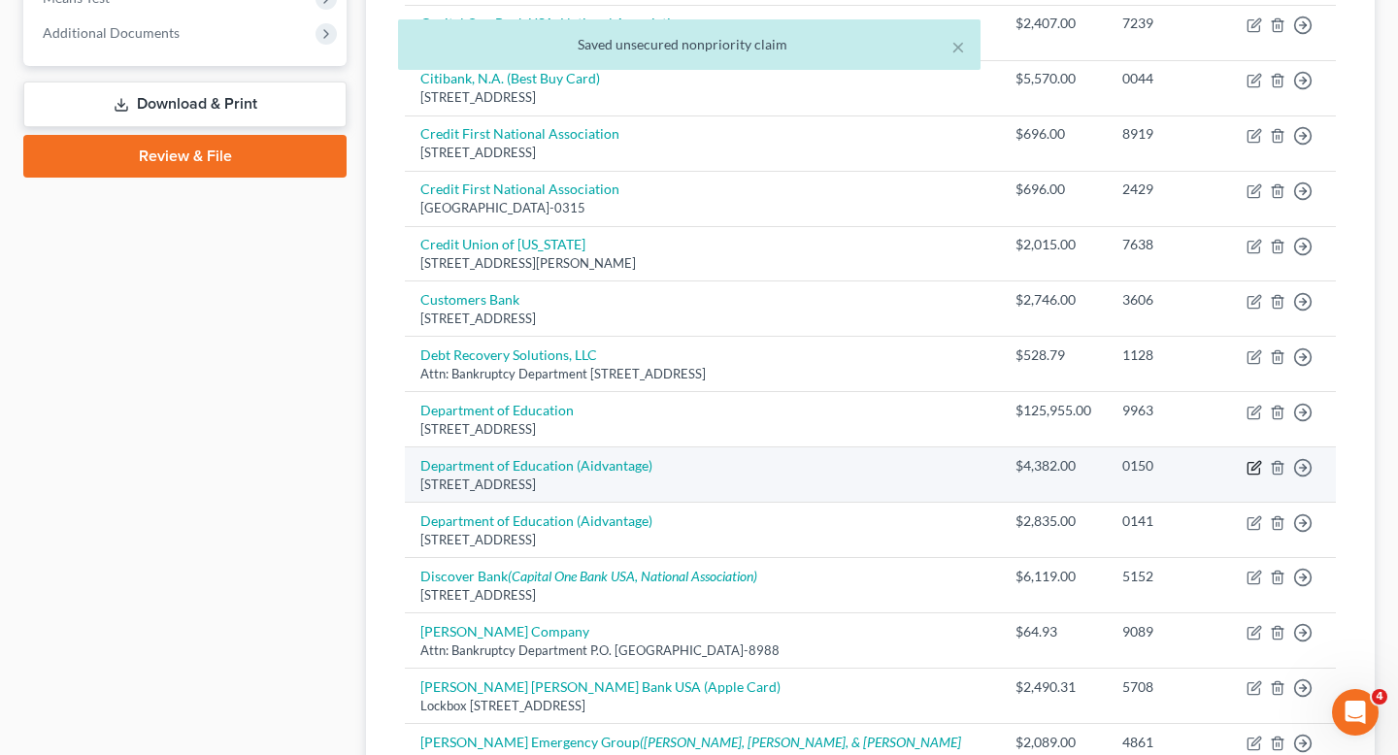
click at [1248, 462] on icon "button" at bounding box center [1254, 468] width 12 height 12
select select "48"
select select "17"
select select "0"
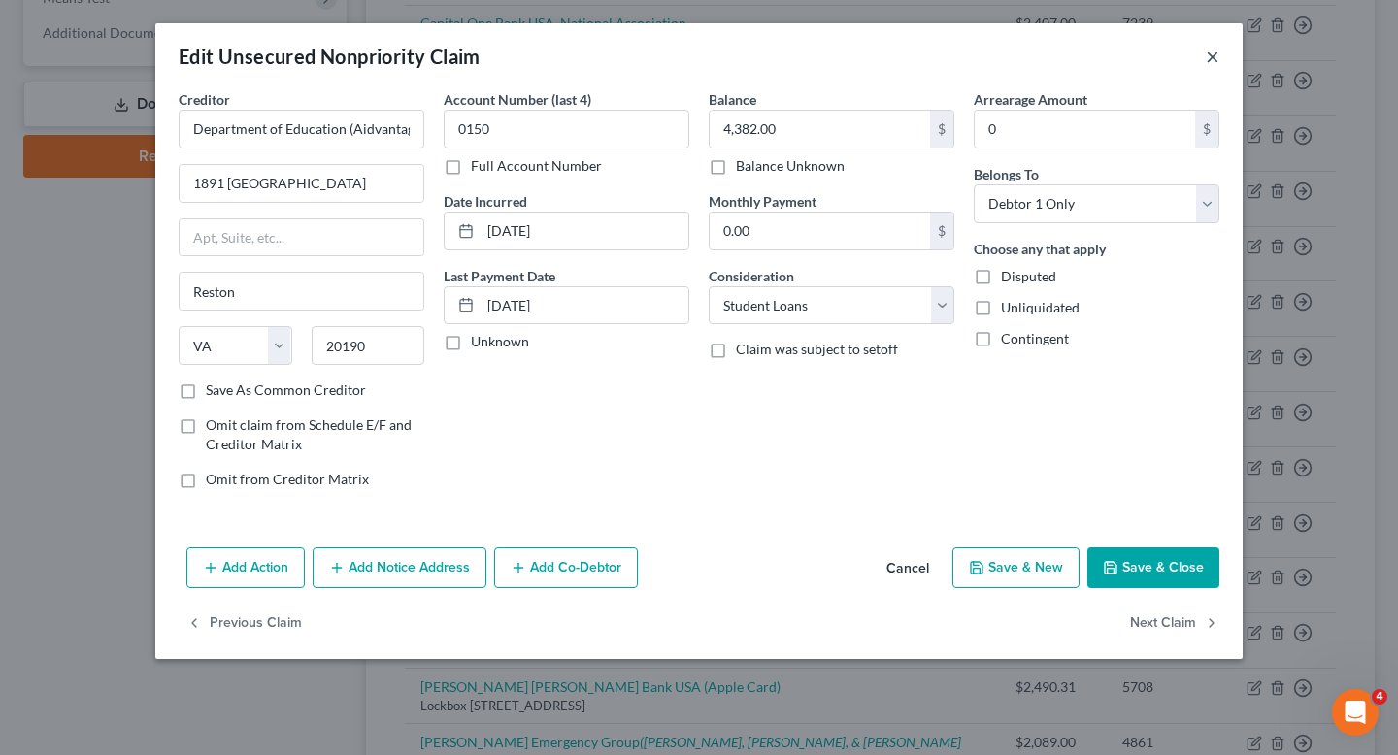
click at [1212, 56] on button "×" at bounding box center [1213, 56] width 14 height 23
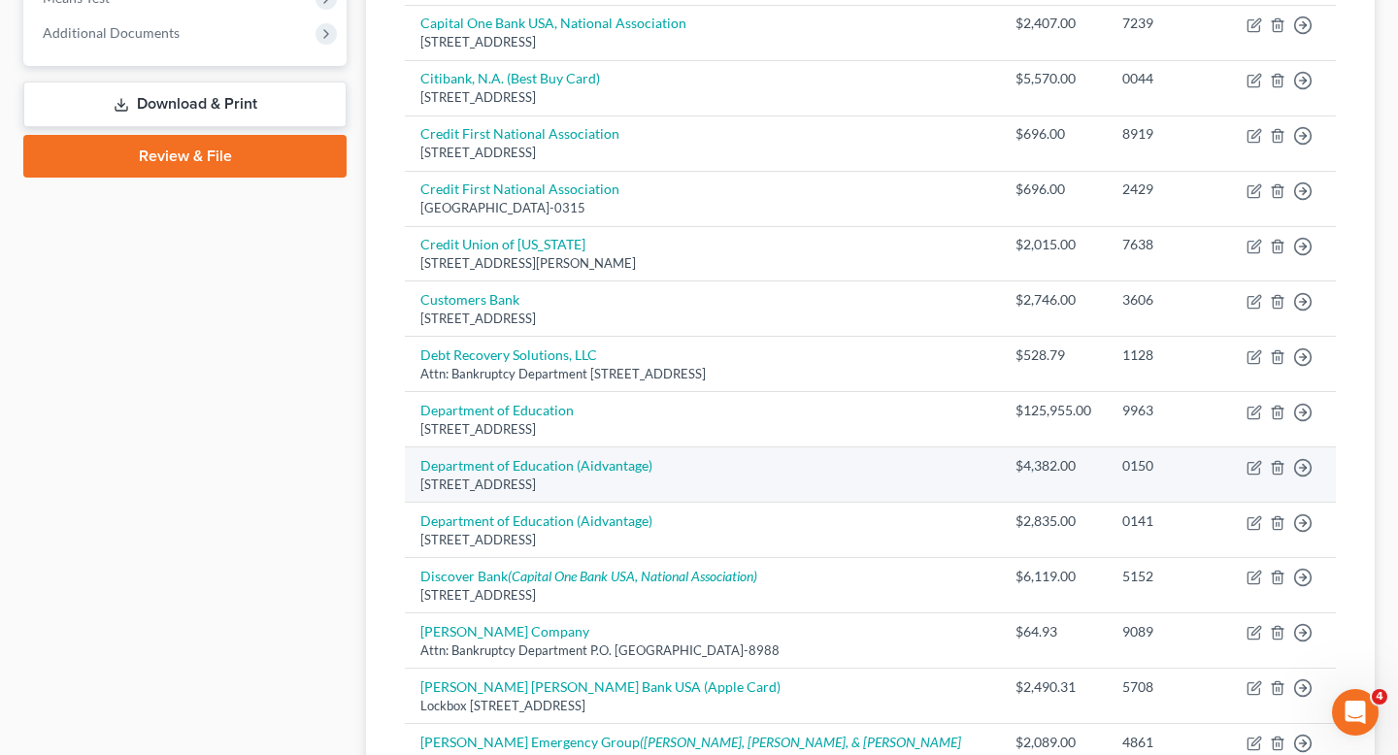
scroll to position [830, 0]
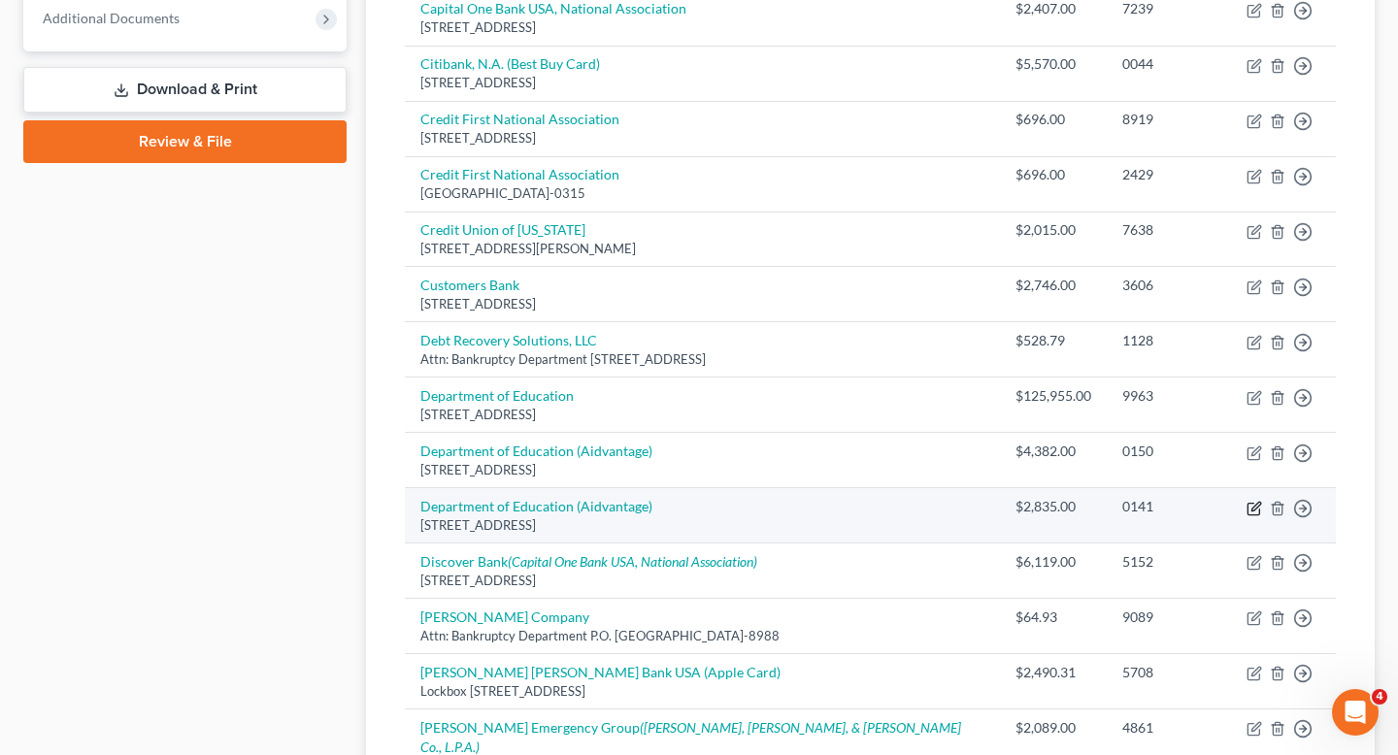
click at [1251, 501] on icon "button" at bounding box center [1255, 509] width 16 height 16
select select "48"
select select "17"
select select "0"
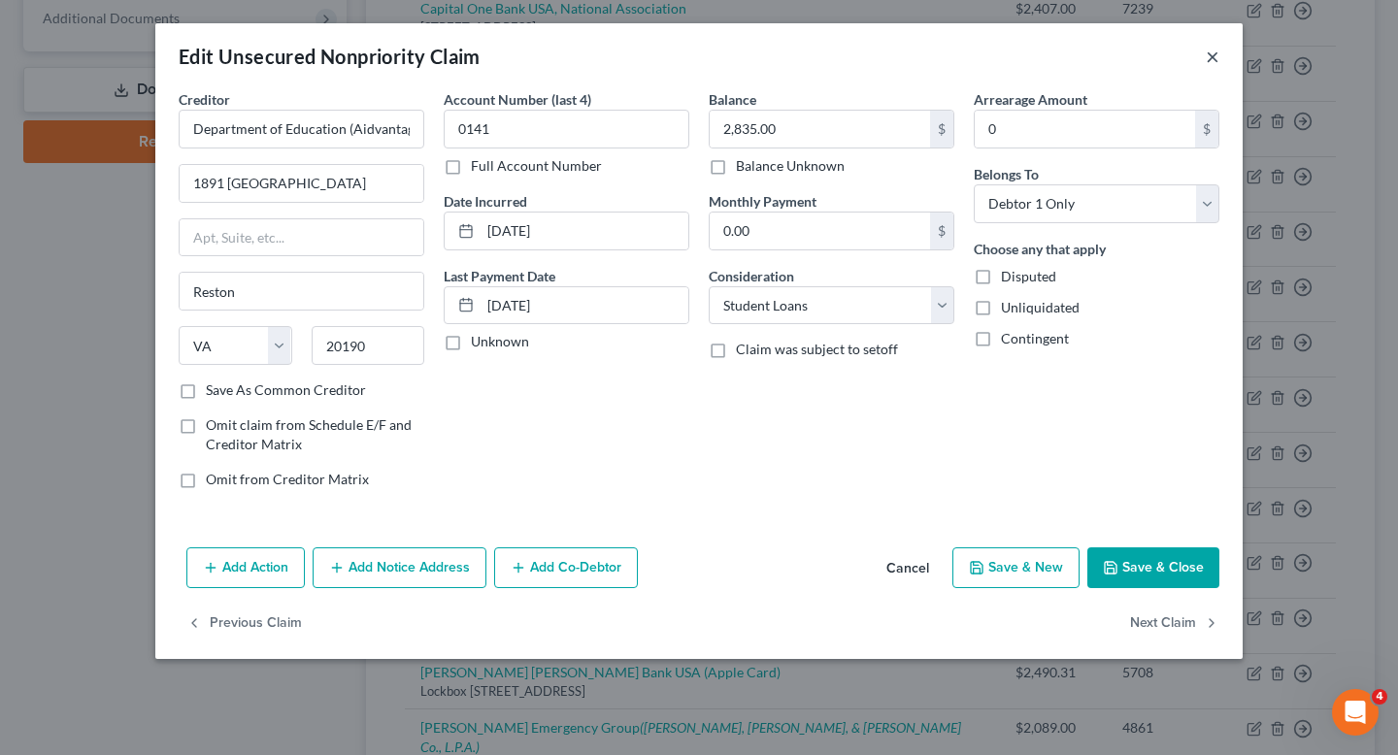
click at [1214, 55] on button "×" at bounding box center [1213, 56] width 14 height 23
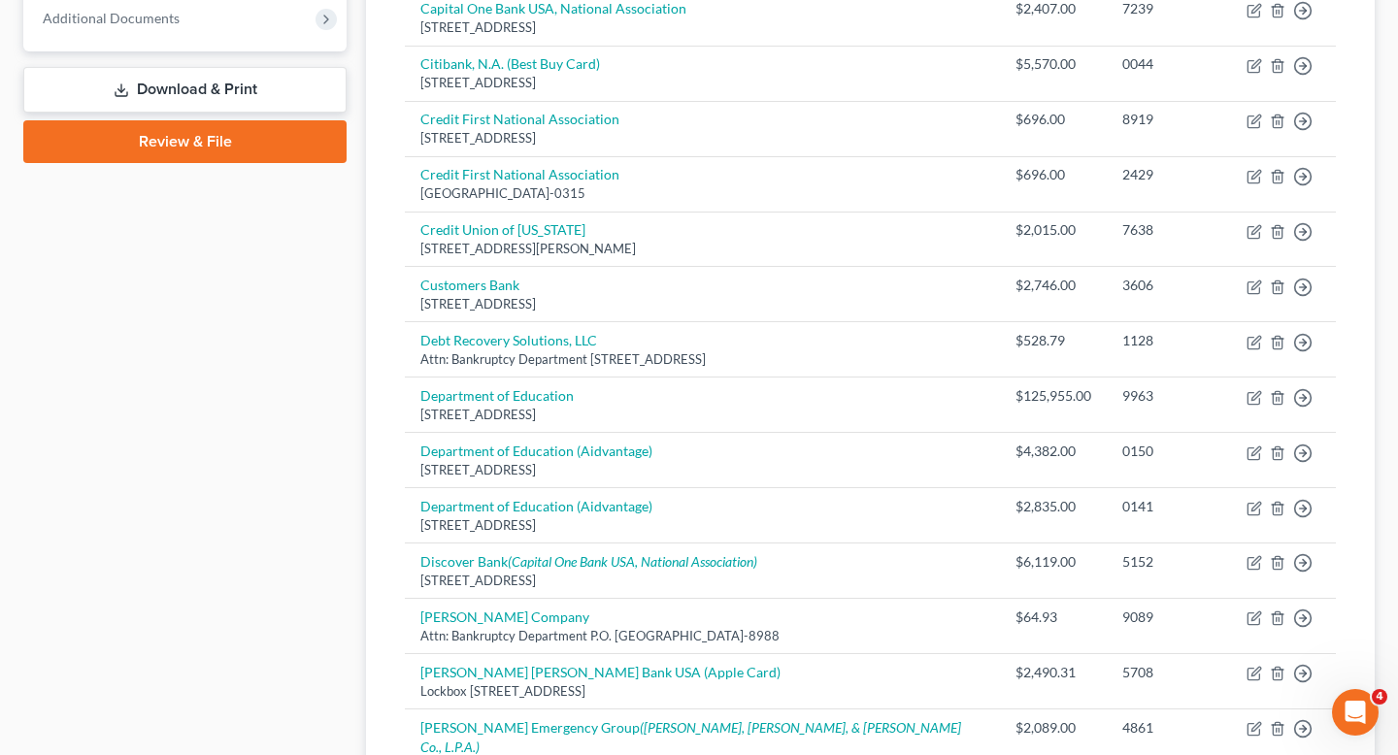
scroll to position [931, 0]
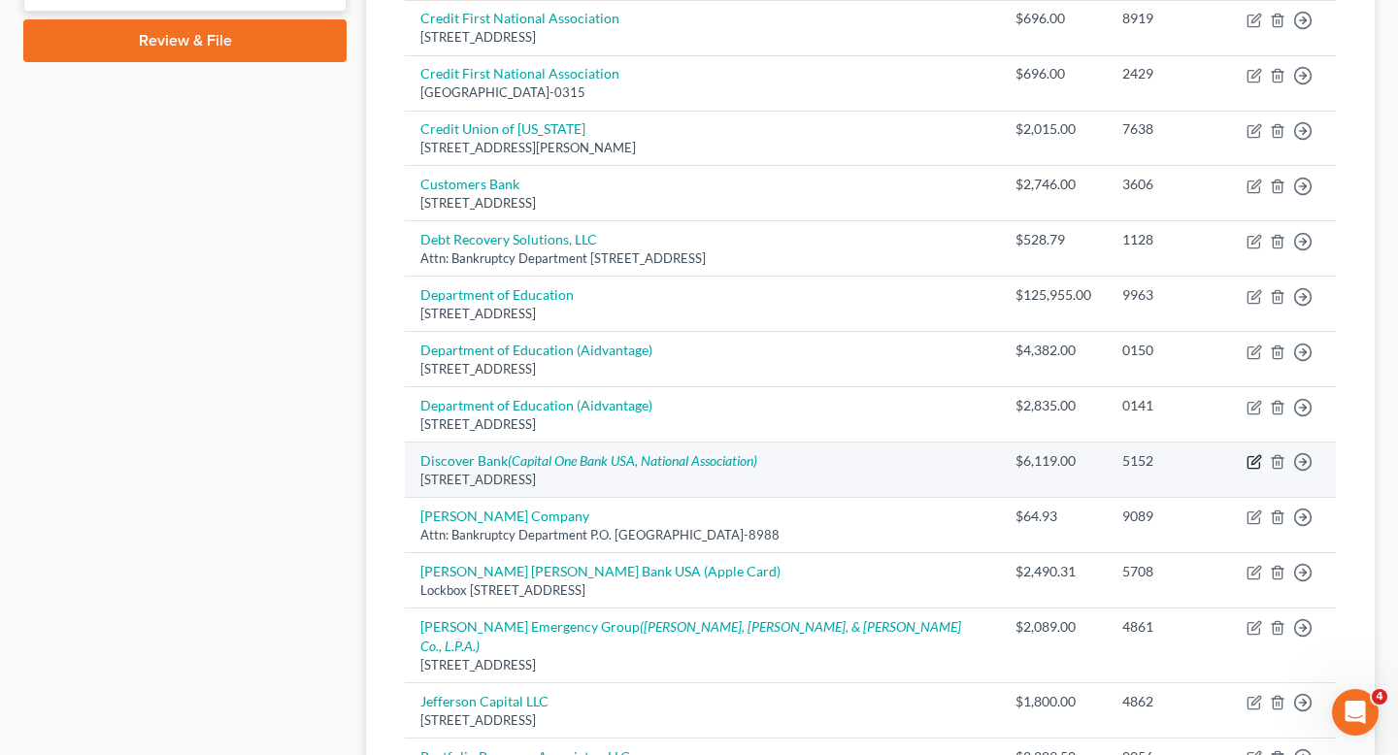
click at [1254, 456] on icon "button" at bounding box center [1256, 460] width 9 height 9
select select "46"
select select "2"
select select "0"
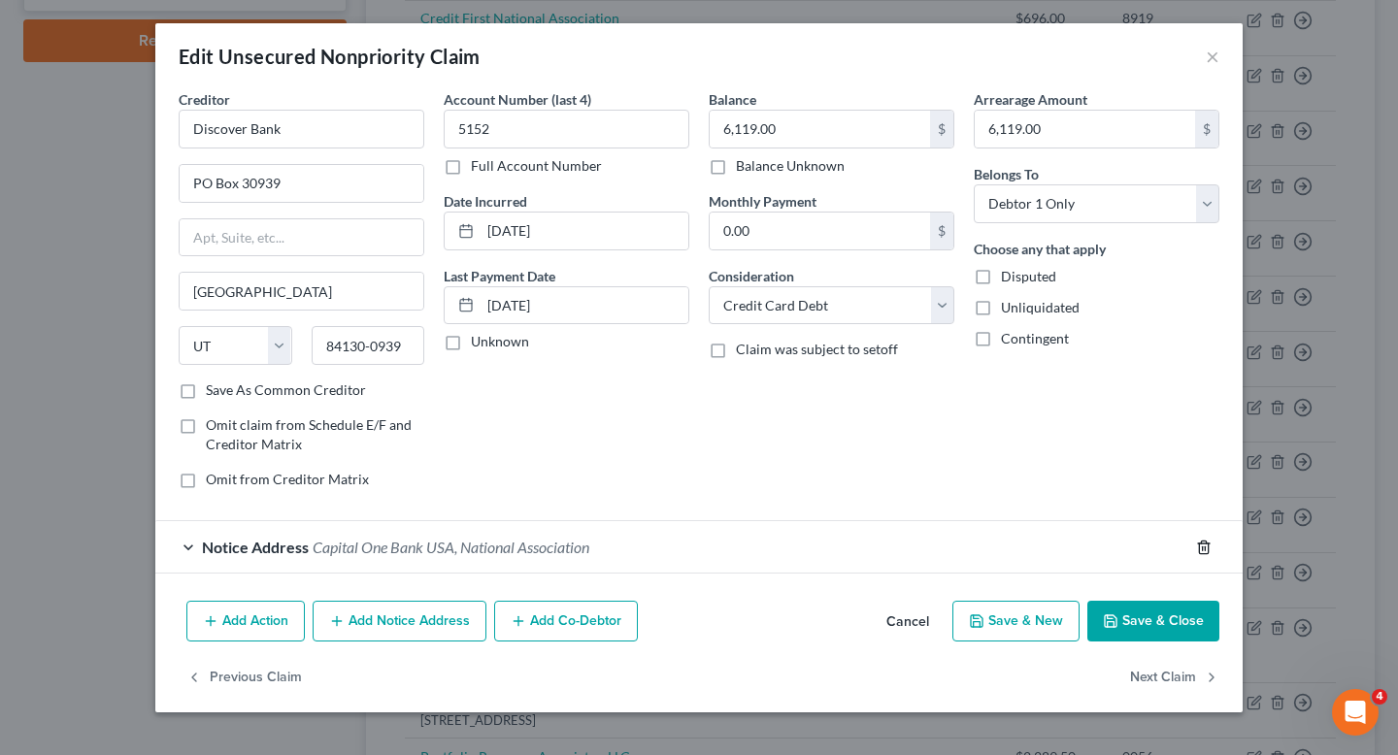
click at [1199, 550] on icon "button" at bounding box center [1203, 547] width 9 height 13
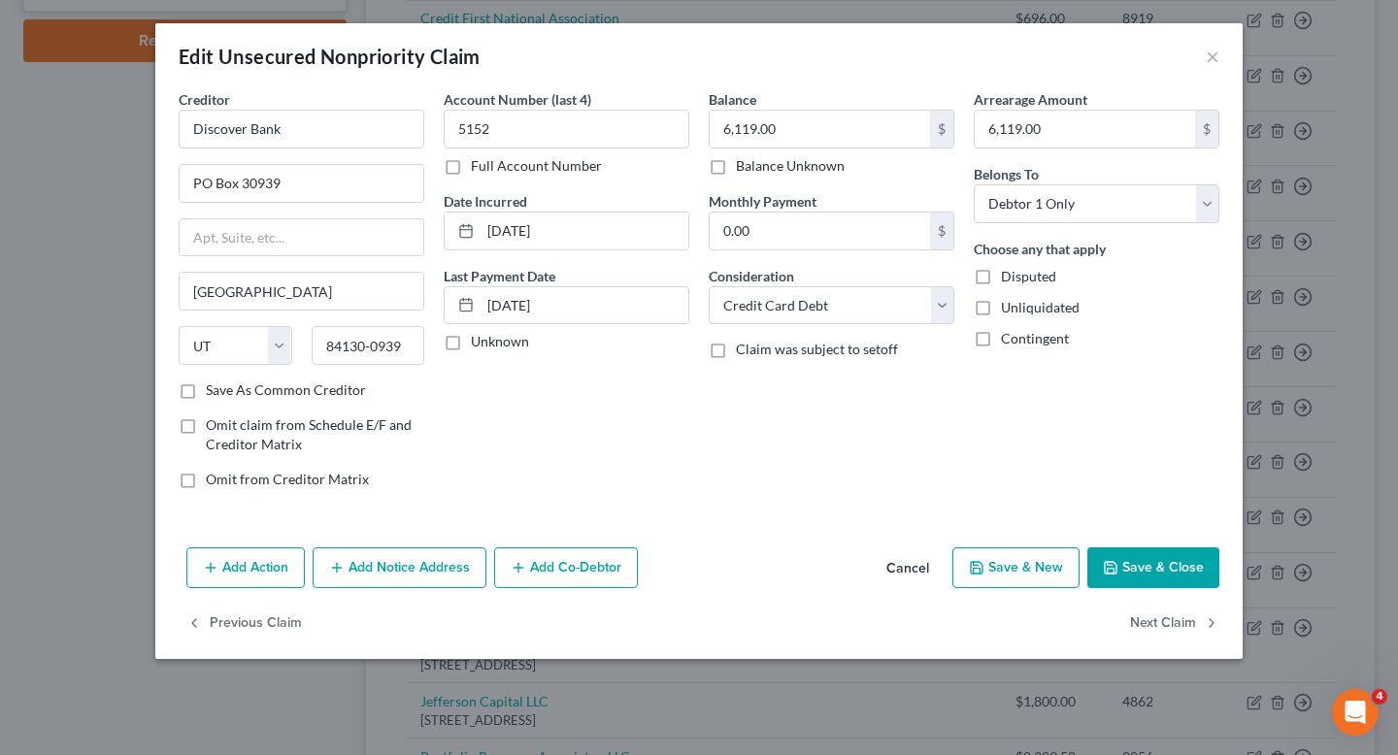
click at [1167, 564] on button "Save & Close" at bounding box center [1154, 568] width 132 height 41
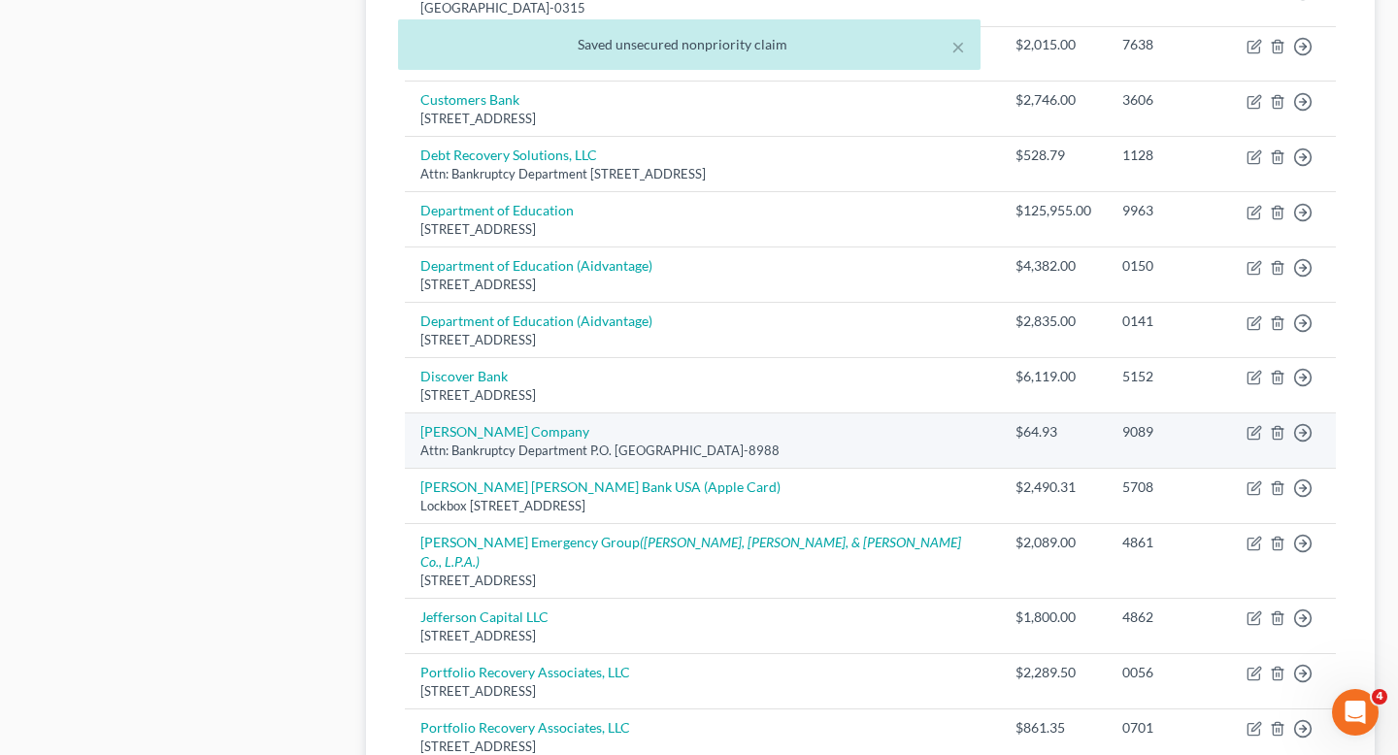
scroll to position [1032, 0]
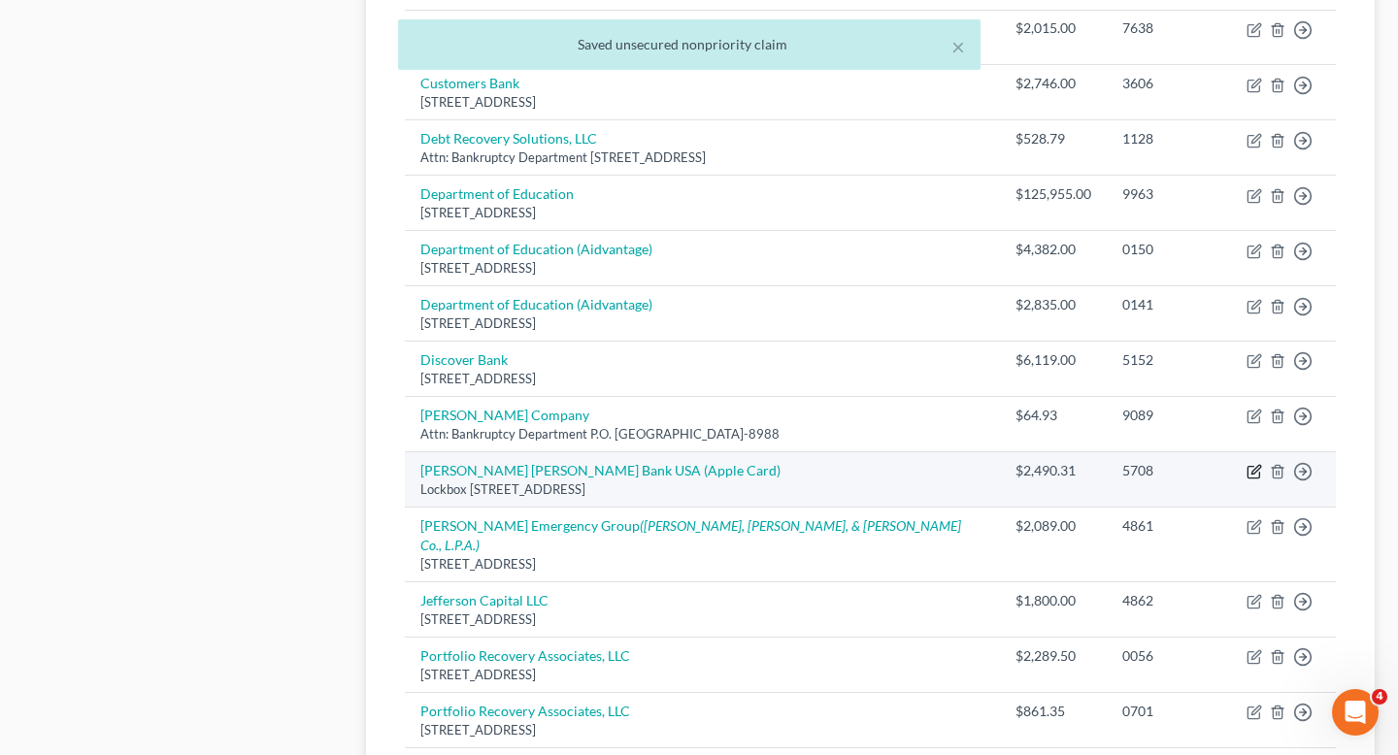
click at [1260, 464] on icon "button" at bounding box center [1255, 472] width 16 height 16
select select "39"
select select "2"
select select "0"
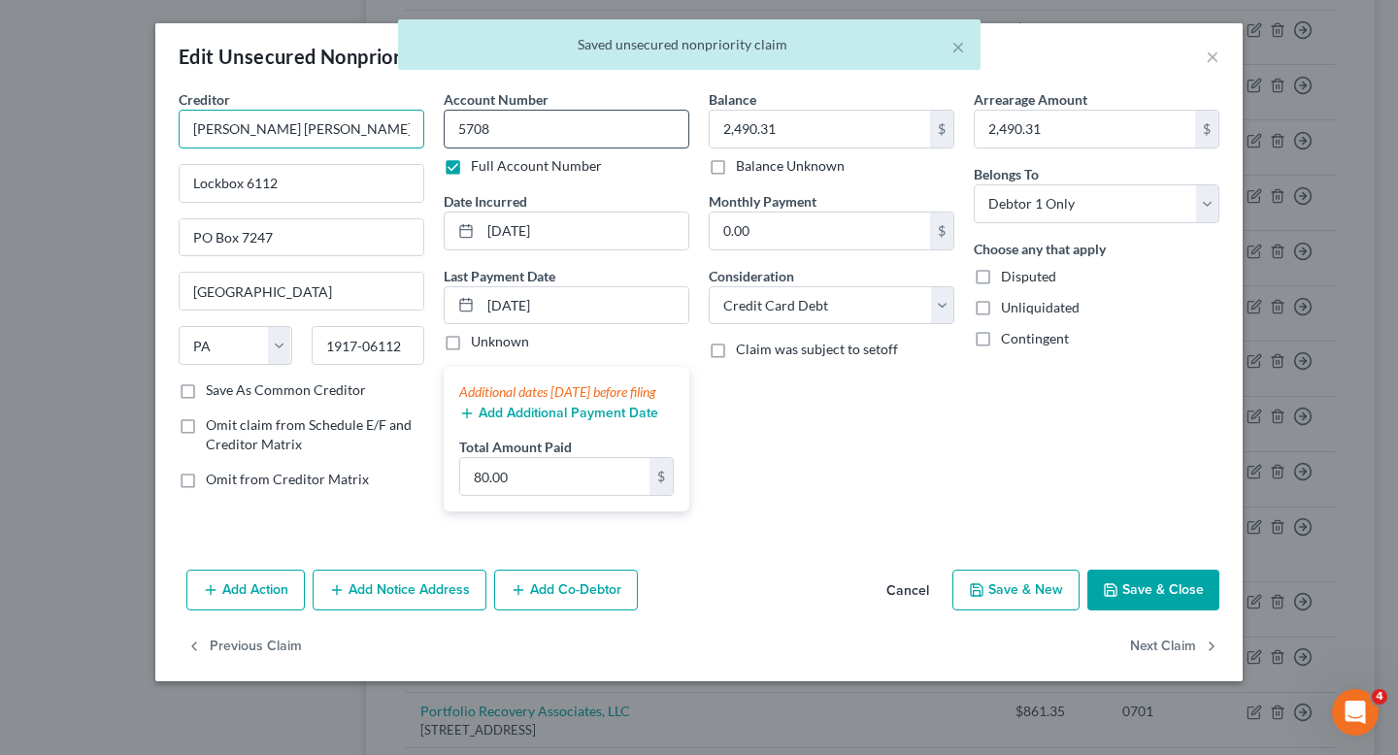
scroll to position [0, 14]
drag, startPoint x: 348, startPoint y: 132, endPoint x: 534, endPoint y: 130, distance: 186.5
click at [534, 130] on div "Creditor * Goldman Sachs Bank USA (Apple Card) Lockbox 6112 PO Box 7247 Philade…" at bounding box center [699, 308] width 1060 height 438
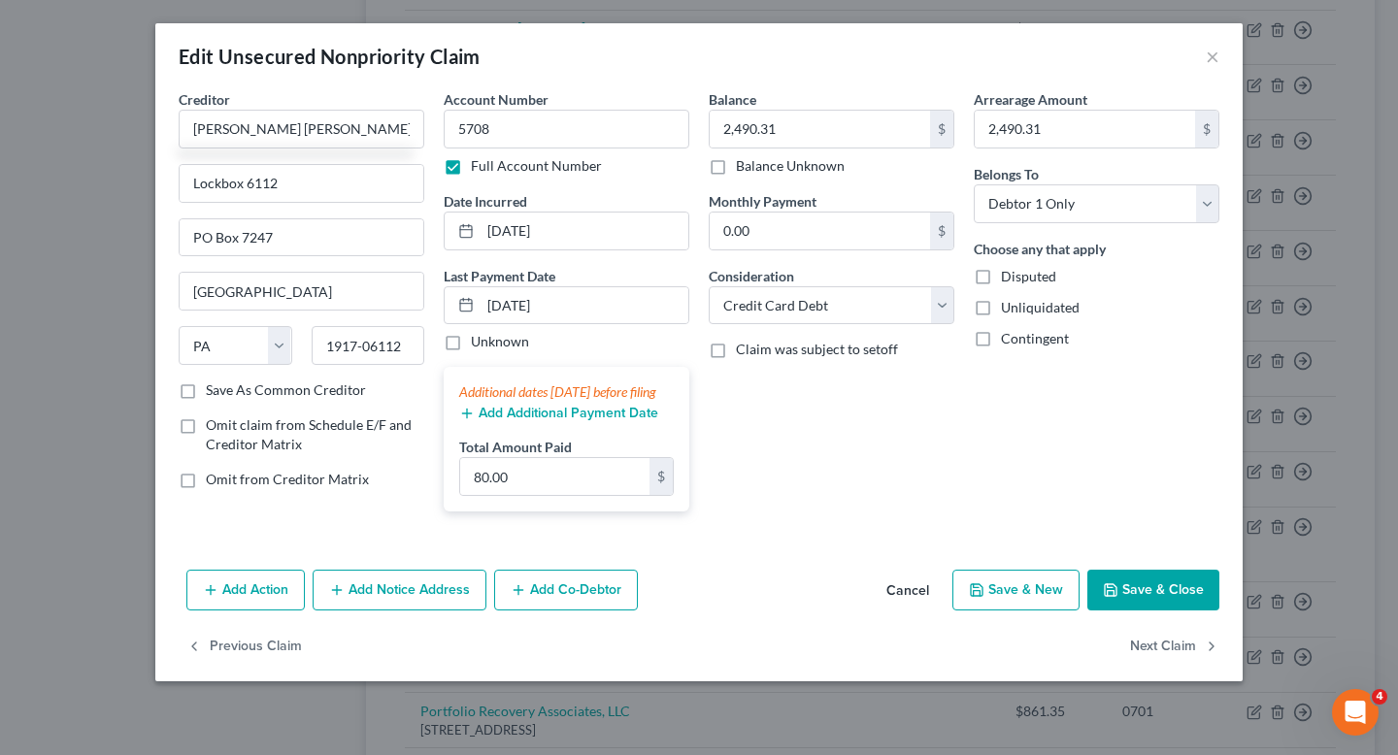
click at [1144, 611] on button "Save & Close" at bounding box center [1154, 590] width 132 height 41
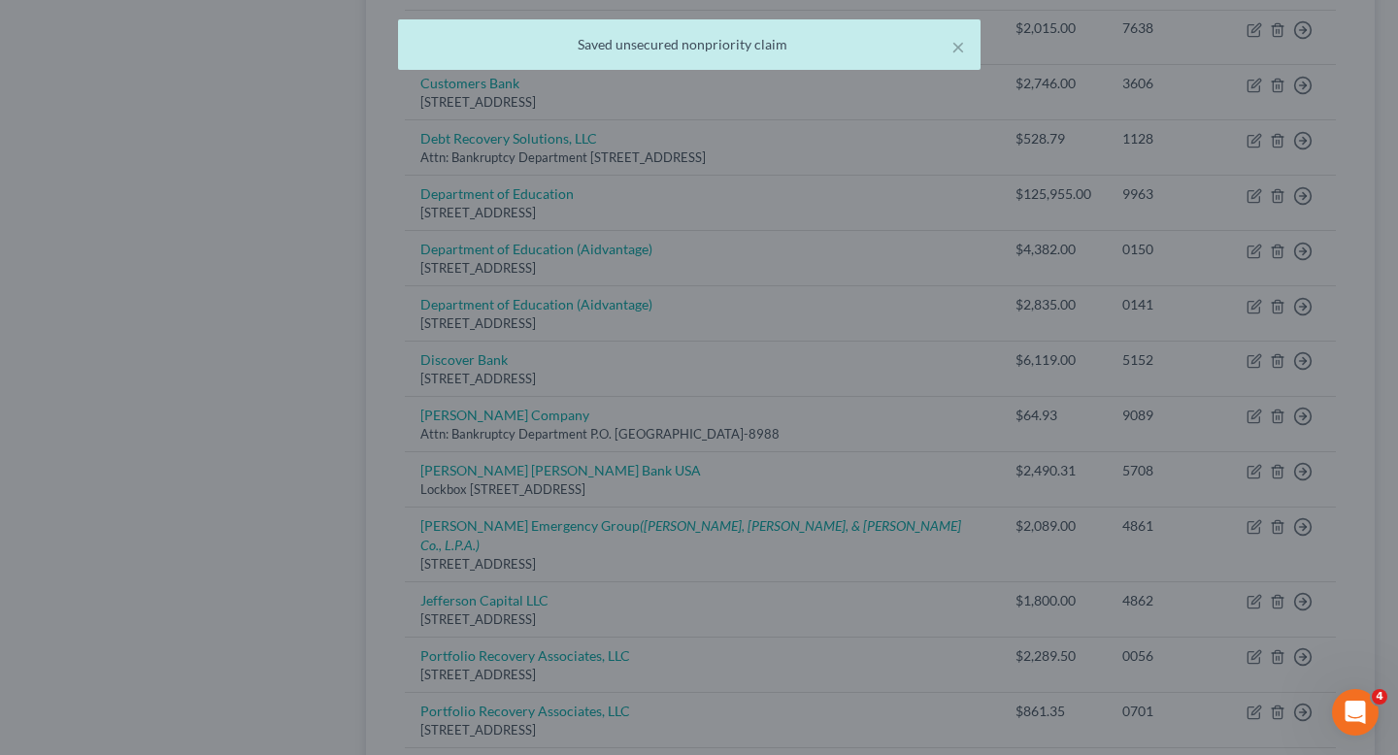
type input "Goldman Sachs Bank USA"
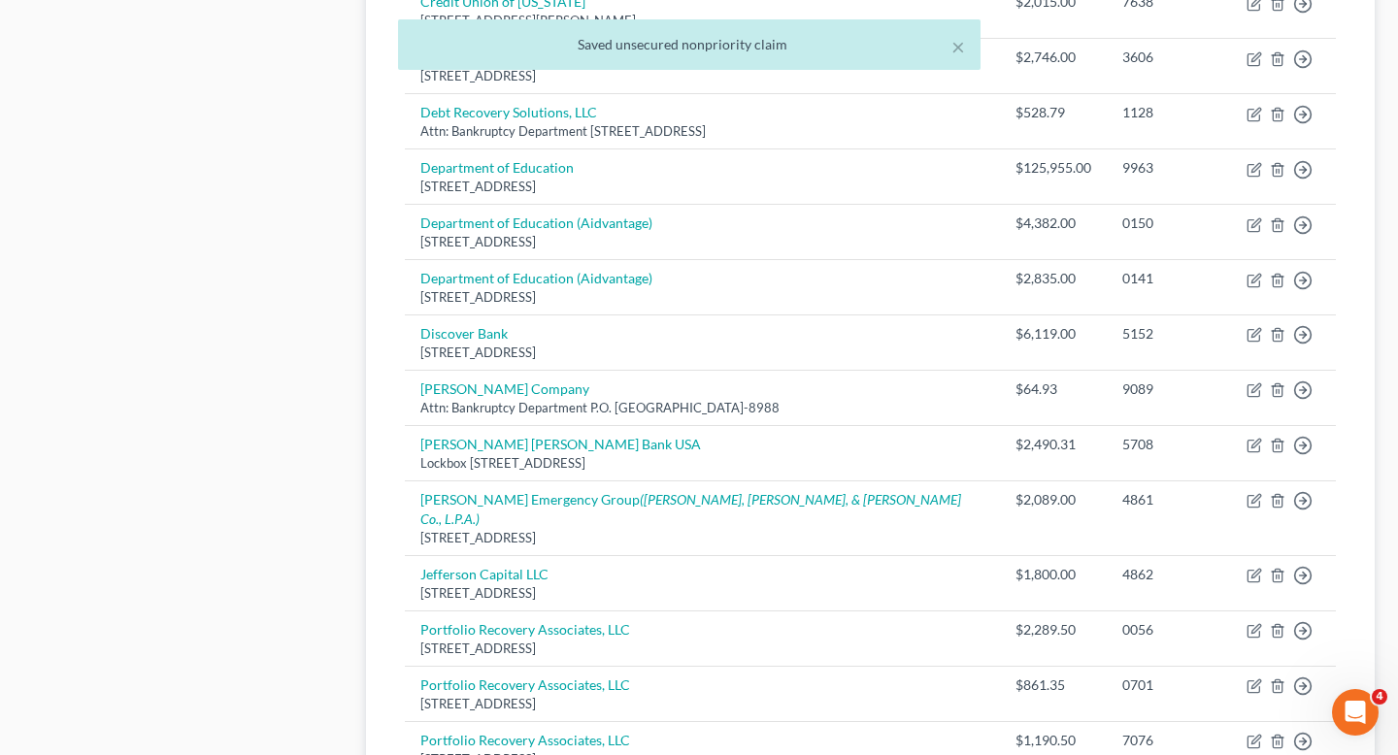
scroll to position [1059, 0]
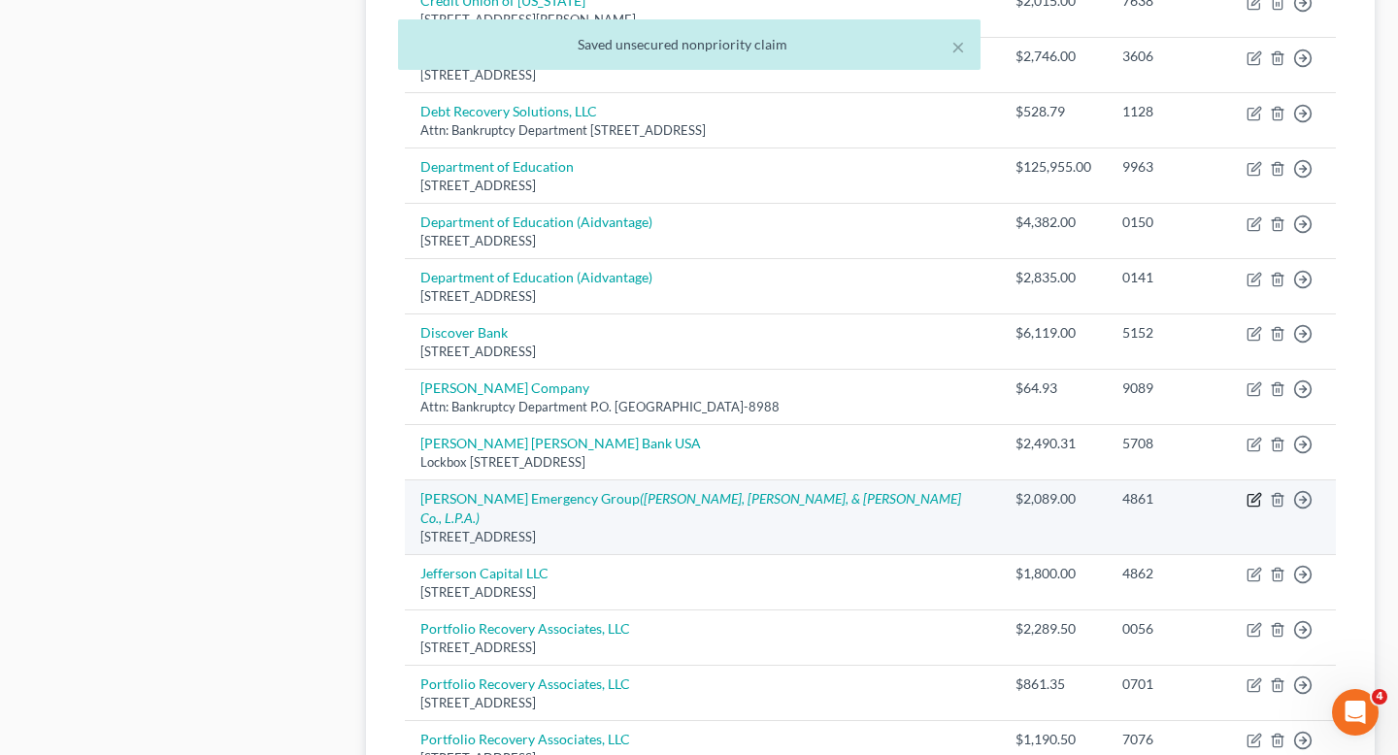
click at [1248, 495] on icon "button" at bounding box center [1254, 501] width 12 height 12
select select "28"
select select "9"
select select "0"
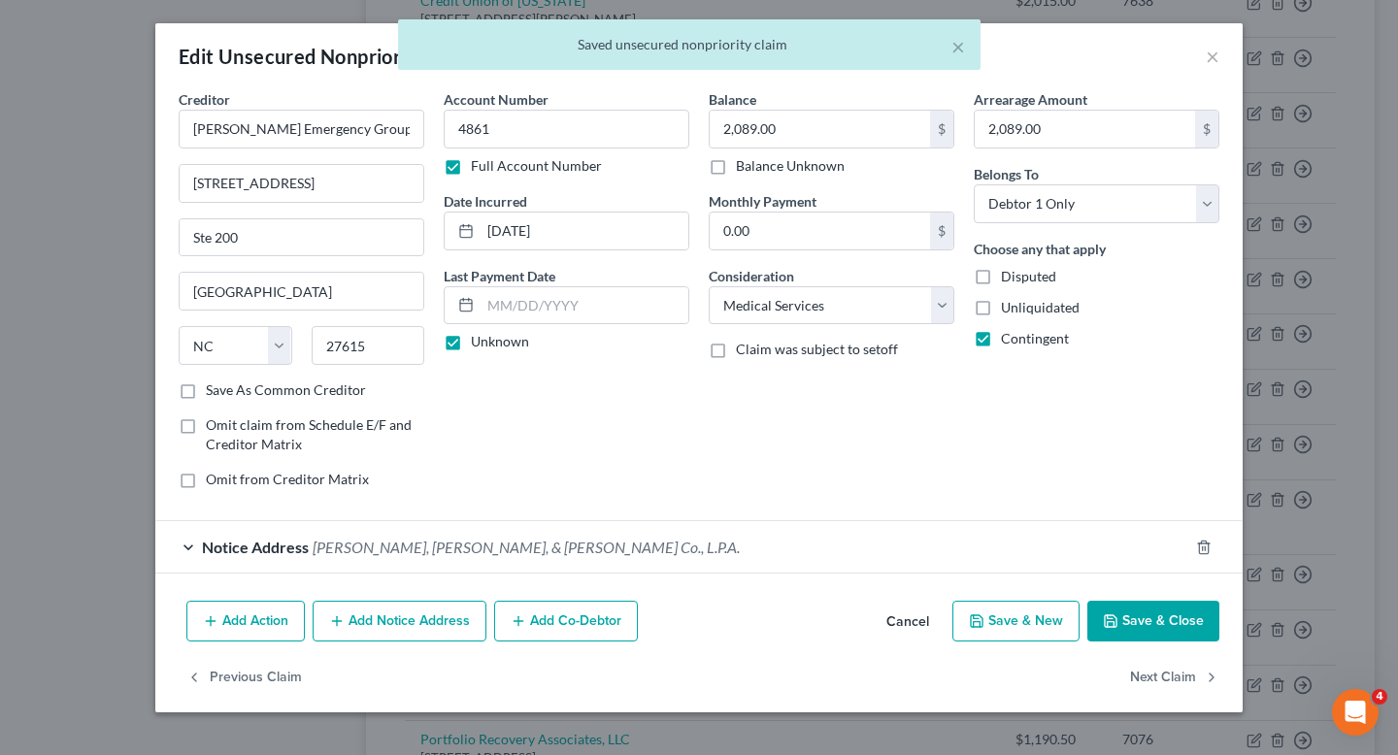
click at [1198, 50] on div "× Saved unsecured nonpriority claim" at bounding box center [689, 49] width 1398 height 60
click at [1212, 51] on body "Home New Case Client Portal Stubbs Bankruptcy Clinic njohannesian0929@email.cam…" at bounding box center [699, 80] width 1398 height 2278
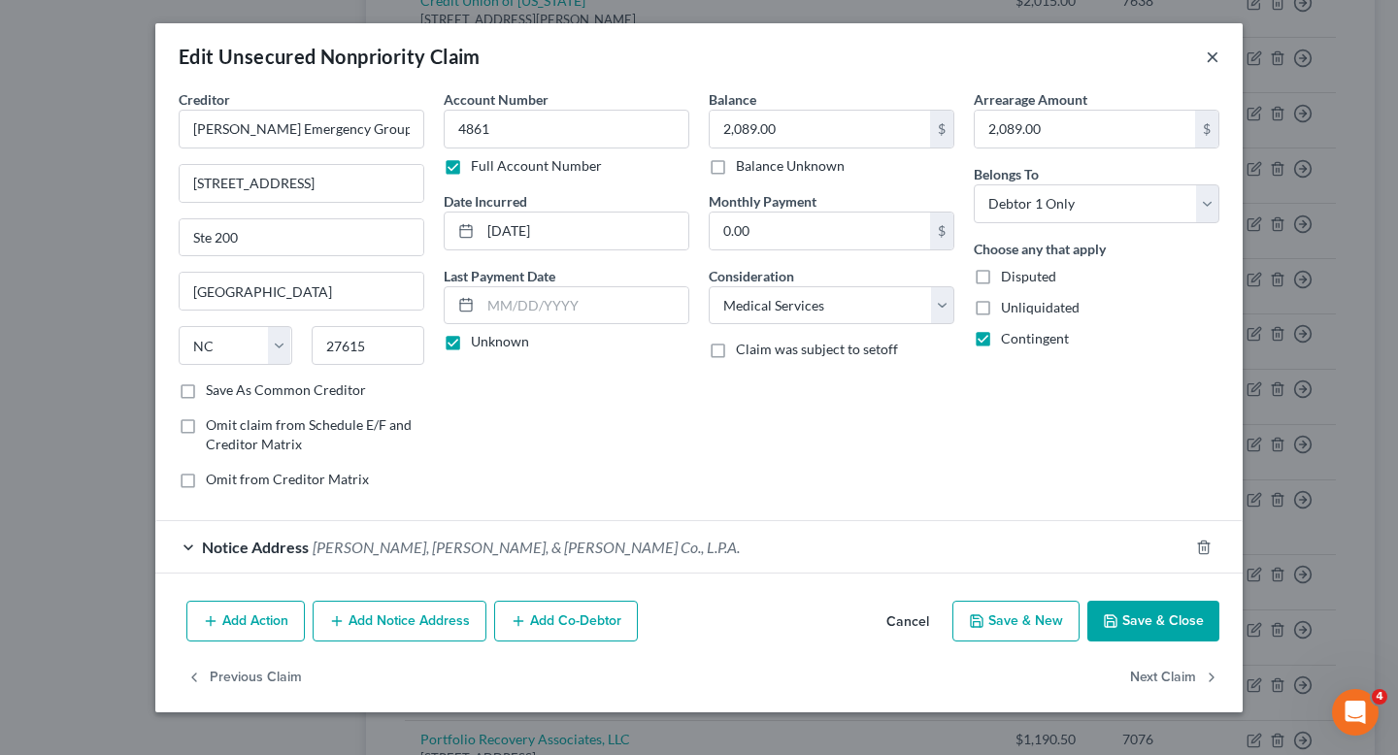
click at [1212, 51] on button "×" at bounding box center [1213, 56] width 14 height 23
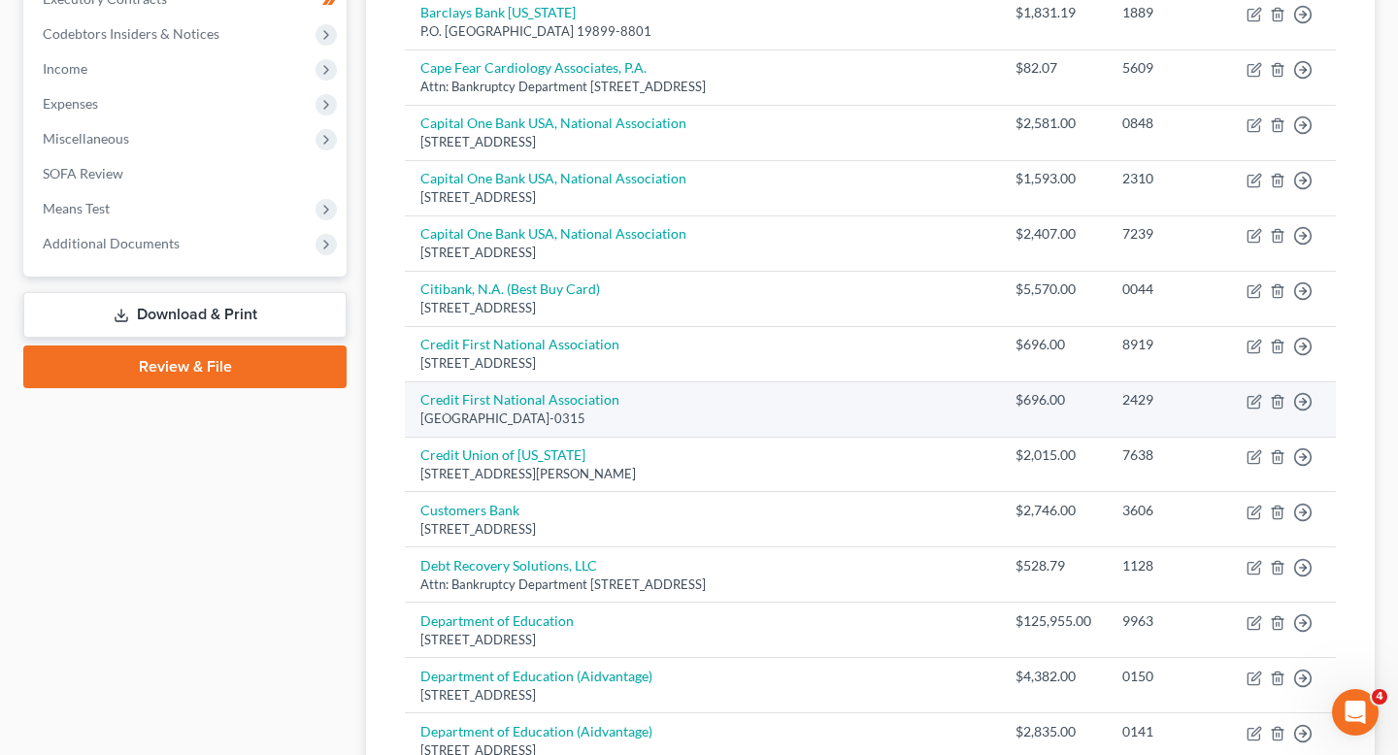
scroll to position [608, 0]
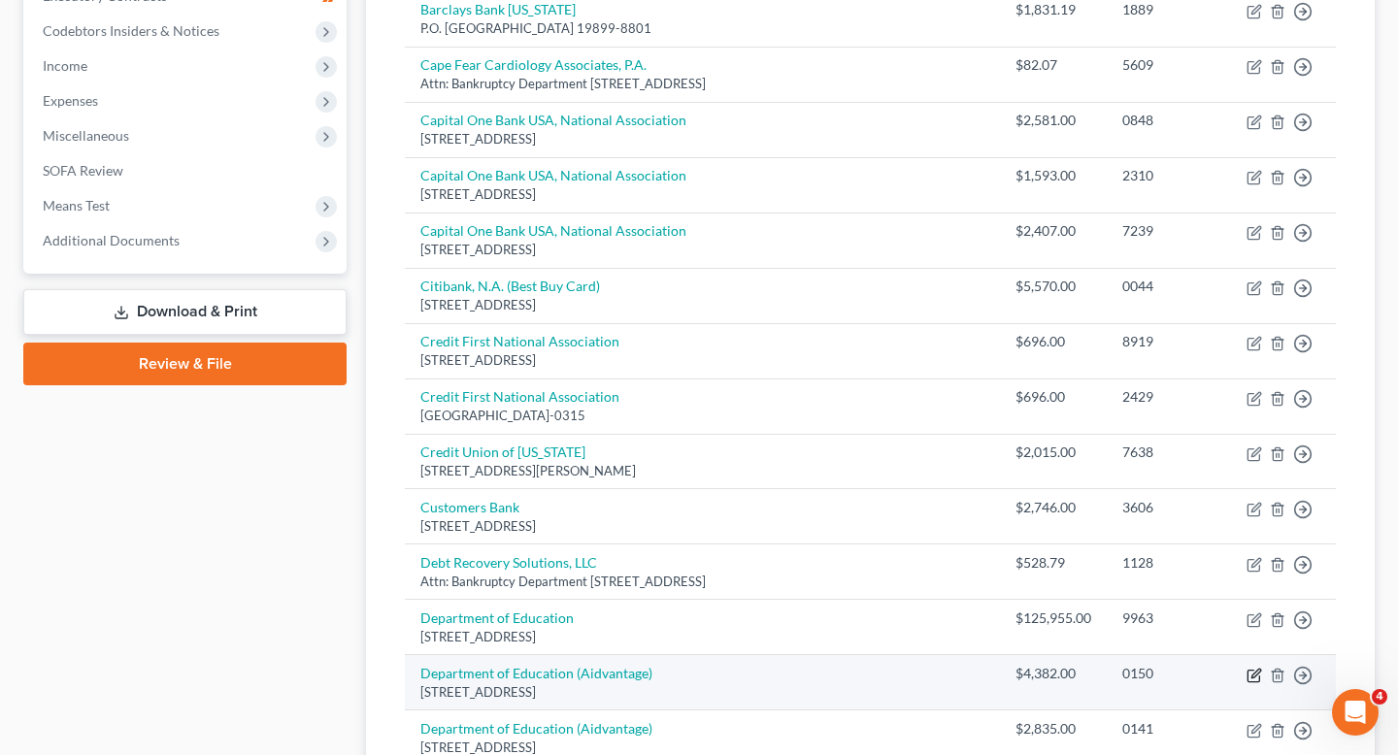
click at [1256, 668] on icon "button" at bounding box center [1255, 676] width 16 height 16
select select "48"
select select "17"
select select "0"
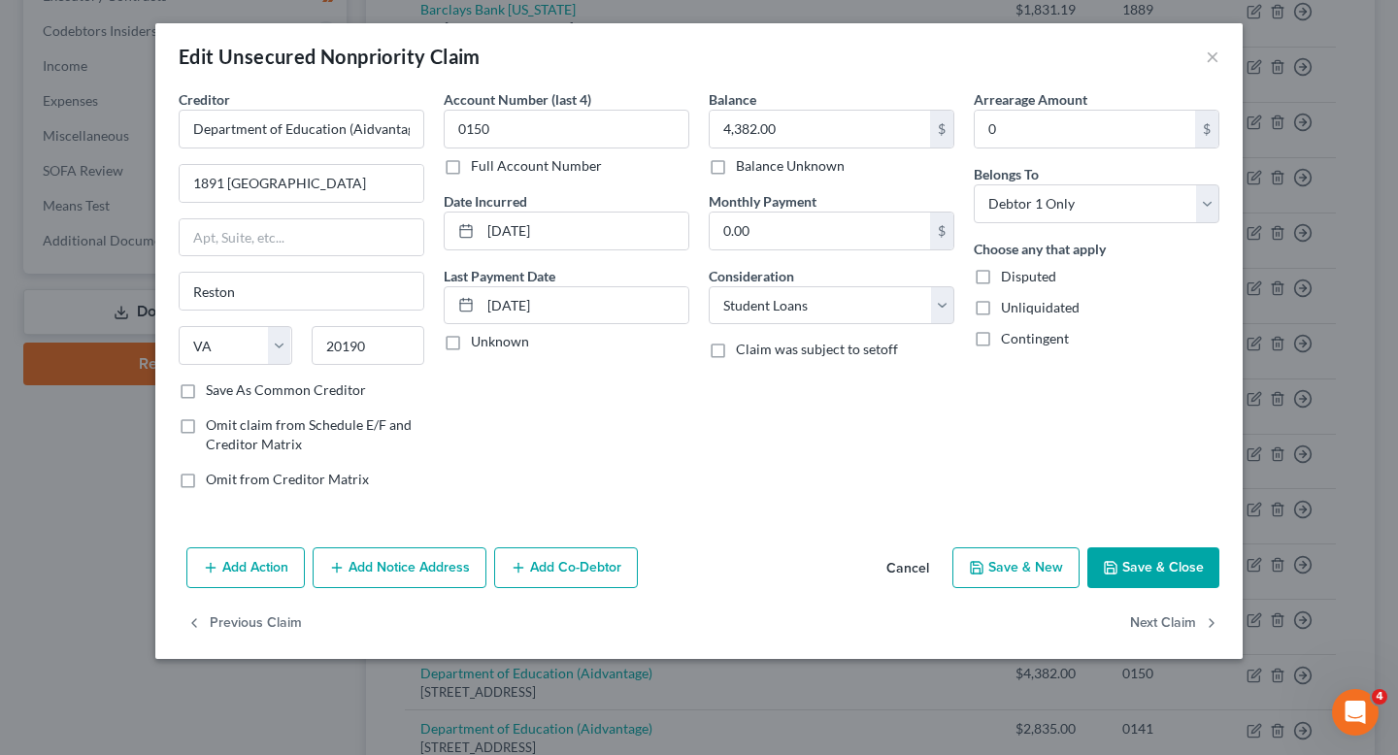
click at [1189, 56] on div "Edit Unsecured Nonpriority Claim ×" at bounding box center [699, 56] width 1088 height 66
click at [1208, 57] on button "×" at bounding box center [1213, 56] width 14 height 23
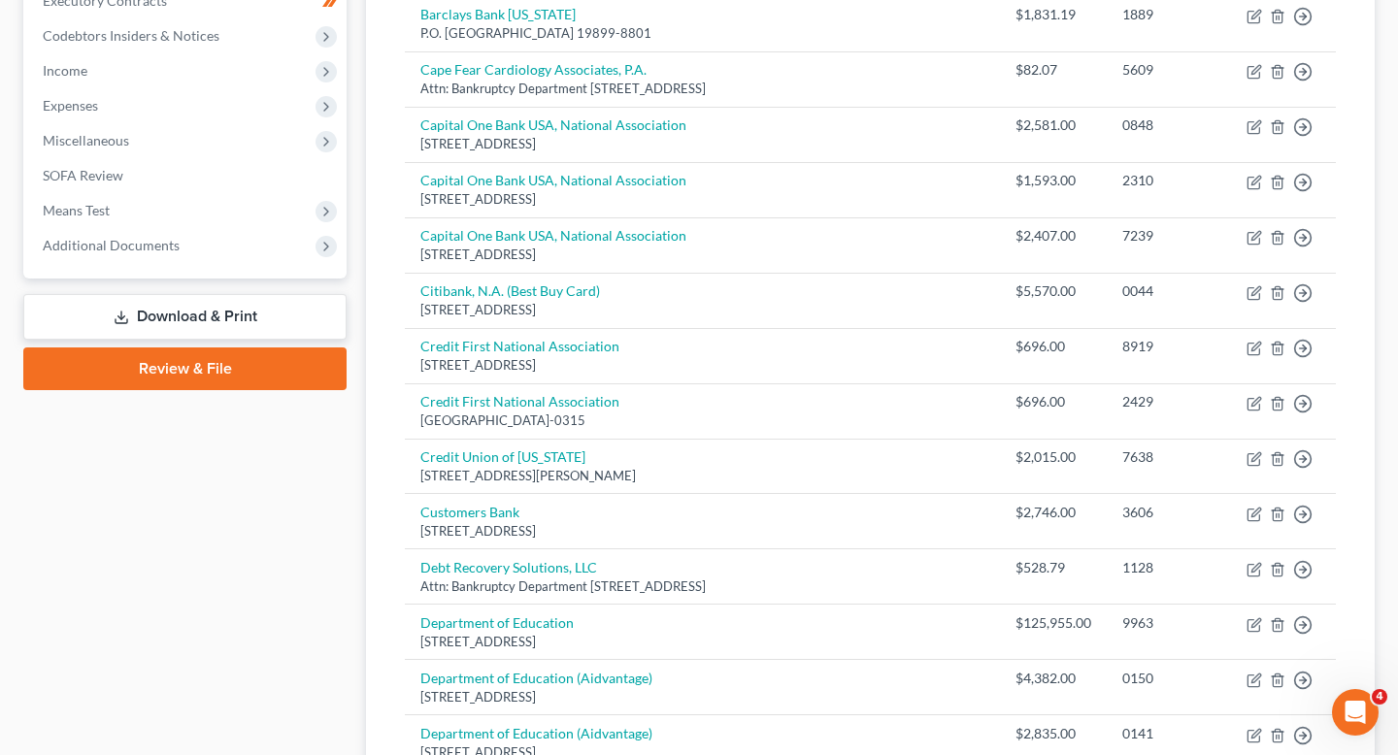
scroll to position [601, 0]
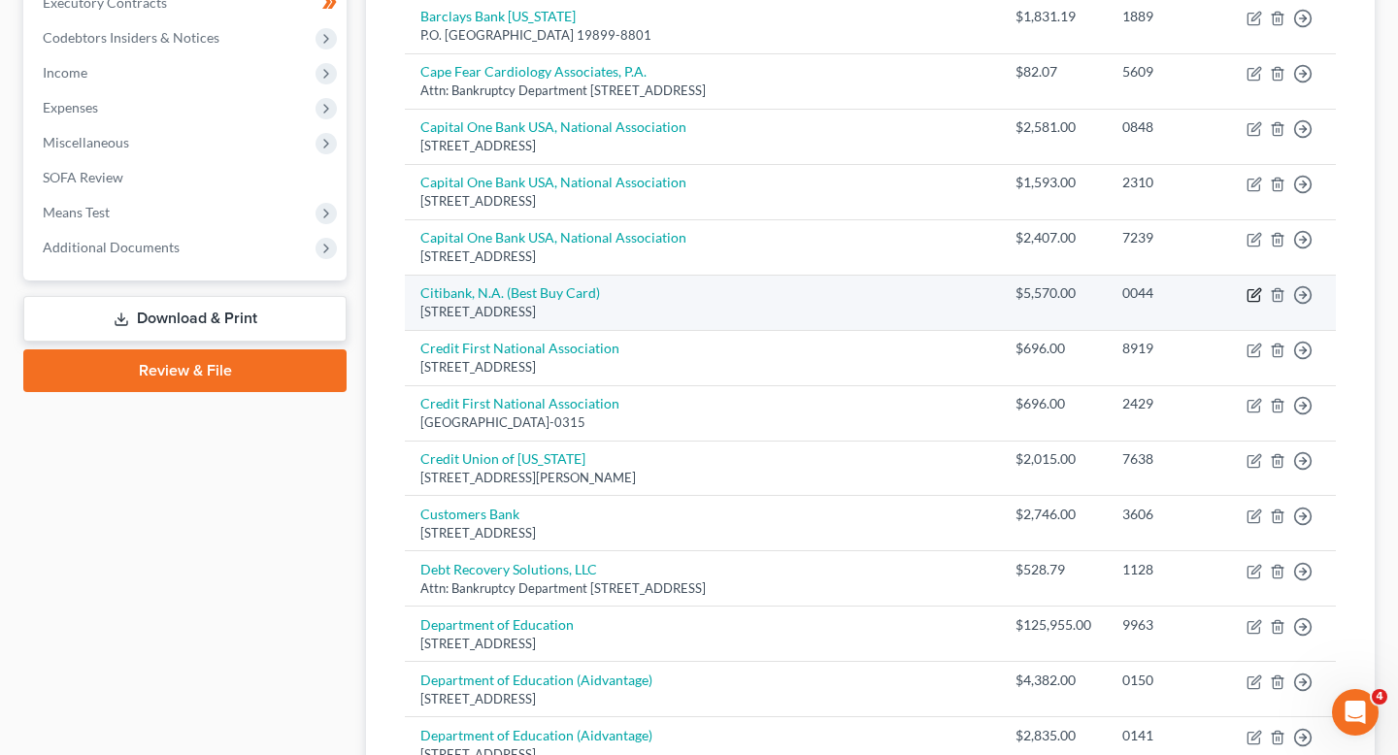
click at [1256, 288] on icon "button" at bounding box center [1256, 292] width 9 height 9
select select "43"
select select "2"
select select "0"
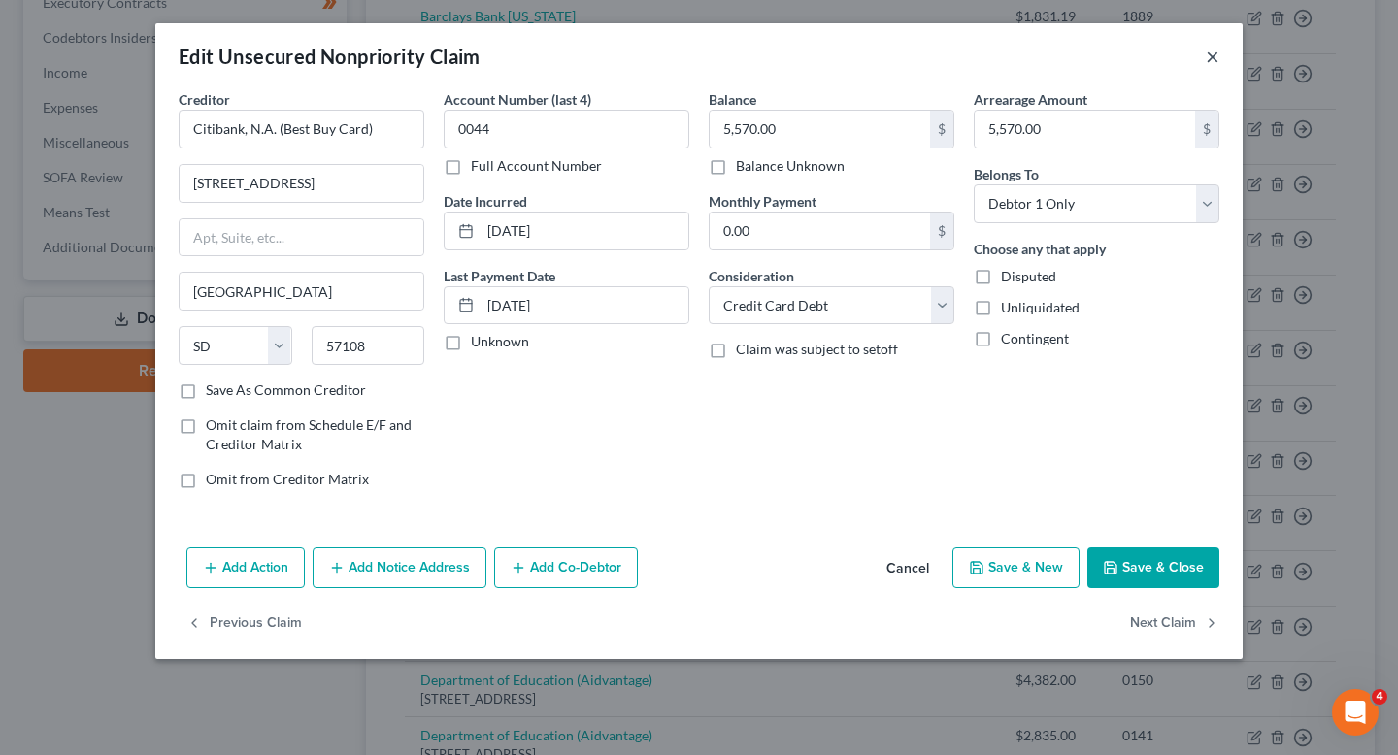
click at [1209, 53] on button "×" at bounding box center [1213, 56] width 14 height 23
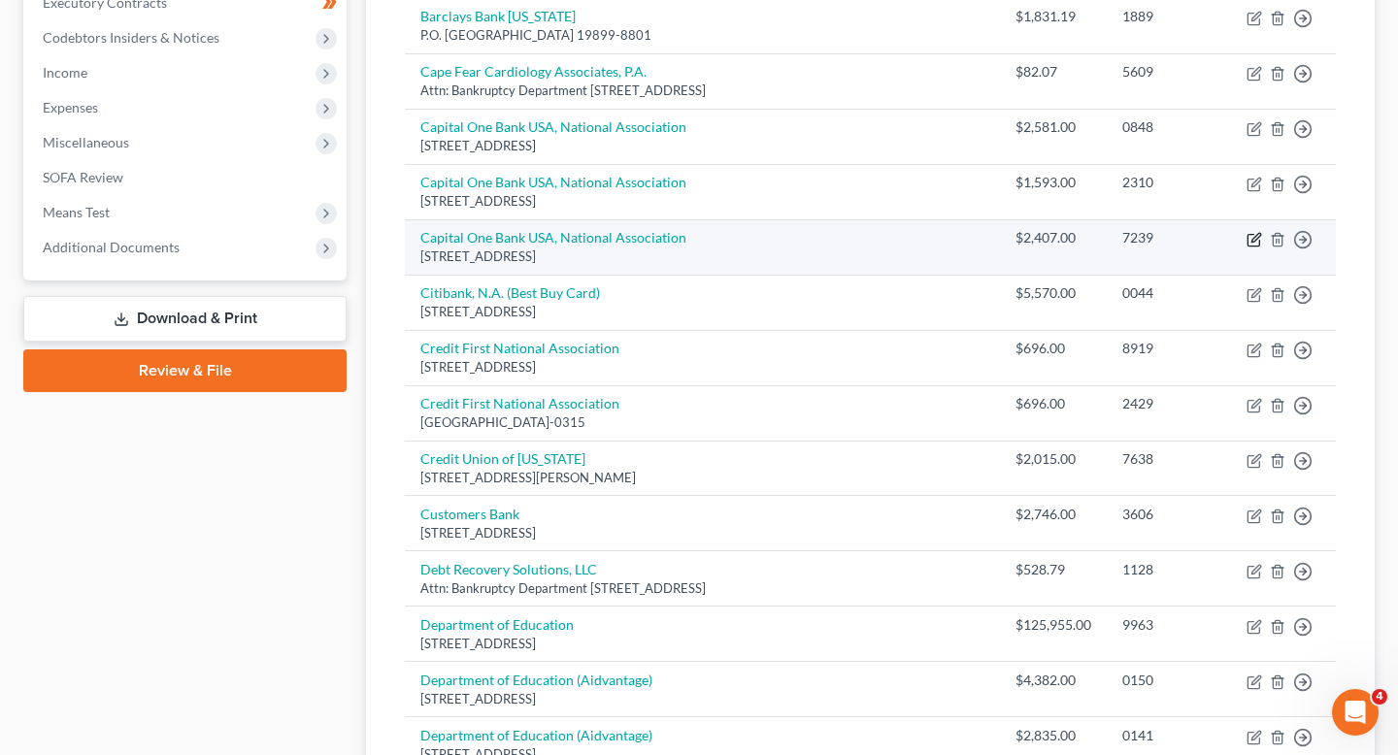
click at [1249, 232] on icon "button" at bounding box center [1255, 240] width 16 height 16
select select "46"
select select "2"
select select "0"
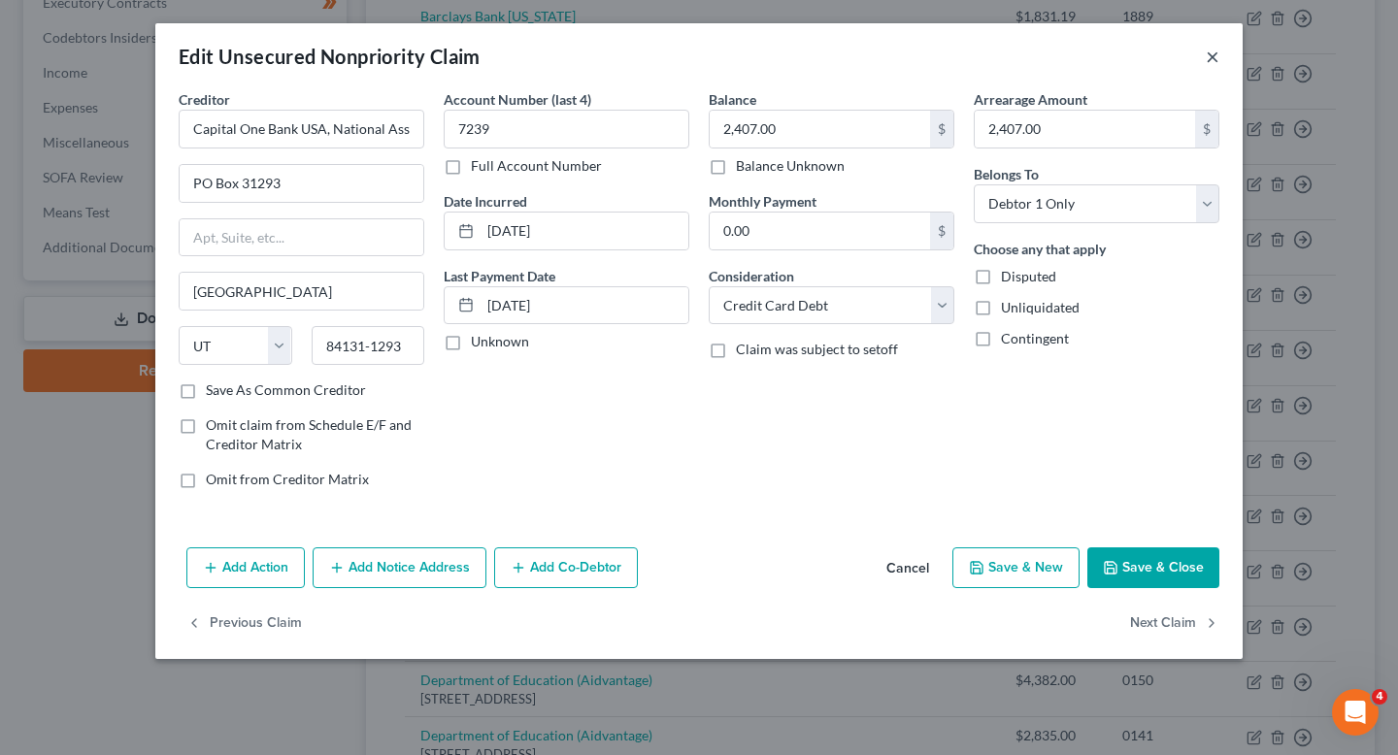
click at [1216, 54] on button "×" at bounding box center [1213, 56] width 14 height 23
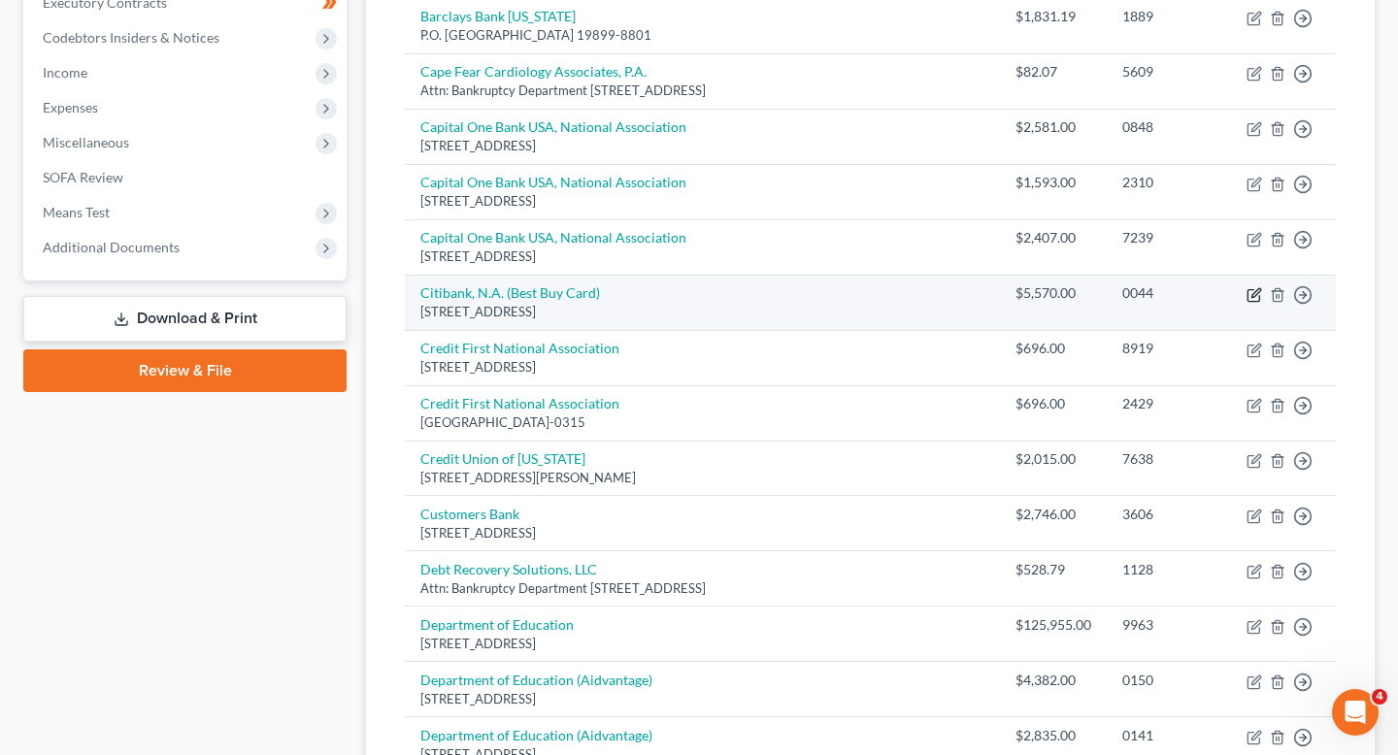
click at [1257, 287] on icon "button" at bounding box center [1255, 295] width 16 height 16
select select "43"
select select "2"
select select "0"
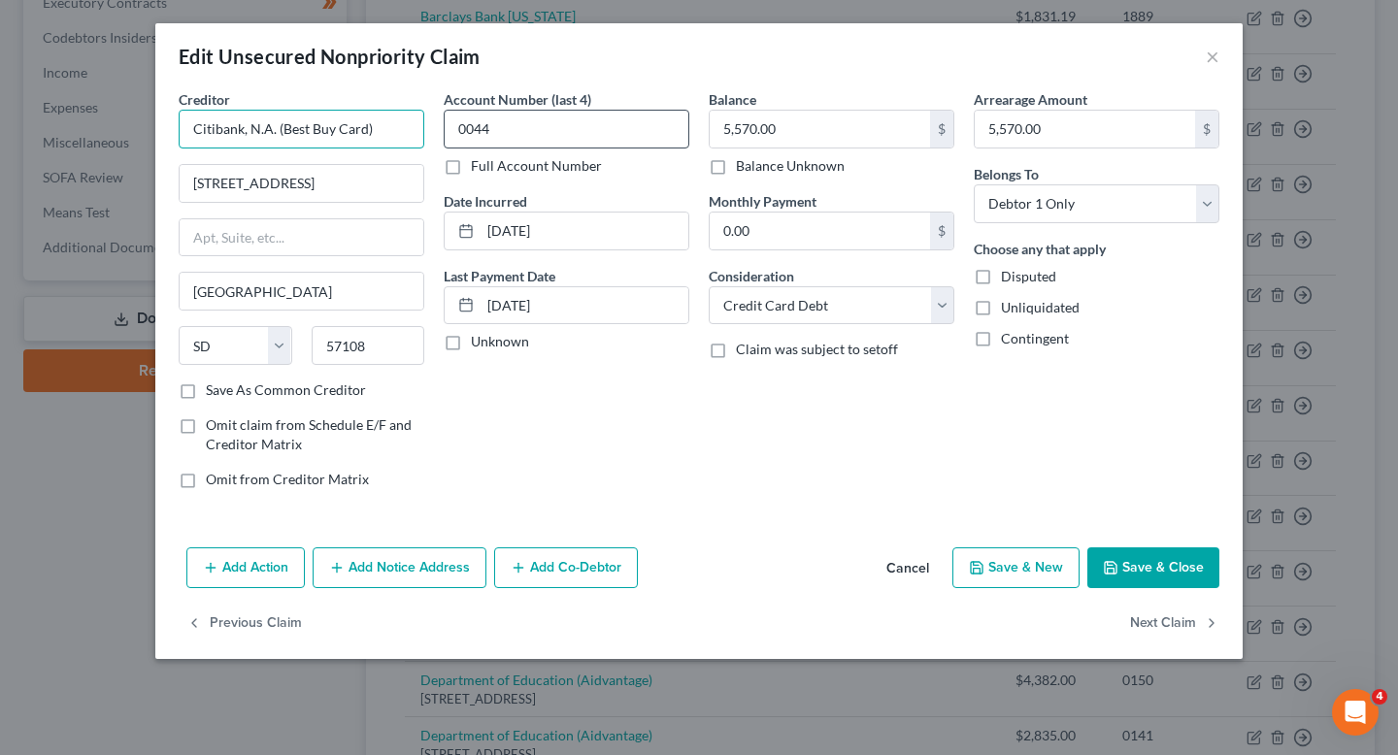
drag, startPoint x: 281, startPoint y: 131, endPoint x: 487, endPoint y: 131, distance: 206.8
click at [487, 131] on div "Creditor * Citibank, N.A. (Best Buy Card) 5800 South Corporate Place Sioux Fall…" at bounding box center [699, 297] width 1060 height 416
click at [1185, 575] on button "Save & Close" at bounding box center [1154, 568] width 132 height 41
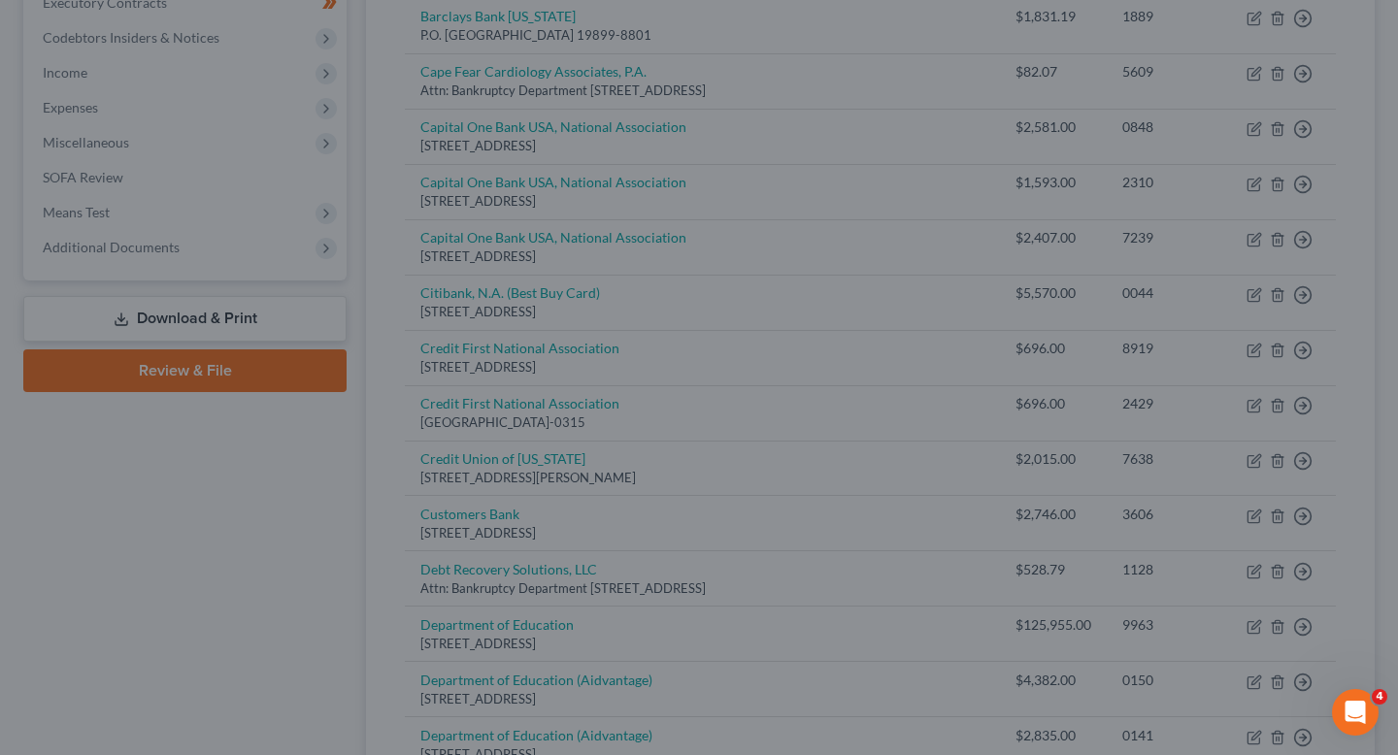
type input "Citibank, N.A."
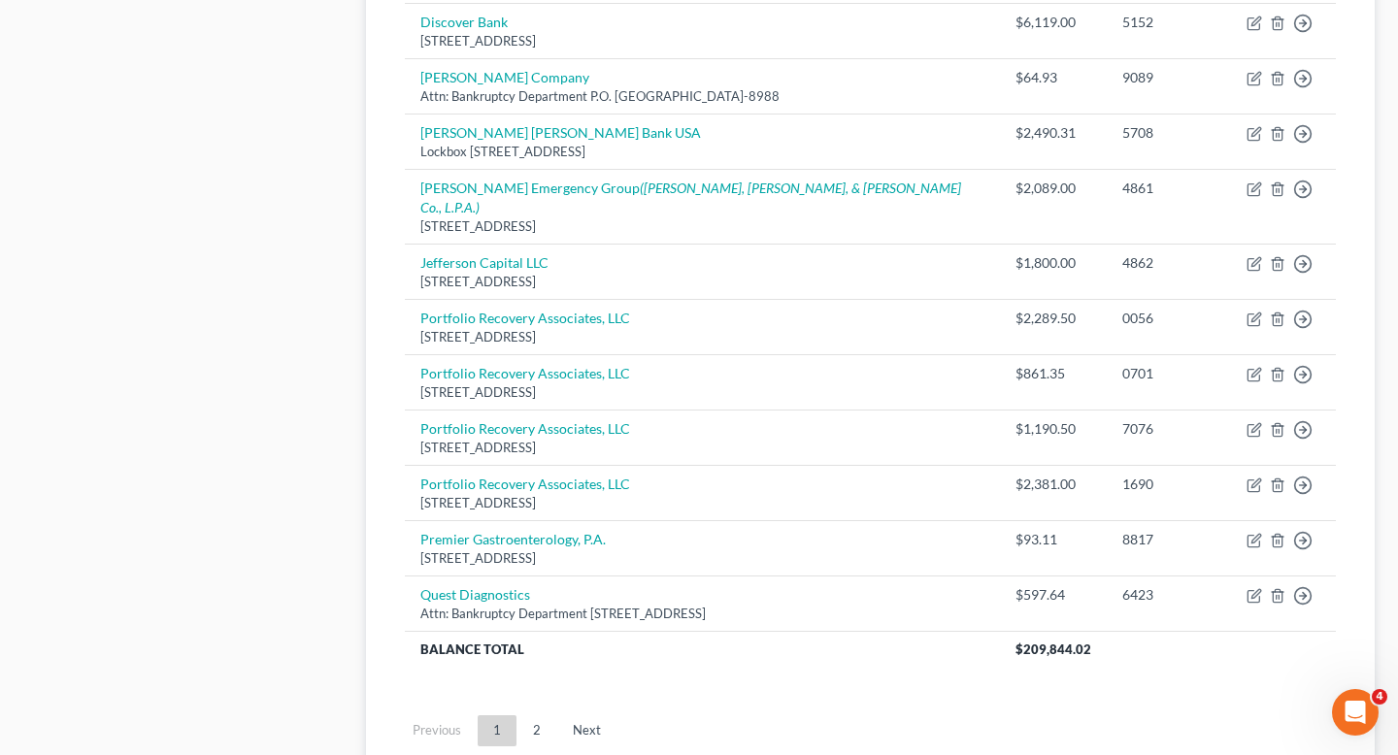
scroll to position [1373, 0]
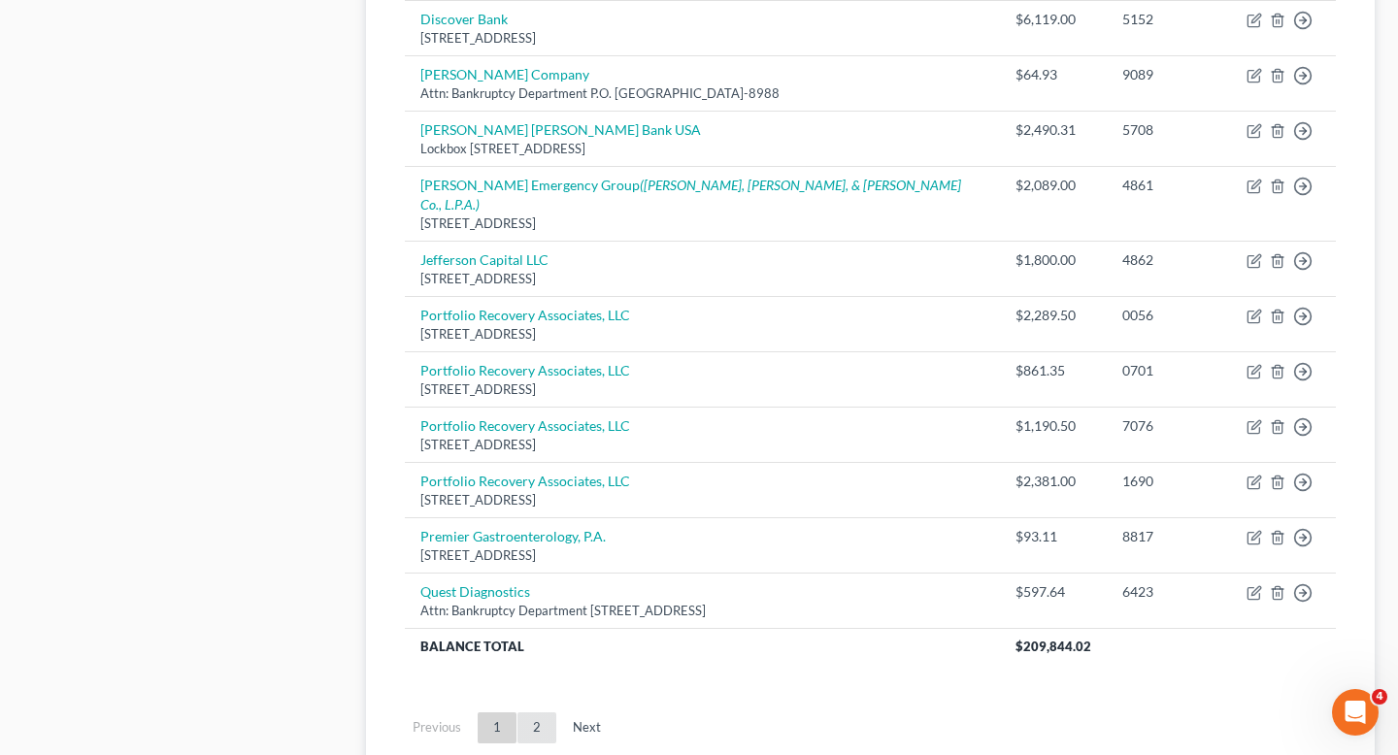
click at [538, 713] on link "2" at bounding box center [537, 728] width 39 height 31
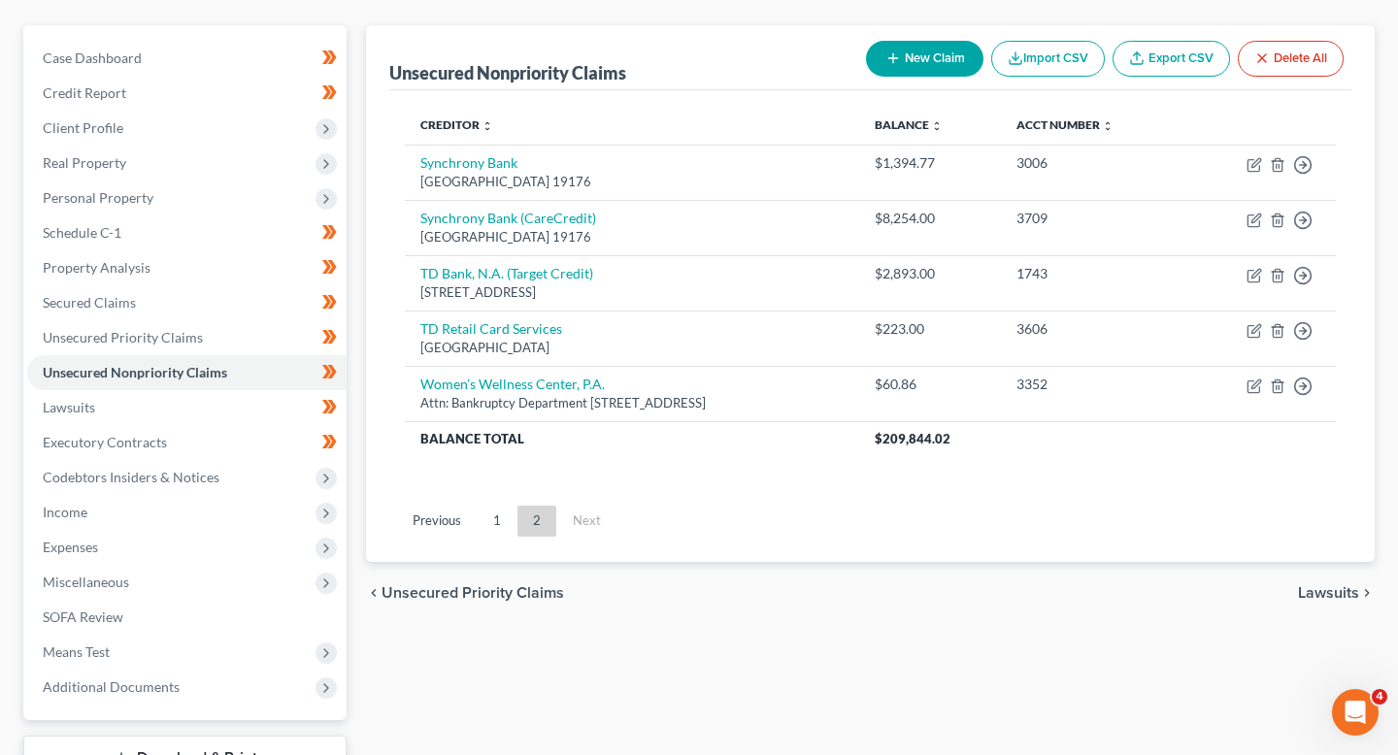
scroll to position [159, 0]
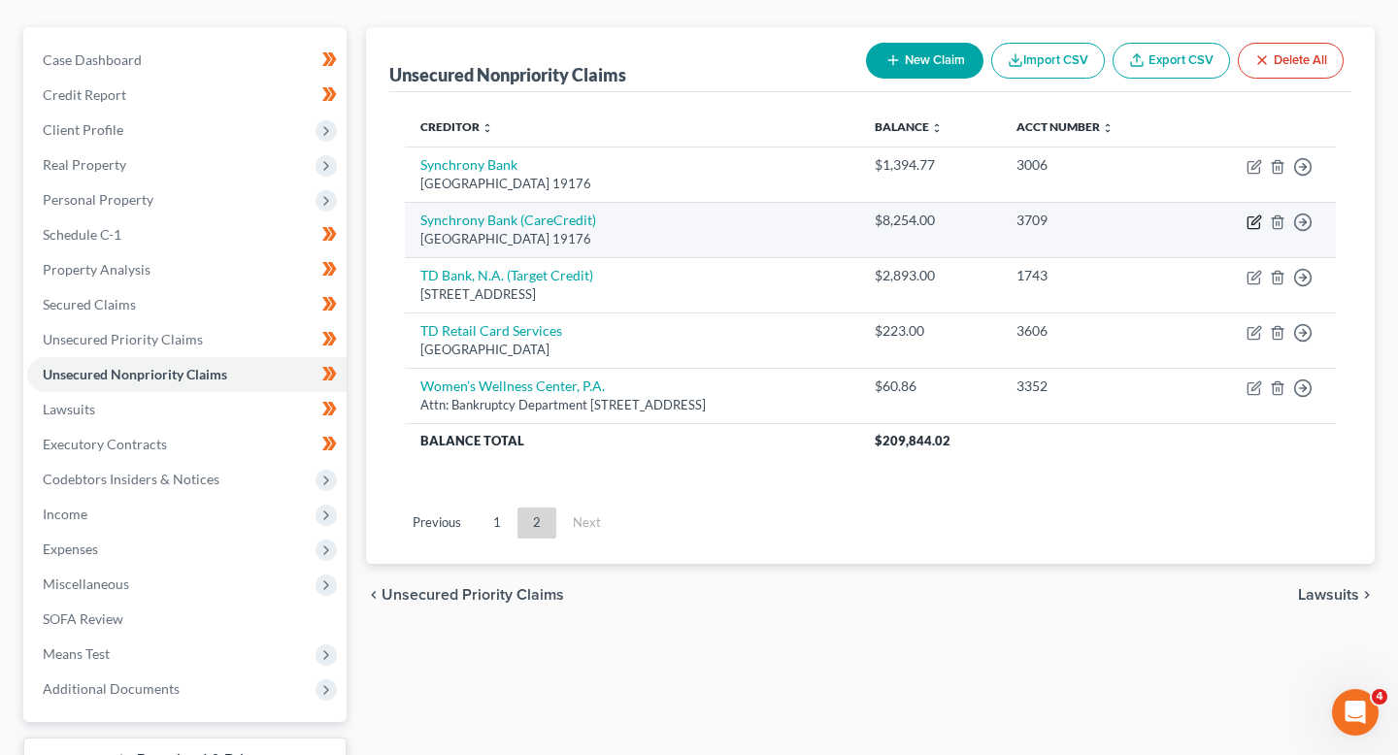
click at [1250, 217] on icon "button" at bounding box center [1255, 223] width 16 height 16
select select "39"
select select "2"
select select "0"
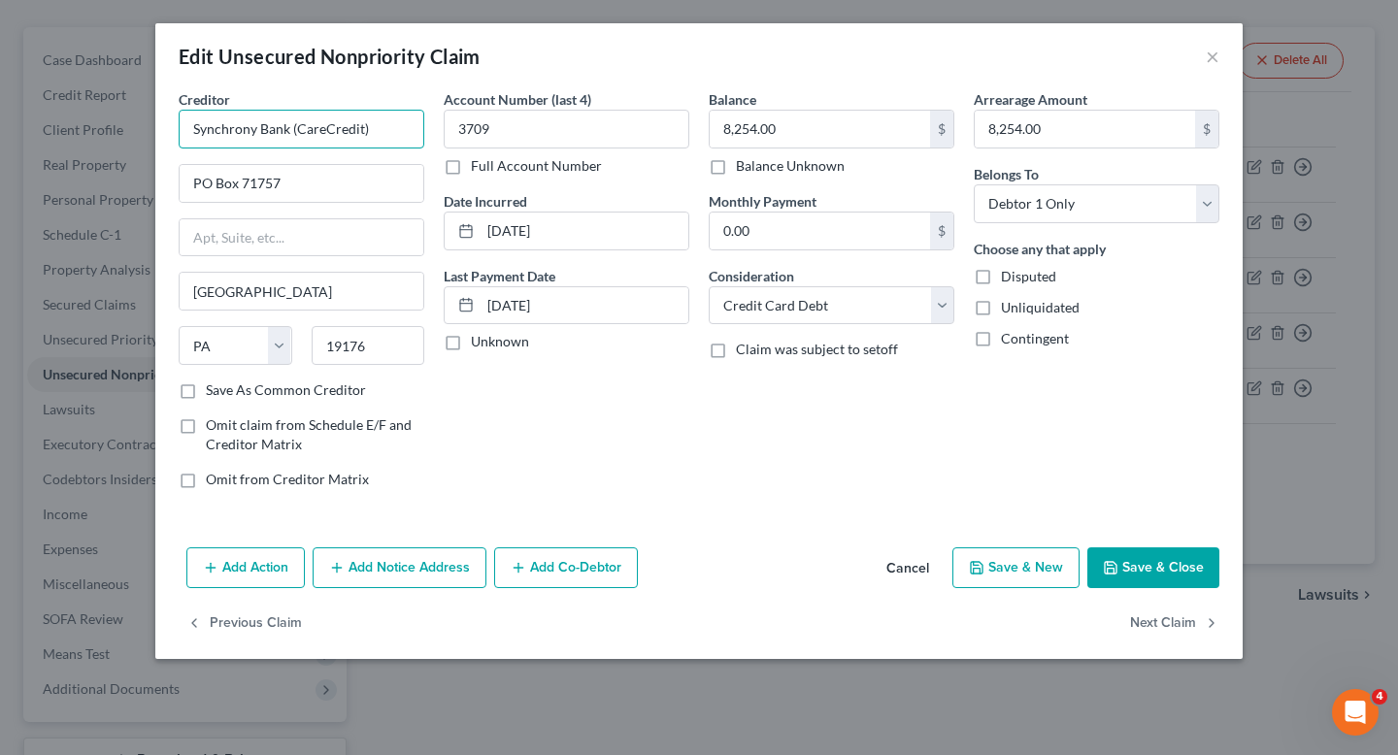
drag, startPoint x: 290, startPoint y: 132, endPoint x: 411, endPoint y: 132, distance: 120.4
click at [411, 132] on input "Synchrony Bank (CareCredit)" at bounding box center [302, 129] width 246 height 39
drag, startPoint x: 411, startPoint y: 132, endPoint x: 296, endPoint y: 131, distance: 114.6
click at [296, 131] on input "Synchrony Bank (CareCredit)" at bounding box center [302, 129] width 246 height 39
click at [1149, 572] on button "Save & Close" at bounding box center [1154, 568] width 132 height 41
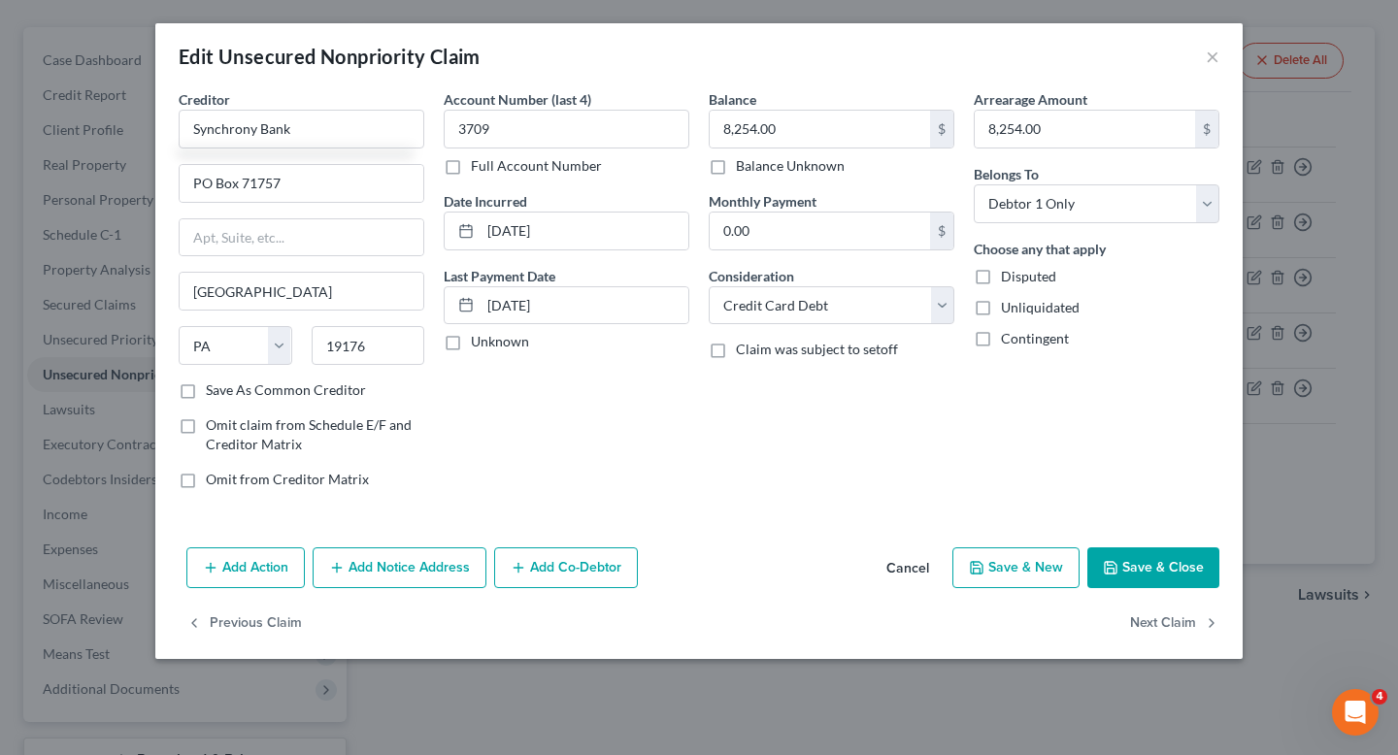
type input "Synchrony Bank"
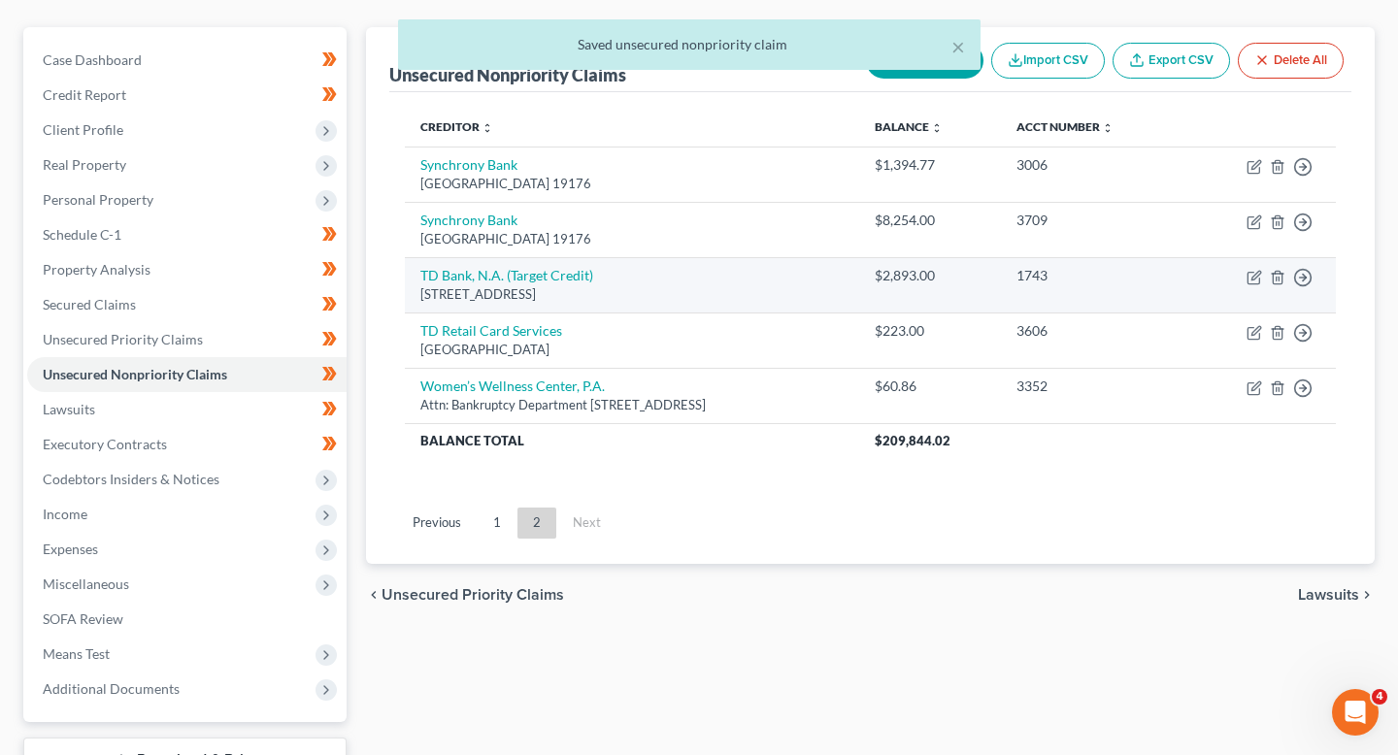
click at [1244, 272] on td "Move to D Move to E Move to G Move to Notice Only" at bounding box center [1261, 284] width 151 height 55
click at [1256, 272] on icon "button" at bounding box center [1256, 275] width 9 height 9
select select "24"
select select "2"
select select "0"
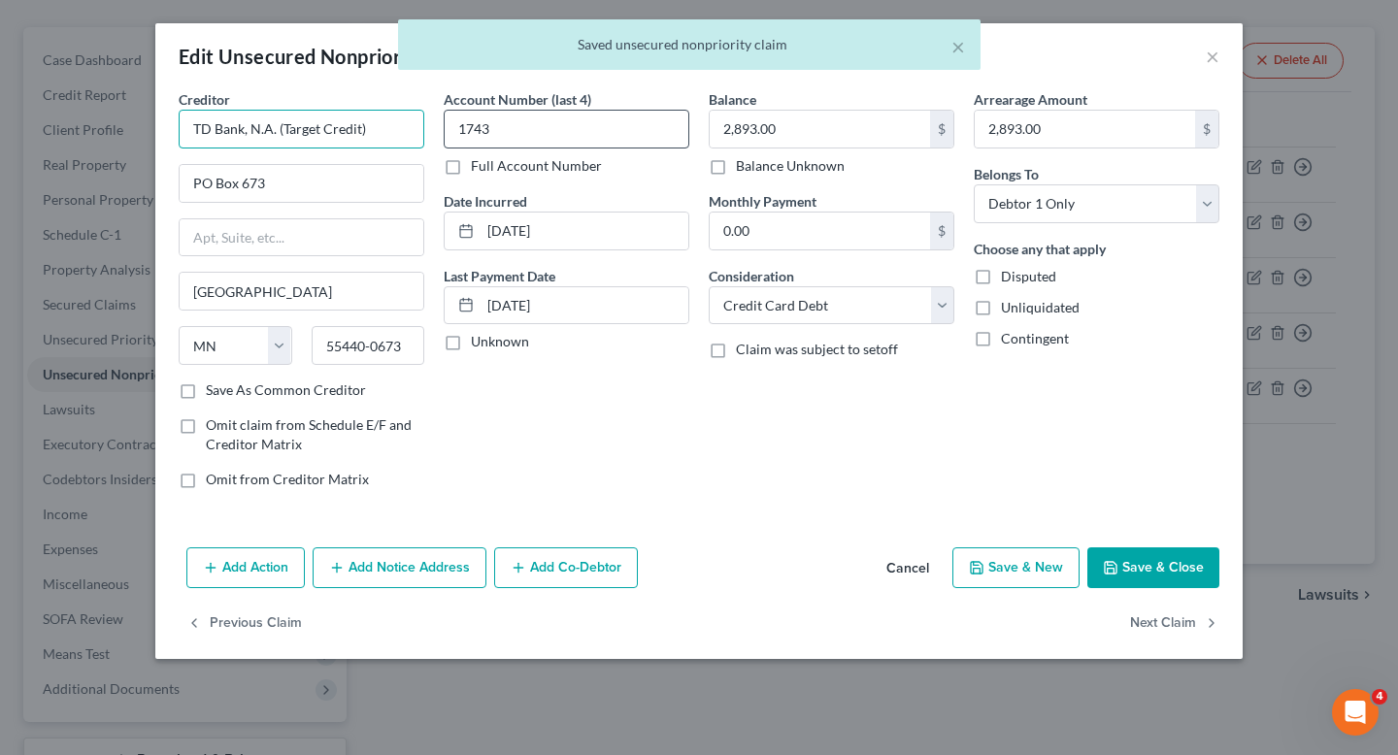
drag, startPoint x: 279, startPoint y: 130, endPoint x: 497, endPoint y: 117, distance: 218.9
click at [496, 117] on div "Creditor * TD Bank, N.A. (Target Credit) PO Box 673 Minneapolis State AL AK AR …" at bounding box center [699, 297] width 1060 height 416
click at [362, 141] on input "TD Bank, N.A. (Target Credit)" at bounding box center [302, 129] width 246 height 39
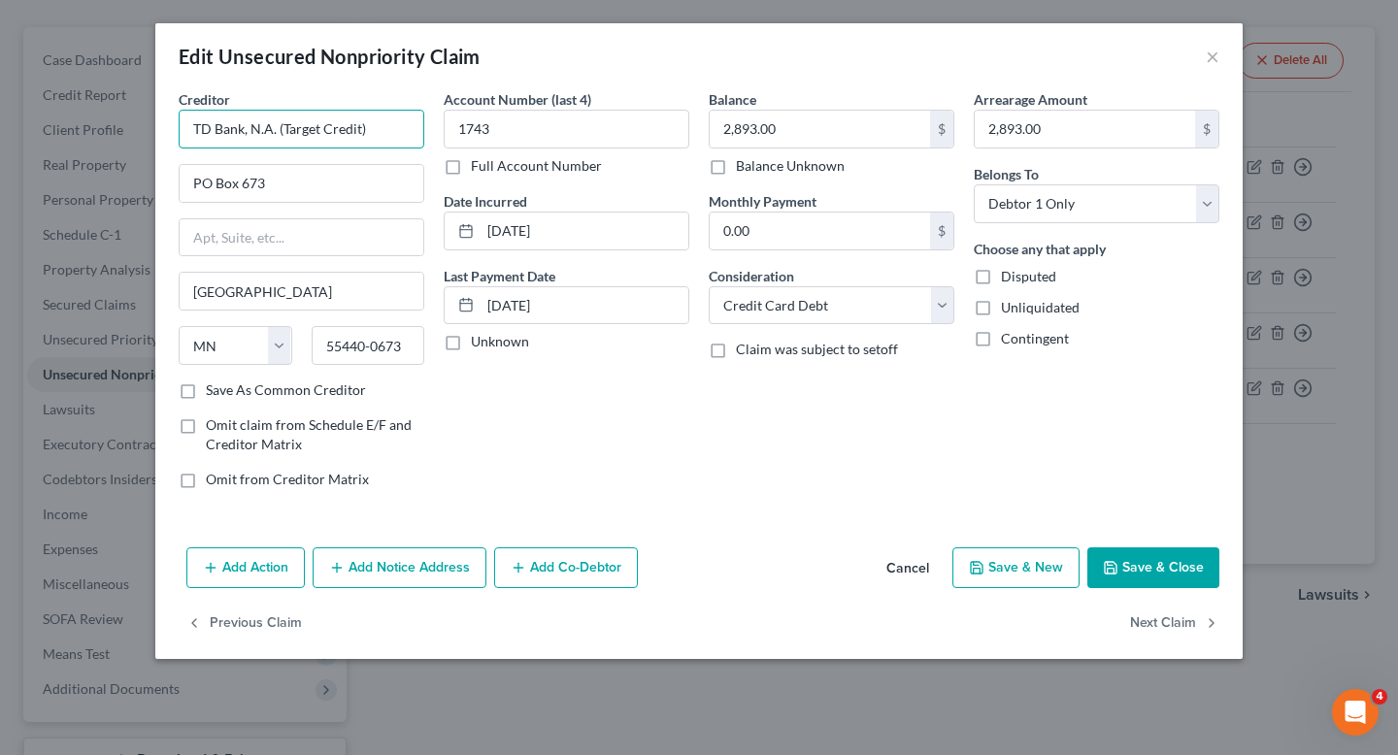
drag, startPoint x: 392, startPoint y: 135, endPoint x: 279, endPoint y: 137, distance: 113.6
click at [279, 137] on input "TD Bank, N.A. (Target Credit)" at bounding box center [302, 129] width 246 height 39
click at [1168, 569] on button "Save & Close" at bounding box center [1154, 568] width 132 height 41
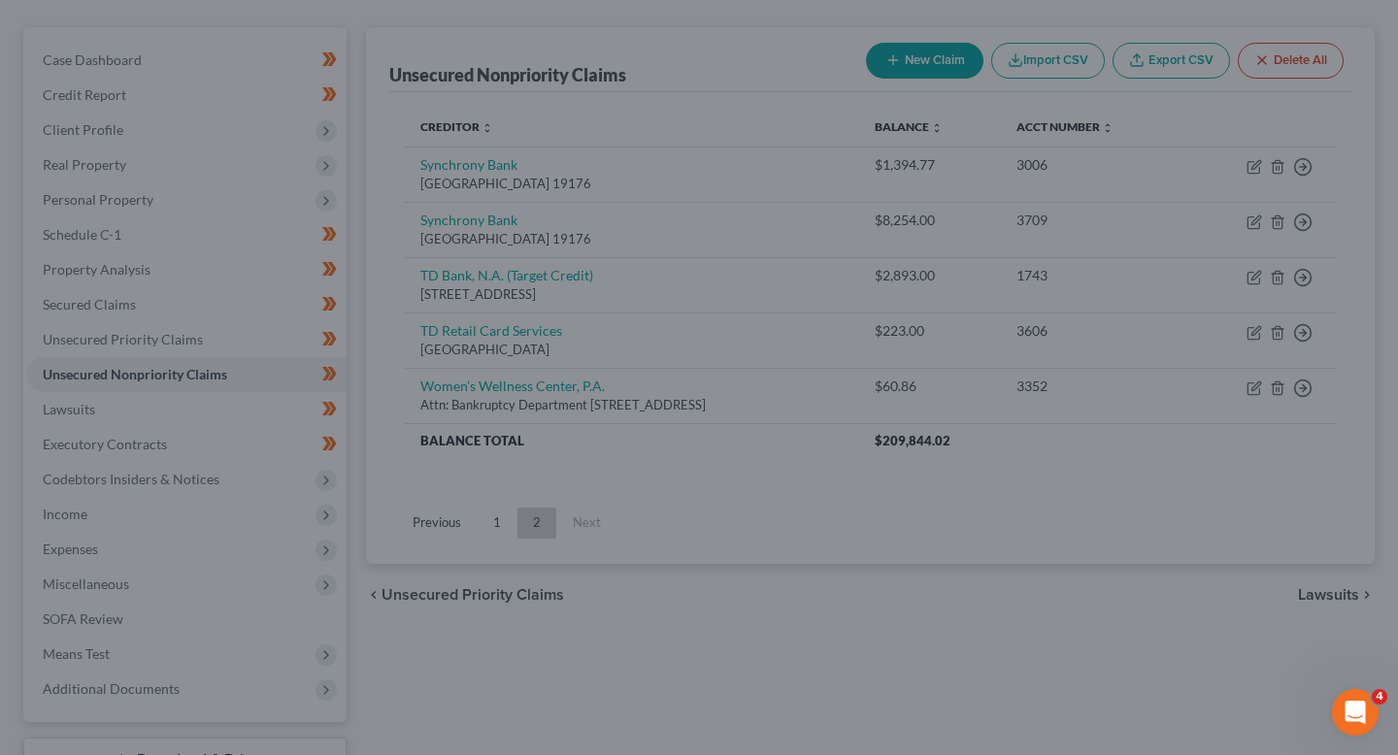
type input "TD Bank, N.A."
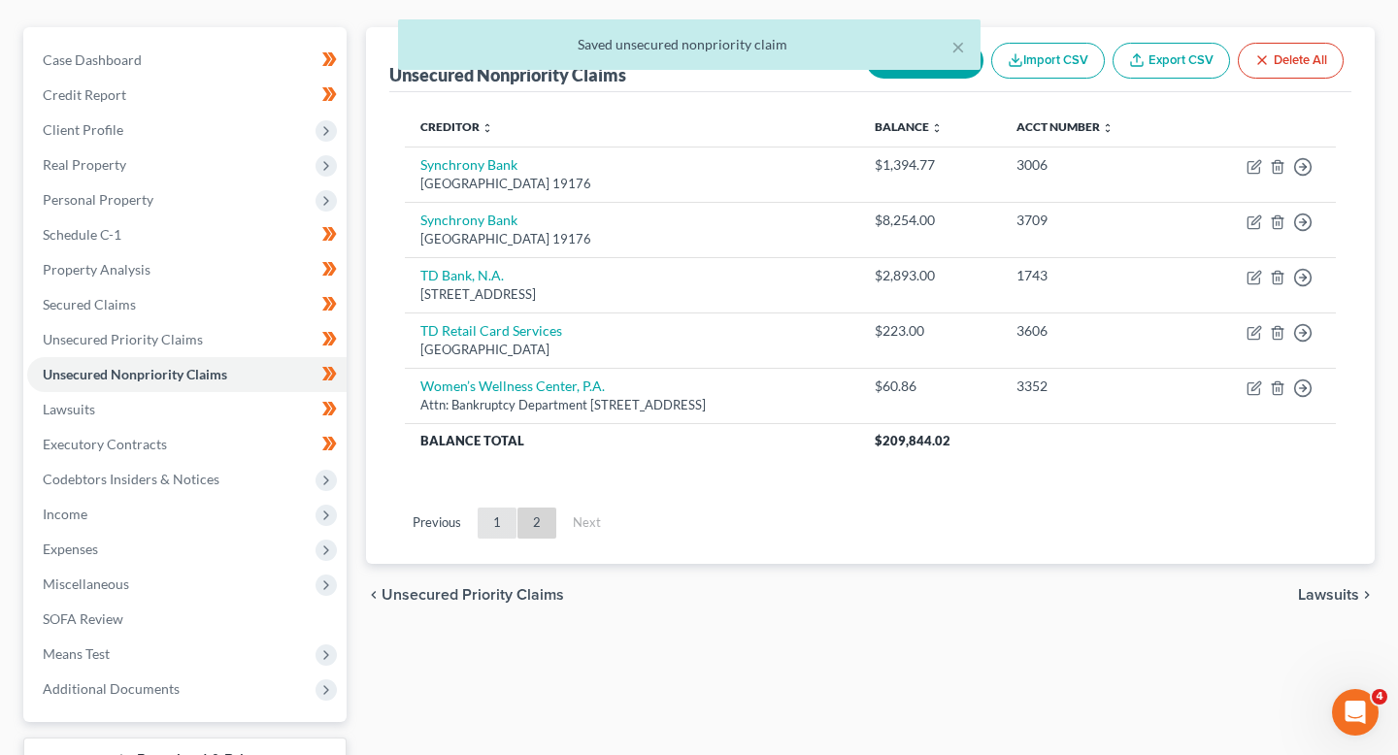
click at [488, 525] on link "1" at bounding box center [497, 523] width 39 height 31
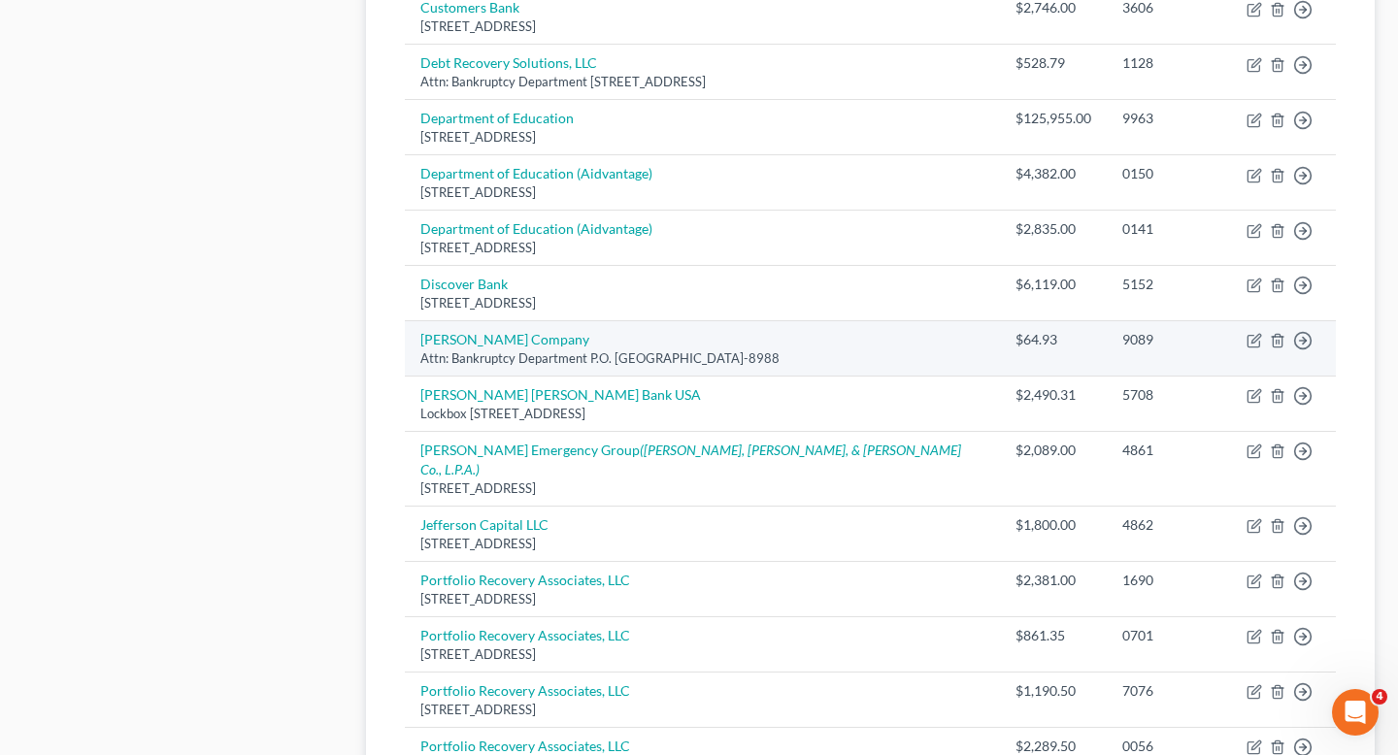
scroll to position [1038, 0]
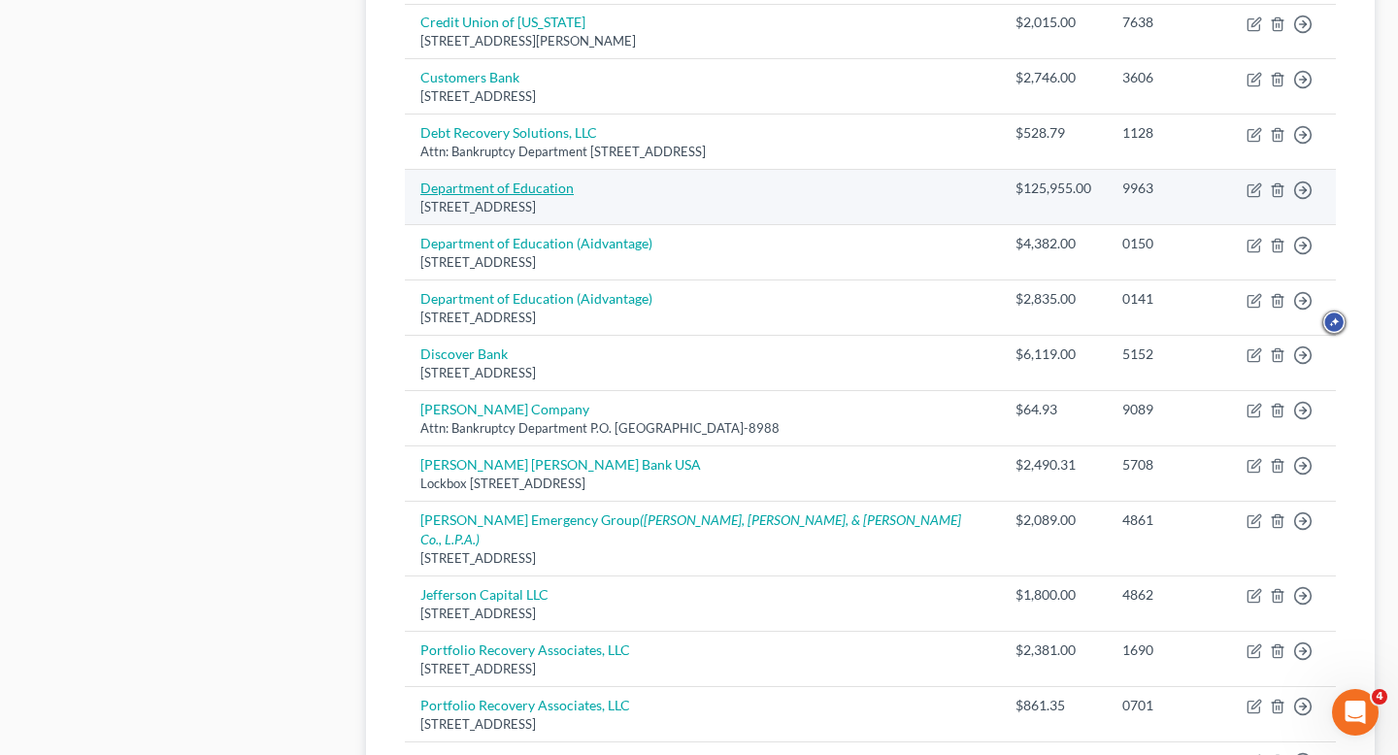
drag, startPoint x: 686, startPoint y: 298, endPoint x: 442, endPoint y: 171, distance: 274.9
click at [442, 170] on tbody "Avant Inc 222 W Merchandise Mart Plz Suite 900, Chicago, IL 60654 $1,328.00 095…" at bounding box center [870, 141] width 931 height 1715
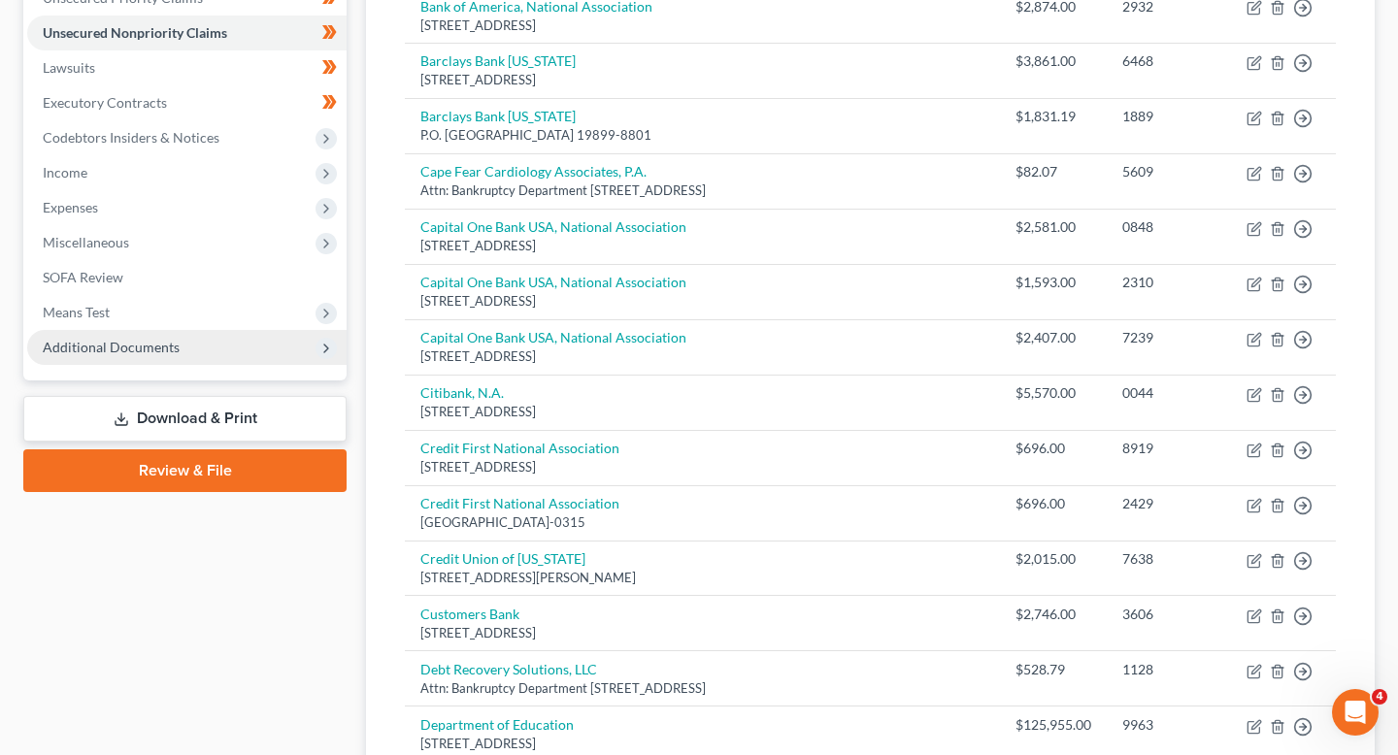
scroll to position [421, 0]
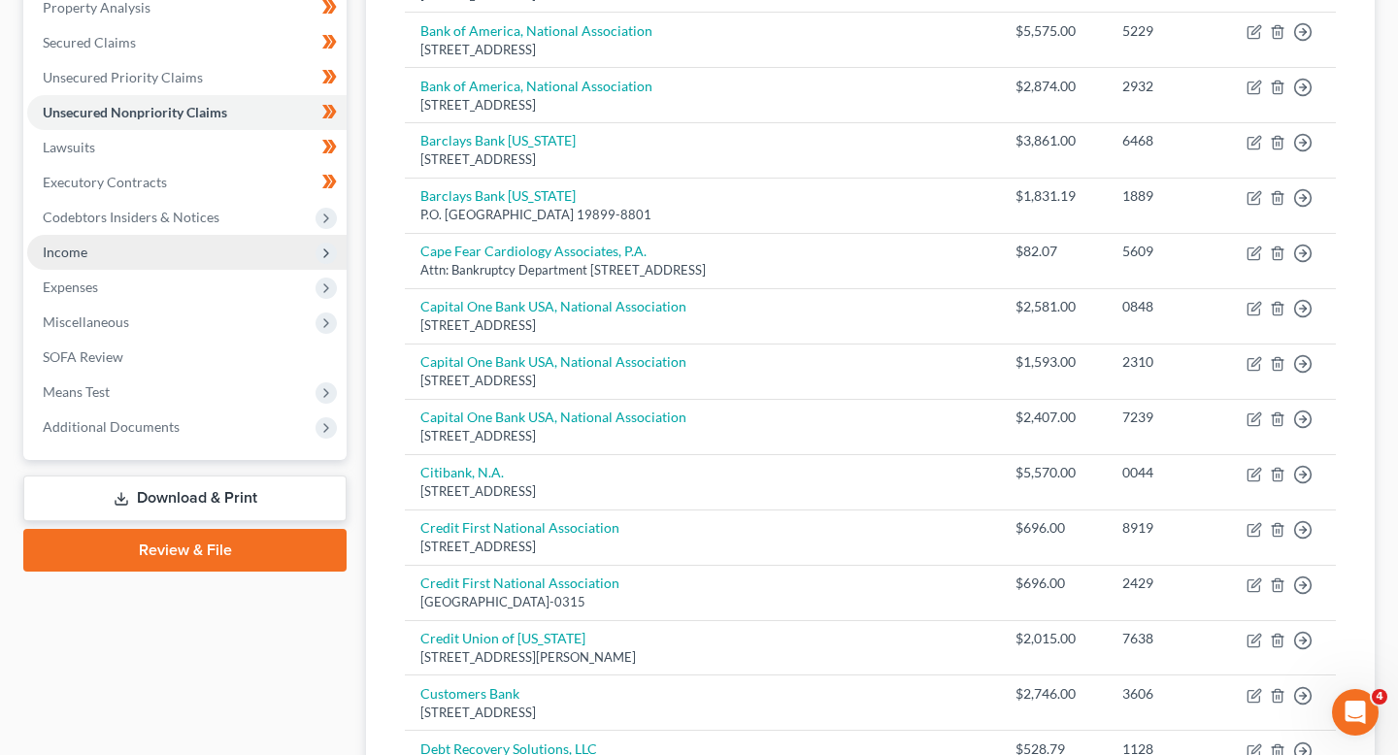
click at [186, 260] on span "Income" at bounding box center [186, 252] width 319 height 35
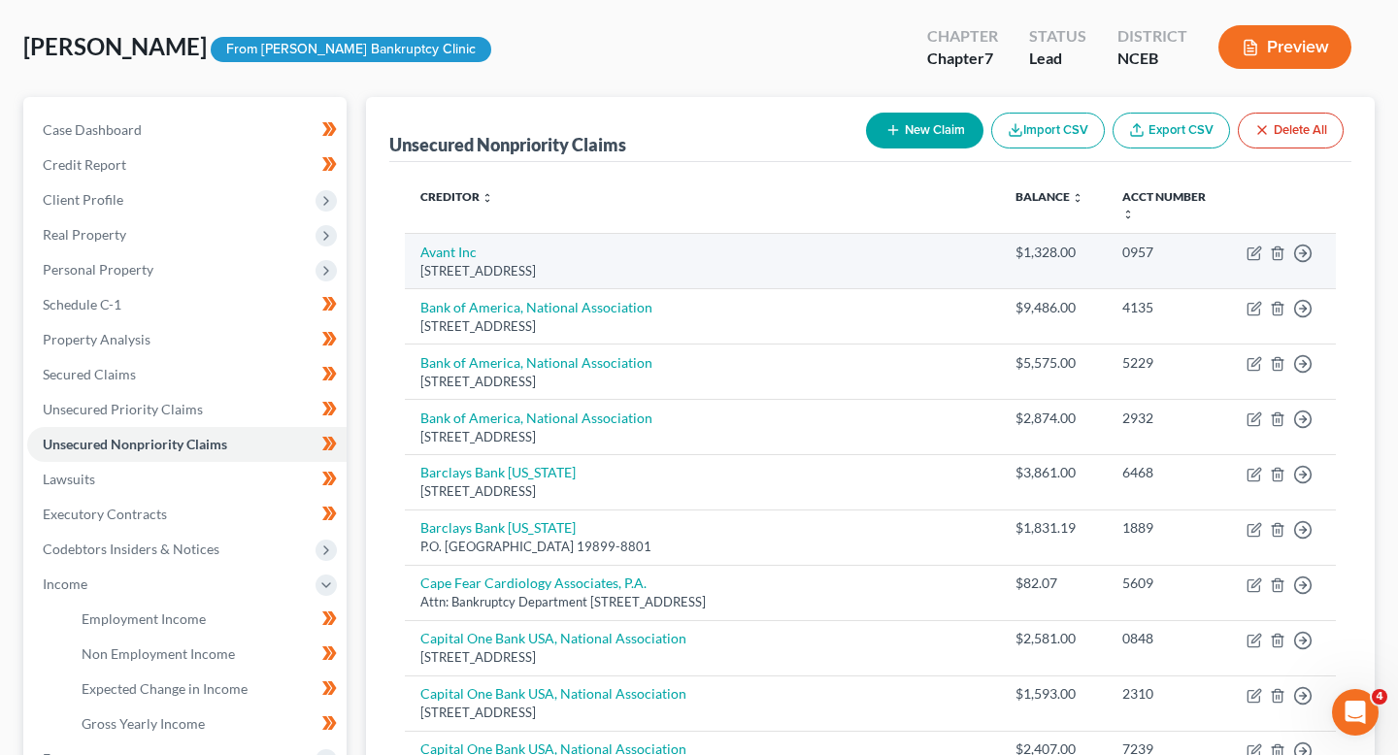
scroll to position [103, 0]
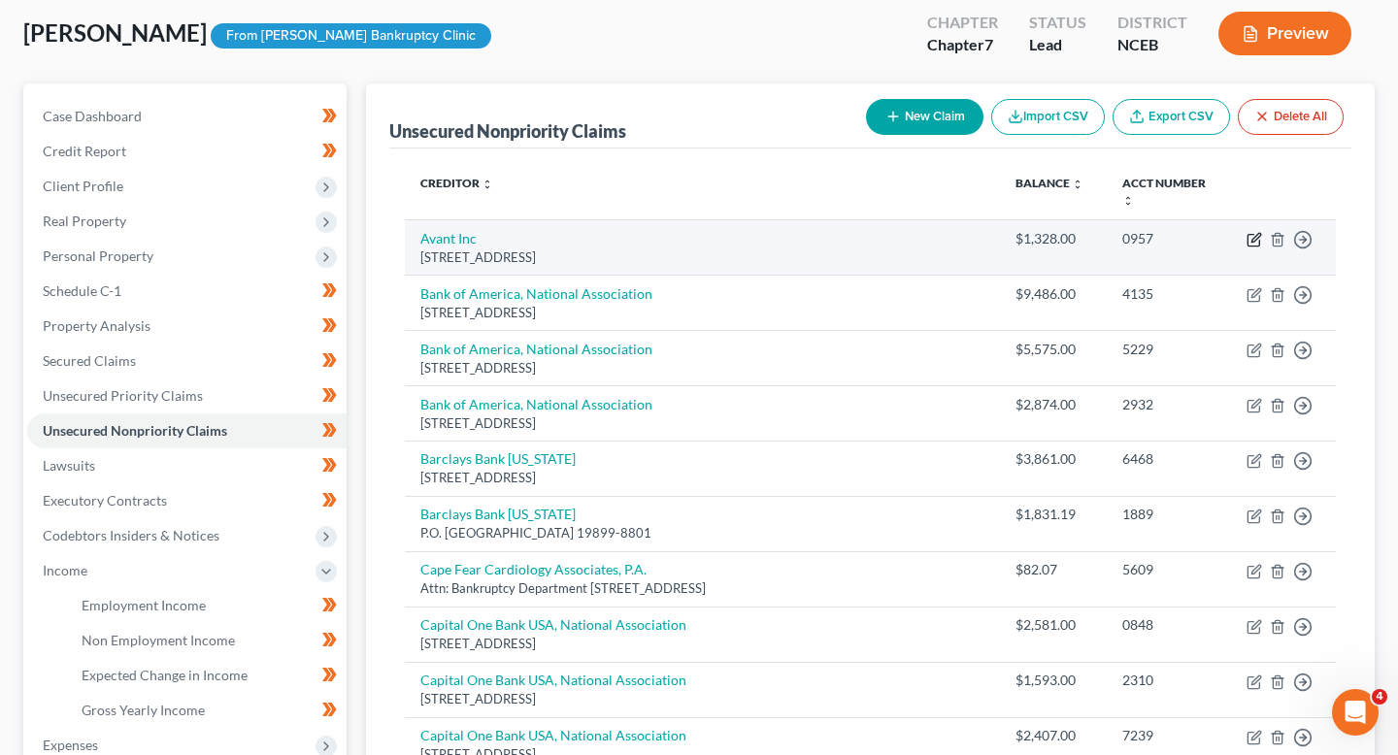
click at [1255, 232] on icon "button" at bounding box center [1255, 240] width 16 height 16
select select "14"
select select "2"
select select "0"
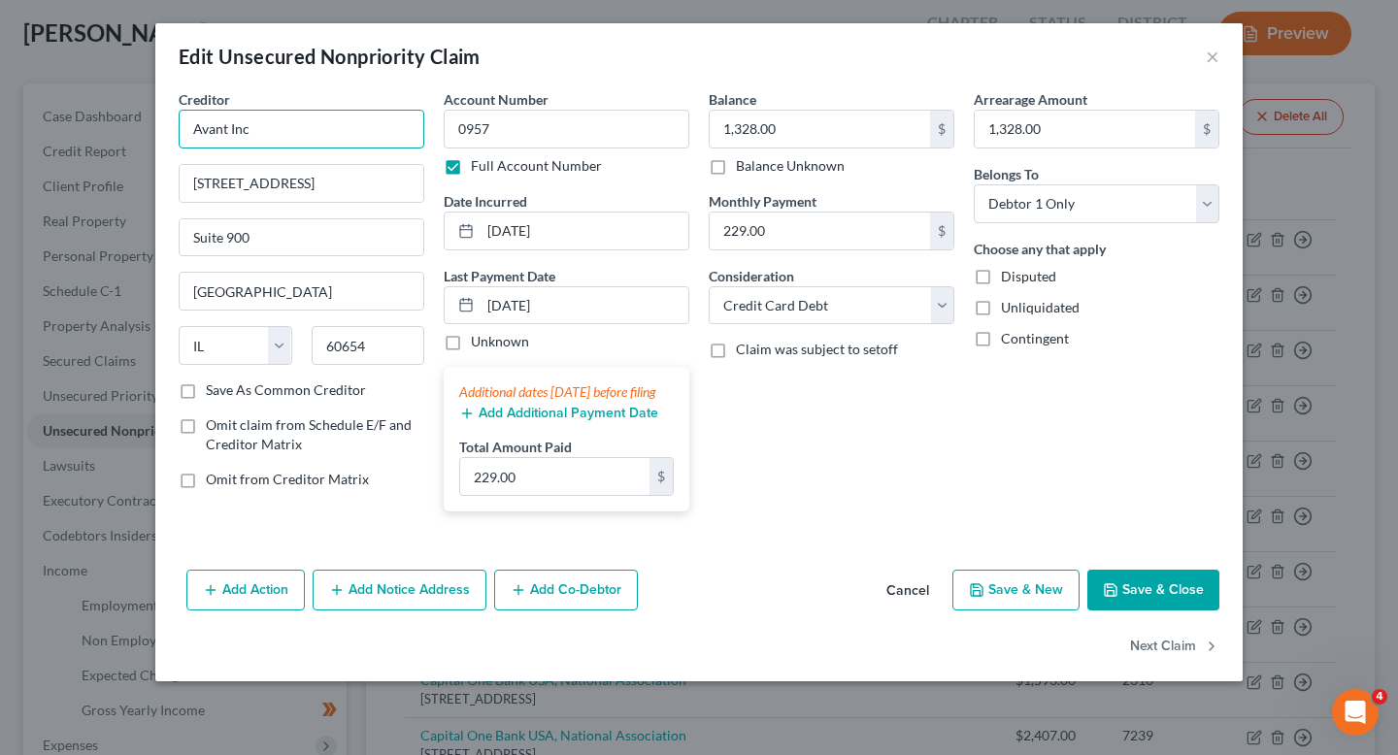
click at [315, 137] on input "Avant Inc" at bounding box center [302, 129] width 246 height 39
type input "Avant Inc."
click at [1192, 611] on button "Save & Close" at bounding box center [1154, 590] width 132 height 41
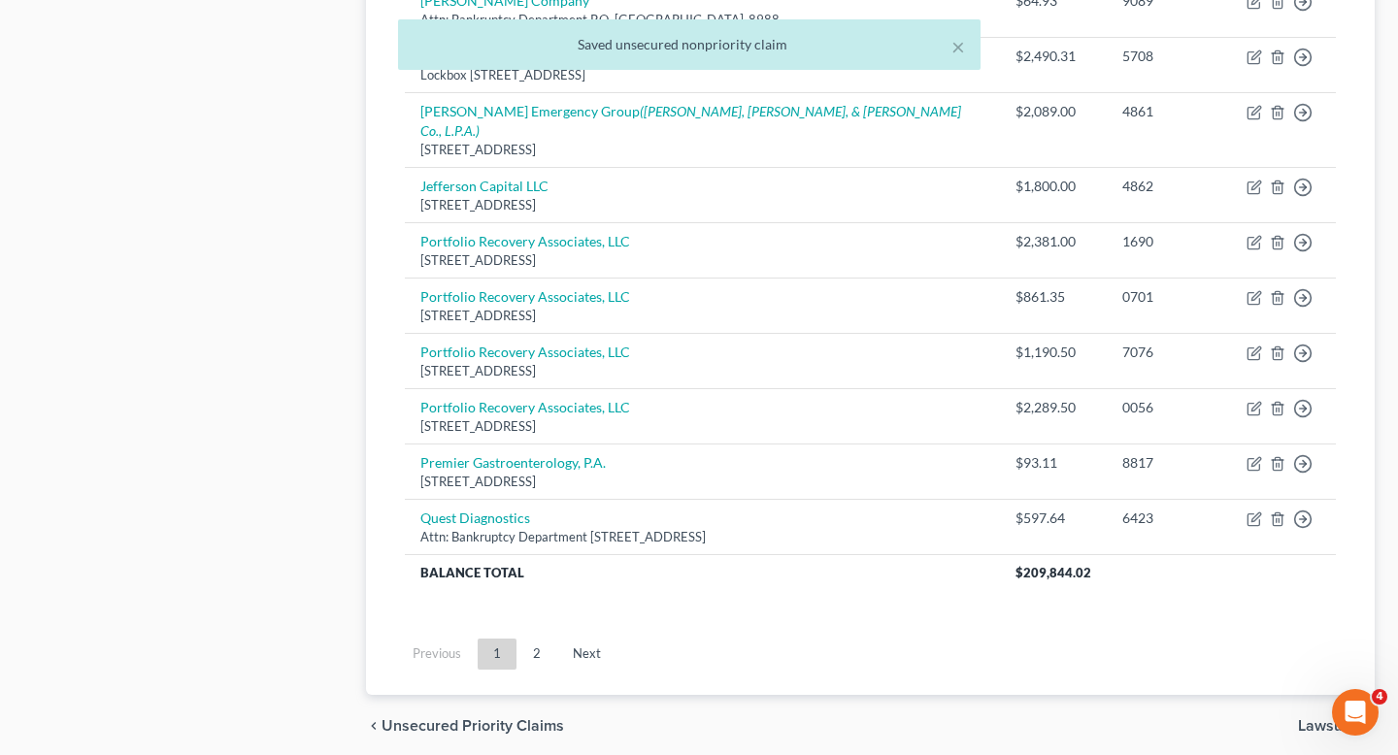
scroll to position [1486, 0]
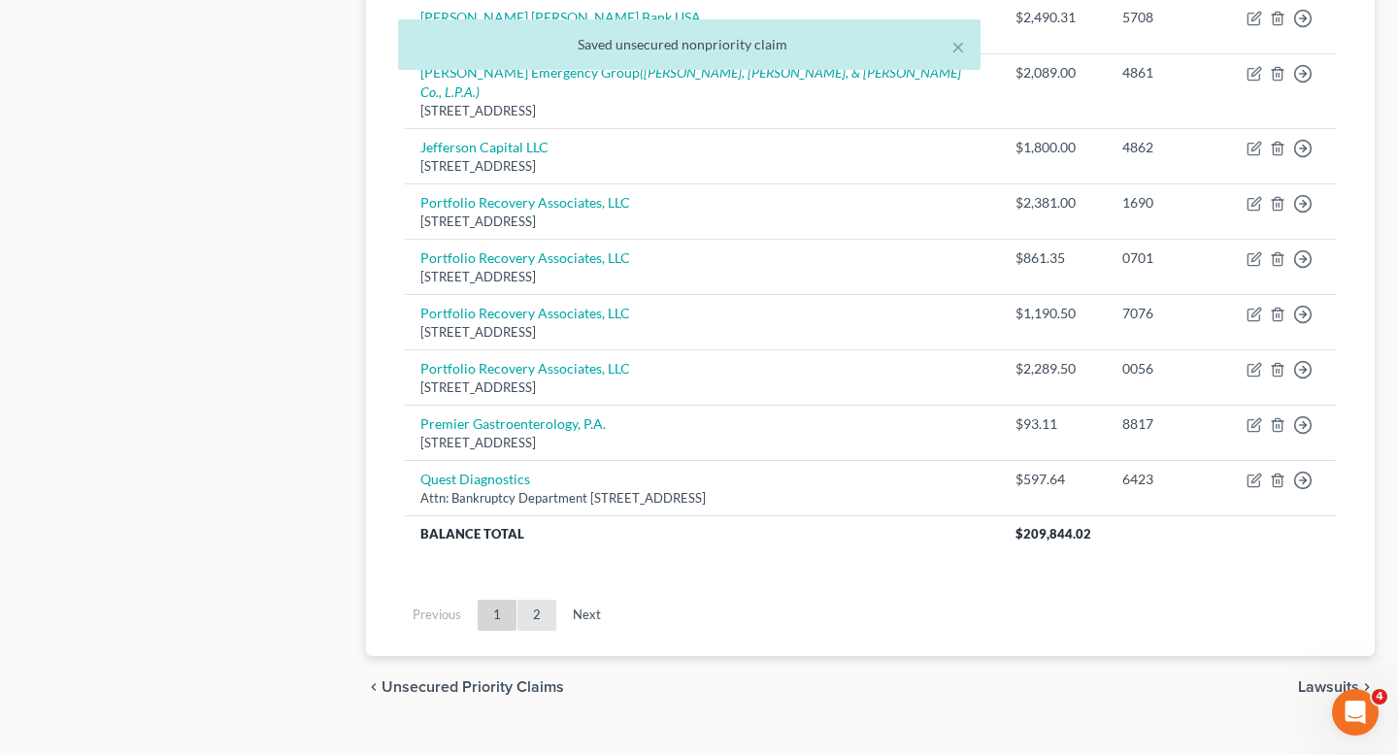
click at [539, 600] on link "2" at bounding box center [537, 615] width 39 height 31
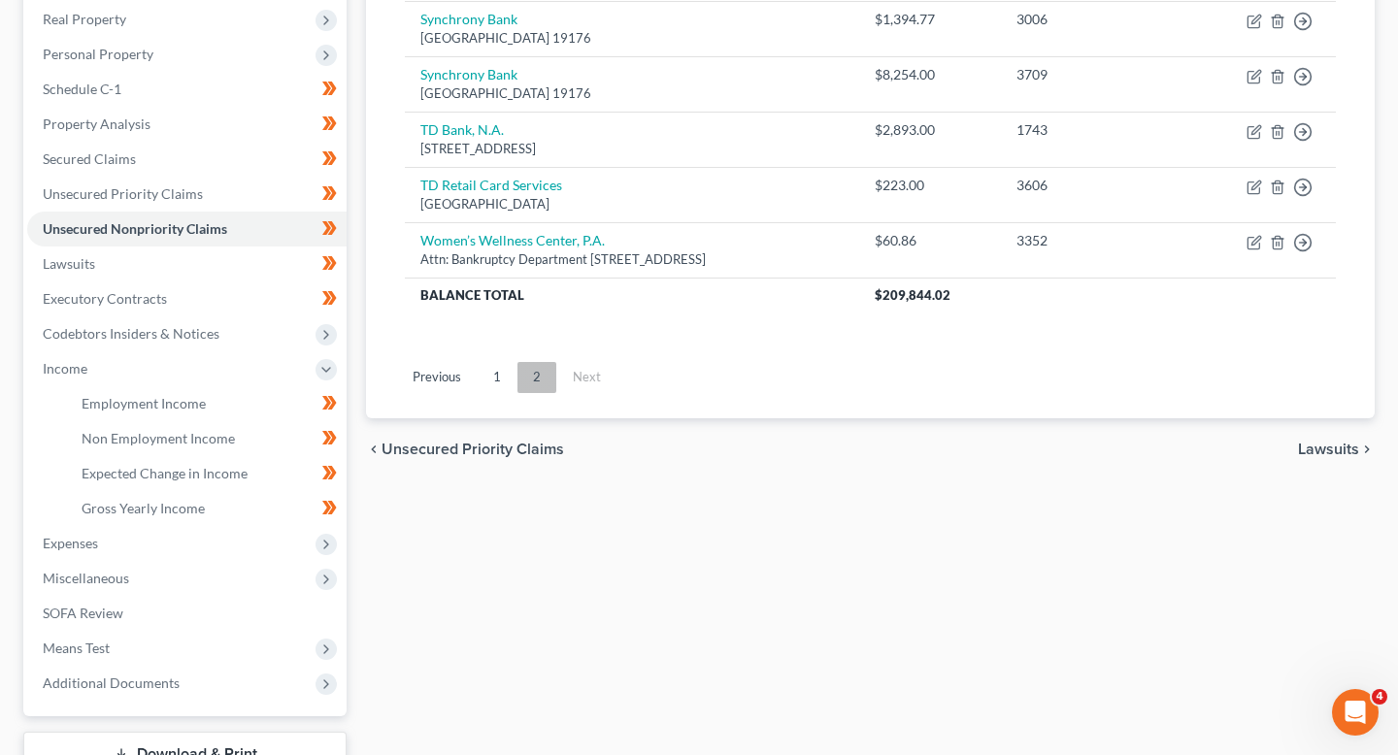
scroll to position [104, 0]
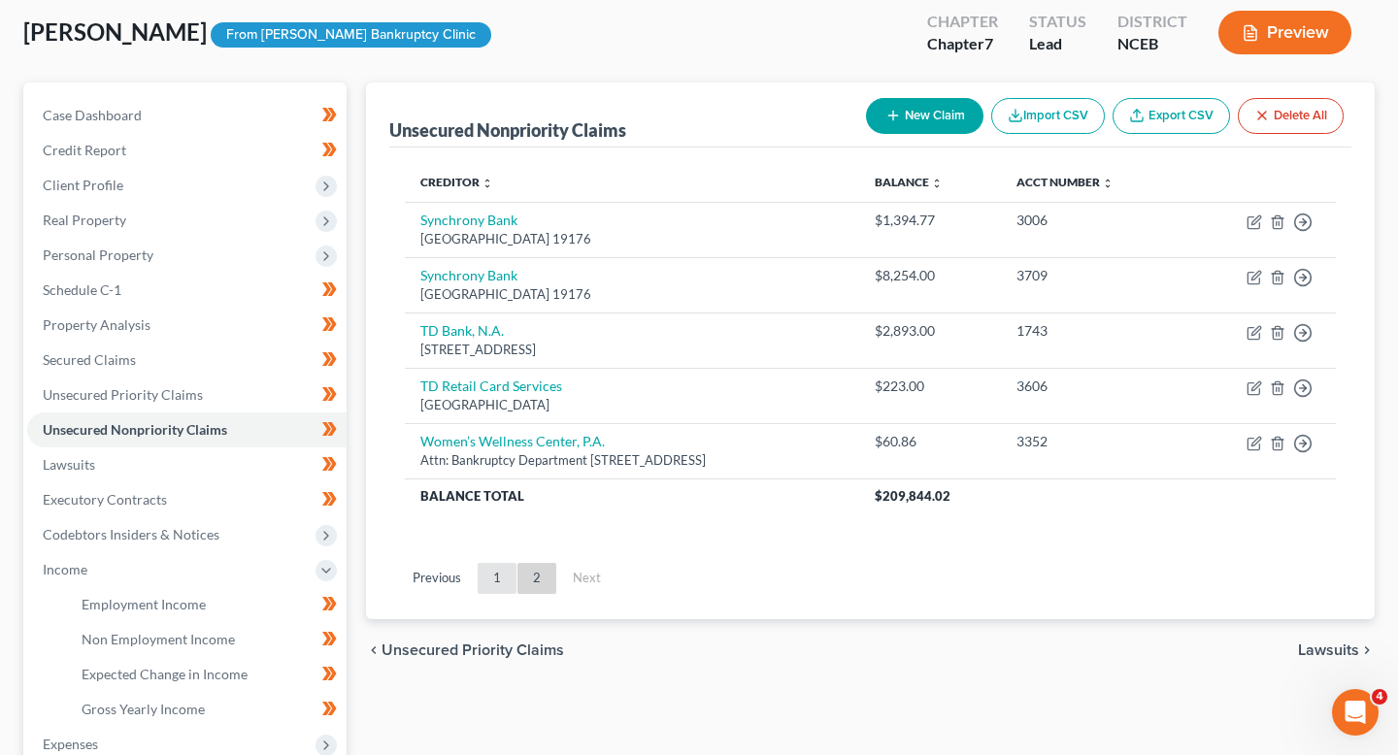
click at [498, 579] on link "1" at bounding box center [497, 578] width 39 height 31
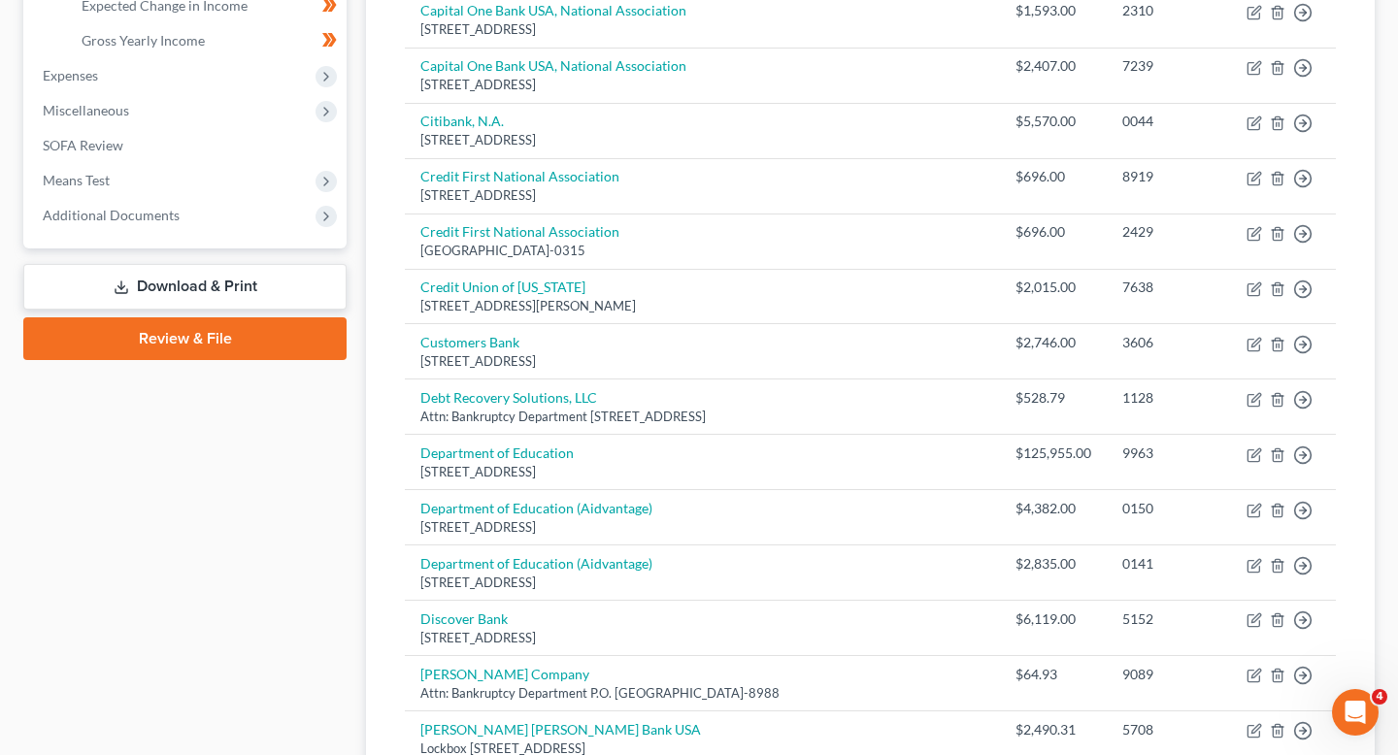
scroll to position [406, 0]
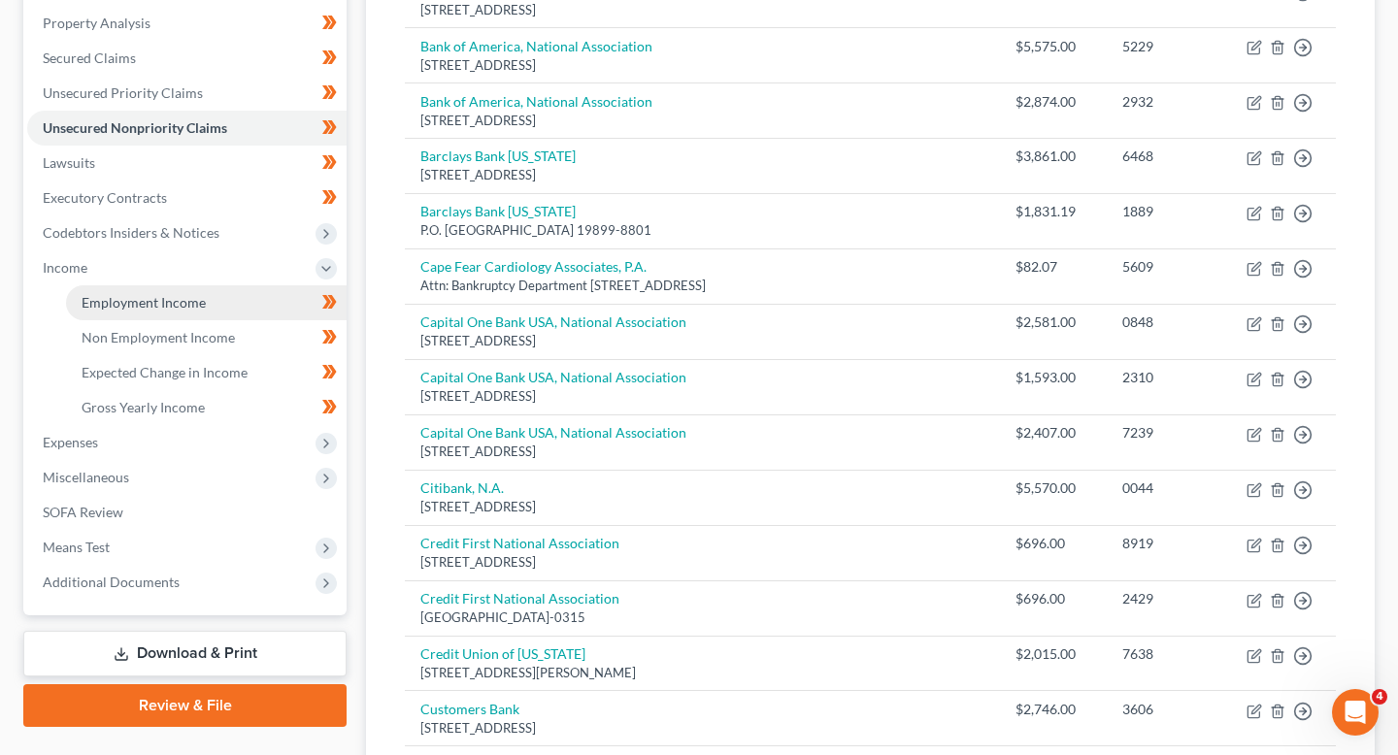
click at [180, 305] on span "Employment Income" at bounding box center [144, 302] width 124 height 17
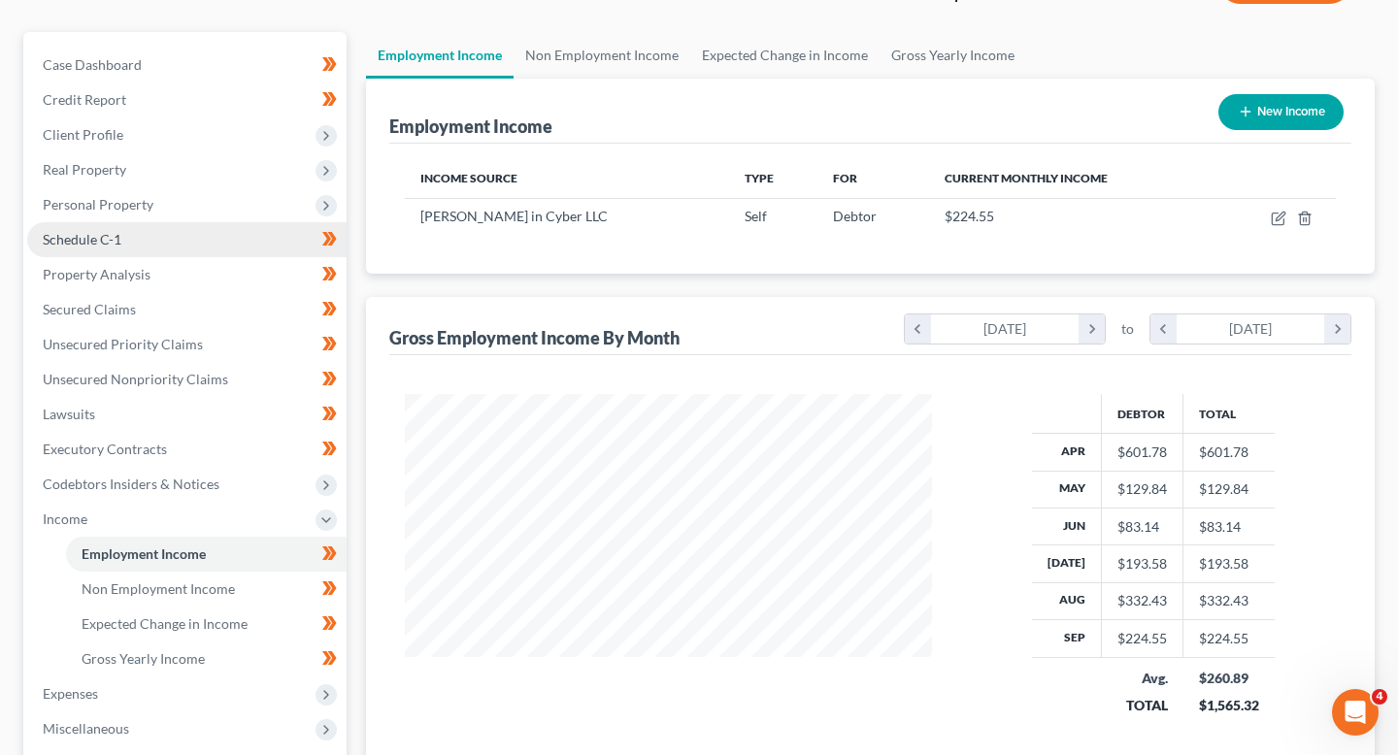
scroll to position [156, 0]
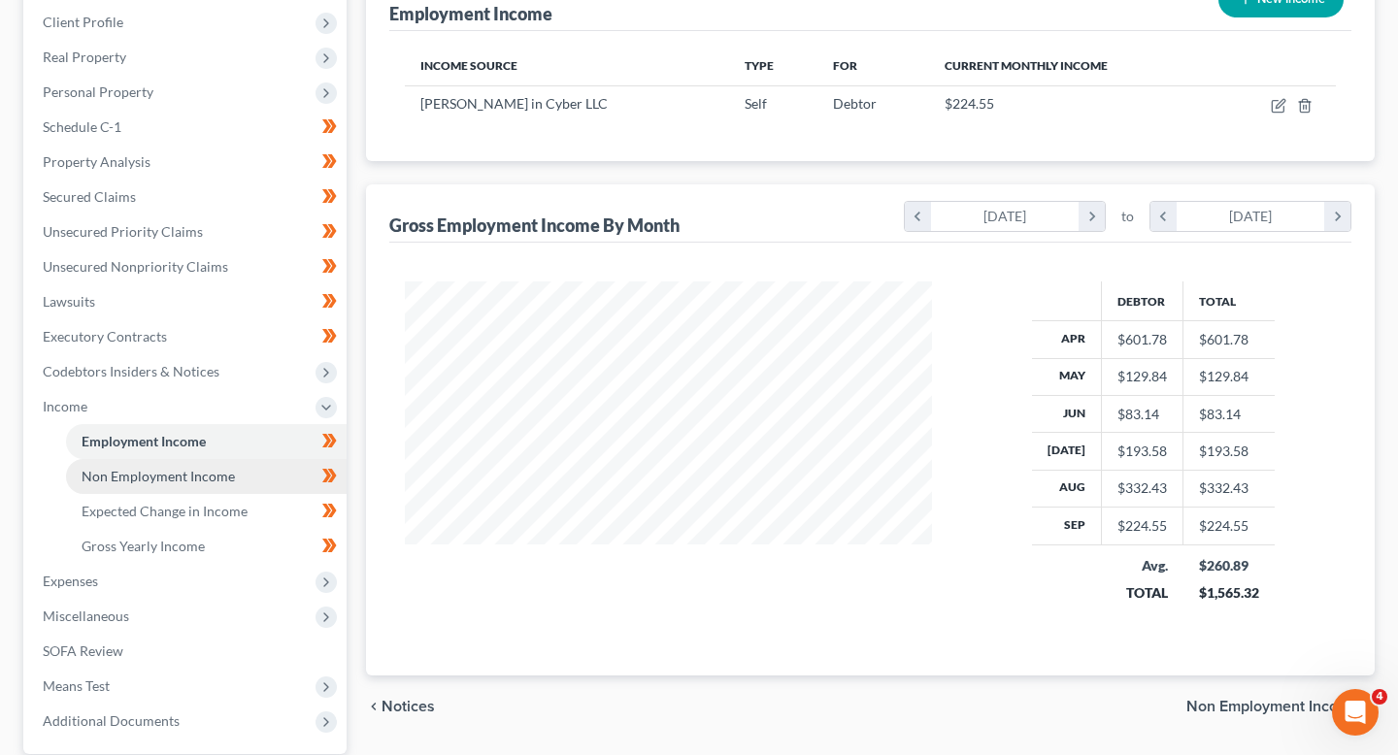
click at [223, 469] on span "Non Employment Income" at bounding box center [158, 476] width 153 height 17
